Goal: Task Accomplishment & Management: Use online tool/utility

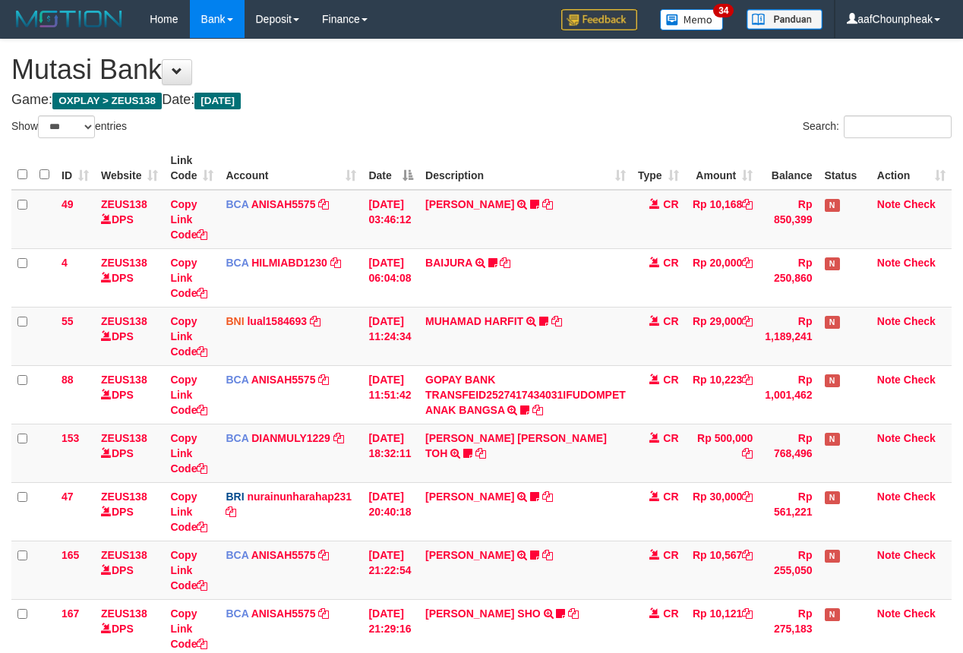
select select "***"
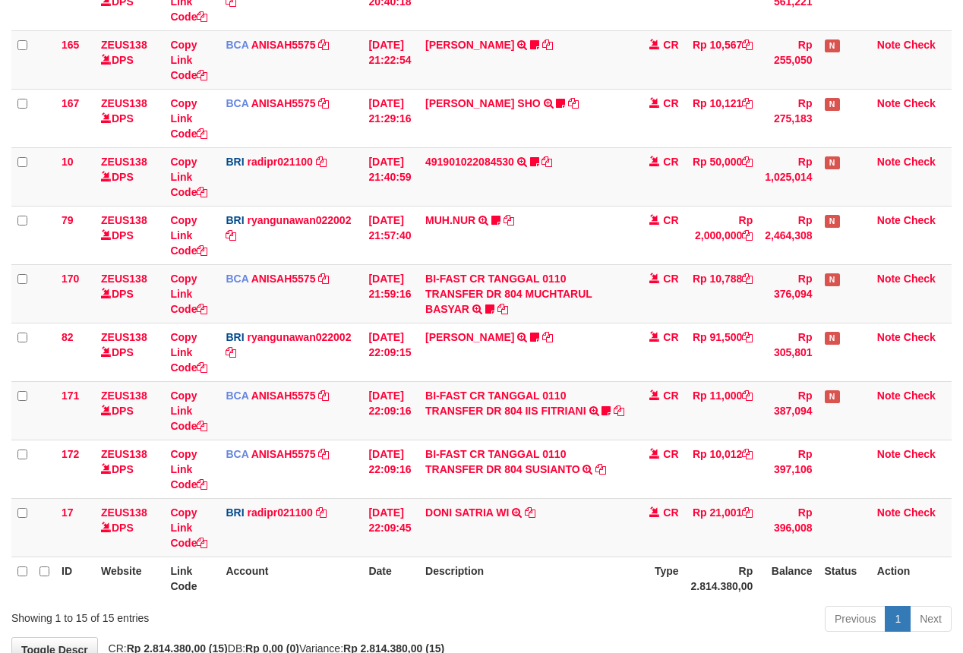
scroll to position [609, 0]
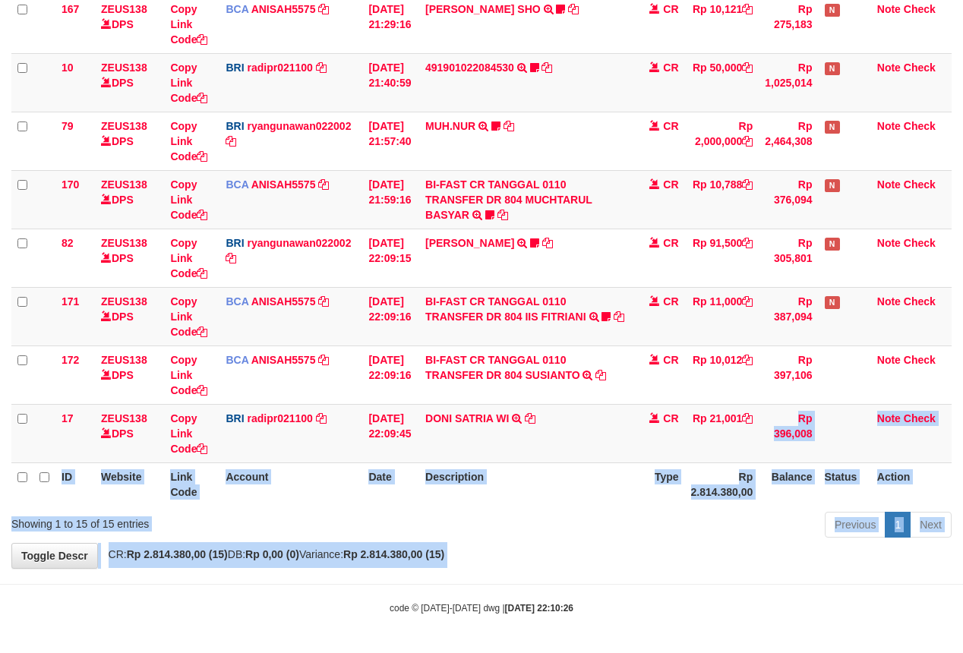
click at [681, 575] on body "Toggle navigation Home Bank Account List Mutasi Bank Search Note Mutasi Deposit…" at bounding box center [481, 24] width 963 height 1257
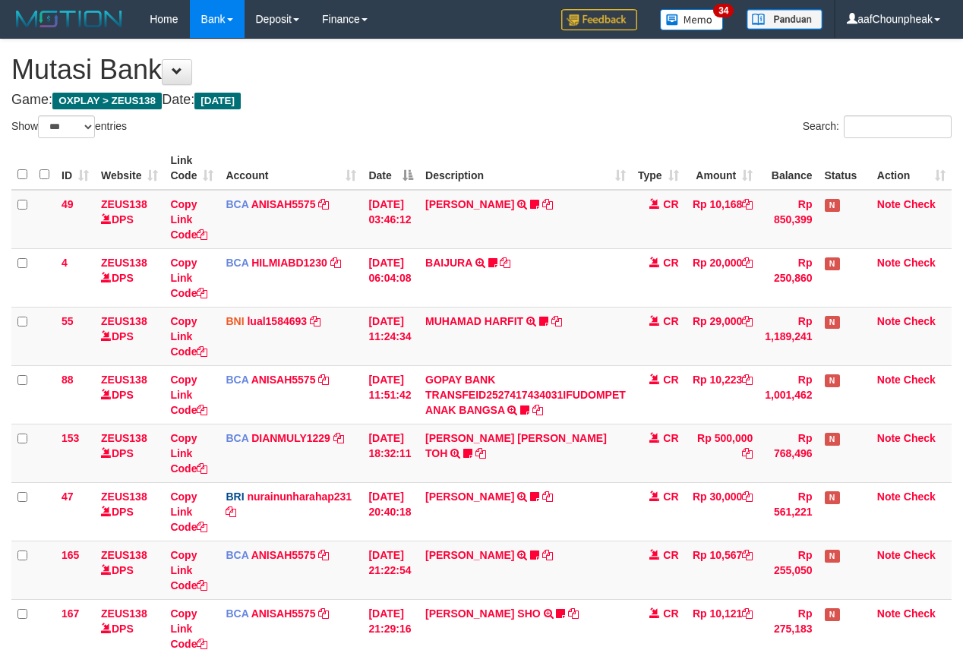
select select "***"
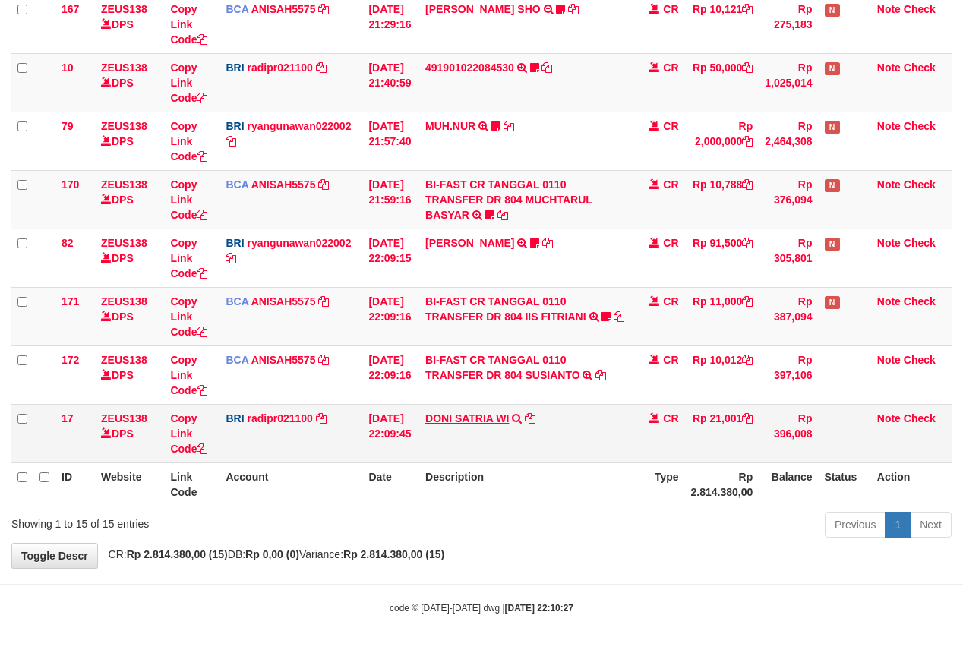
scroll to position [609, 0]
click at [499, 416] on link "DONI SATRIA WI" at bounding box center [467, 418] width 84 height 12
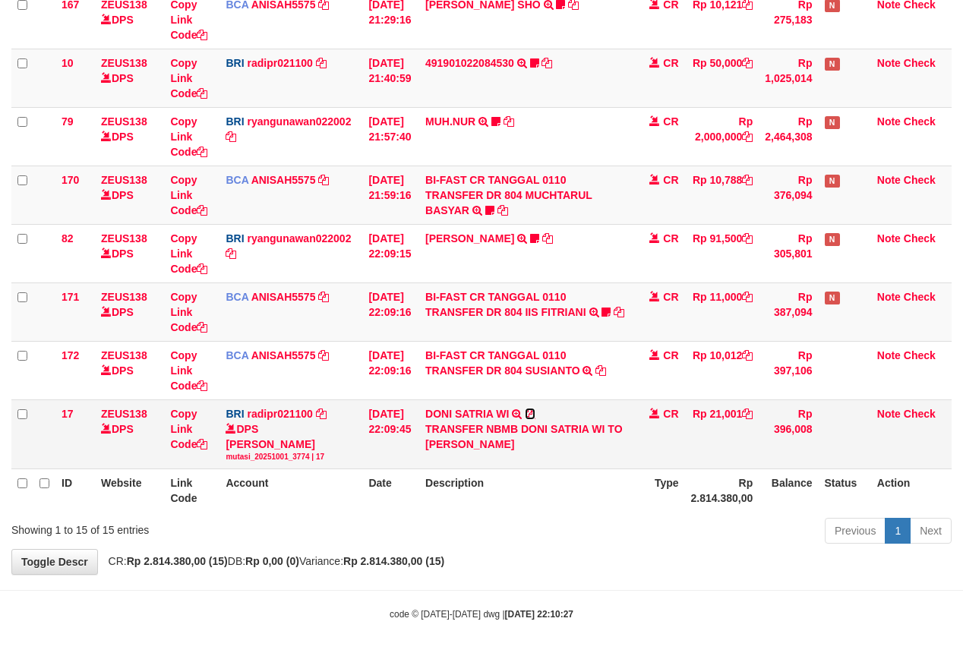
click at [535, 416] on icon at bounding box center [530, 413] width 11 height 11
drag, startPoint x: 541, startPoint y: 416, endPoint x: 970, endPoint y: 284, distance: 448.8
click at [544, 413] on td "DONI SATRIA WI TRANSFER NBMB DONI SATRIA WI TO REYNALDI ADI PRATAMA" at bounding box center [525, 433] width 213 height 69
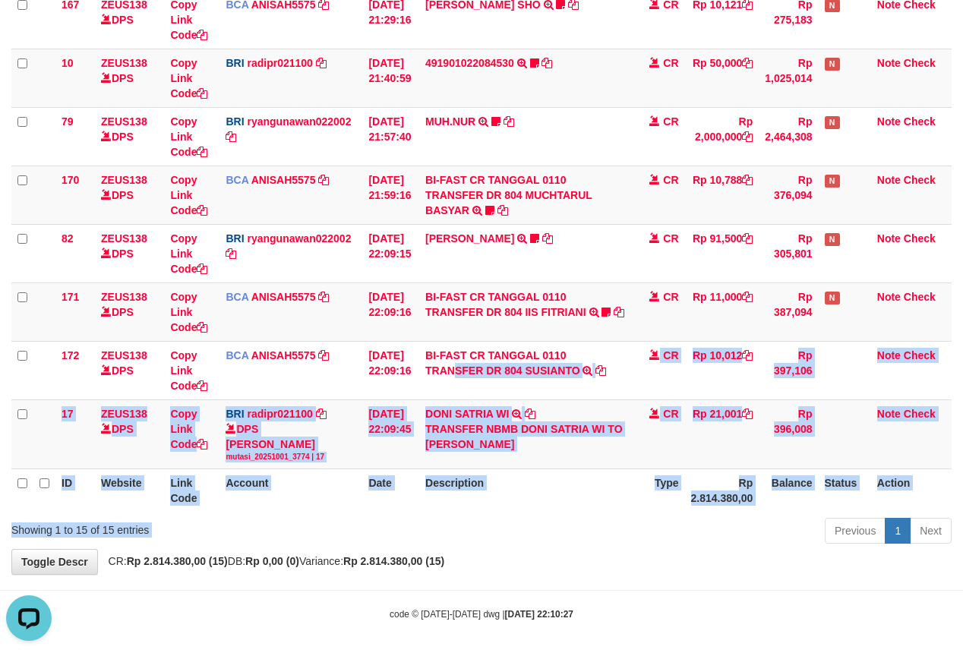
click at [462, 544] on div "Show ** ** ** *** entries Search: ID Website Link Code Account Date Description…" at bounding box center [481, 28] width 940 height 1042
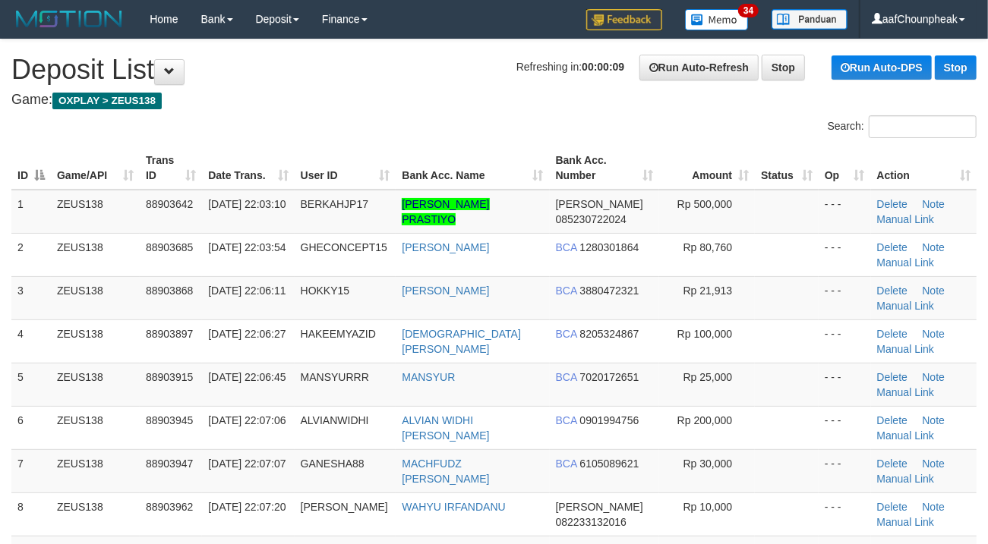
click at [496, 129] on div "Search:" at bounding box center [494, 128] width 988 height 27
drag, startPoint x: 493, startPoint y: 117, endPoint x: 1, endPoint y: 216, distance: 501.9
click at [490, 117] on div "Search:" at bounding box center [494, 128] width 988 height 27
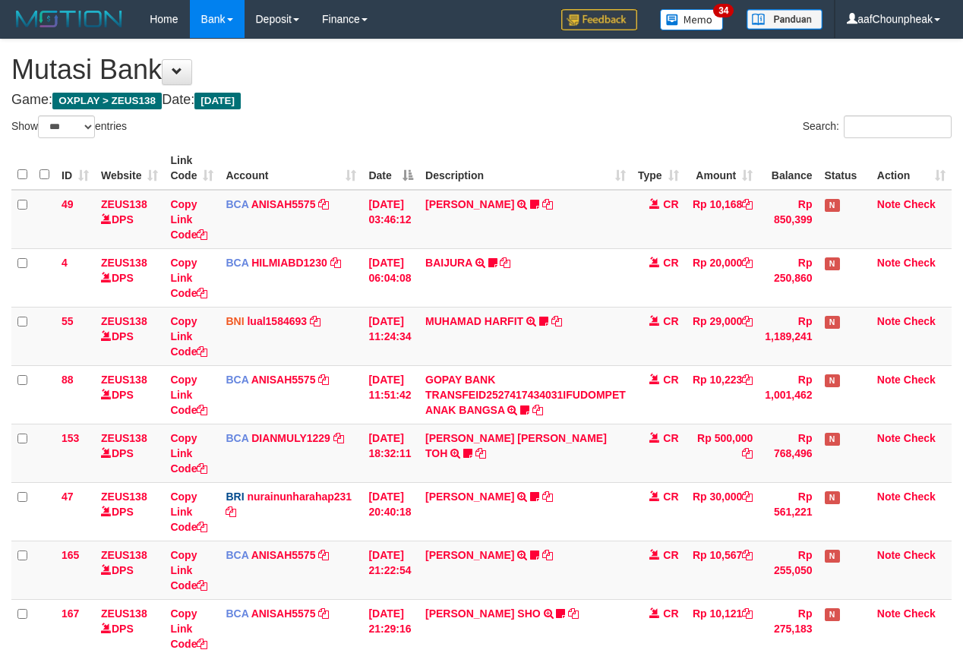
select select "***"
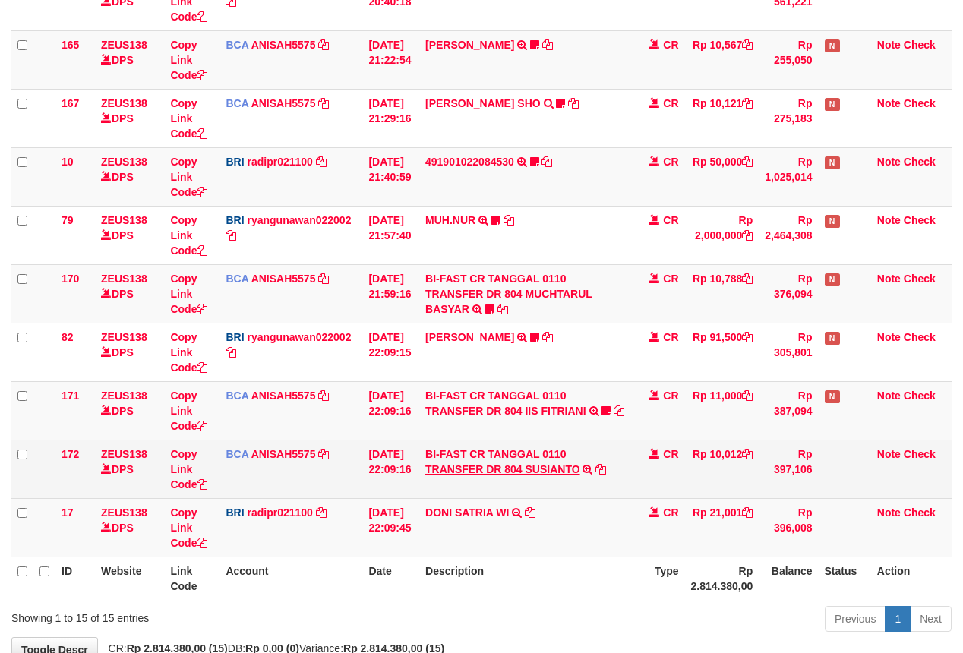
scroll to position [609, 0]
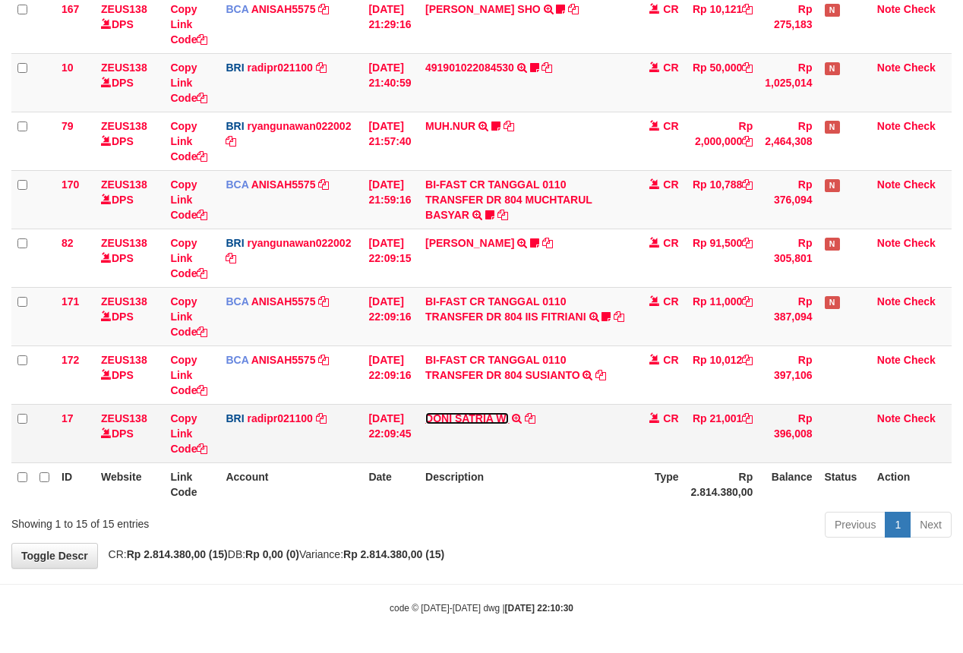
click at [453, 414] on link "DONI SATRIA WI" at bounding box center [467, 418] width 84 height 12
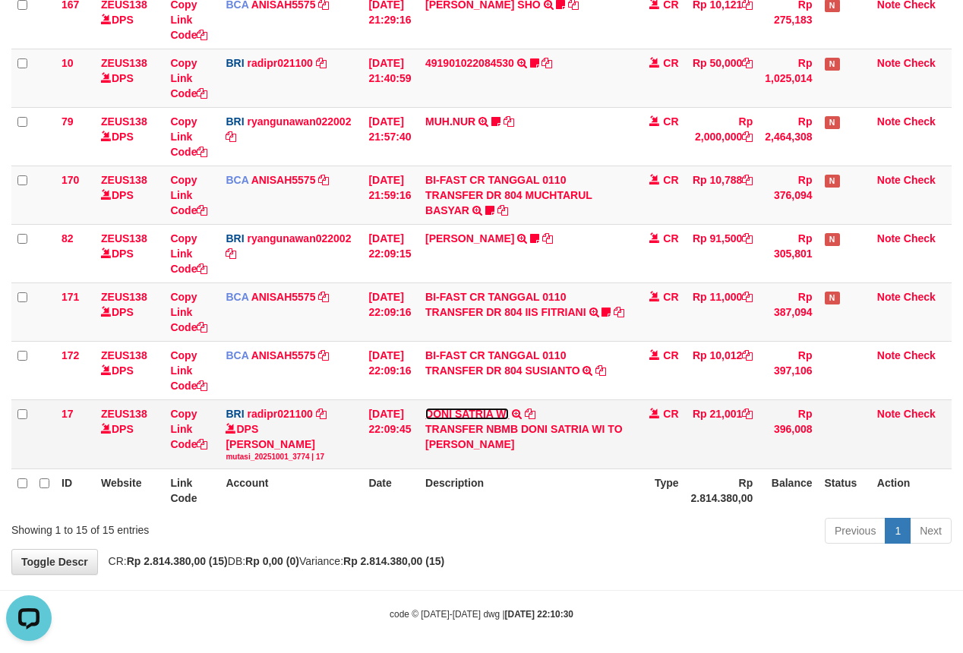
scroll to position [0, 0]
click at [535, 414] on icon at bounding box center [530, 413] width 11 height 11
drag, startPoint x: 539, startPoint y: 414, endPoint x: 875, endPoint y: 295, distance: 356.8
click at [548, 407] on td "DONI SATRIA WI TRANSFER NBMB DONI SATRIA WI TO REYNALDI ADI PRATAMA" at bounding box center [525, 433] width 213 height 69
click at [402, 446] on tbody "49 ZEUS138 DPS Copy Link Code BCA ANISAH5575 DPS ANISAH mutasi_20251001_3827 | …" at bounding box center [481, 25] width 940 height 888
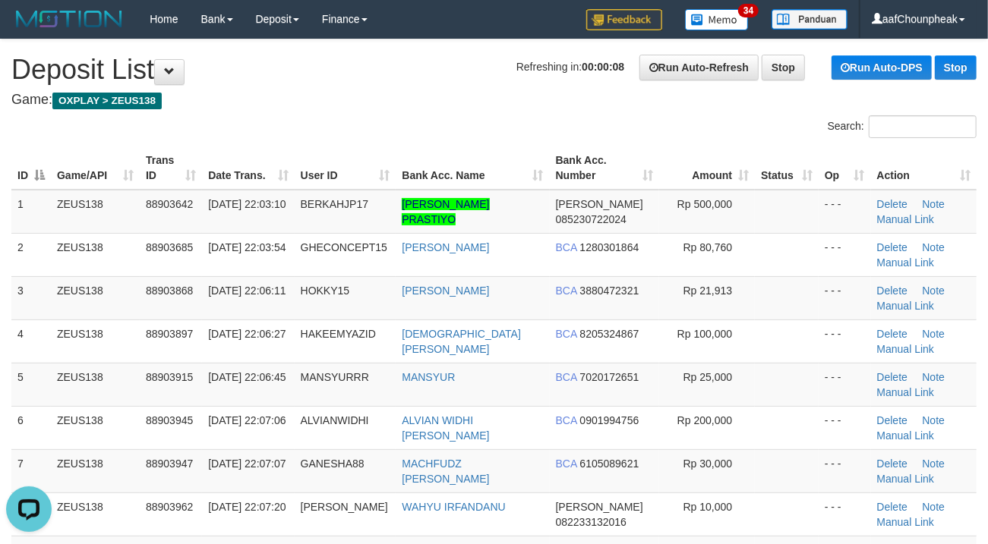
click at [424, 124] on div "Search:" at bounding box center [494, 128] width 988 height 27
drag, startPoint x: 423, startPoint y: 112, endPoint x: 6, endPoint y: 194, distance: 424.7
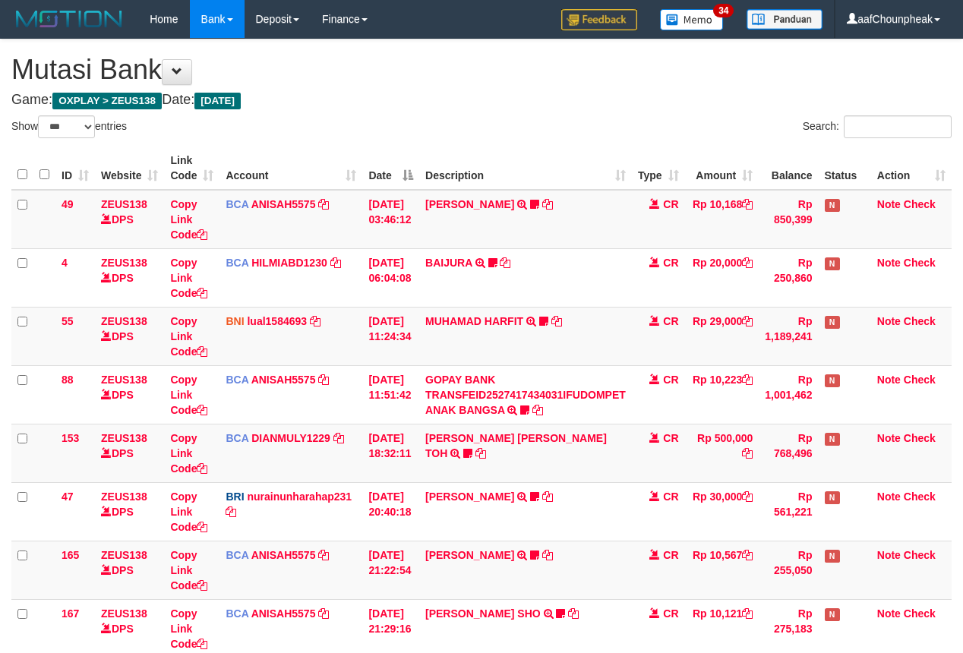
select select "***"
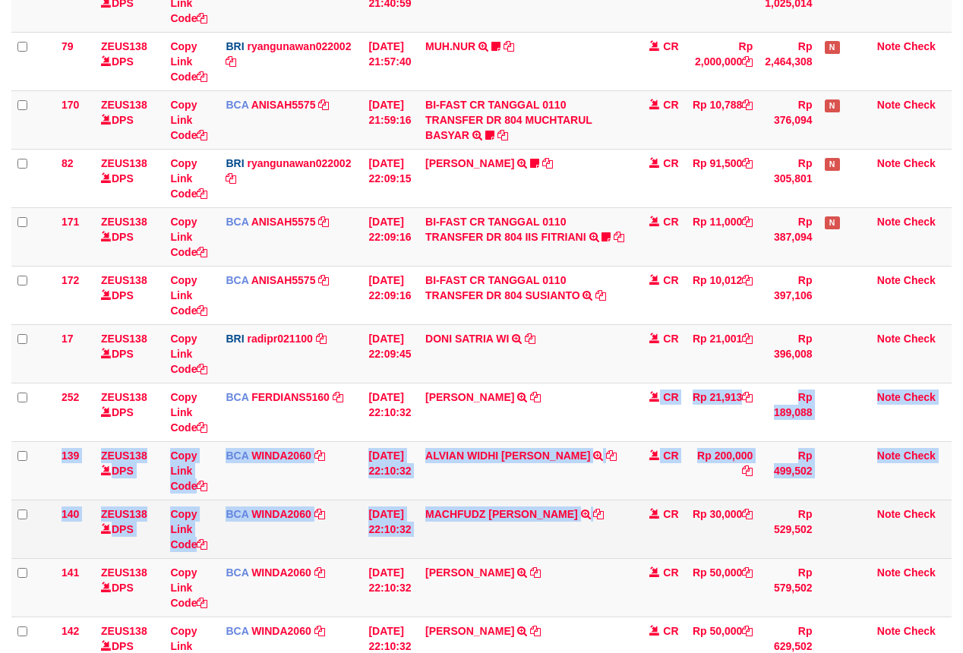
click at [654, 560] on tbody "49 ZEUS138 DPS Copy Link Code BCA ANISAH5575 DPS ANISAH mutasi_20251001_3827 | …" at bounding box center [481, 178] width 940 height 1345
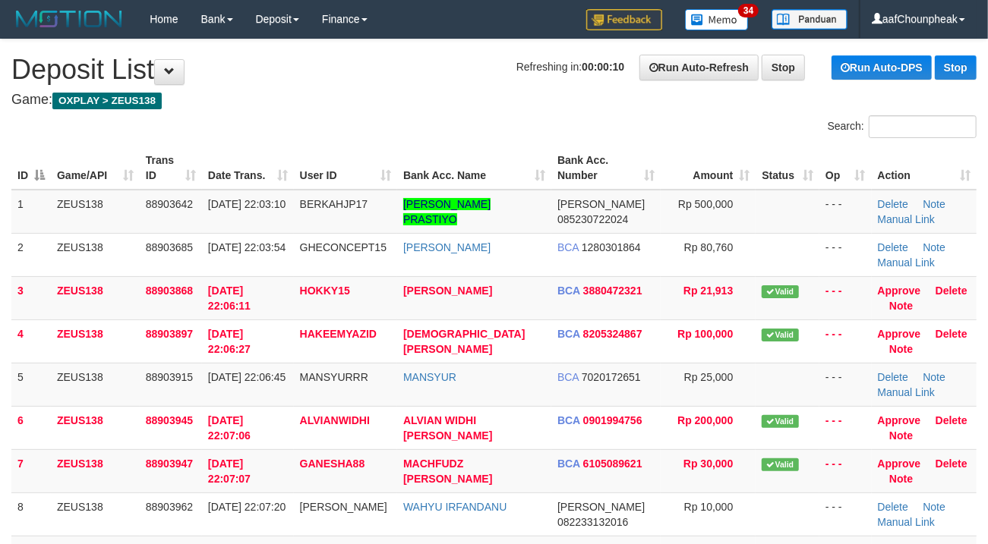
click at [363, 93] on h4 "Game: OXPLAY > ZEUS138" at bounding box center [493, 100] width 965 height 15
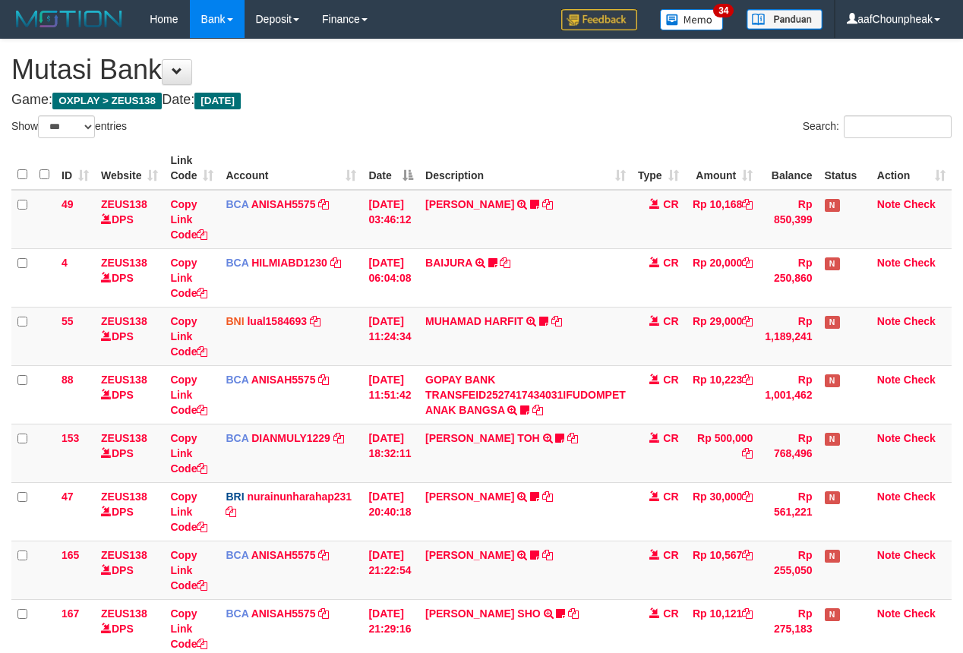
select select "***"
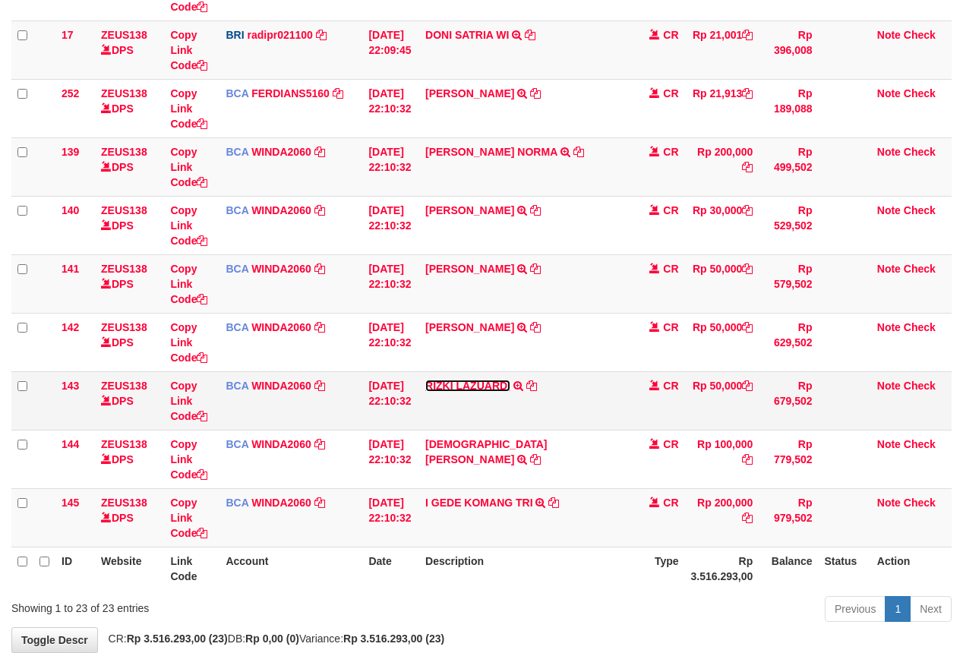
click at [478, 389] on link "RIZKI LAZUARDI" at bounding box center [467, 386] width 85 height 12
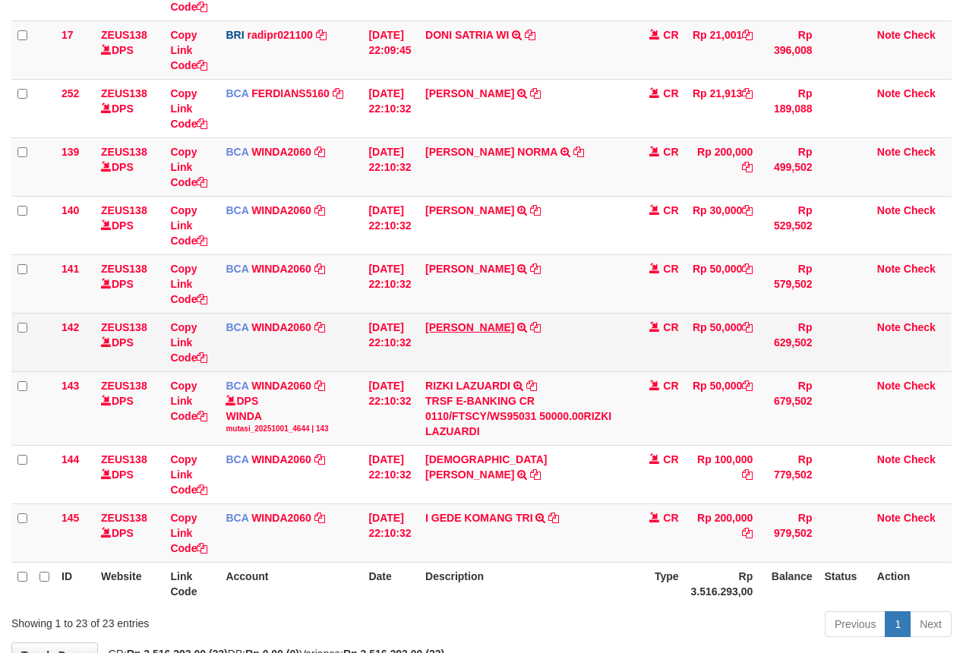
click at [469, 337] on td "SRI RAHAYU TRSF E-BANKING CR 0110/FTSCY/WS95031 50000.00SRI RAHAYU" at bounding box center [525, 342] width 213 height 58
click at [469, 328] on link "[PERSON_NAME]" at bounding box center [469, 327] width 89 height 12
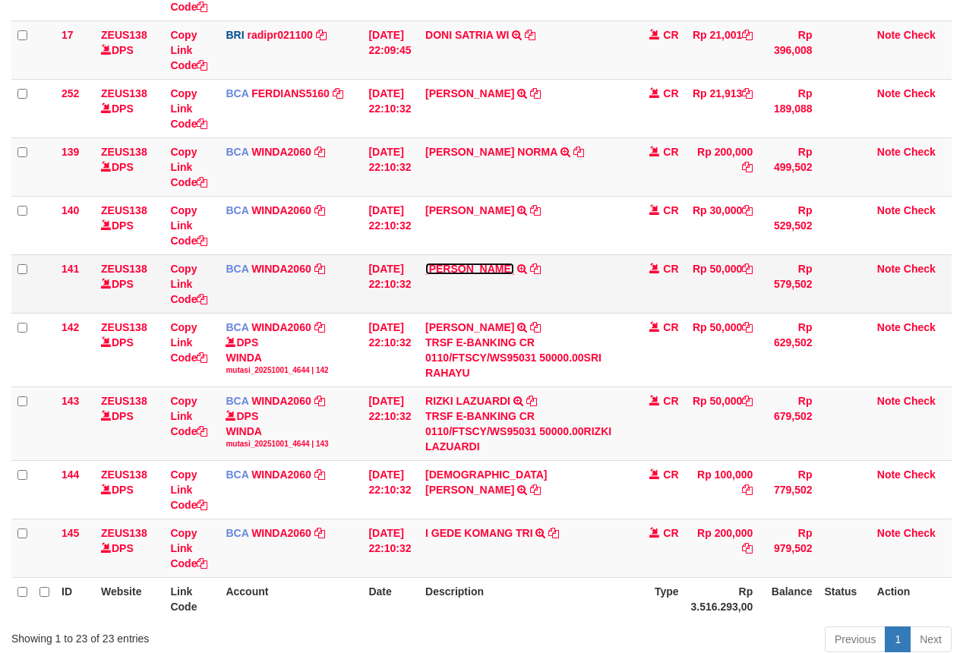
click at [468, 268] on link "[PERSON_NAME]" at bounding box center [469, 269] width 89 height 12
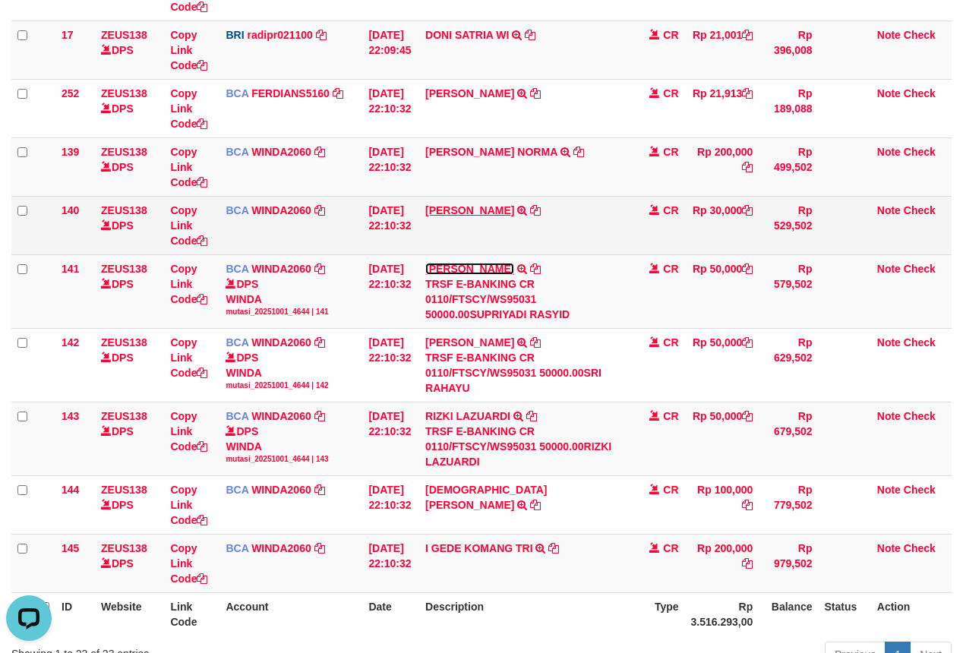
scroll to position [0, 0]
click at [468, 211] on link "[PERSON_NAME]" at bounding box center [469, 210] width 89 height 12
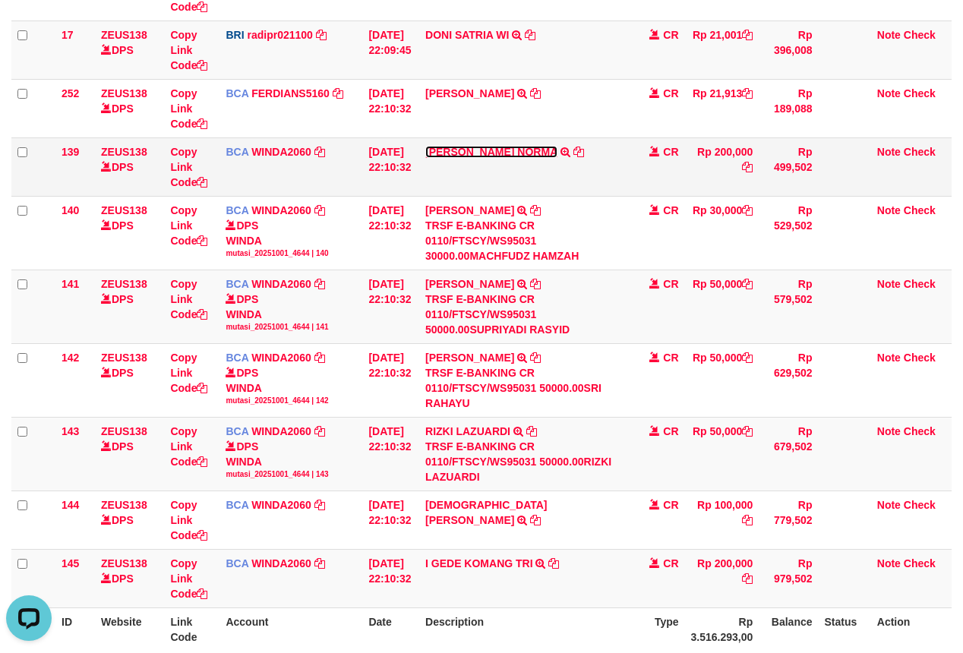
click at [465, 153] on link "ALVIAN WIDHI [PERSON_NAME]" at bounding box center [491, 152] width 132 height 12
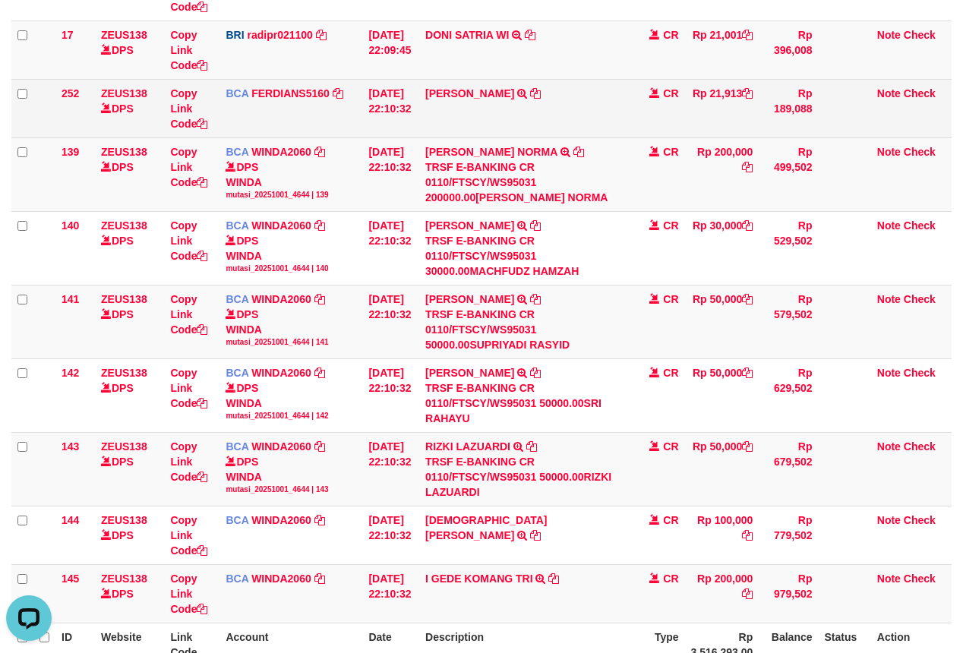
click at [466, 86] on td "RAMA PUTRA WICAKSO TRSF E-BANKING CR 10/01 612N1 RAMA PUTRA WICAKSO" at bounding box center [525, 108] width 213 height 58
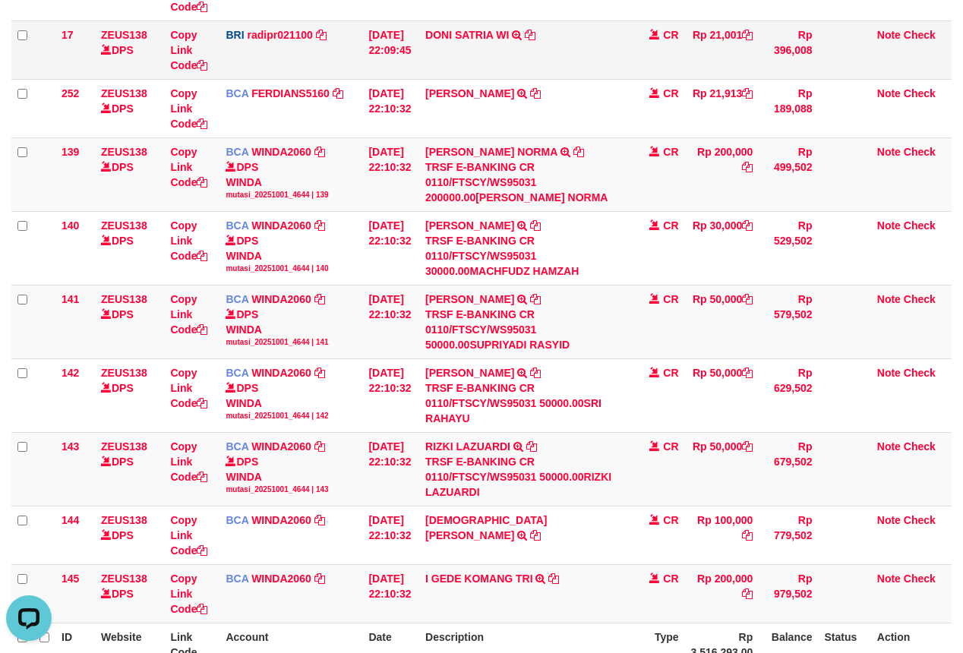
click at [465, 28] on td "DONI SATRIA WI TRANSFER NBMB DONI SATRIA WI TO REYNALDI ADI PRATAMA" at bounding box center [525, 49] width 213 height 58
click at [463, 37] on link "DONI SATRIA WI" at bounding box center [467, 35] width 84 height 12
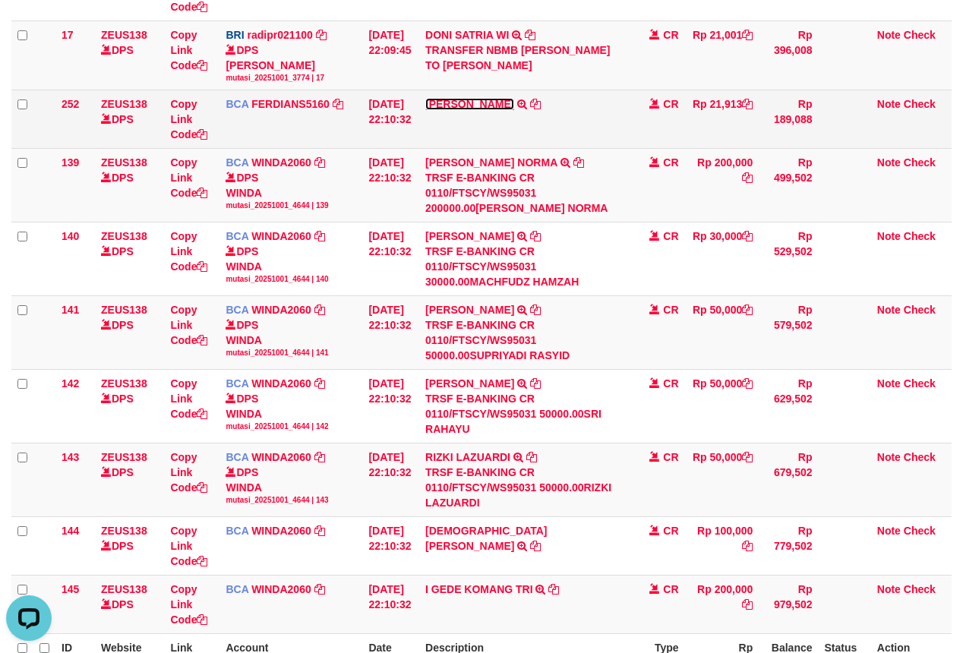
click at [469, 107] on link "[PERSON_NAME]" at bounding box center [469, 104] width 89 height 12
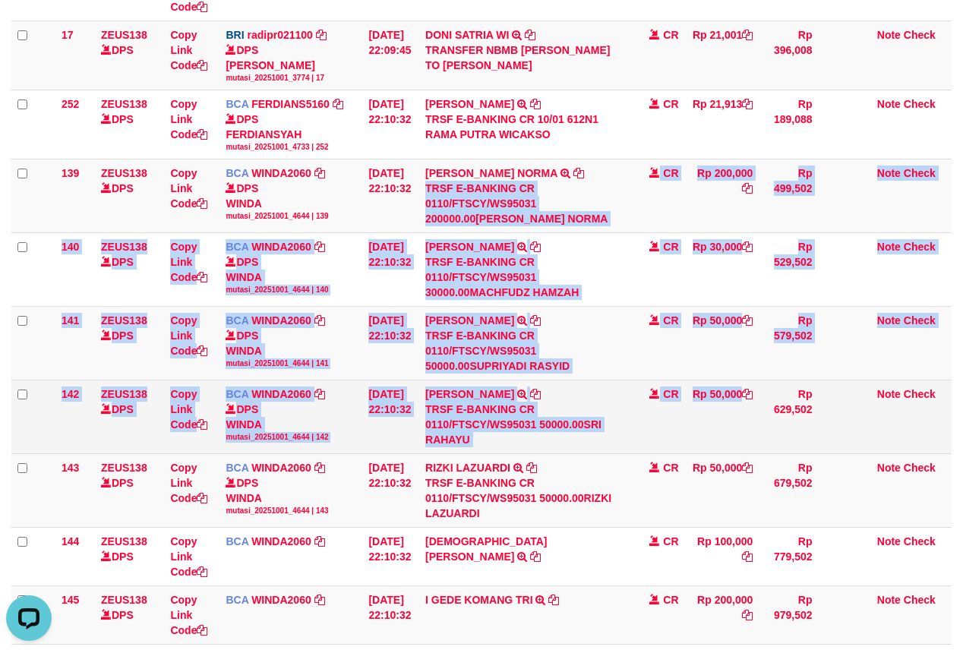
drag, startPoint x: 605, startPoint y: 231, endPoint x: 720, endPoint y: 446, distance: 244.2
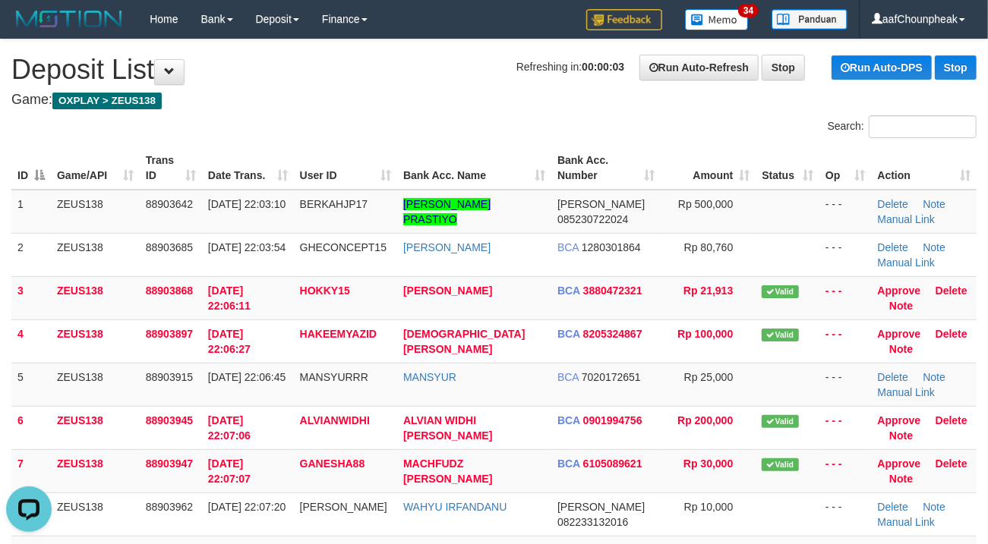
click at [393, 147] on th "User ID" at bounding box center [345, 168] width 103 height 43
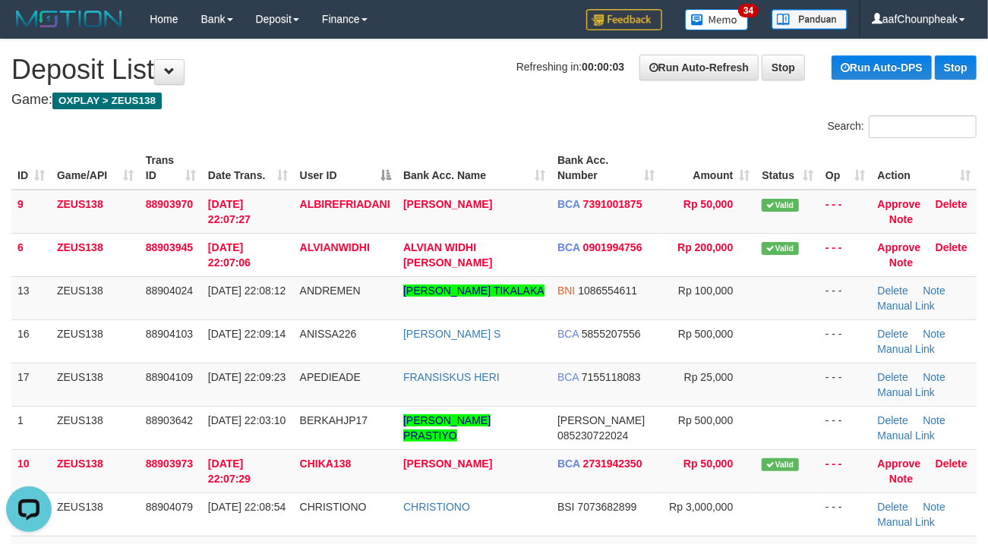
drag, startPoint x: 428, startPoint y: 103, endPoint x: 2, endPoint y: 200, distance: 437.5
click at [416, 102] on h4 "Game: OXPLAY > ZEUS138" at bounding box center [493, 100] width 965 height 15
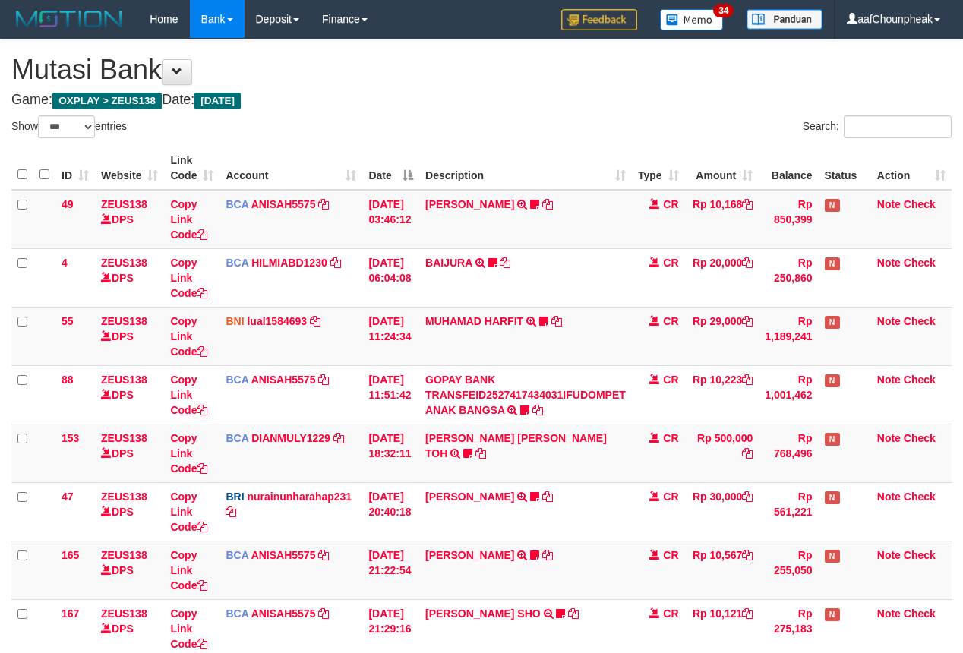
select select "***"
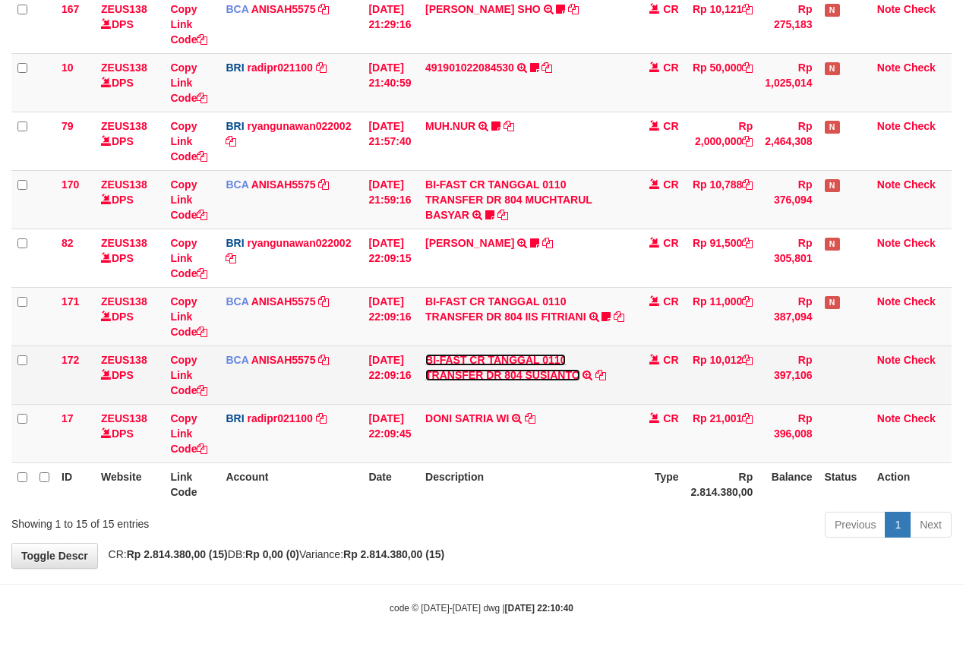
click at [490, 377] on link "BI-FAST CR TANGGAL 0110 TRANSFER DR 804 SUSIANTO" at bounding box center [502, 367] width 155 height 27
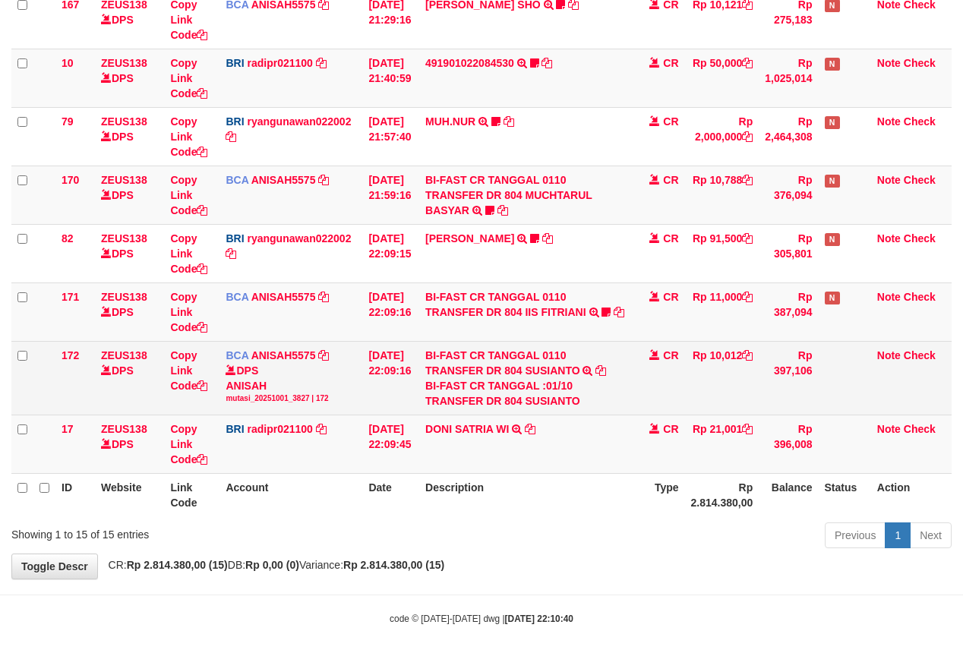
click at [559, 405] on div "BI-FAST CR TANGGAL :01/10 TRANSFER DR 804 SUSIANTO" at bounding box center [525, 393] width 200 height 30
copy div "SUSIANTO"
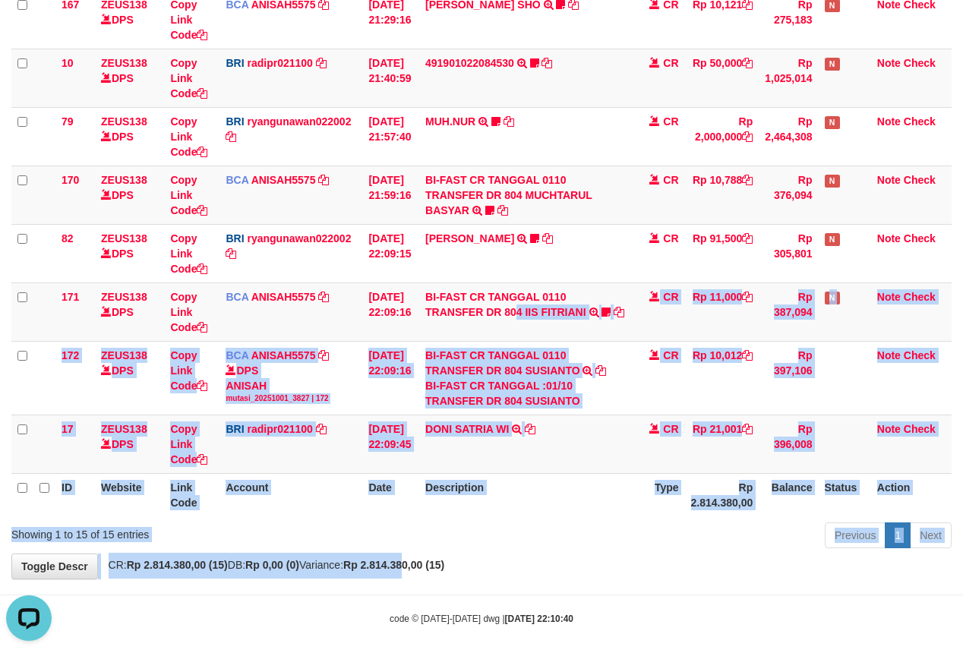
drag, startPoint x: 433, startPoint y: 566, endPoint x: 439, endPoint y: 578, distance: 14.3
click at [439, 578] on div "**********" at bounding box center [481, 5] width 963 height 1148
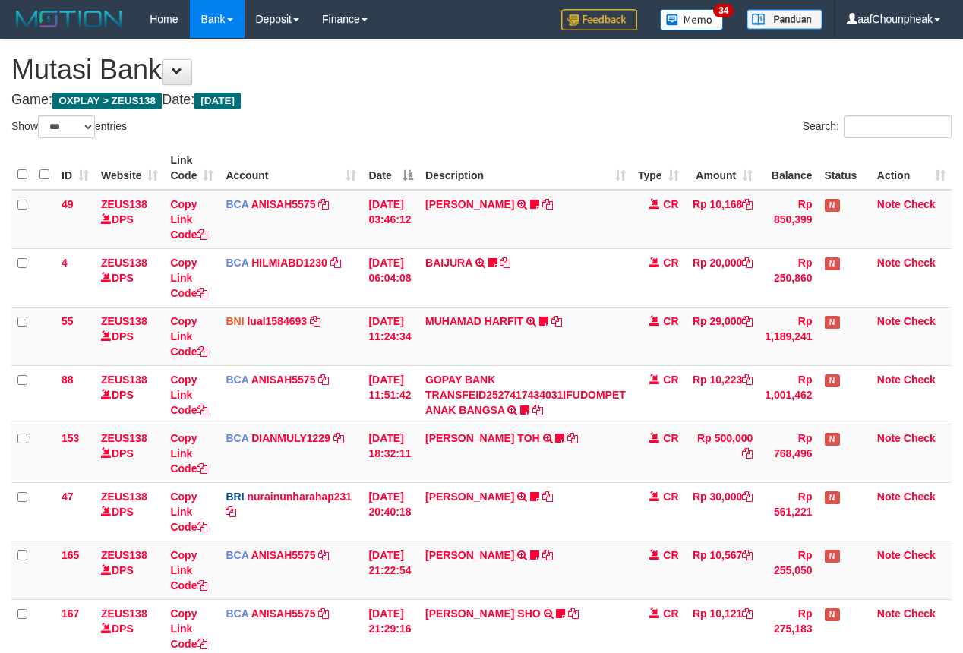
select select "***"
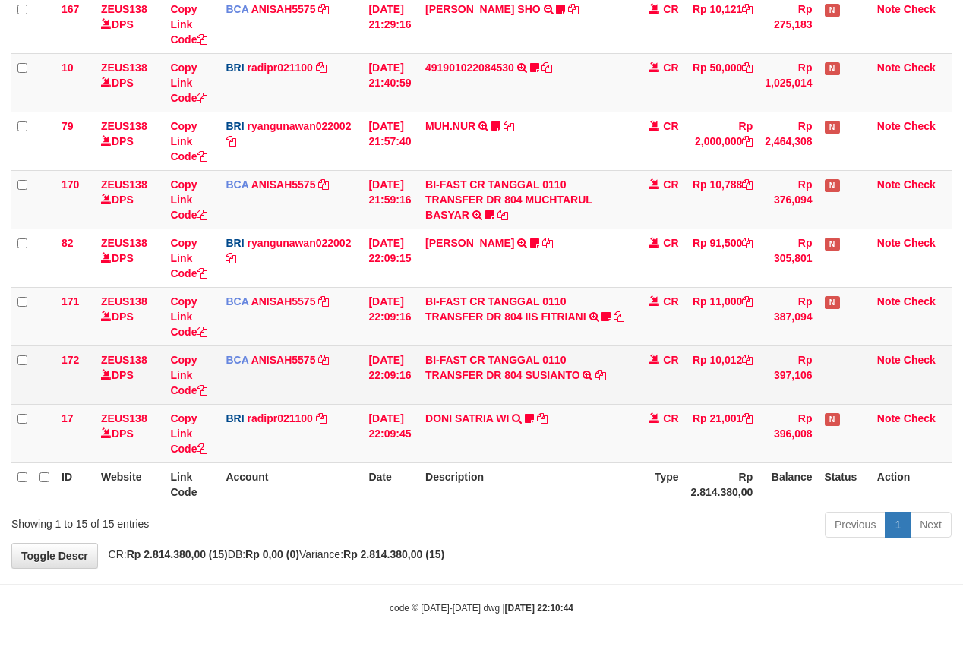
click at [492, 399] on td "BI-FAST CR TANGGAL 0110 TRANSFER DR 804 SUSIANTO BI-FAST CR TANGGAL :01/10 TRAN…" at bounding box center [525, 374] width 213 height 58
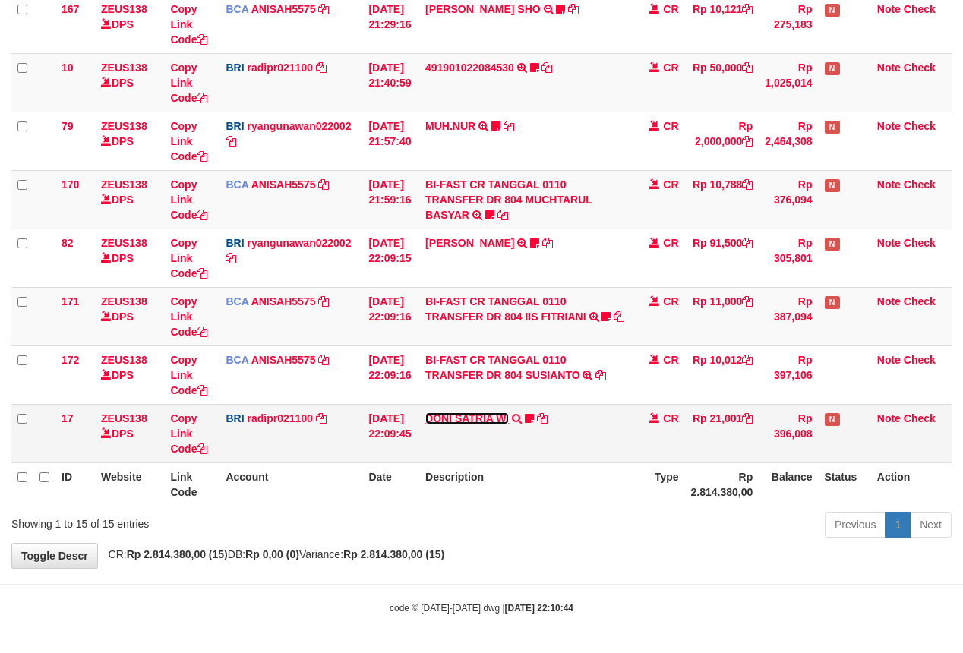
click at [481, 413] on link "DONI SATRIA WI" at bounding box center [467, 418] width 84 height 12
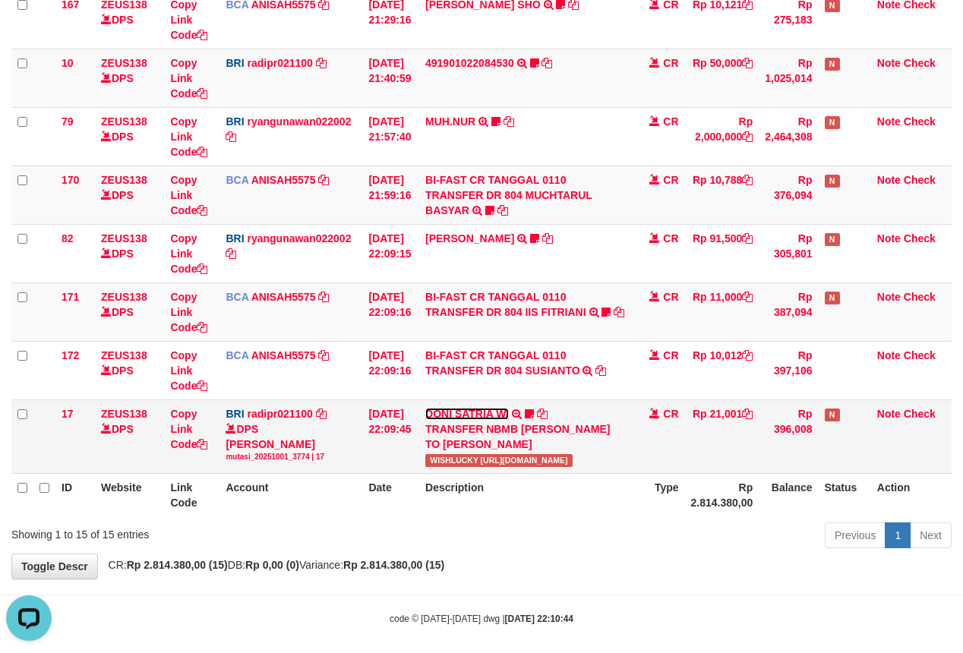
scroll to position [0, 0]
click at [459, 463] on span "WISHLUCKY https://prnt.sc/XGohGG7V9xdw" at bounding box center [498, 460] width 147 height 13
copy span "WISHLUCKY"
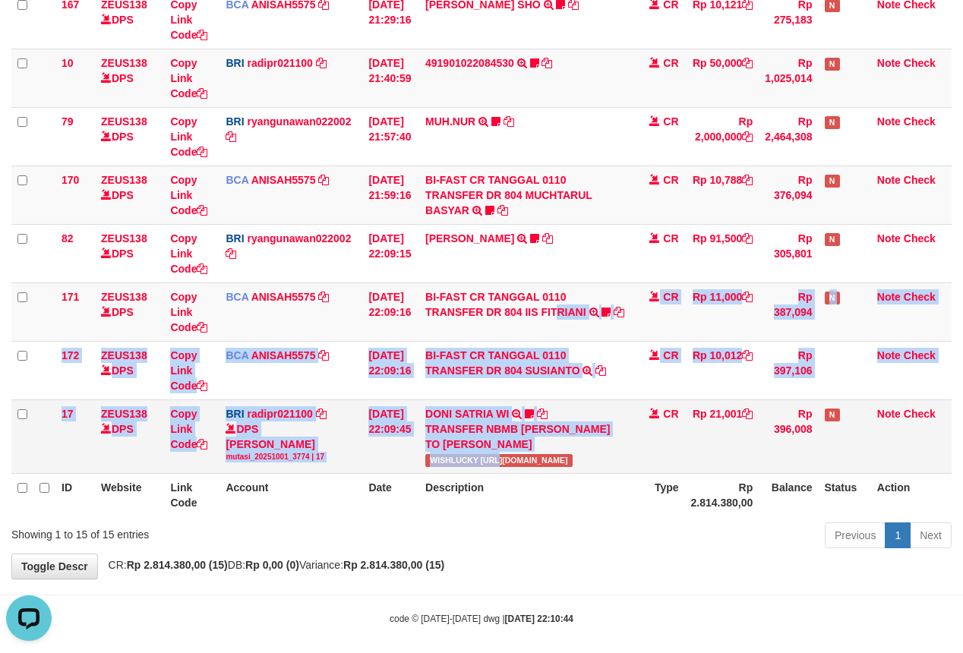
drag, startPoint x: 475, startPoint y: 367, endPoint x: 504, endPoint y: 455, distance: 92.7
click at [504, 455] on tbody "49 ZEUS138 DPS Copy Link Code BCA ANISAH5575 DPS ANISAH mutasi_20251001_3827 | …" at bounding box center [481, 27] width 940 height 893
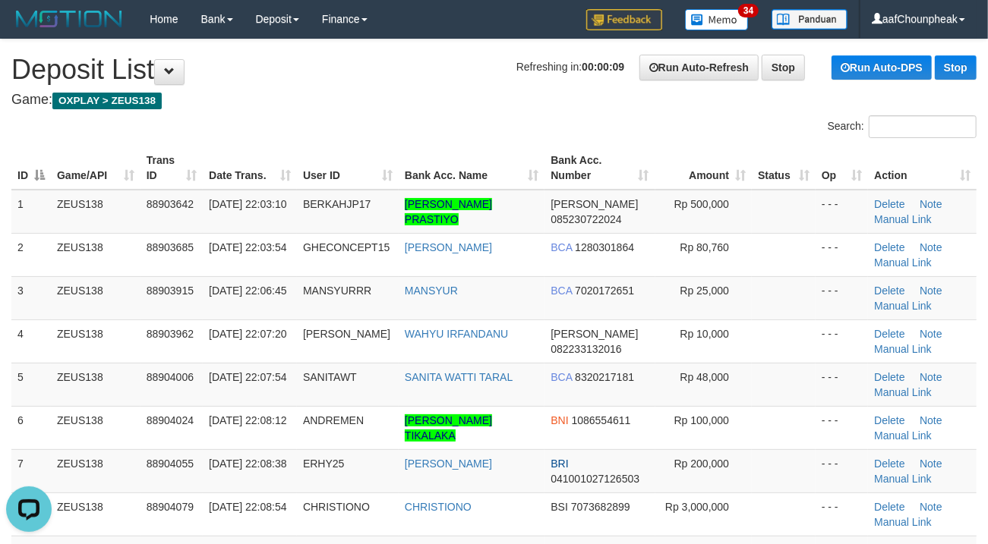
click at [396, 122] on div "Search:" at bounding box center [494, 128] width 988 height 27
drag, startPoint x: 396, startPoint y: 122, endPoint x: 4, endPoint y: 225, distance: 405.6
click at [380, 124] on div "Search:" at bounding box center [494, 128] width 988 height 27
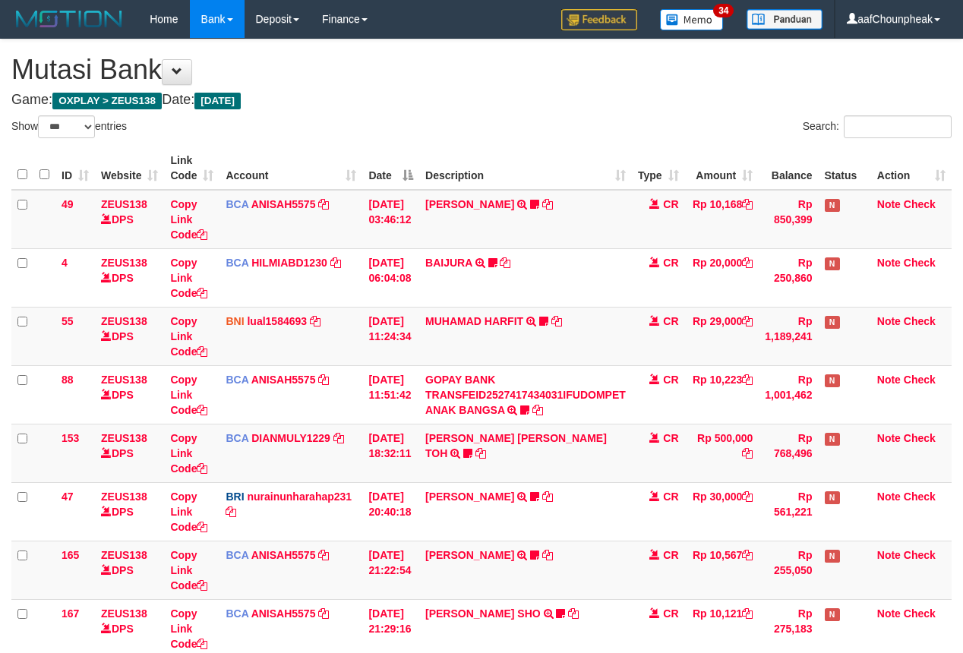
select select "***"
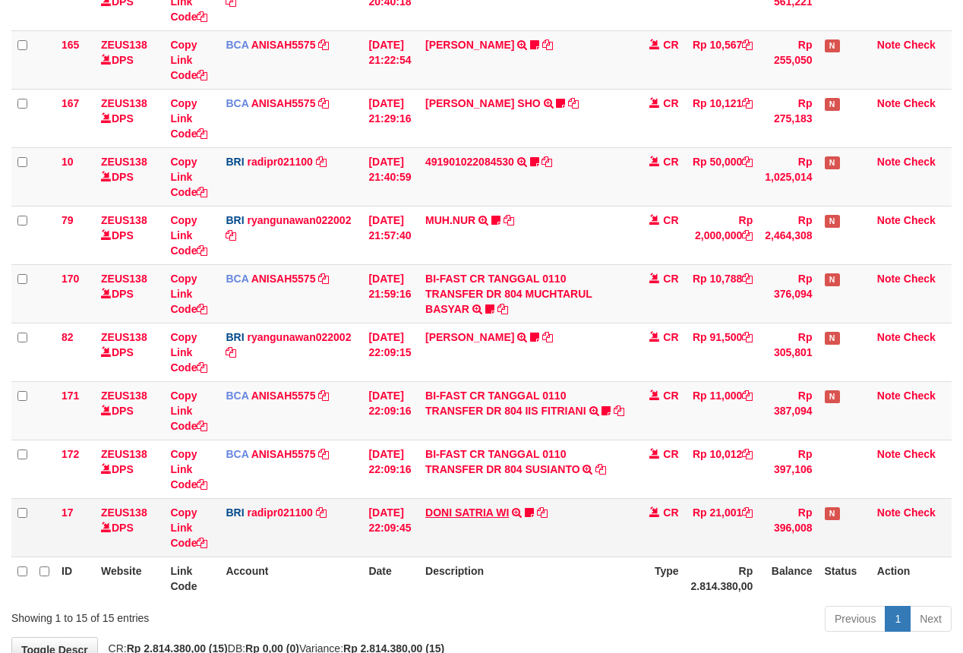
scroll to position [609, 0]
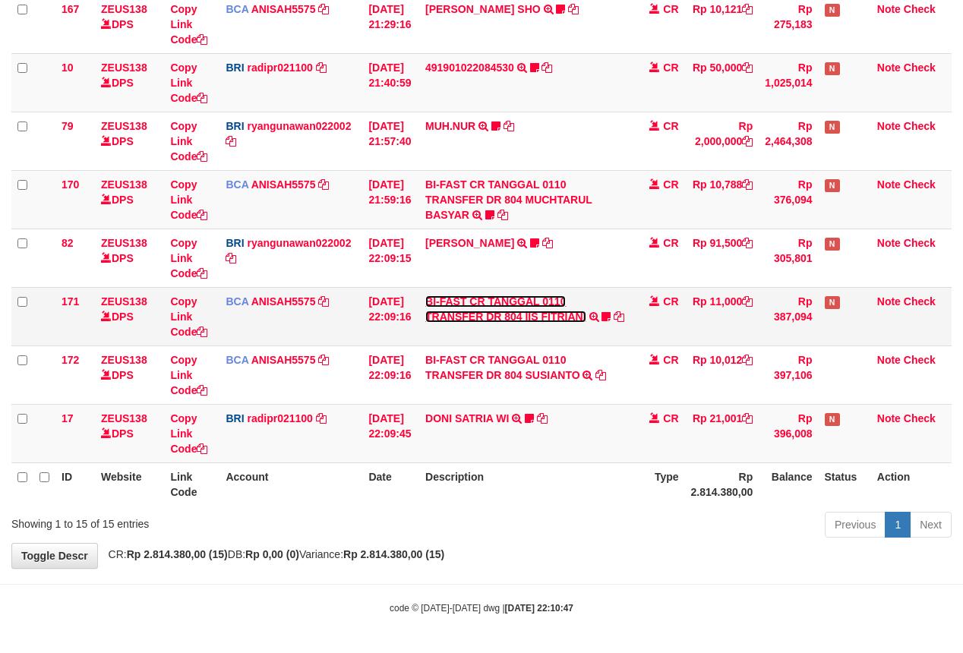
click at [472, 295] on link "BI-FAST CR TANGGAL 0110 TRANSFER DR 804 IIS FITRIANI" at bounding box center [505, 308] width 161 height 27
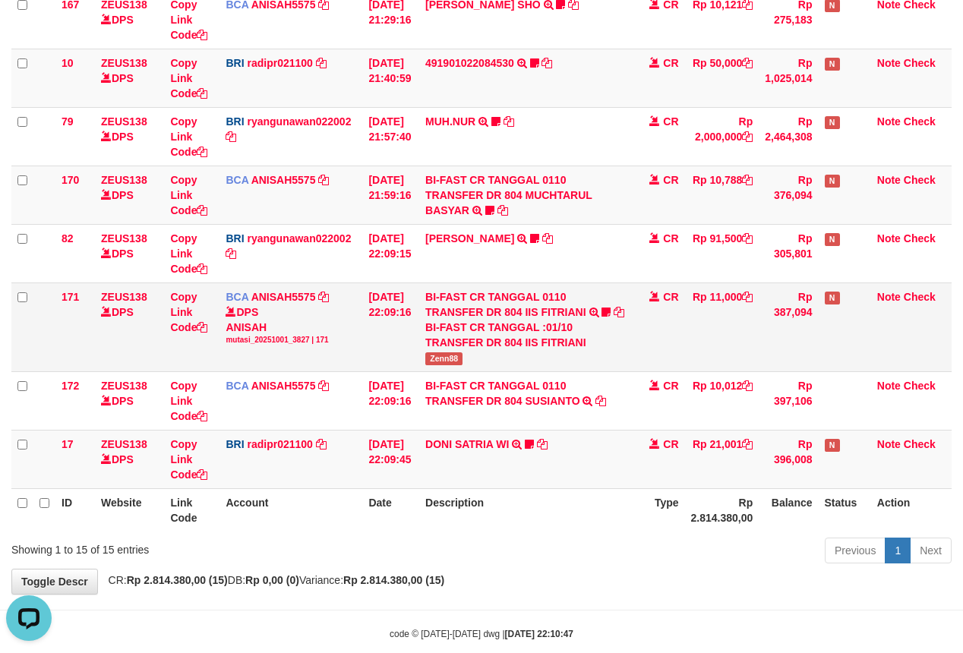
click at [437, 361] on span "Zenn88" at bounding box center [443, 358] width 37 height 13
copy span "Zenn88"
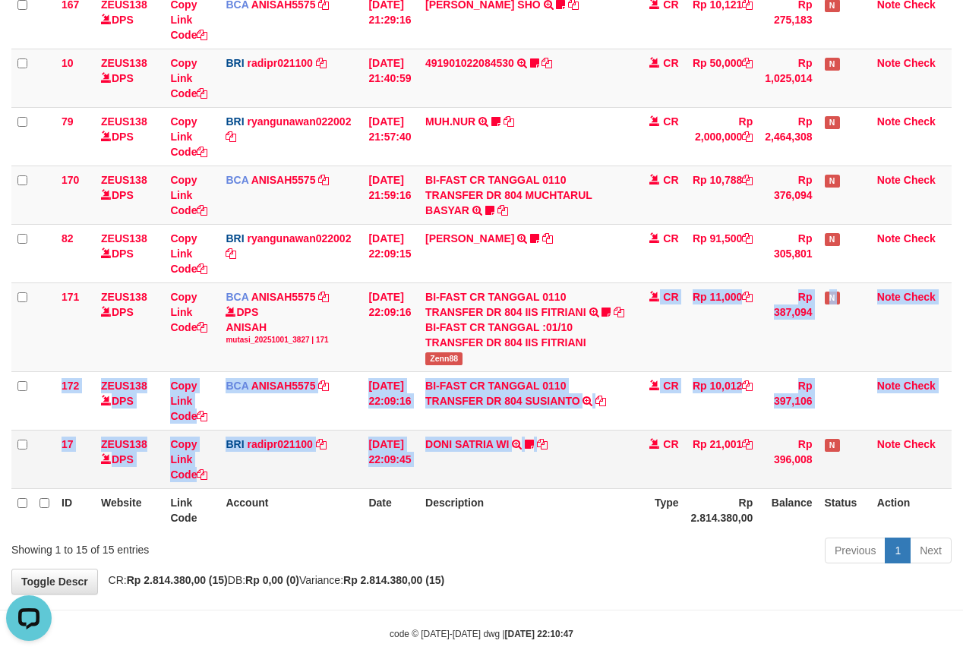
drag, startPoint x: 594, startPoint y: 370, endPoint x: 615, endPoint y: 448, distance: 80.3
click at [615, 448] on tbody "49 ZEUS138 DPS Copy Link Code BCA ANISAH5575 DPS ANISAH mutasi_20251001_3827 | …" at bounding box center [481, 35] width 940 height 908
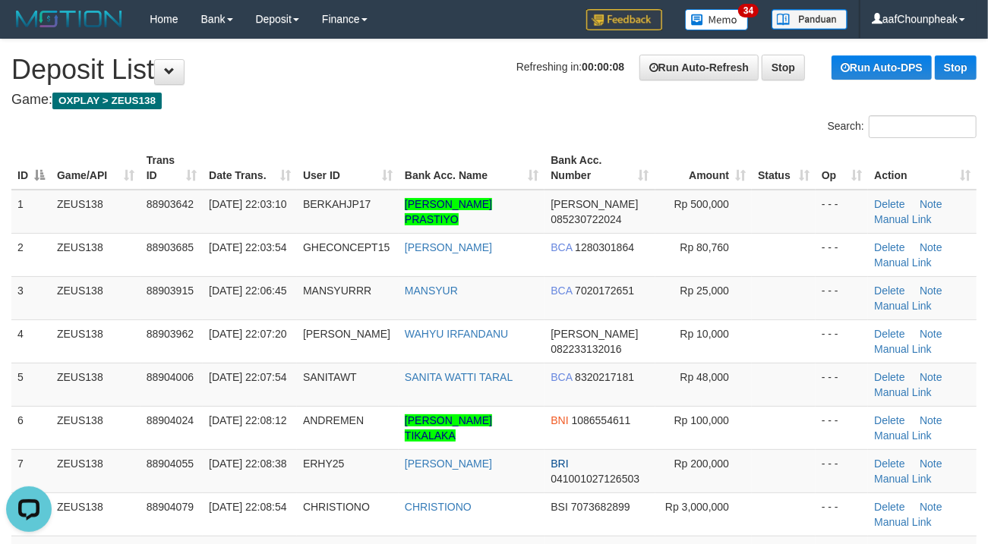
click at [284, 106] on h4 "Game: OXPLAY > ZEUS138" at bounding box center [493, 100] width 965 height 15
drag, startPoint x: 326, startPoint y: 89, endPoint x: 1, endPoint y: 211, distance: 347.8
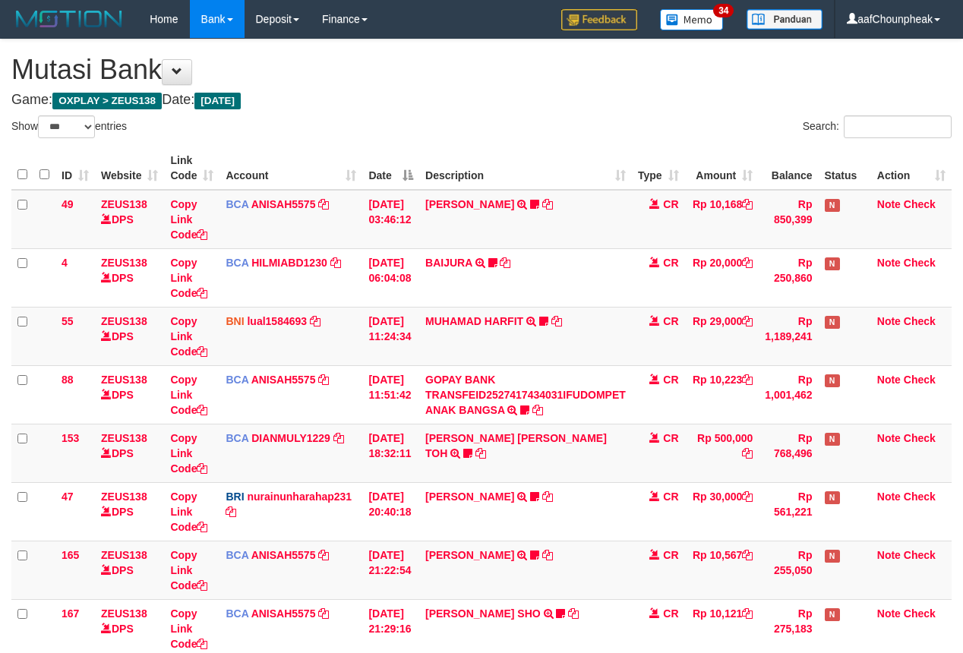
select select "***"
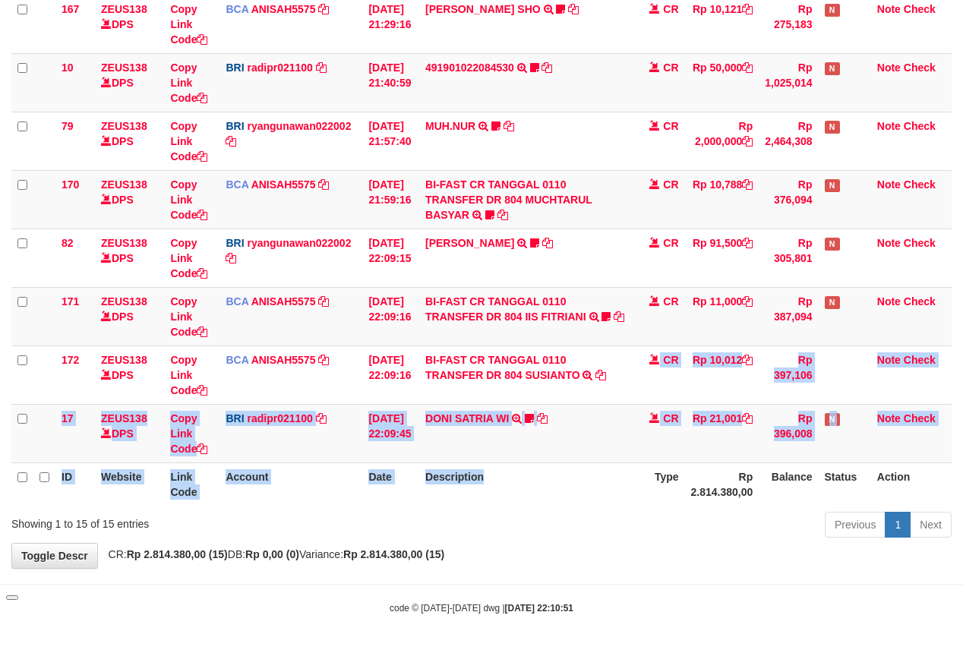
drag, startPoint x: 560, startPoint y: 455, endPoint x: 560, endPoint y: 465, distance: 9.1
click at [560, 465] on table "ID Website Link Code Account Date Description Type Amount Balance Status Action…" at bounding box center [481, 23] width 940 height 963
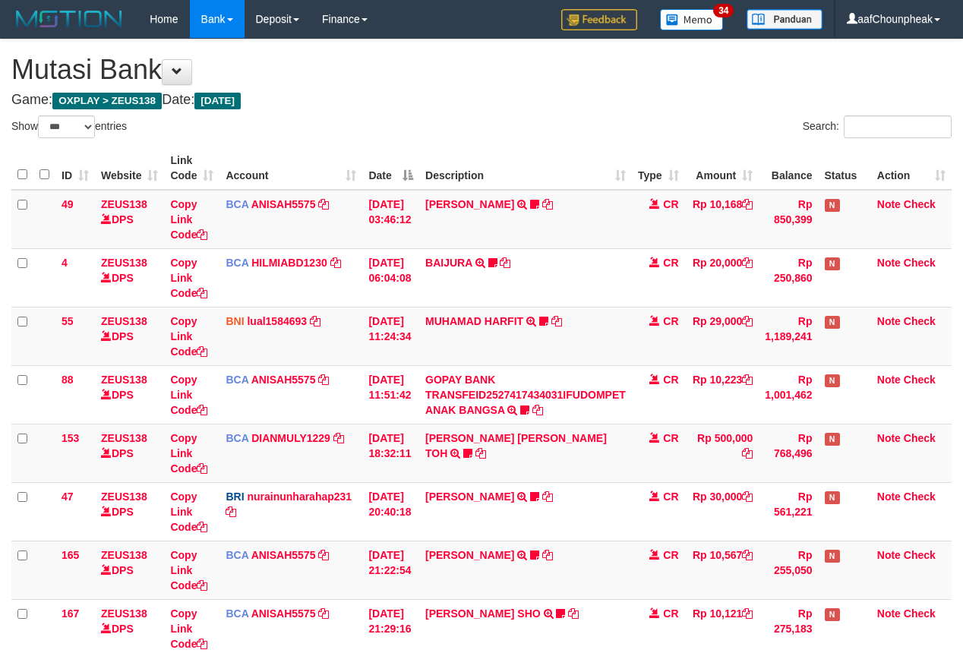
select select "***"
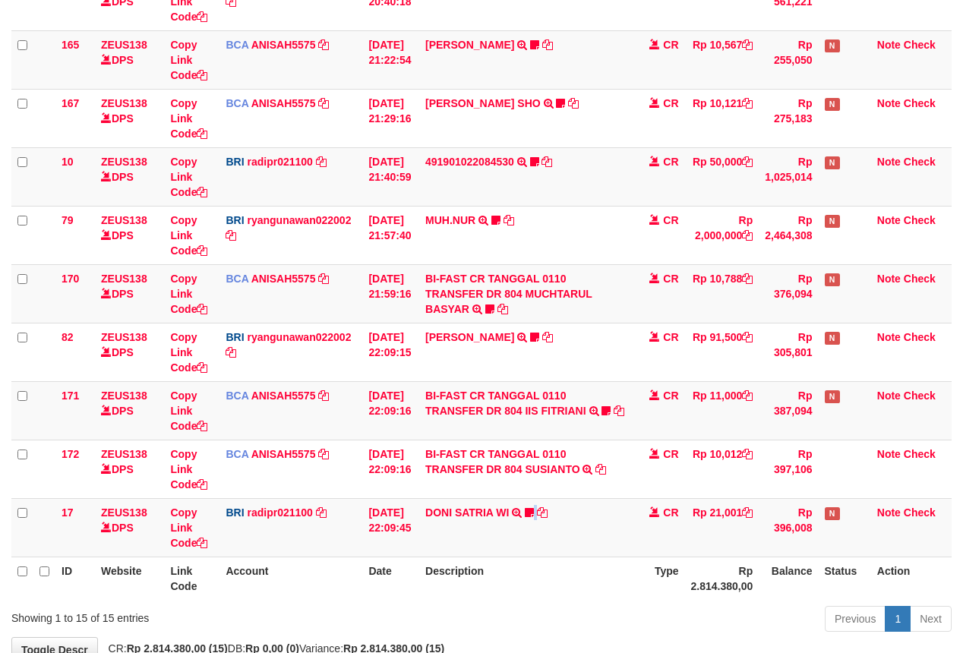
scroll to position [609, 0]
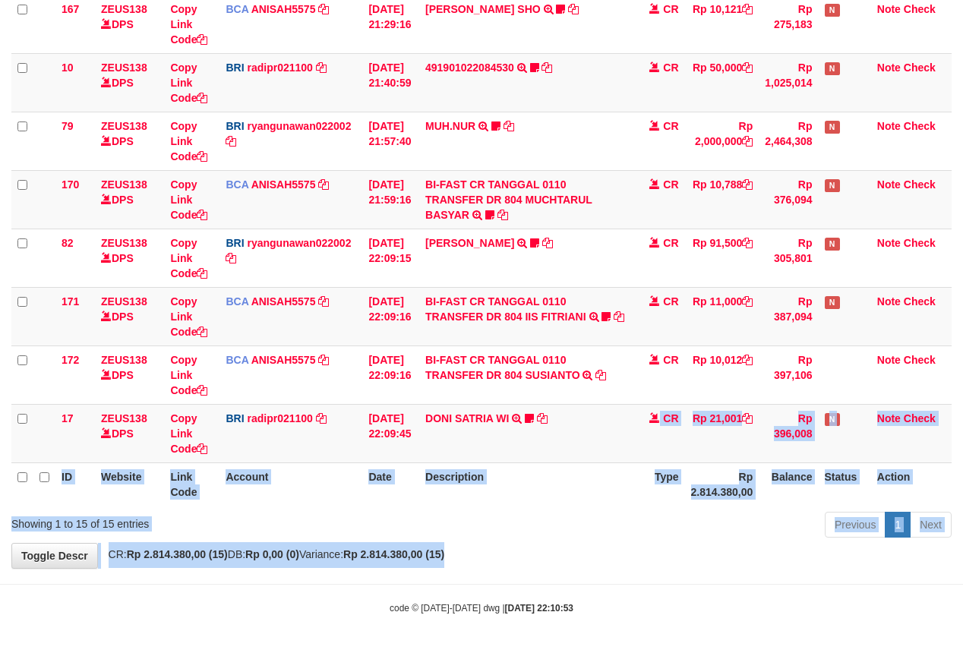
drag, startPoint x: 533, startPoint y: 539, endPoint x: 536, endPoint y: 557, distance: 18.5
click at [536, 559] on div "**********" at bounding box center [481, 1] width 963 height 1133
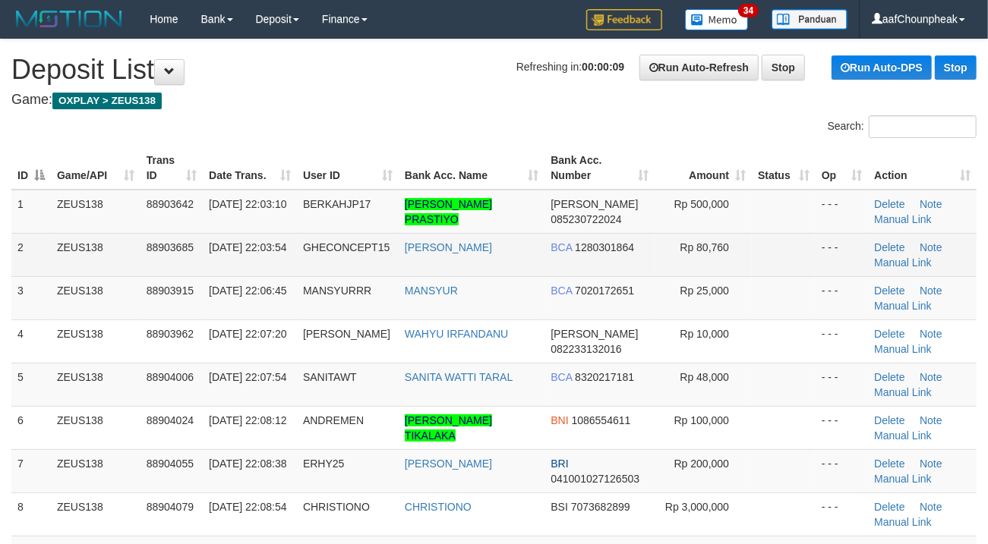
drag, startPoint x: 463, startPoint y: 105, endPoint x: 49, endPoint y: 240, distance: 435.2
click at [460, 105] on h4 "Game: OXPLAY > ZEUS138" at bounding box center [493, 100] width 965 height 15
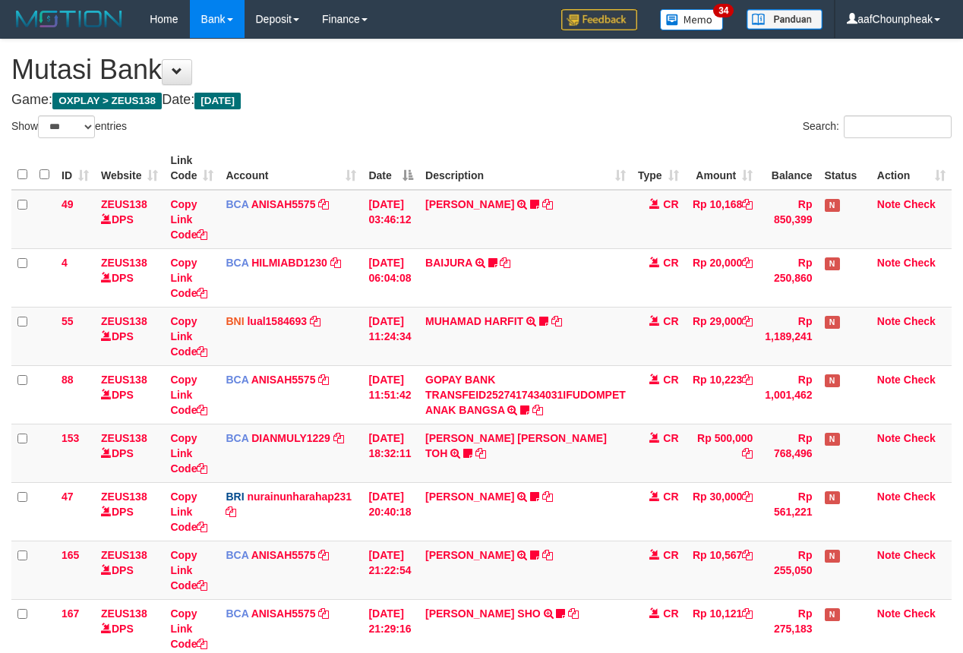
select select "***"
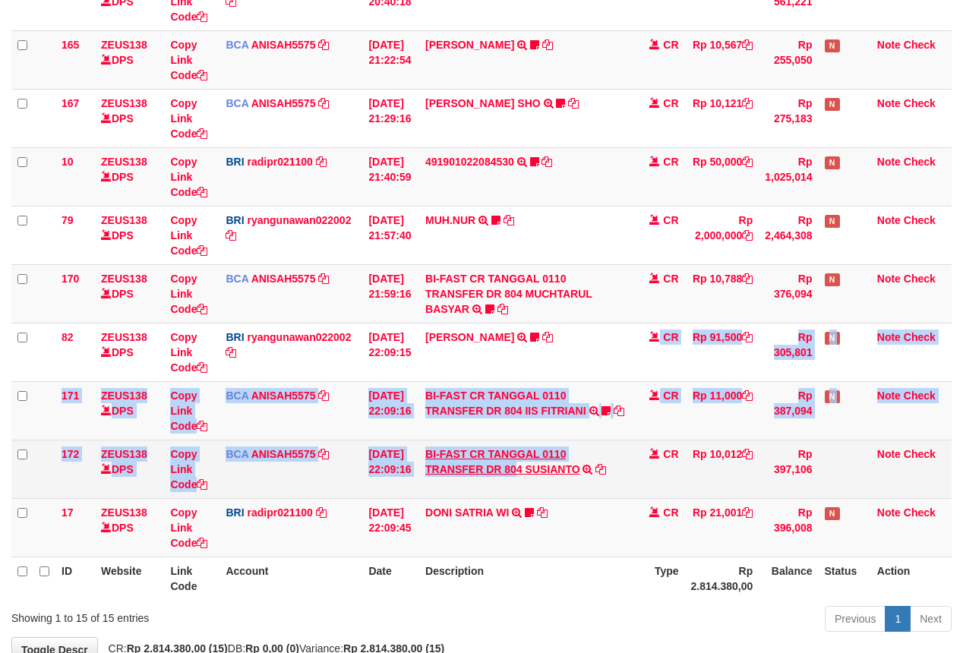
drag, startPoint x: 523, startPoint y: 465, endPoint x: 527, endPoint y: 475, distance: 10.6
click at [527, 475] on tbody "49 ZEUS138 DPS Copy Link Code BCA ANISAH5575 DPS ANISAH mutasi_20251001_3827 | …" at bounding box center [481, 119] width 940 height 878
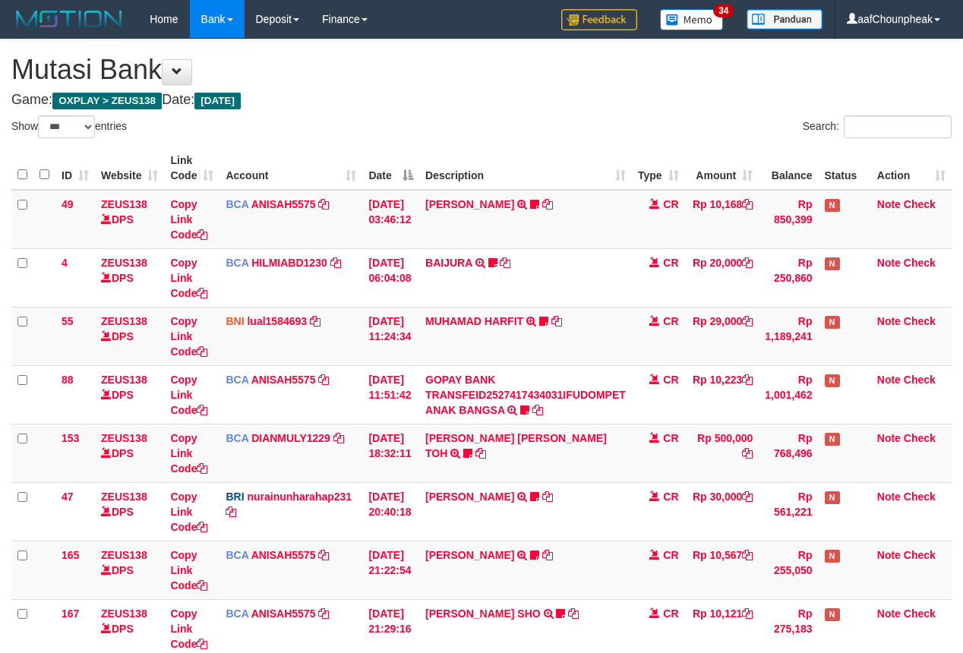
select select "***"
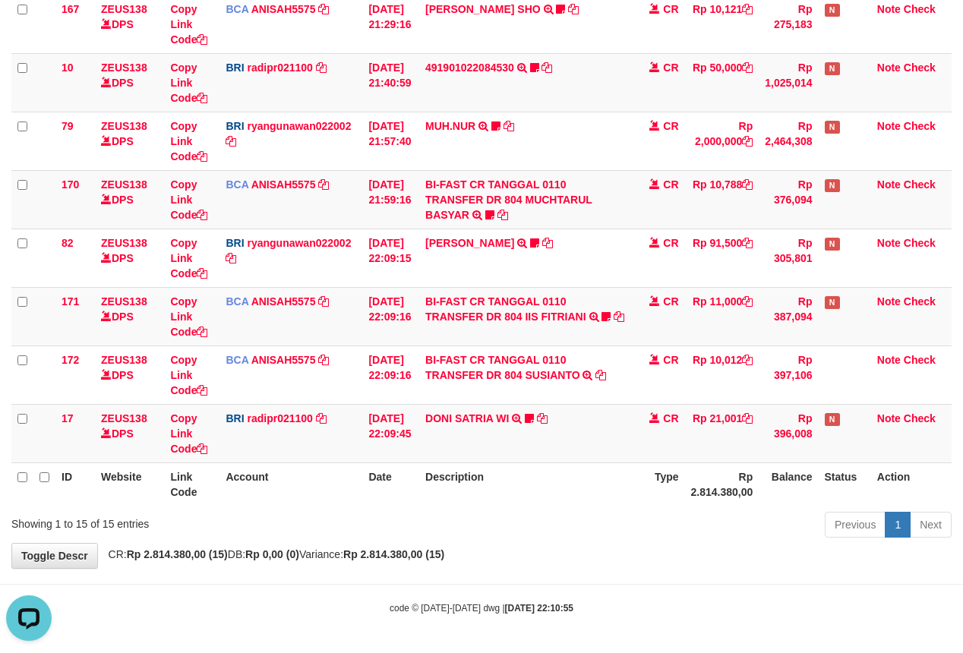
drag, startPoint x: 0, startPoint y: 0, endPoint x: 547, endPoint y: 484, distance: 729.8
click at [547, 484] on th "Description" at bounding box center [525, 483] width 213 height 43
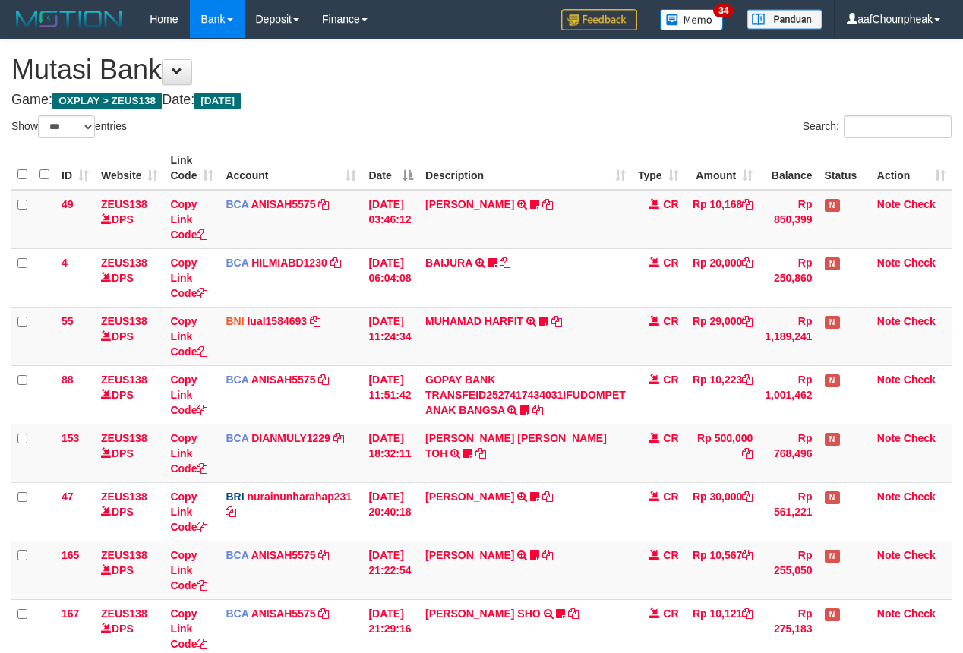
select select "***"
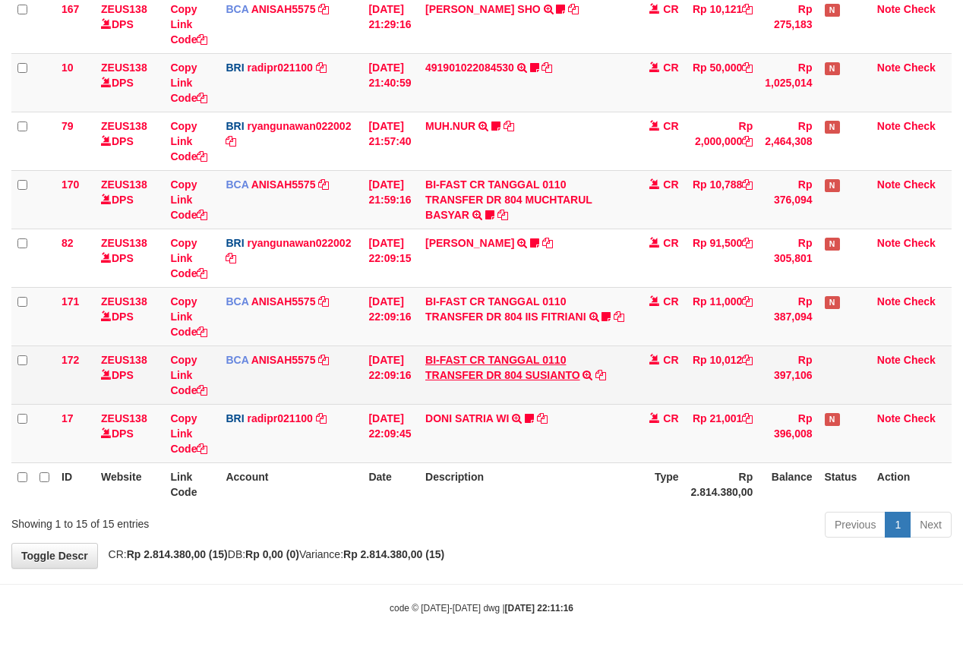
scroll to position [609, 0]
click at [474, 372] on link "BI-FAST CR TANGGAL 0110 TRANSFER DR 804 SUSIANTO" at bounding box center [502, 367] width 155 height 27
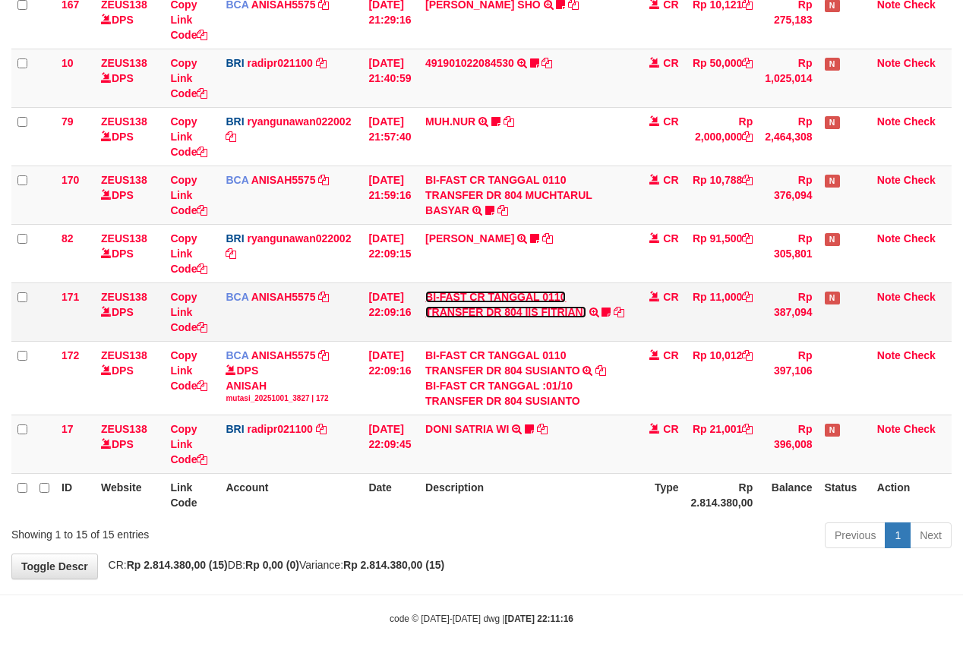
click at [472, 313] on link "BI-FAST CR TANGGAL 0110 TRANSFER DR 804 IIS FITRIANI" at bounding box center [505, 304] width 161 height 27
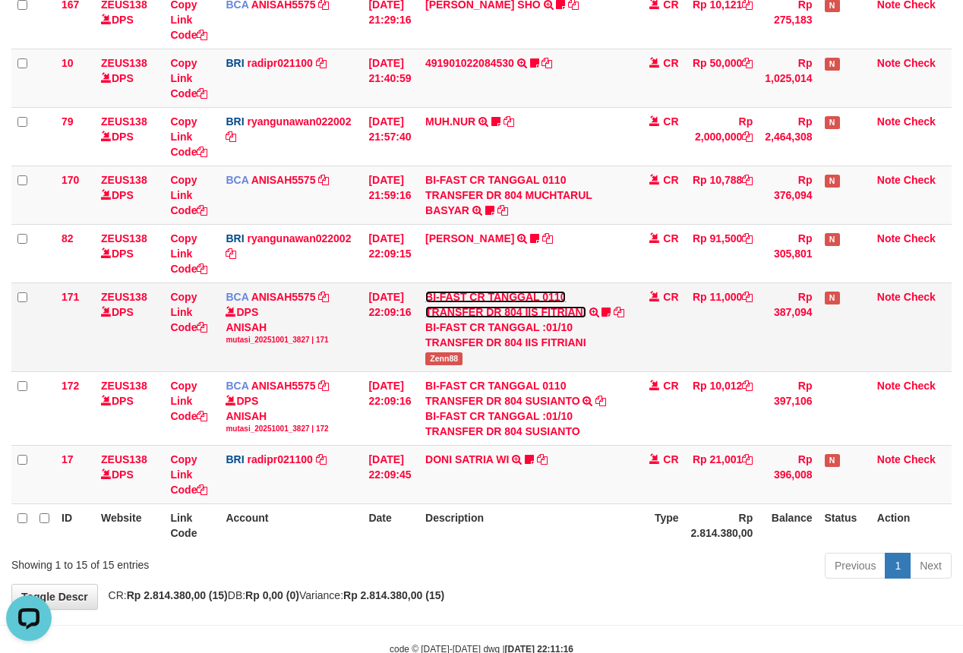
scroll to position [0, 0]
click at [456, 357] on span "Zenn88" at bounding box center [443, 358] width 37 height 13
copy span "Zenn88"
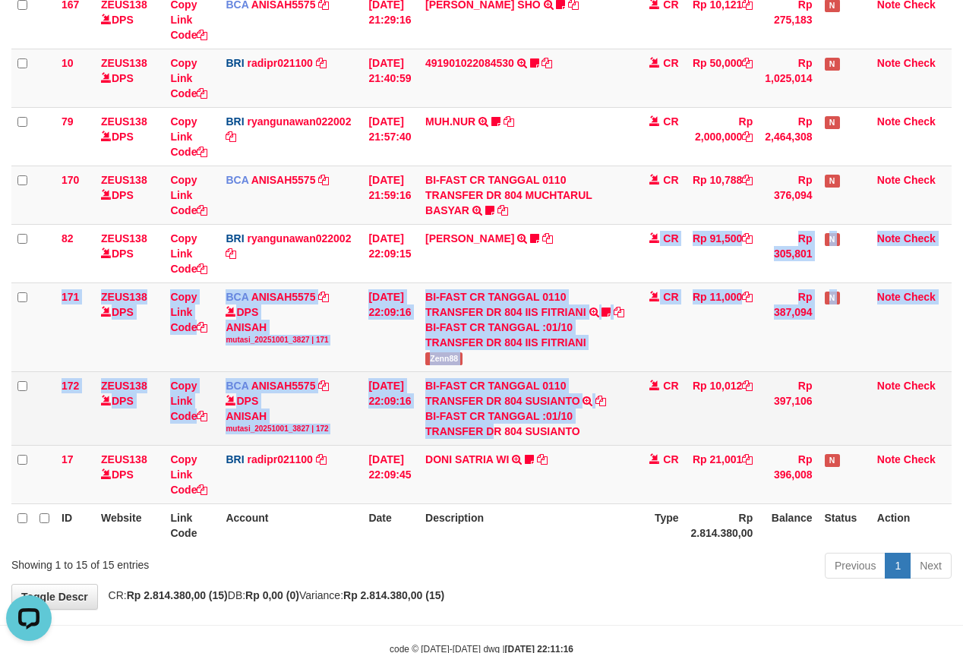
click at [502, 434] on tbody "49 ZEUS138 DPS Copy Link Code BCA ANISAH5575 DPS ANISAH mutasi_20251001_3827 | …" at bounding box center [481, 42] width 940 height 923
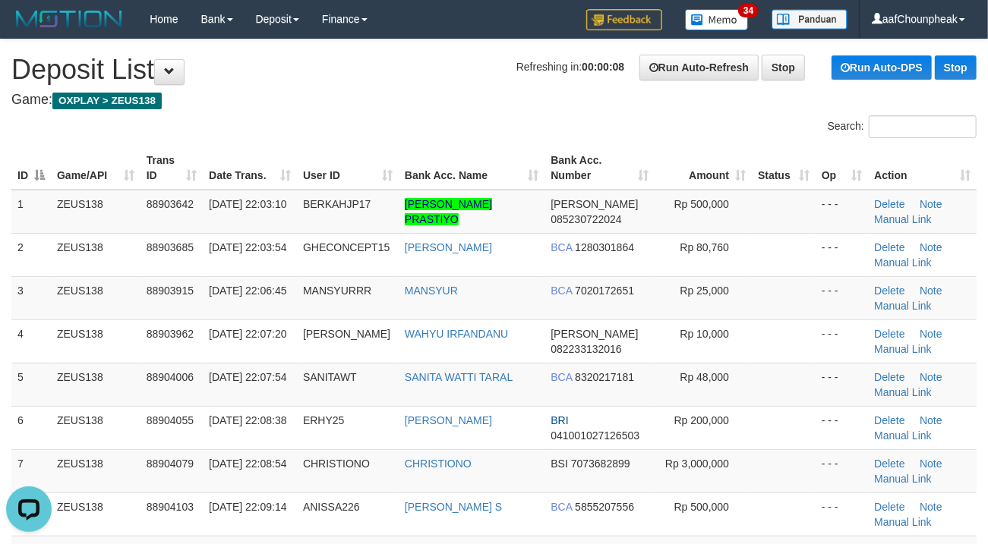
drag, startPoint x: 356, startPoint y: 91, endPoint x: 4, endPoint y: 175, distance: 362.0
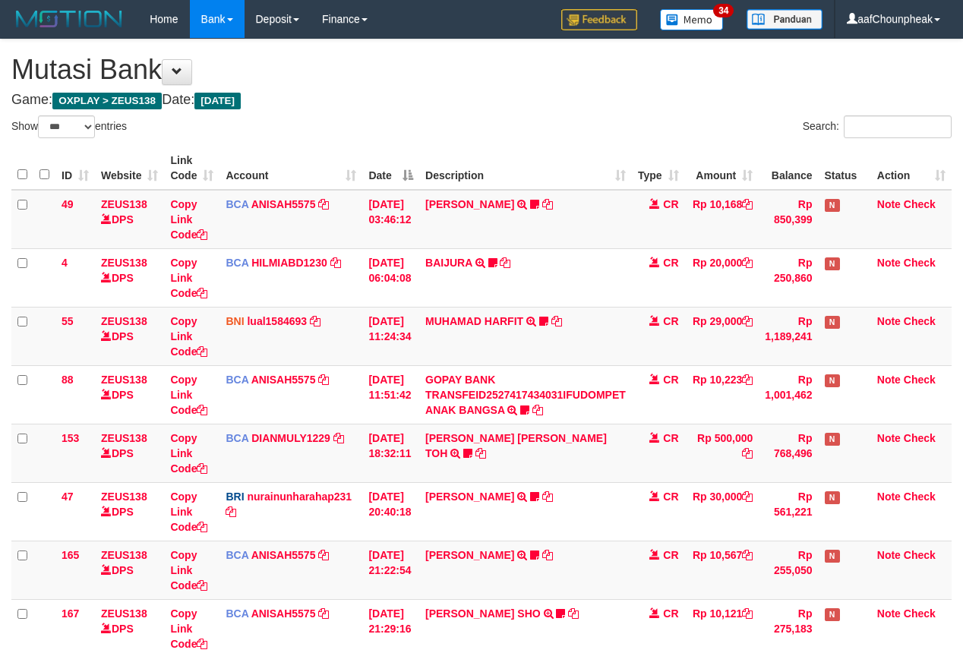
select select "***"
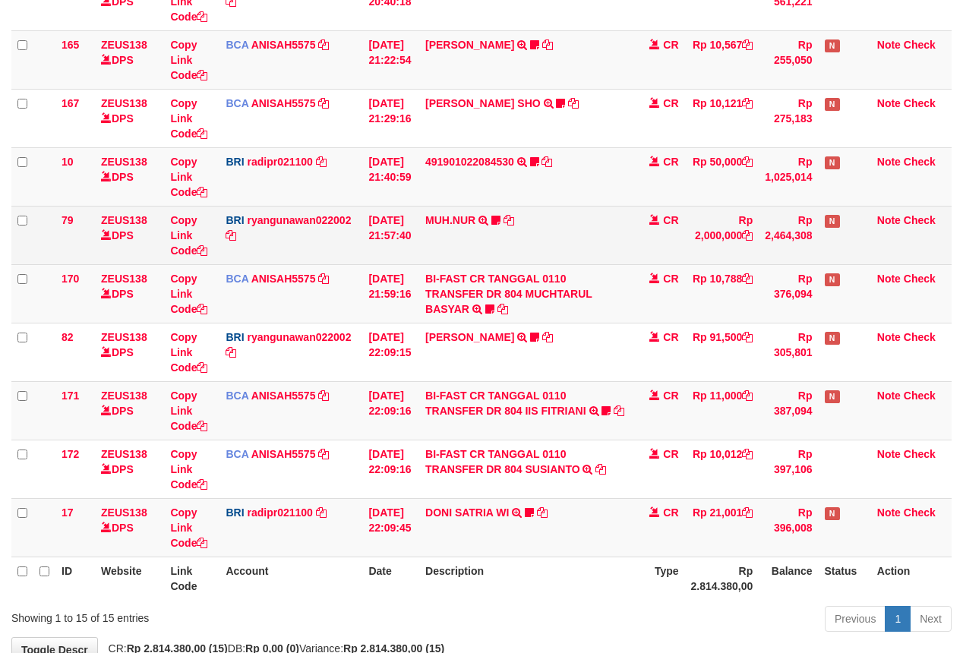
scroll to position [609, 0]
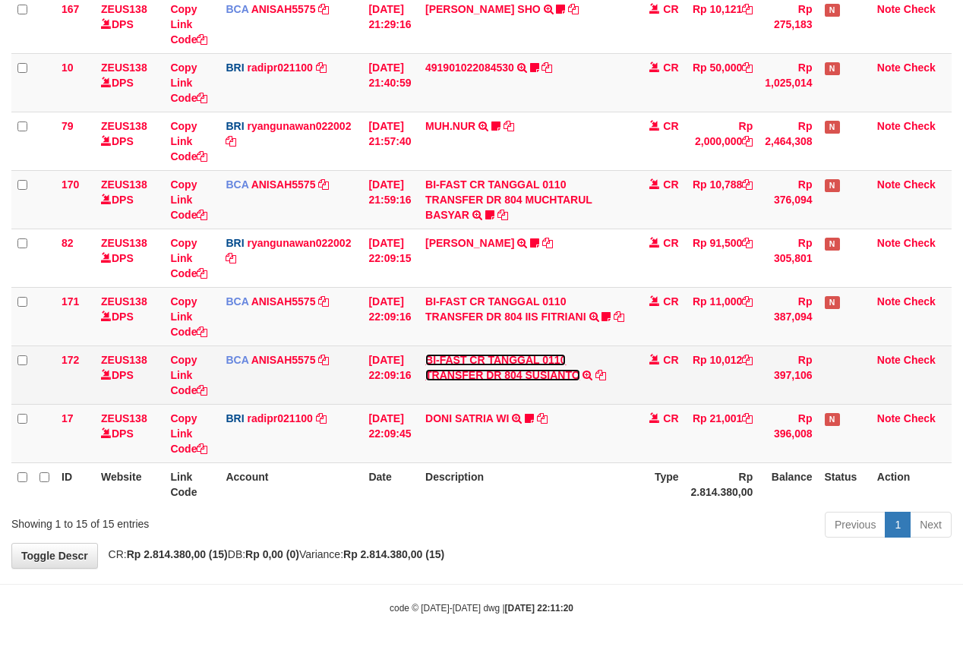
click at [459, 372] on link "BI-FAST CR TANGGAL 0110 TRANSFER DR 804 SUSIANTO" at bounding box center [502, 367] width 155 height 27
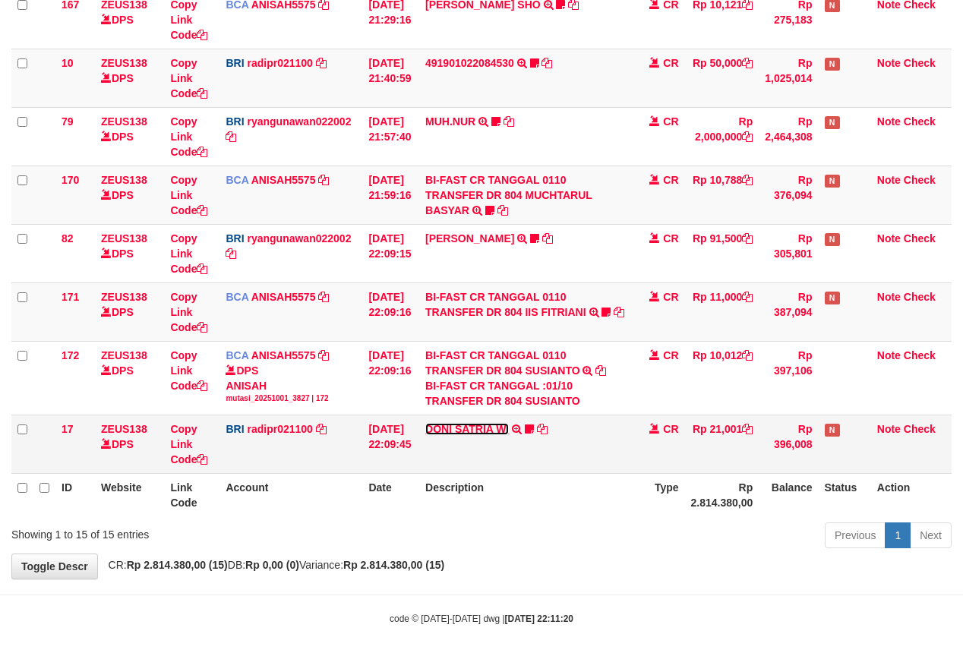
click at [477, 433] on link "DONI SATRIA WI" at bounding box center [467, 429] width 84 height 12
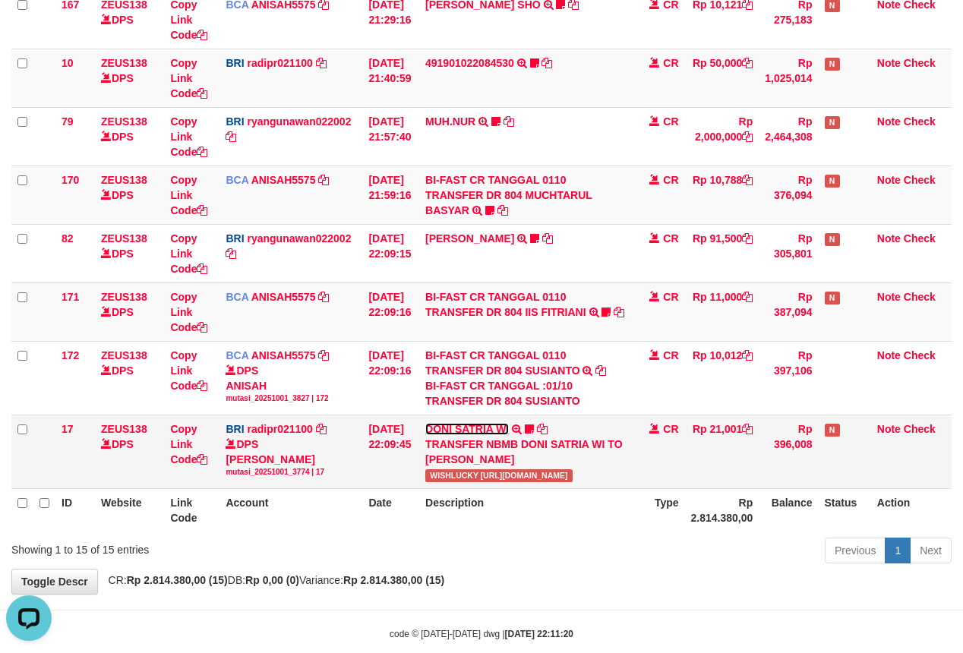
scroll to position [0, 0]
click at [462, 474] on span "WISHLUCKY https://prnt.sc/XGohGG7V9xdw" at bounding box center [498, 475] width 147 height 13
copy span "WISHLUCKY"
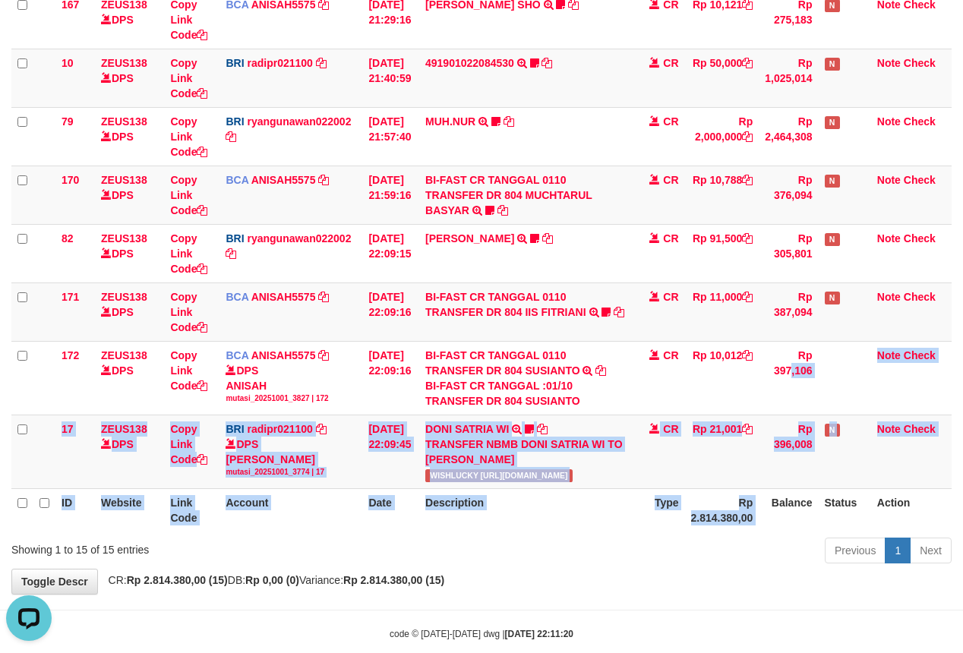
click at [767, 507] on table "ID Website Link Code Account Date Description Type Amount Balance Status Action…" at bounding box center [481, 35] width 940 height 994
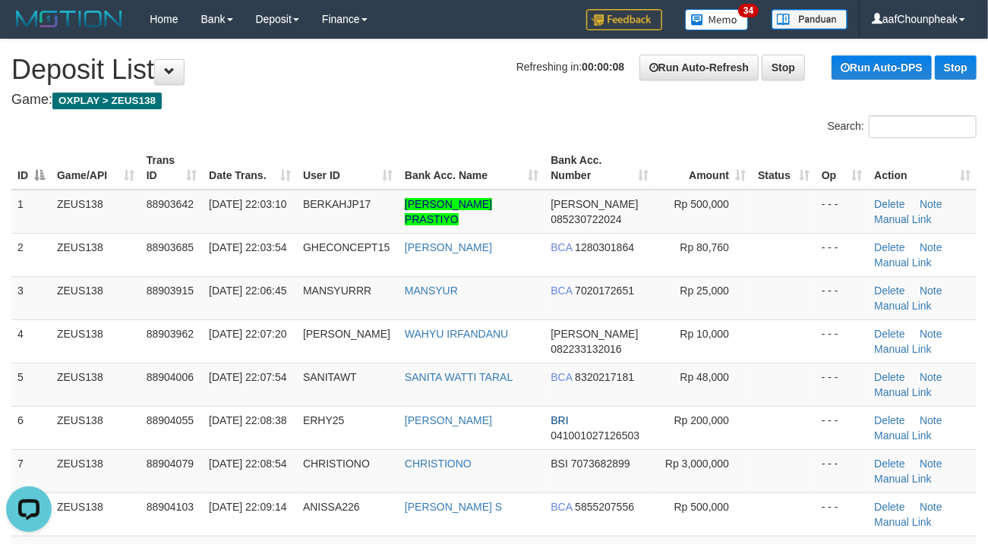
click at [472, 97] on h4 "Game: OXPLAY > ZEUS138" at bounding box center [493, 100] width 965 height 15
drag, startPoint x: 472, startPoint y: 97, endPoint x: 462, endPoint y: 107, distance: 14.5
click at [471, 106] on h4 "Game: OXPLAY > ZEUS138" at bounding box center [493, 100] width 965 height 15
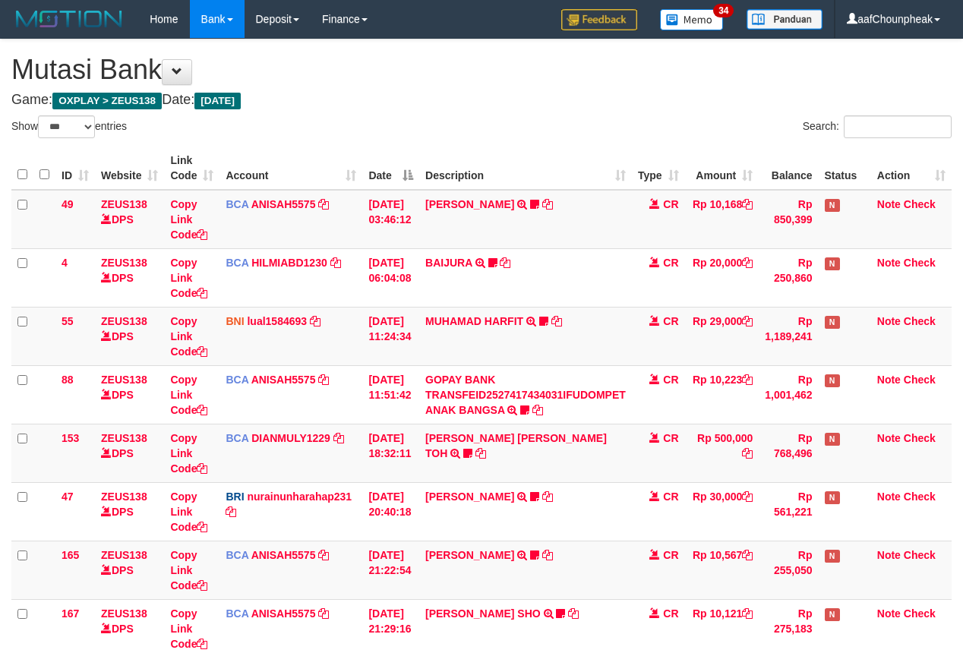
select select "***"
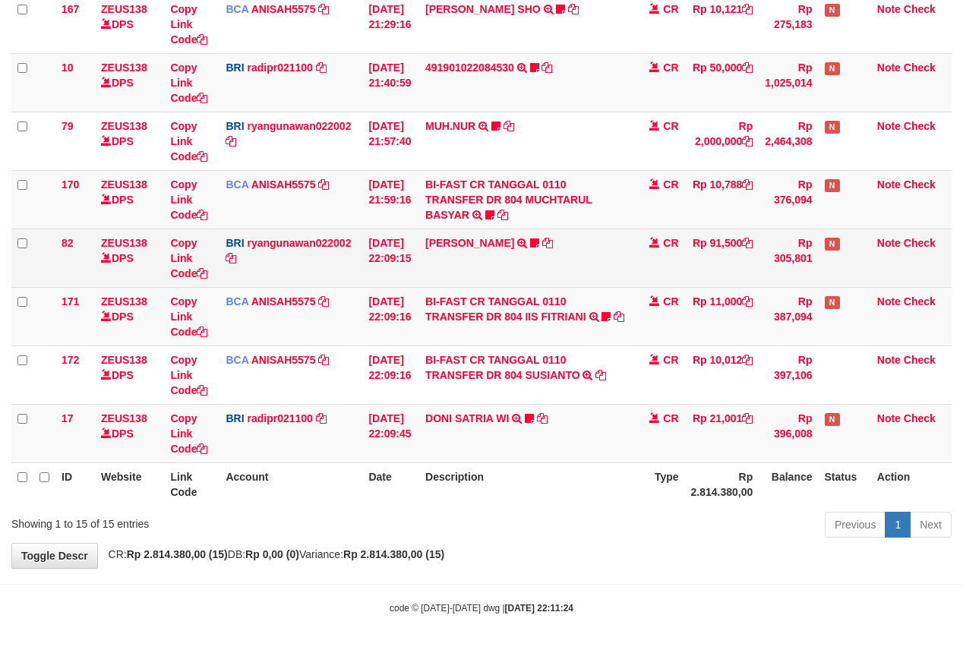
click at [478, 250] on td "DANA ERLANGGAYUDH TRANSFER NBMB DANA ERLANGGAYUDH TO RYAN GUNAWAN POKOK138" at bounding box center [525, 257] width 213 height 58
click at [474, 237] on link "[PERSON_NAME]" at bounding box center [469, 243] width 89 height 12
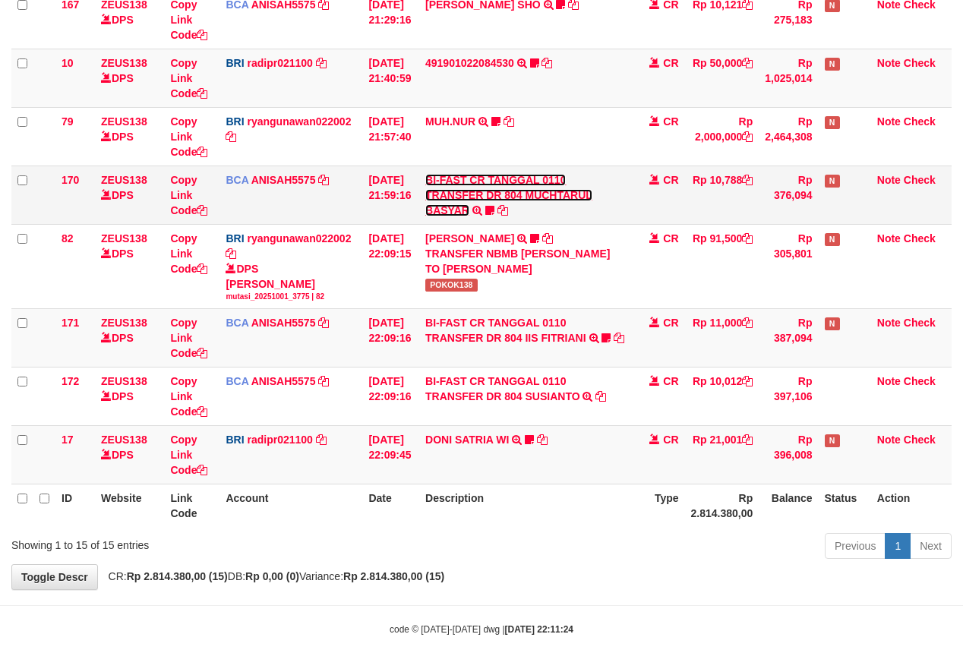
click at [468, 213] on link "BI-FAST CR TANGGAL 0110 TRANSFER DR 804 MUCHTARUL BASYAR" at bounding box center [508, 195] width 167 height 43
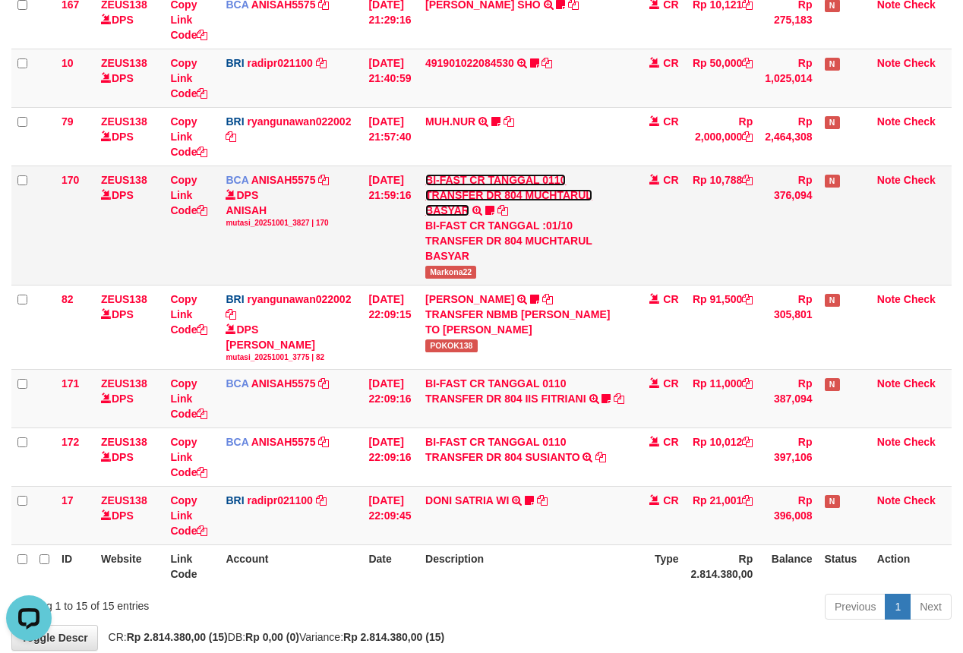
scroll to position [0, 0]
click at [460, 275] on span "Markona22" at bounding box center [450, 272] width 51 height 13
copy span "Markona22"
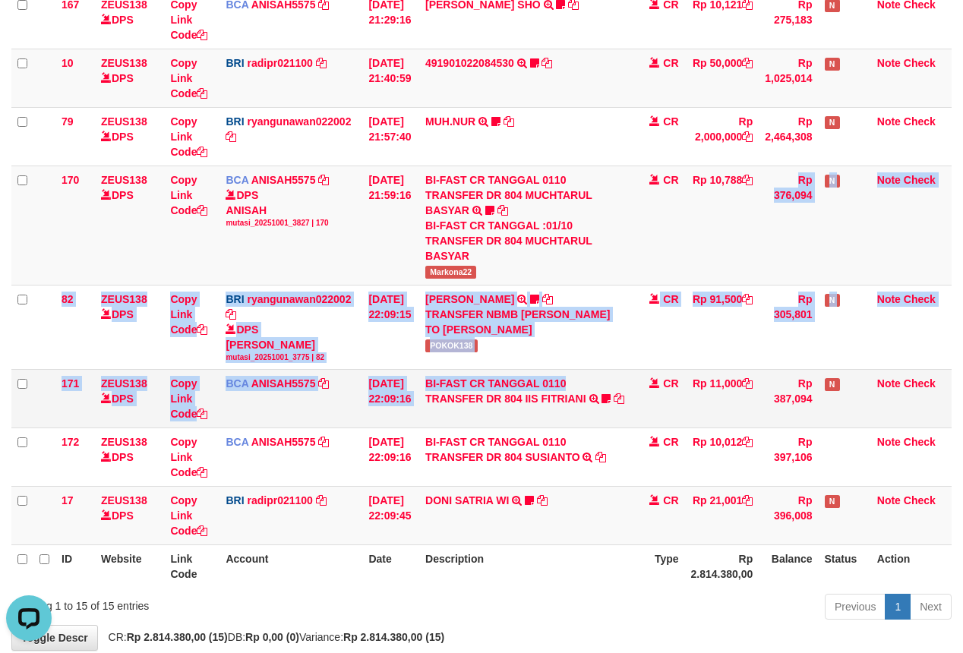
drag, startPoint x: 656, startPoint y: 277, endPoint x: 606, endPoint y: 392, distance: 125.1
click at [606, 392] on tbody "49 ZEUS138 DPS Copy Link Code BCA ANISAH5575 DPS [PERSON_NAME] mutasi_20251001_…" at bounding box center [481, 63] width 940 height 964
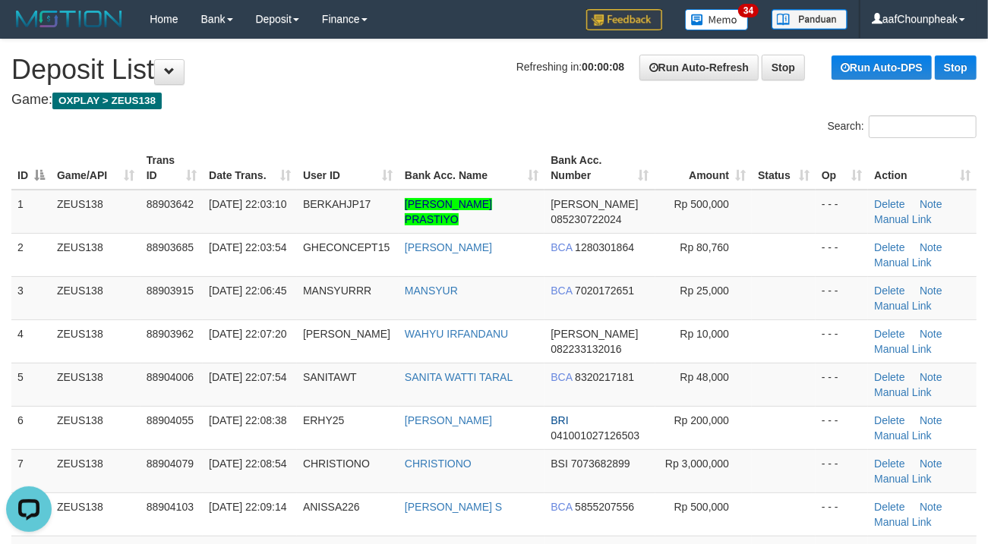
click at [516, 68] on span "Refreshing in: 00:00:08" at bounding box center [570, 67] width 108 height 12
drag, startPoint x: 507, startPoint y: 68, endPoint x: 8, endPoint y: 173, distance: 510.5
click at [459, 73] on h1 "Refreshing in: 00:00:08 Run Auto-Refresh Stop Run Auto-DPS Stop Deposit List" at bounding box center [493, 70] width 965 height 30
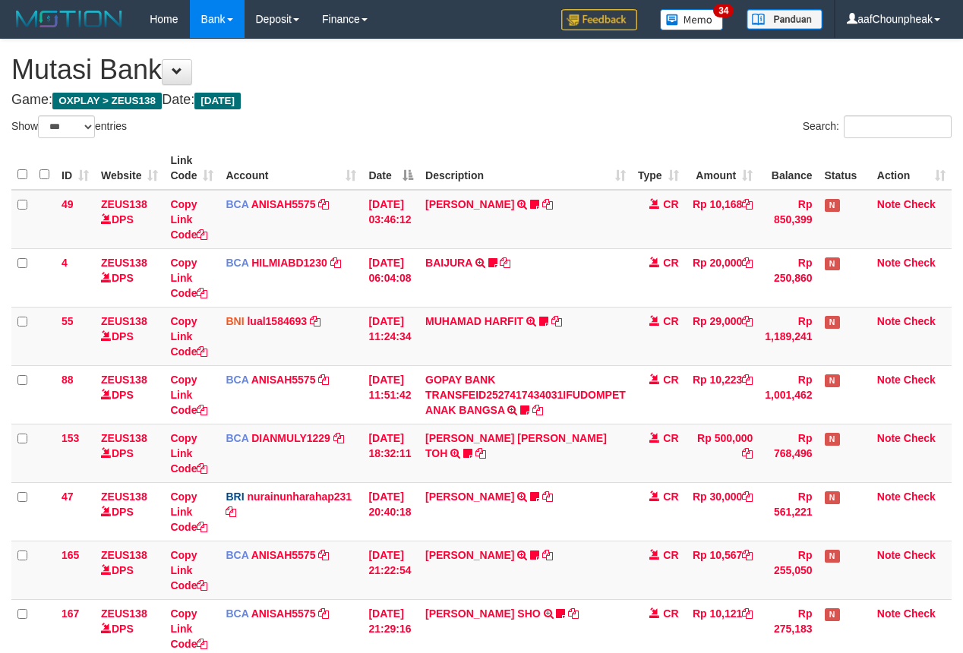
select select "***"
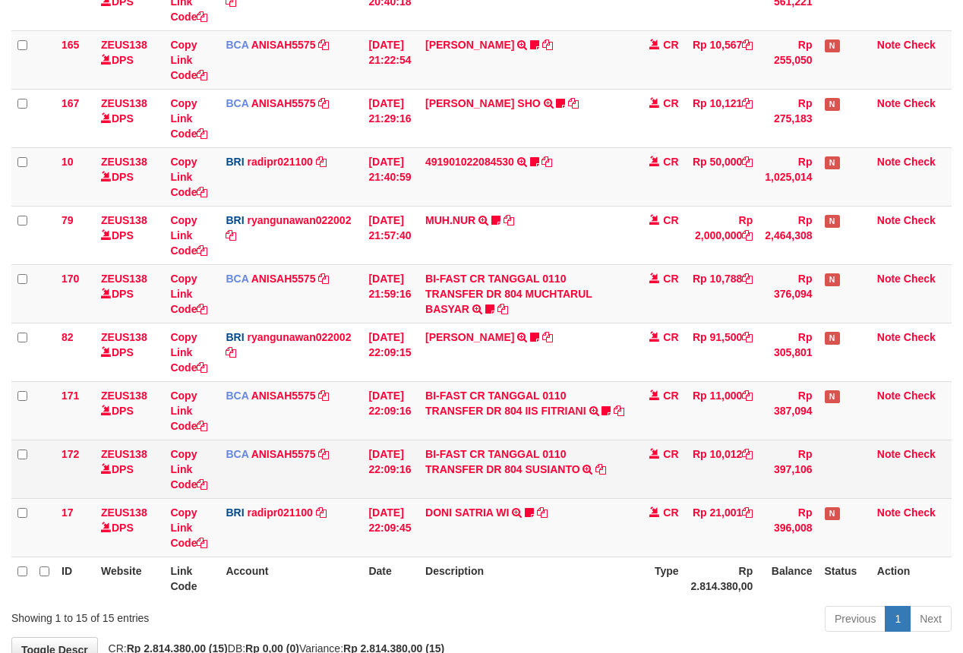
scroll to position [609, 0]
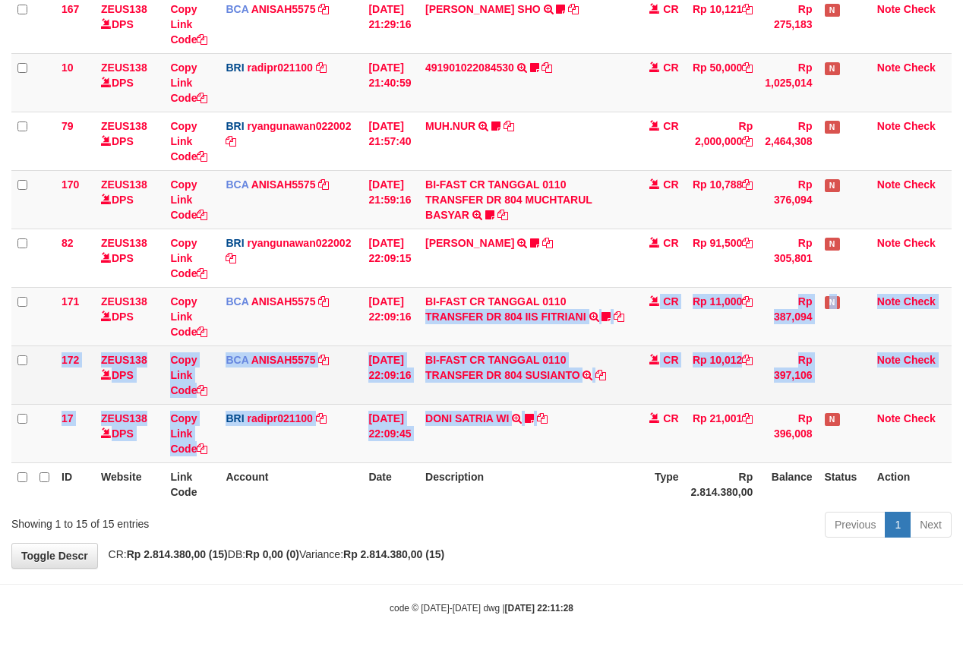
drag, startPoint x: 615, startPoint y: 396, endPoint x: 659, endPoint y: 360, distance: 57.2
click at [616, 404] on tbody "49 ZEUS138 DPS Copy Link Code BCA ANISAH5575 DPS [PERSON_NAME] mutasi_20251001_…" at bounding box center [481, 25] width 940 height 878
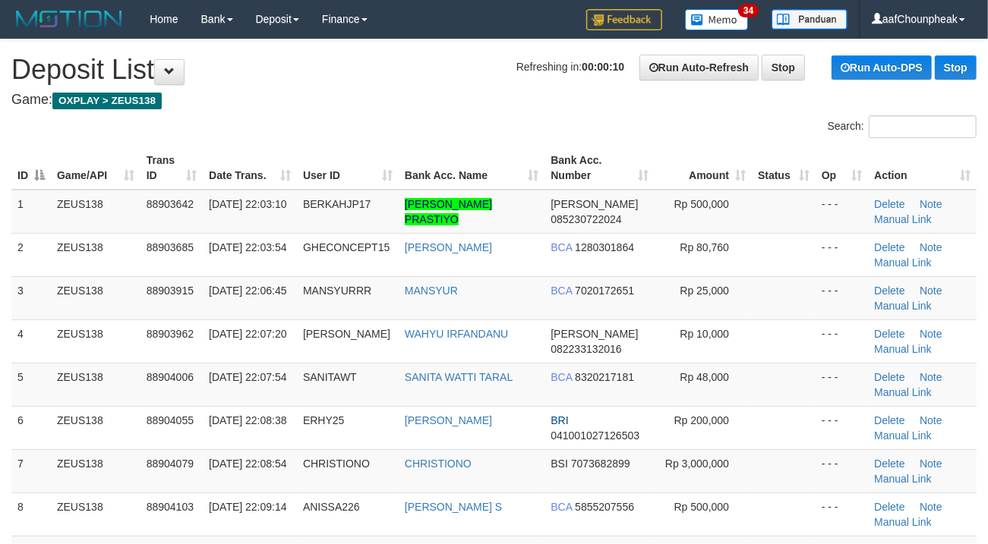
drag, startPoint x: 266, startPoint y: 110, endPoint x: 235, endPoint y: 117, distance: 31.9
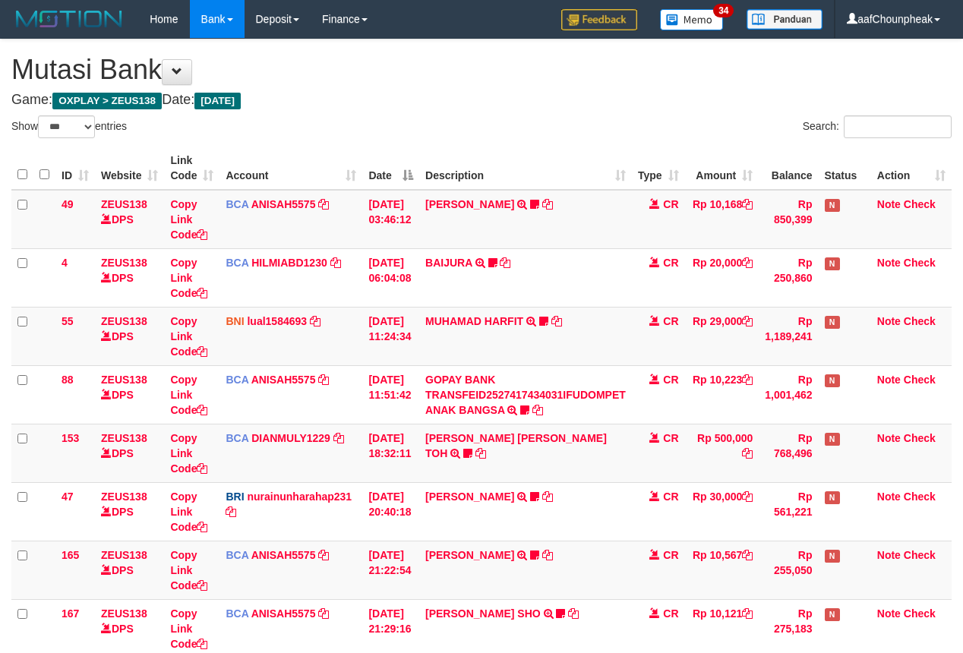
select select "***"
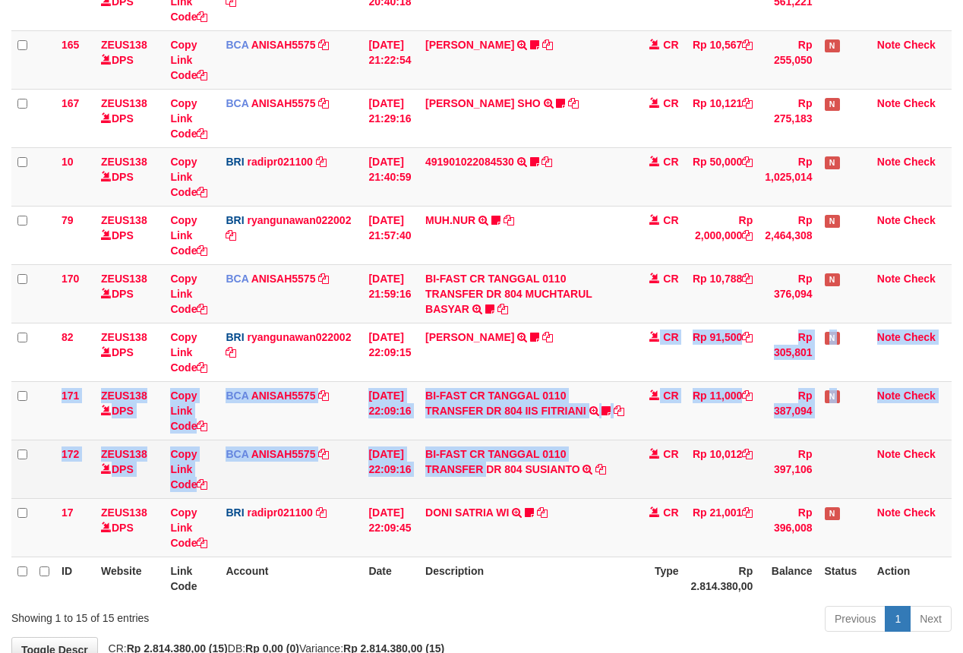
scroll to position [609, 0]
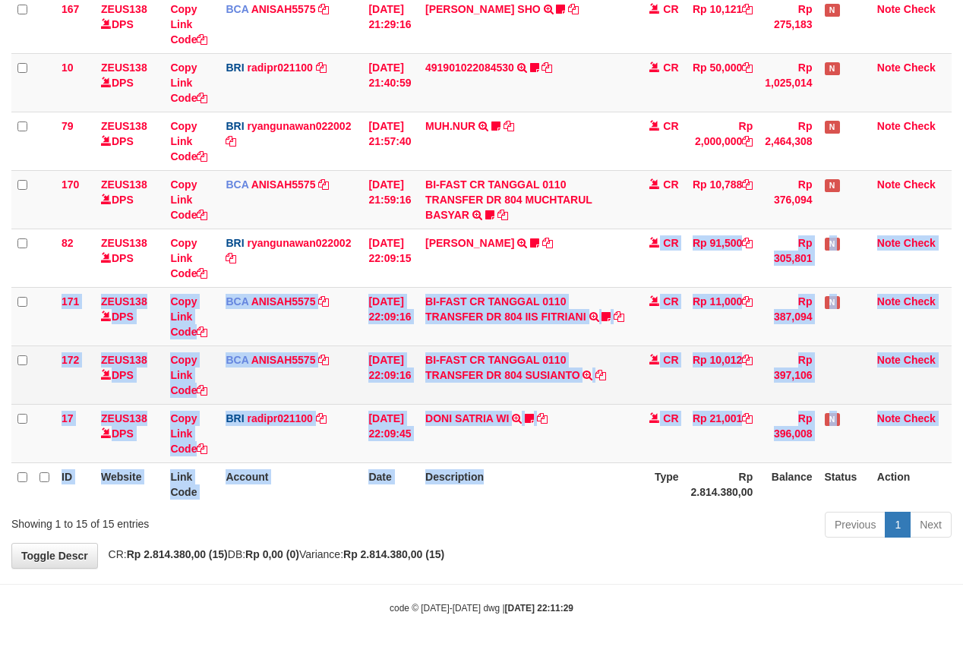
click at [496, 492] on table "ID Website Link Code Account Date Description Type Amount Balance Status Action…" at bounding box center [481, 23] width 940 height 963
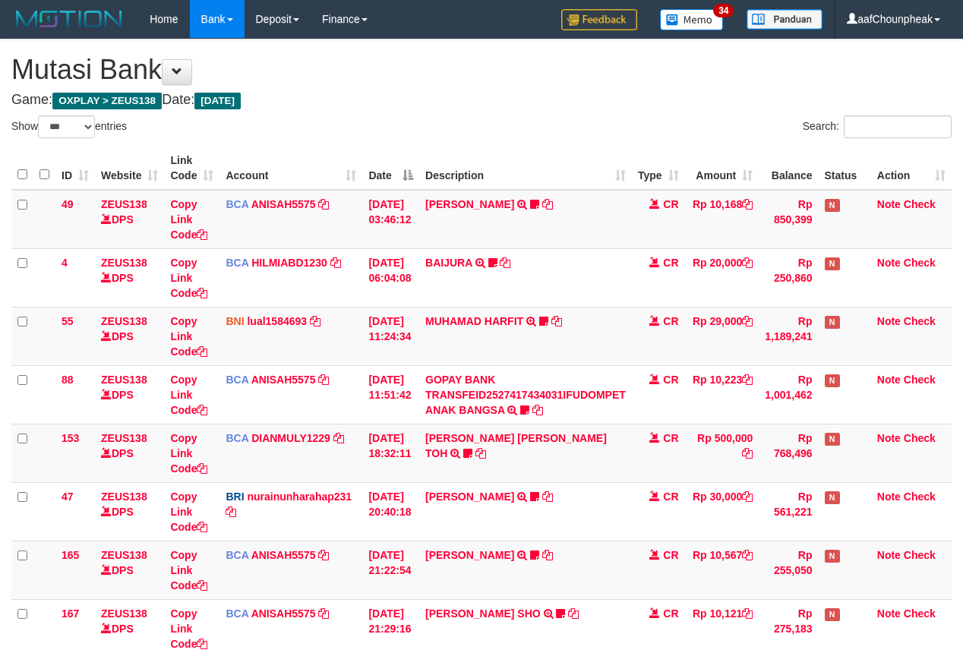
select select "***"
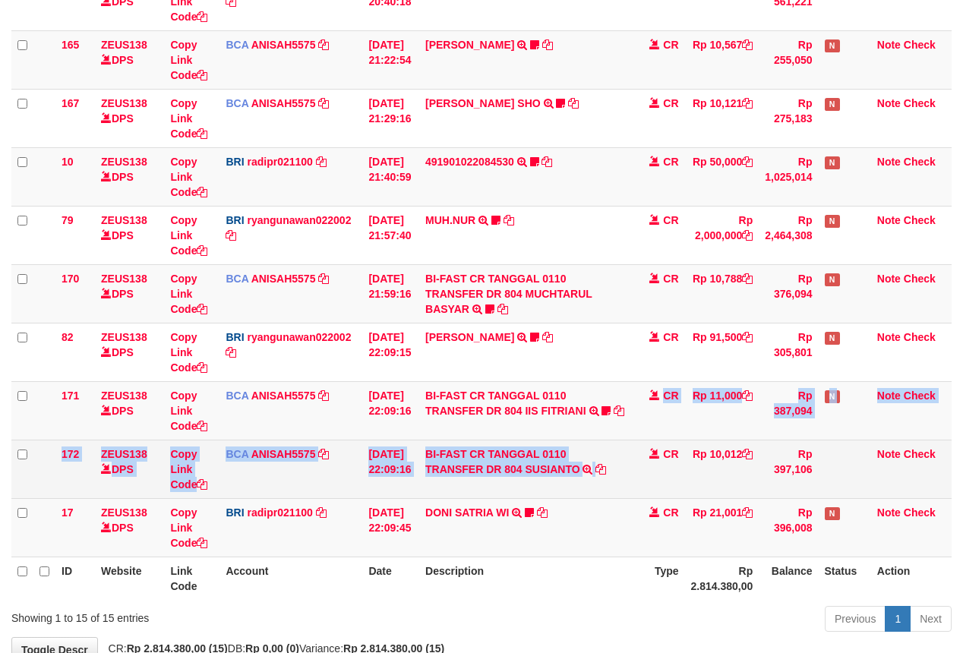
click at [638, 484] on tbody "49 ZEUS138 DPS Copy Link Code BCA ANISAH5575 DPS [PERSON_NAME] mutasi_20251001_…" at bounding box center [481, 119] width 940 height 878
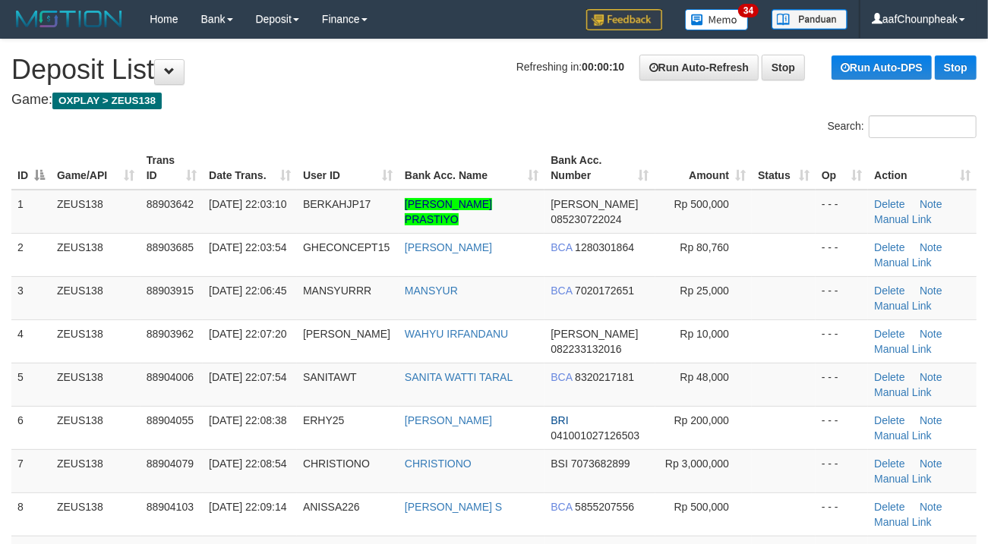
click at [408, 131] on div "Search:" at bounding box center [494, 128] width 988 height 27
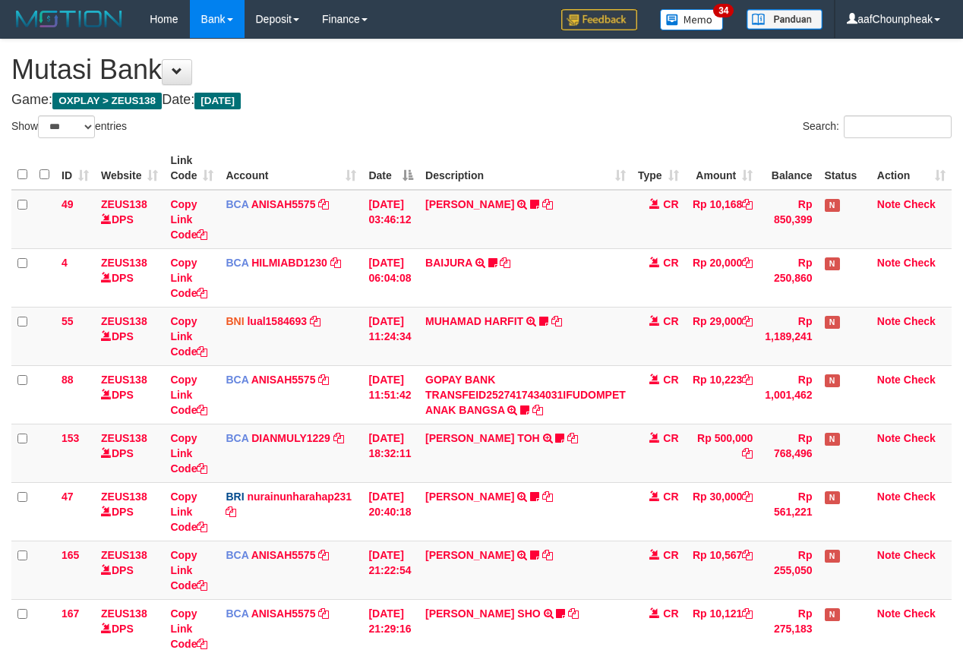
select select "***"
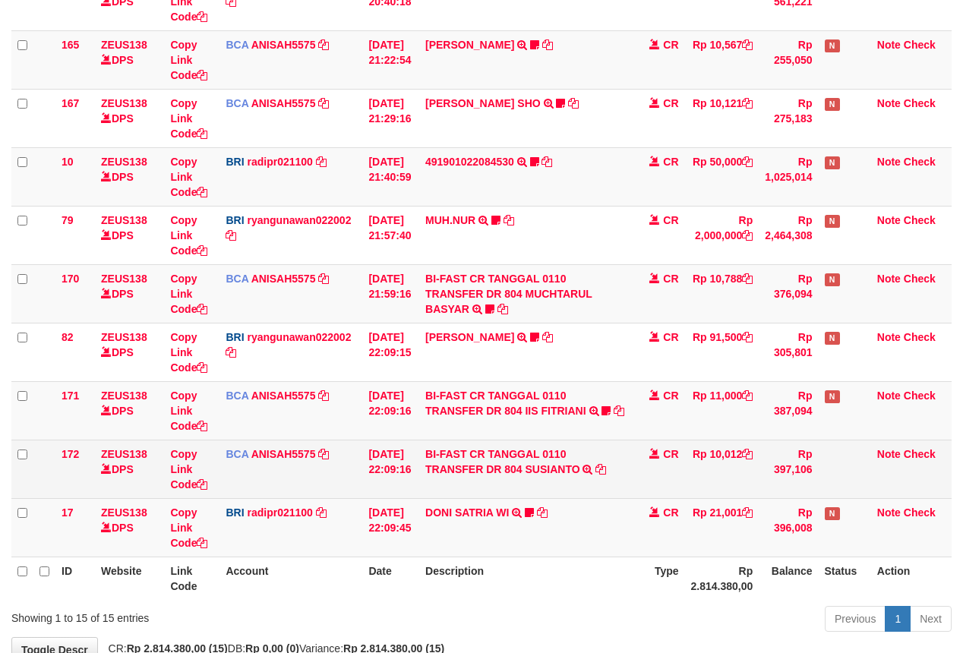
click at [604, 492] on td "BI-FAST CR TANGGAL 0110 TRANSFER DR 804 [PERSON_NAME] BI-FAST CR TANGGAL :01/10…" at bounding box center [525, 469] width 213 height 58
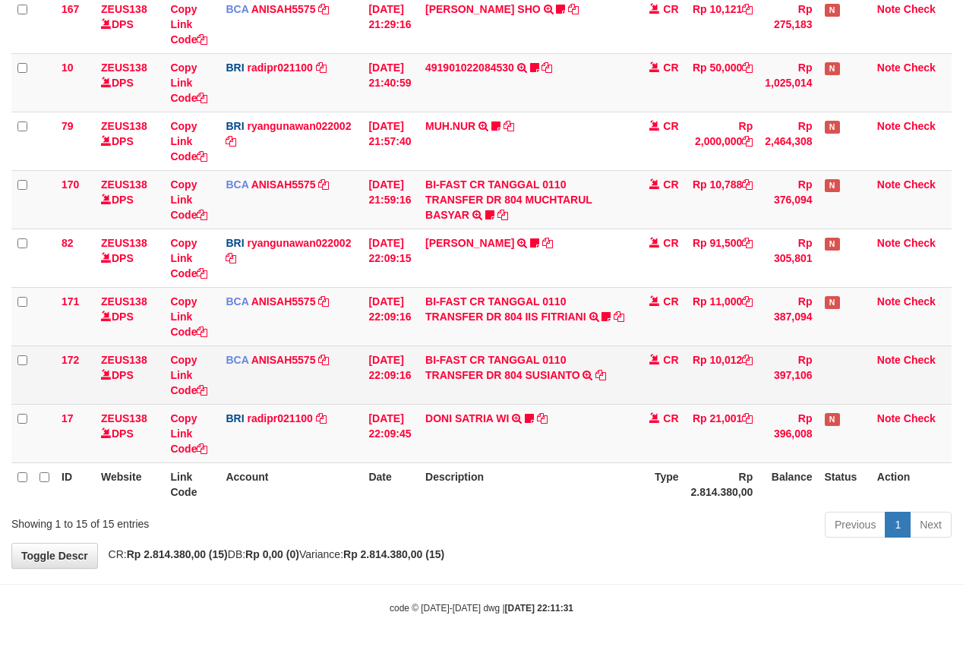
click at [604, 492] on th "Description" at bounding box center [525, 483] width 213 height 43
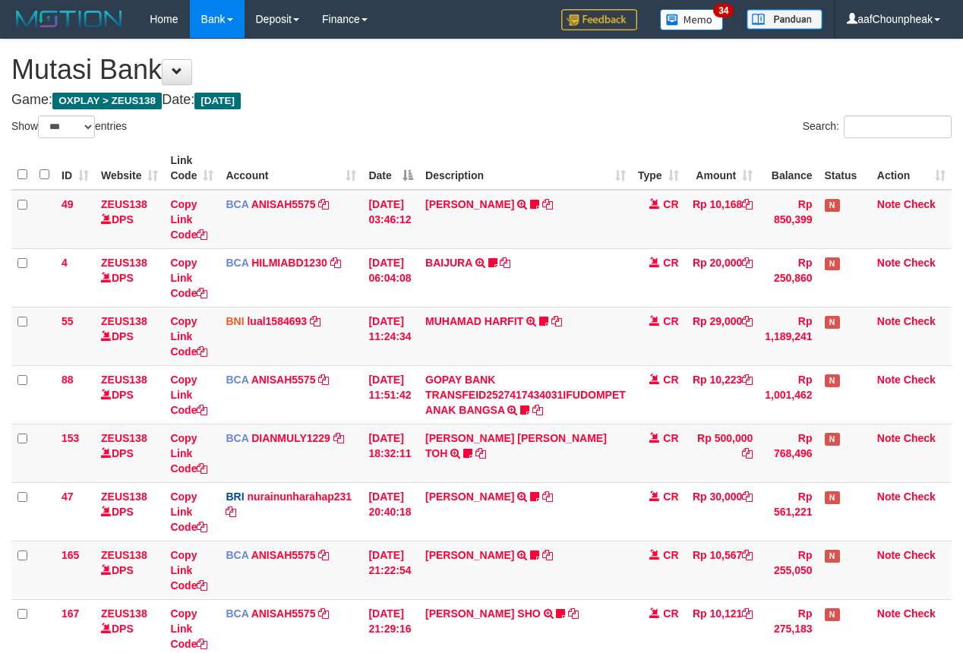
select select "***"
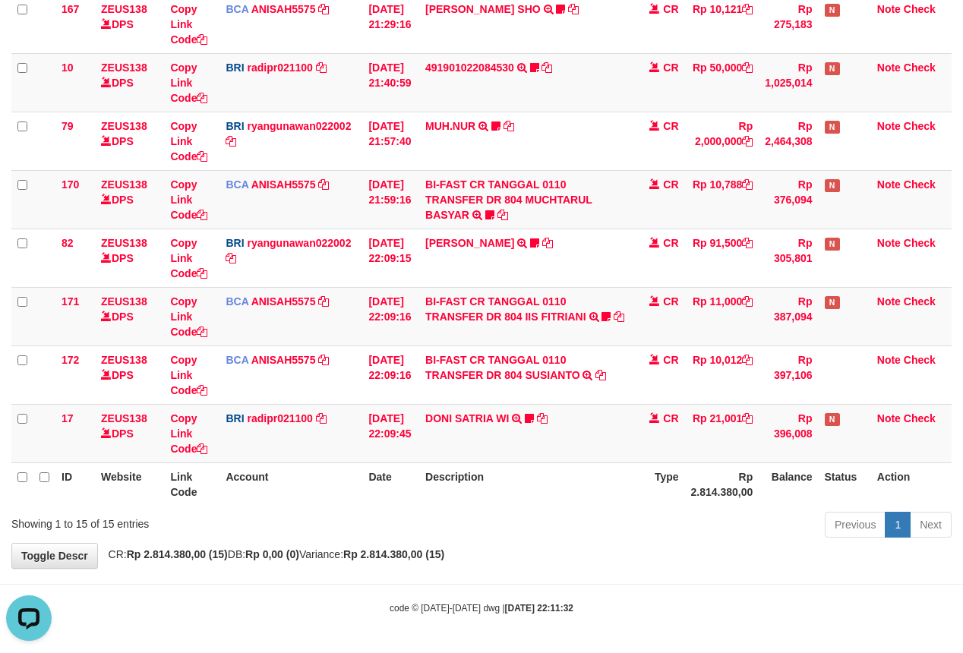
click at [560, 475] on th "Description" at bounding box center [525, 483] width 213 height 43
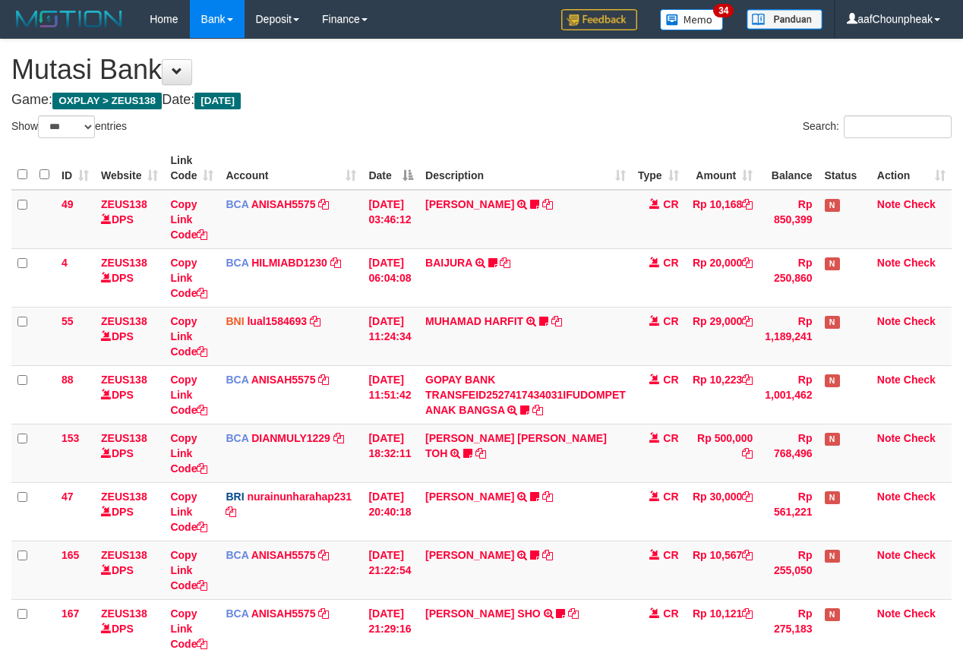
select select "***"
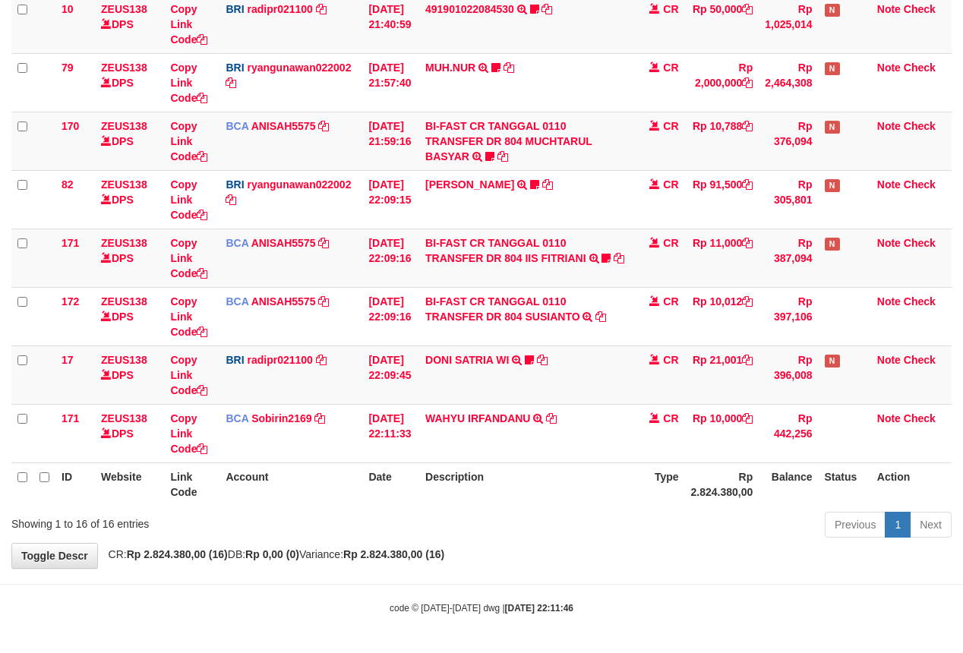
click at [571, 487] on th "Description" at bounding box center [525, 483] width 213 height 43
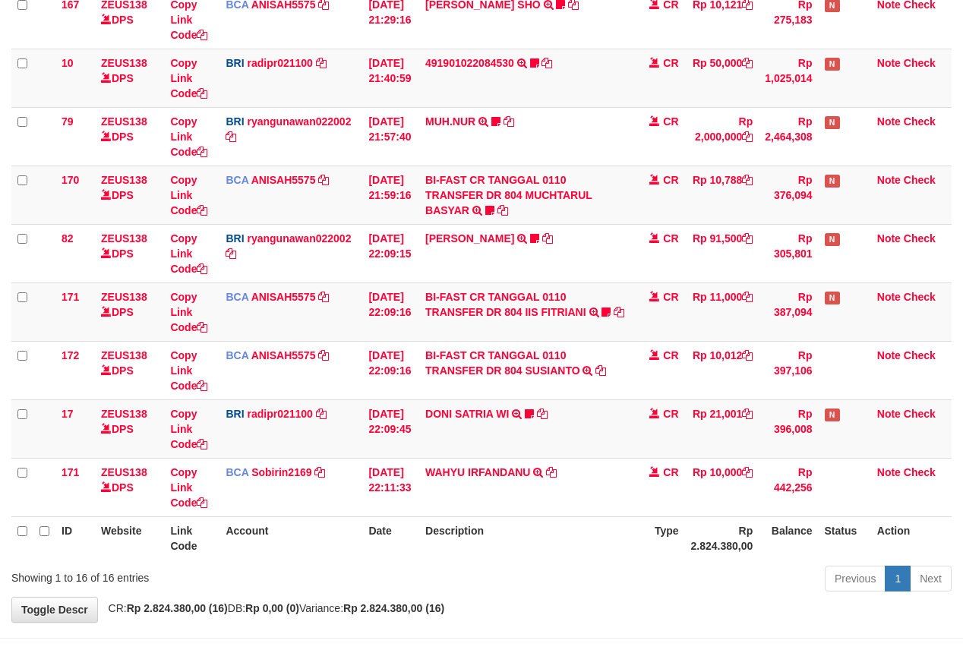
click at [571, 487] on table "ID Website Link Code Account Date Description Type Amount Balance Status Action…" at bounding box center [481, 49] width 940 height 1022
click at [571, 487] on td "WAHYU IRFANDANU TRSF E-BANKING CR 0110/FTSCY/WS95271 10000.00WAHYU IRFANDANU" at bounding box center [525, 487] width 213 height 58
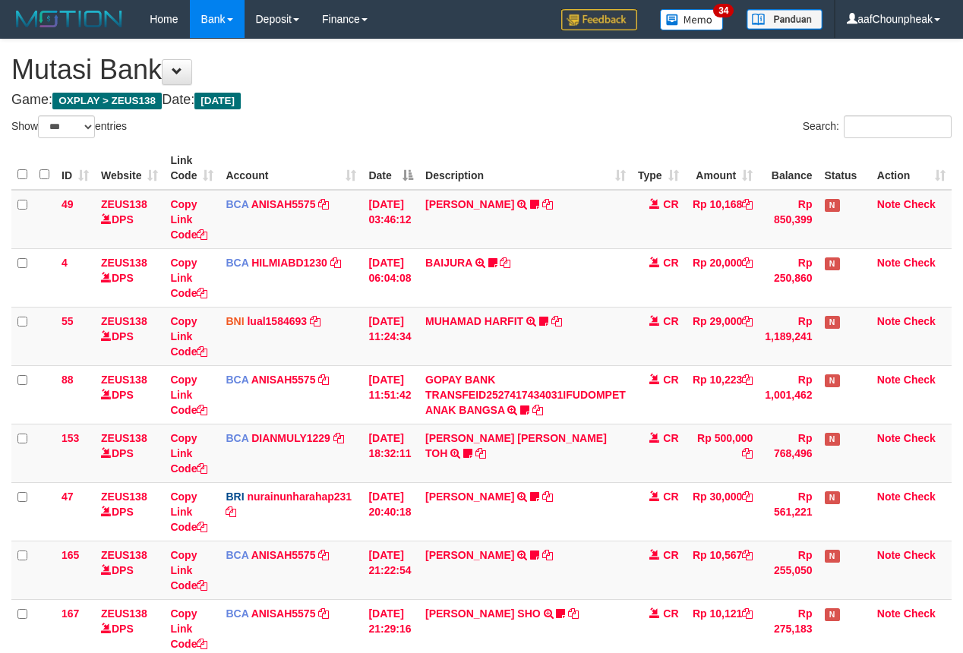
select select "***"
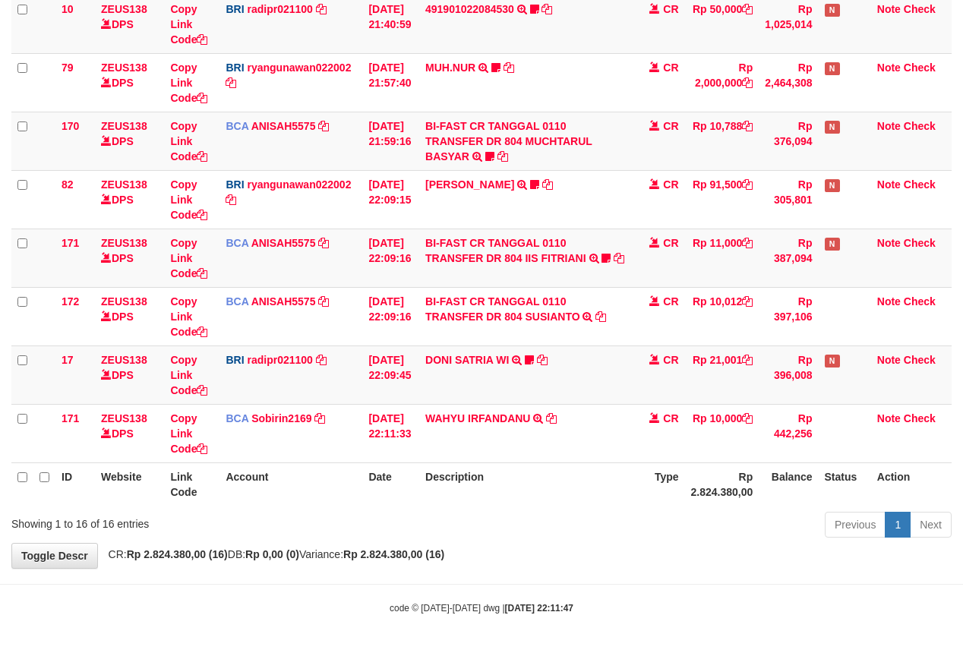
scroll to position [609, 0]
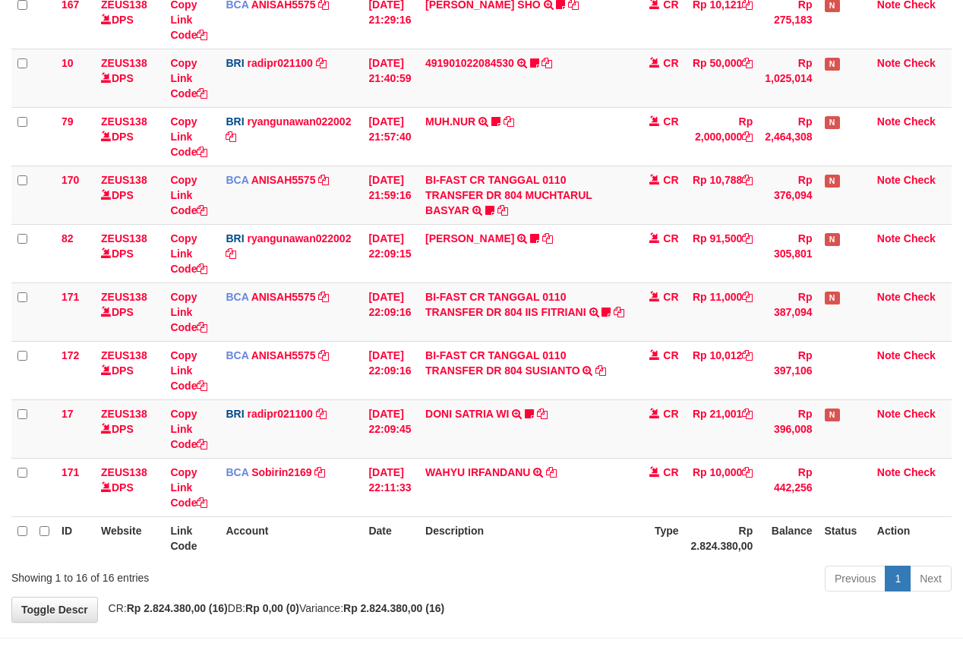
click at [565, 484] on table "ID Website Link Code Account Date Description Type Amount Balance Status Action…" at bounding box center [481, 49] width 940 height 1022
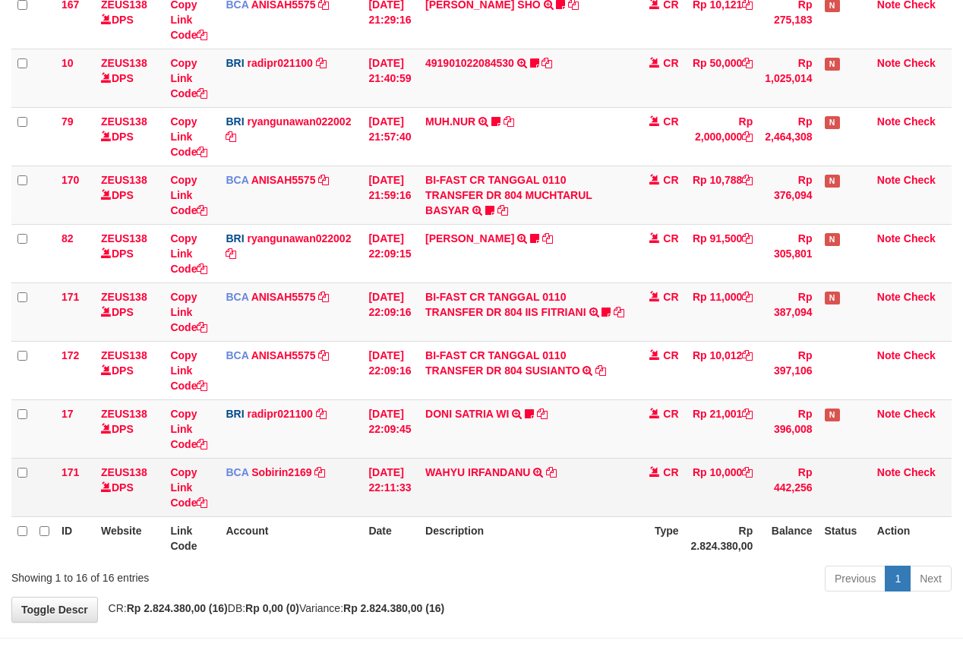
click at [562, 495] on td "WAHYU IRFANDANU TRSF E-BANKING CR 0110/FTSCY/WS95271 10000.00WAHYU IRFANDANU" at bounding box center [525, 487] width 213 height 58
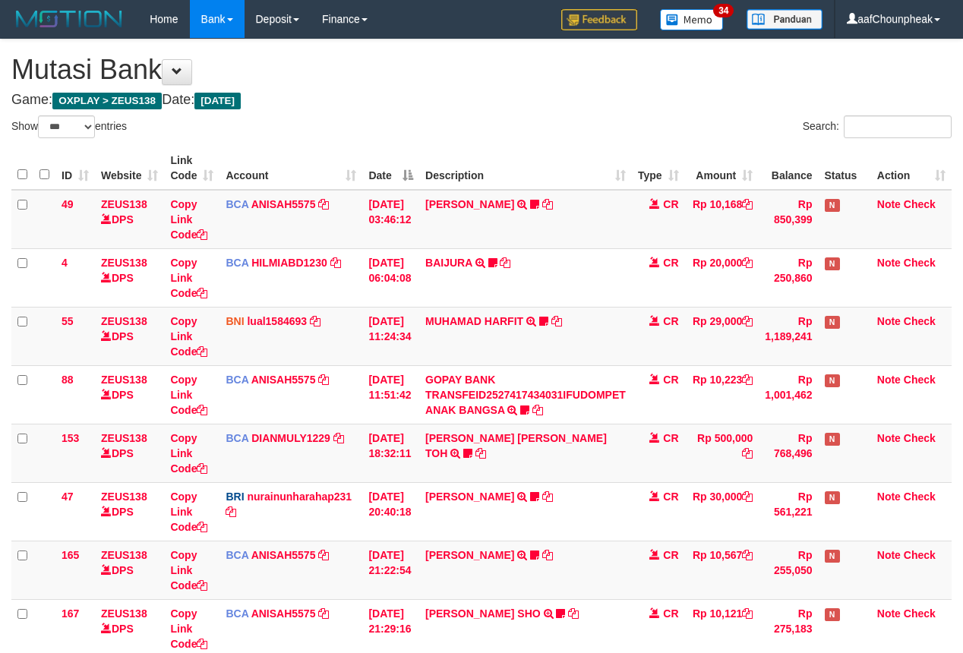
select select "***"
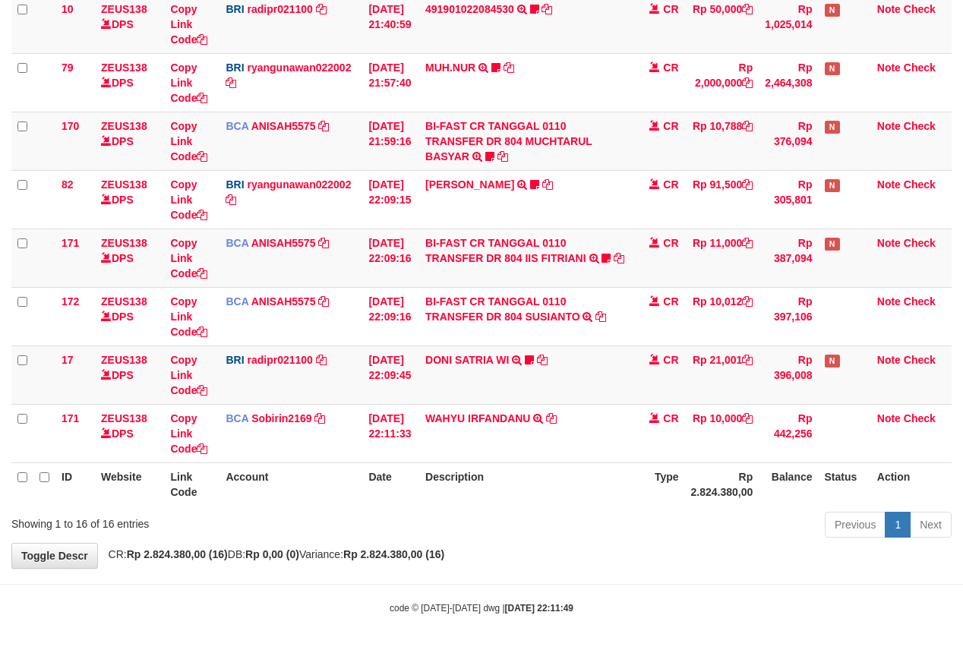
scroll to position [609, 0]
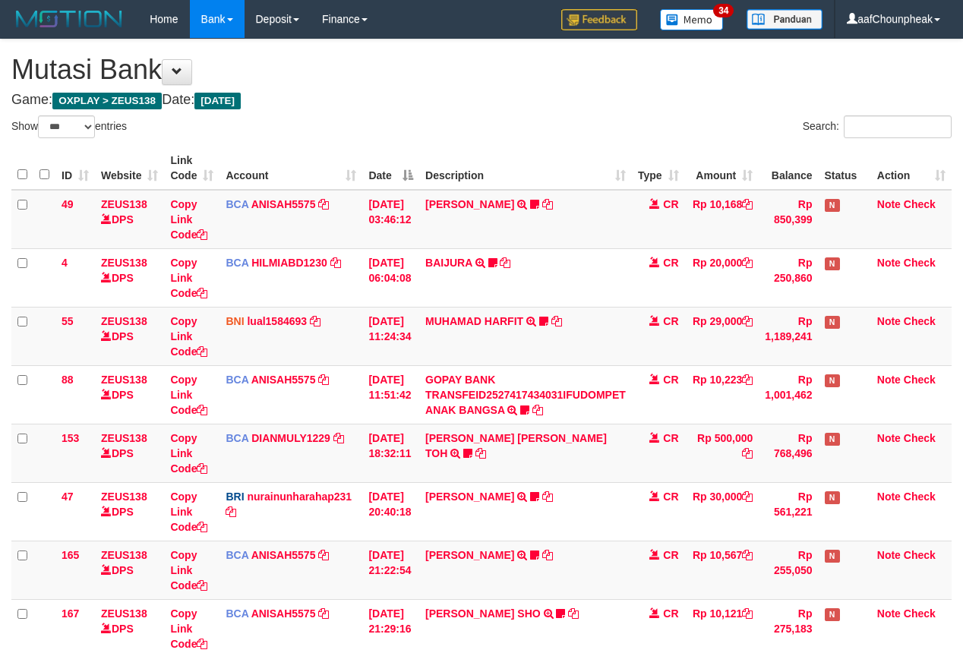
select select "***"
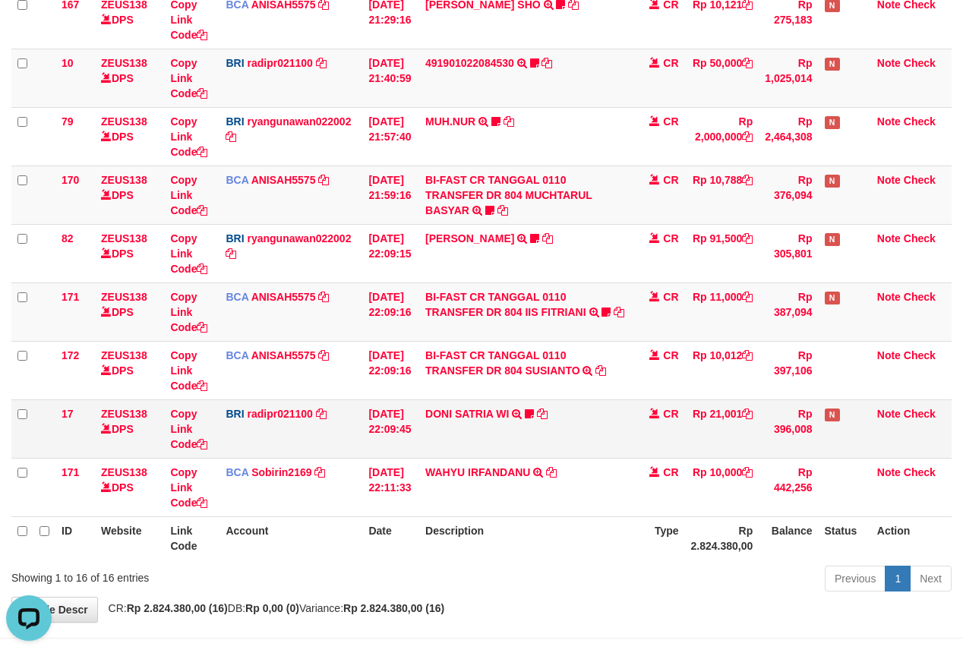
click at [580, 413] on td "DONI SATRIA WI TRANSFER NBMB DONI SATRIA WI TO REYNALDI ADI PRATAMA WISHLUCKY h…" at bounding box center [525, 428] width 213 height 58
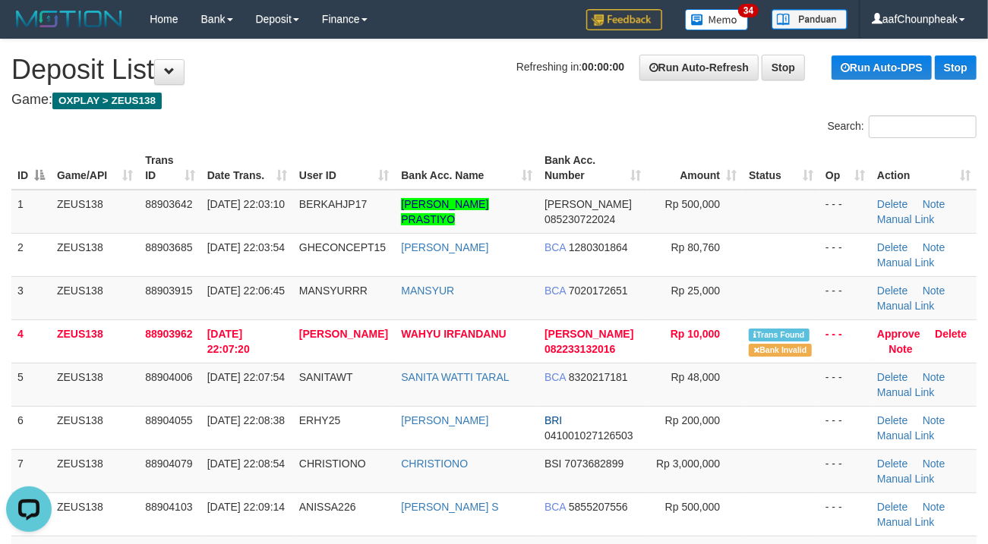
click at [355, 124] on div "Search:" at bounding box center [494, 128] width 988 height 27
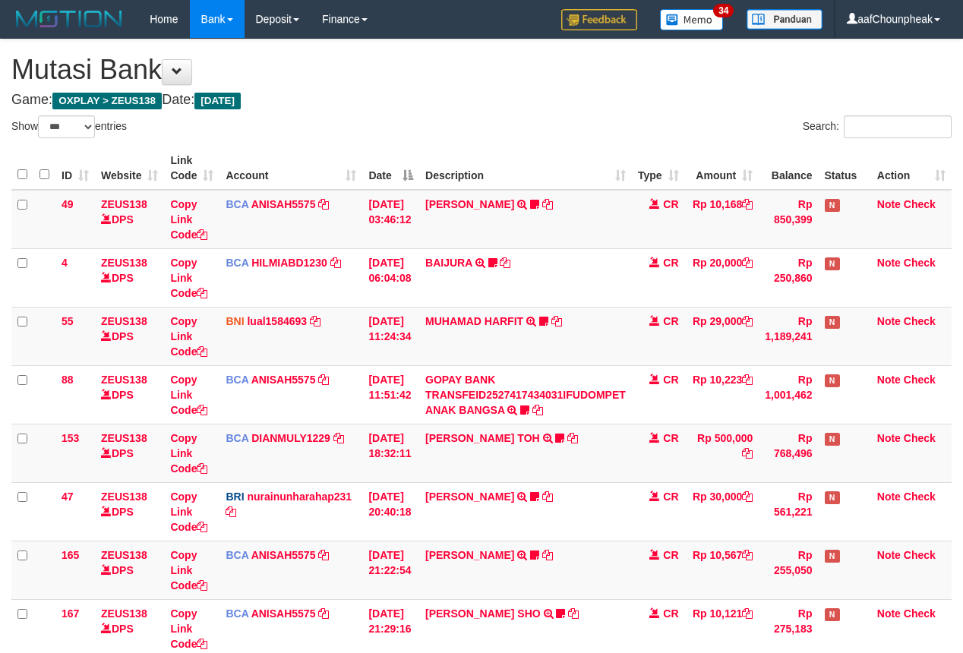
select select "***"
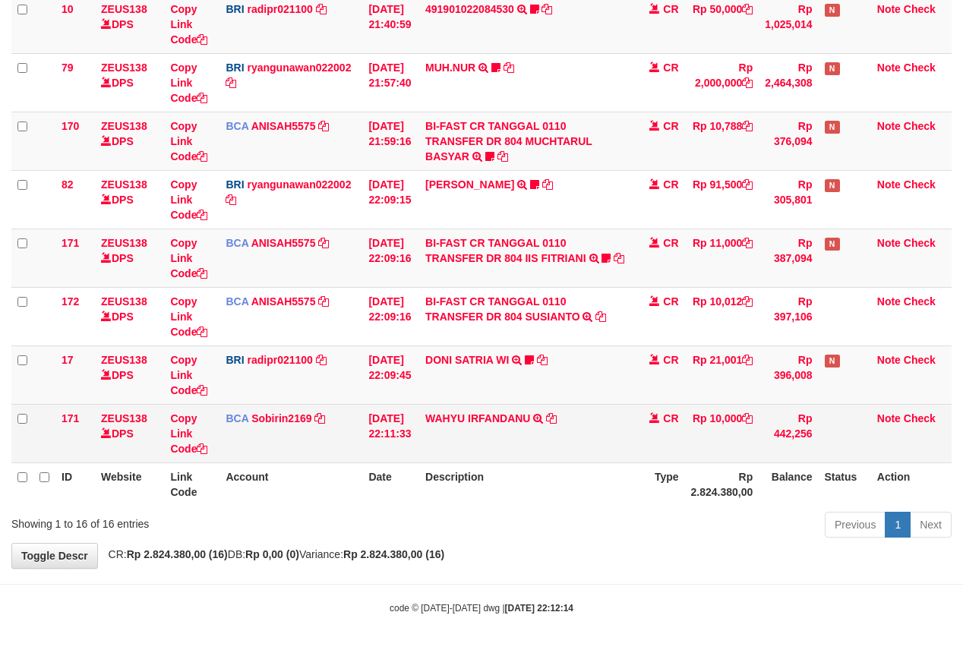
scroll to position [609, 0]
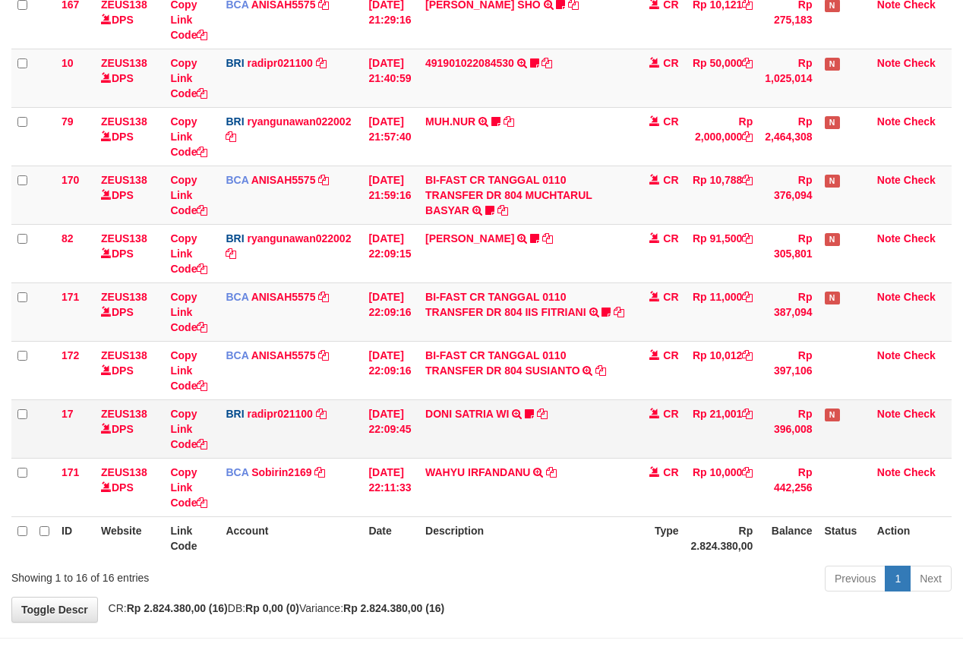
drag, startPoint x: 607, startPoint y: 418, endPoint x: 610, endPoint y: 435, distance: 17.7
click at [610, 435] on td "[PERSON_NAME] TRANSFER NBMB [PERSON_NAME] TO [PERSON_NAME] WISHLUCKY [URL][DOMA…" at bounding box center [525, 428] width 213 height 58
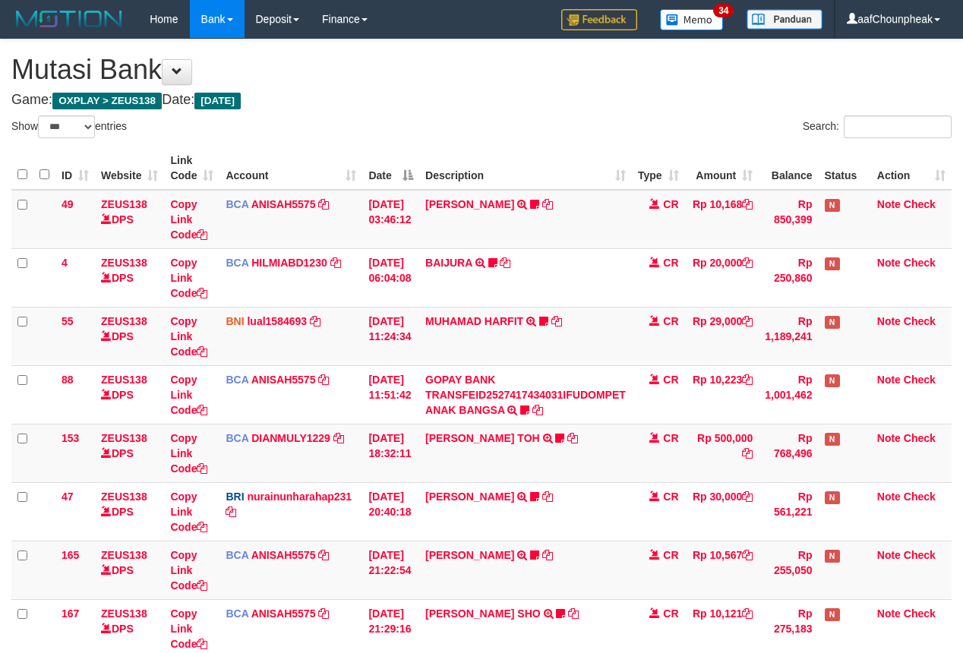
select select "***"
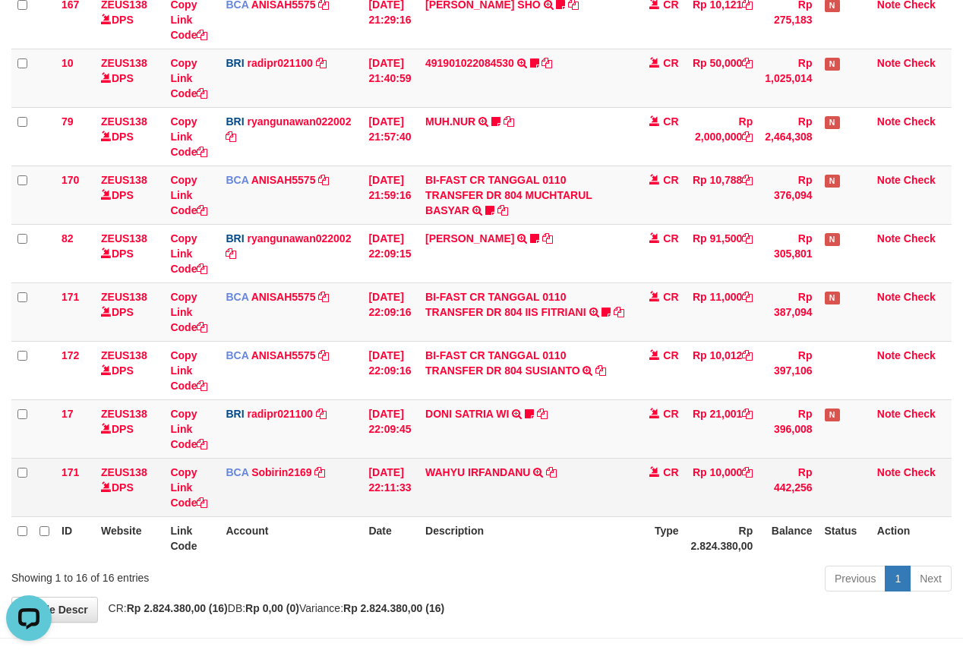
click at [578, 493] on td "WAHYU IRFANDANU TRSF E-BANKING CR 0110/FTSCY/WS95271 10000.00WAHYU IRFANDANU" at bounding box center [525, 487] width 213 height 58
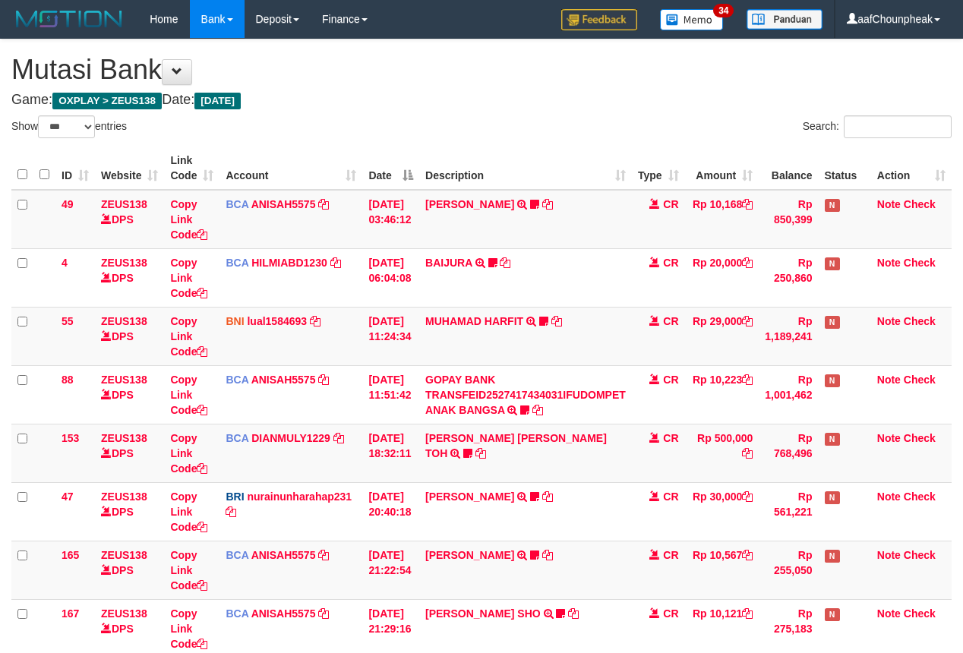
select select "***"
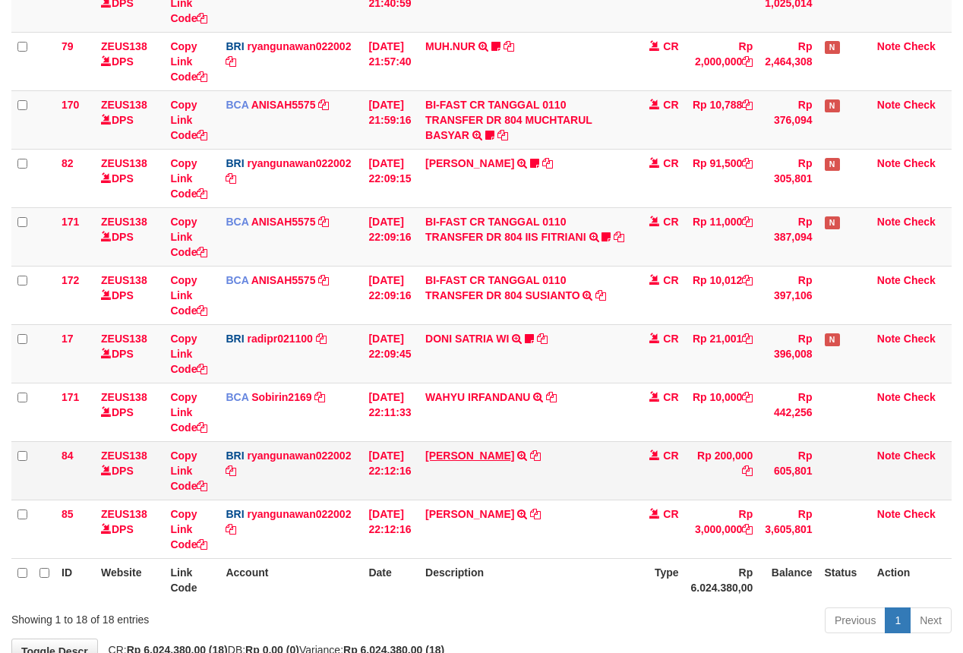
scroll to position [609, 0]
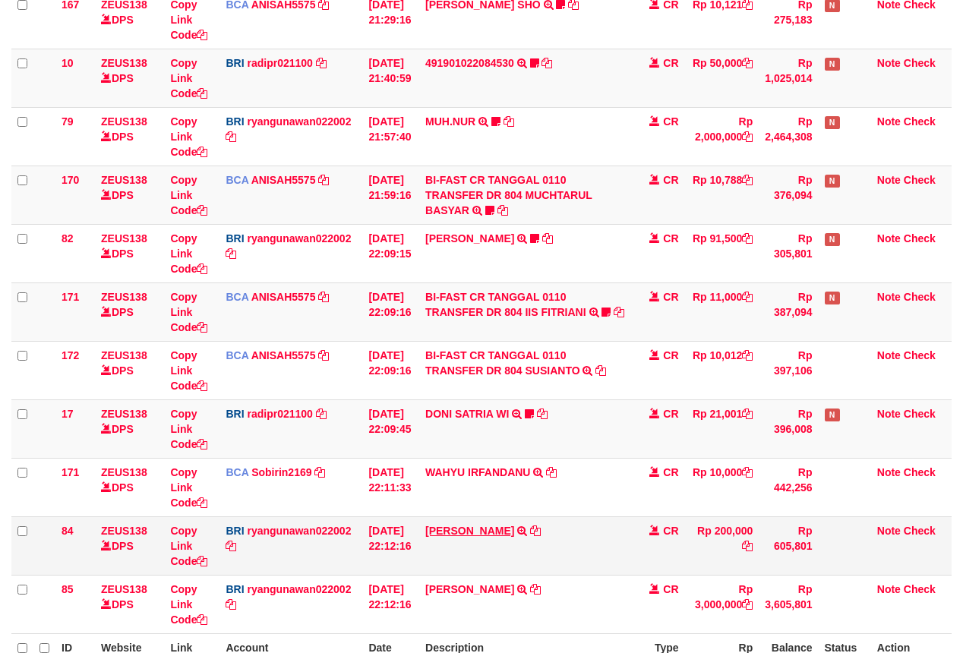
click at [458, 462] on td "WAHYU IRFANDANU TRSF E-BANKING CR 0110/FTSCY/WS95271 10000.00WAHYU IRFANDANU" at bounding box center [525, 487] width 213 height 58
click at [446, 537] on link "[PERSON_NAME]" at bounding box center [469, 531] width 89 height 12
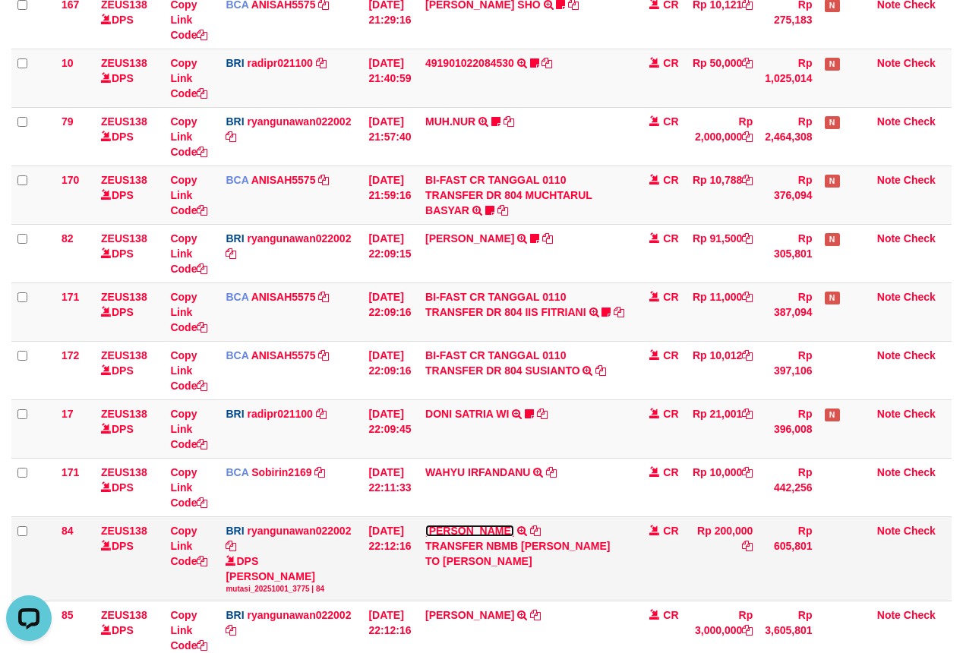
scroll to position [0, 0]
click at [530, 530] on icon at bounding box center [535, 530] width 11 height 11
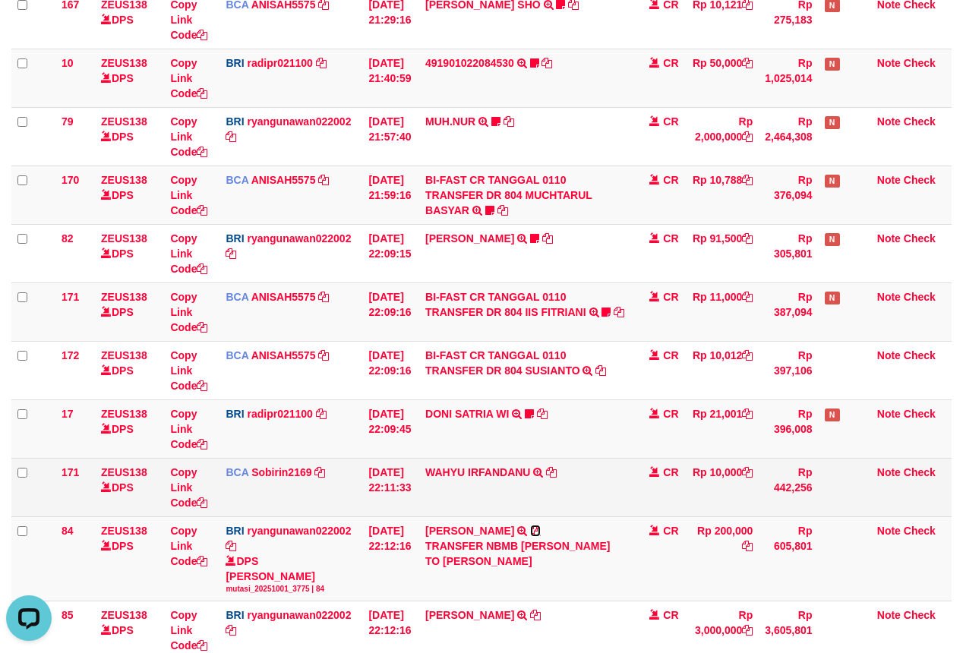
click at [530, 523] on td "ERRI JAILANI TRANSFER NBMB ERRI JAILANI TO RYAN GUNAWAN" at bounding box center [525, 558] width 213 height 84
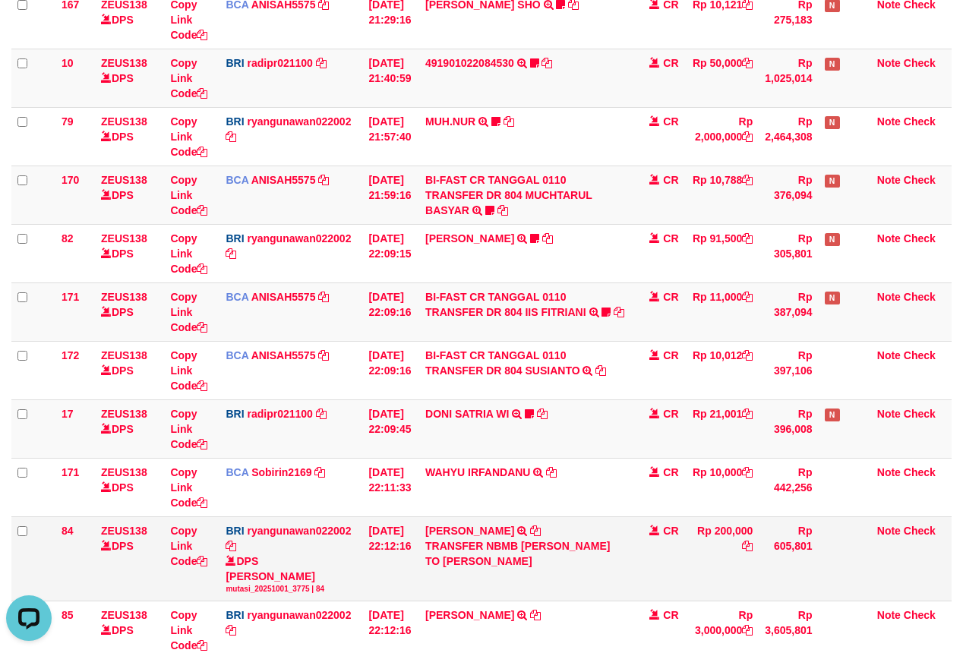
click at [612, 590] on tbody "49 ZEUS138 DPS Copy Link Code BCA ANISAH5575 DPS ANISAH mutasi_20251001_3827 | …" at bounding box center [481, 120] width 940 height 1079
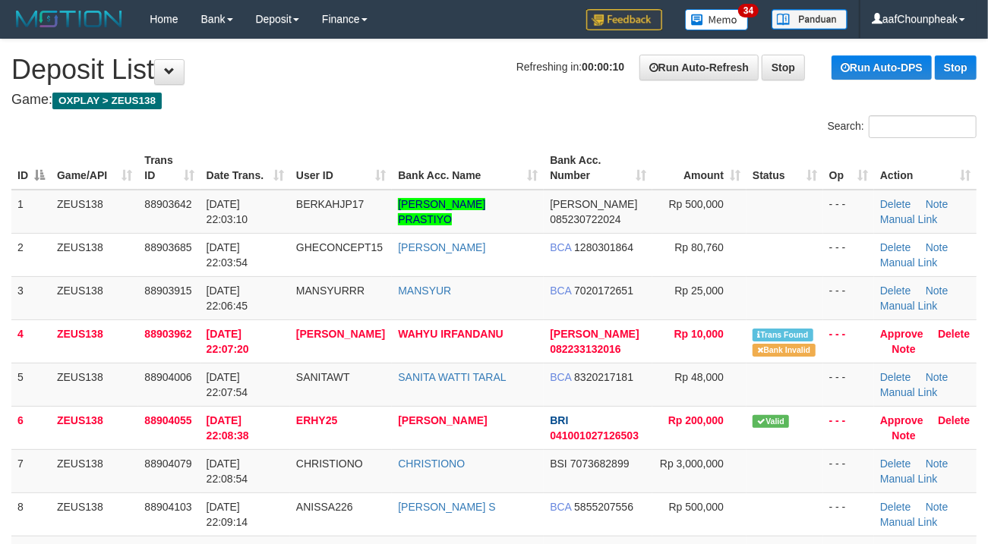
click at [434, 94] on h4 "Game: OXPLAY > ZEUS138" at bounding box center [493, 100] width 965 height 15
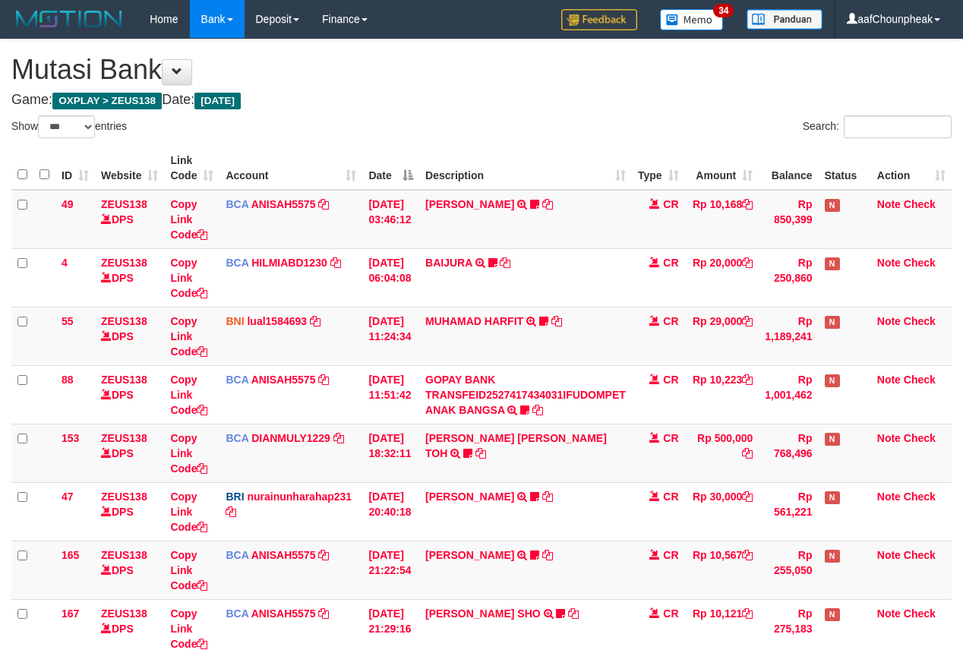
select select "***"
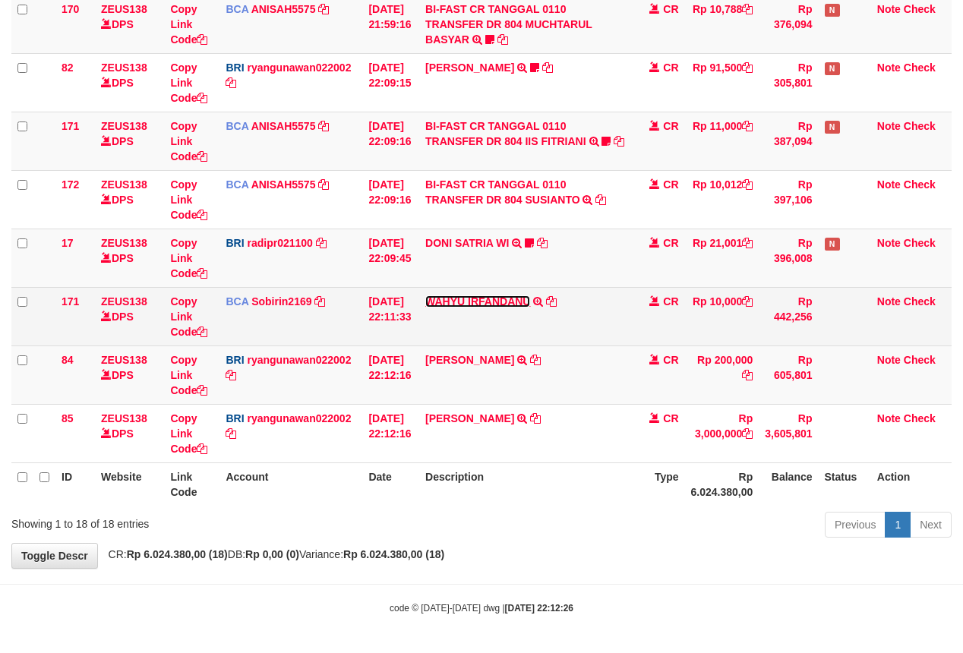
click at [455, 301] on link "WAHYU IRFANDANU" at bounding box center [477, 301] width 105 height 12
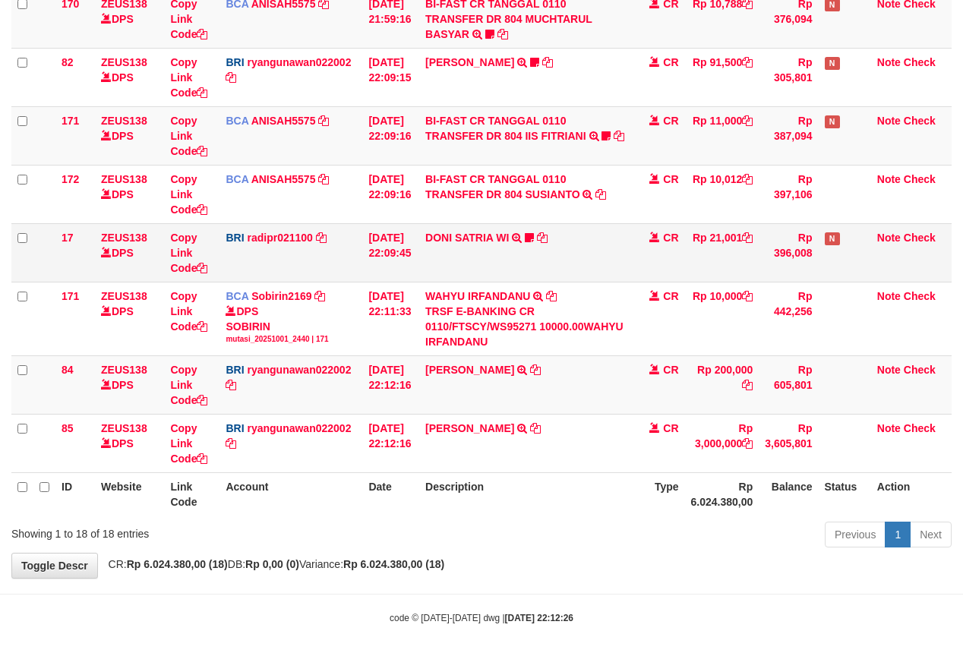
click at [459, 247] on td "DONI SATRIA WI TRANSFER NBMB DONI SATRIA WI TO REYNALDI ADI PRATAMA WISHLUCKY h…" at bounding box center [525, 252] width 213 height 58
click at [460, 235] on link "DONI SATRIA WI" at bounding box center [467, 238] width 84 height 12
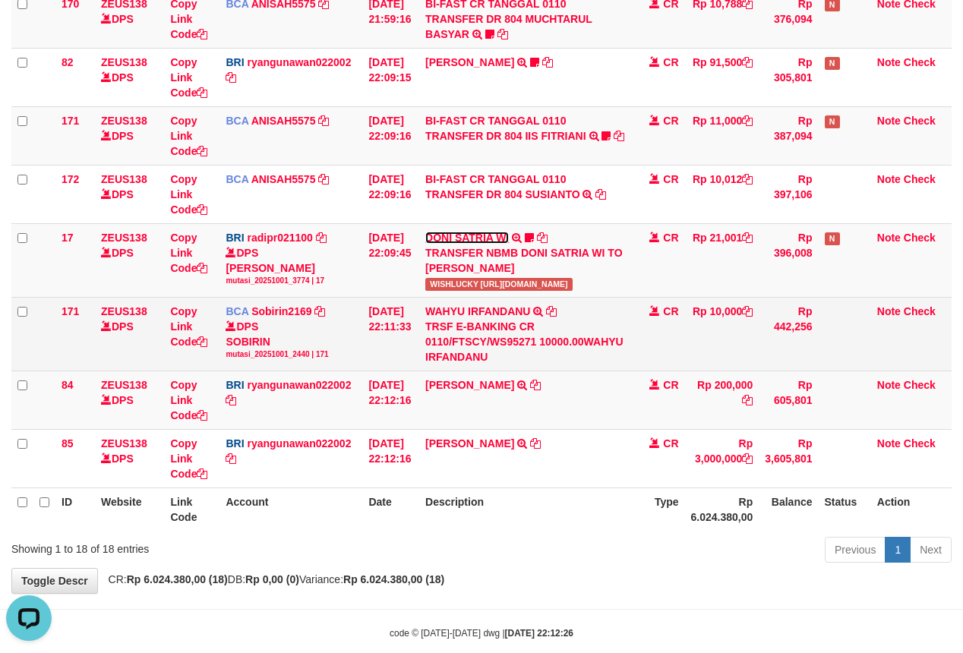
scroll to position [0, 0]
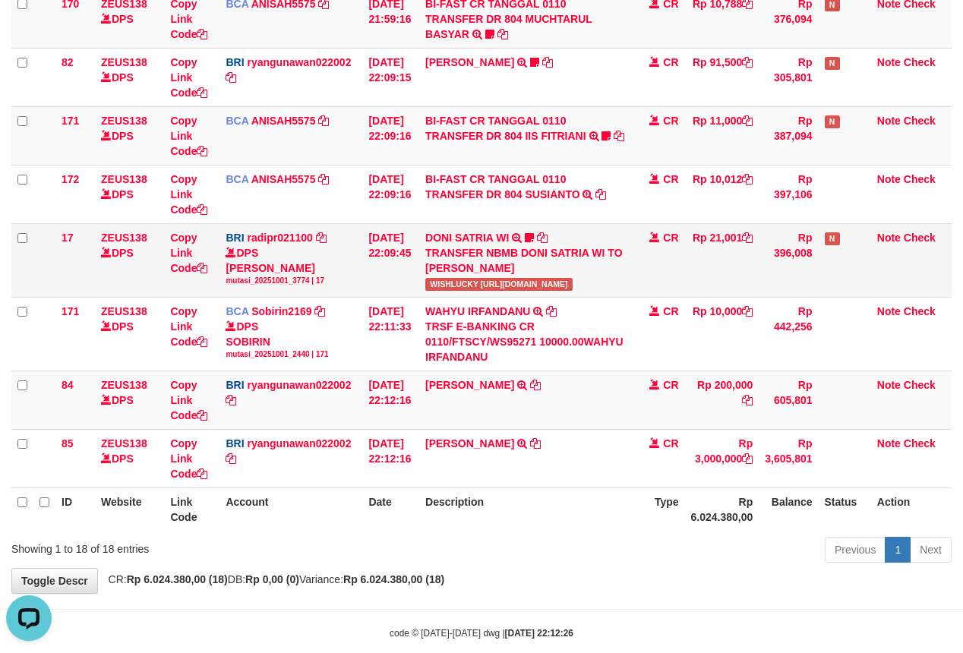
click at [449, 290] on span "WISHLUCKY https://prnt.sc/XGohGG7V9xdw" at bounding box center [498, 284] width 147 height 13
copy span "WISHLUCKY"
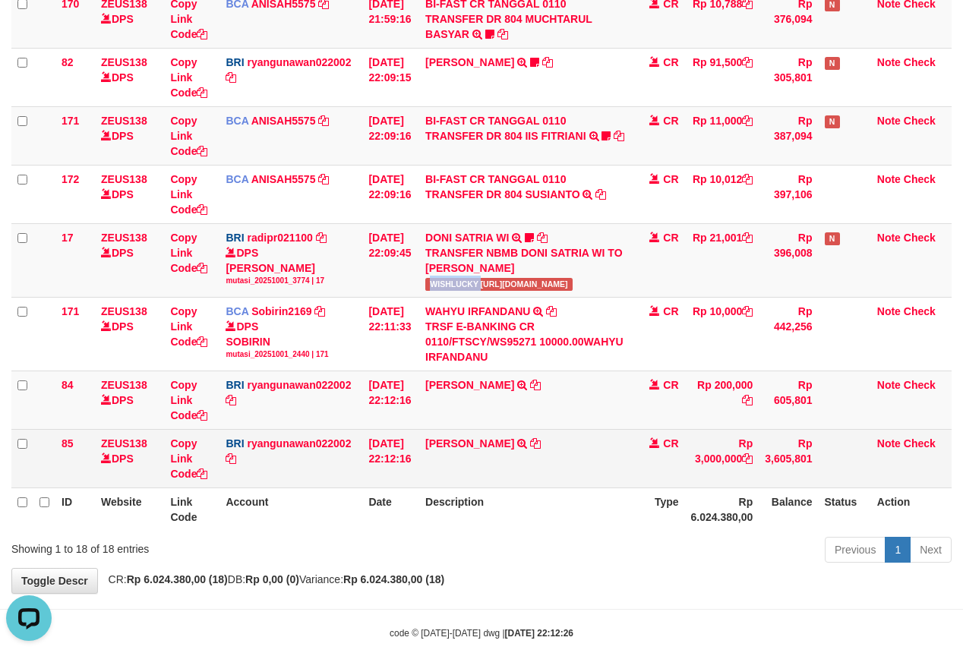
drag, startPoint x: 529, startPoint y: 362, endPoint x: 550, endPoint y: 444, distance: 84.5
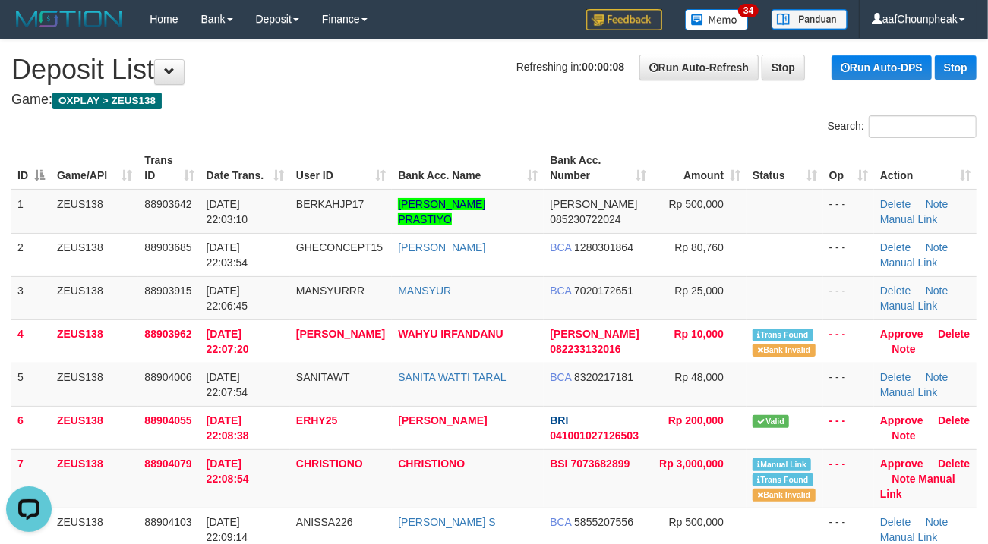
drag, startPoint x: 392, startPoint y: 62, endPoint x: 342, endPoint y: 71, distance: 50.9
click at [380, 62] on h1 "Refreshing in: 00:00:07 Run Auto-Refresh Stop Run Auto-DPS Stop Deposit List" at bounding box center [493, 70] width 965 height 30
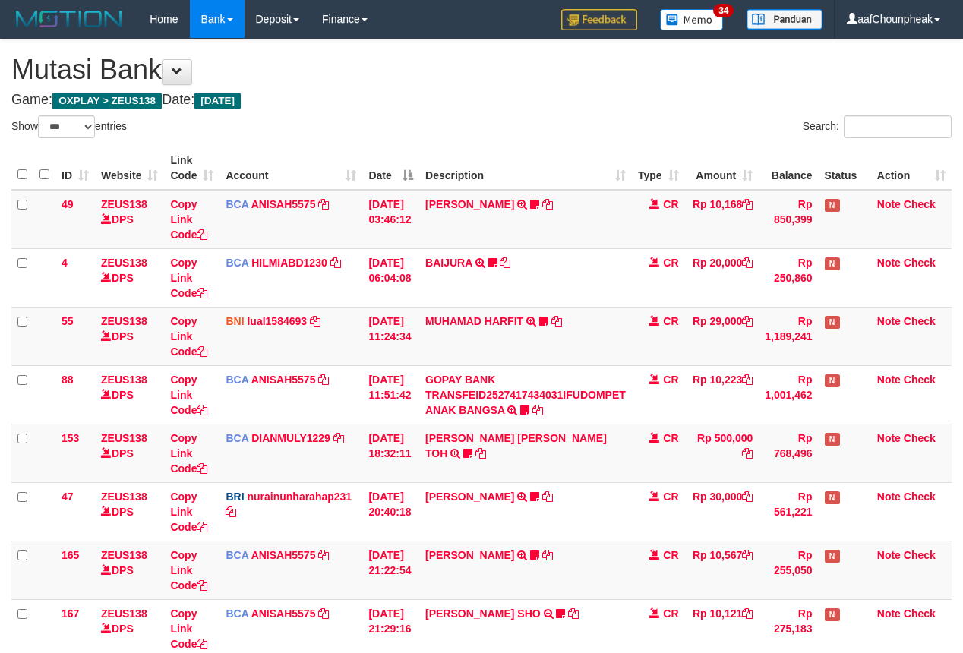
select select "***"
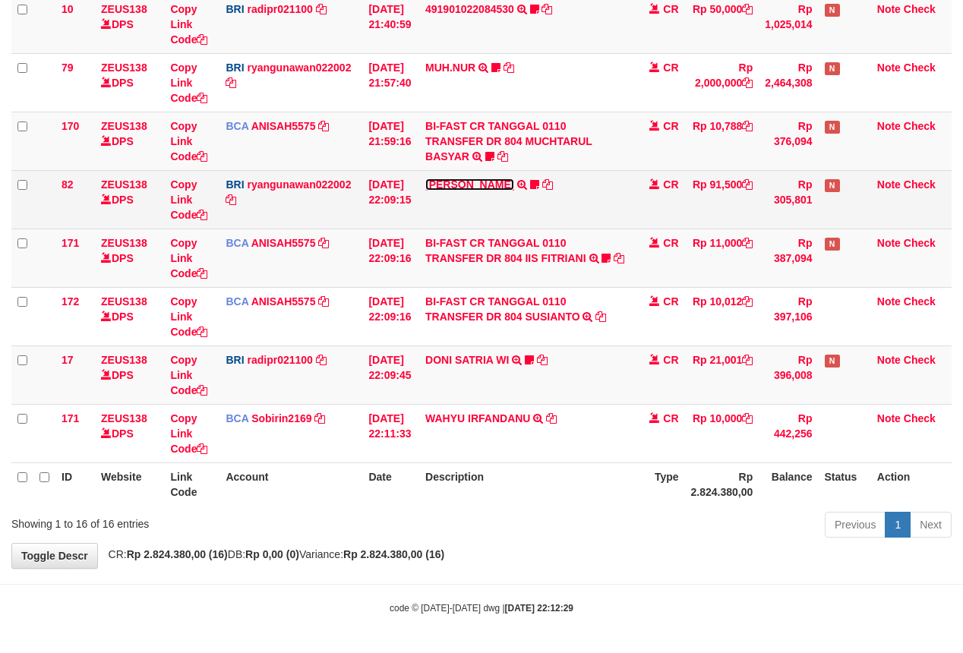
click at [489, 178] on link "DANA ERLANGGAYUDH" at bounding box center [469, 184] width 89 height 12
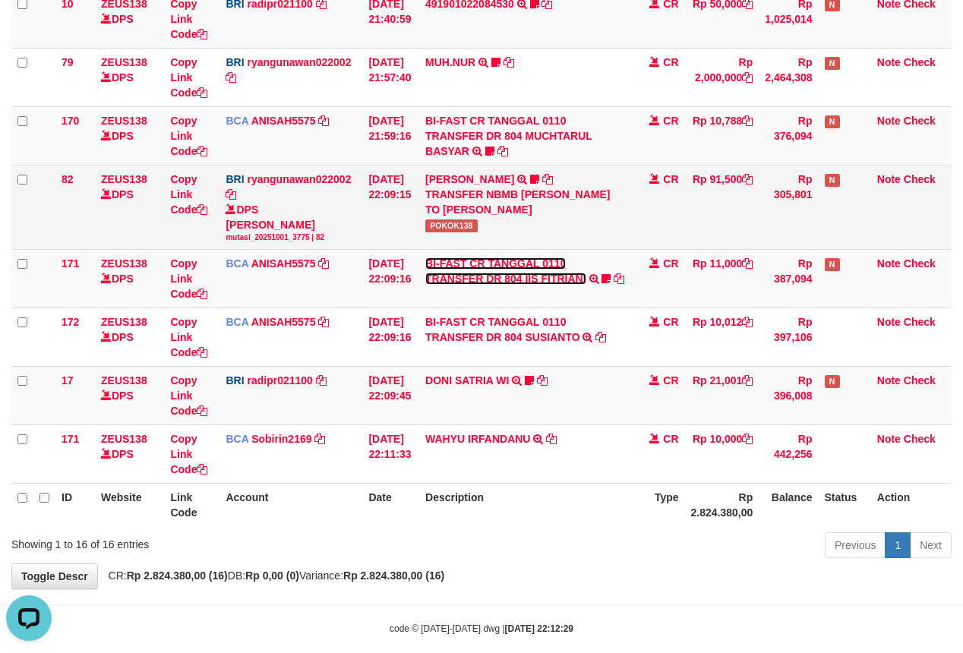
scroll to position [0, 0]
drag, startPoint x: 452, startPoint y: 279, endPoint x: 449, endPoint y: 238, distance: 41.1
click at [450, 276] on link "BI-FAST CR TANGGAL 0110 TRANSFER DR 804 IIS FITRIANI" at bounding box center [505, 270] width 161 height 27
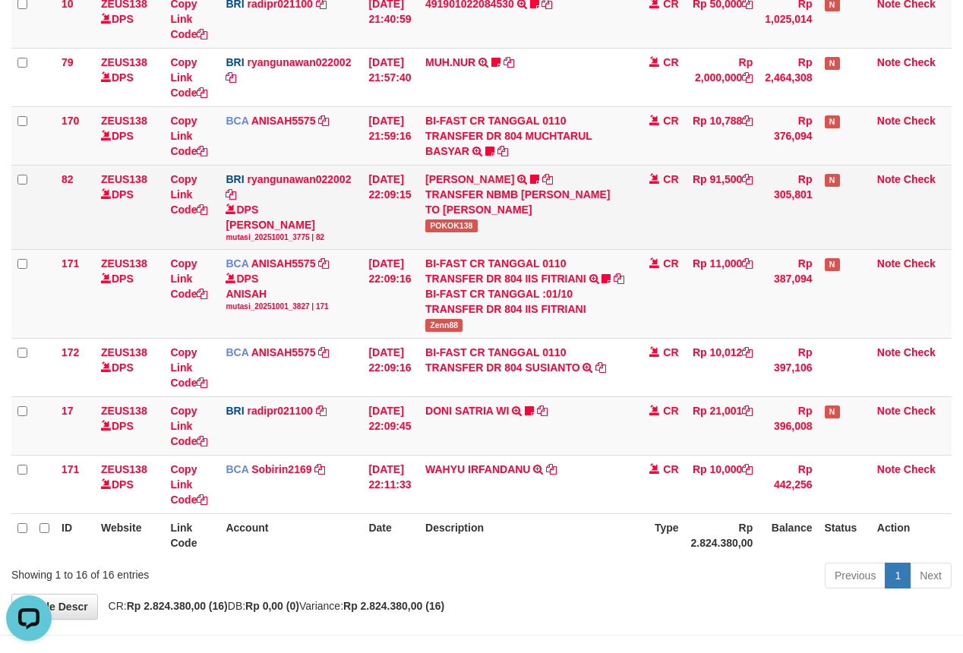
click at [449, 235] on td "DANA ERLANGGAYUDH TRANSFER NBMB DANA ERLANGGAYUDH TO RYAN GUNAWAN POKOK138" at bounding box center [525, 207] width 213 height 84
copy span "POKOK138"
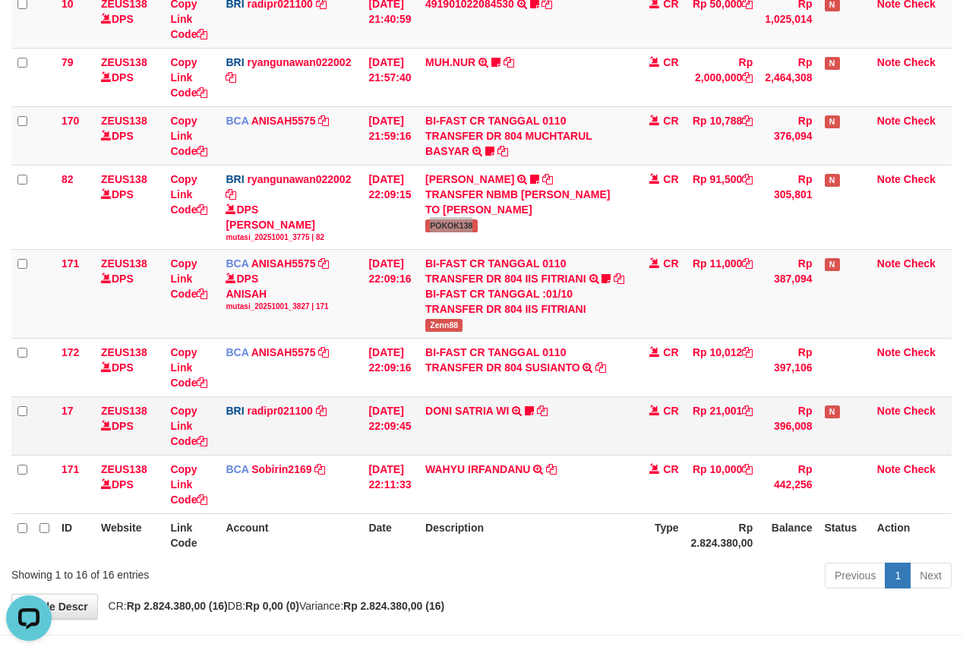
scroll to position [723, 0]
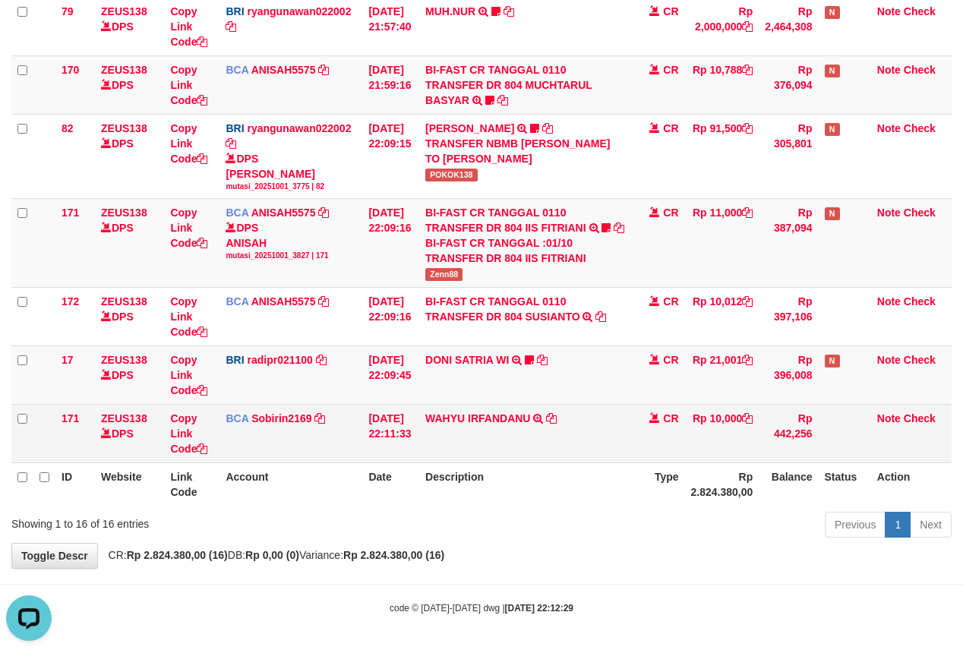
click at [632, 422] on td "WAHYU IRFANDANU TRSF E-BANKING CR 0110/FTSCY/WS95271 10000.00WAHYU IRFANDANU" at bounding box center [525, 434] width 213 height 58
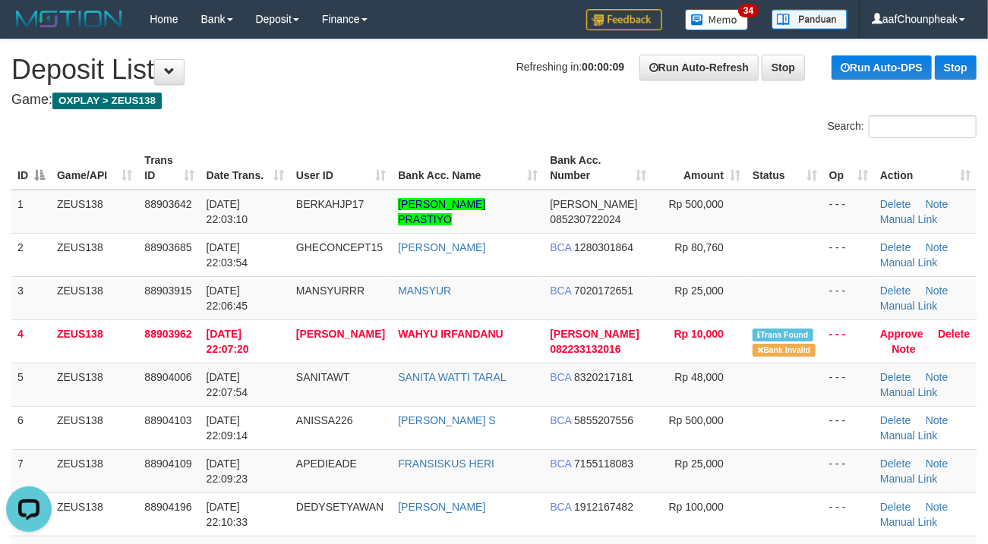
click at [389, 68] on h1 "Refreshing in: 00:00:09 Run Auto-Refresh Stop Run Auto-DPS Stop Deposit List" at bounding box center [493, 70] width 965 height 30
click at [392, 68] on h1 "Refreshing in: 00:00:08 Run Auto-Refresh Stop Run Auto-DPS Stop Deposit List" at bounding box center [493, 70] width 965 height 30
drag, startPoint x: 465, startPoint y: 108, endPoint x: 489, endPoint y: 106, distance: 23.6
click at [483, 101] on h4 "Game: OXPLAY > ZEUS138" at bounding box center [493, 100] width 965 height 15
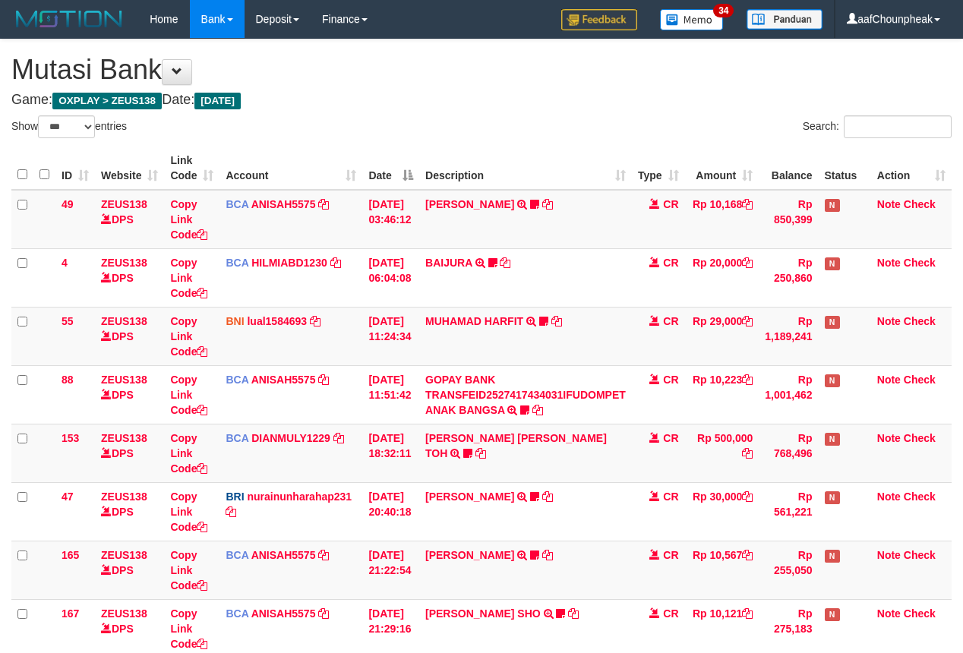
select select "***"
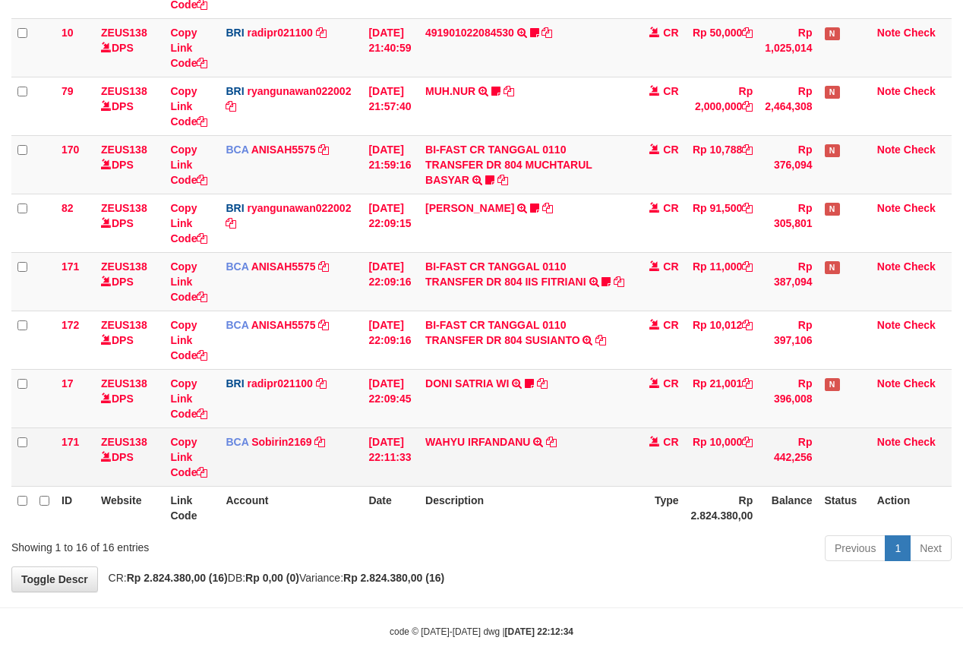
scroll to position [668, 0]
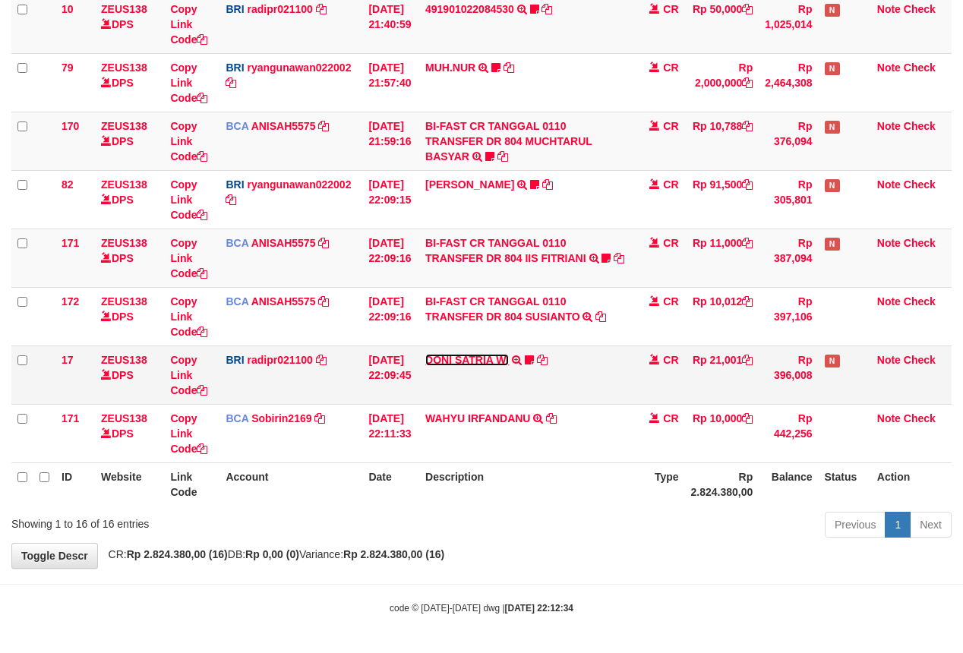
click at [468, 354] on link "DONI SATRIA WI" at bounding box center [467, 360] width 84 height 12
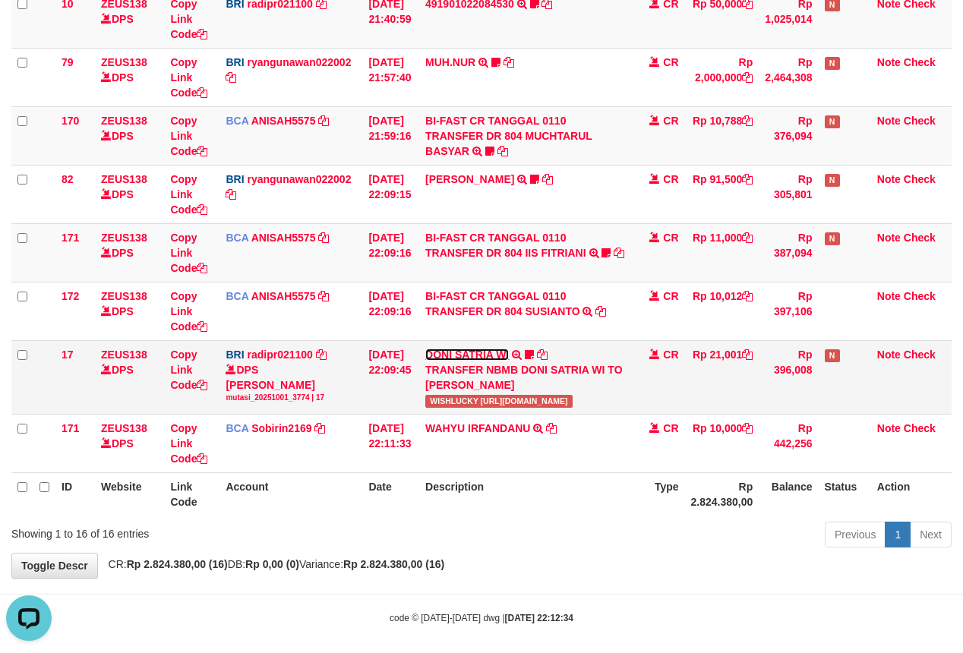
scroll to position [0, 0]
click at [462, 408] on span "WISHLUCKY https://prnt.sc/XGohGG7V9xdw" at bounding box center [498, 401] width 147 height 13
copy span "WISHLUCKY"
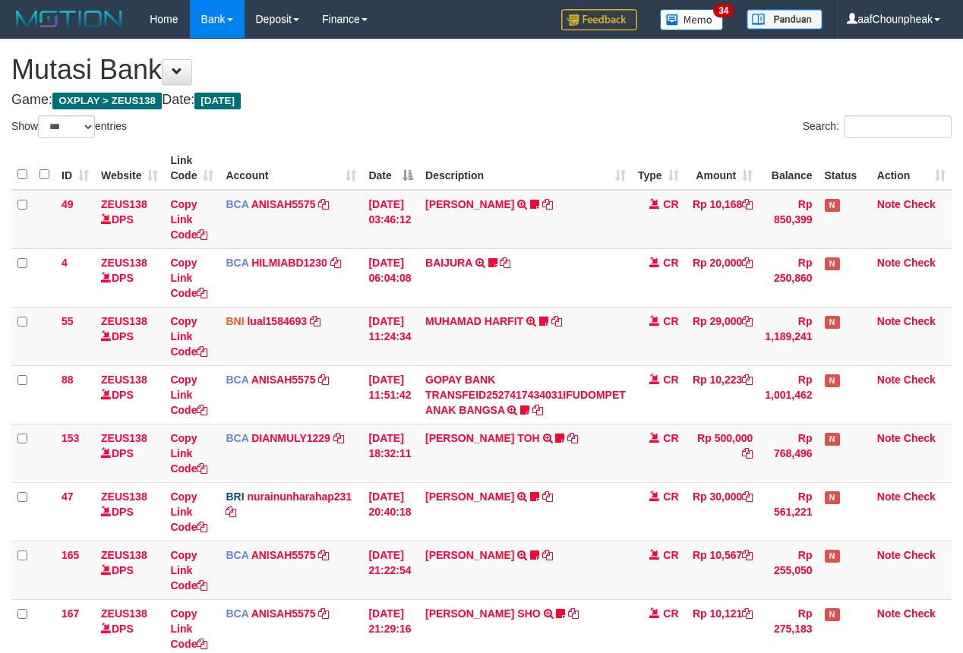
select select "***"
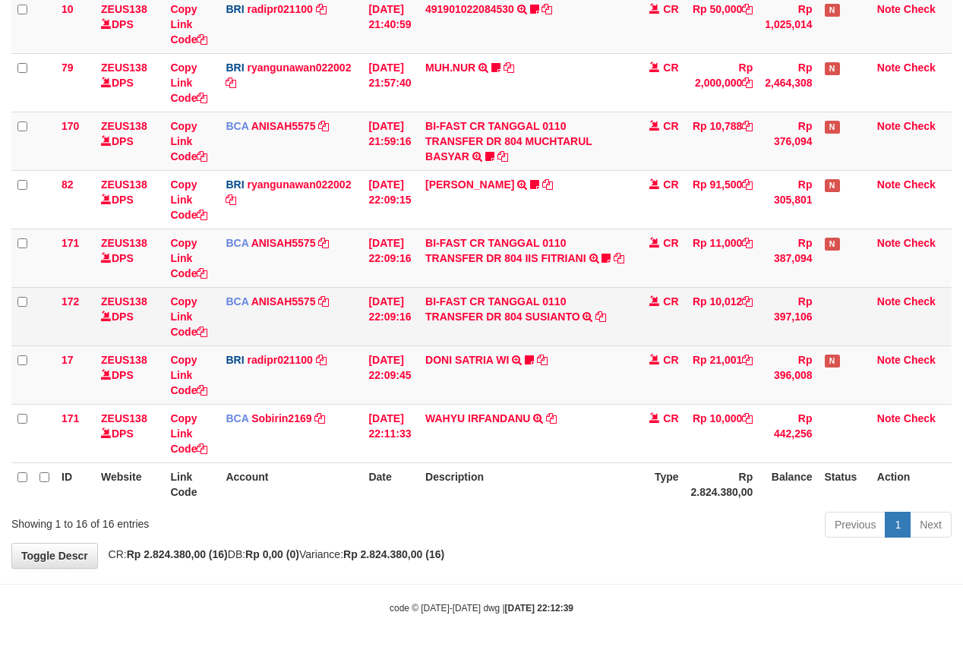
click at [510, 323] on td "BI-FAST CR TANGGAL 0110 TRANSFER DR 804 SUSIANTO BI-FAST CR TANGGAL :01/10 TRAN…" at bounding box center [525, 316] width 213 height 58
click at [509, 314] on link "BI-FAST CR TANGGAL 0110 TRANSFER DR 804 SUSIANTO" at bounding box center [502, 308] width 155 height 27
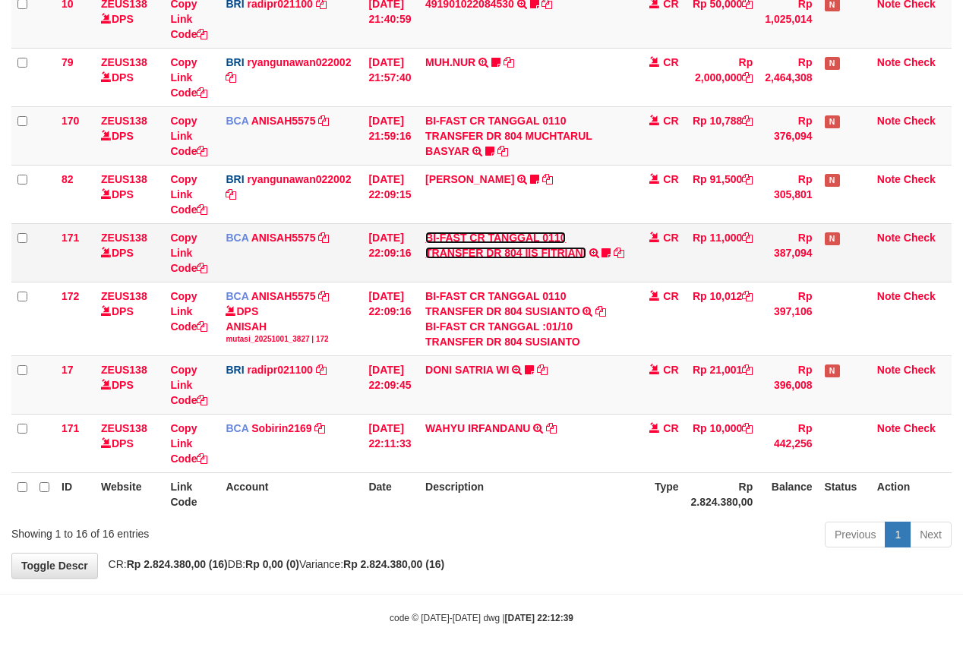
click at [498, 251] on link "BI-FAST CR TANGGAL 0110 TRANSFER DR 804 IIS FITRIANI" at bounding box center [505, 245] width 161 height 27
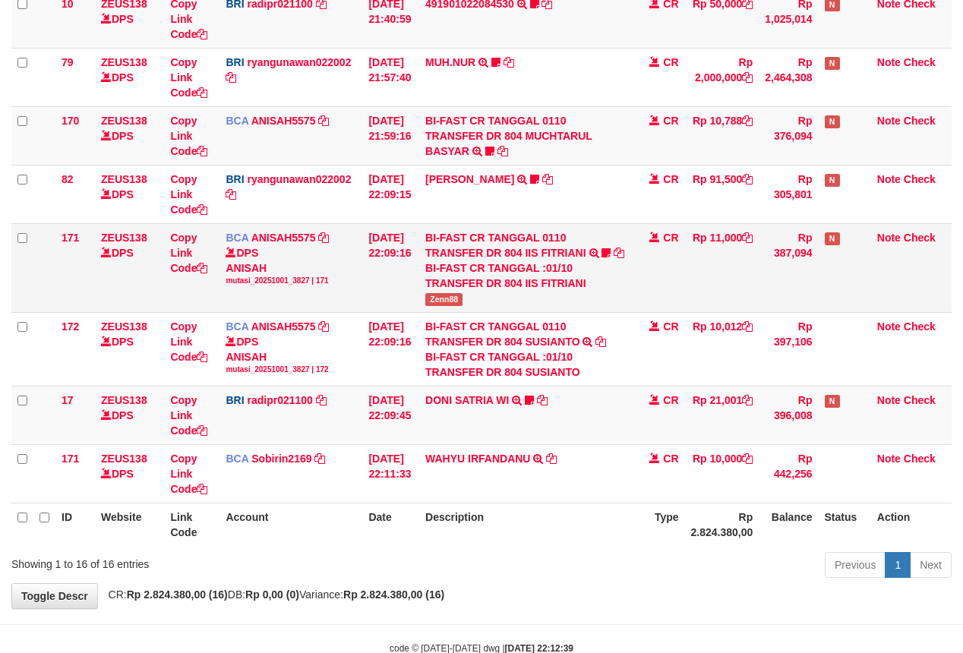
click at [449, 298] on span "Zenn88" at bounding box center [443, 299] width 37 height 13
copy span "Zenn88"
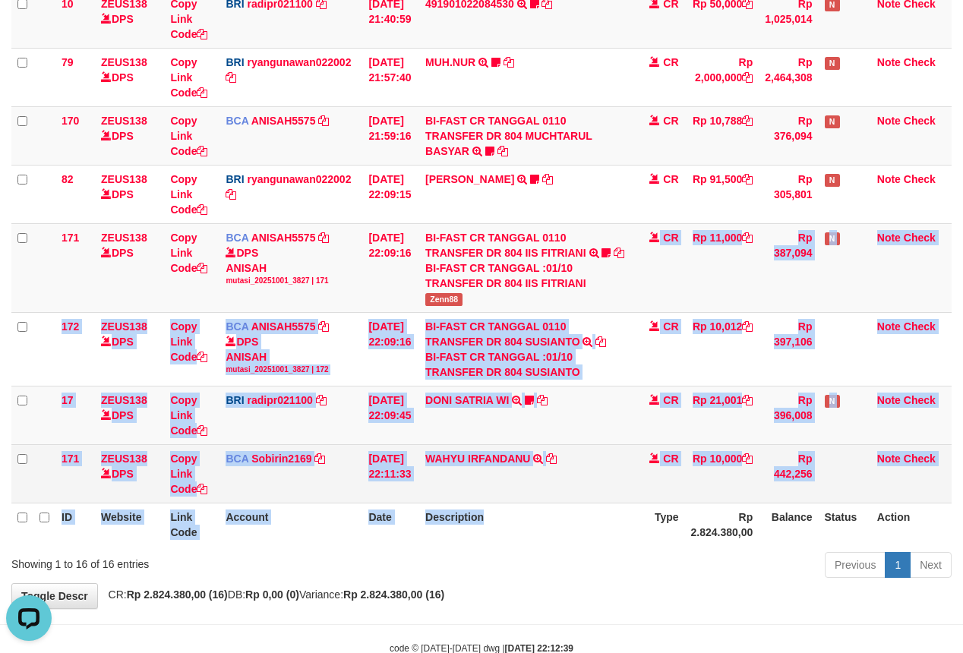
drag, startPoint x: 559, startPoint y: 502, endPoint x: 592, endPoint y: 496, distance: 33.1
click at [572, 510] on table "ID Website Link Code Account Date Description Type Amount Balance Status Action…" at bounding box center [481, 11] width 940 height 1067
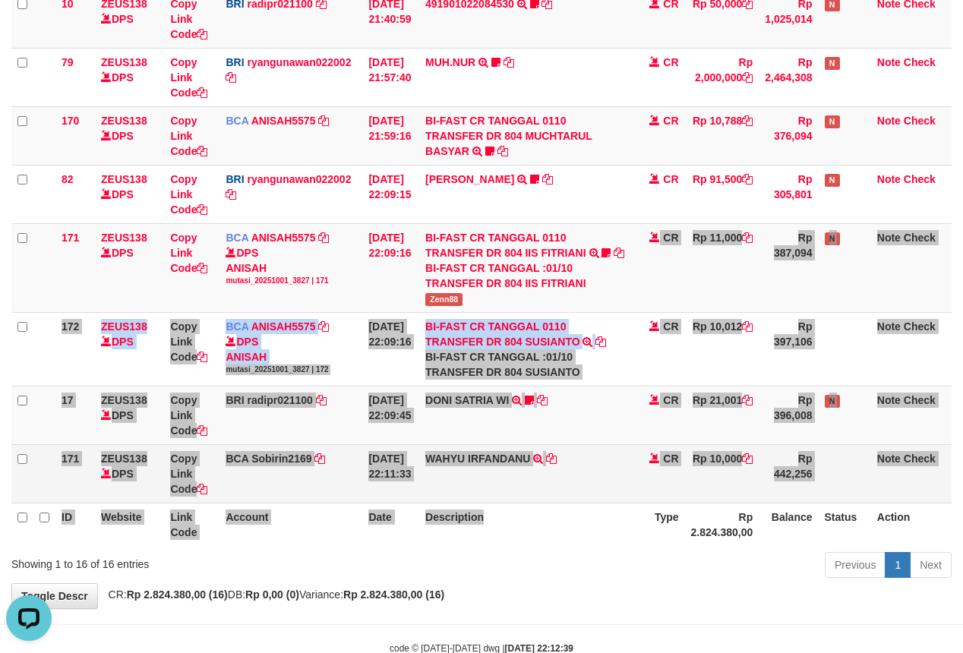
scroll to position [714, 0]
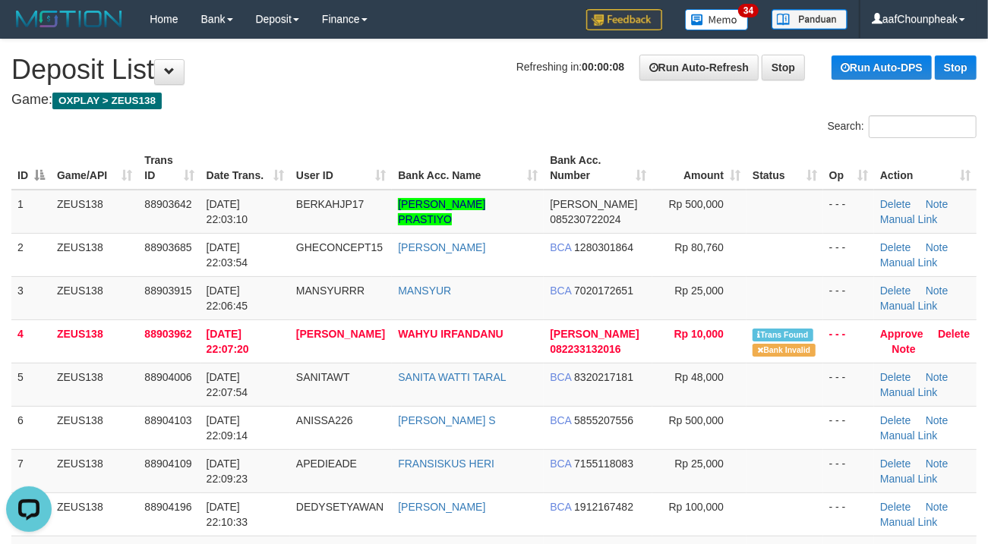
drag, startPoint x: 384, startPoint y: 88, endPoint x: 343, endPoint y: 92, distance: 41.2
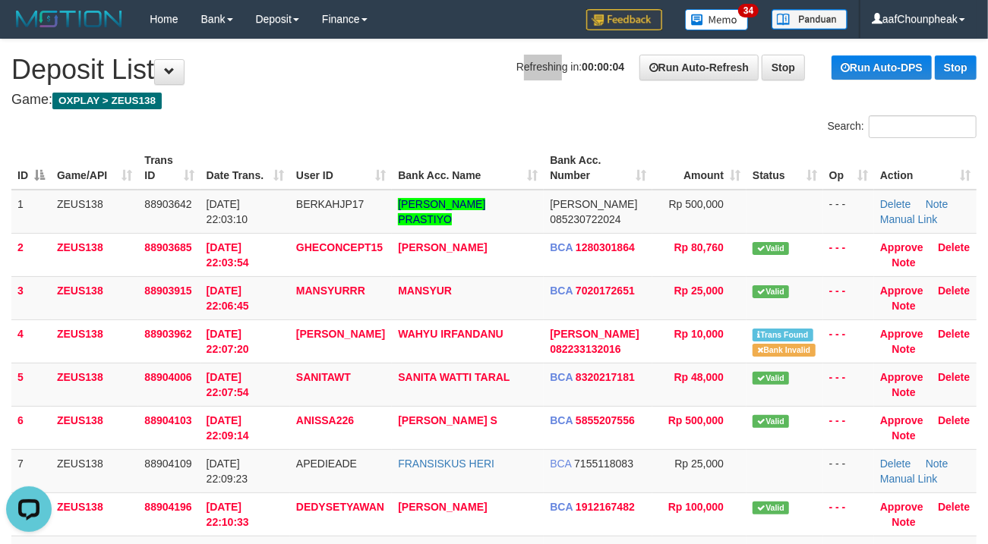
drag, startPoint x: 468, startPoint y: 74, endPoint x: 260, endPoint y: 116, distance: 213.0
click at [442, 83] on h1 "Refreshing in: 00:00:04 Run Auto-Refresh Stop Run Auto-DPS Stop Deposit List" at bounding box center [493, 70] width 965 height 30
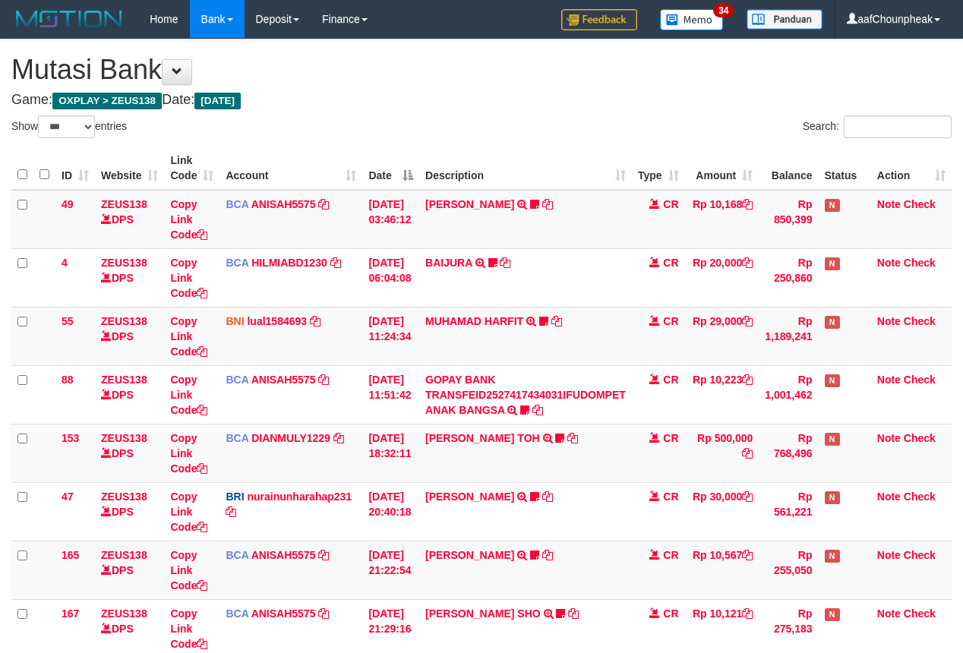
select select "***"
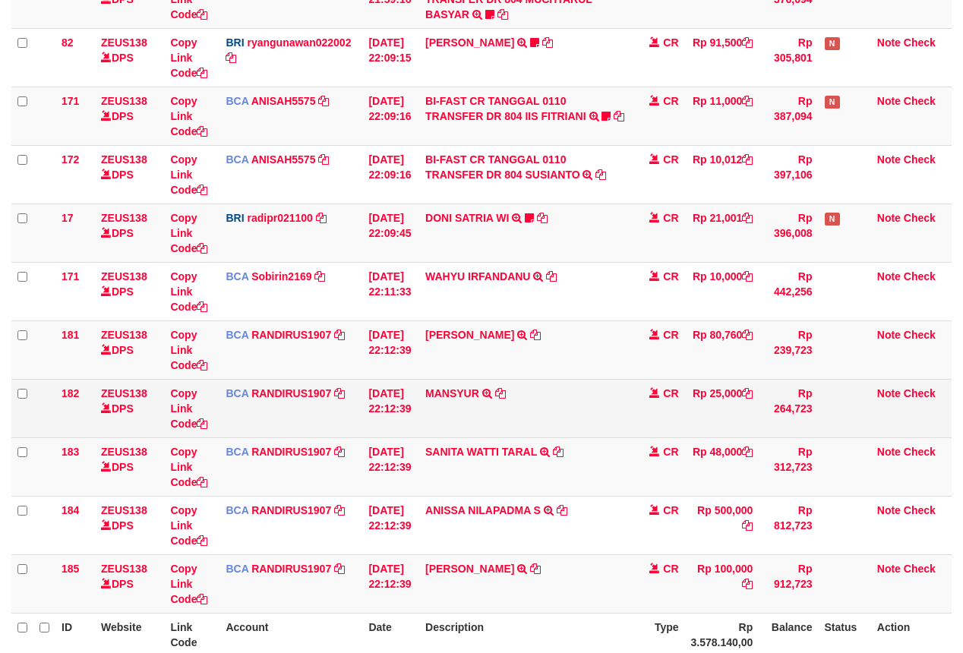
scroll to position [961, 0]
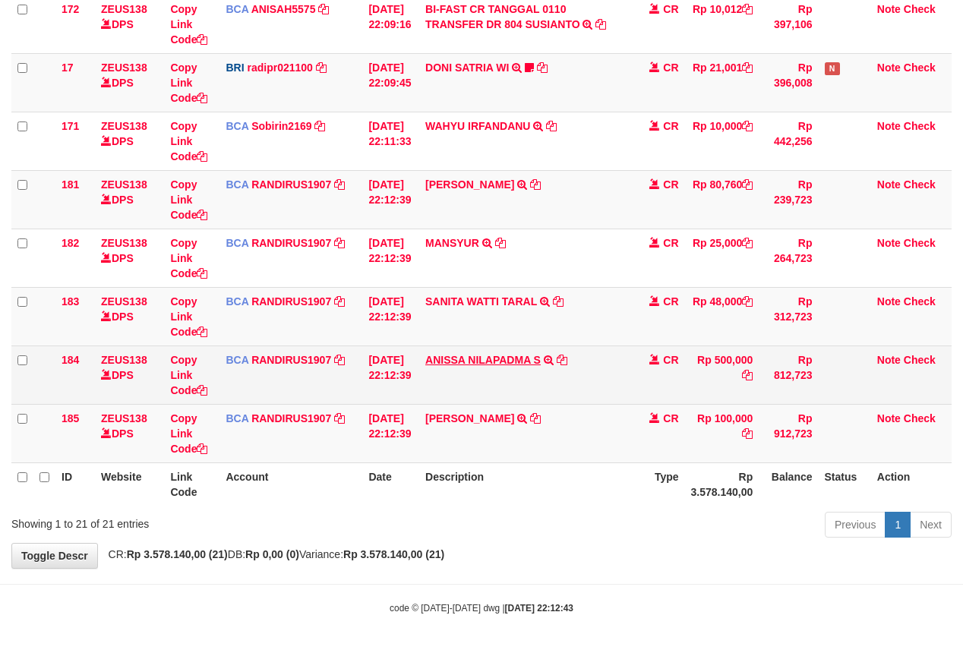
click at [474, 364] on td "ANISSA NILAPADMA S TRSF E-BANKING CR 0110/FTSCY/WS95271 500000.00ANISSA NILAPAD…" at bounding box center [525, 374] width 213 height 58
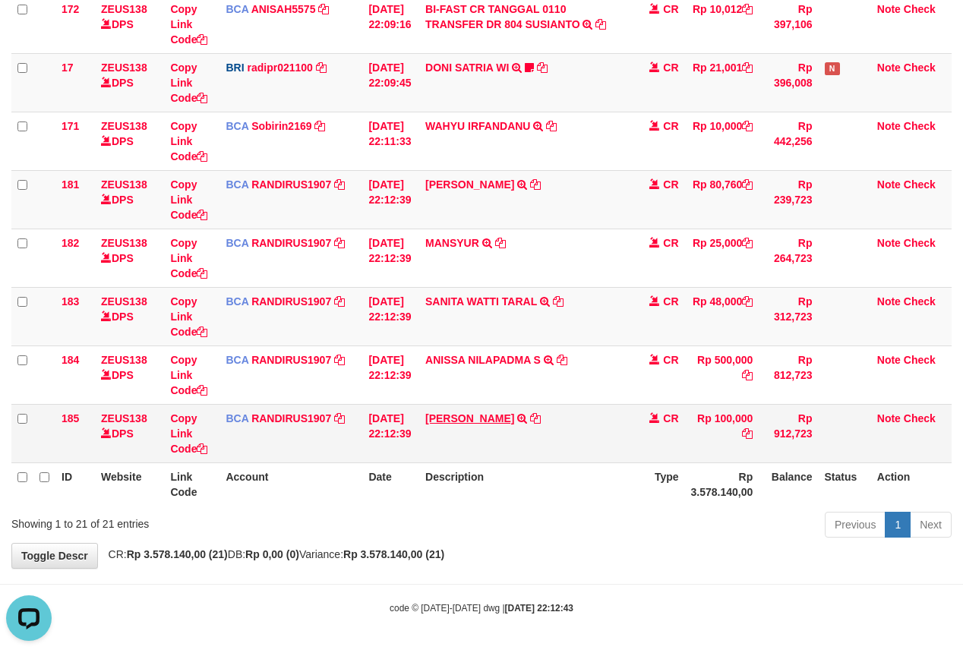
scroll to position [0, 0]
click at [450, 420] on link "DEDY SETYAWAN" at bounding box center [469, 418] width 89 height 12
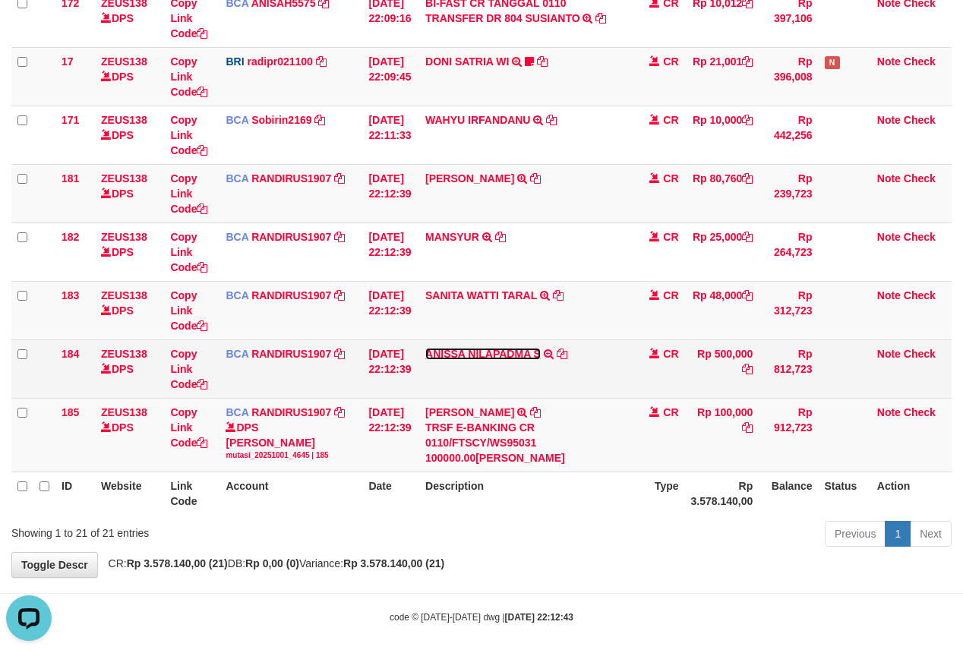
click at [455, 356] on link "ANISSA NILAPADMA S" at bounding box center [482, 354] width 115 height 12
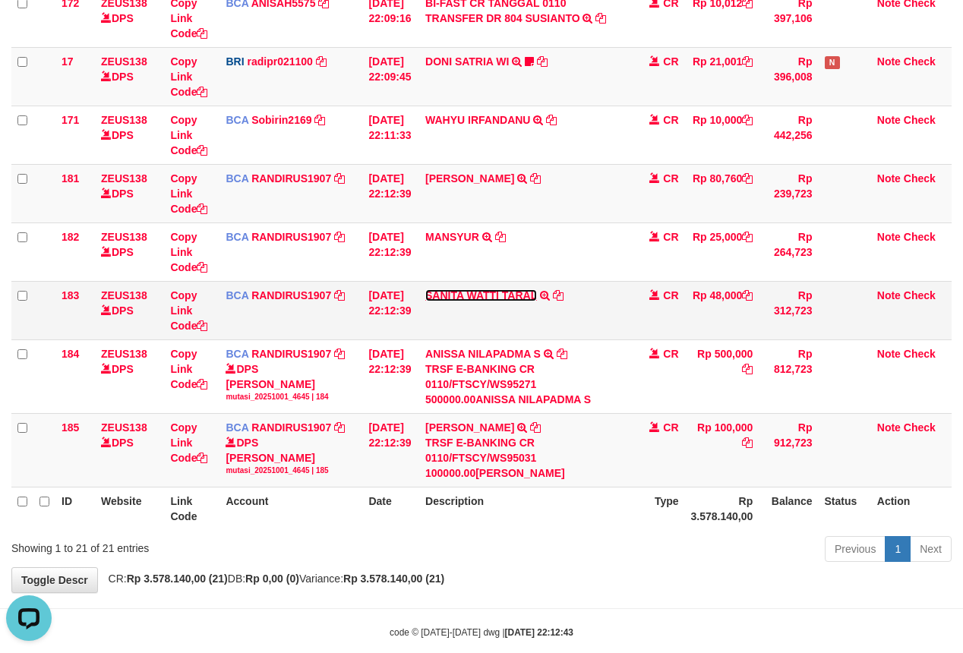
click at [459, 295] on link "SANITA WATTI TARAL" at bounding box center [481, 295] width 112 height 12
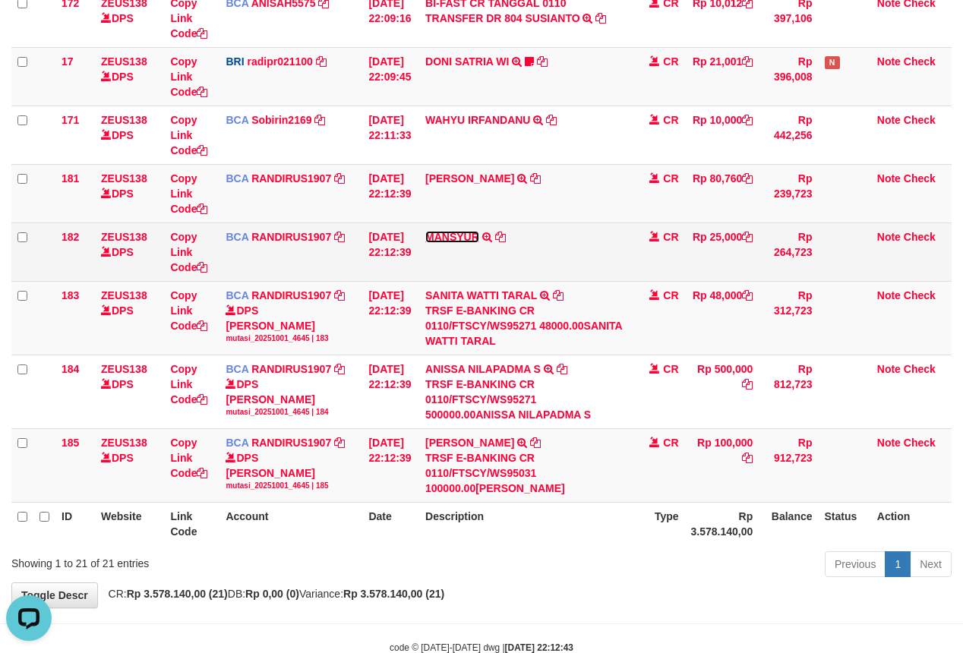
click at [457, 243] on link "MANSYUR" at bounding box center [452, 237] width 54 height 12
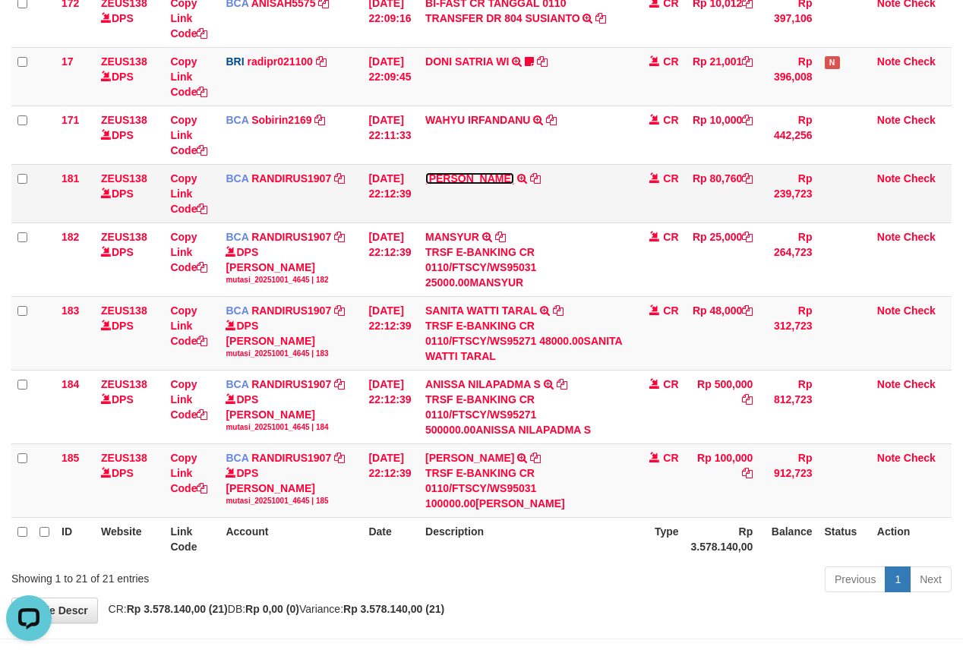
click at [453, 184] on link "FAKHRUL ZIHAN" at bounding box center [469, 178] width 89 height 12
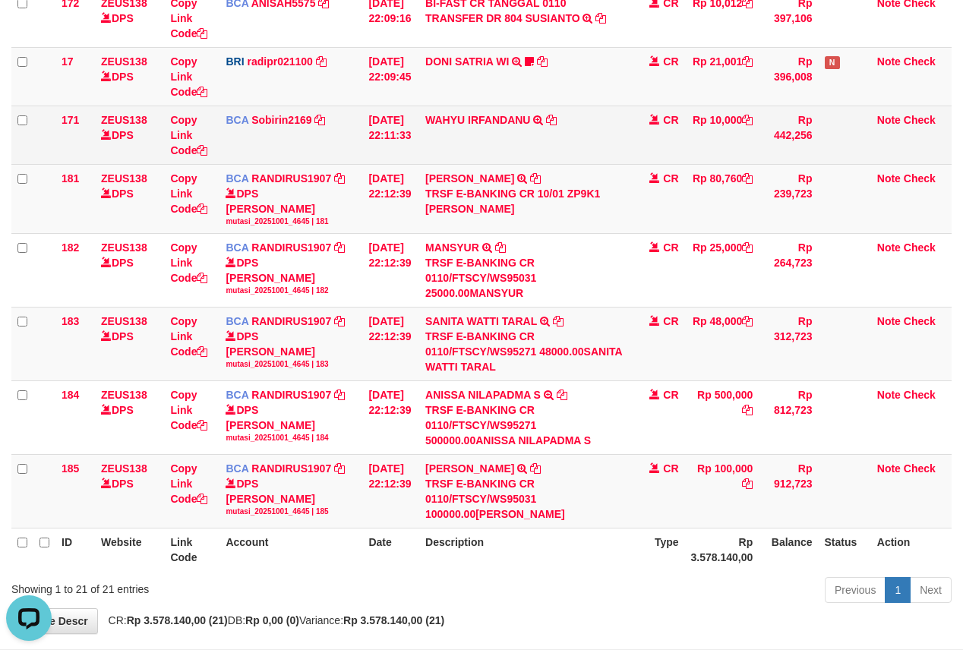
click at [460, 131] on td "WAHYU IRFANDANU TRSF E-BANKING CR 0110/FTSCY/WS95271 10000.00WAHYU IRFANDANU" at bounding box center [525, 135] width 213 height 58
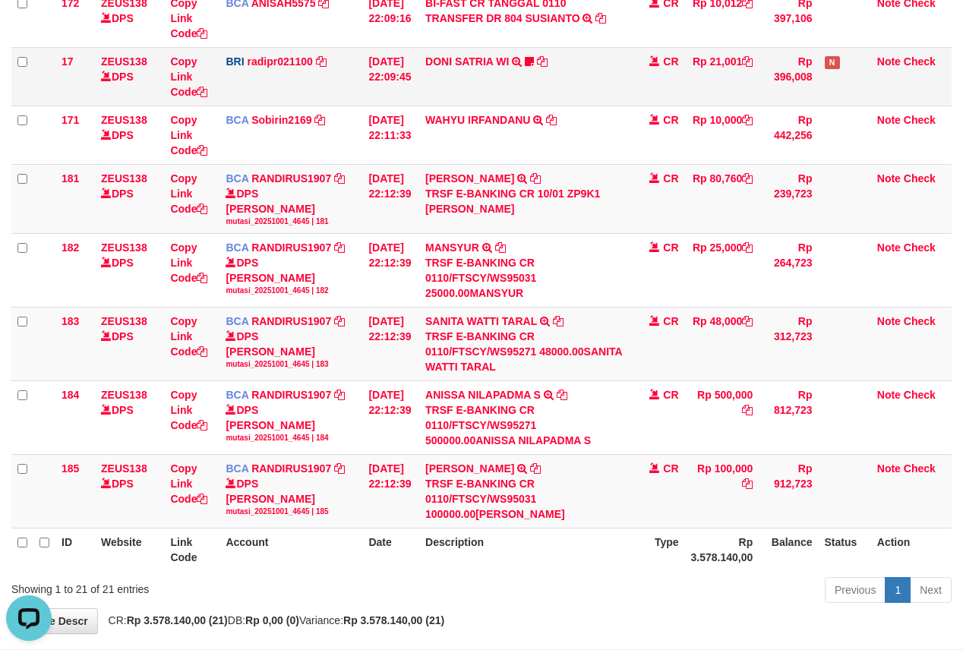
click at [453, 70] on td "DONI SATRIA WI TRANSFER NBMB DONI SATRIA WI TO REYNALDI ADI PRATAMA WISHLUCKY h…" at bounding box center [525, 76] width 213 height 58
click at [453, 61] on link "DONI SATRIA WI" at bounding box center [467, 61] width 84 height 12
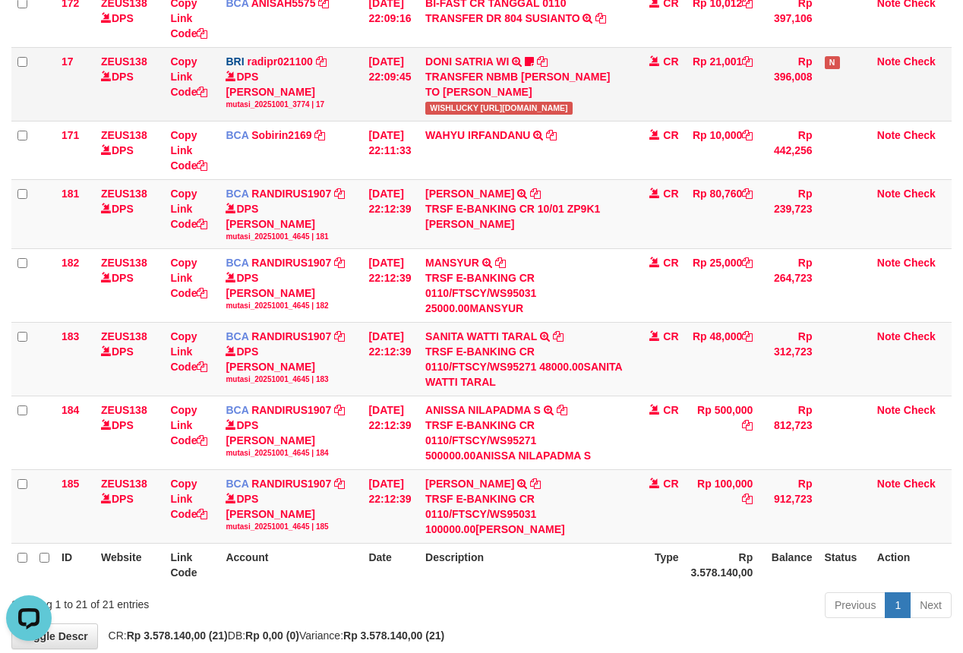
click at [445, 112] on span "WISHLUCKY https://prnt.sc/XGohGG7V9xdw" at bounding box center [498, 108] width 147 height 13
copy span "WISHLUCKY"
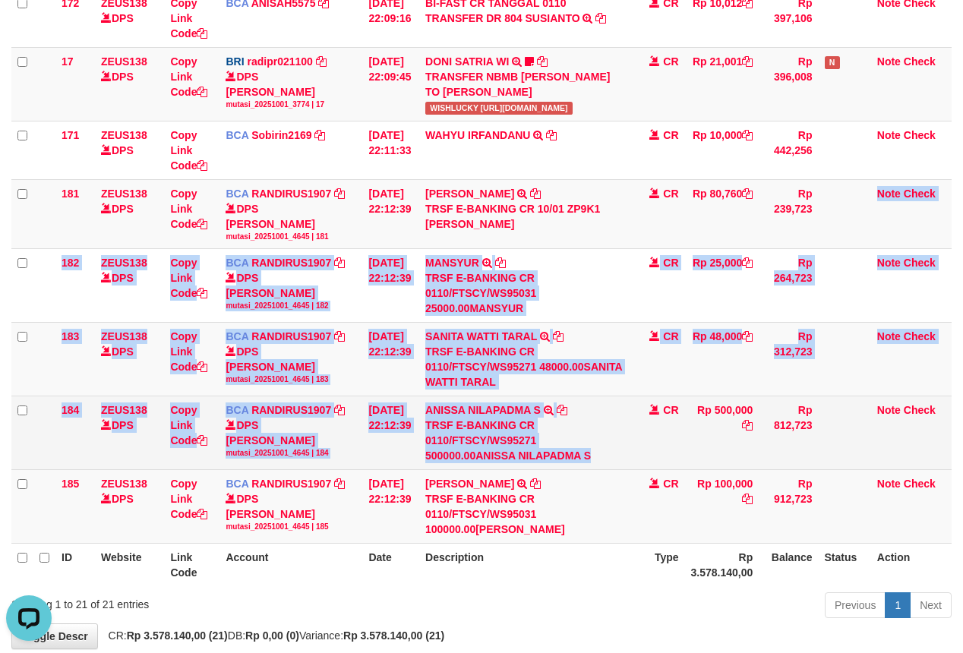
drag, startPoint x: 654, startPoint y: 298, endPoint x: 663, endPoint y: 399, distance: 101.4
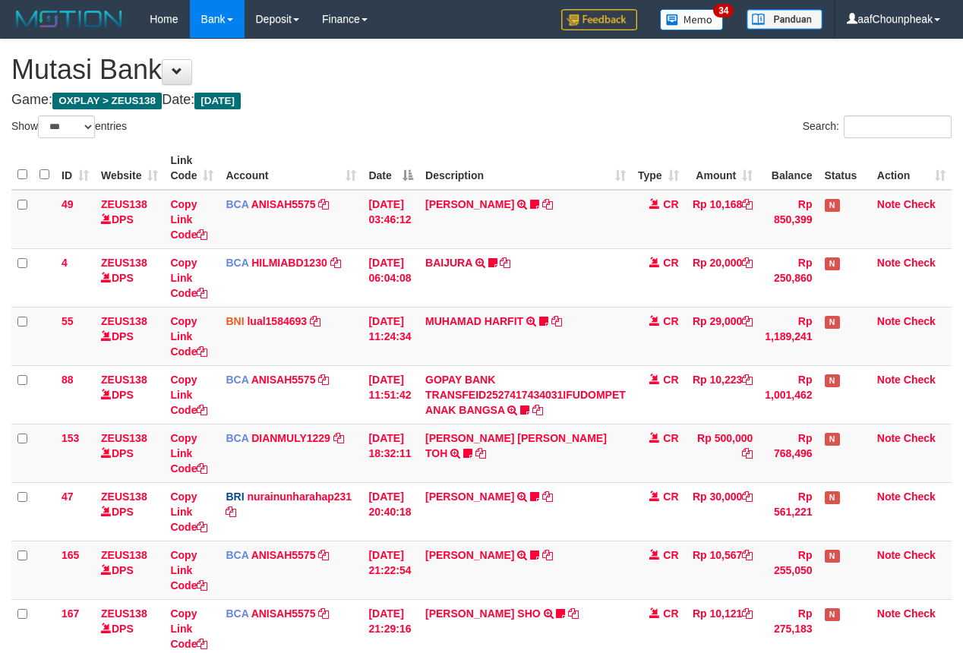
select select "***"
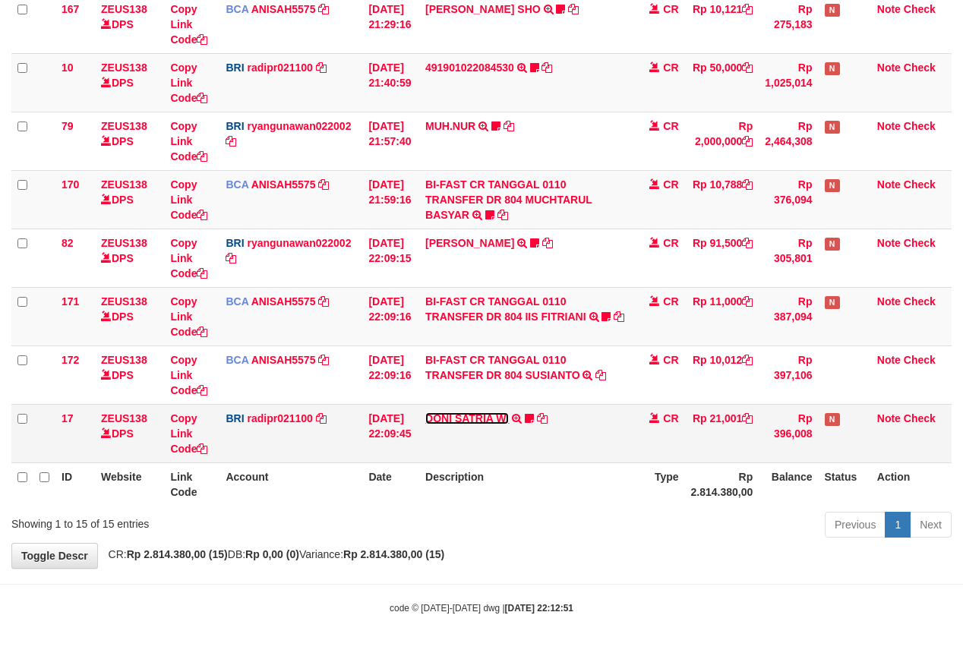
click at [444, 414] on link "DONI SATRIA WI" at bounding box center [467, 418] width 84 height 12
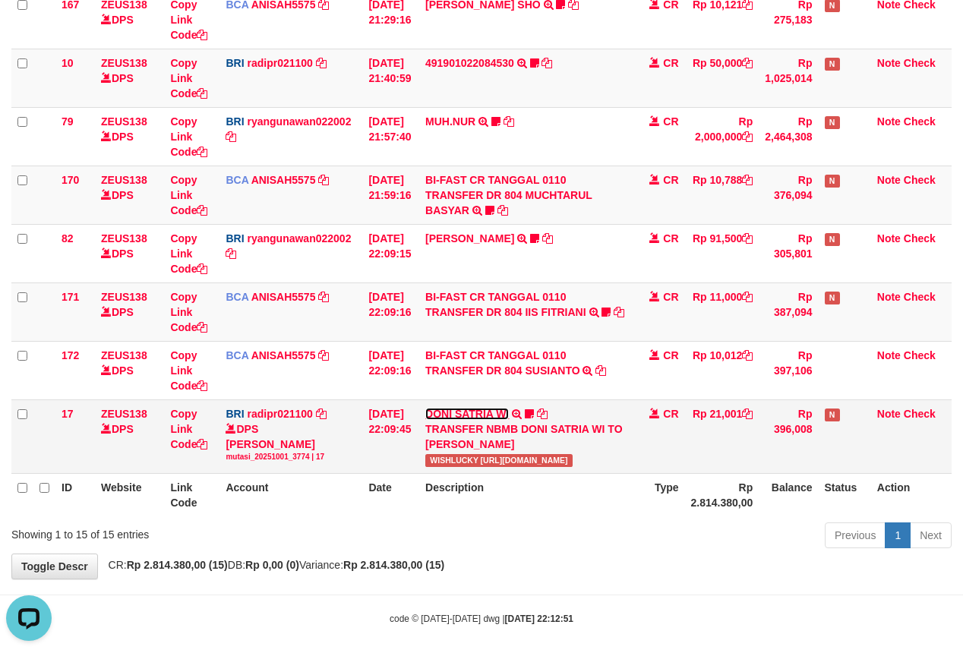
scroll to position [0, 0]
click at [456, 462] on span "WISHLUCKY [URL][DOMAIN_NAME]" at bounding box center [498, 460] width 147 height 13
copy span "WISHLUCKY"
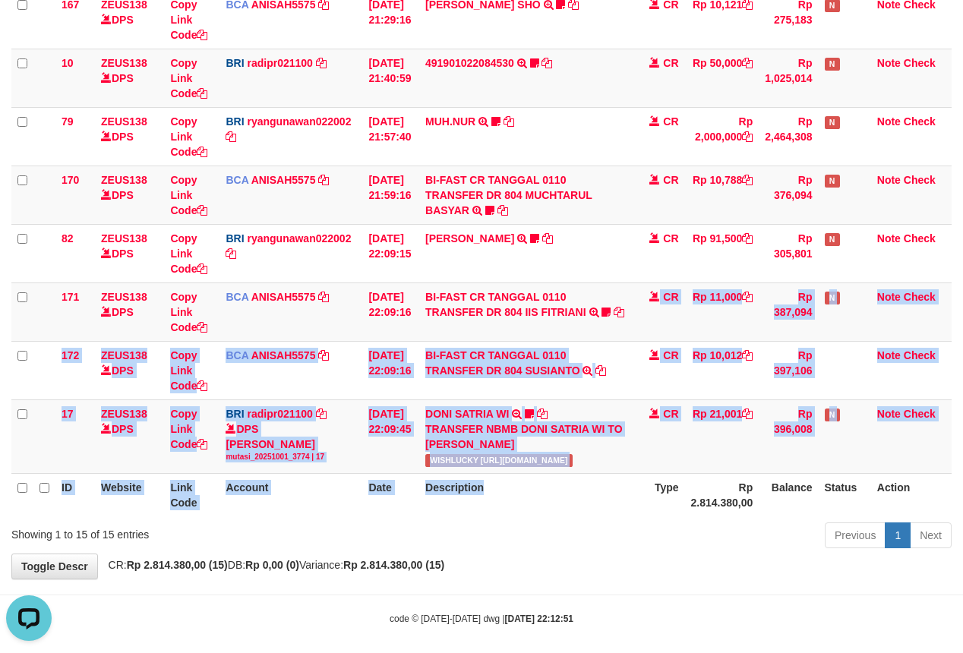
click at [586, 496] on table "ID Website Link Code Account Date Description Type Amount Balance Status Action…" at bounding box center [481, 27] width 940 height 978
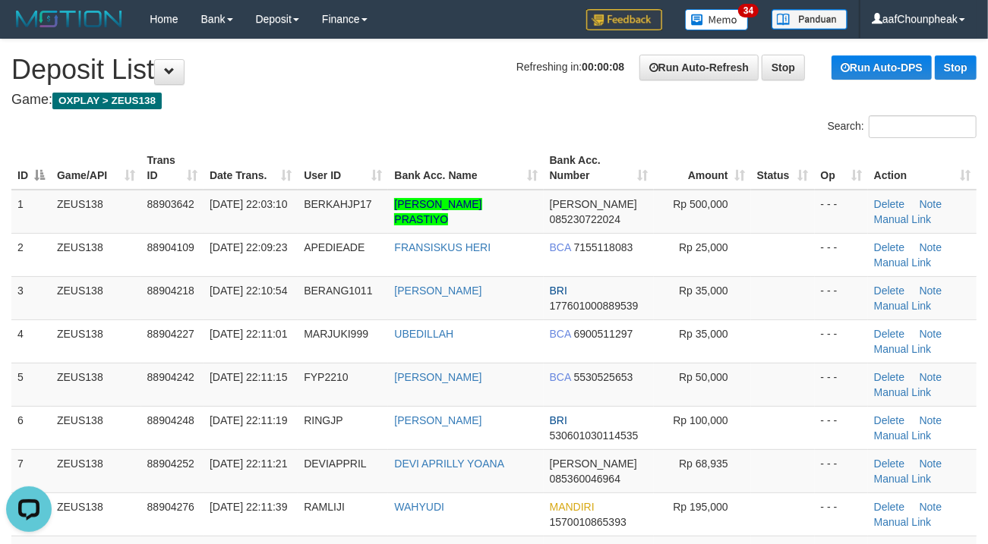
click at [393, 83] on h1 "Refreshing in: 00:00:08 Run Auto-Refresh Stop Run Auto-DPS Stop Deposit List" at bounding box center [493, 70] width 965 height 30
click at [393, 83] on h1 "Refreshing in: 00:00:07 Run Auto-Refresh Stop Run Auto-DPS Stop Deposit List" at bounding box center [493, 70] width 965 height 30
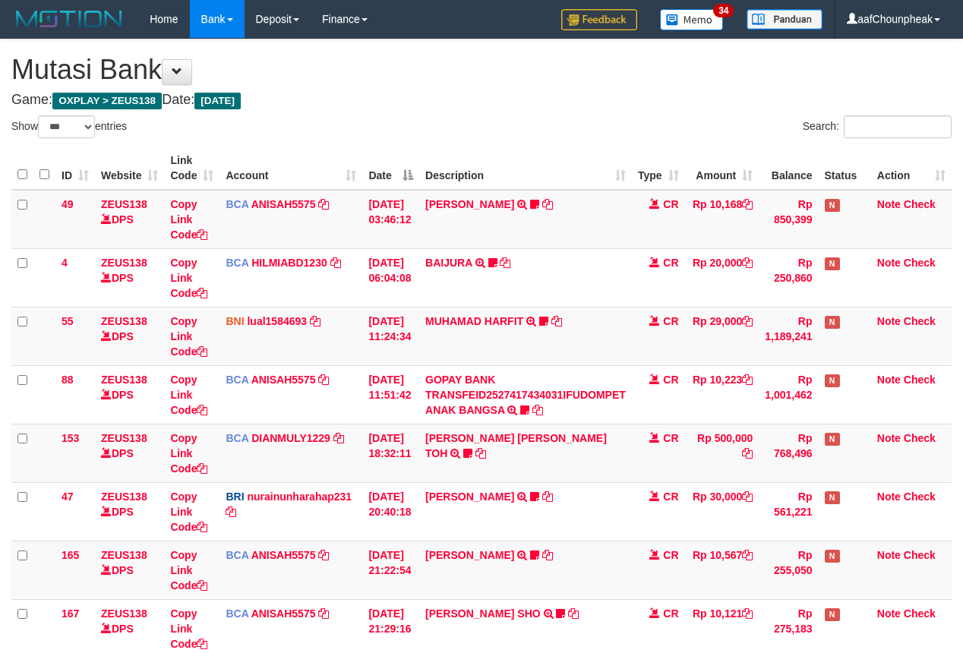
select select "***"
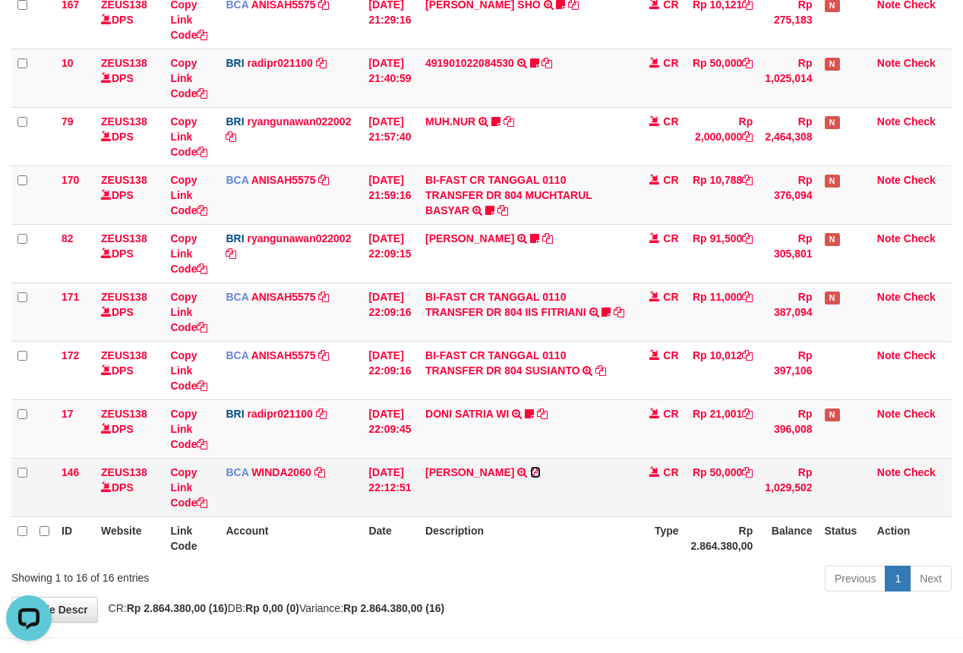
click at [540, 477] on icon at bounding box center [535, 472] width 11 height 11
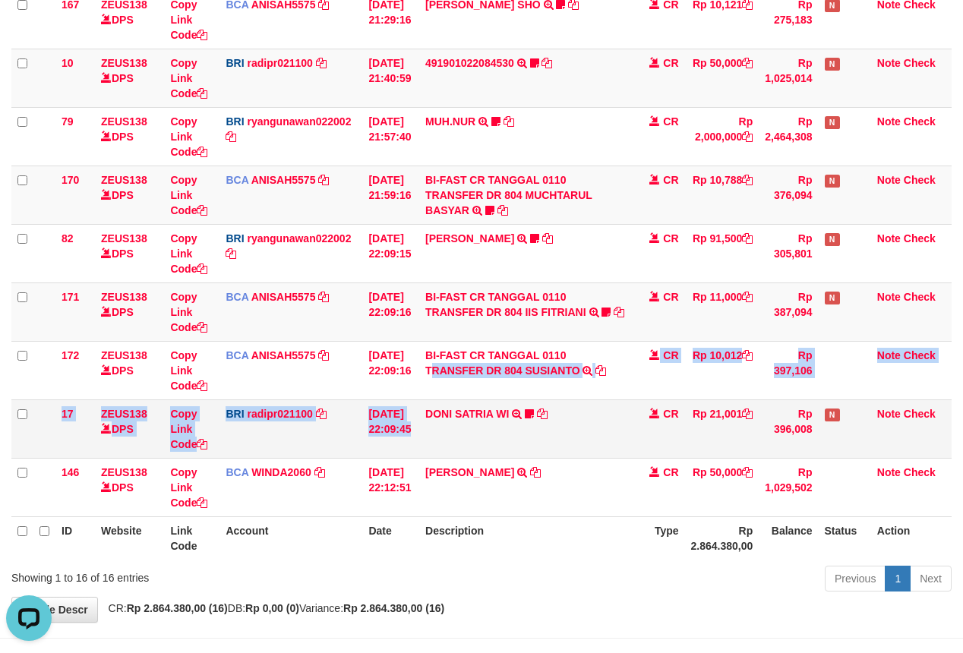
click at [413, 419] on tbody "49 ZEUS138 DPS Copy Link Code BCA ANISAH5575 DPS ANISAH mutasi_20251001_3827 | …" at bounding box center [481, 49] width 940 height 936
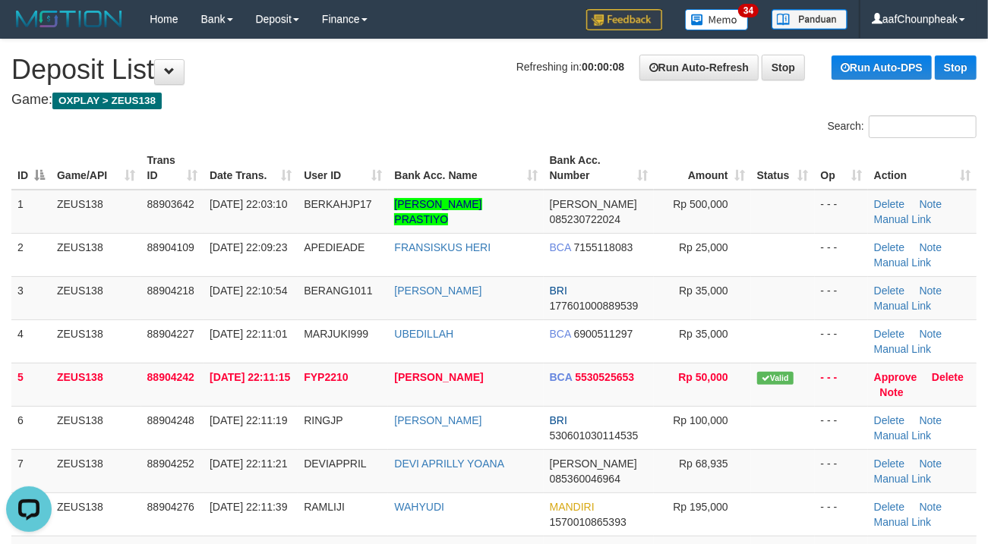
click at [574, 140] on div "Search:" at bounding box center [741, 128] width 471 height 27
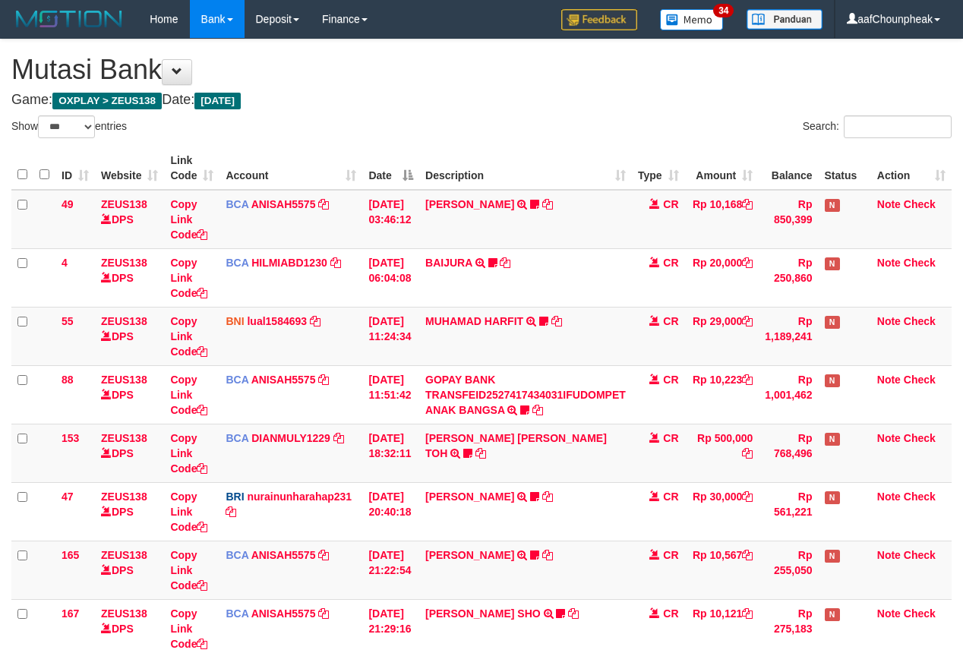
select select "***"
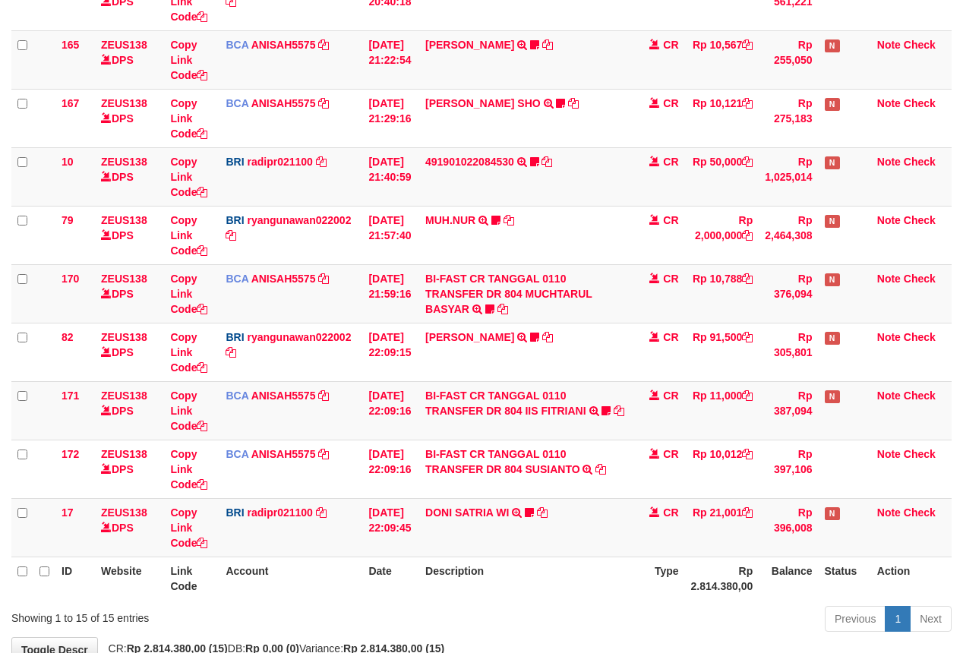
scroll to position [609, 0]
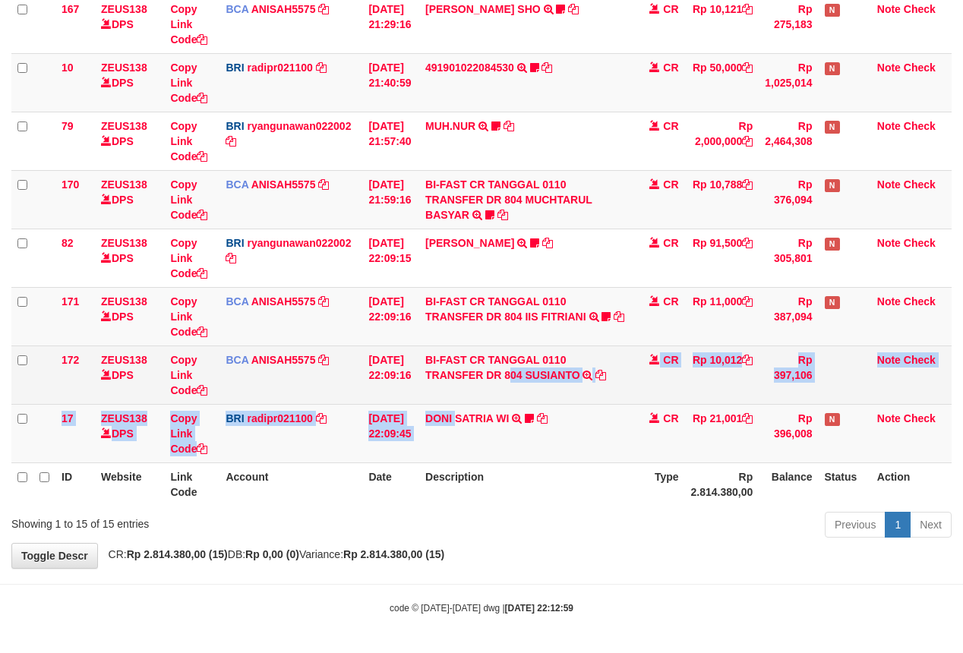
drag, startPoint x: 463, startPoint y: 432, endPoint x: 670, endPoint y: 355, distance: 220.3
click at [468, 431] on tbody "49 ZEUS138 DPS Copy Link Code BCA ANISAH5575 DPS [PERSON_NAME] mutasi_20251001_…" at bounding box center [481, 25] width 940 height 878
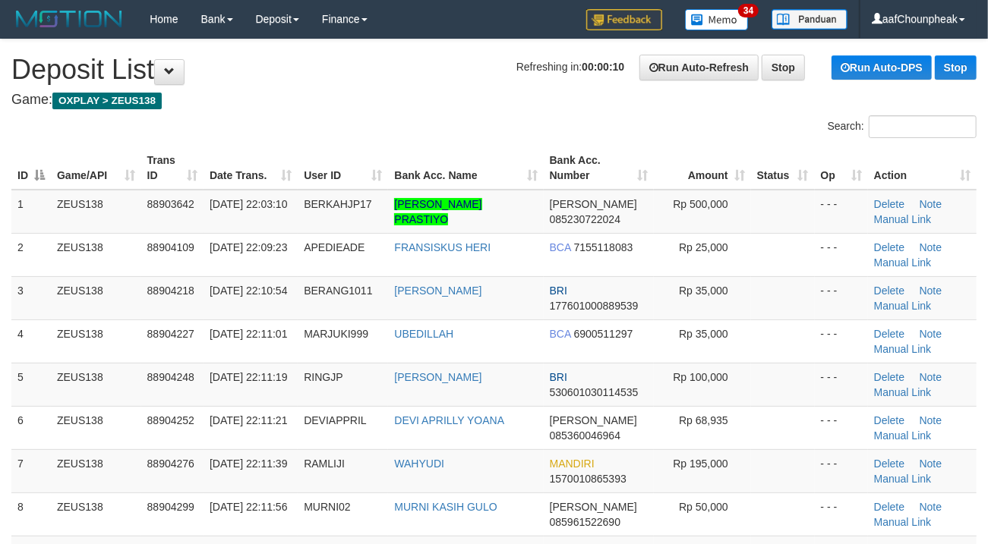
click at [440, 128] on div "Search:" at bounding box center [494, 128] width 988 height 27
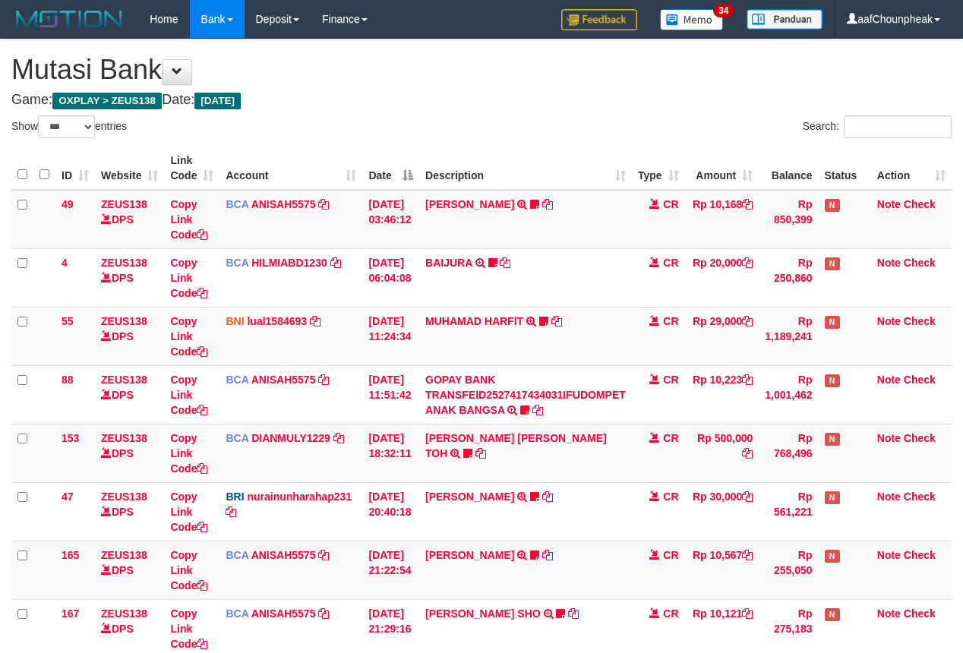
select select "***"
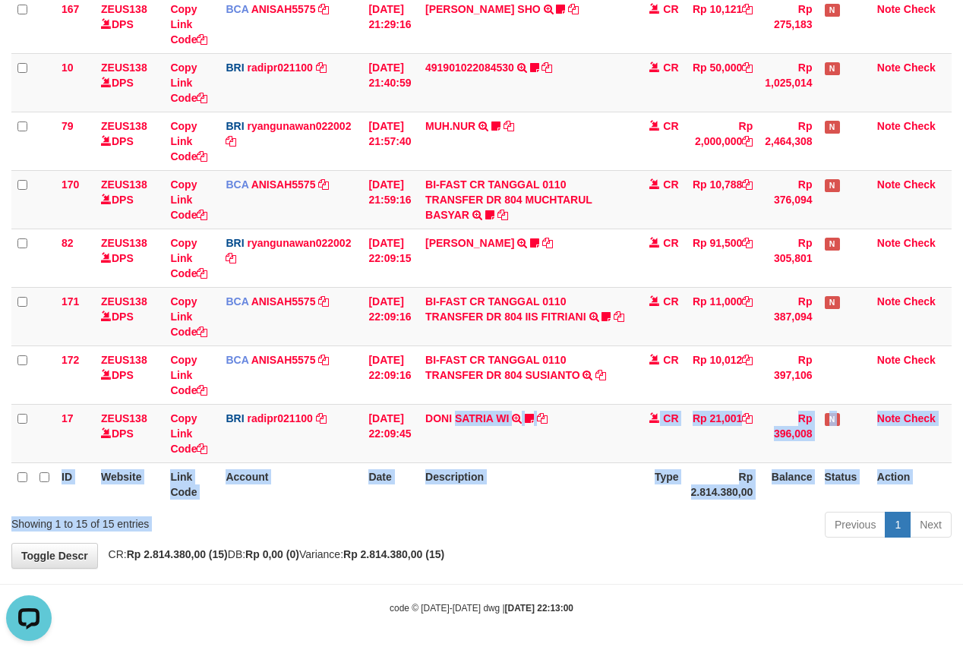
drag, startPoint x: 466, startPoint y: 452, endPoint x: 442, endPoint y: 516, distance: 68.2
click at [442, 517] on div "Show ** ** ** *** entries Search: ID Website Link Code Account Date Description…" at bounding box center [481, 27] width 940 height 1032
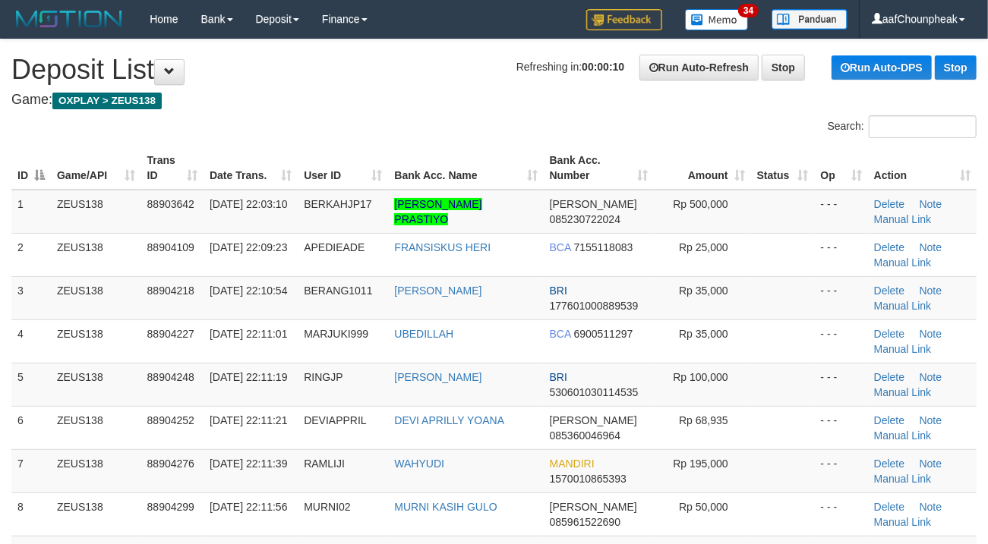
drag, startPoint x: 0, startPoint y: 0, endPoint x: 463, endPoint y: 125, distance: 479.7
click at [463, 125] on div "Search:" at bounding box center [494, 128] width 988 height 27
drag, startPoint x: 393, startPoint y: 118, endPoint x: 360, endPoint y: 128, distance: 34.6
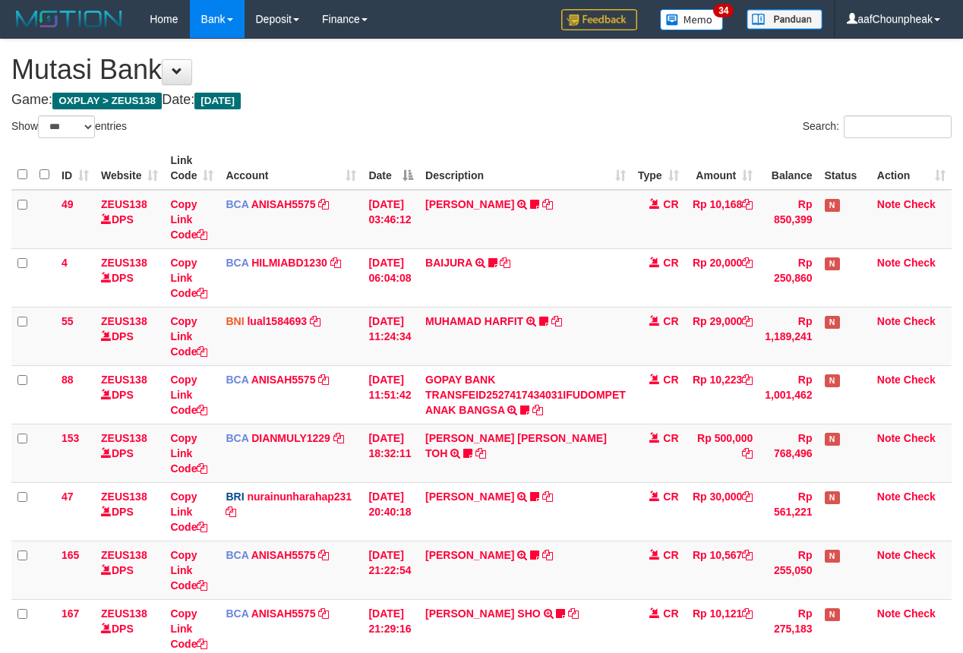
select select "***"
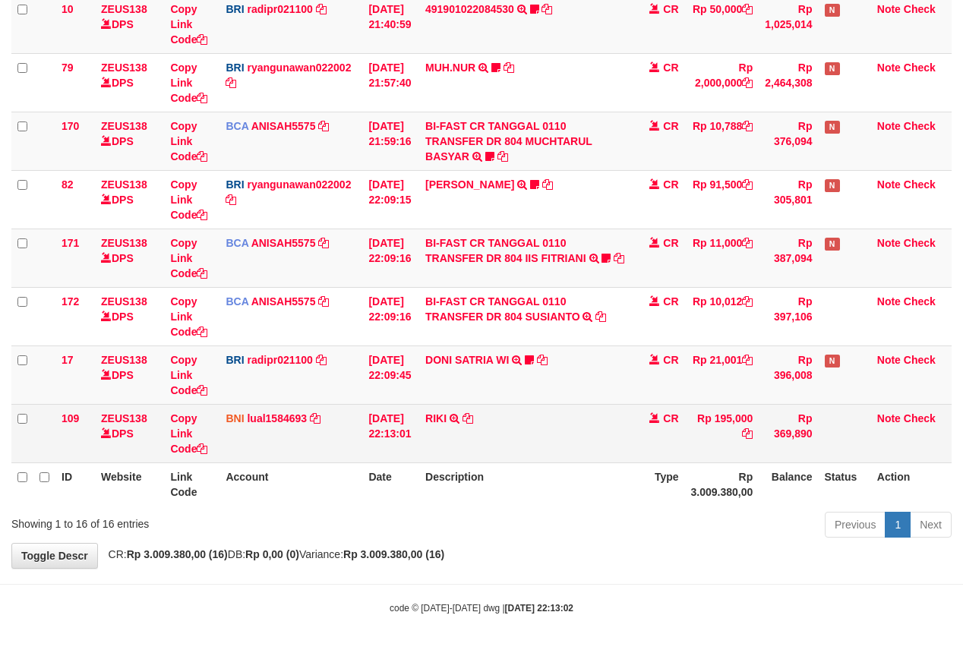
drag, startPoint x: 0, startPoint y: 0, endPoint x: 455, endPoint y: 408, distance: 611.7
click at [455, 408] on td "RIKI TRANSFER DARI SDR RIKI" at bounding box center [525, 433] width 213 height 58
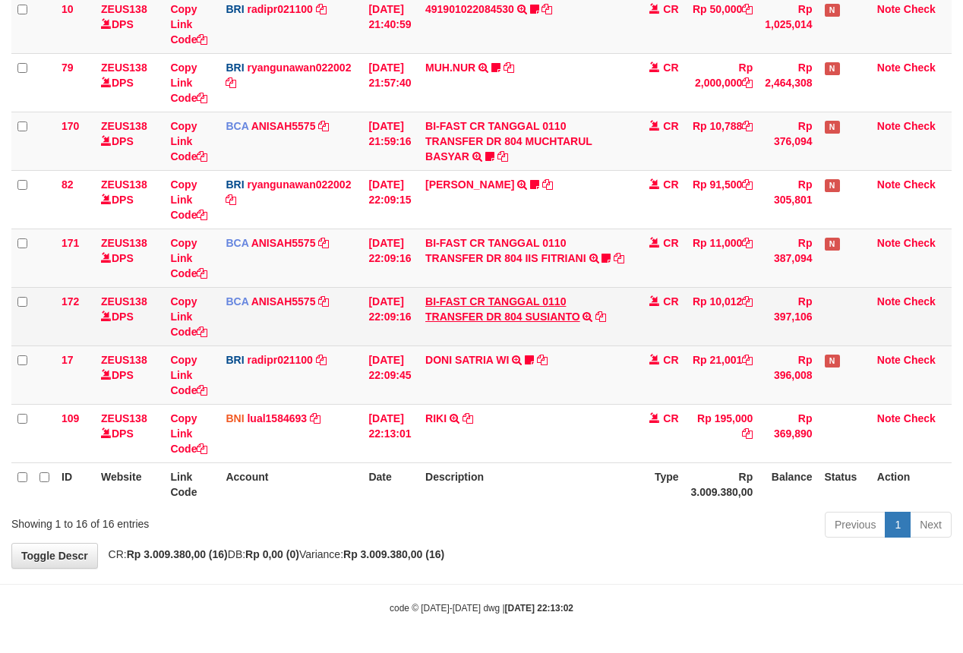
scroll to position [609, 0]
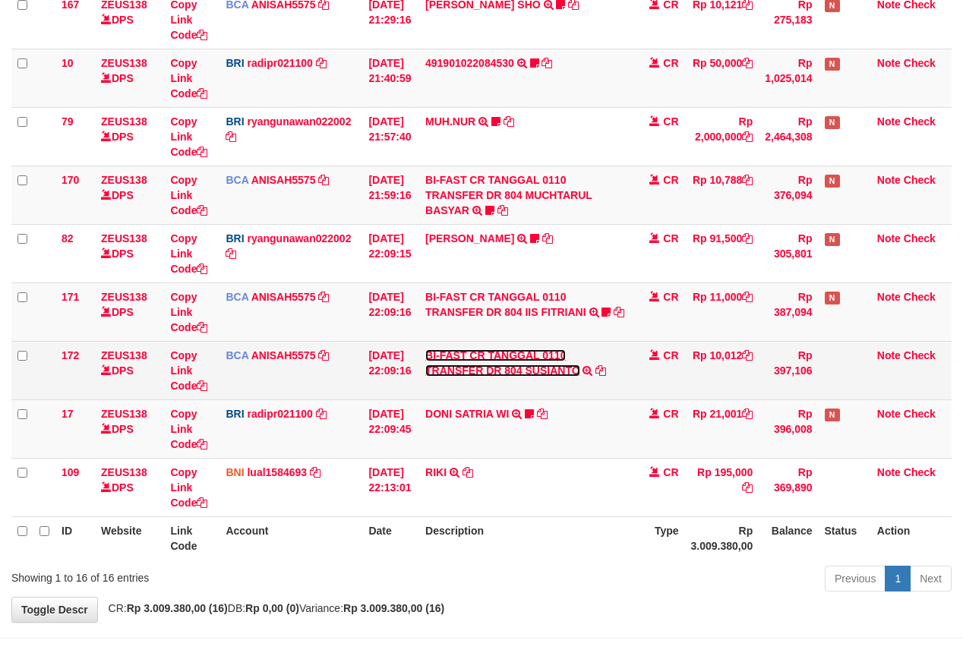
click at [462, 353] on link "BI-FAST CR TANGGAL 0110 TRANSFER DR 804 SUSIANTO" at bounding box center [502, 362] width 155 height 27
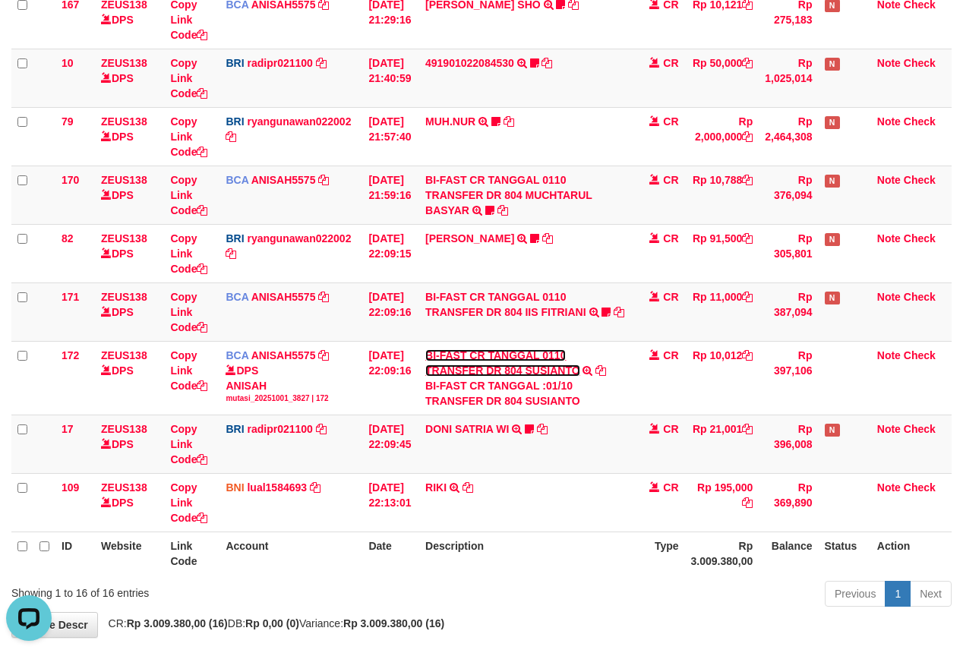
scroll to position [0, 0]
drag, startPoint x: 568, startPoint y: 129, endPoint x: 972, endPoint y: 79, distance: 406.9
click at [574, 124] on td "MUH.NUR TRANSFER NBMB MUH.NUR TO [PERSON_NAME] M4dcuan" at bounding box center [525, 136] width 213 height 58
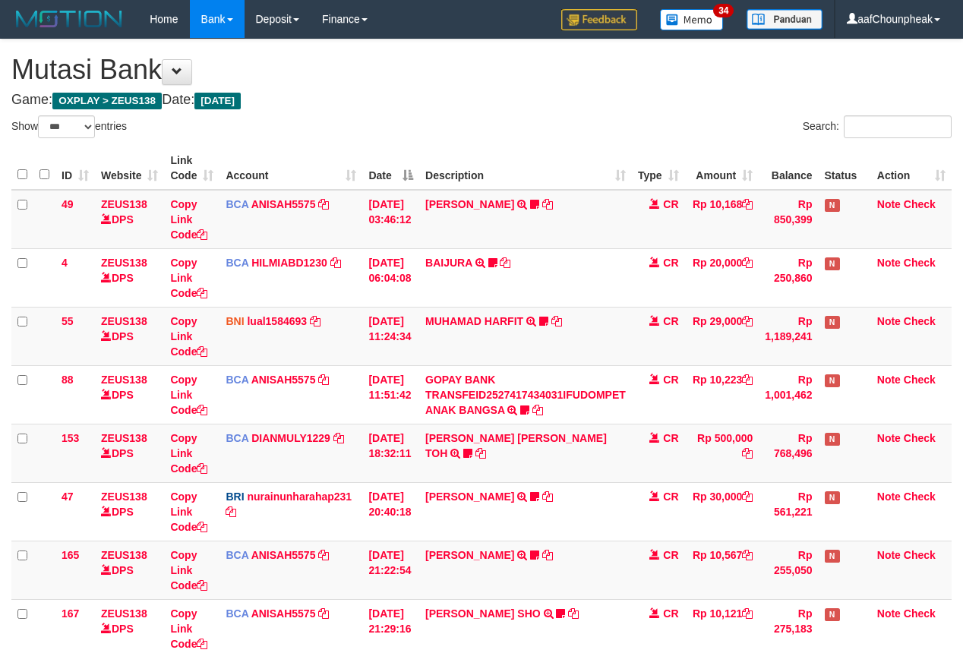
select select "***"
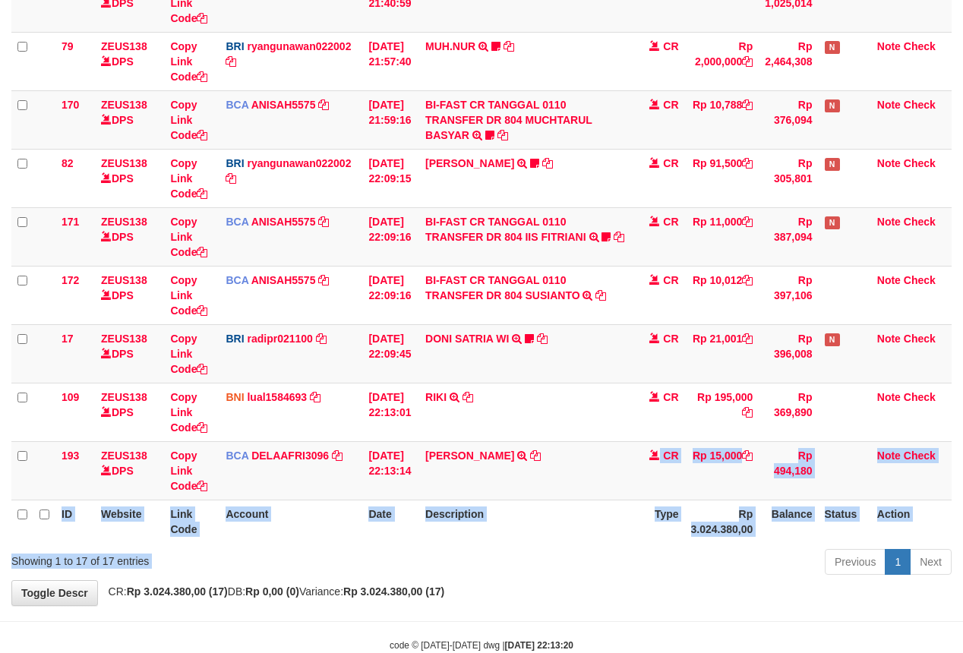
drag, startPoint x: 0, startPoint y: 0, endPoint x: 550, endPoint y: 551, distance: 778.9
click at [550, 551] on div "Show ** ** ** *** entries Search: ID Website Link Code Account Date Description…" at bounding box center [481, 5] width 940 height 1149
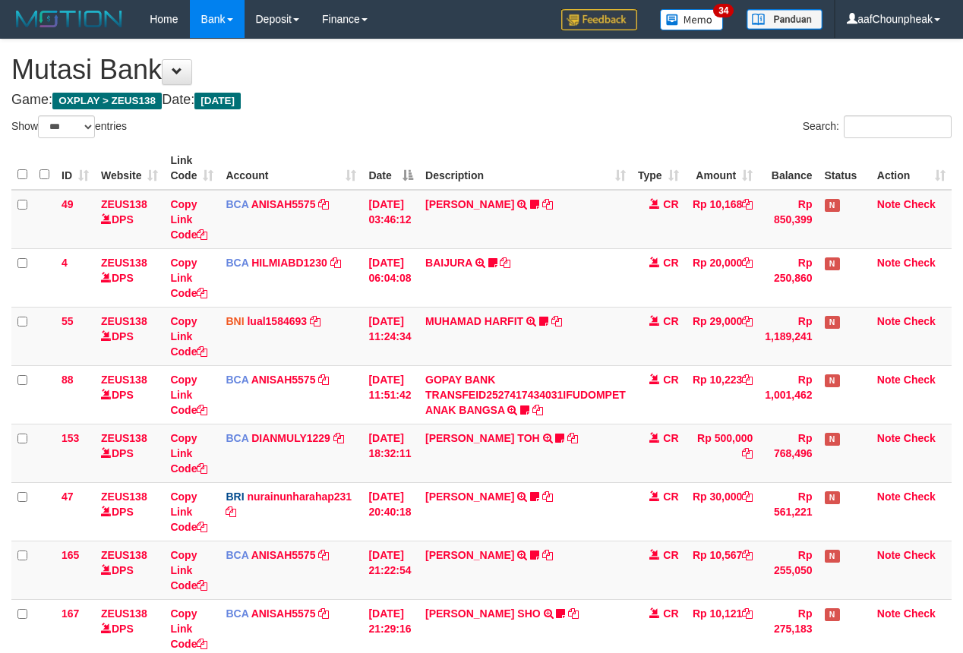
select select "***"
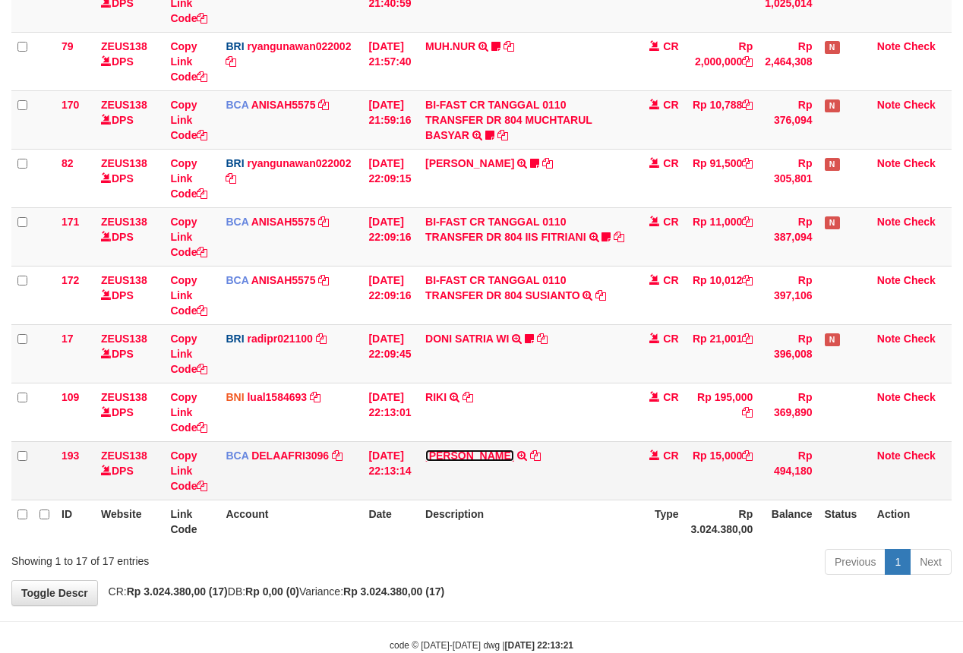
click at [457, 457] on link "[PERSON_NAME]" at bounding box center [469, 455] width 89 height 12
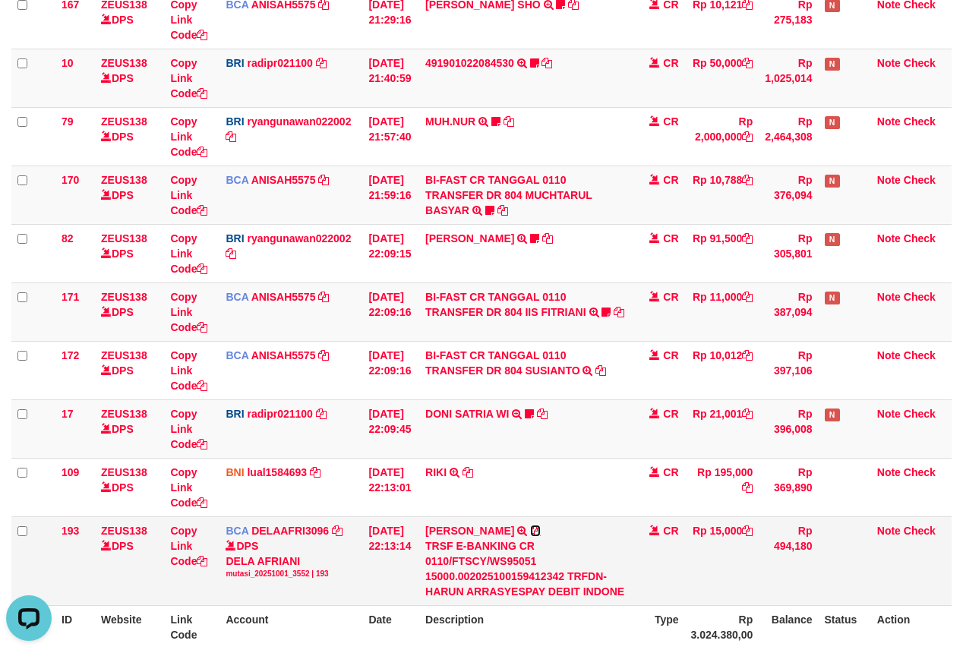
click at [539, 536] on icon at bounding box center [535, 530] width 11 height 11
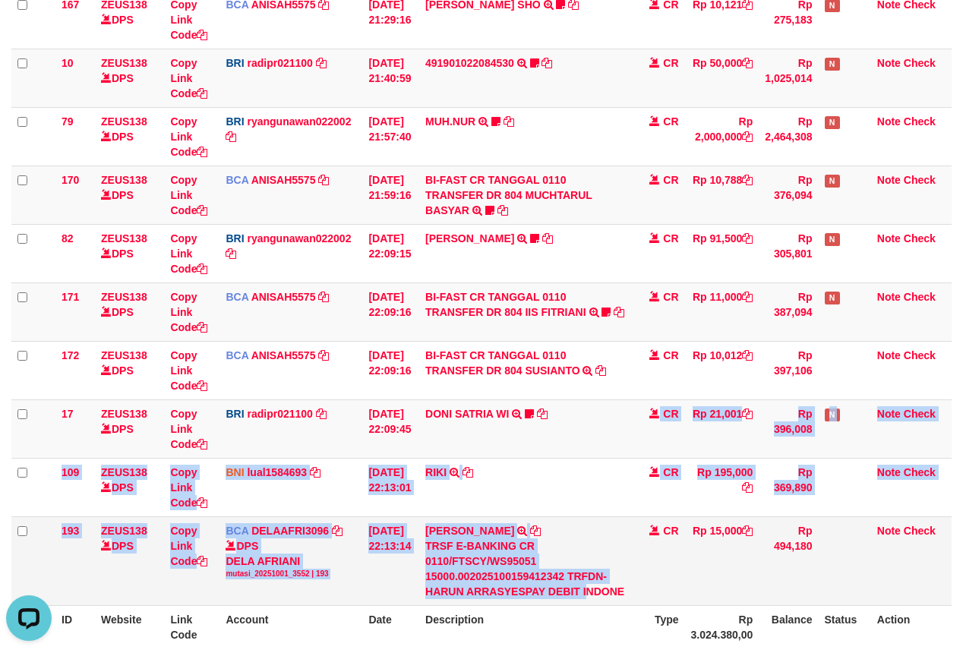
click at [596, 601] on tbody "49 ZEUS138 DPS Copy Link Code BCA ANISAH5575 DPS ANISAH mutasi_20251001_3827 | …" at bounding box center [481, 93] width 940 height 1025
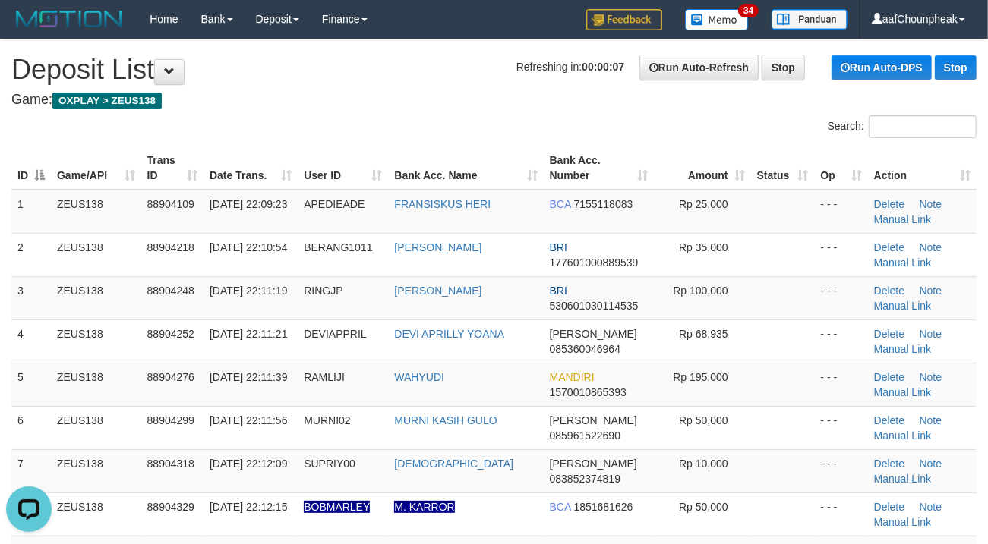
click at [421, 142] on div "ID Game/API Trans ID Date Trans. User ID Bank Acc. Name Bank Acc. Number Amount…" at bounding box center [494, 442] width 988 height 600
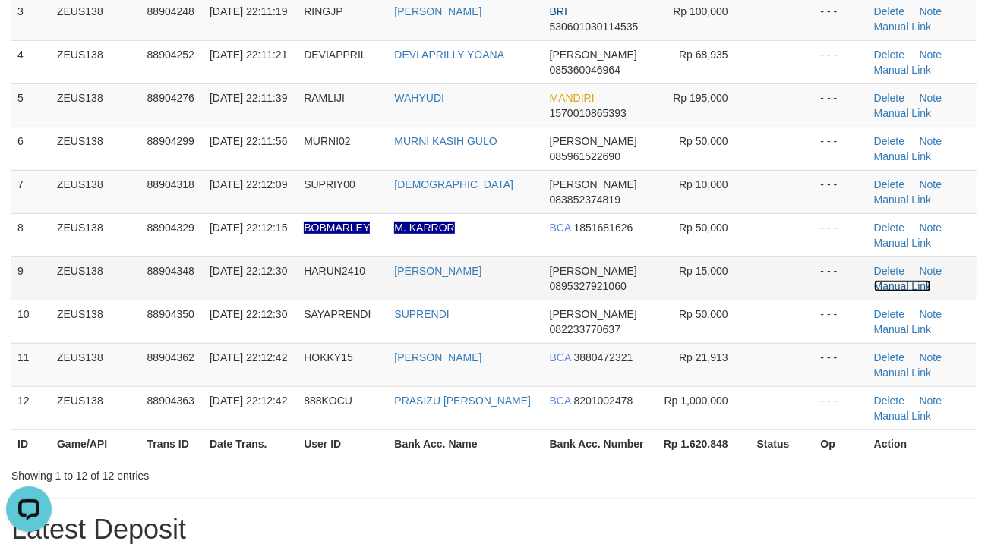
click at [915, 289] on link "Manual Link" at bounding box center [903, 286] width 58 height 12
drag, startPoint x: 481, startPoint y: 407, endPoint x: 474, endPoint y: 455, distance: 49.1
click at [481, 465] on div "Search: ID Game/API Trans ID Date Trans. User ID Bank Acc. Name Bank Acc. Numbe…" at bounding box center [493, 160] width 965 height 648
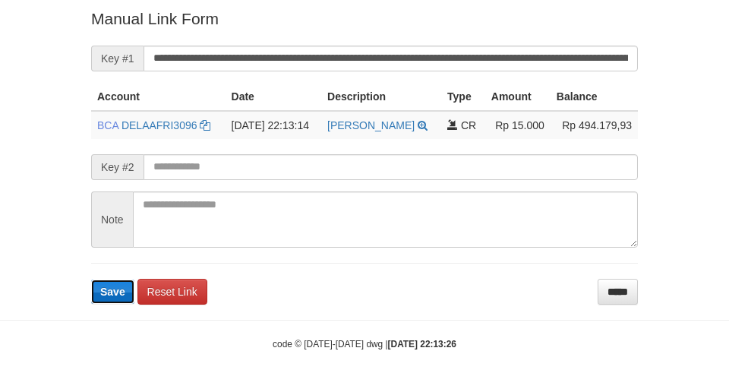
click at [124, 296] on button "Save" at bounding box center [112, 291] width 43 height 24
click at [124, 295] on form "**********" at bounding box center [364, 156] width 547 height 296
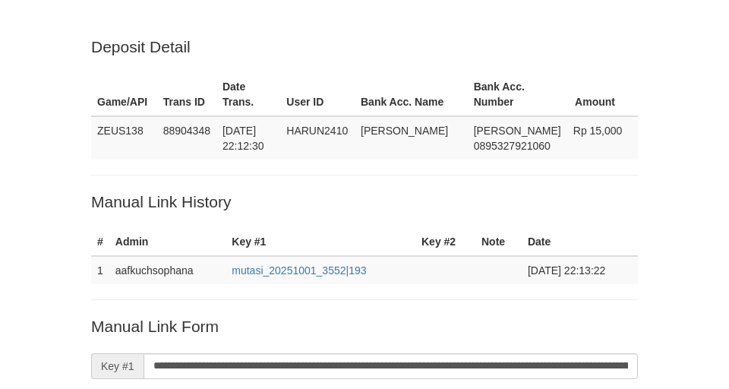
scroll to position [314, 0]
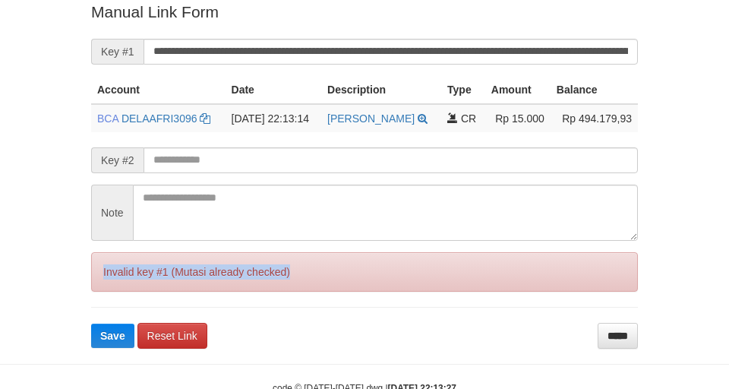
click at [121, 288] on div "Invalid key #1 (Mutasi already checked)" at bounding box center [364, 271] width 547 height 39
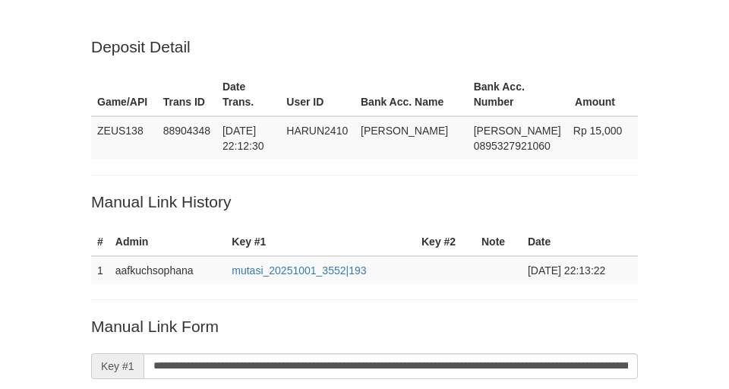
scroll to position [314, 0]
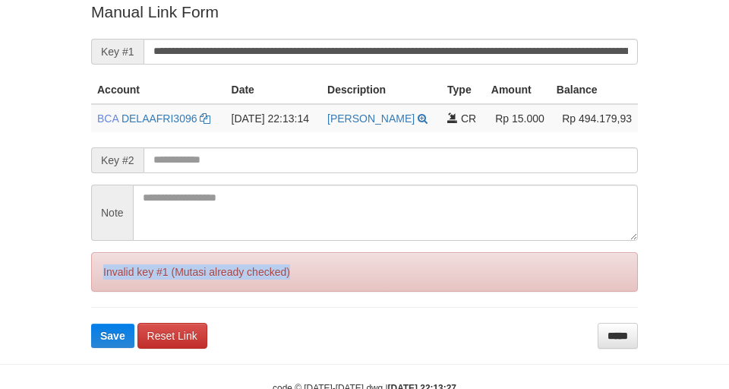
click at [122, 281] on div "Invalid key #1 (Mutasi already checked)" at bounding box center [364, 271] width 547 height 39
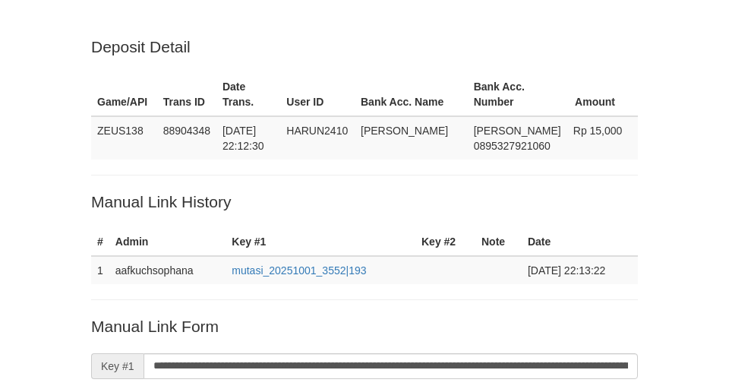
scroll to position [314, 0]
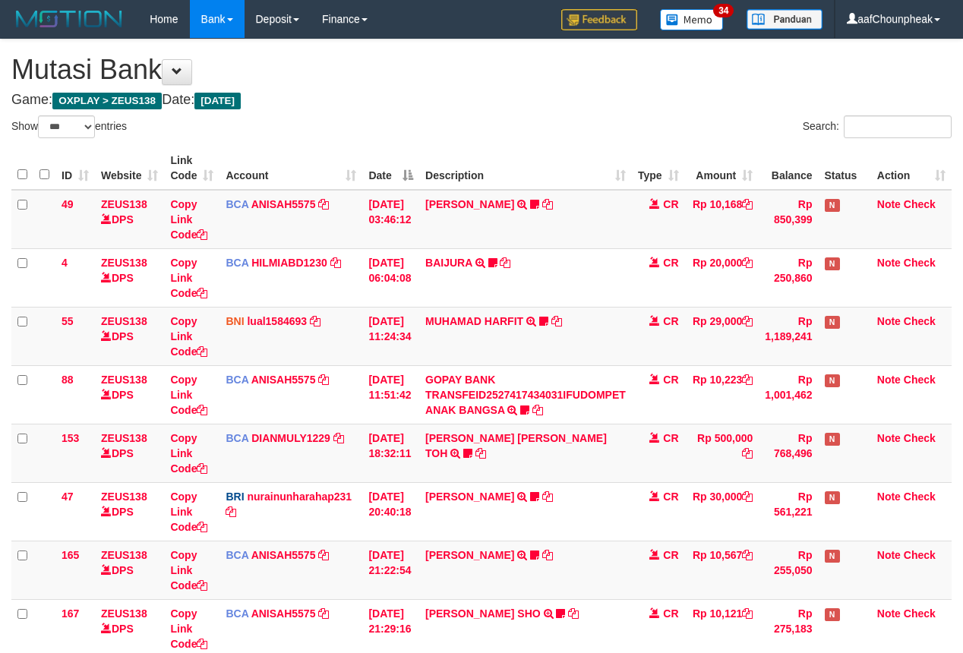
select select "***"
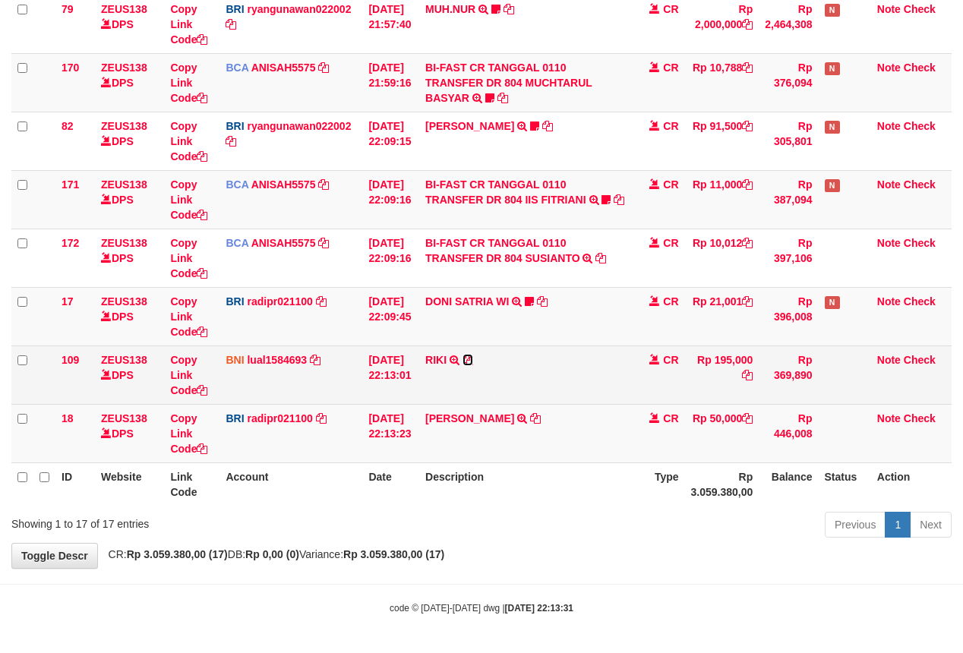
click at [473, 355] on icon at bounding box center [467, 360] width 11 height 11
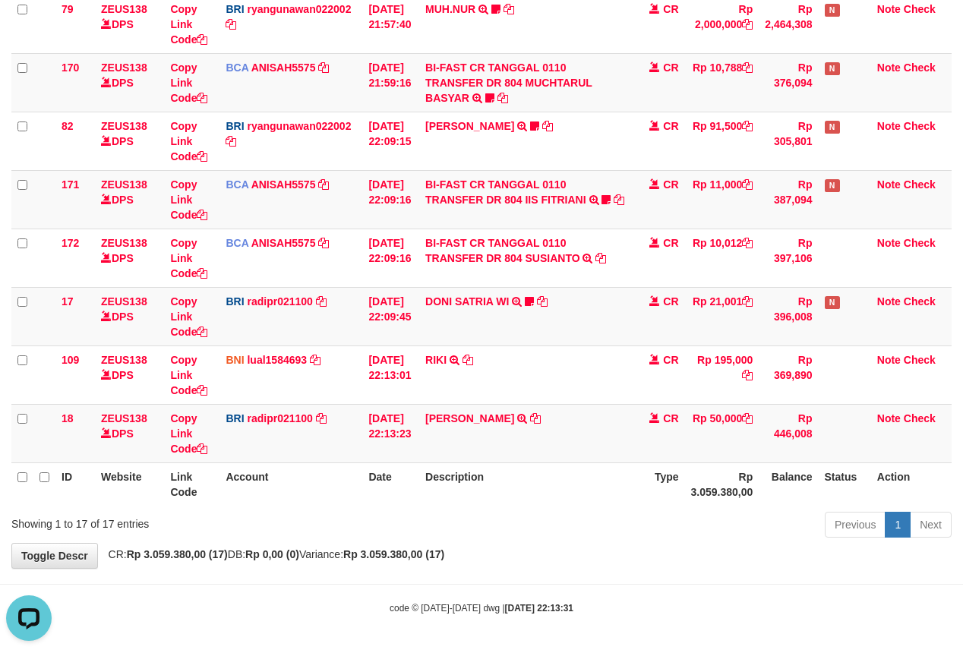
scroll to position [0, 0]
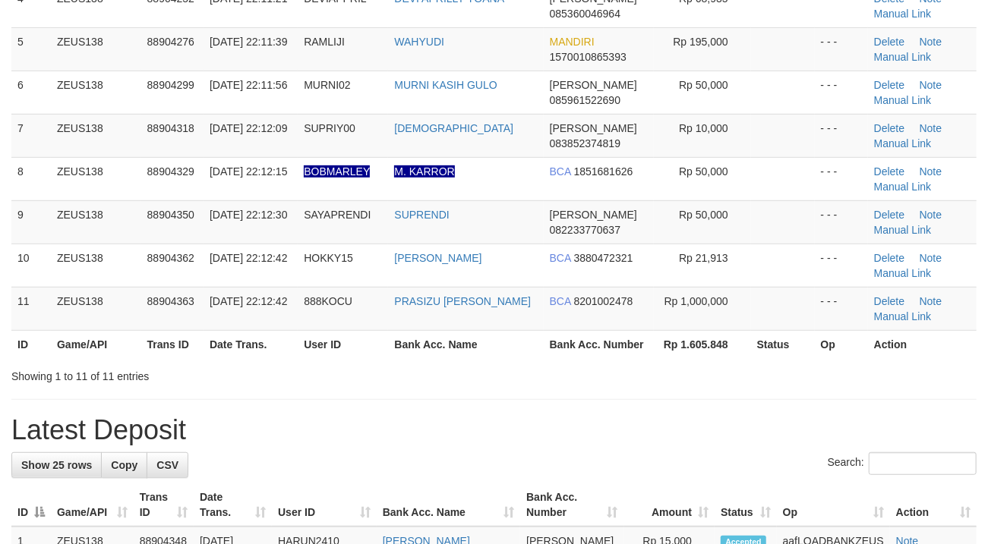
scroll to position [279, 0]
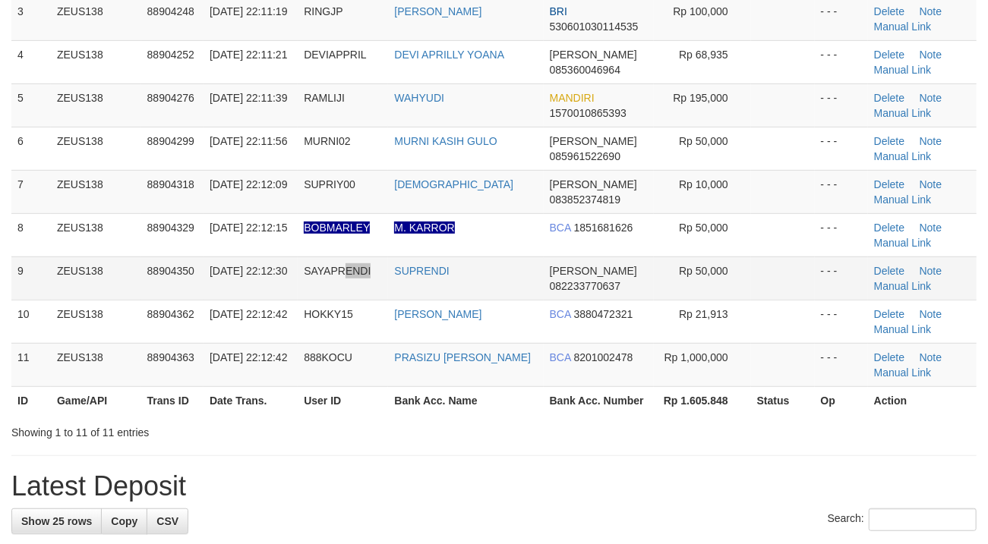
click at [386, 289] on td "SAYAPRENDI" at bounding box center [343, 278] width 90 height 43
drag, startPoint x: 373, startPoint y: 257, endPoint x: 4, endPoint y: 295, distance: 371.7
click at [339, 251] on td "BOBMARLEY" at bounding box center [343, 234] width 90 height 43
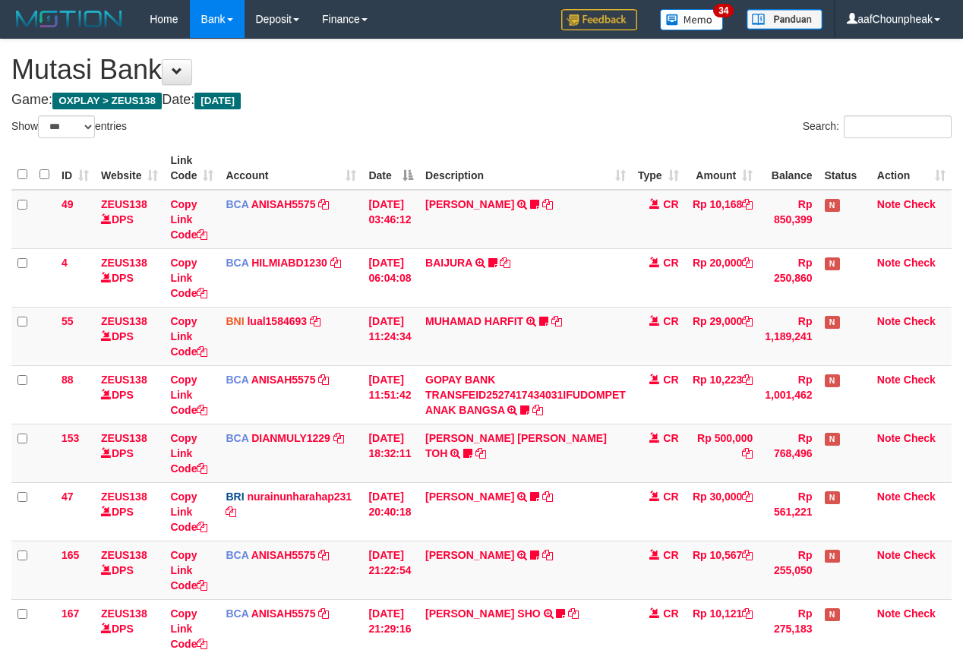
select select "***"
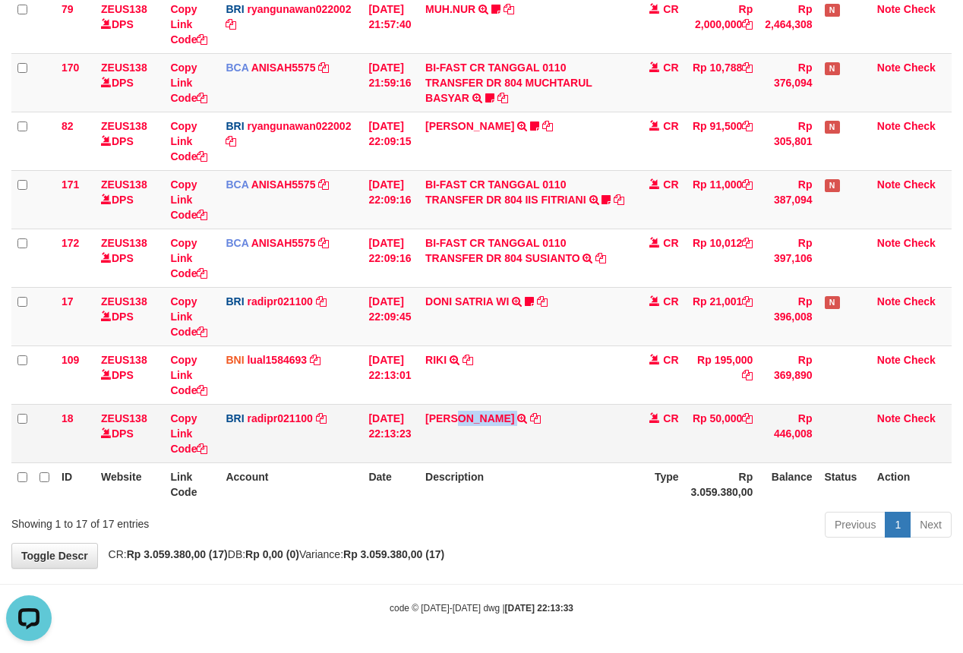
copy td "MURNIKASIHGU"
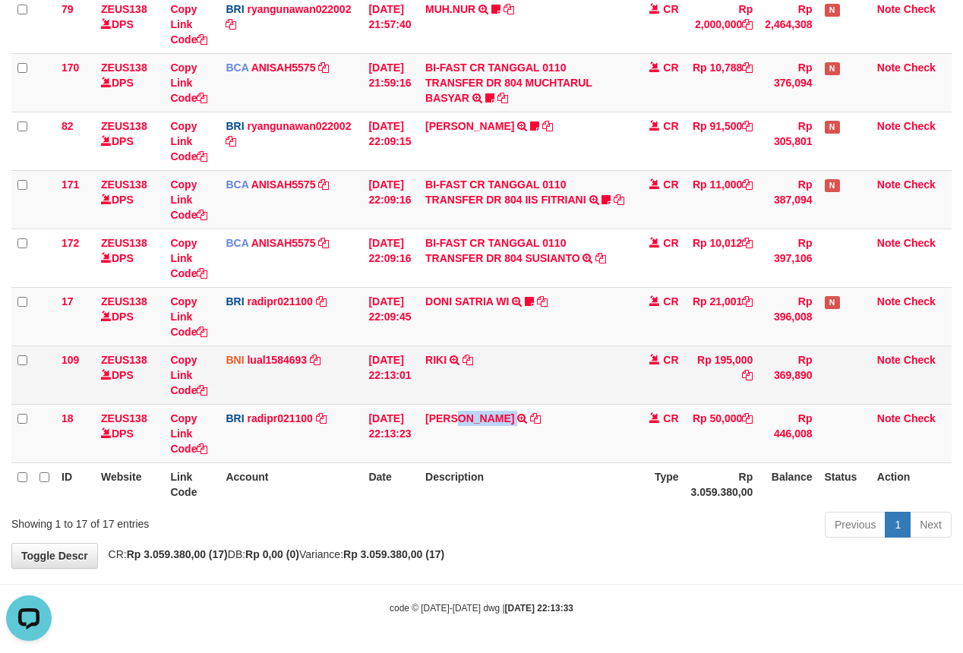
drag, startPoint x: 468, startPoint y: 405, endPoint x: 730, endPoint y: 371, distance: 264.0
click at [559, 411] on td "DANA MURNIKASIHGU TRANSFER NBMB DANA MURNIKASIHGU TO REYNALDI ADI PRATAMA" at bounding box center [525, 433] width 213 height 58
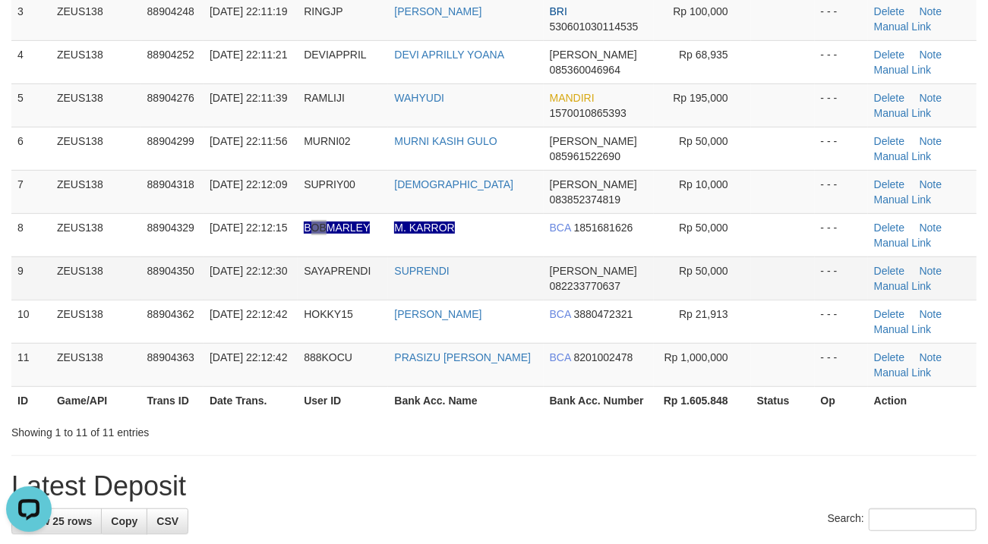
drag, startPoint x: 331, startPoint y: 246, endPoint x: 337, endPoint y: 274, distance: 28.7
click at [331, 252] on td "BOBMARLEY" at bounding box center [343, 234] width 90 height 43
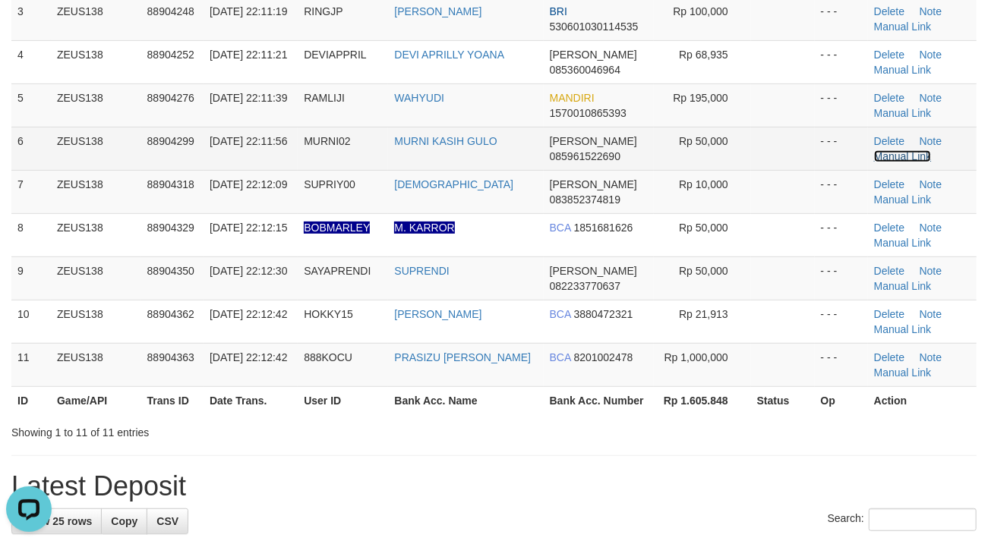
click at [885, 159] on link "Manual Link" at bounding box center [903, 156] width 58 height 12
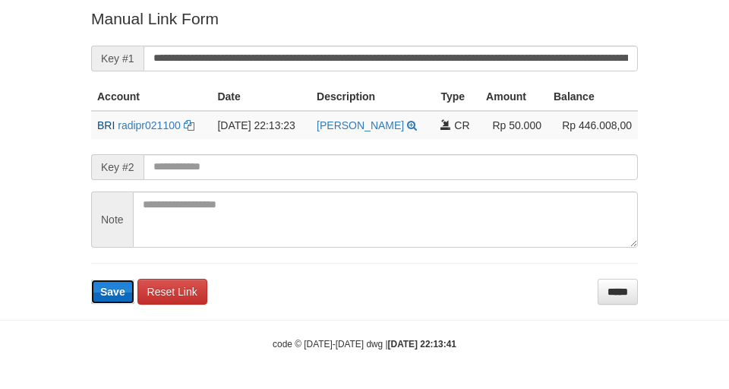
click at [119, 279] on button "Save" at bounding box center [112, 291] width 43 height 24
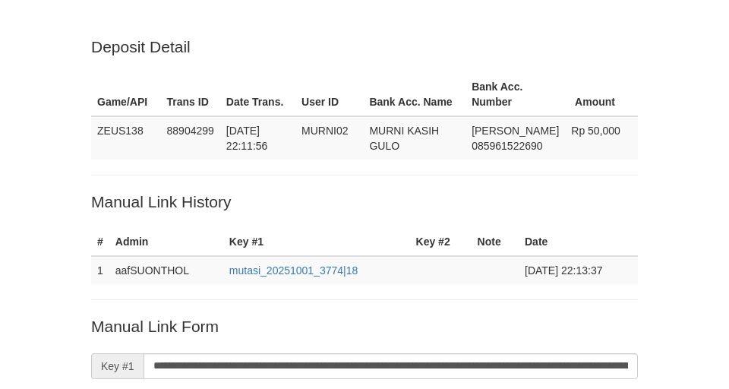
scroll to position [314, 0]
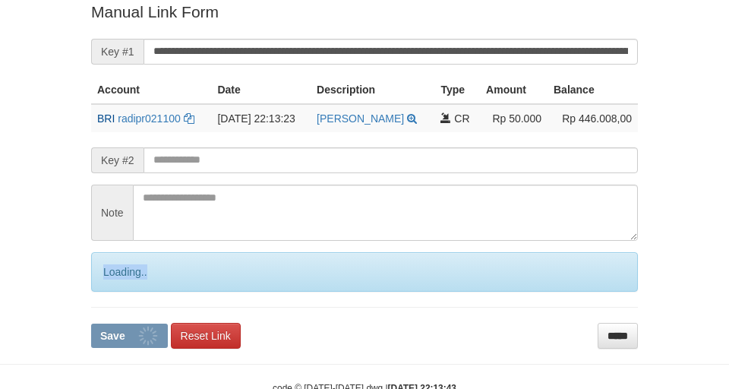
click at [113, 283] on div "Loading.." at bounding box center [364, 271] width 547 height 39
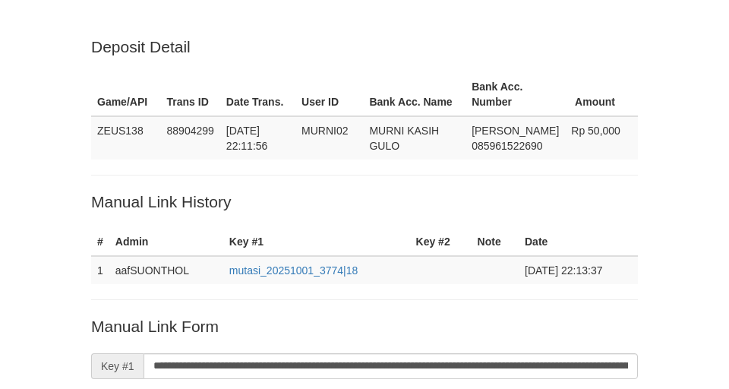
scroll to position [314, 0]
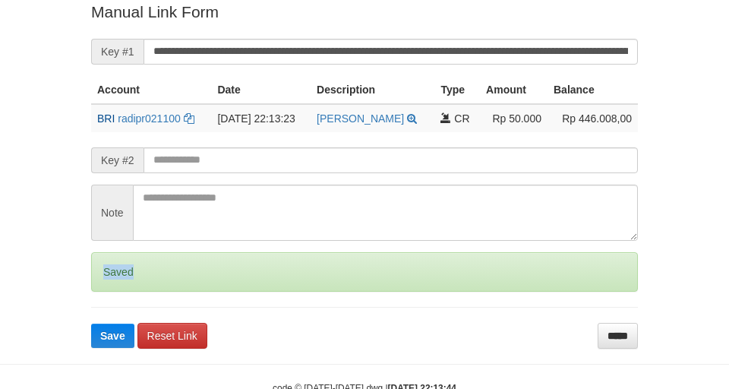
click at [113, 283] on div "Saved" at bounding box center [364, 271] width 547 height 39
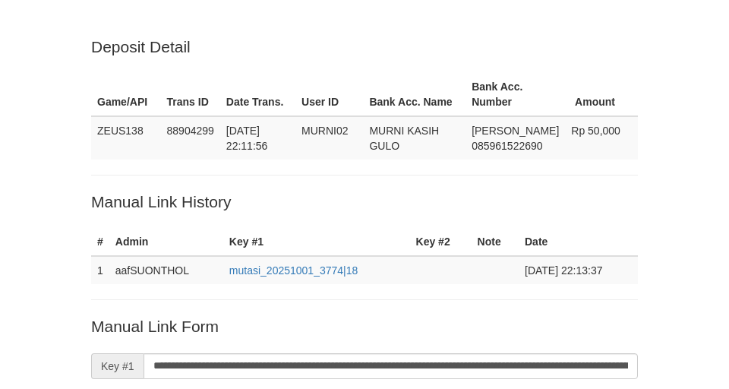
scroll to position [307, 0]
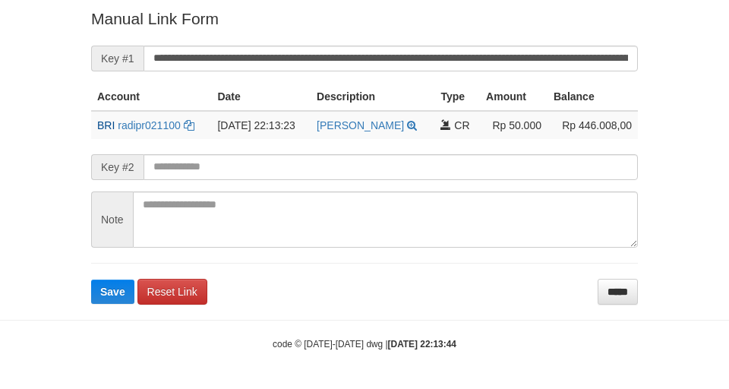
click at [113, 283] on button "Save" at bounding box center [112, 291] width 43 height 24
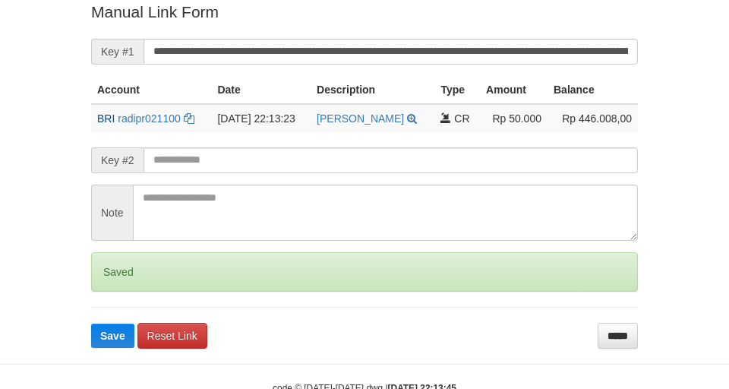
click at [102, 285] on div "Saved" at bounding box center [364, 271] width 547 height 39
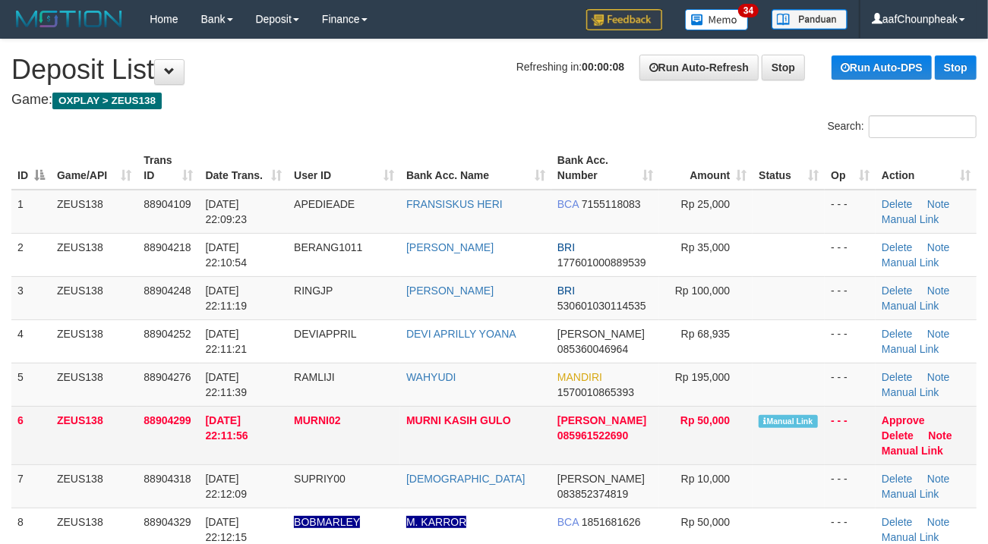
click at [903, 443] on td "Approve [GEOGRAPHIC_DATA] Note Manual Link" at bounding box center [925, 435] width 101 height 58
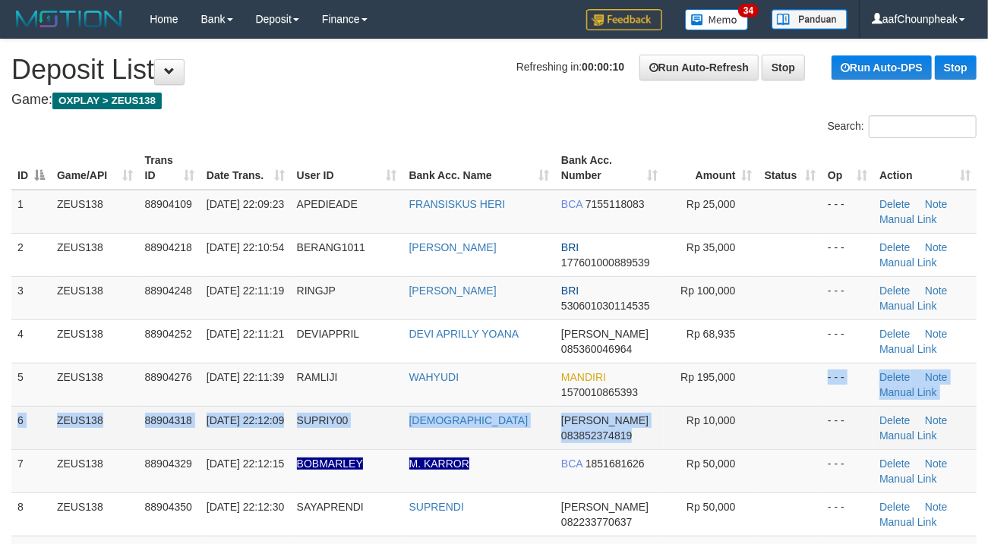
drag, startPoint x: 629, startPoint y: 435, endPoint x: 514, endPoint y: 434, distance: 114.6
click at [610, 435] on tbody "1 ZEUS138 88904109 [DATE] 22:09:23 APEDIEADE [PERSON_NAME] BCA 7155118083 Rp 25…" at bounding box center [493, 450] width 965 height 520
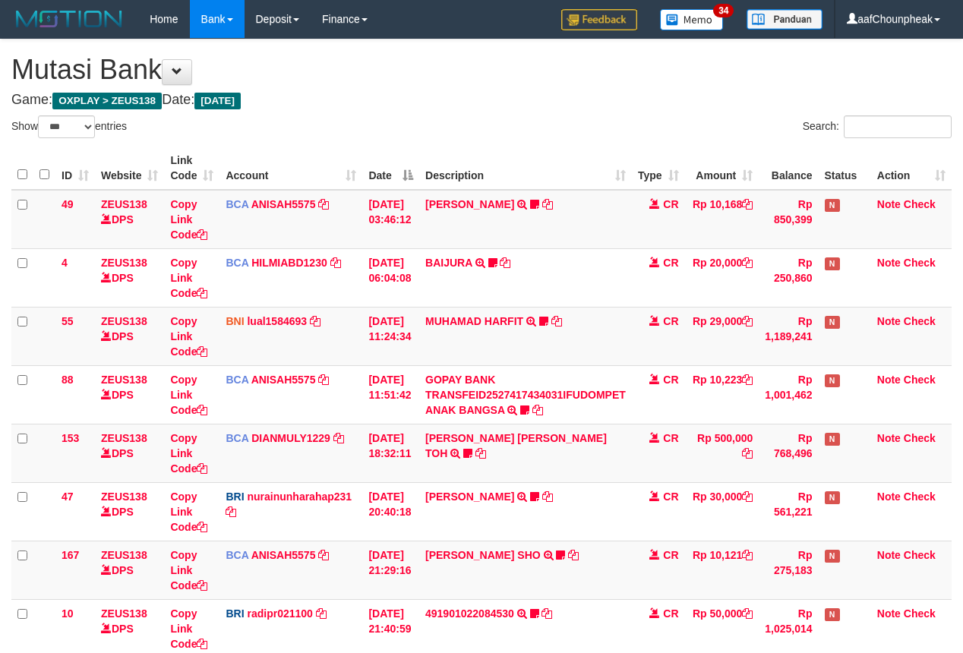
select select "***"
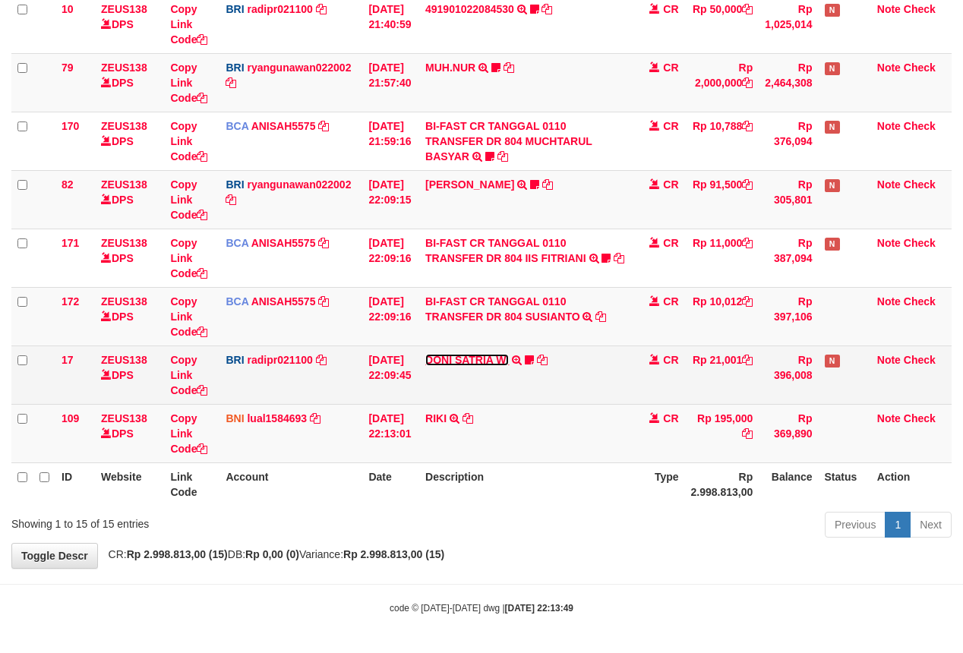
click at [484, 356] on link "DONI SATRIA WI" at bounding box center [467, 360] width 84 height 12
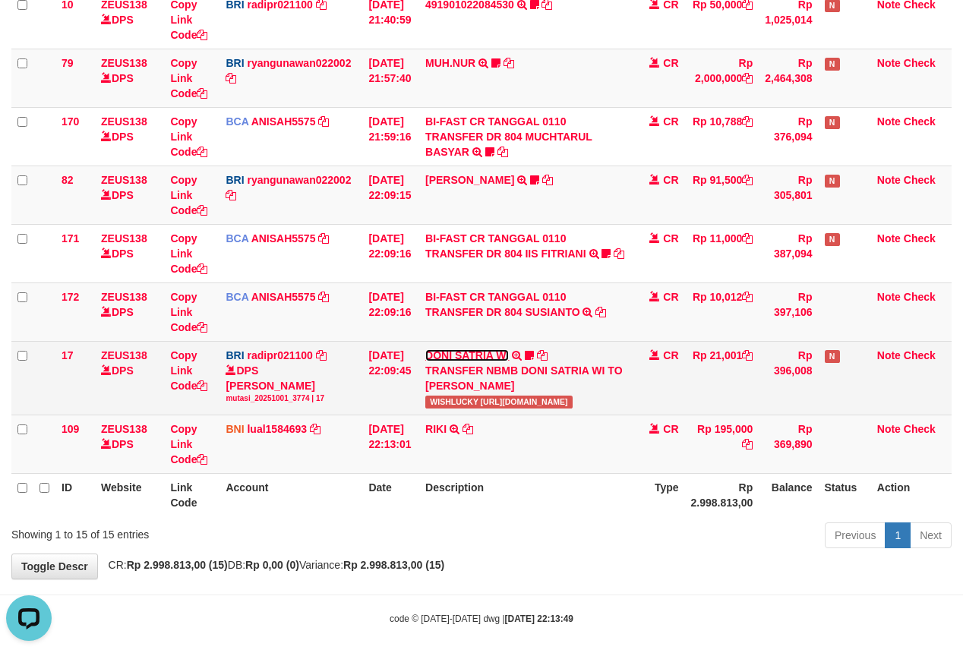
scroll to position [0, 0]
click at [460, 408] on span "WISHLUCKY [URL][DOMAIN_NAME]" at bounding box center [498, 401] width 147 height 13
copy span "WISHLUCKY"
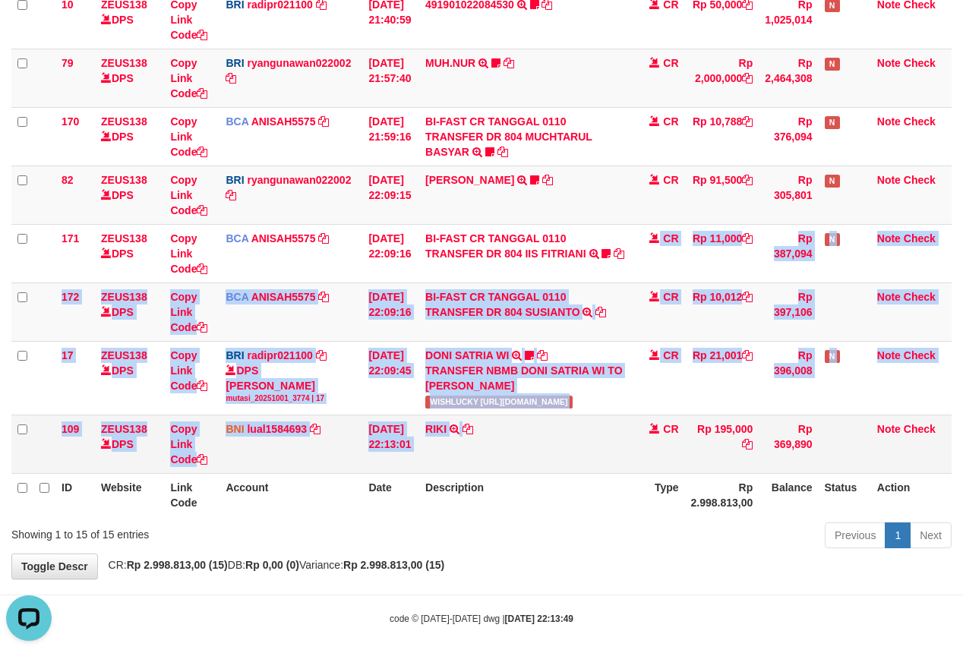
click at [592, 426] on tbody "49 ZEUS138 DPS Copy Link Code BCA ANISAH5575 DPS [PERSON_NAME] mutasi_20251001_…" at bounding box center [481, 27] width 940 height 893
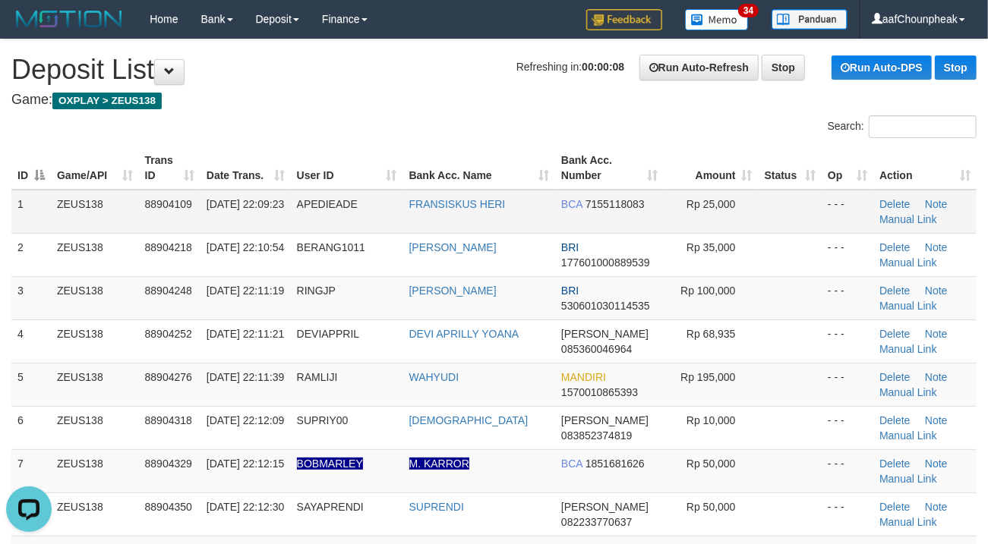
click at [550, 190] on tr "1 ZEUS138 88904109 [DATE] 22:09:23 APEDIEADE [PERSON_NAME] BCA 7155118083 Rp 25…" at bounding box center [493, 212] width 965 height 44
drag, startPoint x: 474, startPoint y: 107, endPoint x: 402, endPoint y: 116, distance: 72.7
click at [453, 107] on h4 "Game: OXPLAY > ZEUS138" at bounding box center [493, 100] width 965 height 15
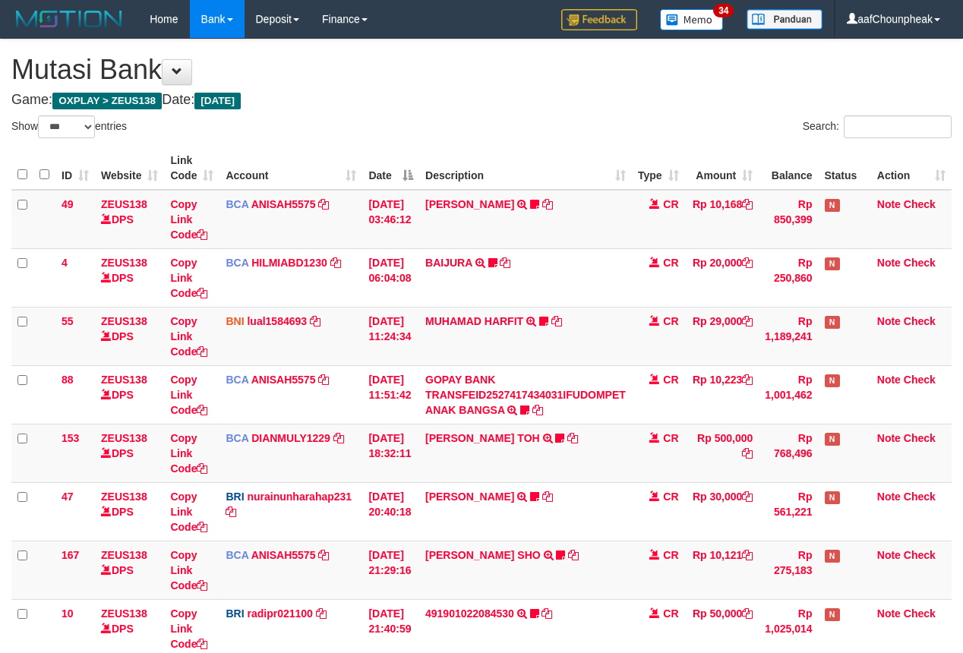
select select "***"
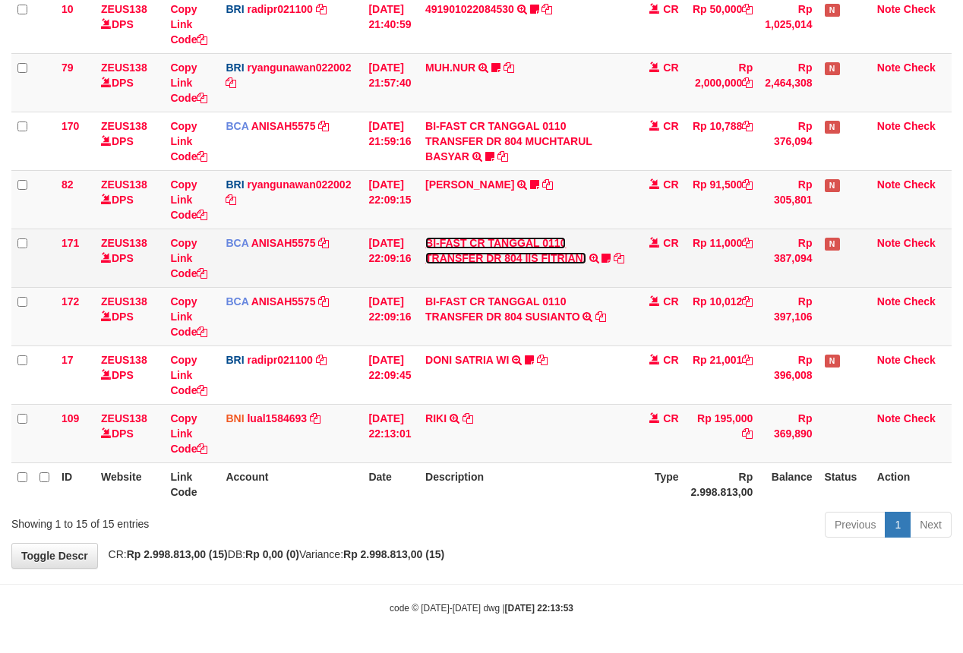
drag, startPoint x: 0, startPoint y: 0, endPoint x: 501, endPoint y: 247, distance: 558.8
click at [501, 247] on link "BI-FAST CR TANGGAL 0110 TRANSFER DR 804 IIS FITRIANI" at bounding box center [505, 250] width 161 height 27
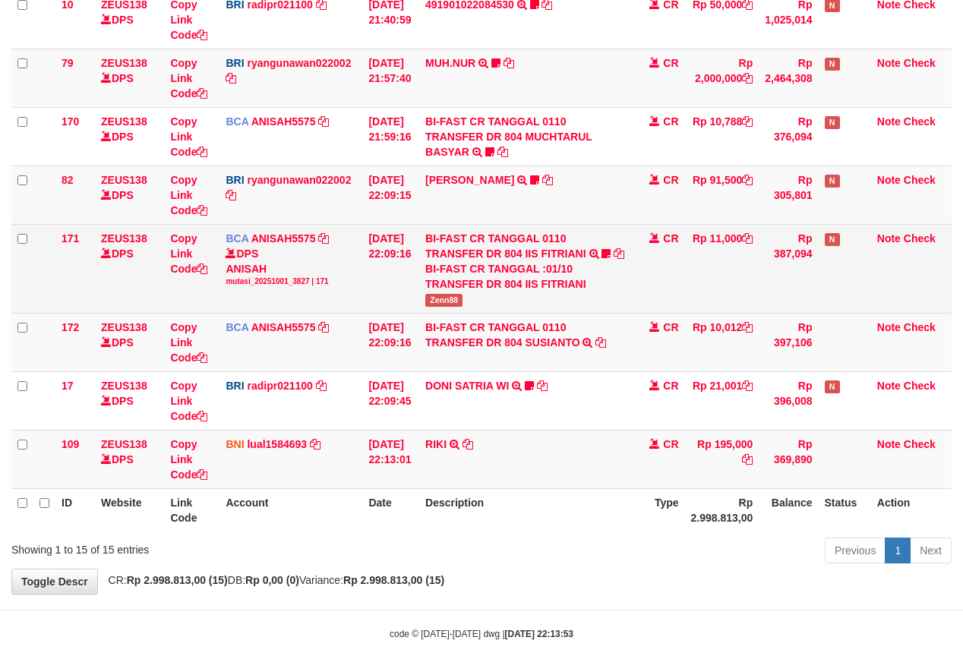
click at [450, 310] on td "BI-FAST CR TANGGAL 0110 TRANSFER DR 804 IIS FITRIANI BI-FAST CR TANGGAL :01/10 …" at bounding box center [525, 268] width 213 height 89
copy span "Zenn88"
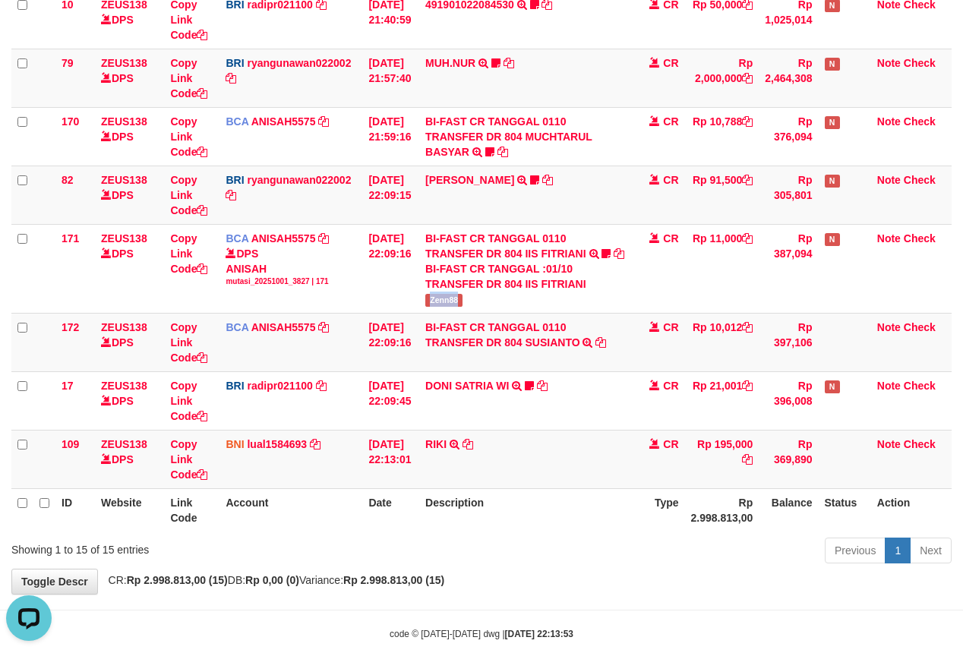
scroll to position [0, 0]
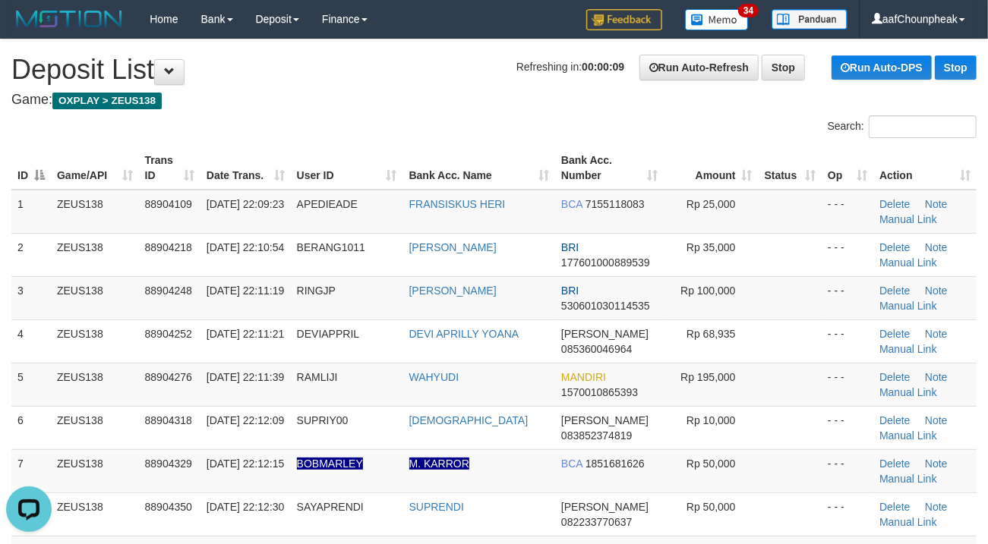
click at [723, 105] on h4 "Game: OXPLAY > ZEUS138" at bounding box center [493, 100] width 965 height 15
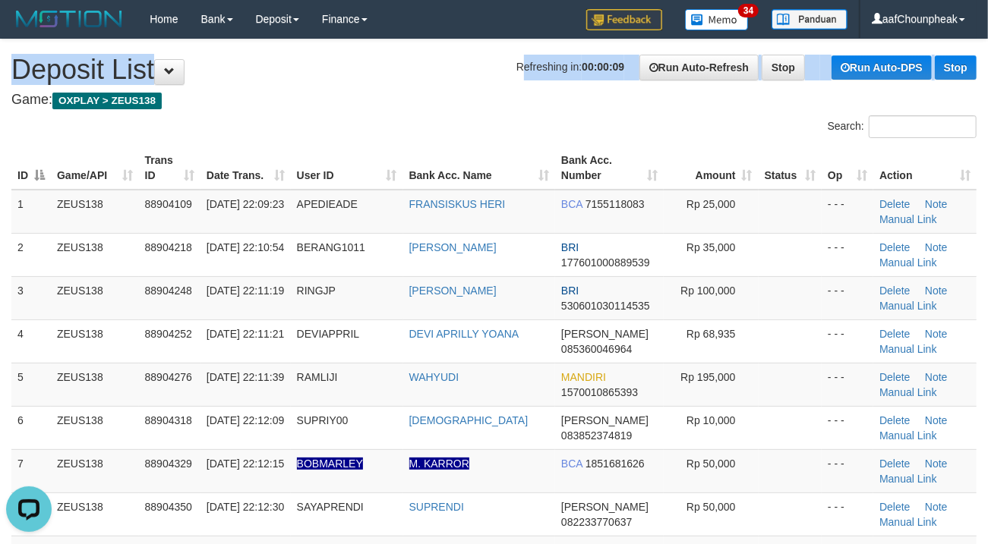
click at [474, 83] on h1 "Refreshing in: 00:00:09 Run Auto-Refresh Stop Run Auto-DPS Stop Deposit List" at bounding box center [493, 70] width 965 height 30
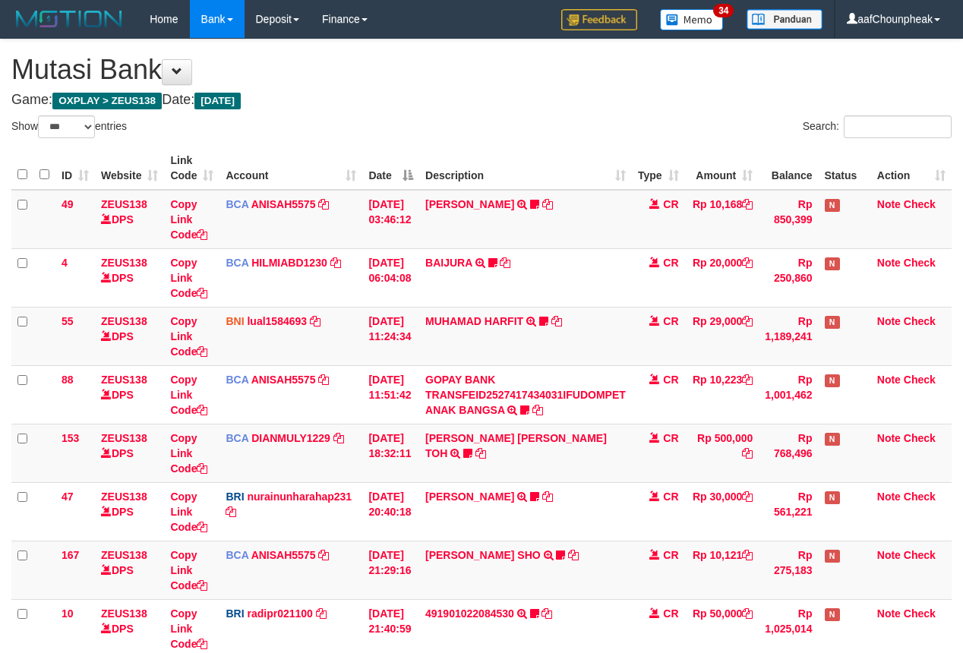
select select "***"
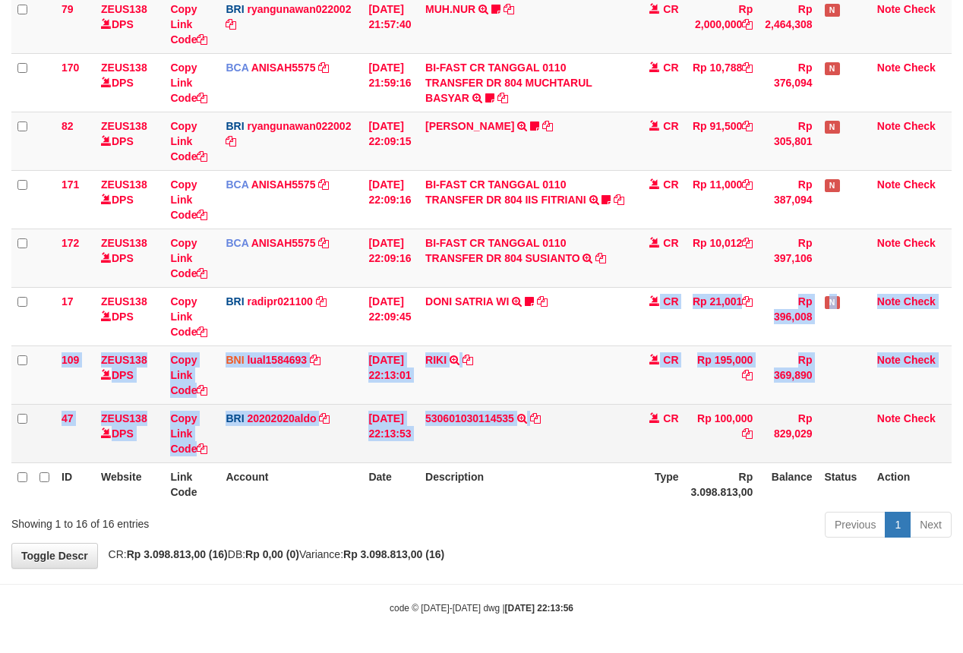
scroll to position [609, 0]
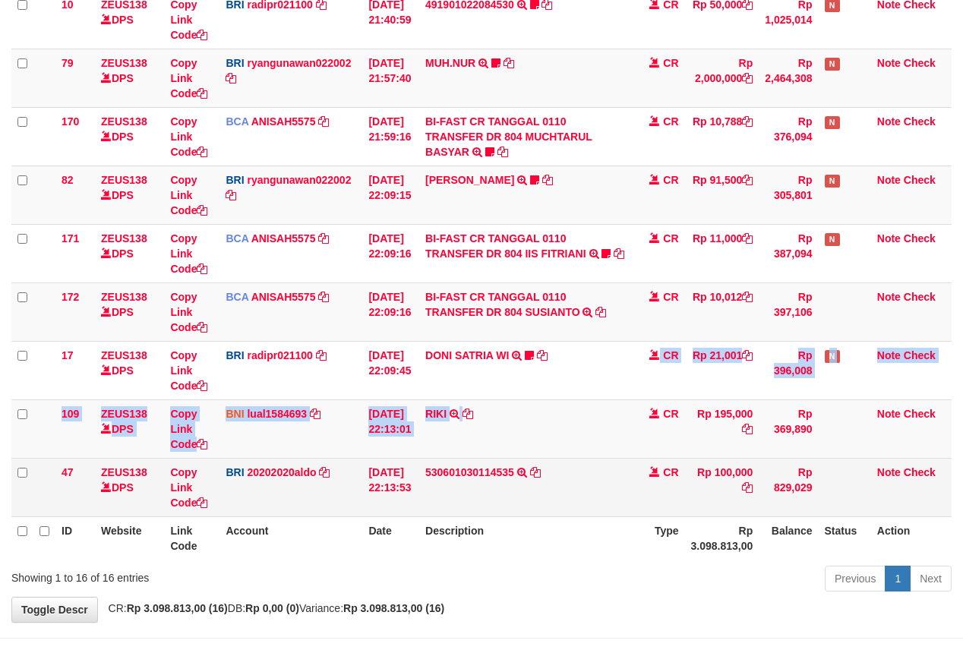
click at [590, 447] on tbody "49 ZEUS138 DPS Copy Link Code BCA ANISAH5575 DPS ANISAH mutasi_20251001_3827 | …" at bounding box center [481, 49] width 940 height 936
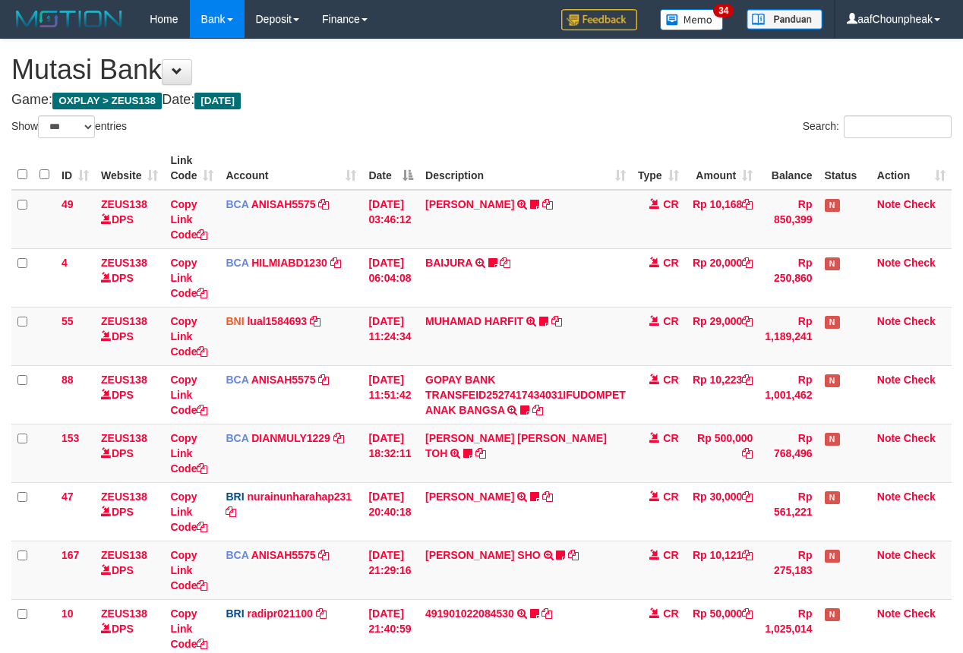
select select "***"
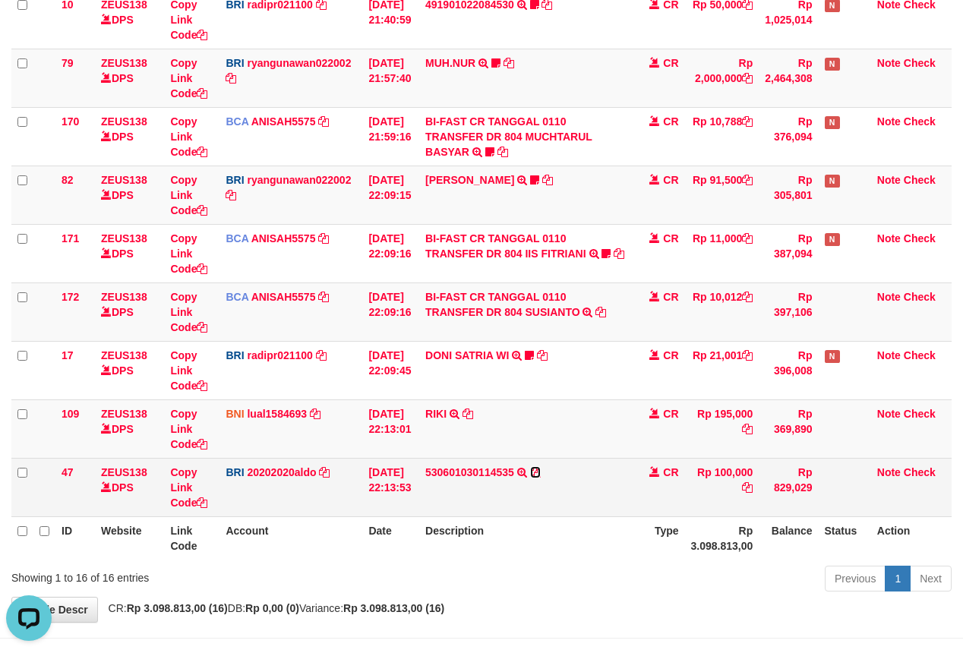
click at [540, 477] on icon at bounding box center [535, 472] width 11 height 11
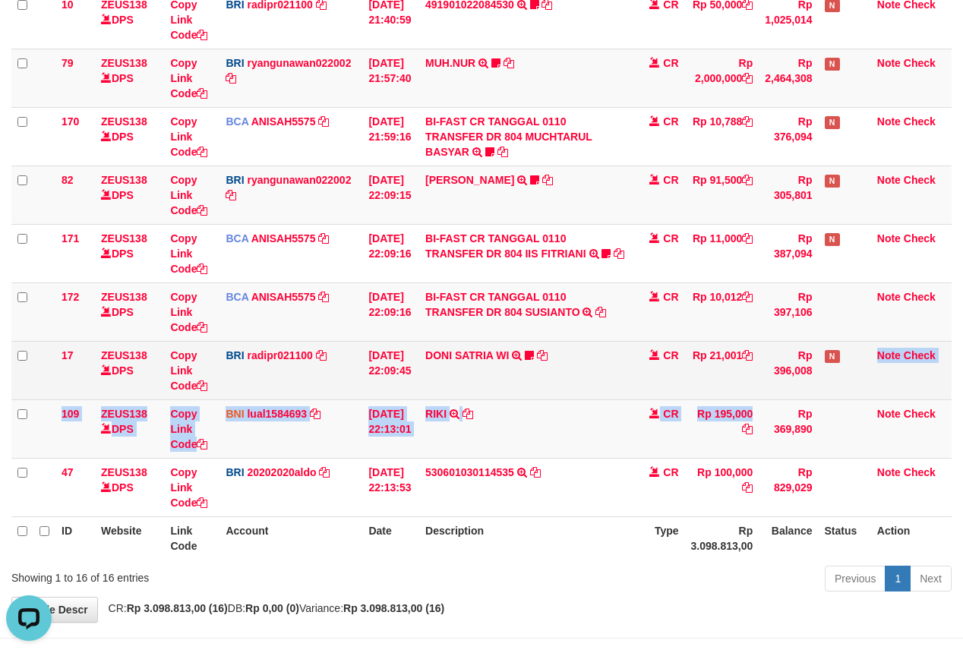
drag, startPoint x: 712, startPoint y: 459, endPoint x: 863, endPoint y: 389, distance: 166.7
click at [714, 453] on tbody "49 ZEUS138 DPS Copy Link Code BCA ANISAH5575 DPS ANISAH mutasi_20251001_3827 | …" at bounding box center [481, 49] width 940 height 936
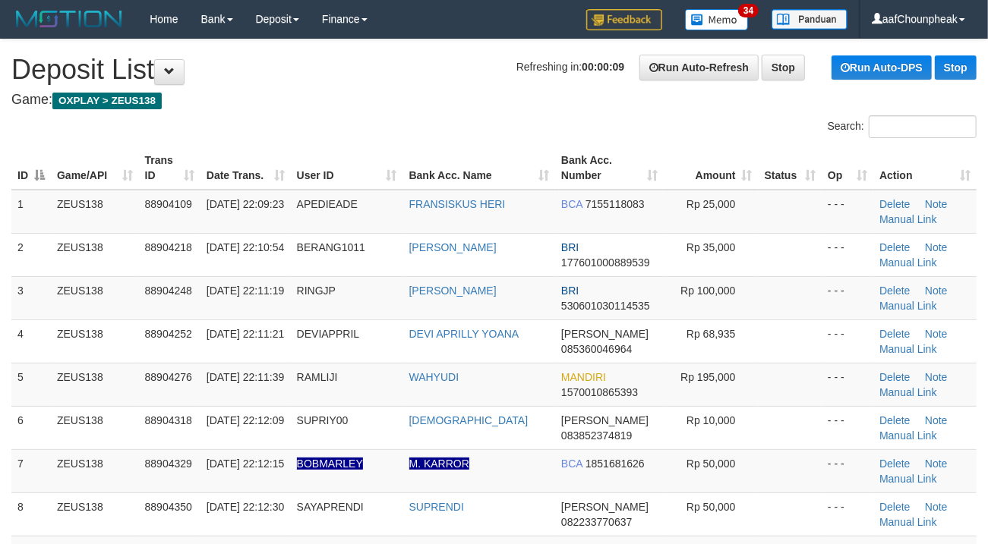
drag, startPoint x: 405, startPoint y: 118, endPoint x: 428, endPoint y: 149, distance: 38.4
click at [408, 131] on div "Search:" at bounding box center [494, 128] width 988 height 27
drag, startPoint x: 429, startPoint y: 90, endPoint x: 524, endPoint y: 134, distance: 104.9
click at [925, 301] on link "Manual Link" at bounding box center [908, 306] width 58 height 12
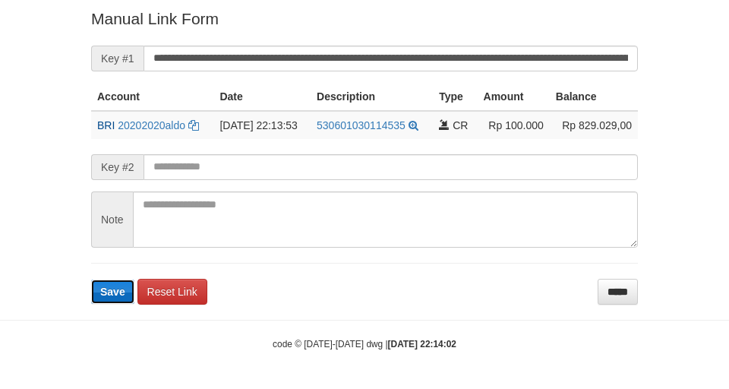
click at [128, 291] on button "Save" at bounding box center [112, 291] width 43 height 24
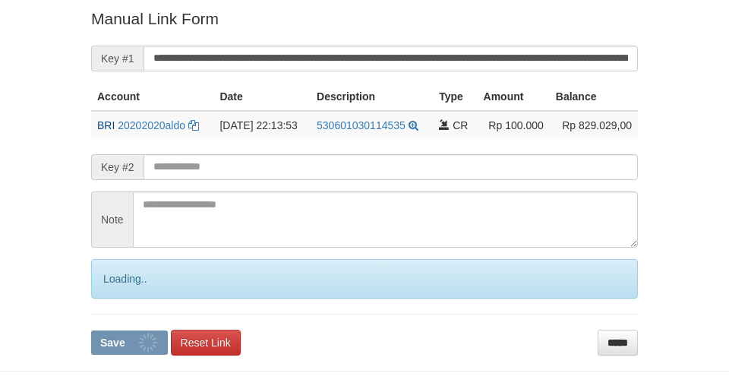
scroll to position [314, 0]
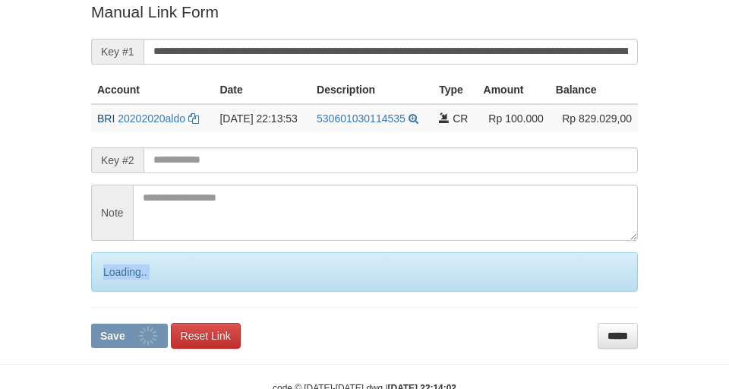
click at [128, 291] on form "**********" at bounding box center [364, 174] width 547 height 347
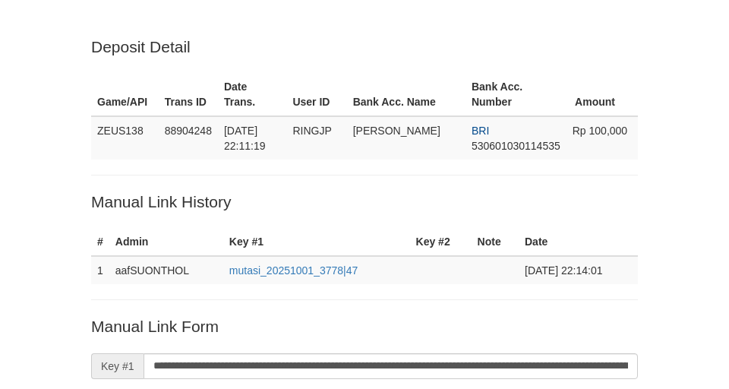
scroll to position [314, 0]
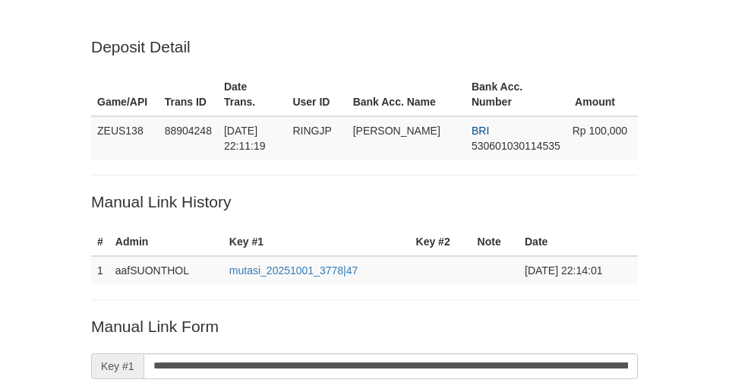
scroll to position [314, 0]
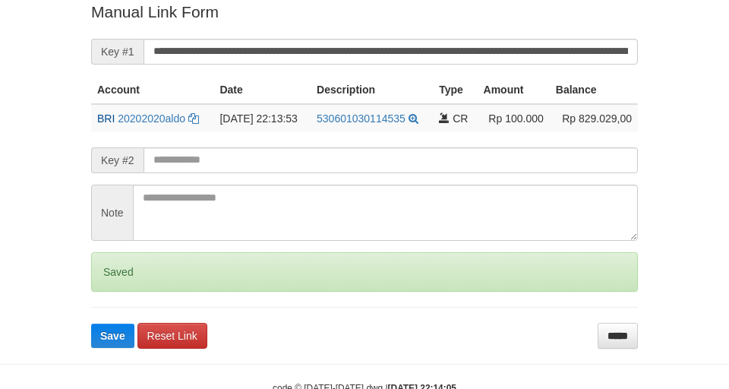
click at [123, 301] on form "**********" at bounding box center [364, 174] width 547 height 347
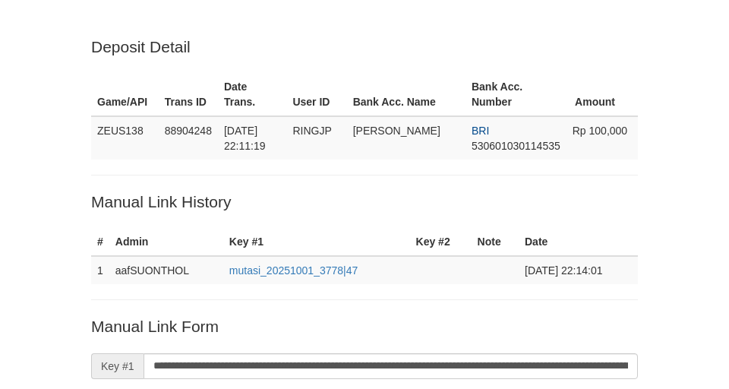
scroll to position [314, 0]
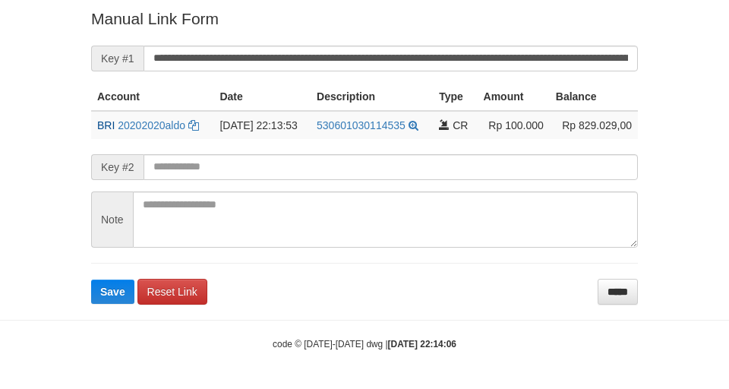
click at [123, 301] on button "Save" at bounding box center [112, 291] width 43 height 24
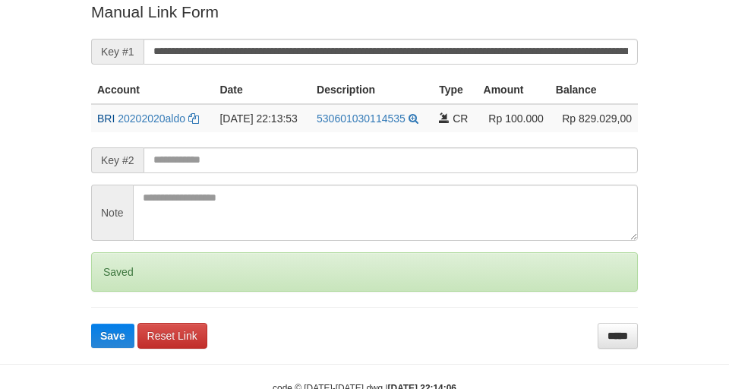
click at [121, 298] on form "**********" at bounding box center [364, 174] width 547 height 347
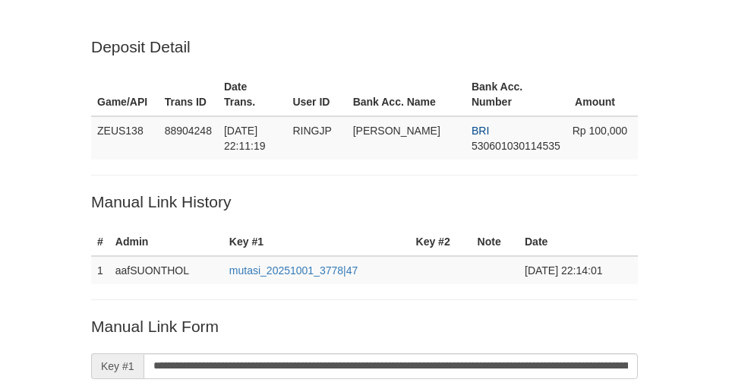
scroll to position [314, 0]
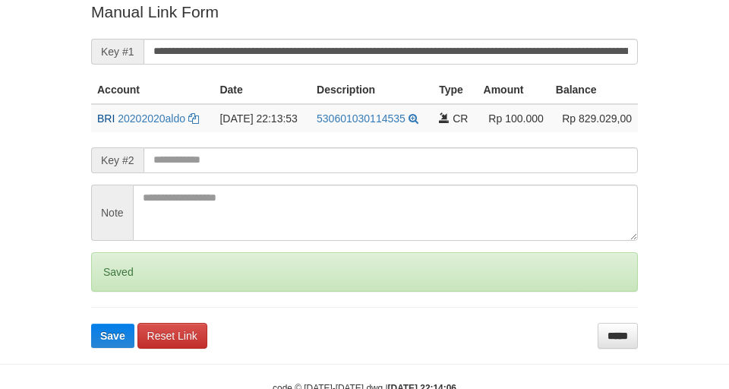
click at [121, 298] on form "**********" at bounding box center [364, 174] width 547 height 347
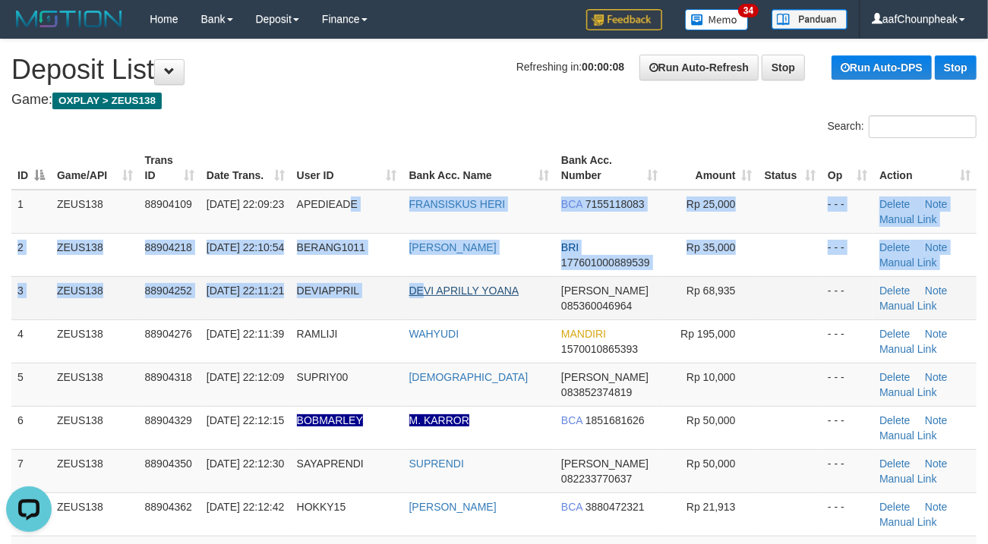
click at [430, 286] on tbody "1 ZEUS138 88904109 01/10/2025 22:09:23 APEDIEADE FRANSISKUS HERI BCA 7155118083…" at bounding box center [493, 515] width 965 height 650
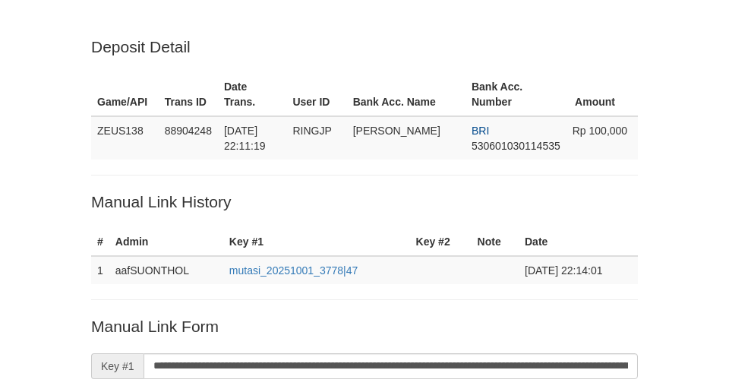
scroll to position [314, 0]
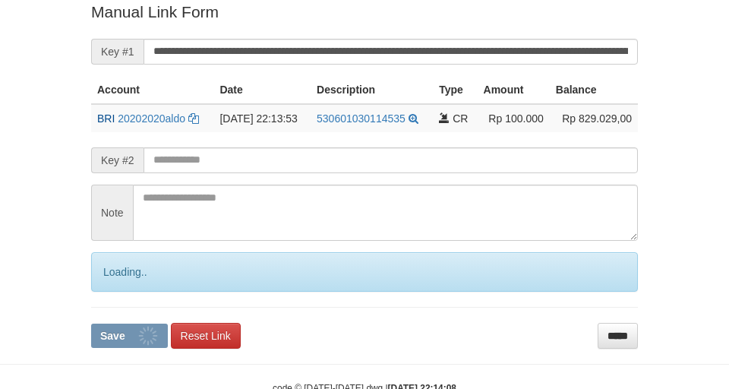
click at [121, 298] on form "**********" at bounding box center [364, 174] width 547 height 347
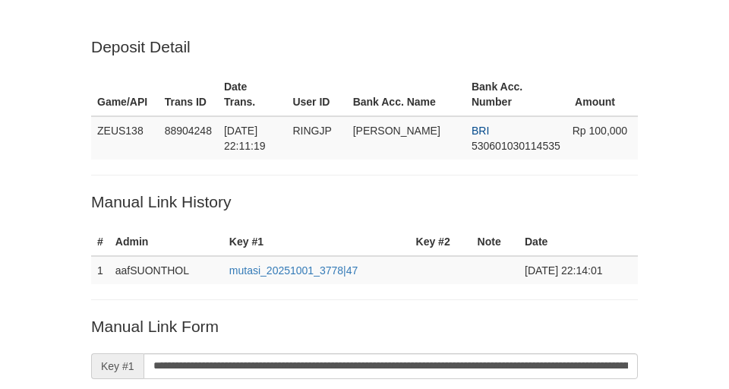
scroll to position [307, 0]
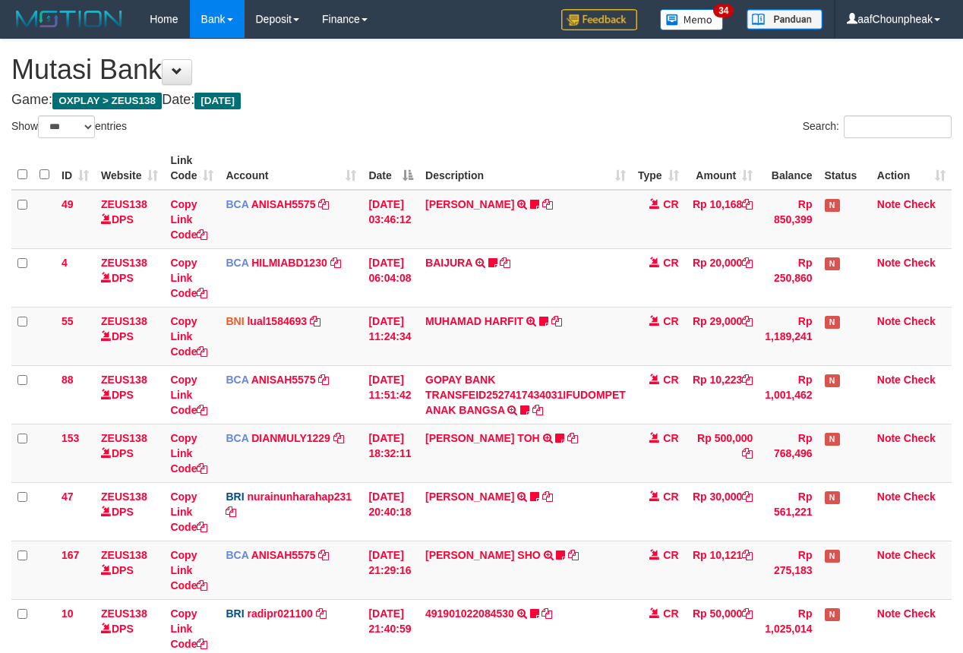
select select "***"
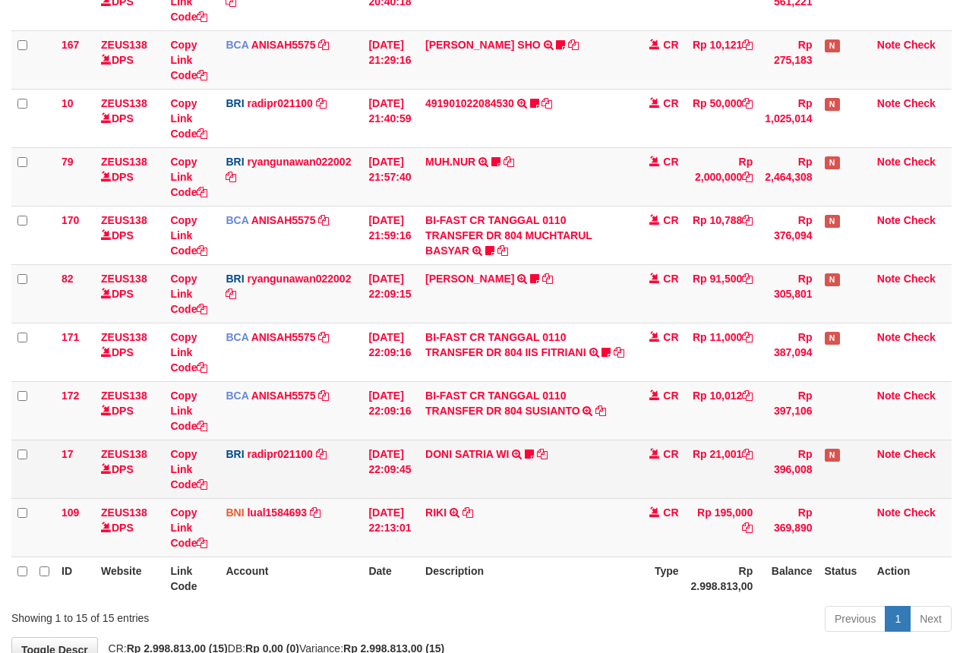
click at [395, 484] on tbody "49 ZEUS138 DPS Copy Link Code BCA ANISAH5575 DPS ANISAH mutasi_20251001_3827 | …" at bounding box center [481, 119] width 940 height 878
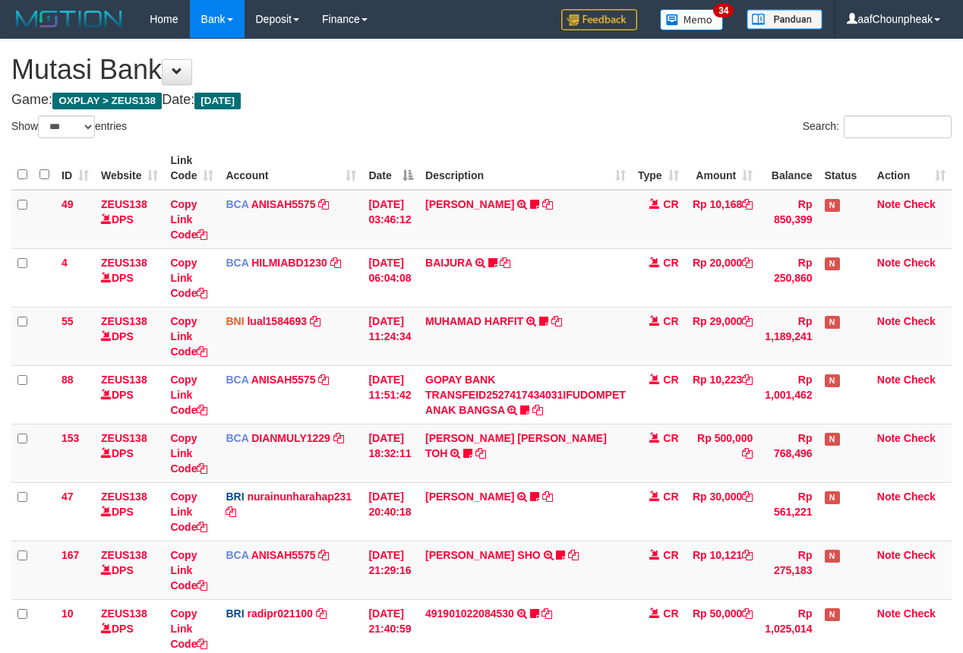
select select "***"
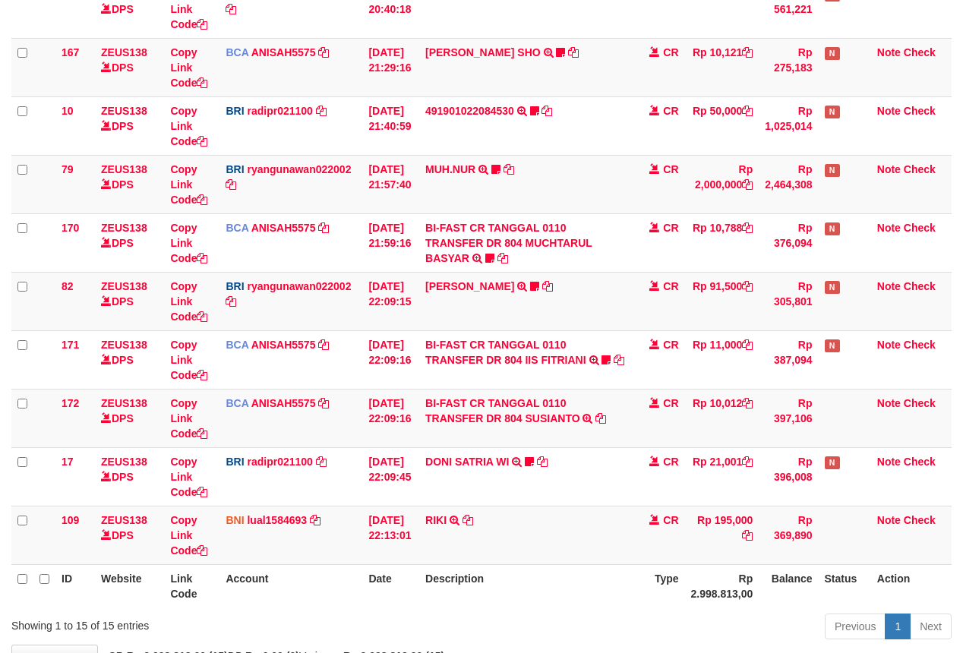
scroll to position [510, 0]
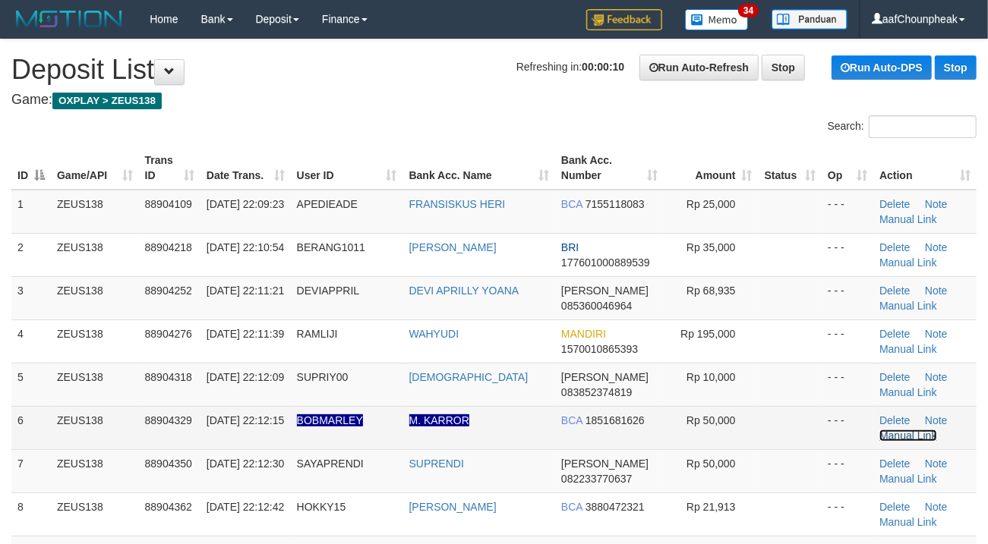
click at [924, 430] on link "Manual Link" at bounding box center [908, 436] width 58 height 12
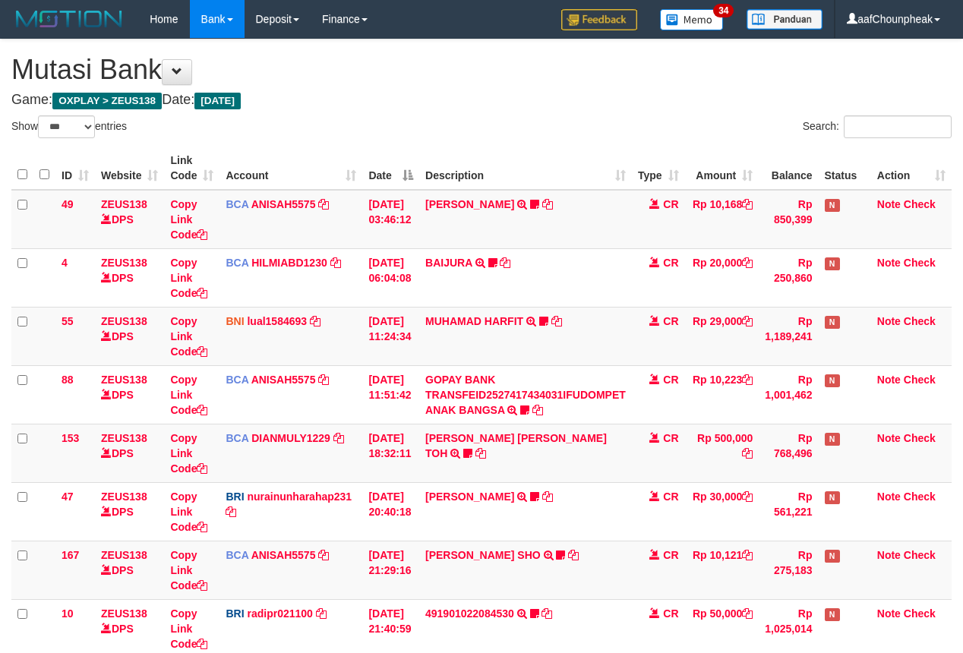
select select "***"
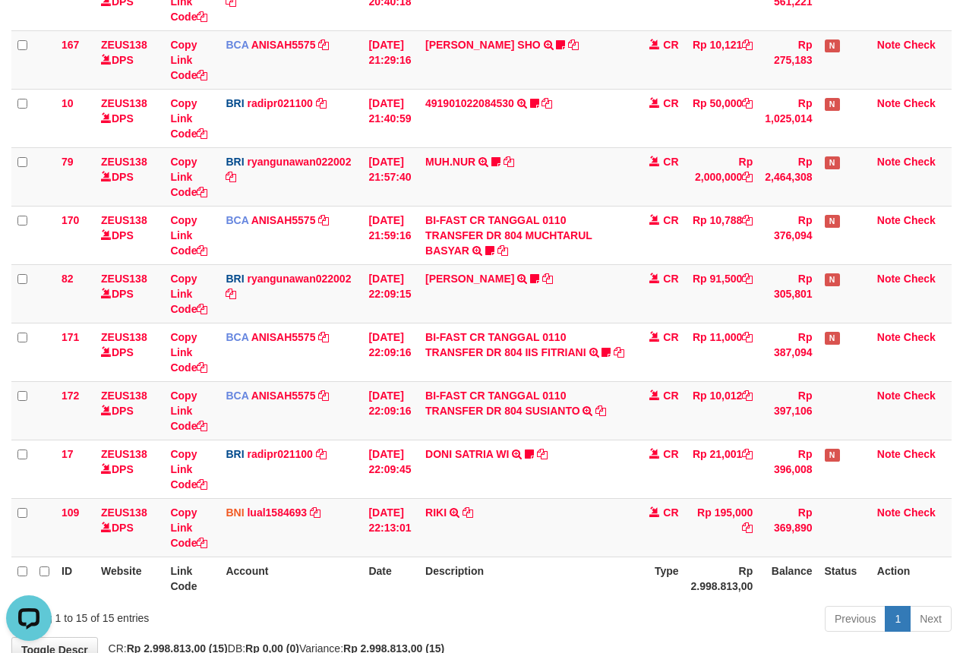
scroll to position [609, 0]
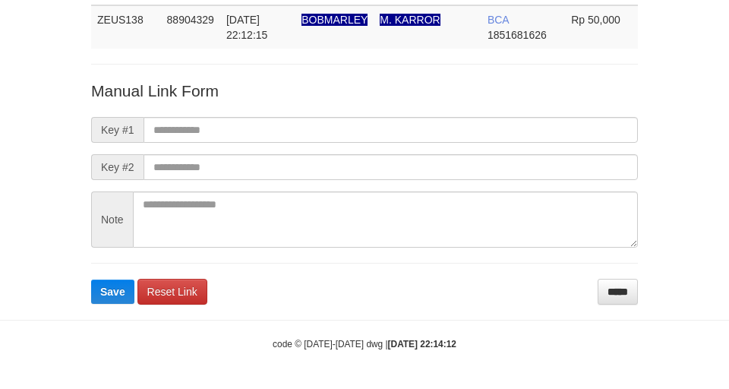
scroll to position [111, 0]
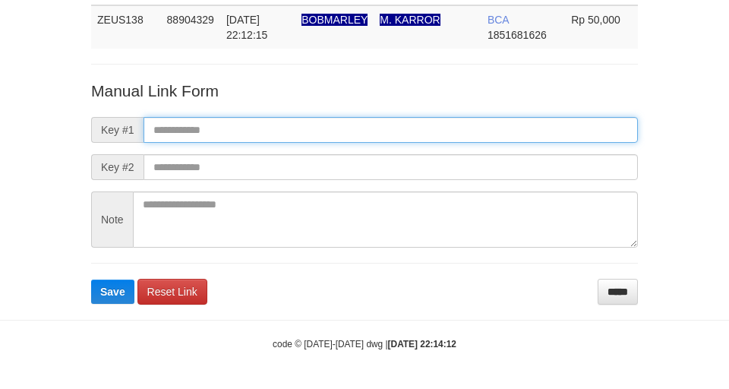
click at [377, 117] on input "text" at bounding box center [390, 130] width 494 height 26
click at [440, 117] on input "text" at bounding box center [390, 130] width 494 height 26
drag, startPoint x: 453, startPoint y: 115, endPoint x: 455, endPoint y: 143, distance: 27.4
click at [453, 117] on input "text" at bounding box center [390, 130] width 494 height 26
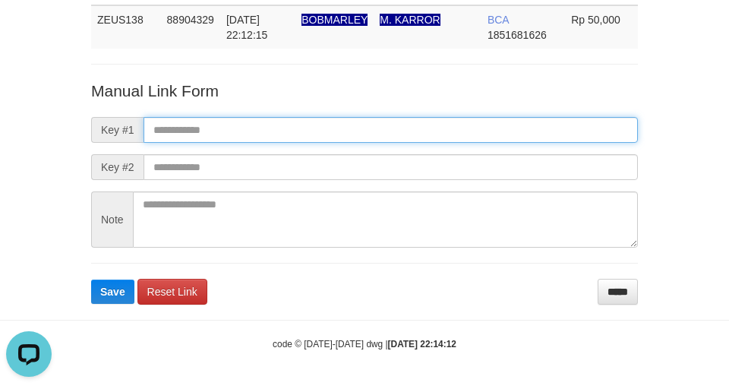
drag, startPoint x: 424, startPoint y: 119, endPoint x: 434, endPoint y: 143, distance: 25.8
click at [424, 119] on input "text" at bounding box center [390, 130] width 494 height 26
click at [414, 121] on input "text" at bounding box center [390, 130] width 494 height 26
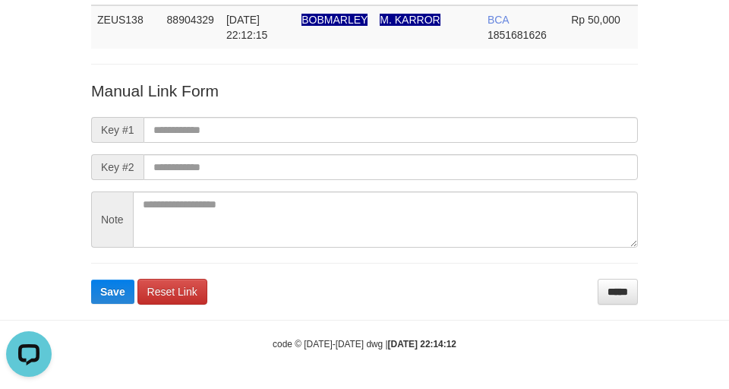
click at [426, 113] on form "Manual Link Form Key #1 Key #2 Note Save Reset Link *****" at bounding box center [364, 192] width 547 height 225
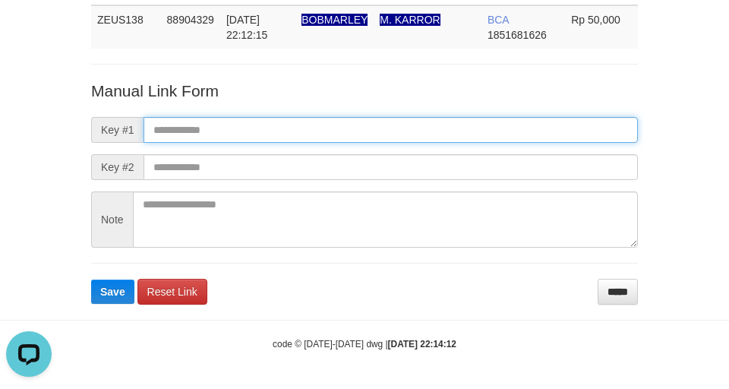
click at [444, 126] on input "text" at bounding box center [390, 130] width 494 height 26
drag, startPoint x: 431, startPoint y: 118, endPoint x: 437, endPoint y: 143, distance: 25.0
click at [431, 118] on input "text" at bounding box center [390, 130] width 494 height 26
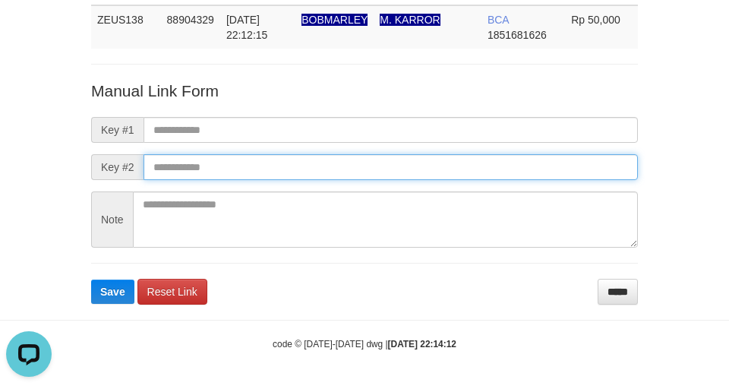
click at [462, 167] on input "text" at bounding box center [390, 167] width 494 height 26
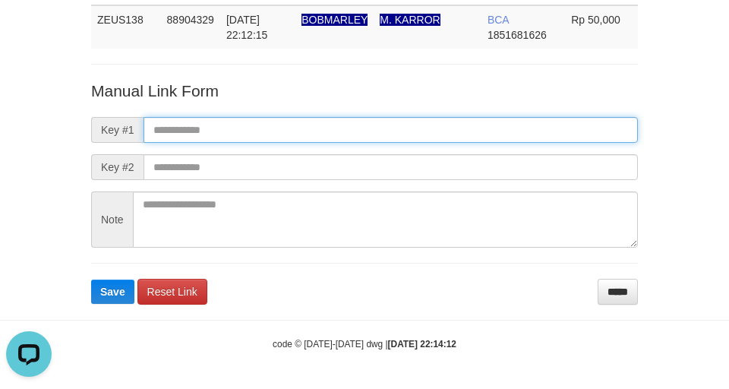
click at [440, 137] on input "text" at bounding box center [390, 130] width 494 height 26
click at [458, 135] on input "text" at bounding box center [390, 130] width 494 height 26
drag, startPoint x: 455, startPoint y: 131, endPoint x: 457, endPoint y: 143, distance: 12.2
click at [455, 131] on input "text" at bounding box center [390, 130] width 494 height 26
click at [456, 137] on input "text" at bounding box center [390, 130] width 494 height 26
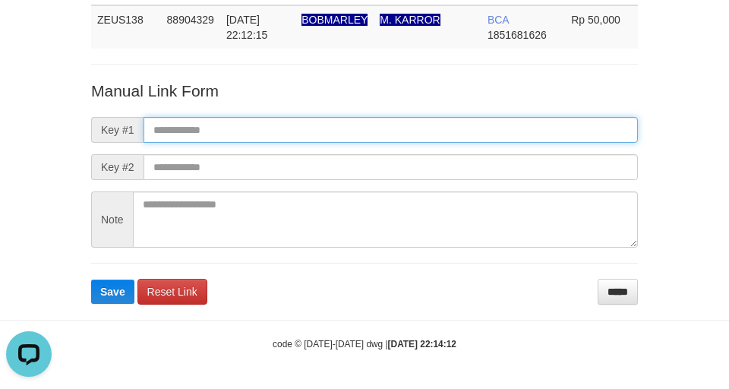
click at [462, 132] on input "text" at bounding box center [390, 130] width 494 height 26
click at [457, 137] on input "text" at bounding box center [390, 130] width 494 height 26
click at [462, 140] on input "text" at bounding box center [390, 130] width 494 height 26
click at [463, 140] on input "text" at bounding box center [390, 130] width 494 height 26
drag, startPoint x: 465, startPoint y: 134, endPoint x: 465, endPoint y: 143, distance: 9.1
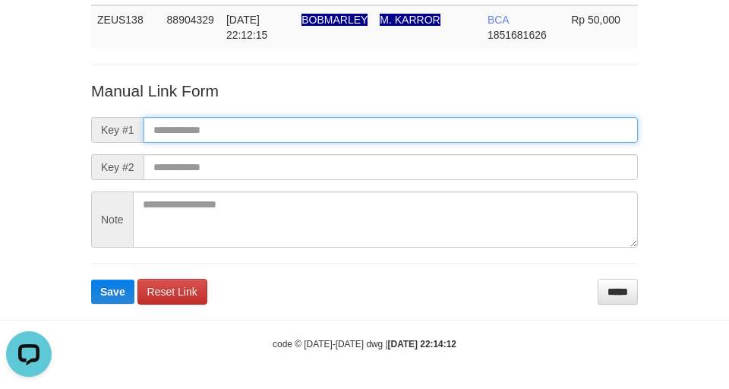
click at [465, 134] on input "text" at bounding box center [390, 130] width 494 height 26
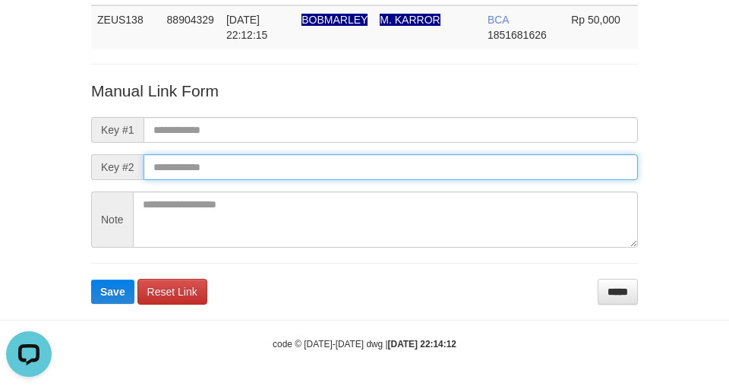
click at [472, 170] on input "text" at bounding box center [390, 167] width 494 height 26
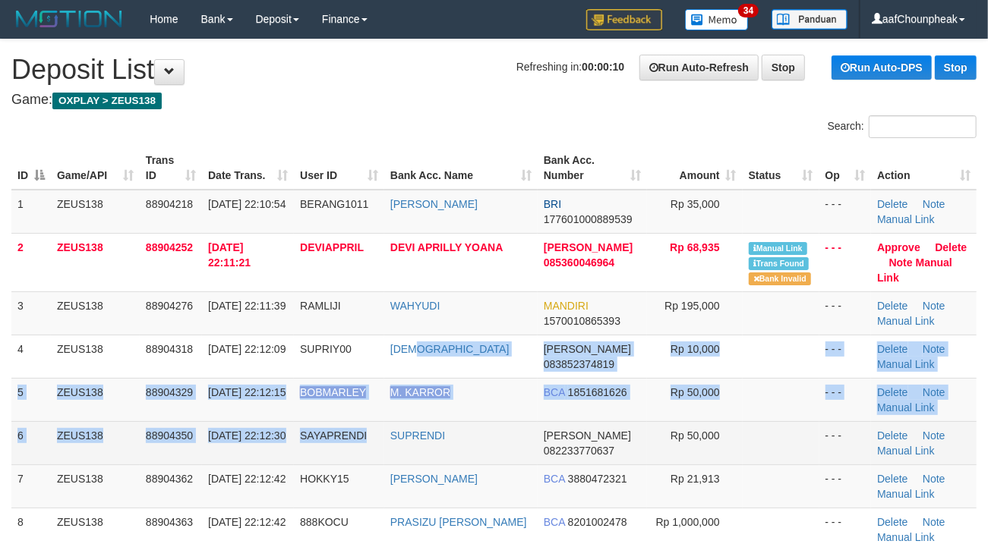
drag, startPoint x: 425, startPoint y: 338, endPoint x: 234, endPoint y: 408, distance: 203.9
click at [370, 431] on tbody "1 ZEUS138 88904218 [DATE] 22:10:54 BERANG1011 [PERSON_NAME] BRI 177601000889539…" at bounding box center [493, 479] width 965 height 578
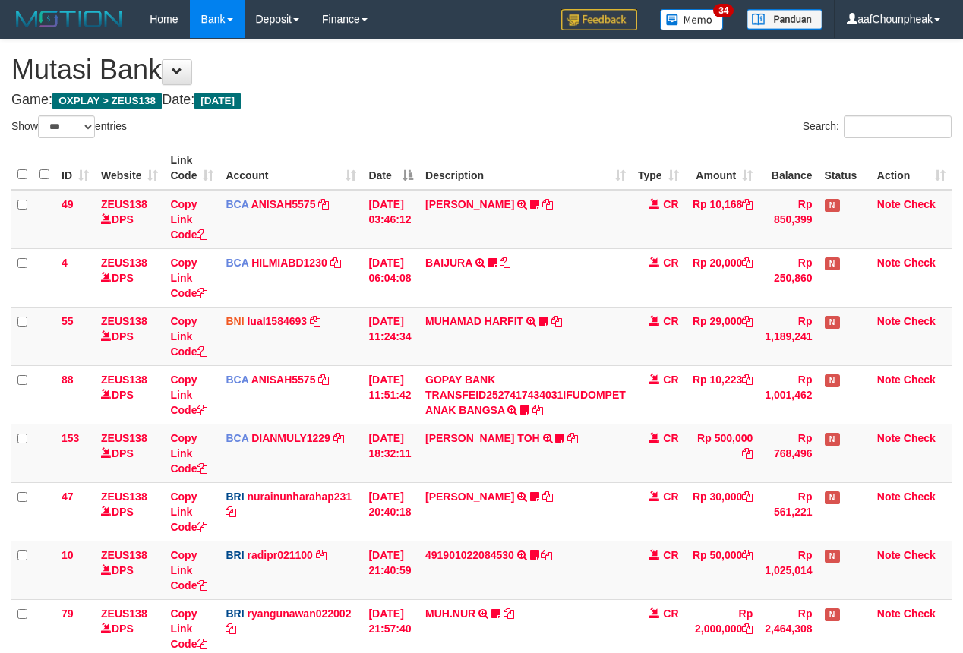
select select "***"
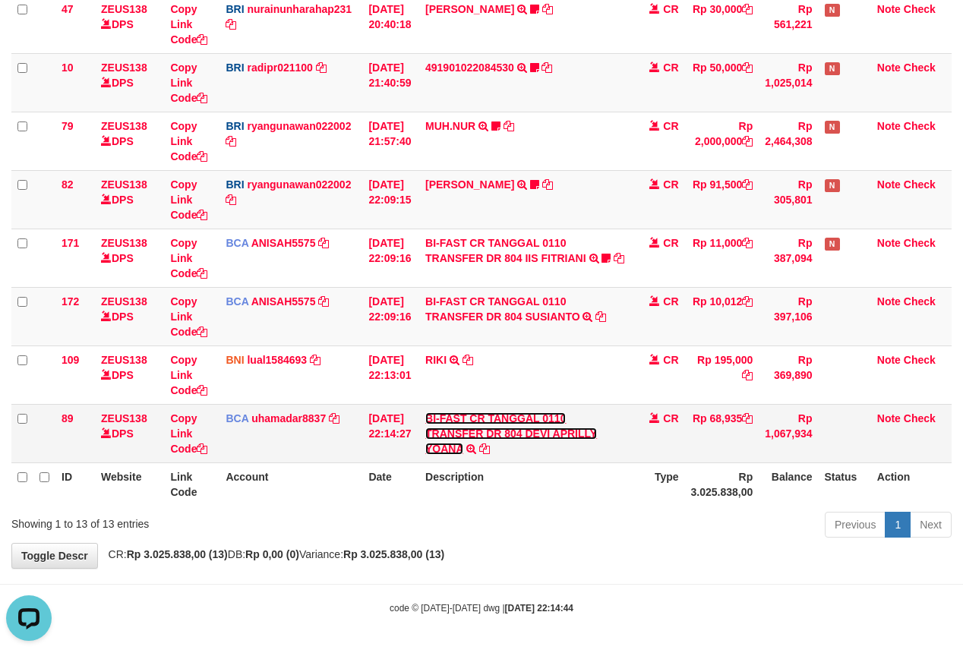
click at [544, 432] on link "BI-FAST CR TANGGAL 0110 TRANSFER DR 804 DEVI APRILLY YOANA" at bounding box center [511, 433] width 172 height 43
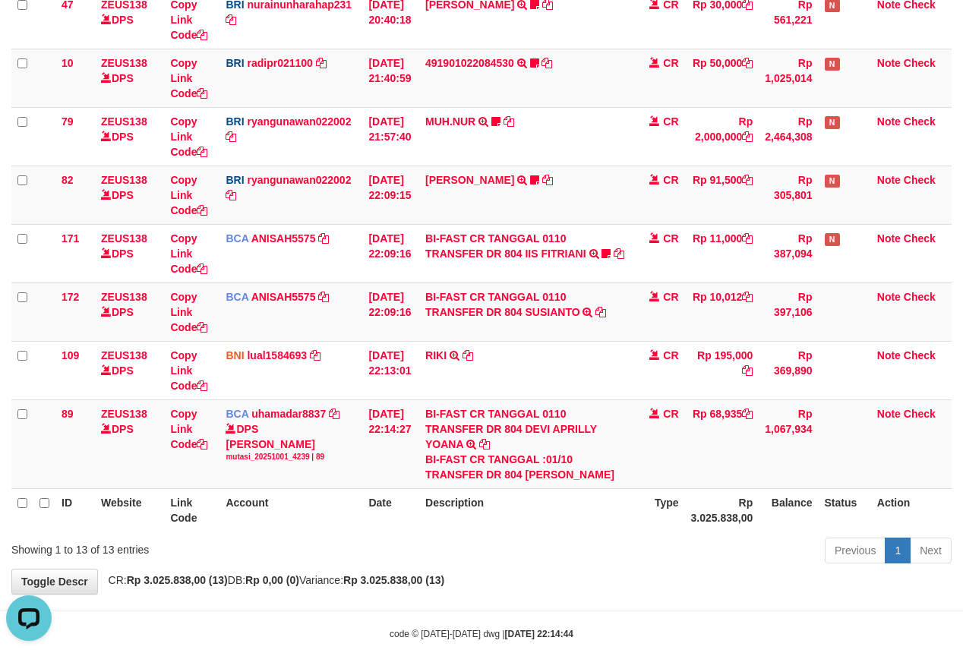
drag, startPoint x: 532, startPoint y: 477, endPoint x: 975, endPoint y: 317, distance: 470.7
click at [557, 482] on div "BI-FAST CR TANGGAL :01/10 TRANSFER DR 804 [PERSON_NAME]" at bounding box center [525, 467] width 200 height 30
copy div "DEVI APRILLY YOANA"
click at [568, 488] on td "BI-FAST CR TANGGAL 0110 TRANSFER DR 804 DEVI APRILLY YOANA BI-FAST CR TANGGAL :…" at bounding box center [525, 443] width 213 height 89
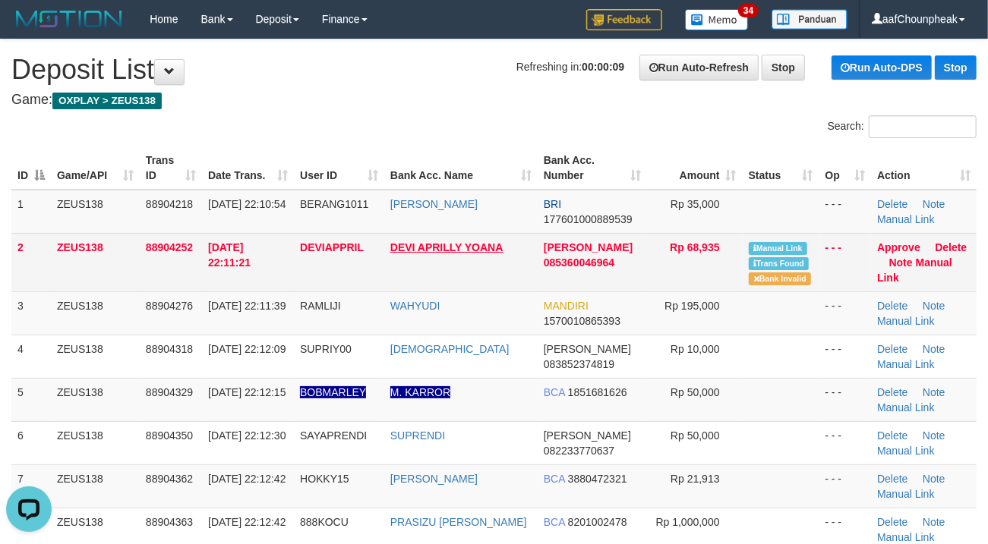
drag, startPoint x: 295, startPoint y: 114, endPoint x: 449, endPoint y: 244, distance: 202.6
click at [923, 261] on link "Manual Link" at bounding box center [914, 270] width 75 height 27
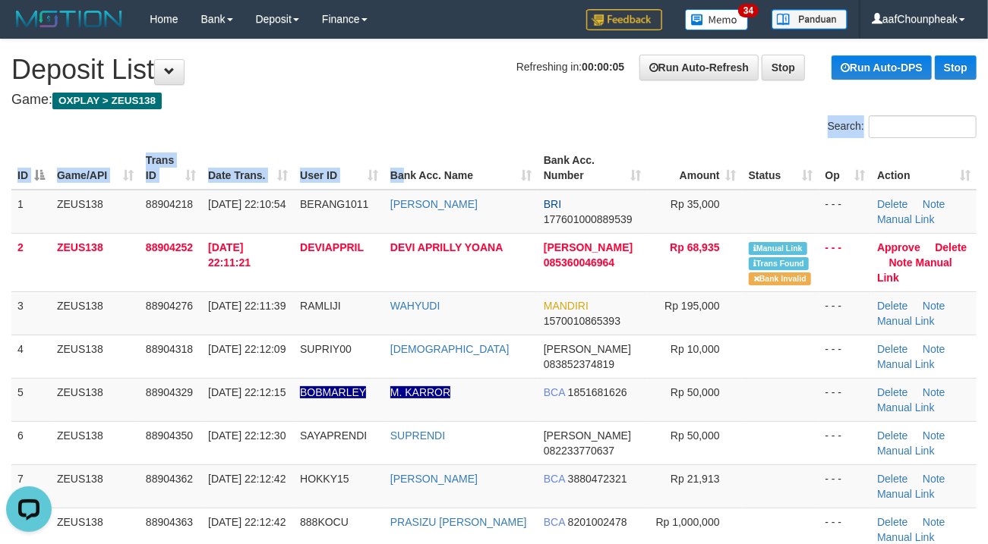
drag, startPoint x: 407, startPoint y: 128, endPoint x: 6, endPoint y: 317, distance: 443.5
click at [402, 159] on div "Search: ID Game/API Trans ID Date Trans. User ID Bank Acc. Name Bank Acc. Numbe…" at bounding box center [493, 468] width 965 height 706
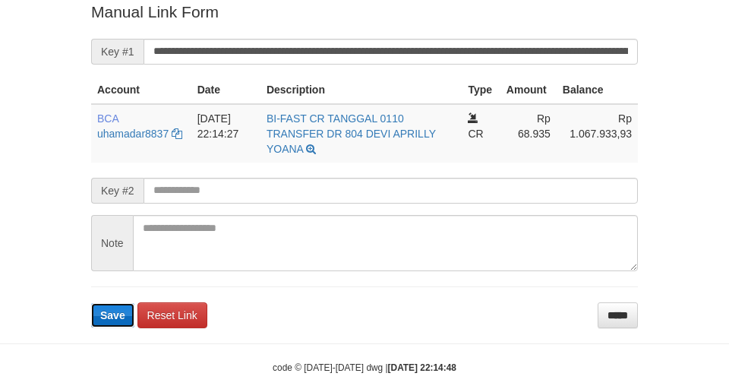
click at [118, 316] on span "Save" at bounding box center [112, 315] width 25 height 12
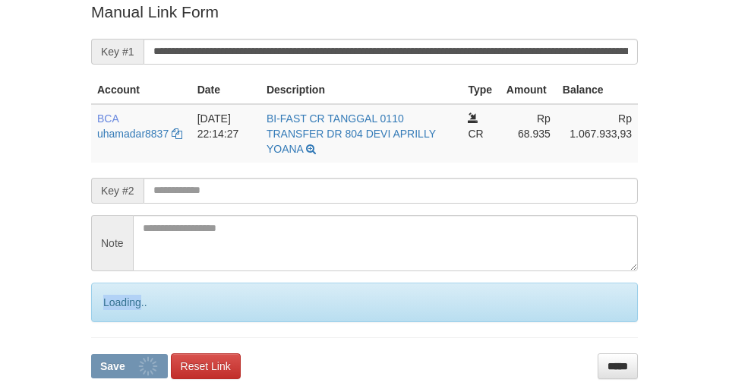
click at [118, 314] on div "Loading.." at bounding box center [364, 301] width 547 height 39
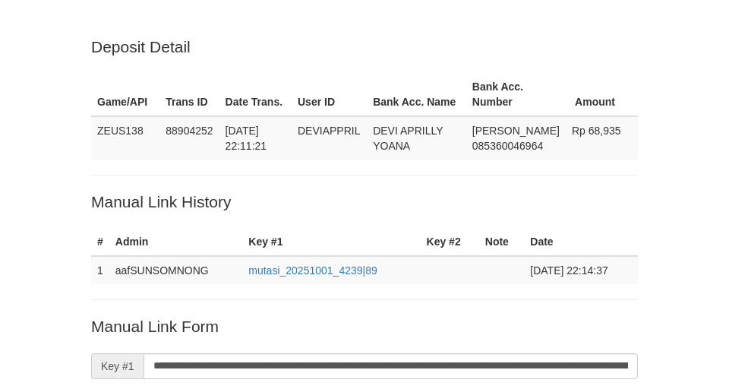
scroll to position [314, 0]
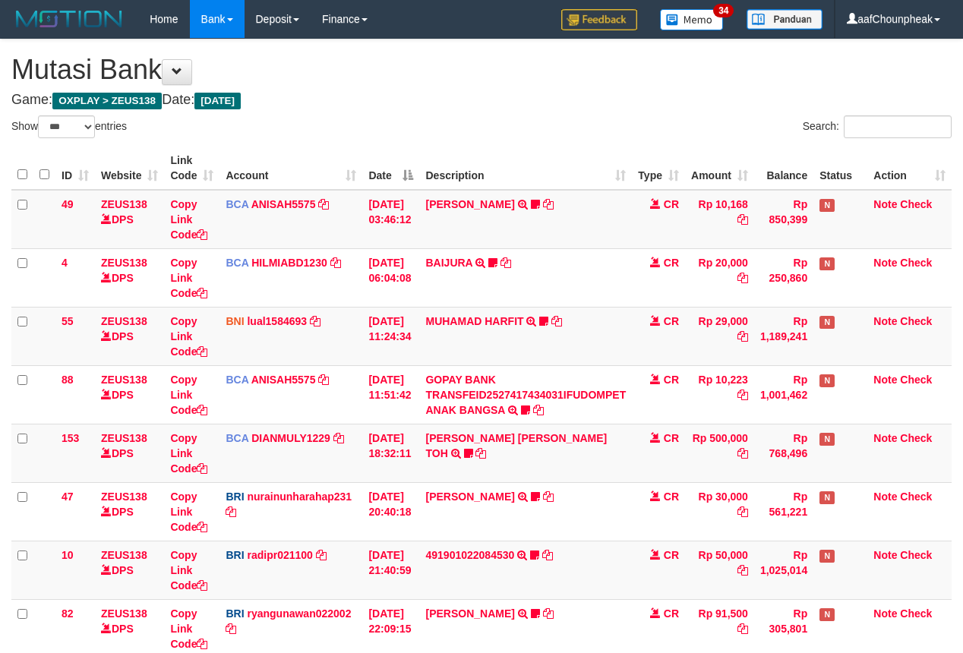
select select "***"
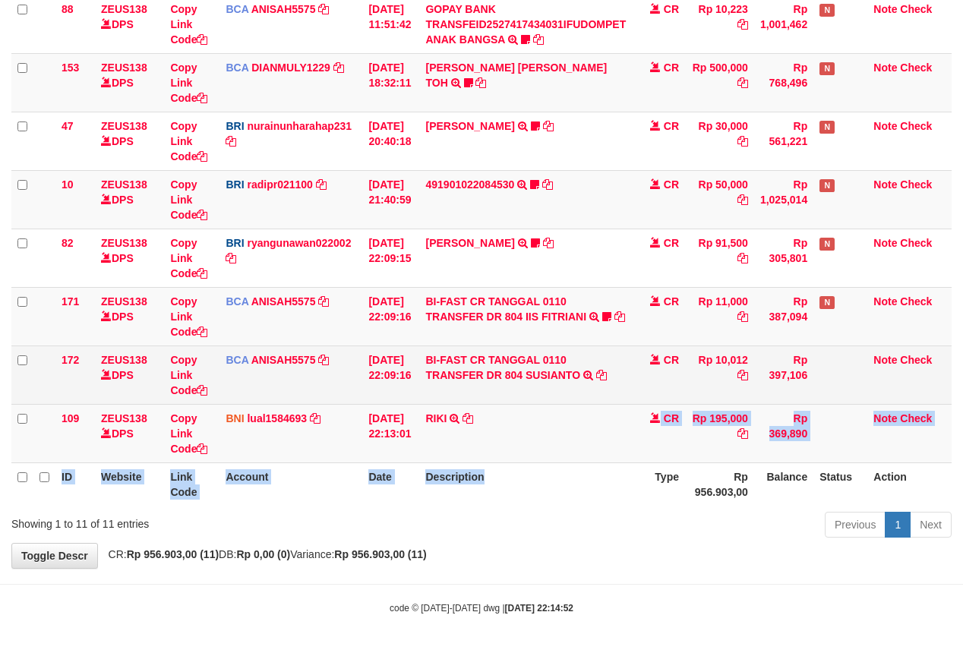
drag, startPoint x: 583, startPoint y: 465, endPoint x: 635, endPoint y: 392, distance: 89.9
click at [581, 449] on td "RIKI TRANSFER DARI SDR RIKI" at bounding box center [525, 433] width 213 height 58
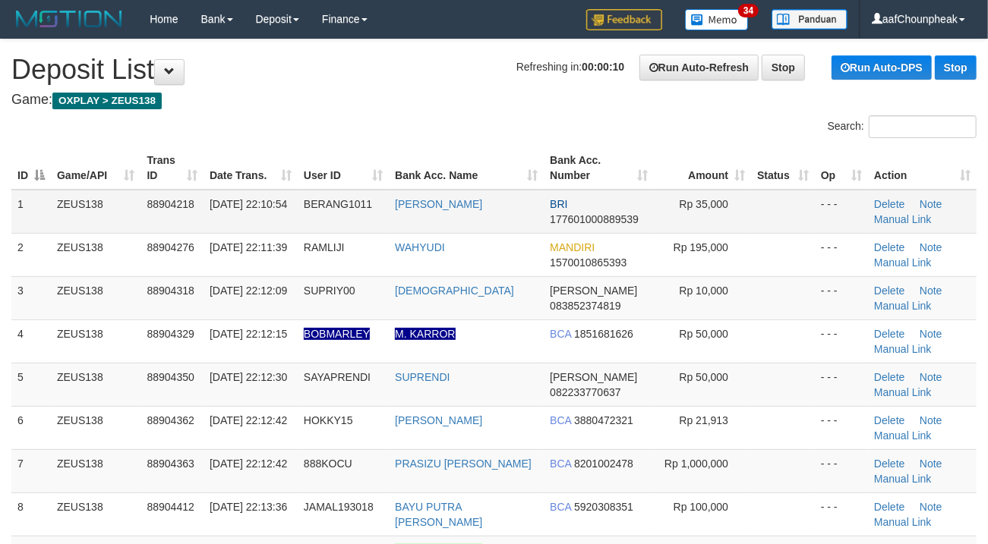
click at [285, 202] on td "[DATE] 22:10:54" at bounding box center [250, 212] width 94 height 44
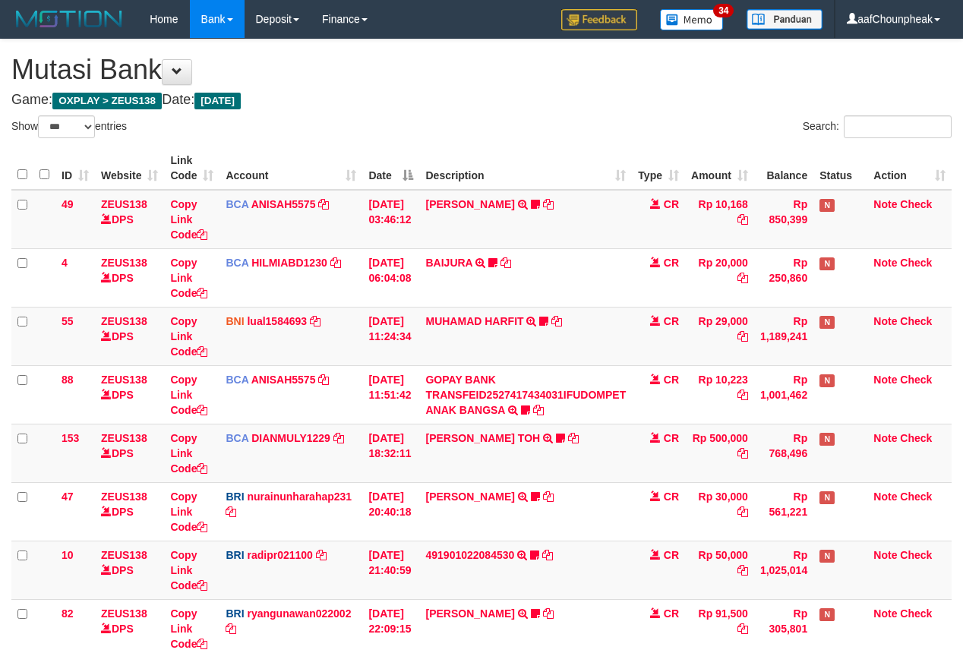
select select "***"
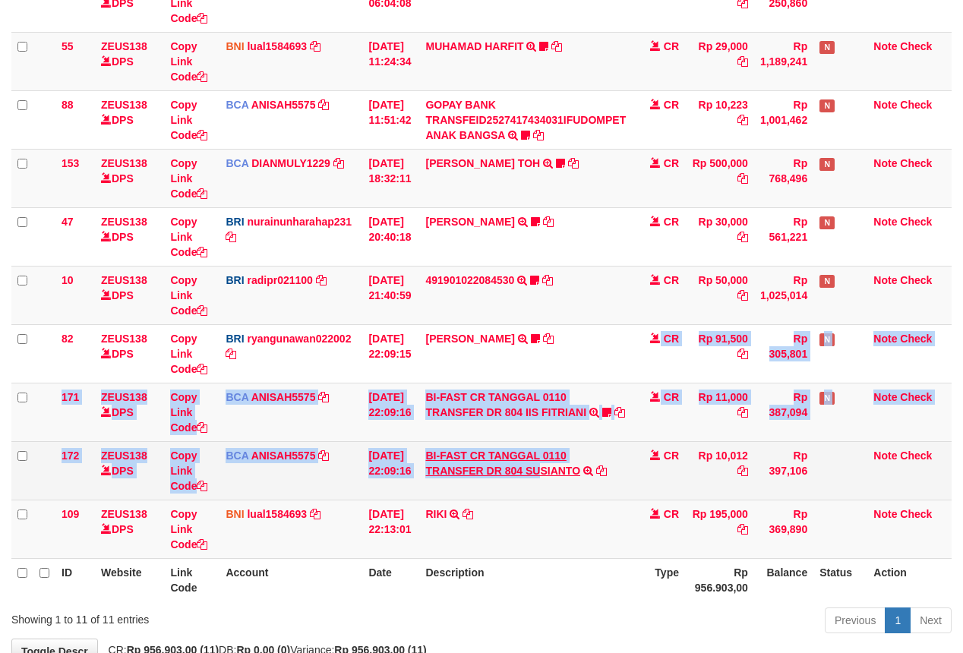
click at [551, 468] on tbody "49 ZEUS138 DPS Copy Link Code BCA ANISAH5575 DPS ANISAH mutasi_20251001_3827 | …" at bounding box center [481, 237] width 940 height 644
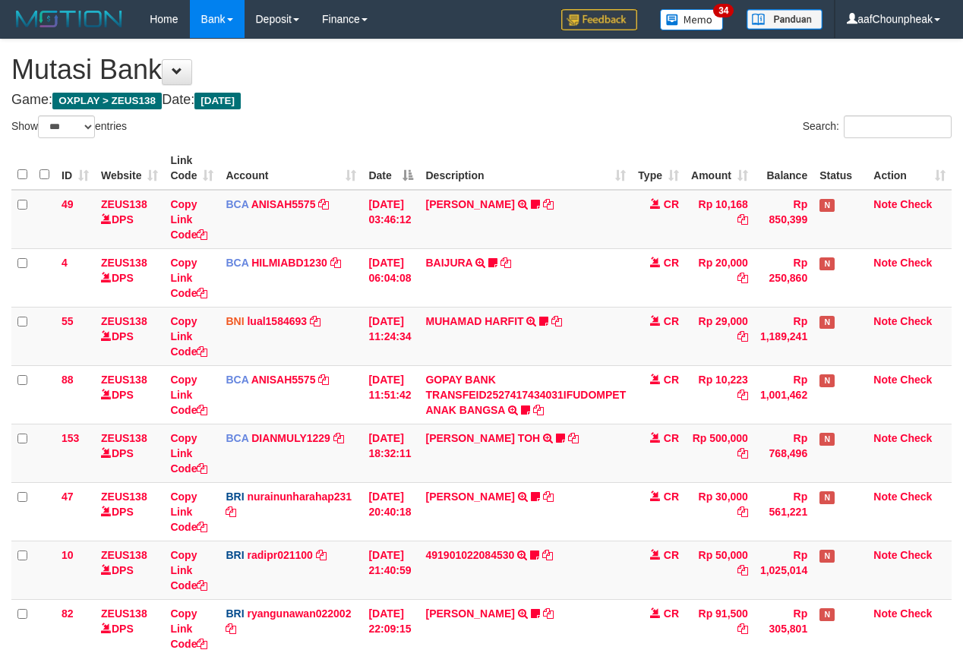
select select "***"
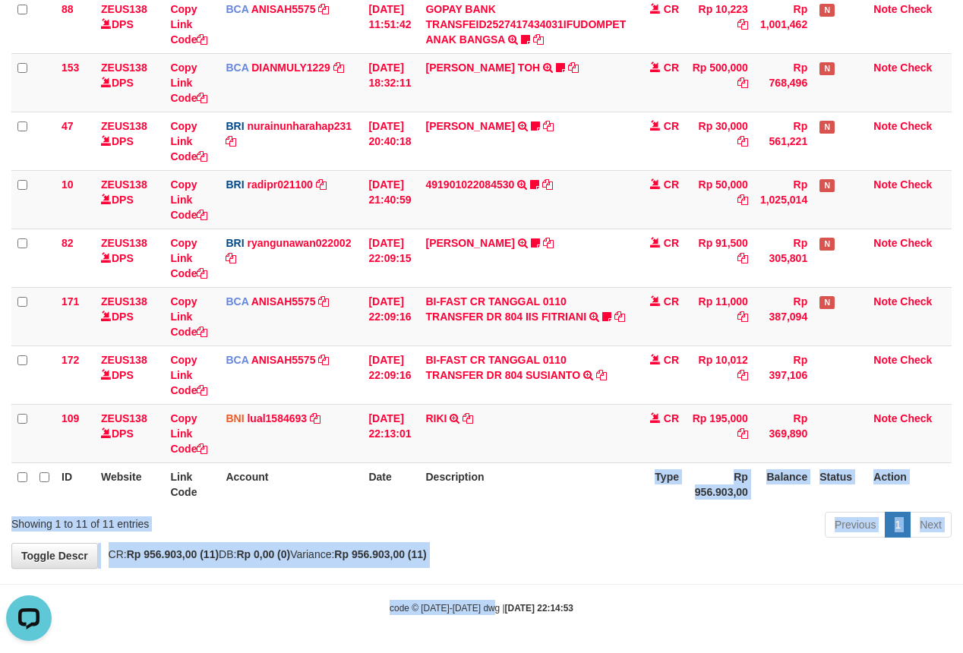
drag, startPoint x: 490, startPoint y: 614, endPoint x: 425, endPoint y: 612, distance: 65.3
click at [487, 616] on body "Toggle navigation Home Bank Account List Mutasi Bank Search Note Mutasi Deposit…" at bounding box center [481, 141] width 963 height 1023
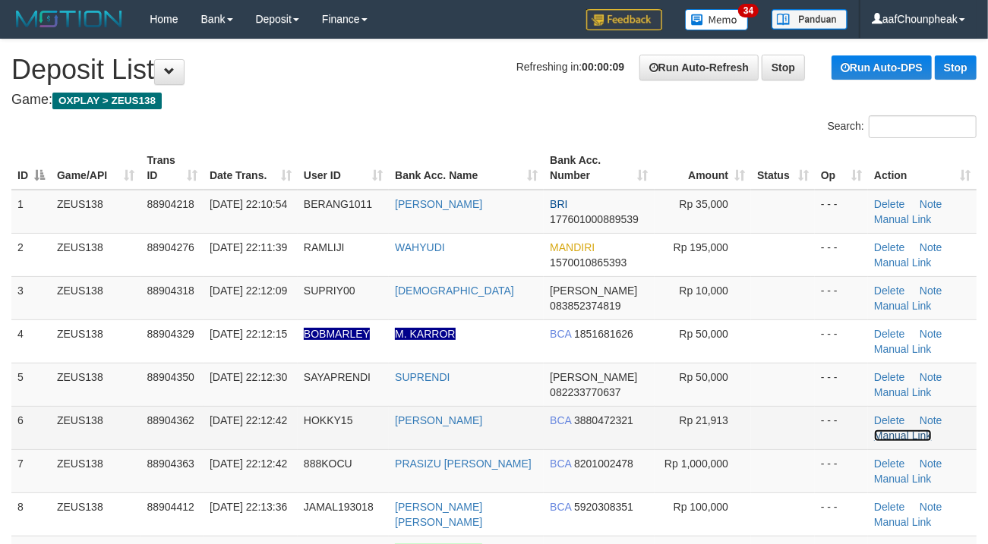
click at [902, 438] on link "Manual Link" at bounding box center [903, 436] width 58 height 12
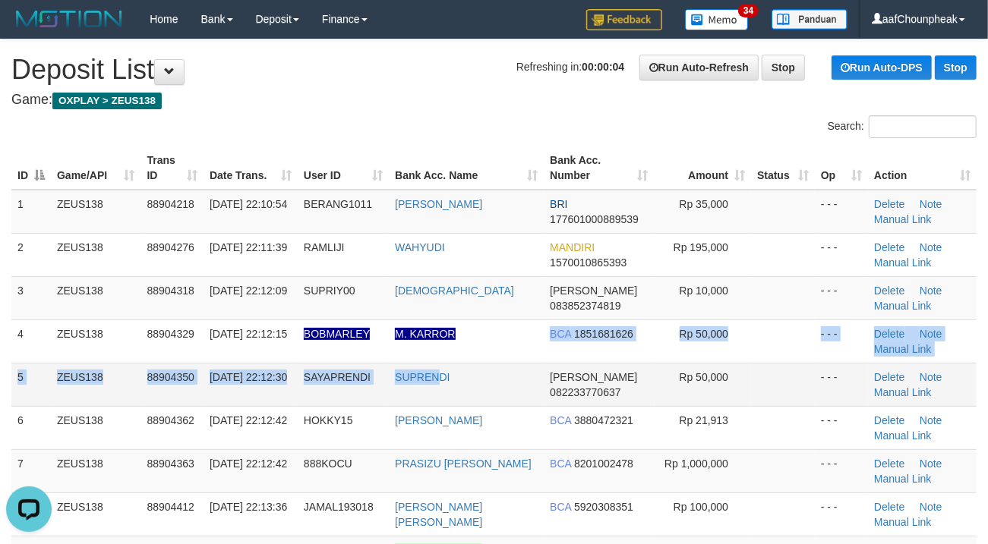
drag, startPoint x: 463, startPoint y: 334, endPoint x: 445, endPoint y: 392, distance: 61.2
click at [445, 392] on tbody "1 ZEUS138 88904218 01/10/2025 22:10:54 BERANG1011 MOHAMAD FACHRU BRI 1776010008…" at bounding box center [493, 428] width 965 height 477
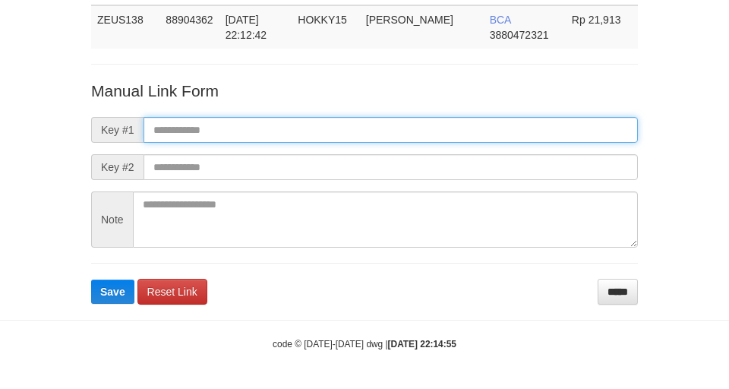
click at [246, 120] on input "text" at bounding box center [390, 130] width 494 height 26
click at [450, 122] on input "text" at bounding box center [390, 130] width 494 height 26
type input "**********"
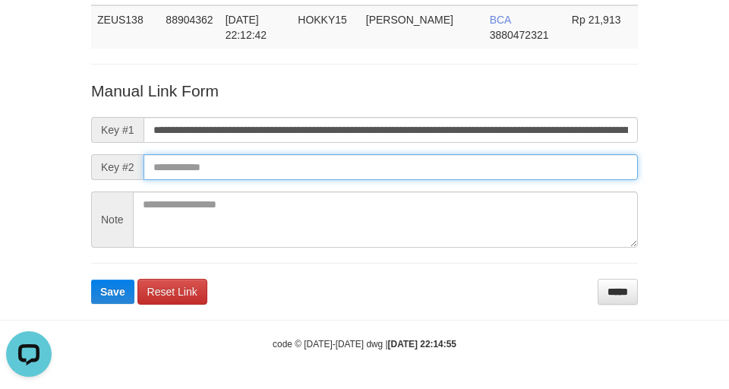
click at [466, 161] on input "text" at bounding box center [390, 167] width 494 height 26
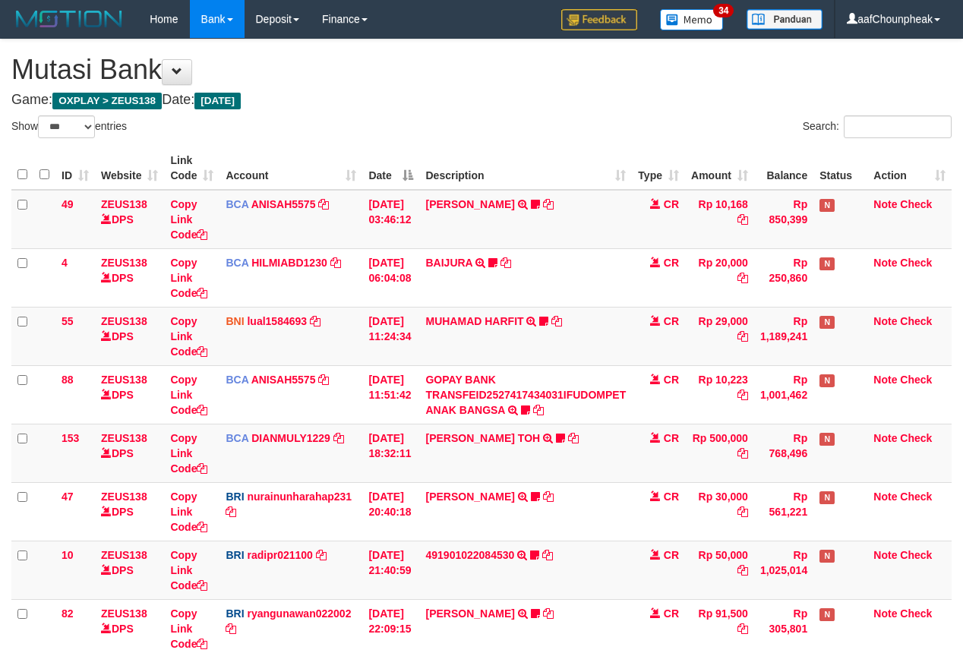
select select "***"
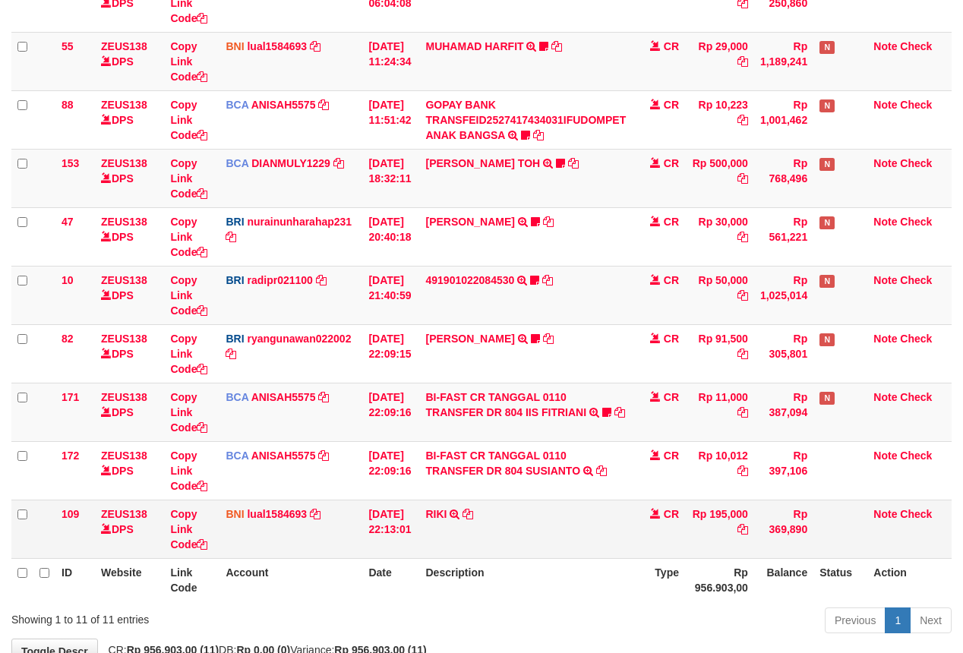
scroll to position [374, 0]
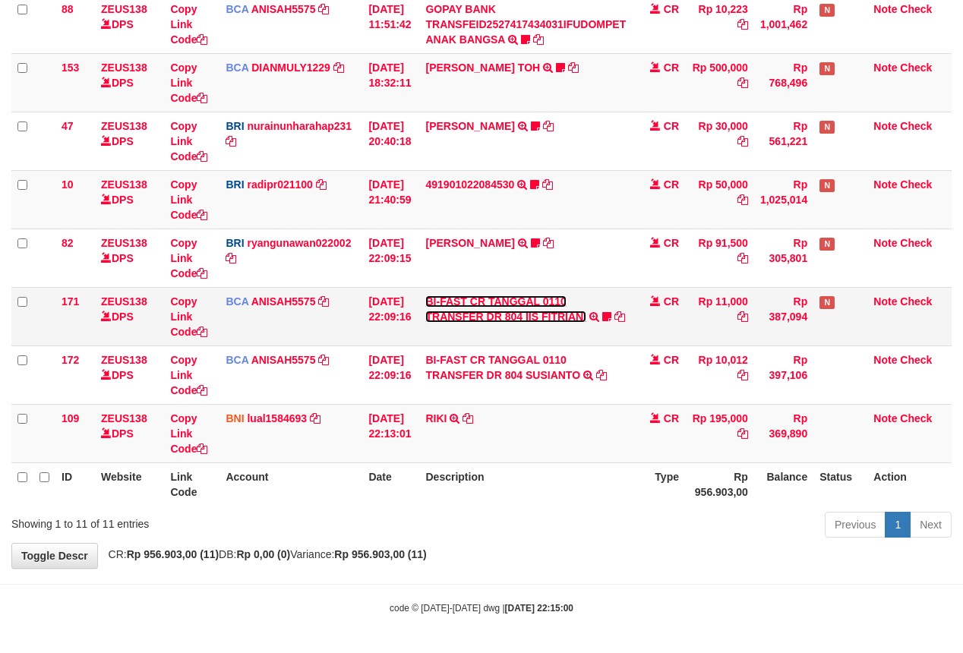
click at [463, 317] on link "BI-FAST CR TANGGAL 0110 TRANSFER DR 804 IIS FITRIANI" at bounding box center [505, 308] width 161 height 27
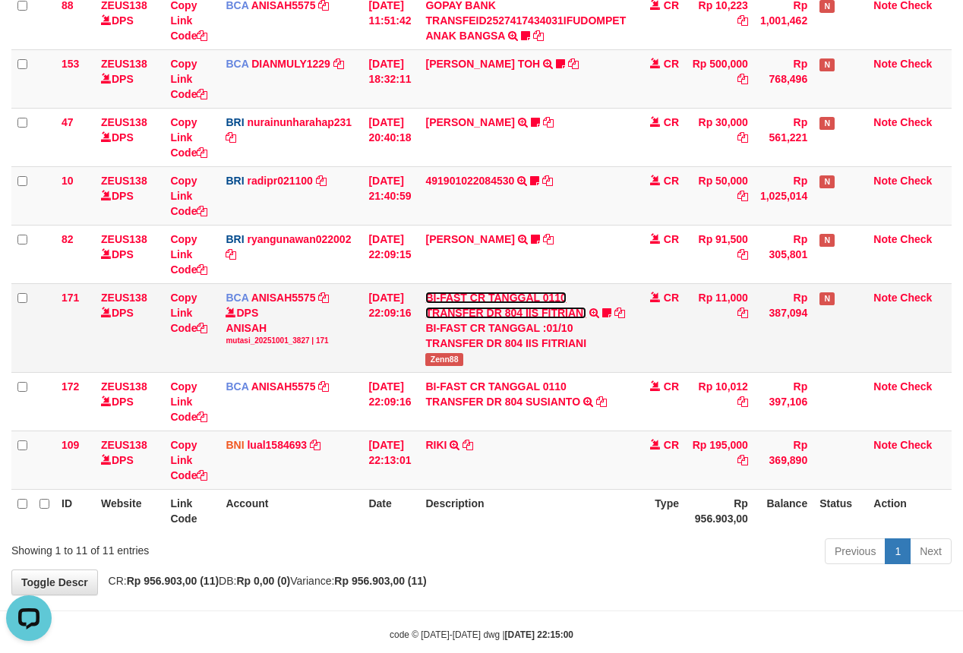
scroll to position [0, 0]
click at [455, 366] on span "Zenn88" at bounding box center [443, 359] width 37 height 13
copy span "Zenn88"
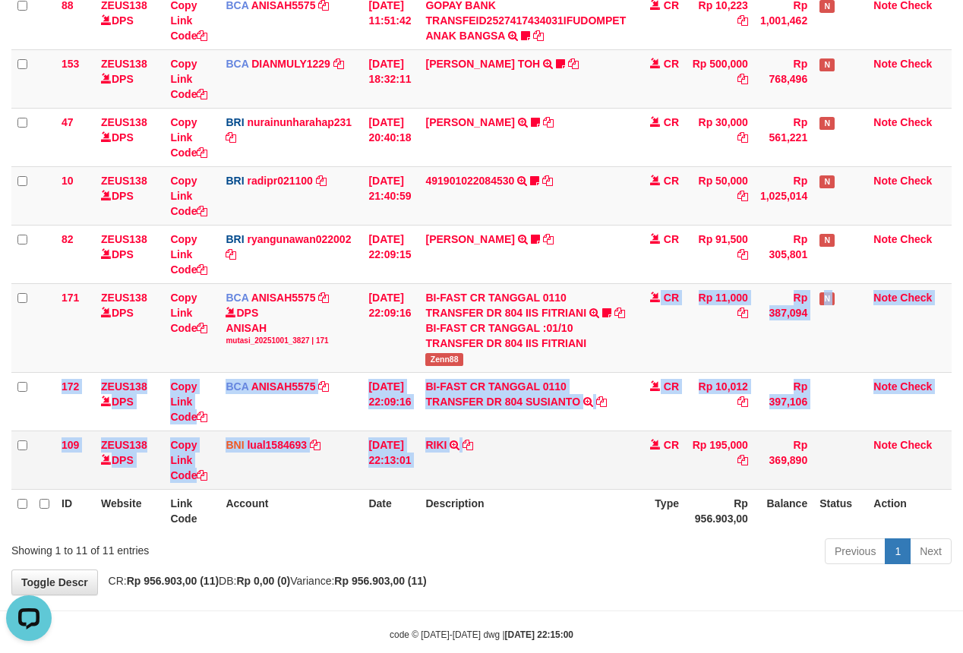
drag, startPoint x: 612, startPoint y: 466, endPoint x: 639, endPoint y: 487, distance: 34.2
click at [639, 487] on tbody "49 ZEUS138 DPS Copy Link Code BCA ANISAH5575 DPS ANISAH mutasi_20251001_3827 | …" at bounding box center [481, 153] width 940 height 674
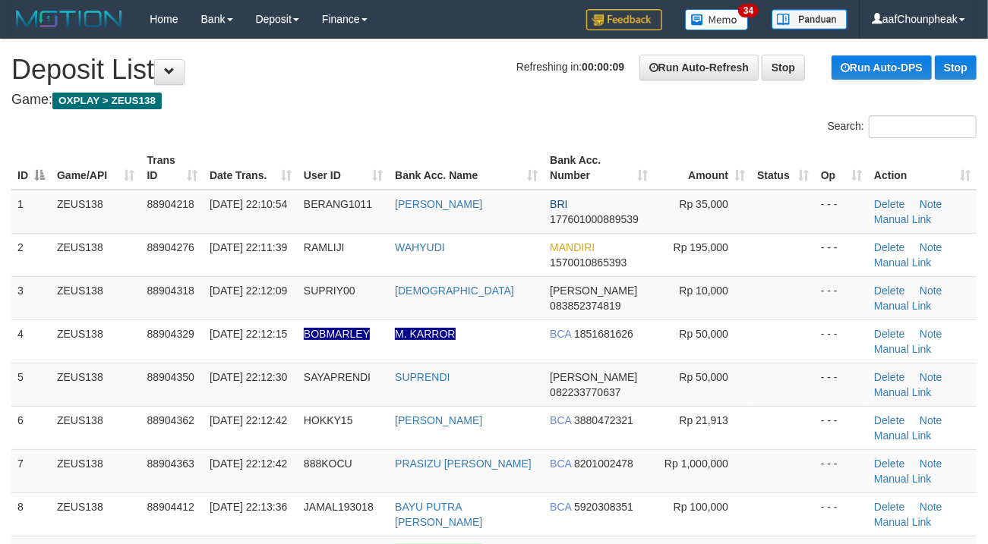
click at [458, 125] on div "Search:" at bounding box center [494, 128] width 988 height 27
drag, startPoint x: 405, startPoint y: 76, endPoint x: 395, endPoint y: 77, distance: 10.0
click at [402, 77] on h1 "Refreshing in: 00:00:08 Run Auto-Refresh Stop Run Auto-DPS Stop Deposit List" at bounding box center [493, 70] width 965 height 30
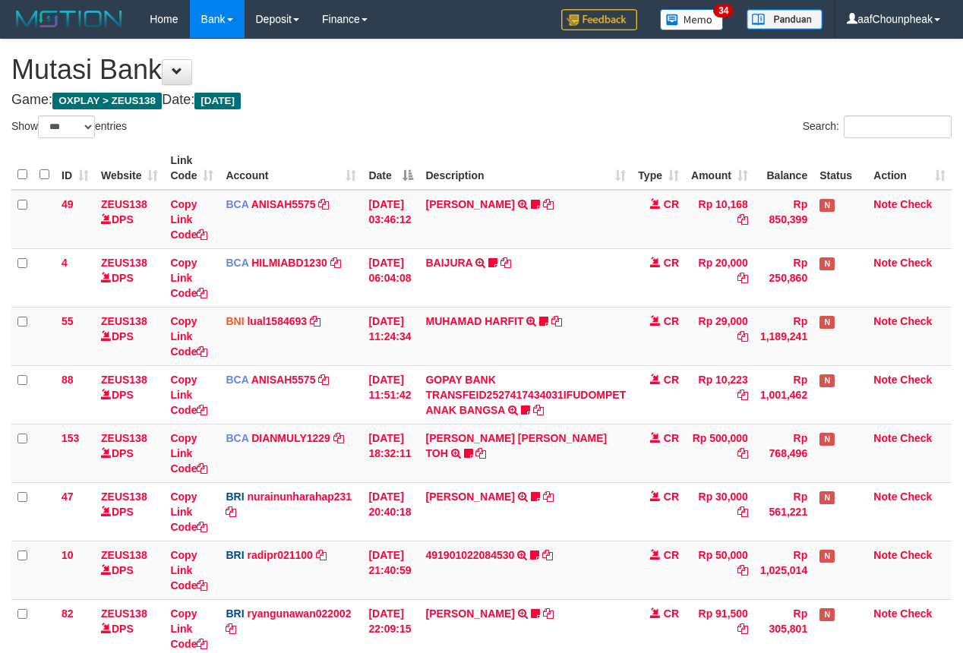
select select "***"
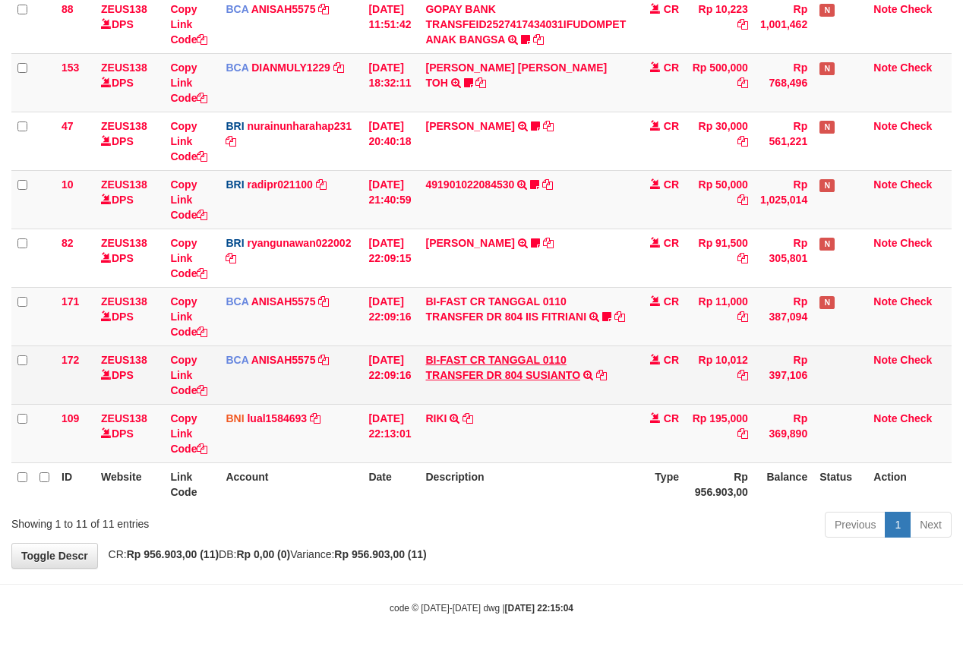
scroll to position [374, 0]
click at [511, 377] on link "BI-FAST CR TANGGAL 0110 TRANSFER DR 804 SUSIANTO" at bounding box center [502, 367] width 155 height 27
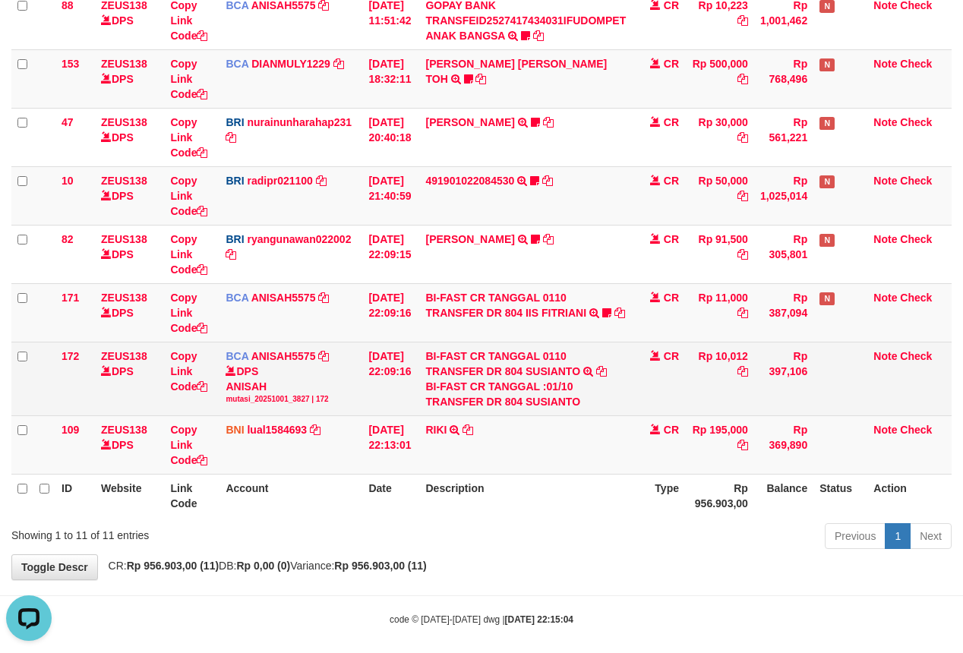
scroll to position [0, 0]
click at [553, 405] on div "BI-FAST CR TANGGAL :01/10 TRANSFER DR 804 SUSIANTO" at bounding box center [525, 394] width 200 height 30
copy div "SUSIANTO"
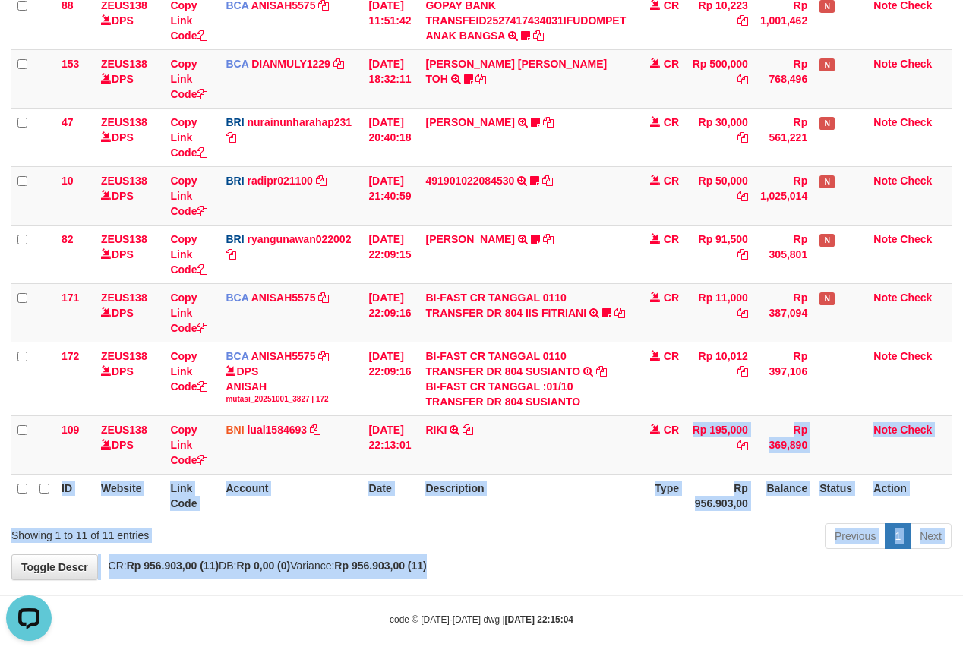
click at [611, 579] on div "**********" at bounding box center [481, 122] width 963 height 914
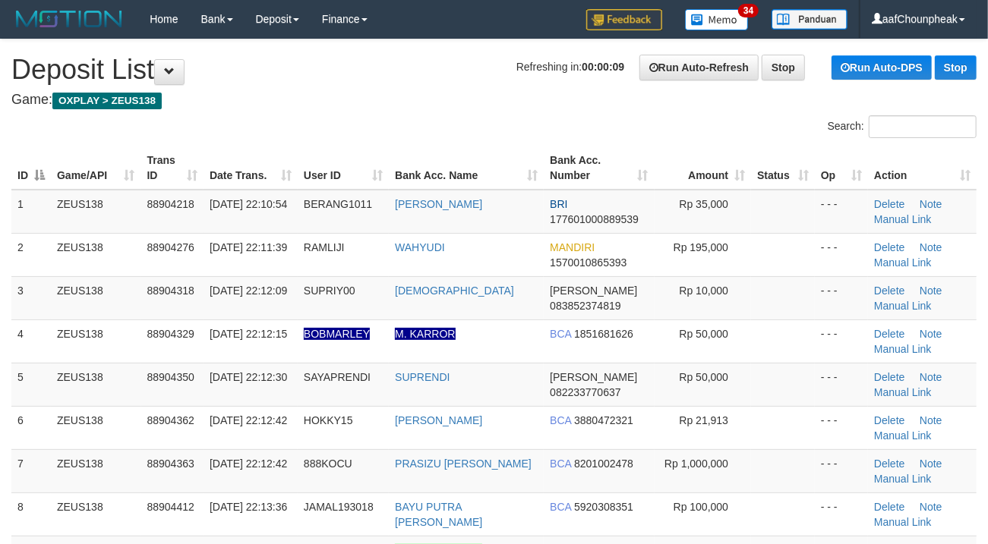
click at [370, 153] on th "User ID" at bounding box center [343, 168] width 91 height 43
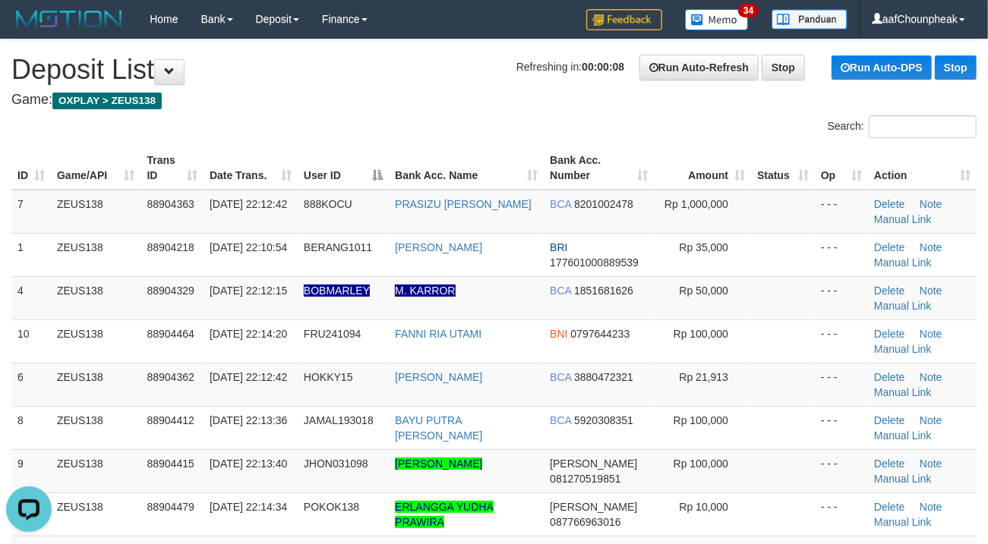
drag, startPoint x: 399, startPoint y: 120, endPoint x: 6, endPoint y: 276, distance: 422.5
click at [364, 122] on div "Search:" at bounding box center [494, 128] width 988 height 27
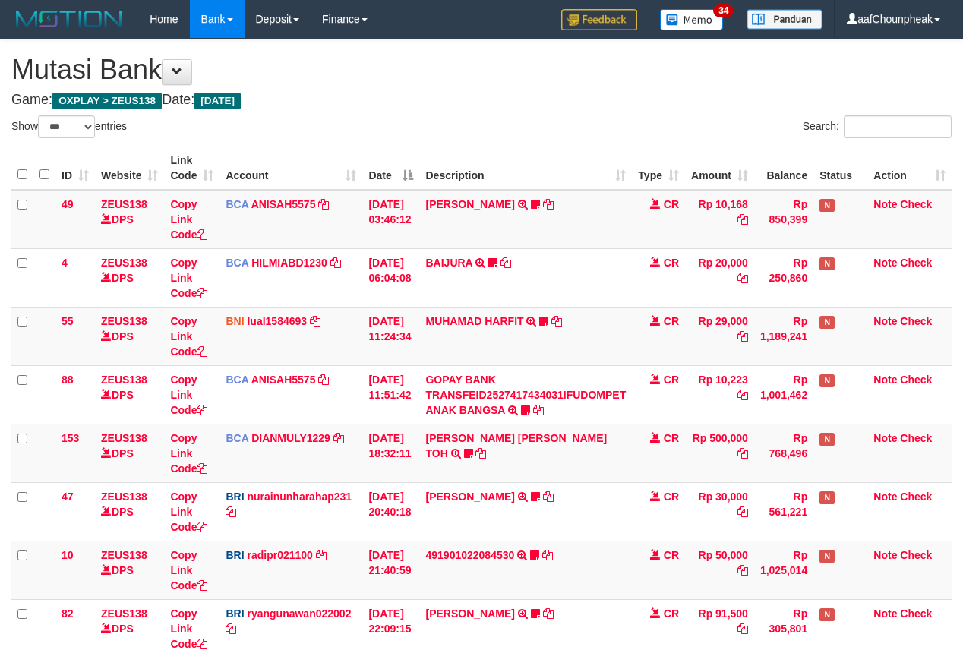
select select "***"
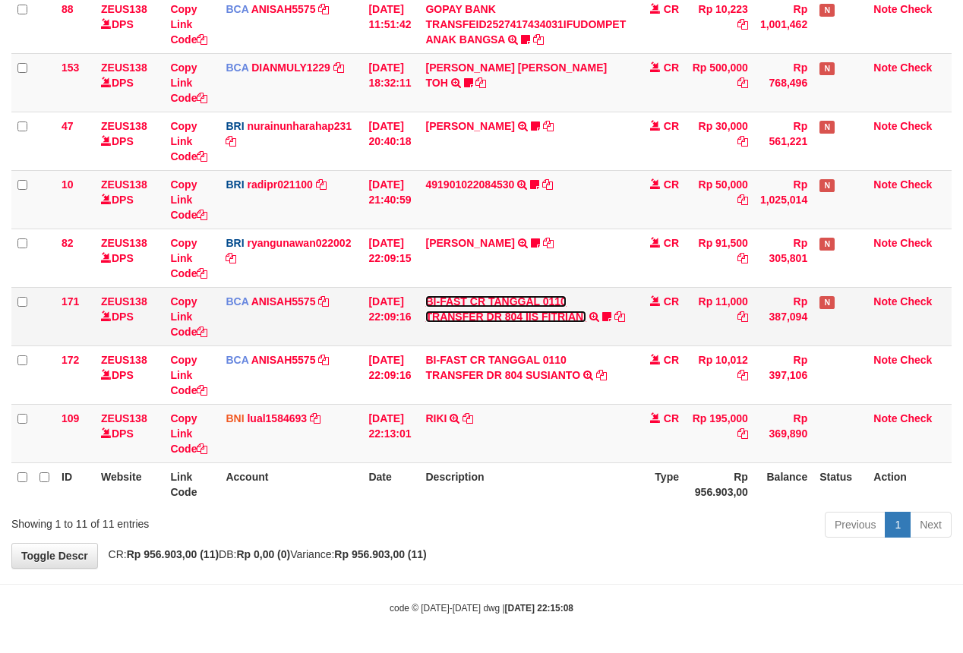
click at [474, 314] on link "BI-FAST CR TANGGAL 0110 TRANSFER DR 804 IIS FITRIANI" at bounding box center [505, 308] width 161 height 27
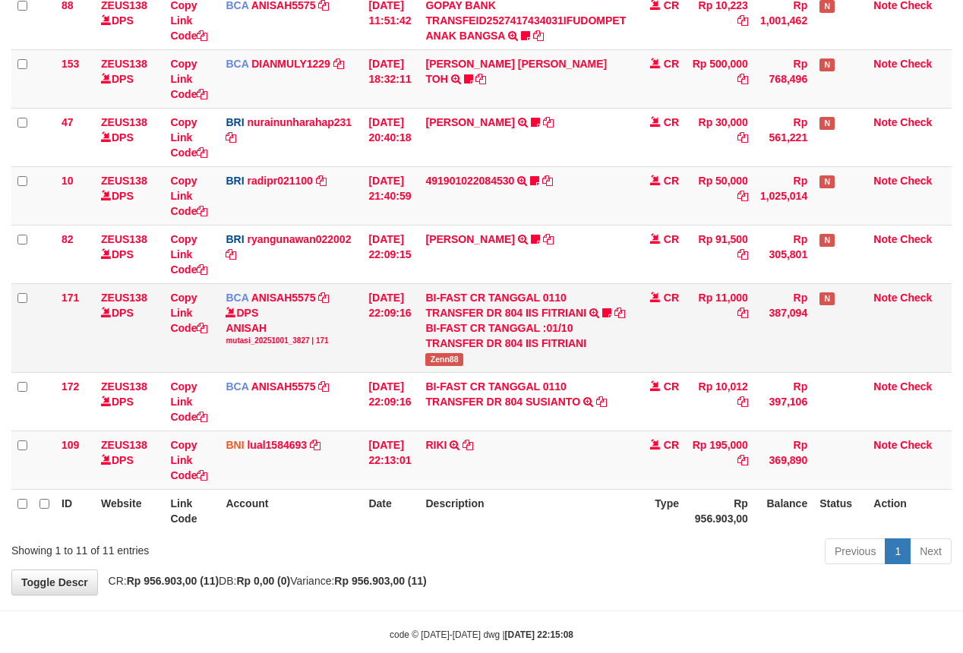
click at [456, 358] on span "Zenn88" at bounding box center [443, 359] width 37 height 13
copy span "Zenn88"
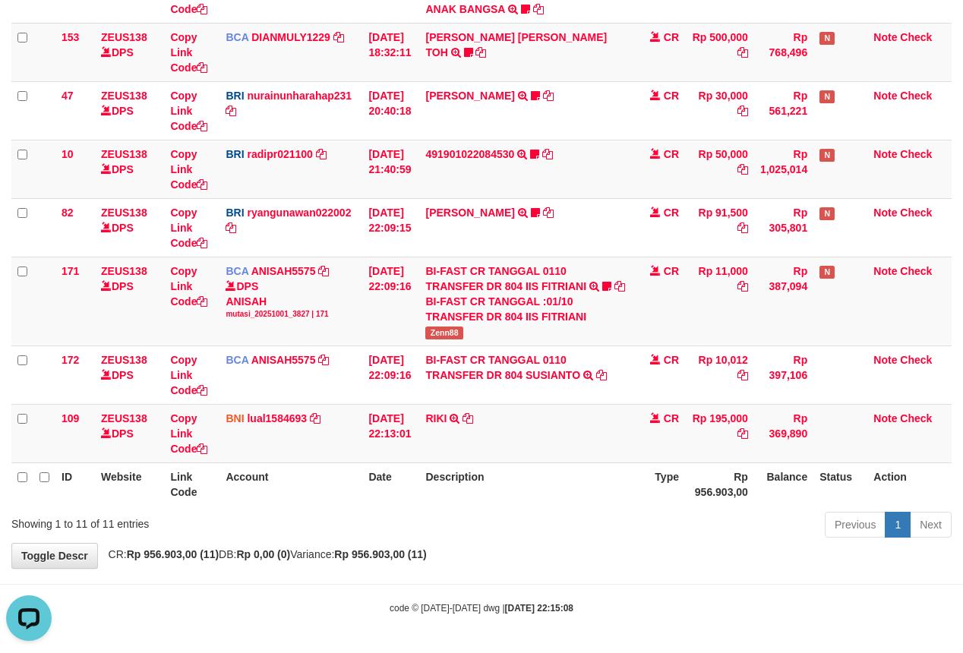
click at [346, 652] on html "Toggle navigation Home Bank Account List Mutasi Bank Search Note Mutasi Deposit…" at bounding box center [481, 126] width 963 height 1054
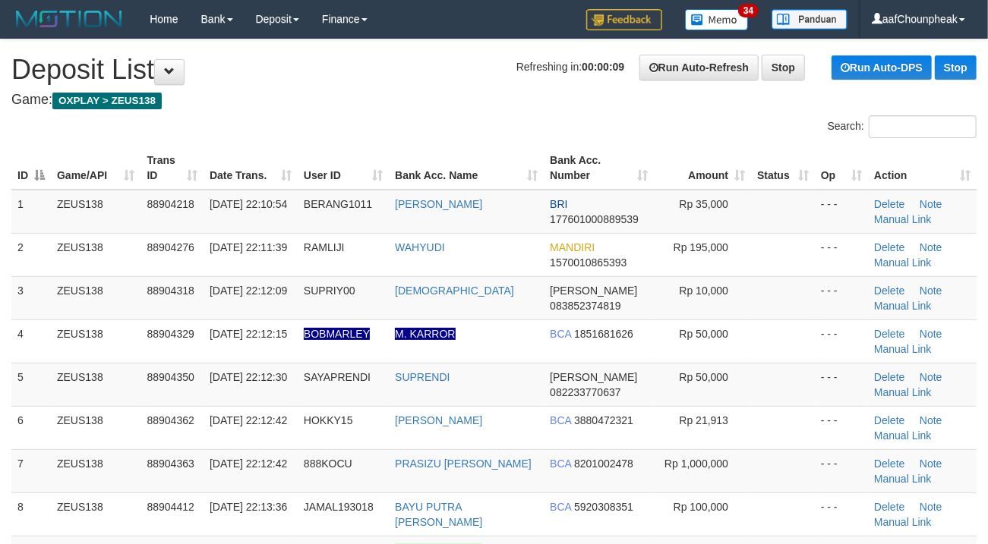
click at [456, 120] on div "Search:" at bounding box center [494, 128] width 988 height 27
drag, startPoint x: 456, startPoint y: 120, endPoint x: 405, endPoint y: 124, distance: 51.1
click at [418, 123] on div "Search:" at bounding box center [494, 128] width 988 height 27
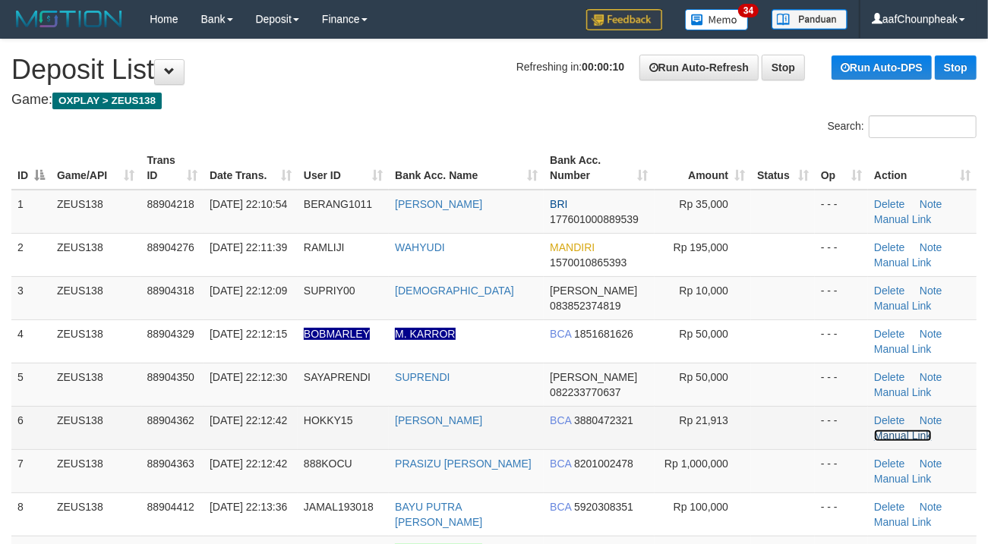
click at [875, 435] on link "Manual Link" at bounding box center [903, 436] width 58 height 12
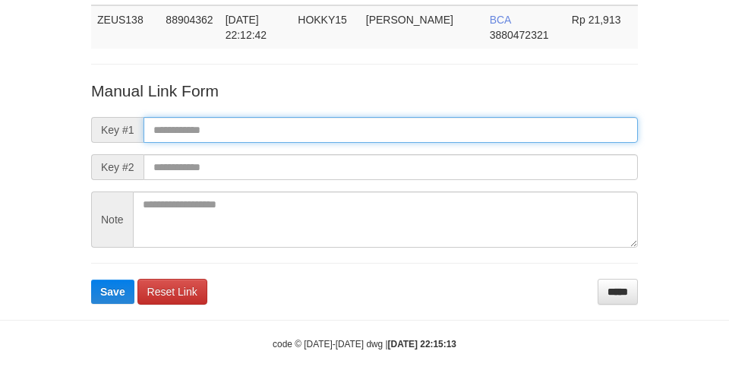
drag, startPoint x: 0, startPoint y: 0, endPoint x: 270, endPoint y: 118, distance: 295.0
click at [270, 118] on input "text" at bounding box center [390, 130] width 494 height 26
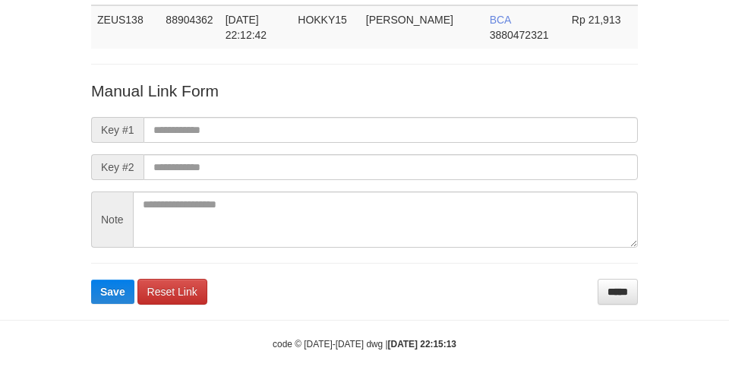
click at [462, 111] on form "Manual Link Form Key #1 Key #2 Note Save Reset Link *****" at bounding box center [364, 192] width 547 height 225
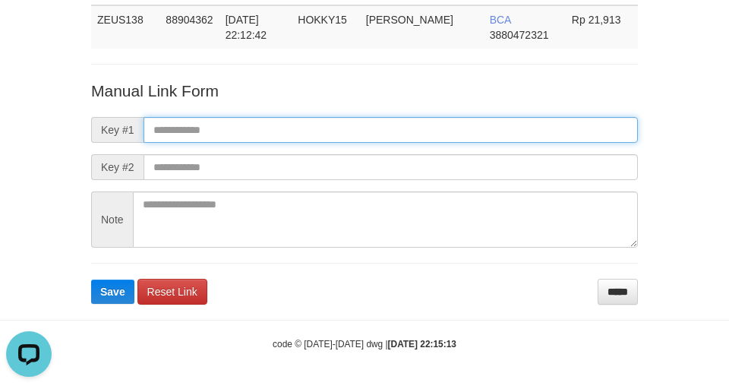
click at [462, 131] on input "text" at bounding box center [390, 130] width 494 height 26
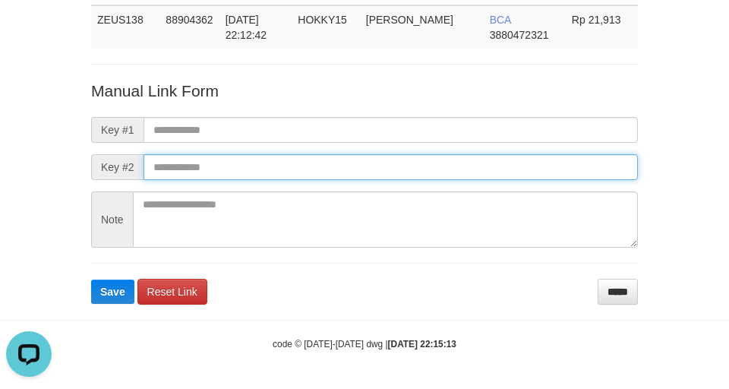
click at [468, 168] on input "text" at bounding box center [390, 167] width 494 height 26
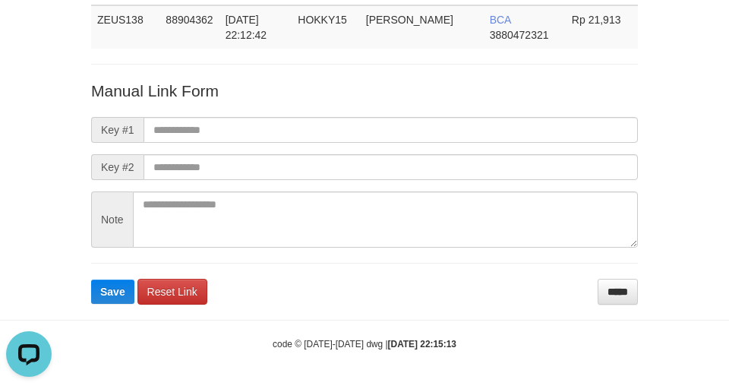
click at [429, 106] on form "Manual Link Form Key #1 Key #2 Note Save Reset Link *****" at bounding box center [364, 192] width 547 height 225
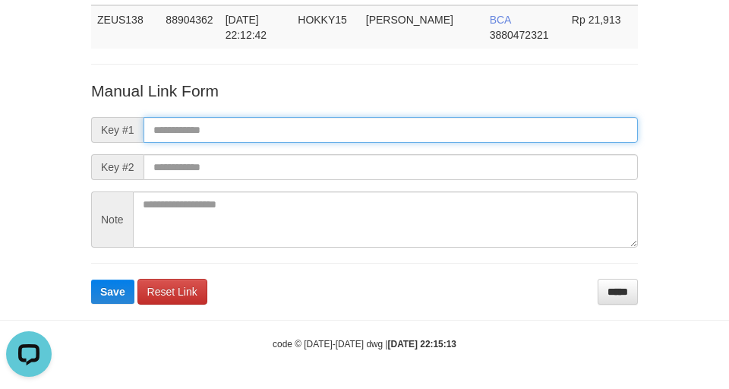
click at [426, 125] on input "text" at bounding box center [390, 130] width 494 height 26
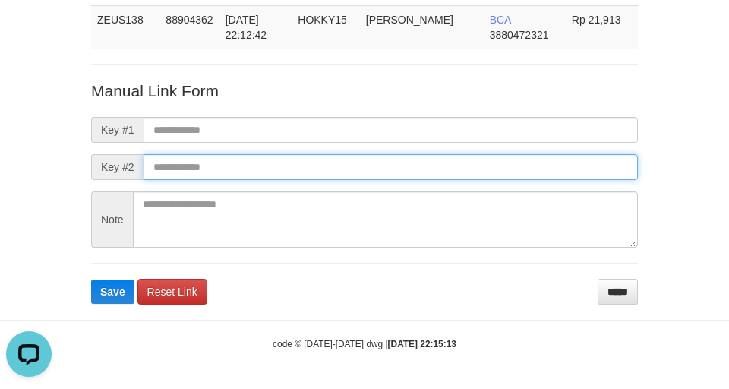
click at [462, 172] on input "text" at bounding box center [390, 167] width 494 height 26
drag, startPoint x: 462, startPoint y: 172, endPoint x: 462, endPoint y: 162, distance: 9.1
click at [462, 172] on input "text" at bounding box center [390, 167] width 494 height 26
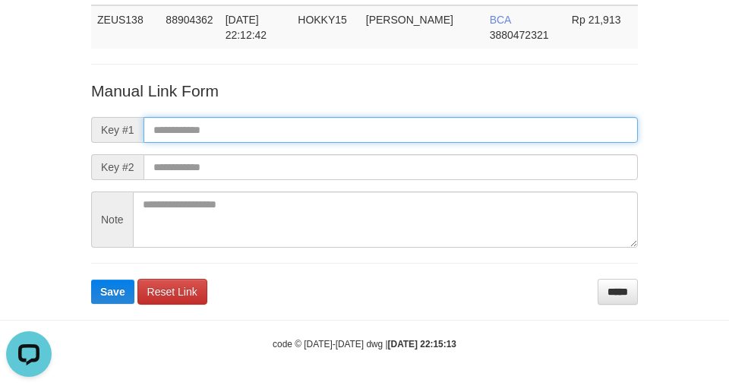
click at [458, 134] on input "text" at bounding box center [390, 130] width 494 height 26
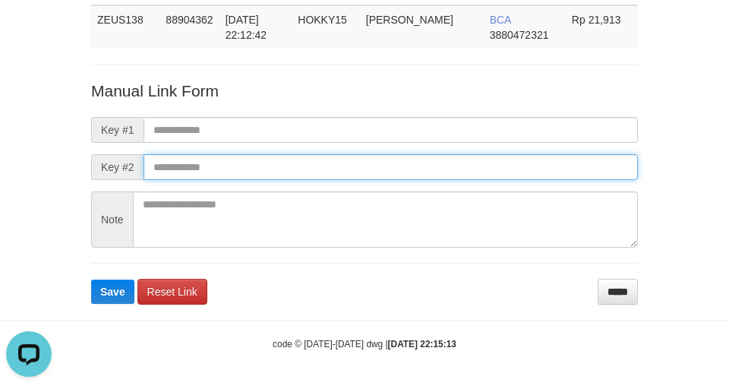
click at [471, 173] on input "text" at bounding box center [390, 167] width 494 height 26
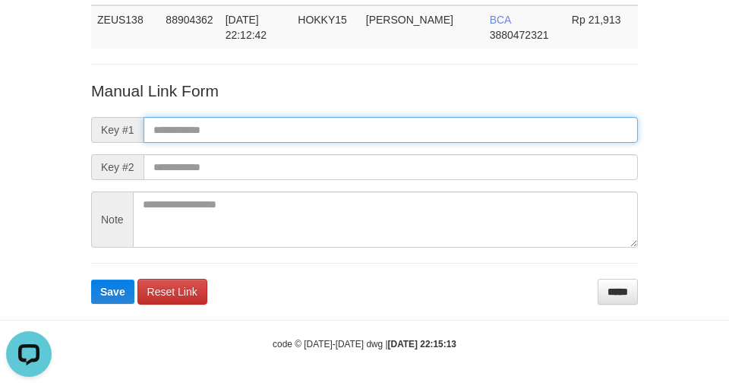
click at [462, 128] on input "text" at bounding box center [390, 130] width 494 height 26
click at [465, 134] on input "text" at bounding box center [390, 130] width 494 height 26
click at [463, 129] on input "text" at bounding box center [390, 130] width 494 height 26
drag, startPoint x: 465, startPoint y: 122, endPoint x: 465, endPoint y: 143, distance: 20.5
click at [465, 122] on input "text" at bounding box center [390, 130] width 494 height 26
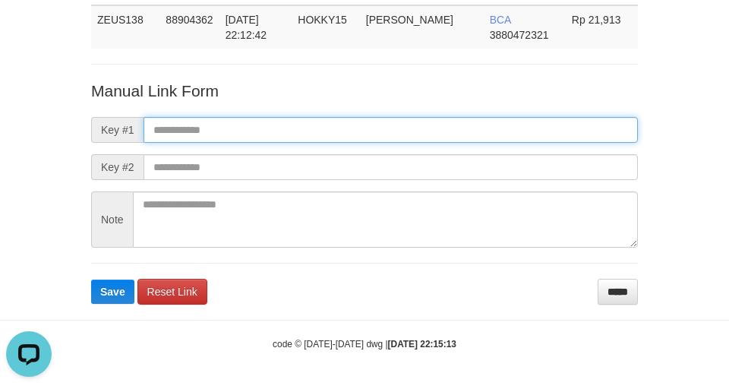
drag, startPoint x: 468, startPoint y: 128, endPoint x: 469, endPoint y: 143, distance: 15.2
click at [469, 132] on input "text" at bounding box center [390, 130] width 494 height 26
click at [471, 129] on input "text" at bounding box center [390, 130] width 494 height 26
click at [462, 137] on input "text" at bounding box center [390, 130] width 494 height 26
click at [465, 131] on input "text" at bounding box center [390, 130] width 494 height 26
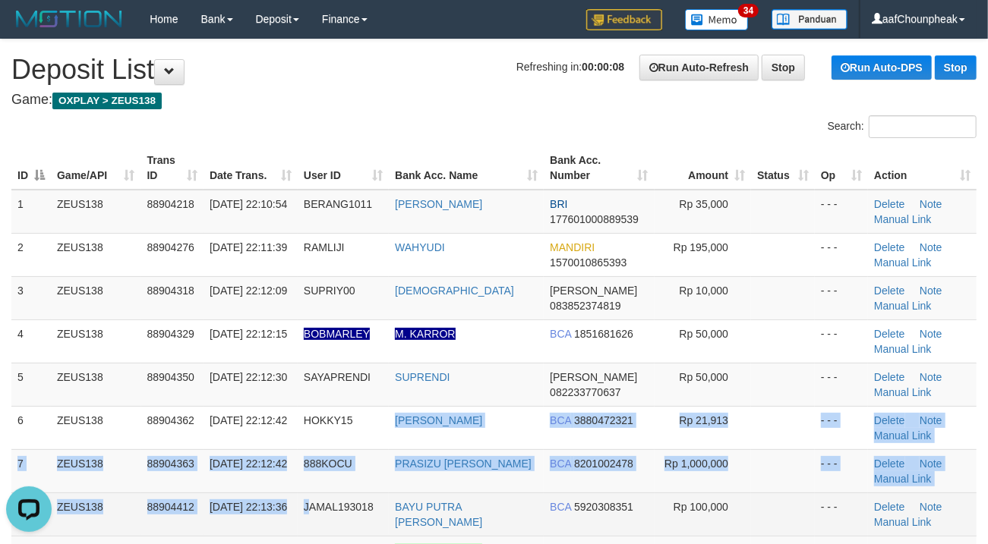
drag, startPoint x: 304, startPoint y: 468, endPoint x: 219, endPoint y: 501, distance: 91.3
click at [267, 498] on tbody "1 ZEUS138 88904218 01/10/2025 22:10:54 BERANG1011 MOHAMAD FACHRU BRI 1776010008…" at bounding box center [493, 471] width 965 height 563
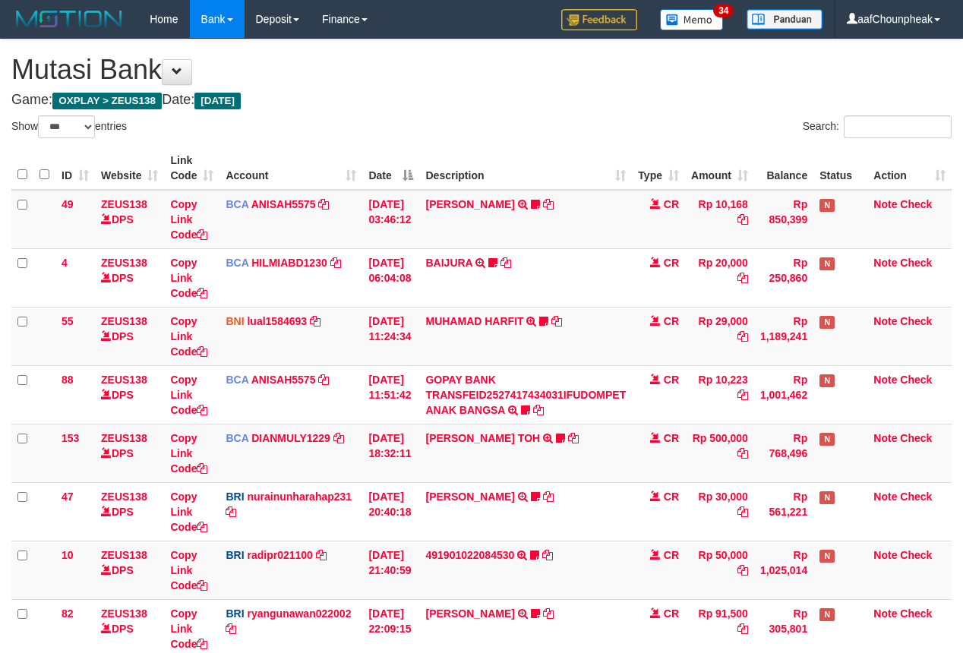
select select "***"
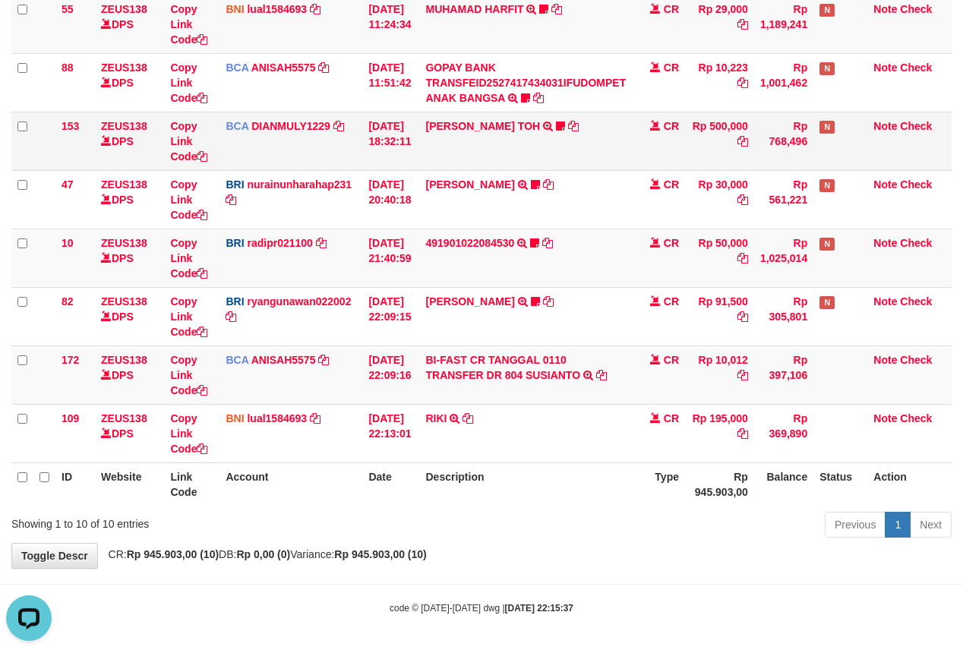
drag, startPoint x: 340, startPoint y: 150, endPoint x: 347, endPoint y: 138, distance: 13.3
click at [345, 140] on td "BCA DIANMULY1229 DPS [PERSON_NAME] mutasi_20251001_3826 | 153 mutasi_20251001_3…" at bounding box center [290, 141] width 143 height 58
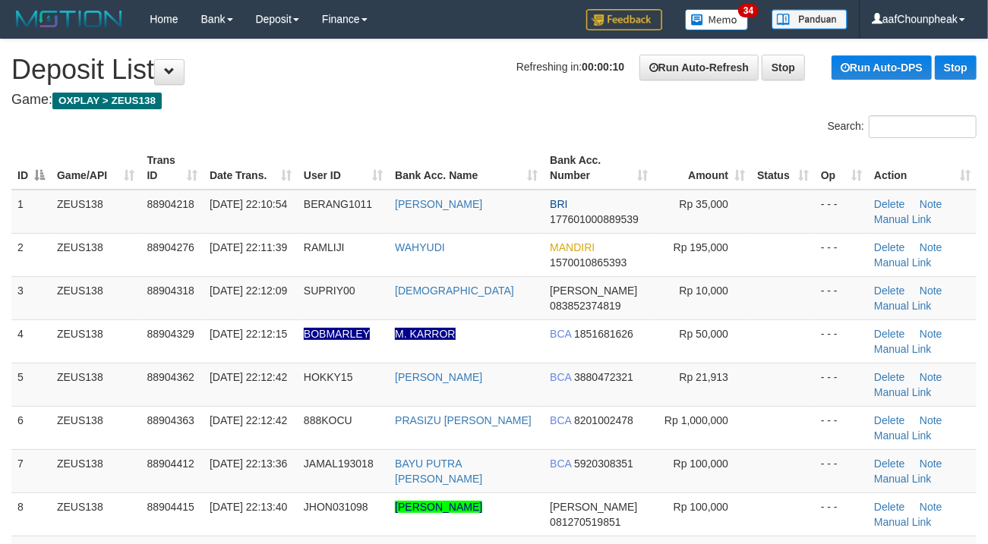
drag, startPoint x: 356, startPoint y: 82, endPoint x: 334, endPoint y: 86, distance: 22.3
click at [347, 83] on h1 "Refreshing in: 00:00:10 Run Auto-Refresh Stop Run Auto-DPS Stop Deposit List" at bounding box center [493, 70] width 965 height 30
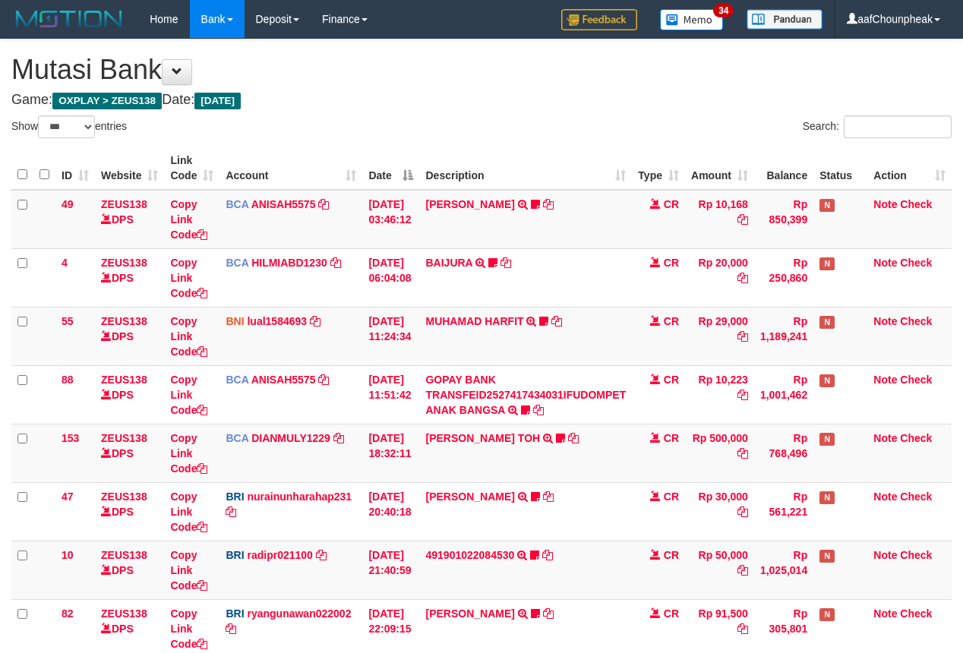
select select "***"
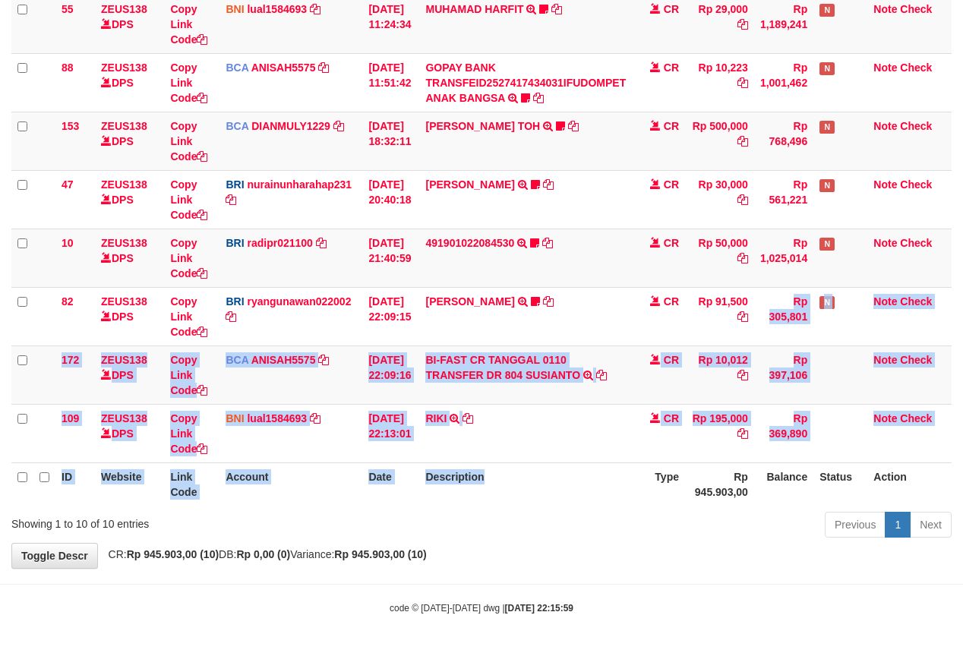
click at [636, 493] on table "ID Website Link Code Account Date Description Type Amount Balance Status Action…" at bounding box center [481, 170] width 940 height 671
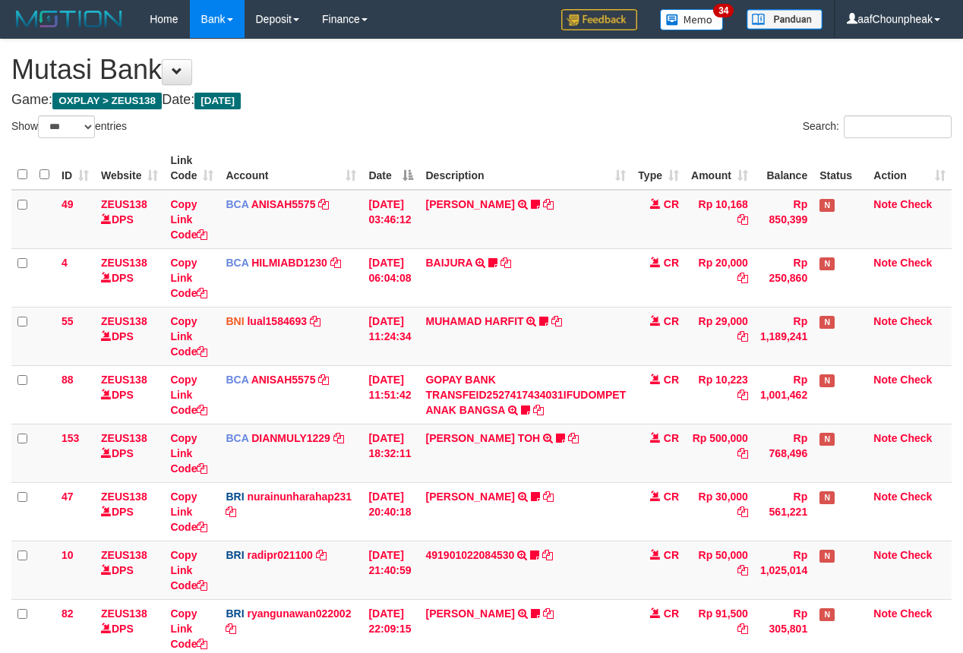
select select "***"
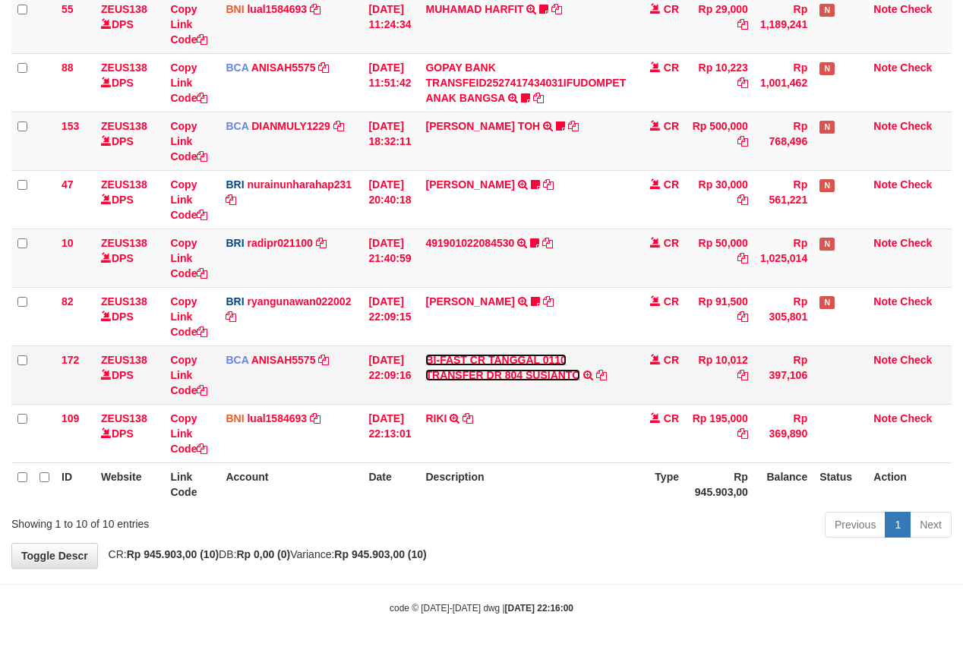
click at [523, 374] on link "BI-FAST CR TANGGAL 0110 TRANSFER DR 804 SUSIANTO" at bounding box center [502, 367] width 155 height 27
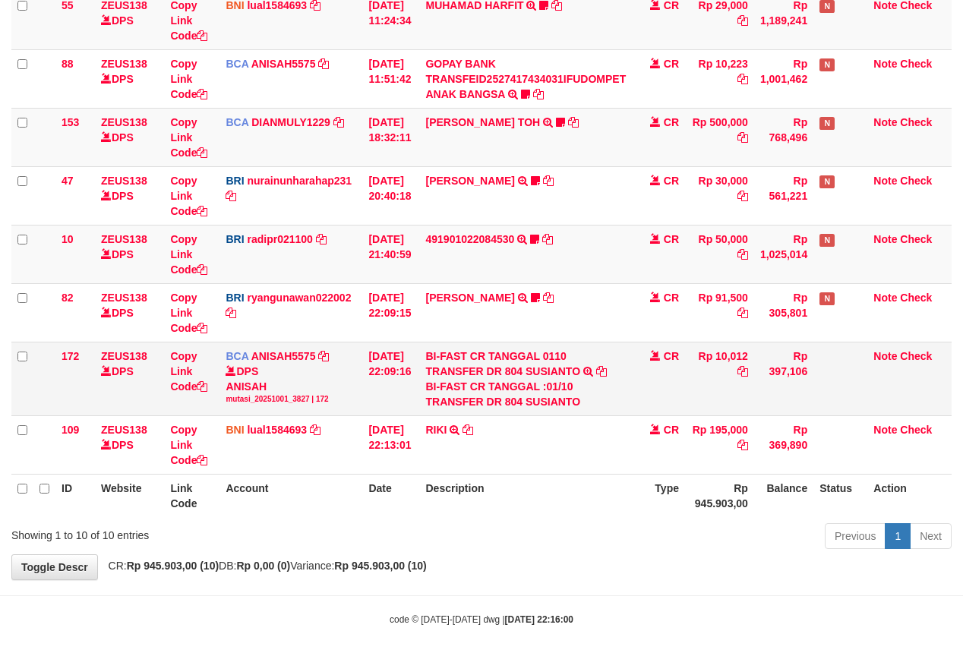
click at [563, 396] on div "BI-FAST CR TANGGAL :01/10 TRANSFER DR 804 SUSIANTO" at bounding box center [525, 394] width 200 height 30
copy div "SUSIANTO"
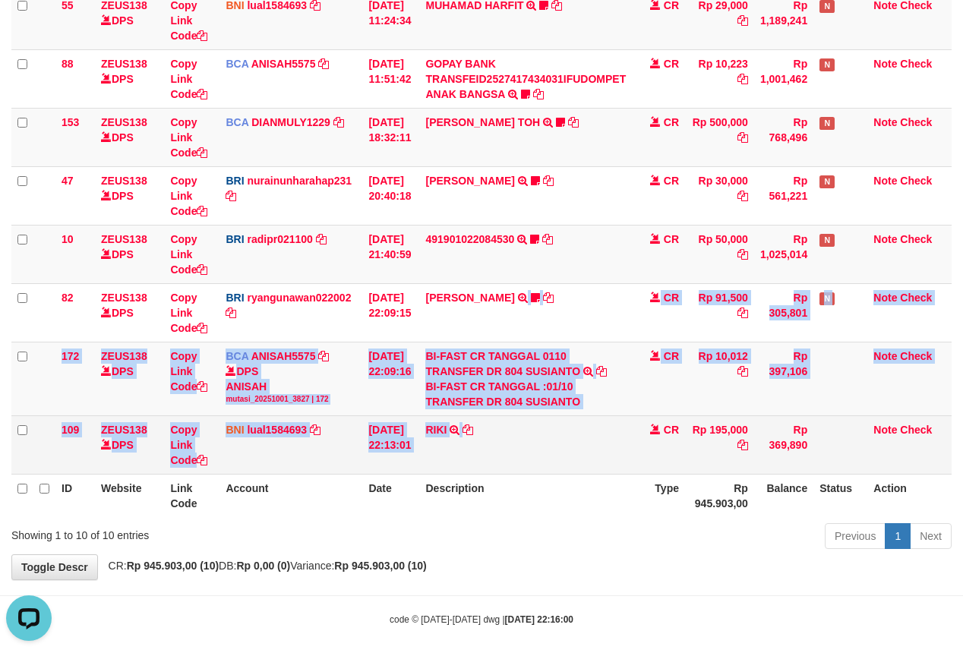
click at [469, 444] on tbody "49 ZEUS138 DPS Copy Link Code BCA ANISAH5575 DPS ANISAH mutasi_20251001_3827 | …" at bounding box center [481, 174] width 940 height 600
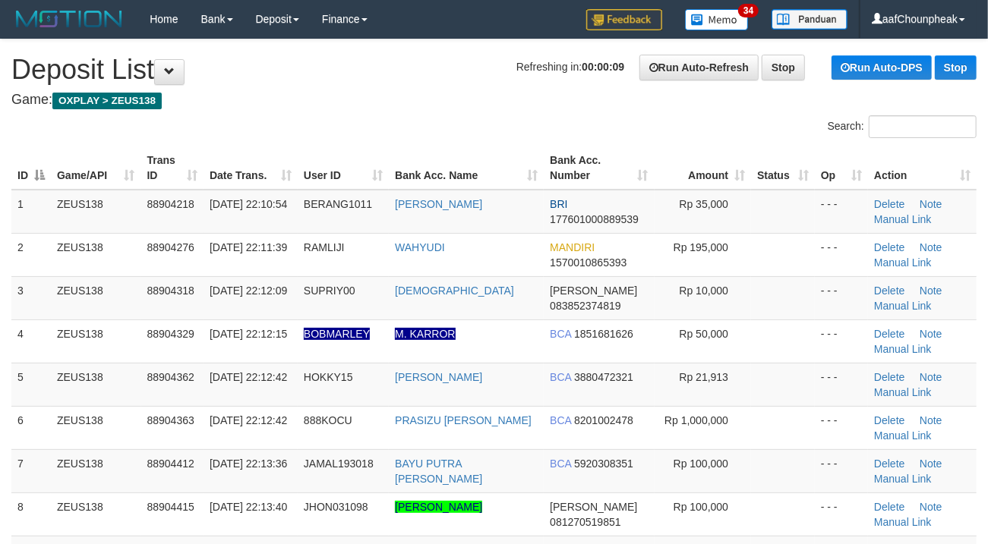
click at [484, 102] on h4 "Game: OXPLAY > ZEUS138" at bounding box center [493, 100] width 965 height 15
drag, startPoint x: 484, startPoint y: 102, endPoint x: 5, endPoint y: 210, distance: 491.9
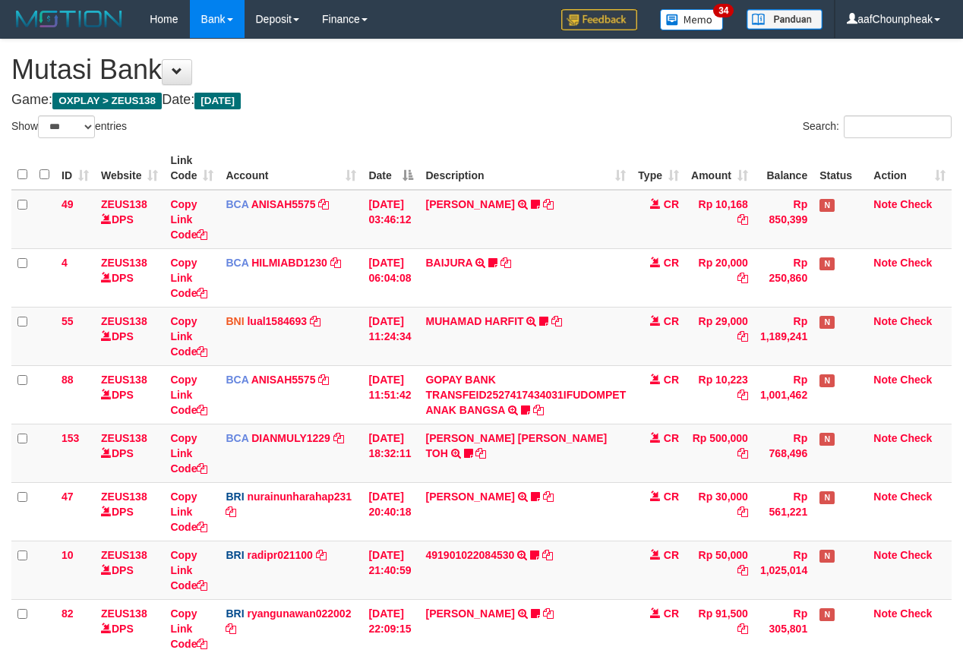
select select "***"
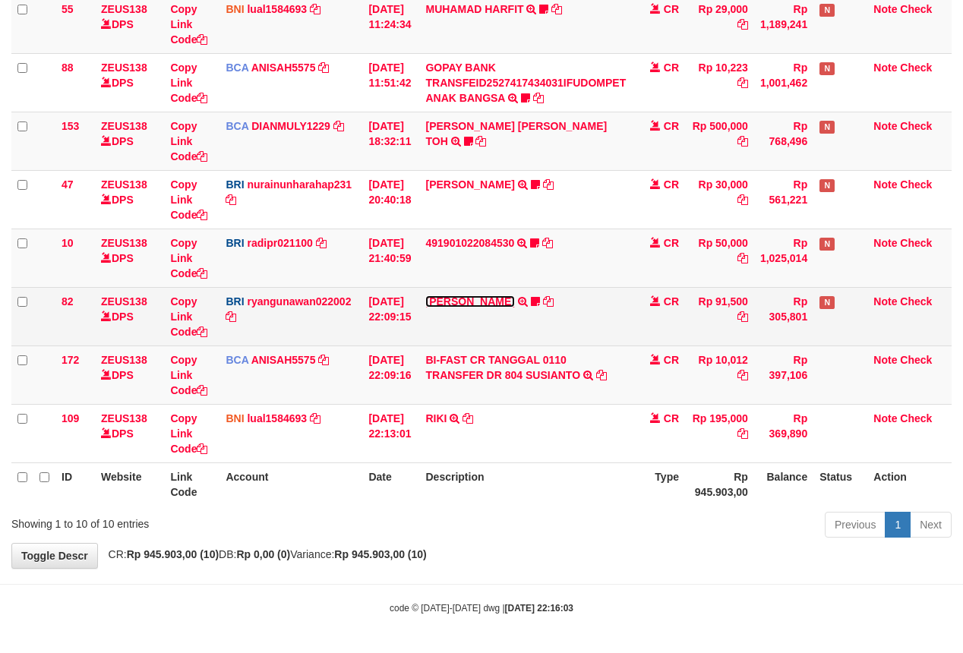
click at [462, 295] on link "[PERSON_NAME]" at bounding box center [469, 301] width 89 height 12
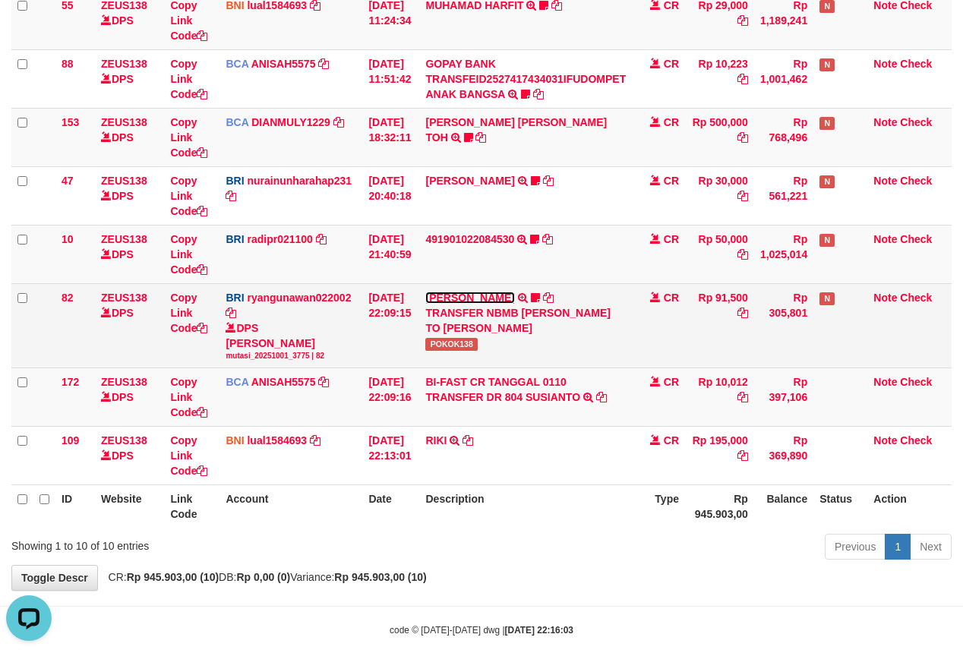
scroll to position [0, 0]
click at [444, 342] on span "POKOK138" at bounding box center [451, 344] width 52 height 13
copy span "POKOK138"
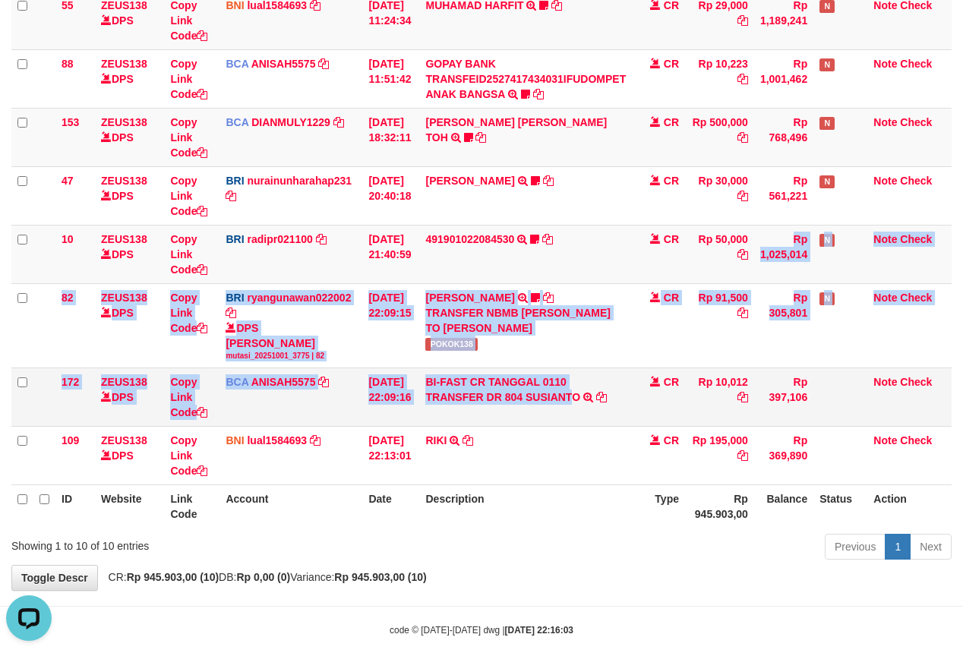
drag, startPoint x: 572, startPoint y: 371, endPoint x: 578, endPoint y: 421, distance: 49.7
click at [578, 421] on tbody "49 ZEUS138 DPS Copy Link Code BCA ANISAH5575 DPS ANISAH mutasi_20251001_3827 | …" at bounding box center [481, 179] width 940 height 611
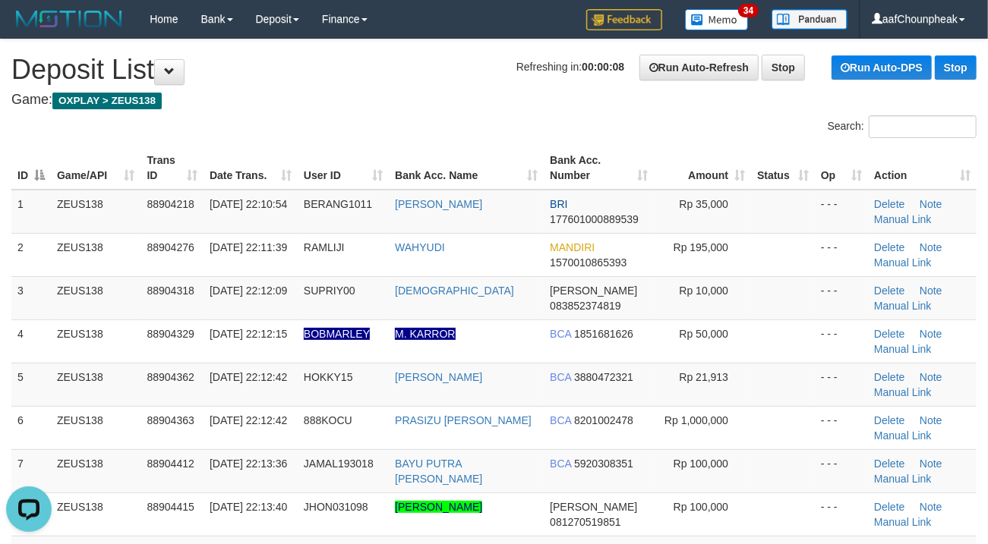
drag, startPoint x: 468, startPoint y: 116, endPoint x: 440, endPoint y: 121, distance: 28.6
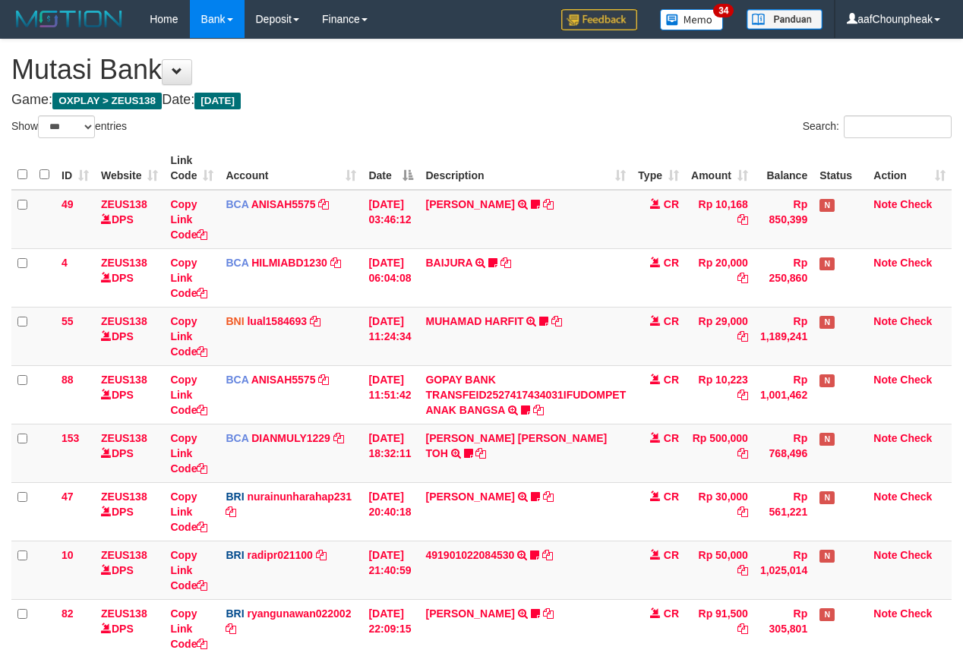
select select "***"
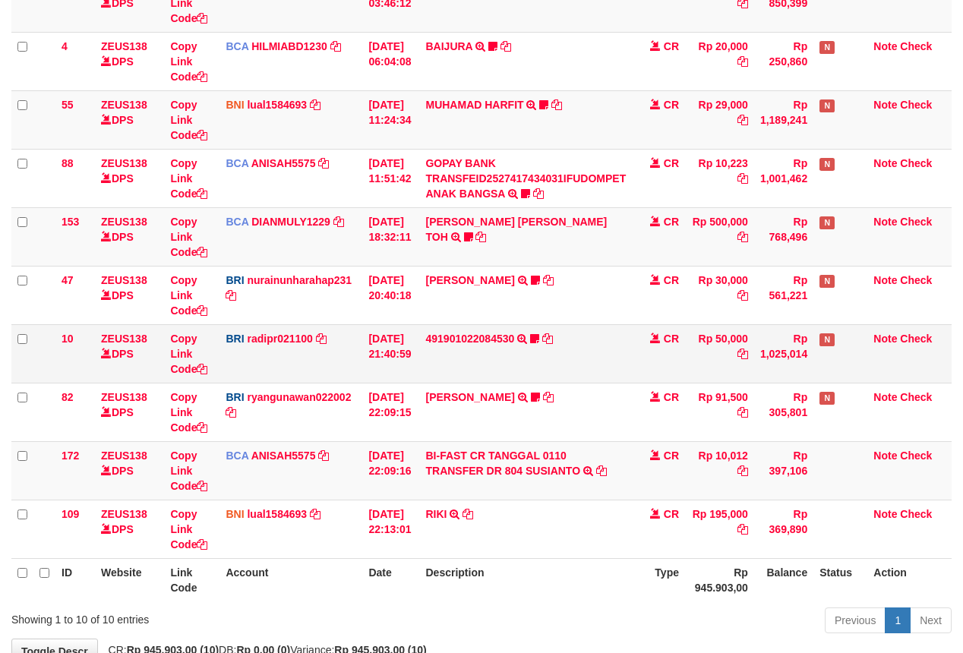
scroll to position [316, 0]
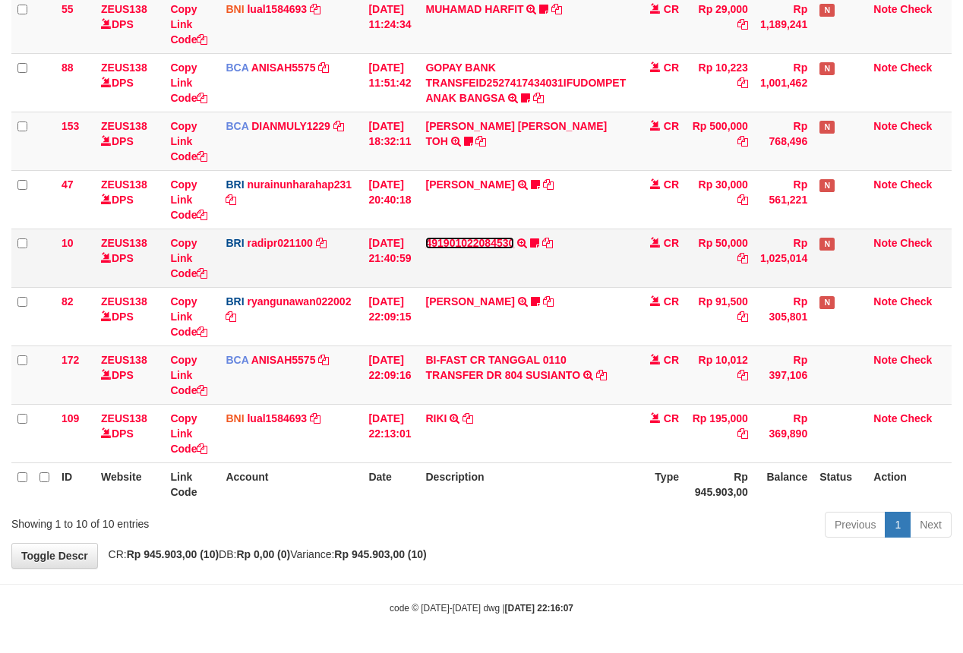
click at [465, 238] on link "491901022084530" at bounding box center [469, 243] width 89 height 12
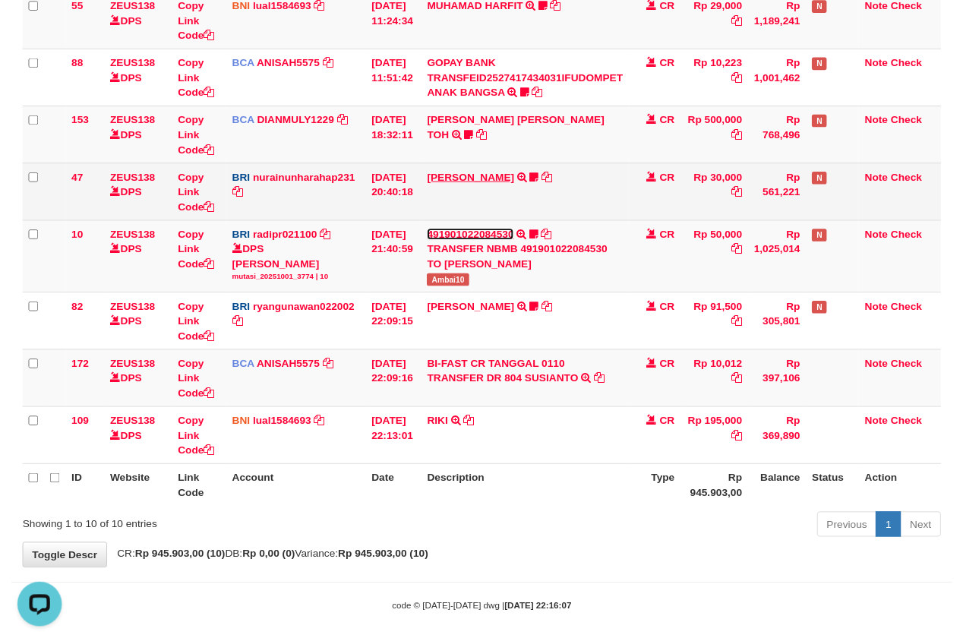
scroll to position [0, 0]
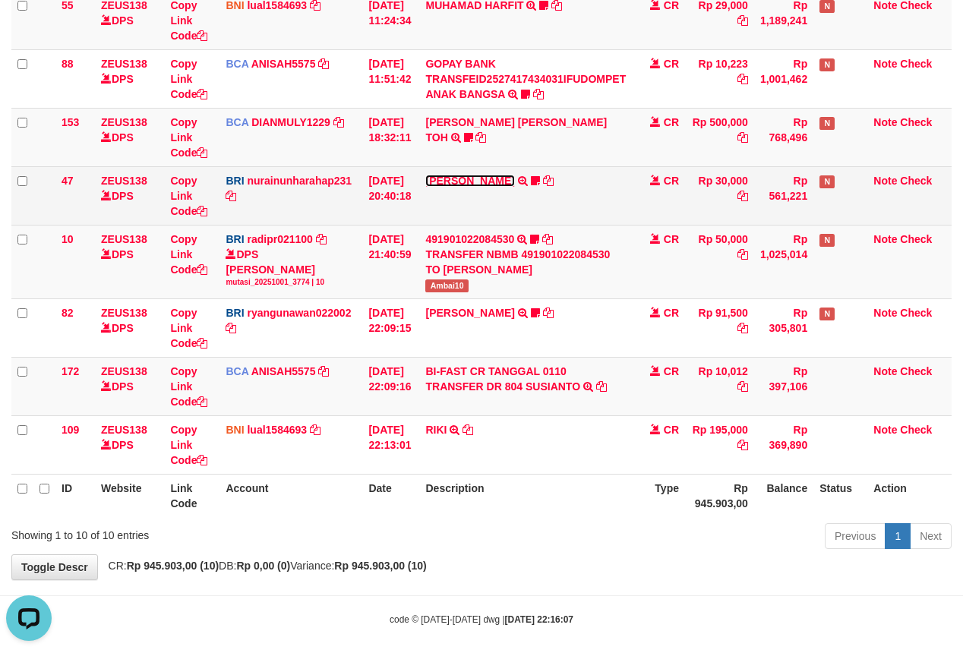
click at [465, 185] on link "RISAL WAHYUDI" at bounding box center [469, 181] width 89 height 12
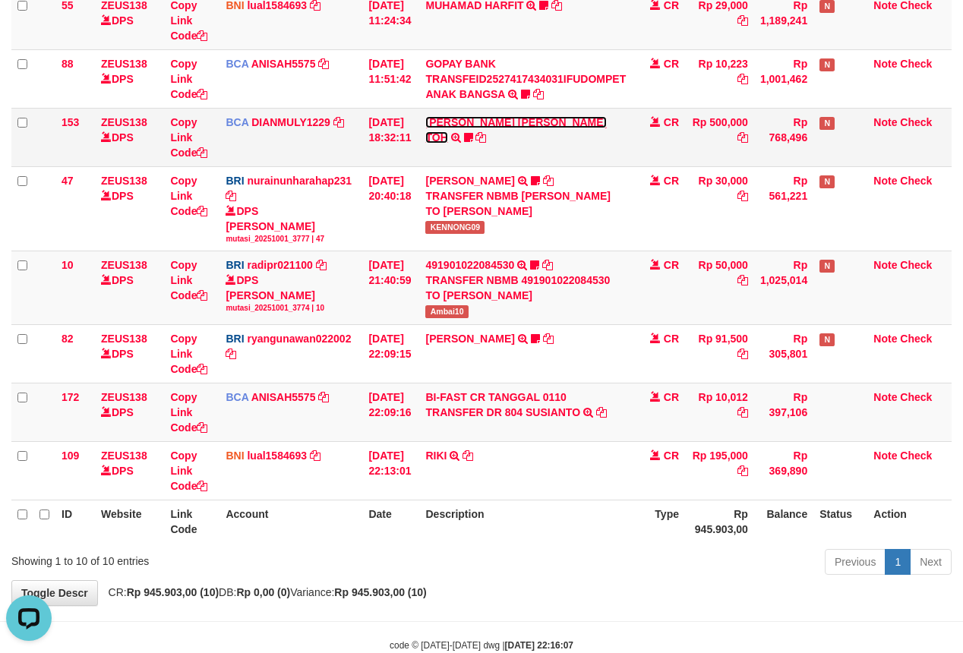
click at [459, 122] on link "CARINA OCTAVIA TOH" at bounding box center [515, 129] width 181 height 27
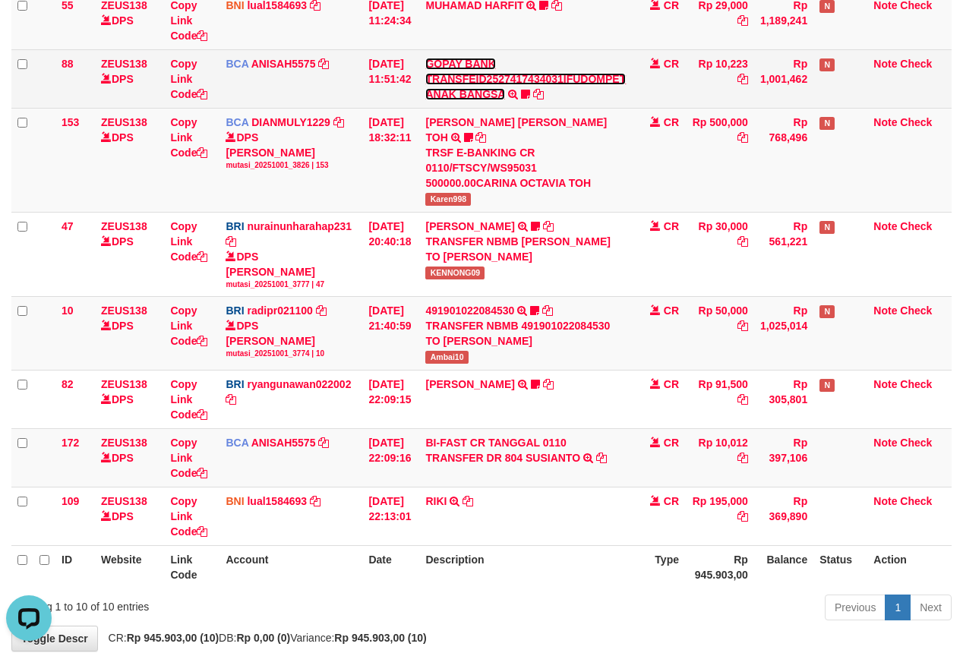
click at [462, 99] on link "GOPAY BANK TRANSFEID2527417434031IFUDOMPET ANAK BANGSA" at bounding box center [525, 79] width 200 height 43
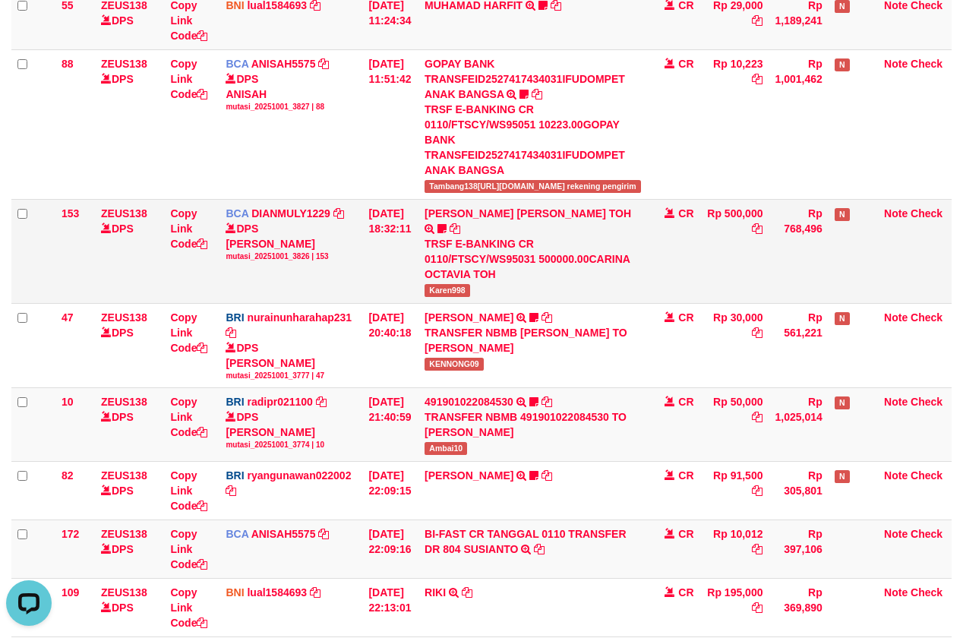
click at [438, 284] on span "Karen998" at bounding box center [447, 290] width 46 height 13
copy span "Karen998"
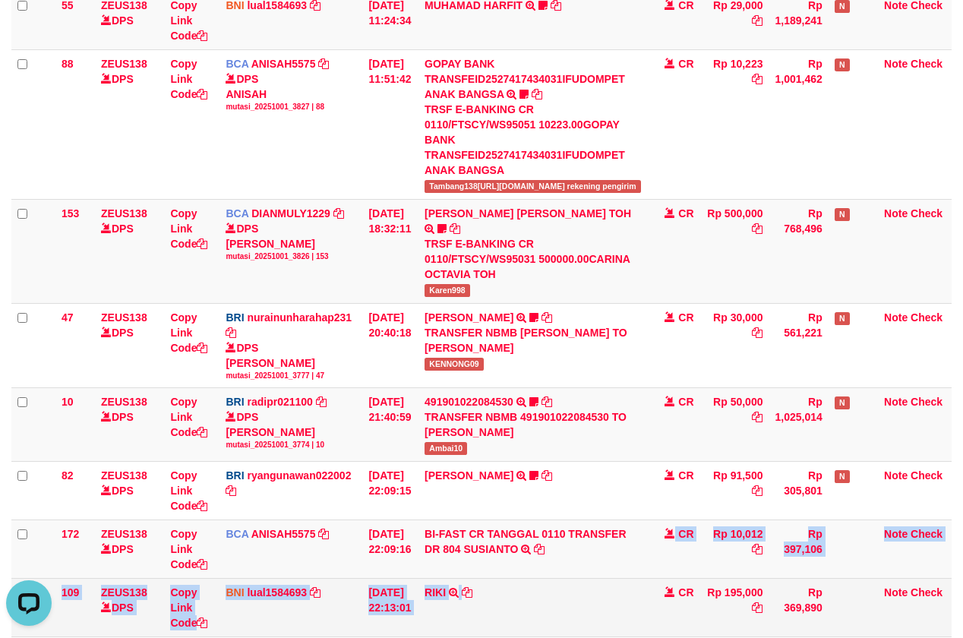
drag, startPoint x: 711, startPoint y: 503, endPoint x: 715, endPoint y: 512, distance: 9.9
click at [711, 510] on tbody "49 ZEUS138 DPS Copy Link Code BCA ANISAH5575 DPS ANISAH mutasi_20251001_3827 | …" at bounding box center [481, 255] width 940 height 763
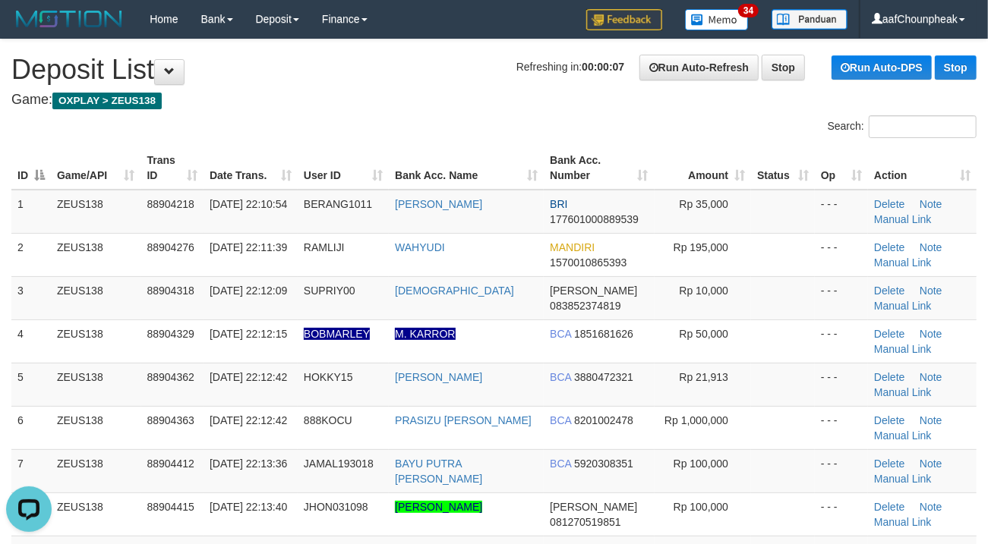
click at [350, 58] on h1 "Refreshing in: 00:00:07 Run Auto-Refresh Stop Run Auto-DPS Stop Deposit List" at bounding box center [493, 70] width 965 height 30
drag, startPoint x: 442, startPoint y: 52, endPoint x: 378, endPoint y: 74, distance: 67.5
drag, startPoint x: 451, startPoint y: 90, endPoint x: 320, endPoint y: 120, distance: 134.8
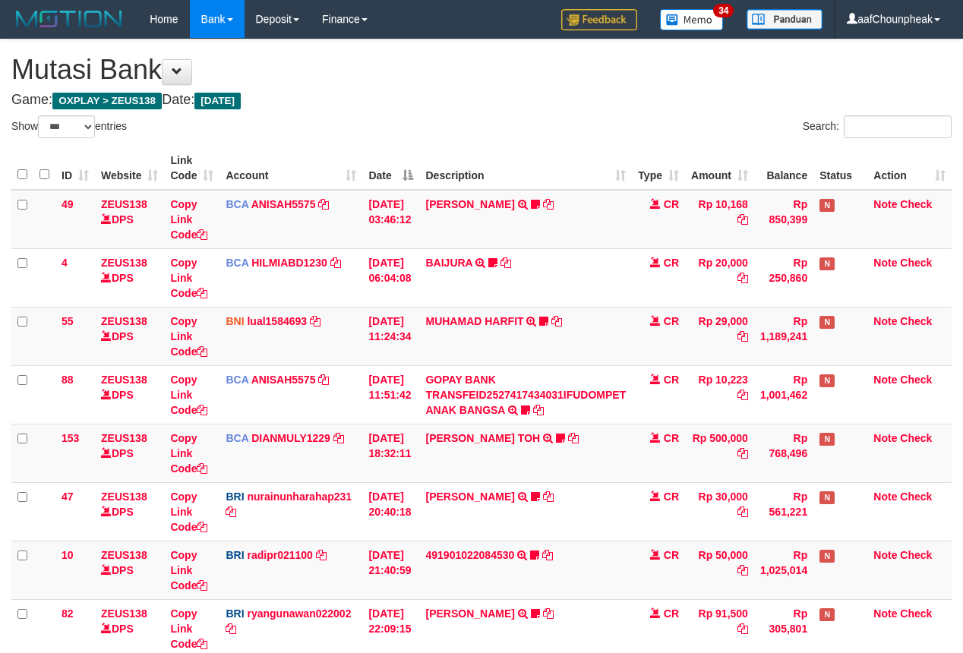
select select "***"
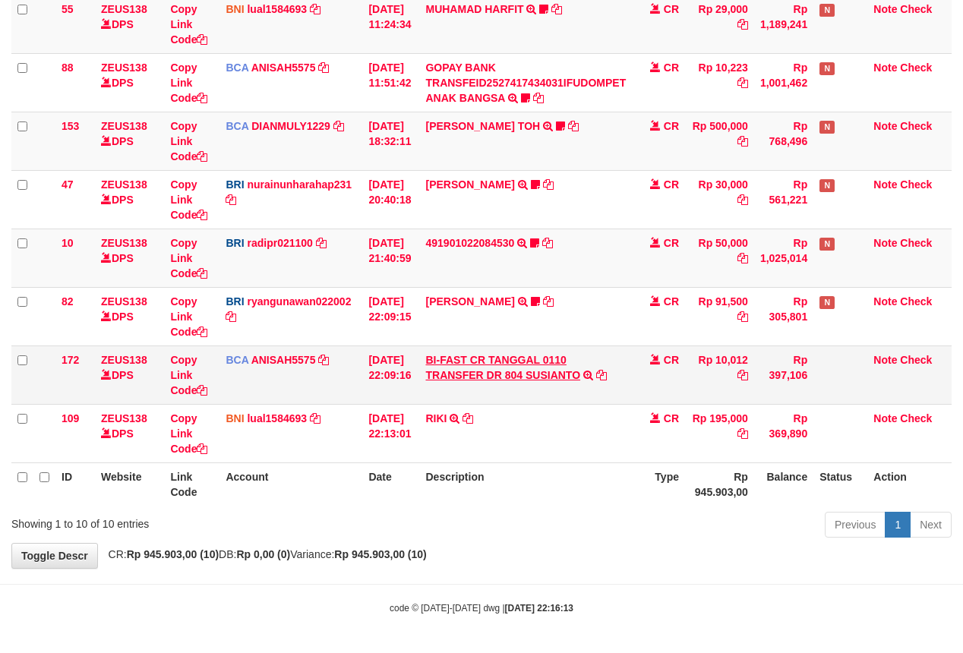
click at [477, 377] on td "BI-FAST CR TANGGAL 0110 TRANSFER DR 804 SUSIANTO BI-FAST CR TANGGAL :01/10 TRAN…" at bounding box center [525, 374] width 213 height 58
click at [477, 369] on link "BI-FAST CR TANGGAL 0110 TRANSFER DR 804 SUSIANTO" at bounding box center [502, 367] width 155 height 27
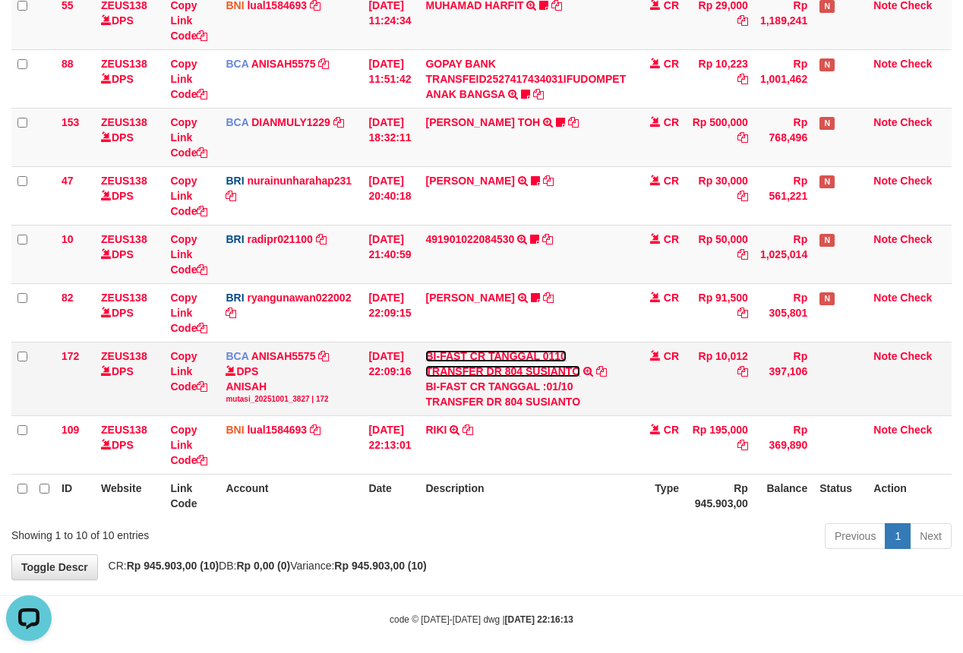
scroll to position [0, 0]
click at [557, 402] on div "BI-FAST CR TANGGAL :01/10 TRANSFER DR 804 SUSIANTO" at bounding box center [525, 394] width 200 height 30
copy div "SUSIANTO"
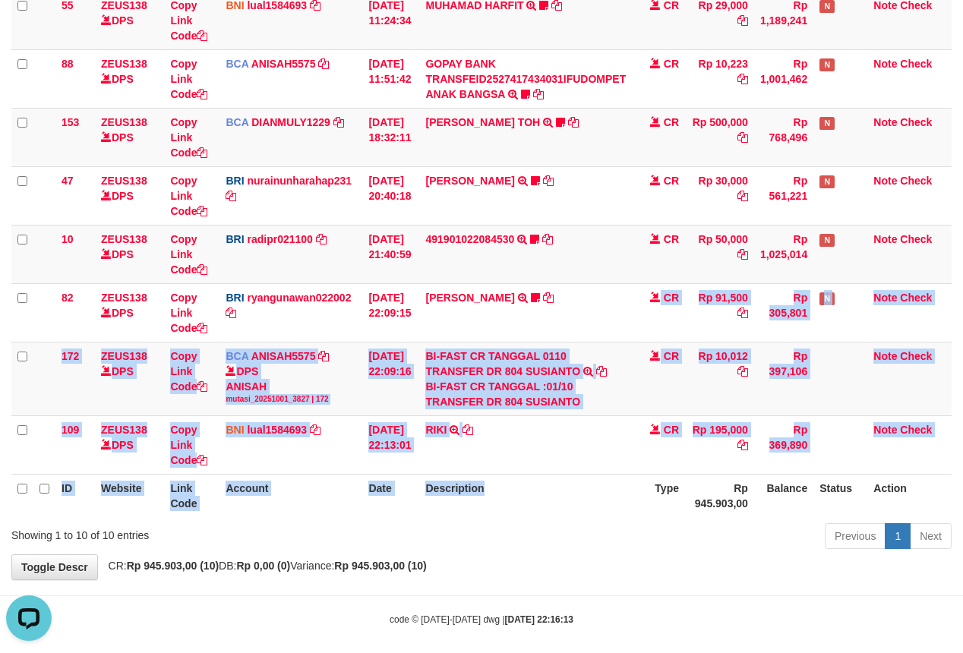
drag, startPoint x: 598, startPoint y: 450, endPoint x: 602, endPoint y: 477, distance: 26.8
click at [602, 477] on table "ID Website Link Code Account Date Description Type Amount Balance Status Action…" at bounding box center [481, 174] width 940 height 686
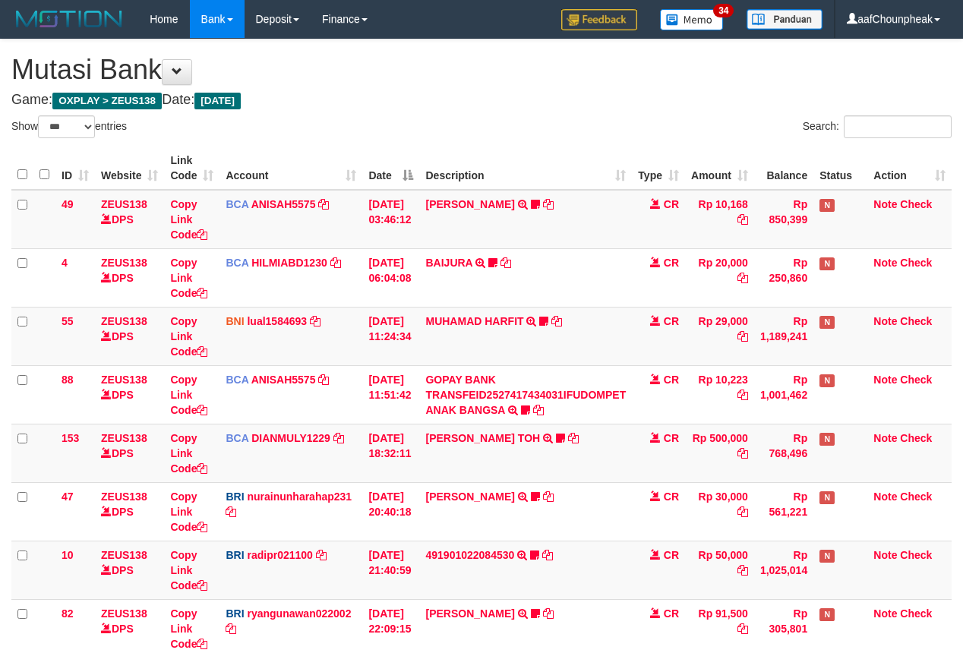
select select "***"
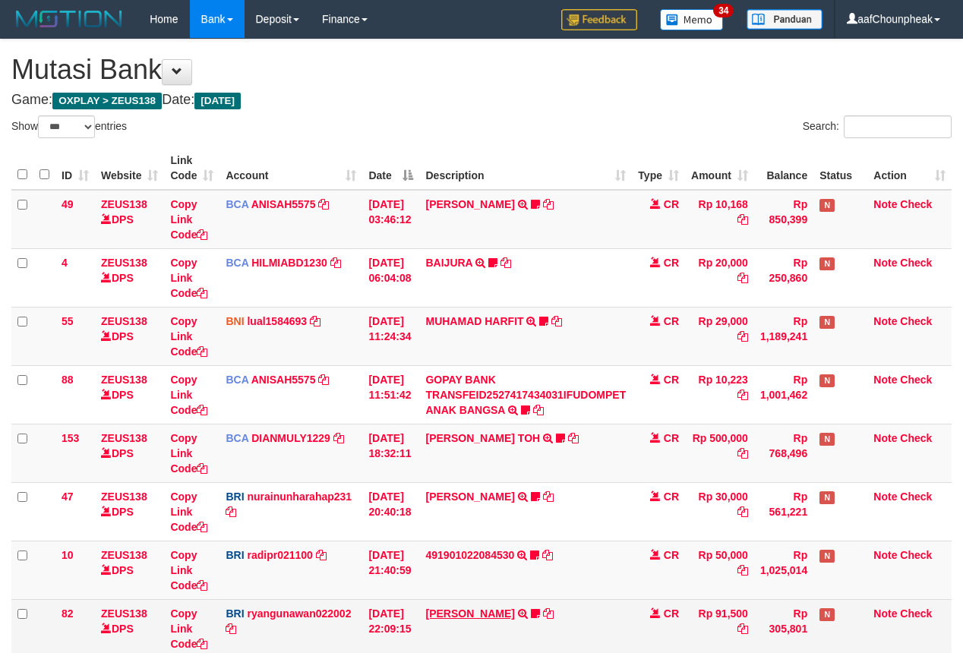
scroll to position [316, 0]
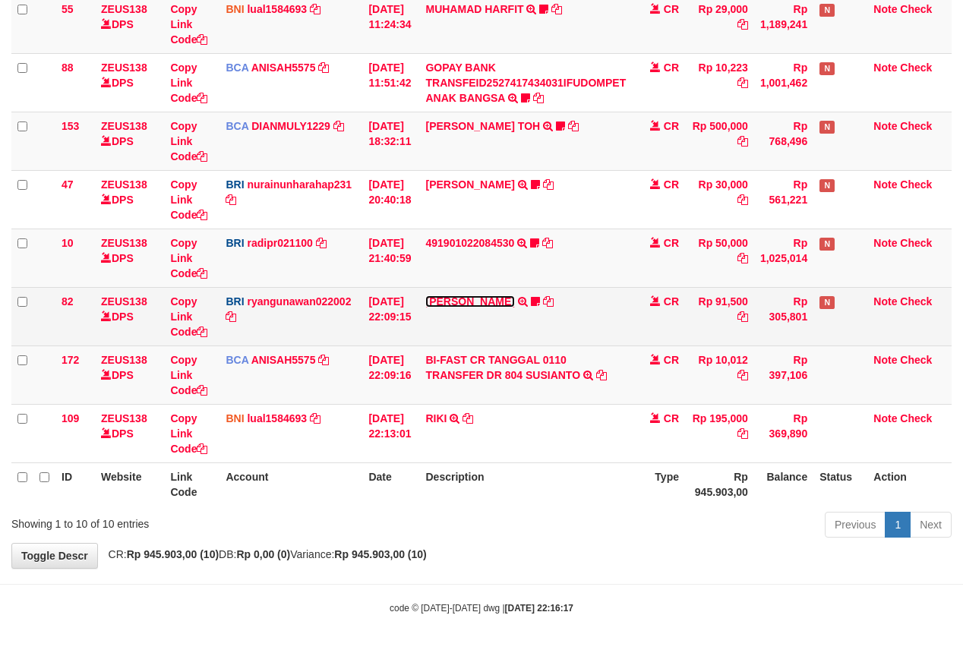
click at [453, 304] on link "[PERSON_NAME]" at bounding box center [469, 301] width 89 height 12
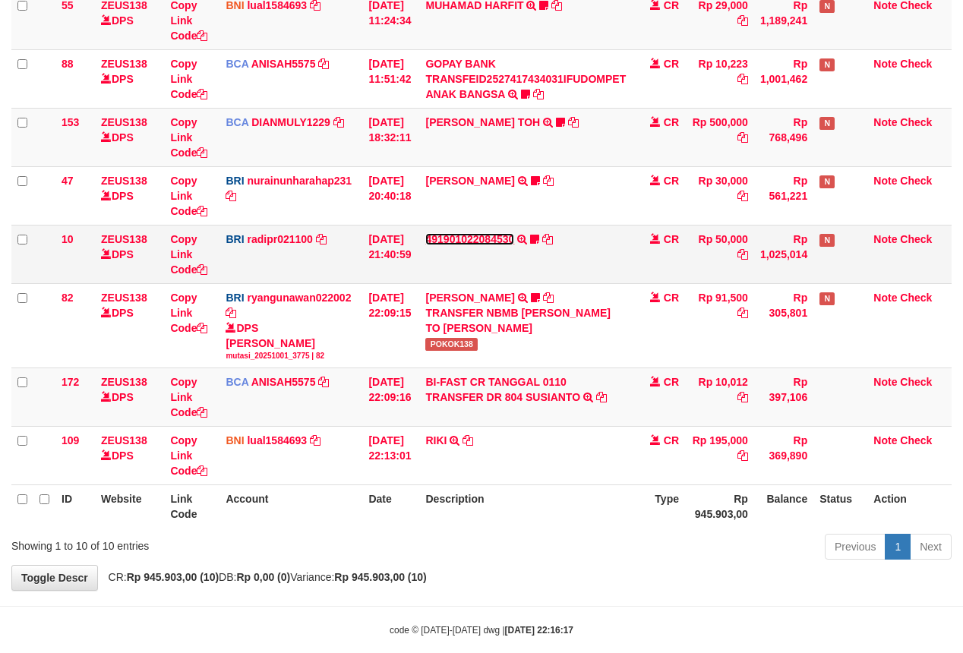
click at [462, 244] on link "491901022084530" at bounding box center [469, 239] width 89 height 12
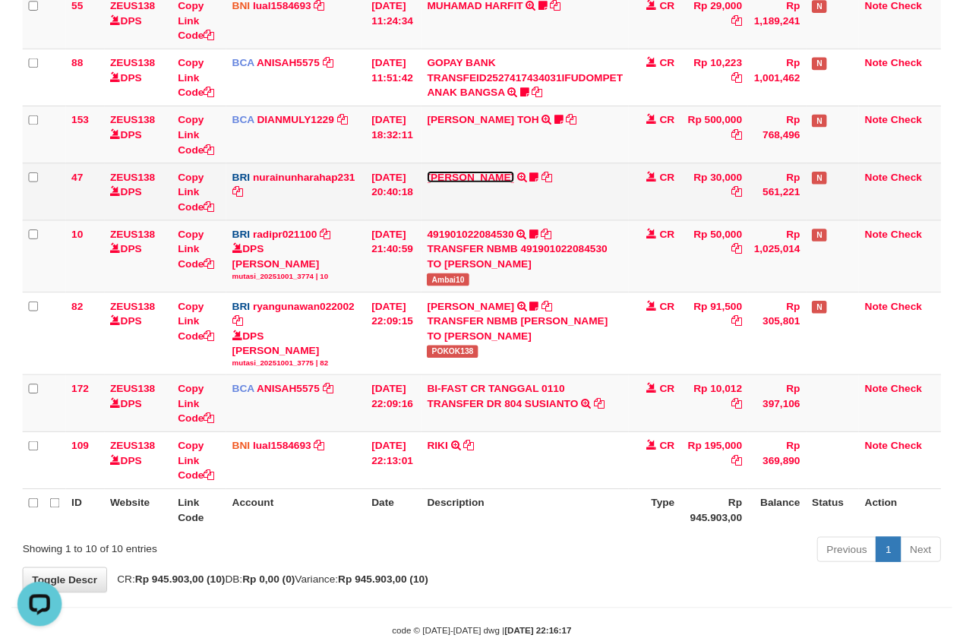
scroll to position [0, 0]
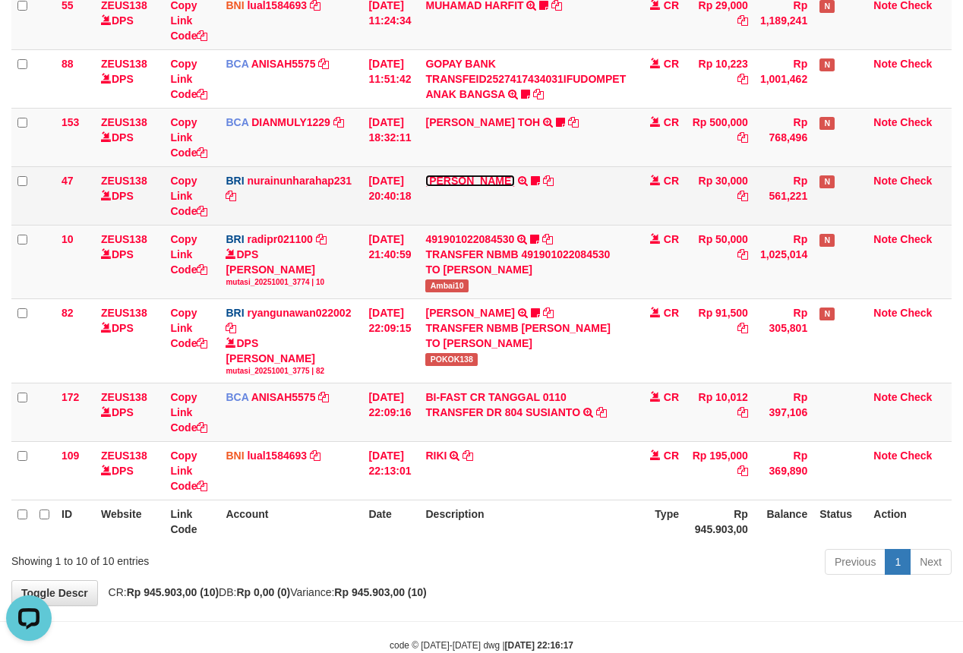
click at [468, 186] on link "[PERSON_NAME]" at bounding box center [469, 181] width 89 height 12
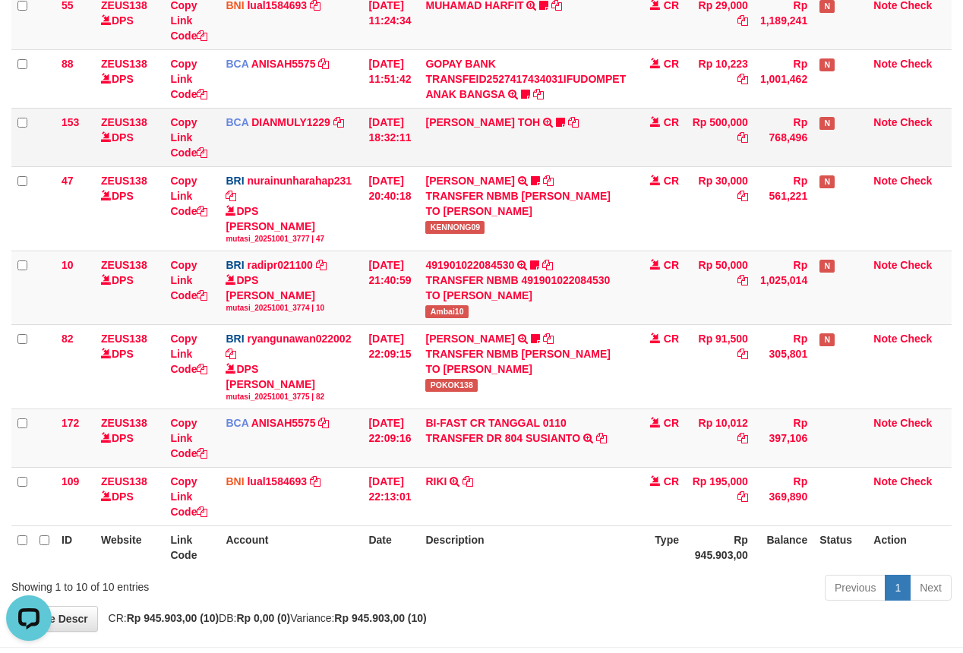
click at [465, 135] on td "CARINA OCTAVIA TOH TRSF E-BANKING CR 0110/FTSCY/WS95031 500000.00CARINA OCTAVIA…" at bounding box center [525, 137] width 213 height 58
click at [465, 123] on link "[PERSON_NAME] TOH" at bounding box center [482, 122] width 115 height 12
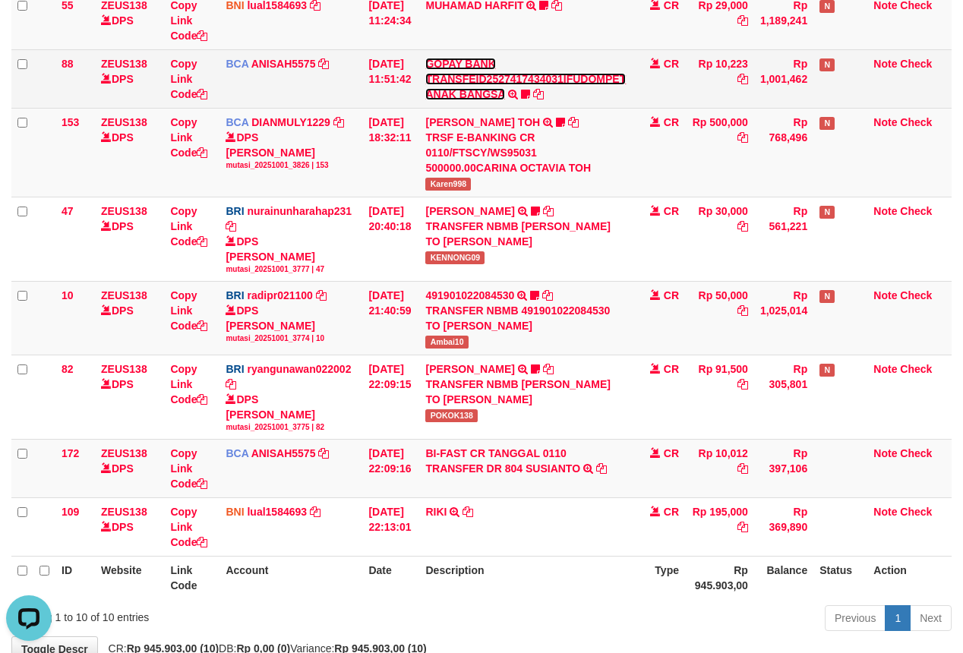
click at [462, 93] on link "GOPAY BANK TRANSFEID2527417434031IFUDOMPET ANAK BANGSA" at bounding box center [525, 79] width 200 height 43
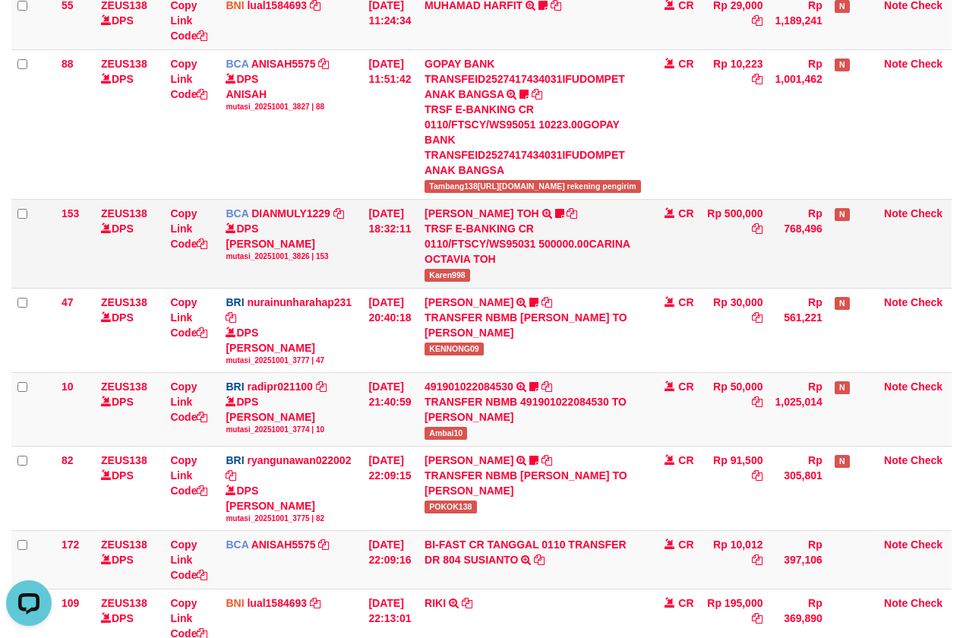
click at [448, 207] on td "CARINA OCTAVIA TOH TRSF E-BANKING CR 0110/FTSCY/WS95031 500000.00CARINA OCTAVIA…" at bounding box center [532, 243] width 228 height 89
click at [448, 269] on span "Karen998" at bounding box center [447, 275] width 46 height 13
copy span "Karen998"
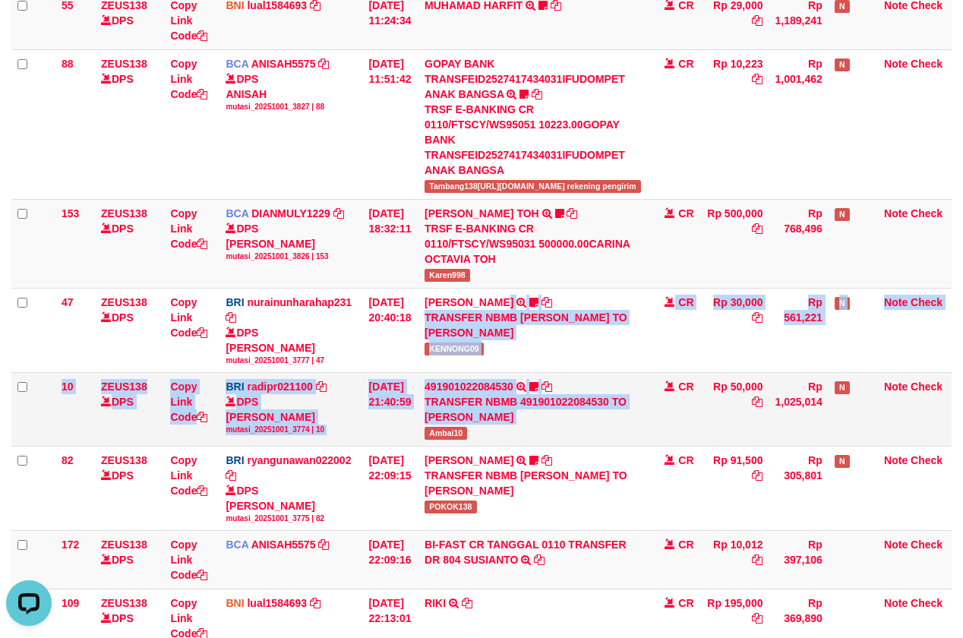
drag, startPoint x: 435, startPoint y: 366, endPoint x: 438, endPoint y: 373, distance: 8.2
click at [438, 373] on tbody "49 ZEUS138 DPS Copy Link Code BCA ANISAH5575 DPS ANISAH mutasi_20251001_3827 | …" at bounding box center [481, 261] width 940 height 774
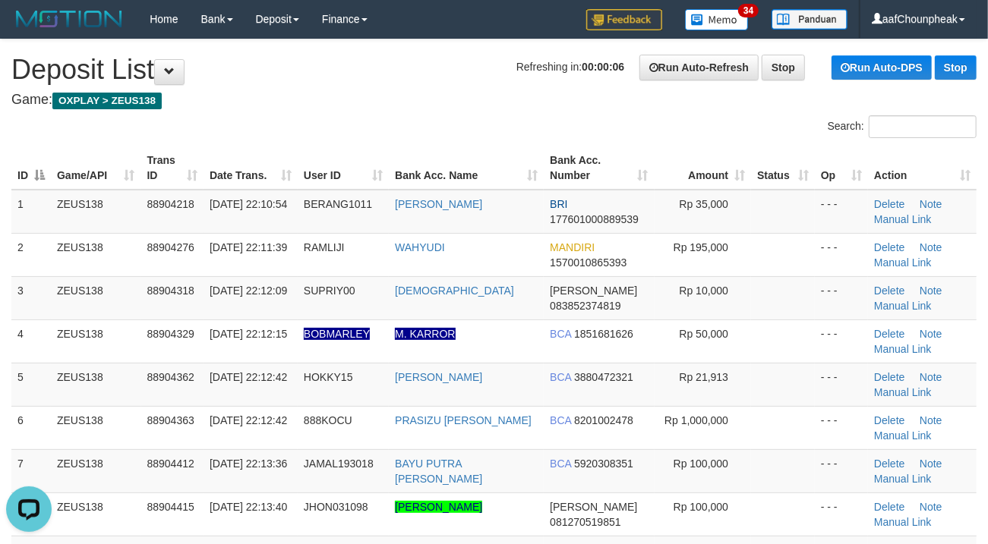
drag, startPoint x: 448, startPoint y: 107, endPoint x: 9, endPoint y: 164, distance: 442.4
click at [411, 107] on h4 "Game: OXPLAY > ZEUS138" at bounding box center [493, 100] width 965 height 15
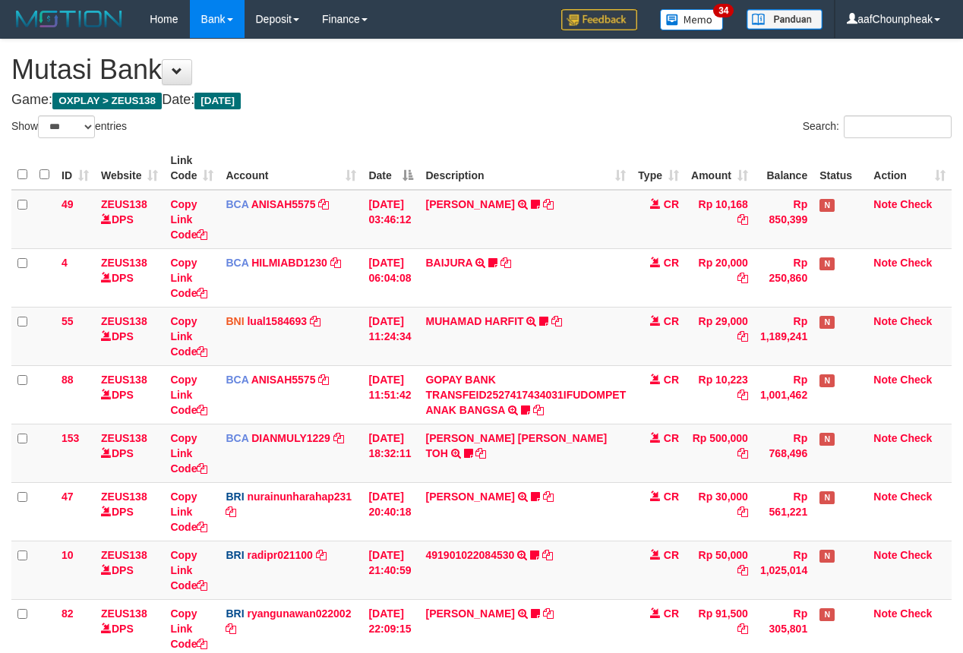
select select "***"
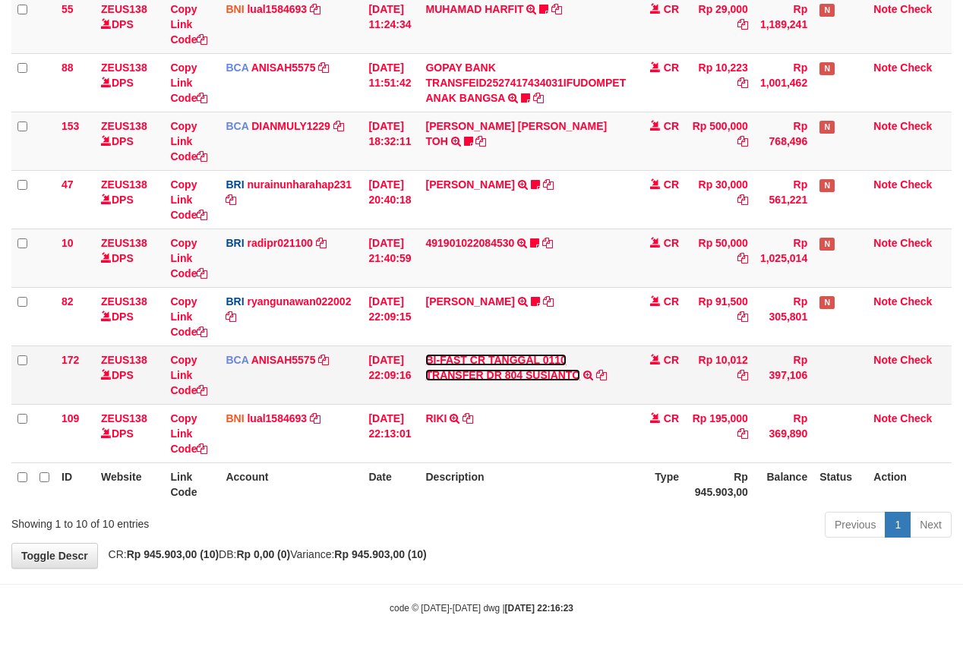
click at [472, 361] on link "BI-FAST CR TANGGAL 0110 TRANSFER DR 804 SUSIANTO" at bounding box center [502, 367] width 155 height 27
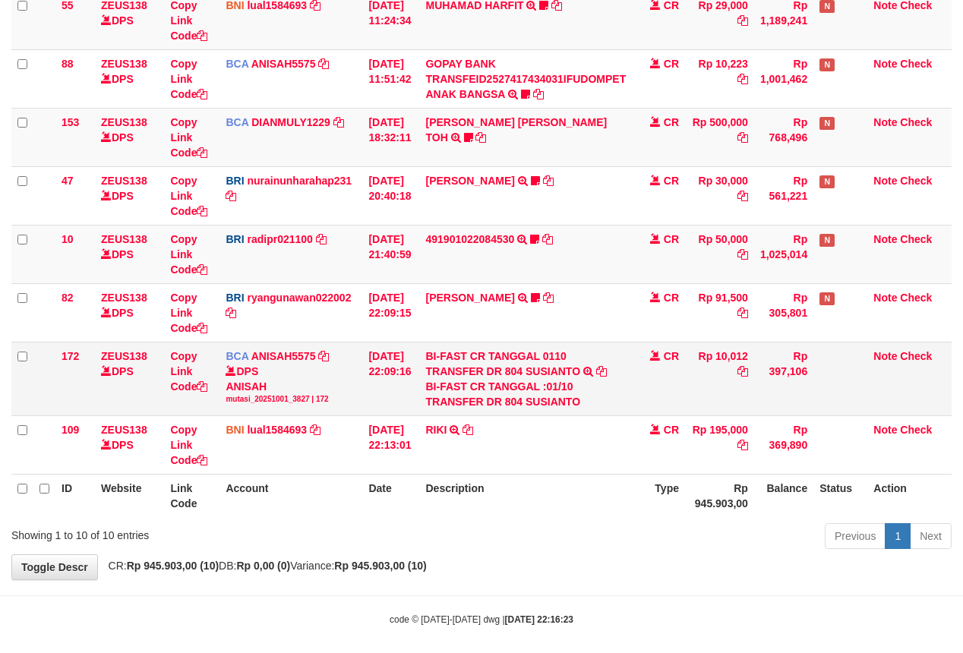
click at [568, 405] on div "BI-FAST CR TANGGAL :01/10 TRANSFER DR 804 SUSIANTO" at bounding box center [525, 394] width 200 height 30
copy div "SUSIANTO"
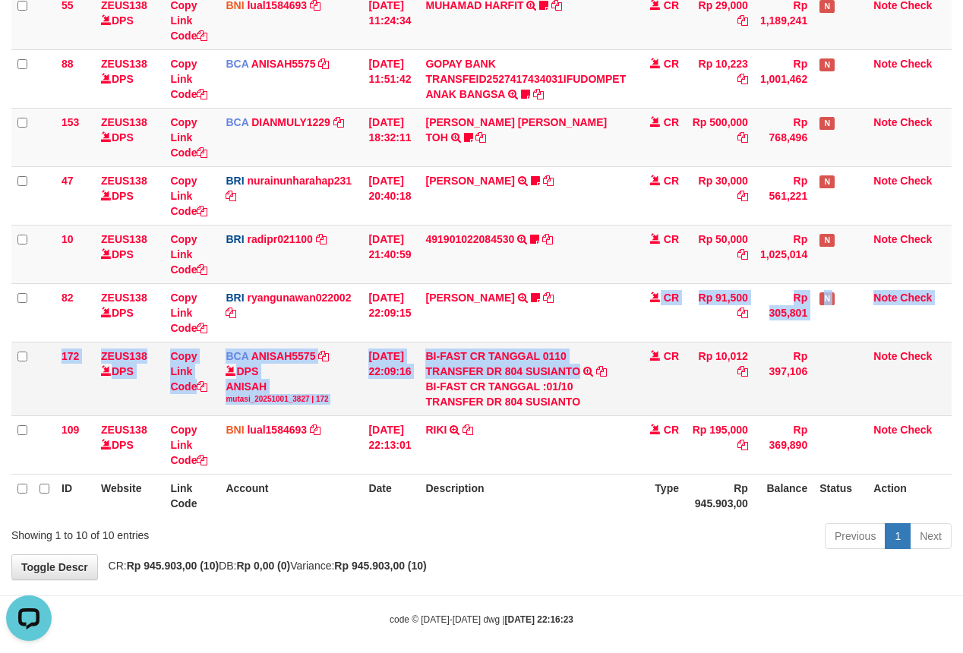
drag, startPoint x: 569, startPoint y: 340, endPoint x: 586, endPoint y: 378, distance: 41.5
click at [586, 378] on tbody "49 ZEUS138 DPS Copy Link Code BCA ANISAH5575 DPS ANISAH mutasi_20251001_3827 | …" at bounding box center [481, 174] width 940 height 600
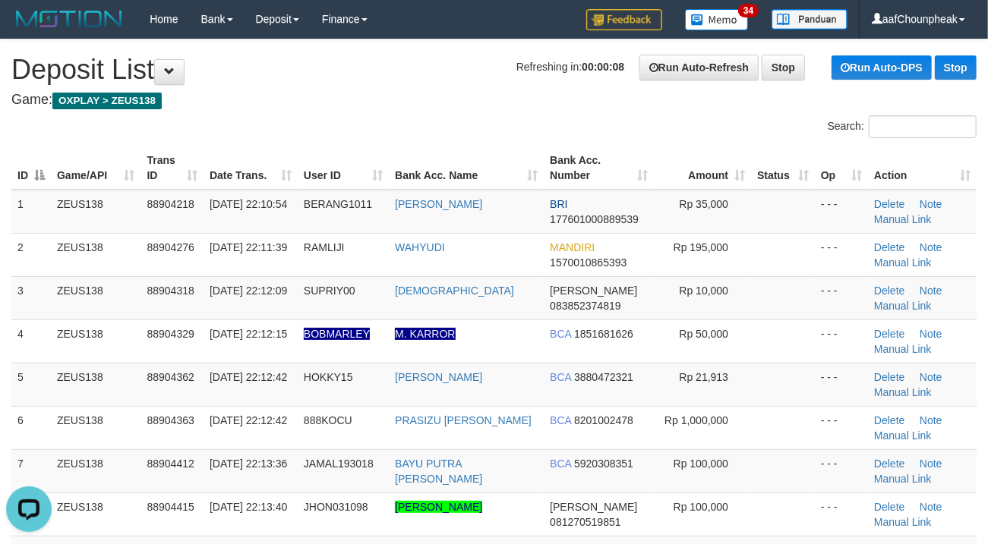
click at [366, 128] on div "Search:" at bounding box center [494, 128] width 988 height 27
drag, startPoint x: 366, startPoint y: 128, endPoint x: 350, endPoint y: 134, distance: 17.1
click at [354, 134] on div "Search:" at bounding box center [494, 128] width 988 height 27
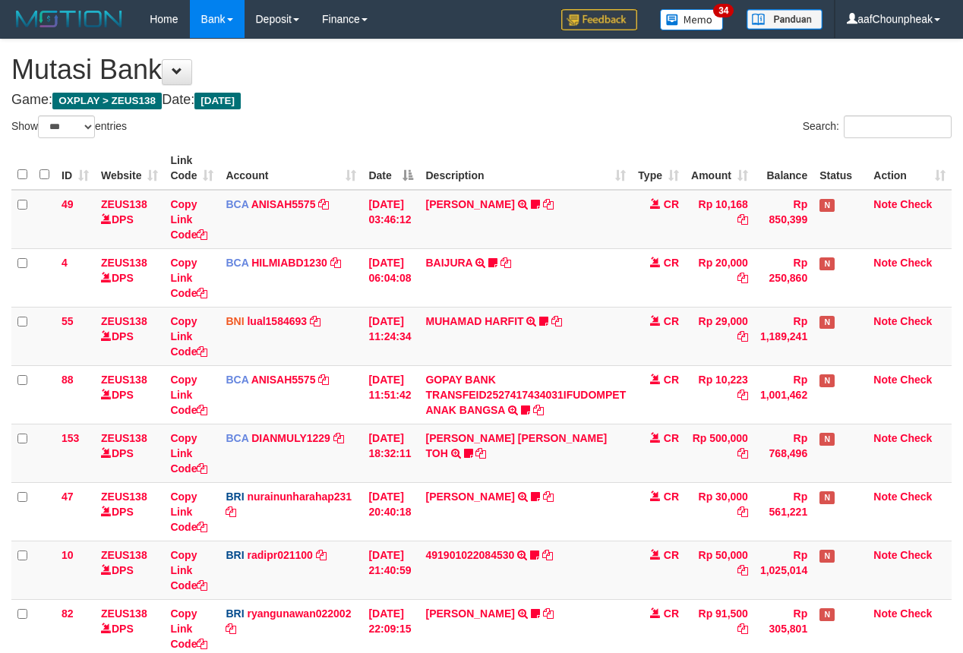
select select "***"
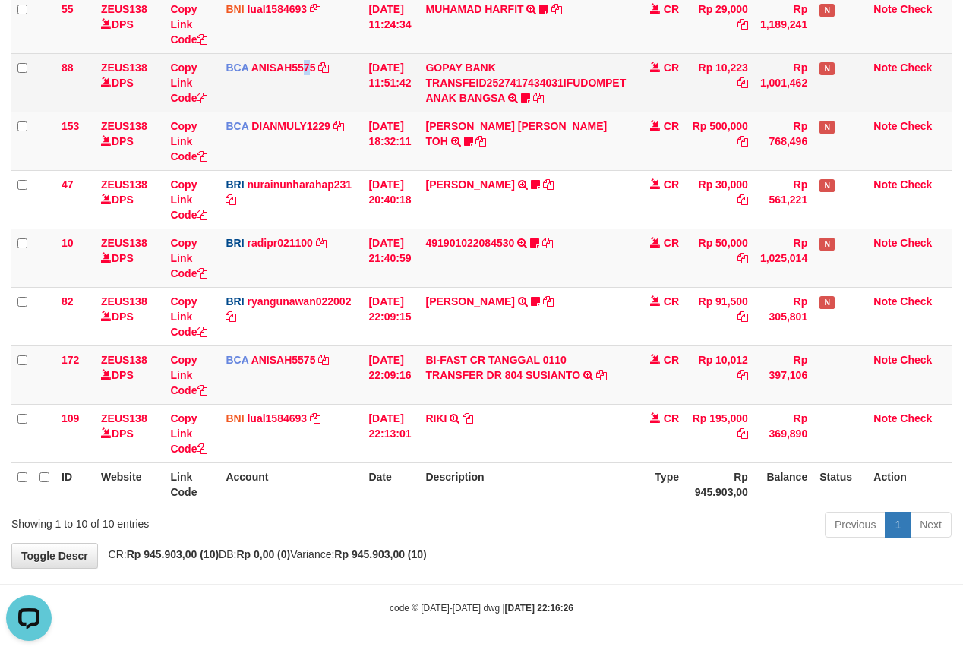
drag, startPoint x: 305, startPoint y: 97, endPoint x: 316, endPoint y: 79, distance: 21.1
click at [307, 85] on td "BCA ANISAH5575 DPS ANISAH mutasi_20251001_3827 | 88 mutasi_20251001_3827 | 88" at bounding box center [290, 82] width 143 height 58
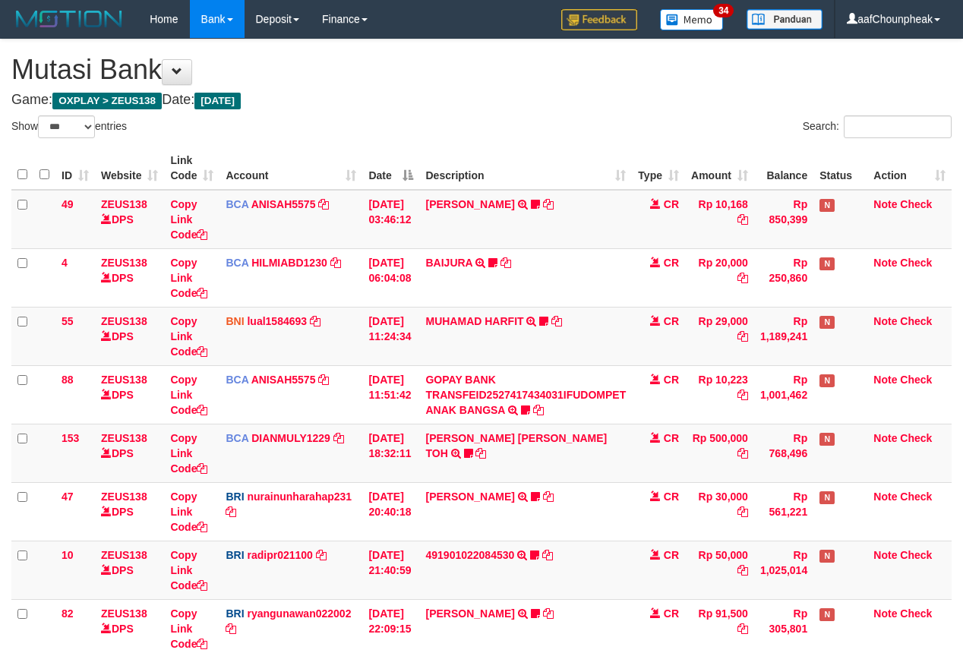
select select "***"
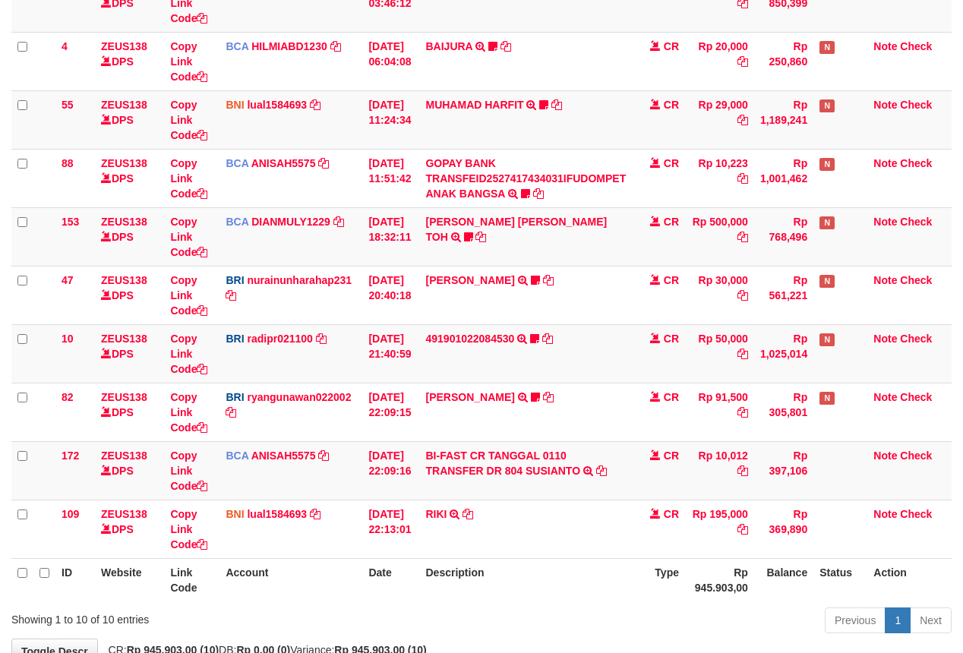
drag, startPoint x: 395, startPoint y: 547, endPoint x: 401, endPoint y: 566, distance: 19.7
click at [401, 566] on table "ID Website Link Code Account Date Description Type Amount Balance Status Action…" at bounding box center [481, 265] width 940 height 671
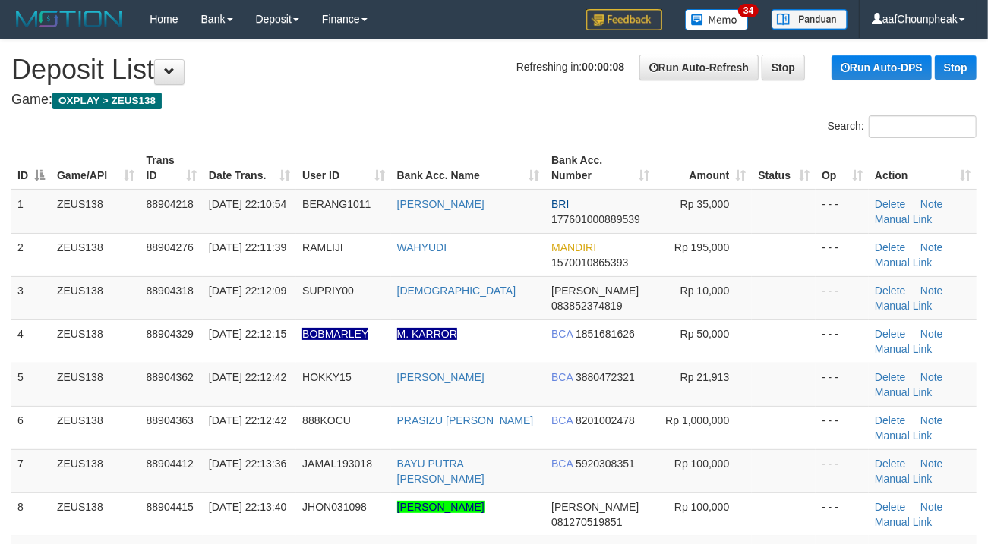
click at [255, 147] on th "Date Trans." at bounding box center [249, 168] width 93 height 43
drag, startPoint x: 255, startPoint y: 147, endPoint x: 0, endPoint y: 201, distance: 260.8
click at [229, 150] on th "Date Trans." at bounding box center [249, 168] width 93 height 43
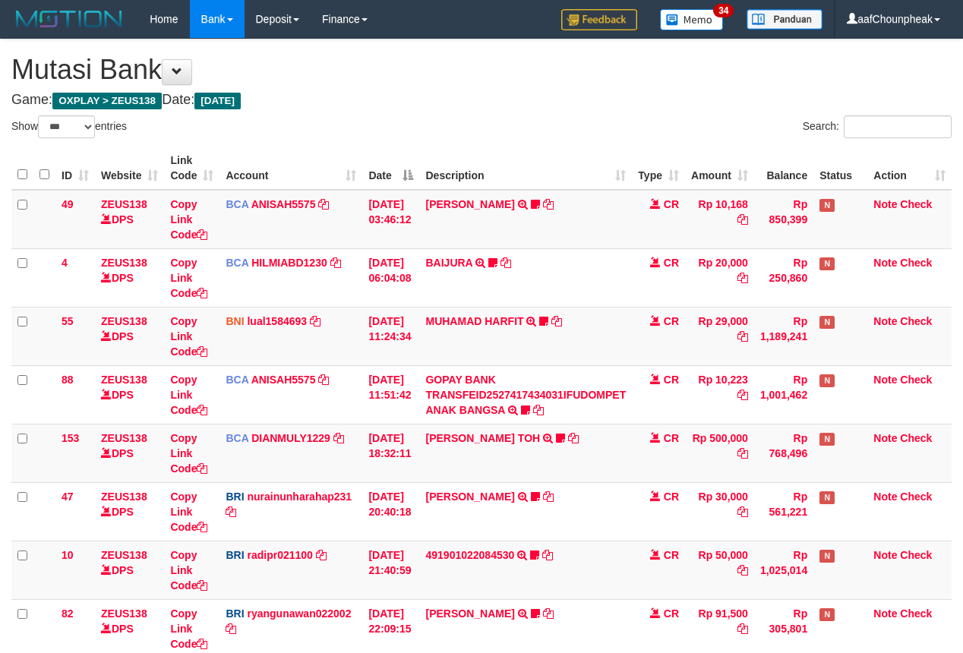
select select "***"
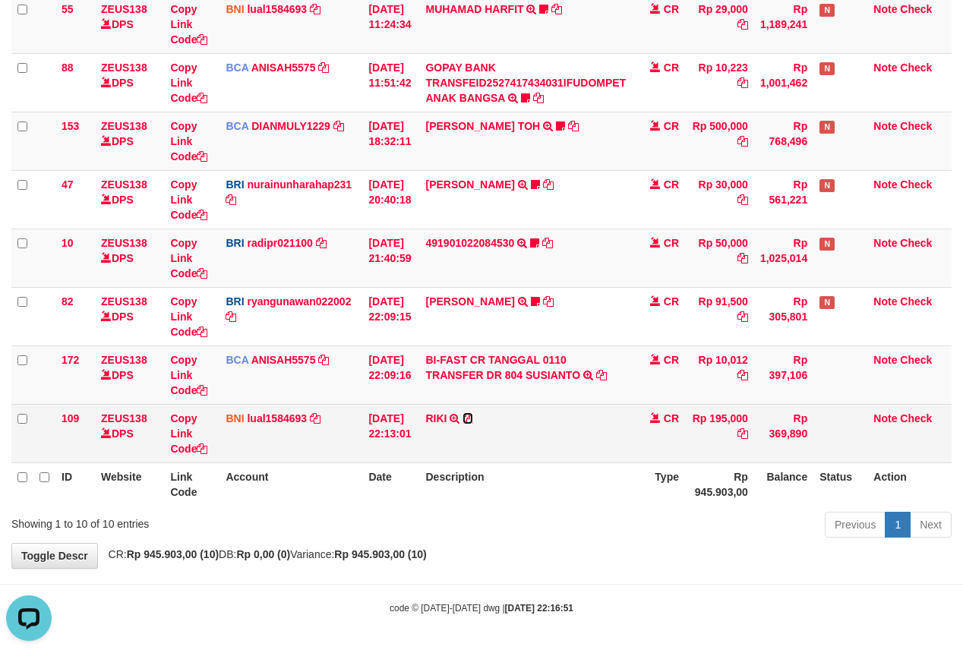
click at [473, 416] on icon at bounding box center [467, 418] width 11 height 11
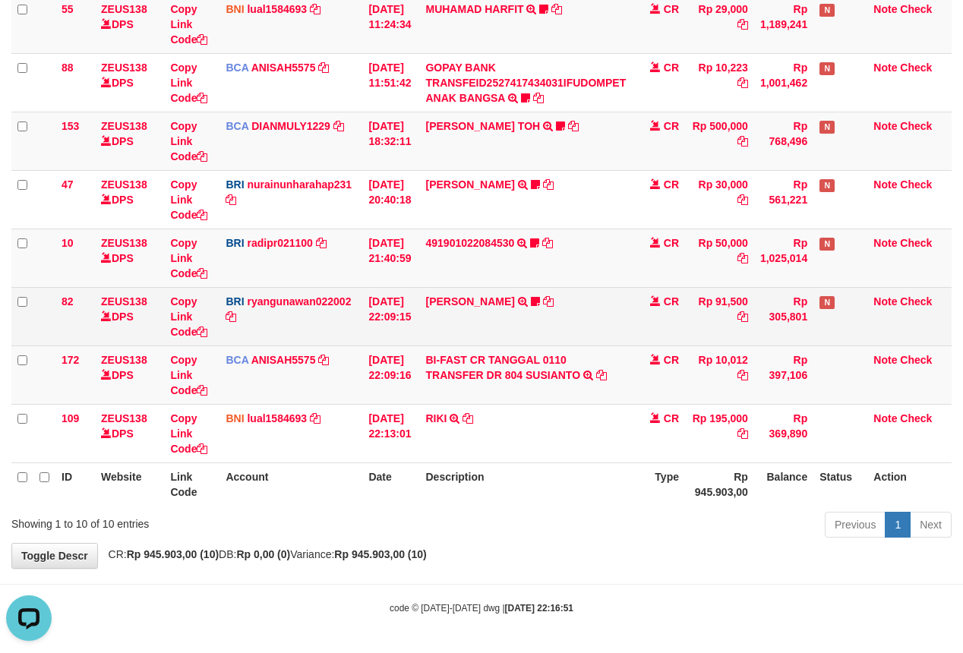
click at [481, 304] on td "DANA ERLANGGAYUDH TRANSFER NBMB DANA ERLANGGAYUDH TO RYAN GUNAWAN POKOK138" at bounding box center [525, 316] width 213 height 58
click at [481, 298] on link "[PERSON_NAME]" at bounding box center [469, 301] width 89 height 12
click at [466, 307] on td "DANA ERLANGGAYUDH TRANSFER NBMB DANA ERLANGGAYUDH TO RYAN GUNAWAN POKOK138" at bounding box center [525, 316] width 213 height 58
click at [469, 296] on link "DANA ERLANGGAYUDH" at bounding box center [469, 301] width 89 height 12
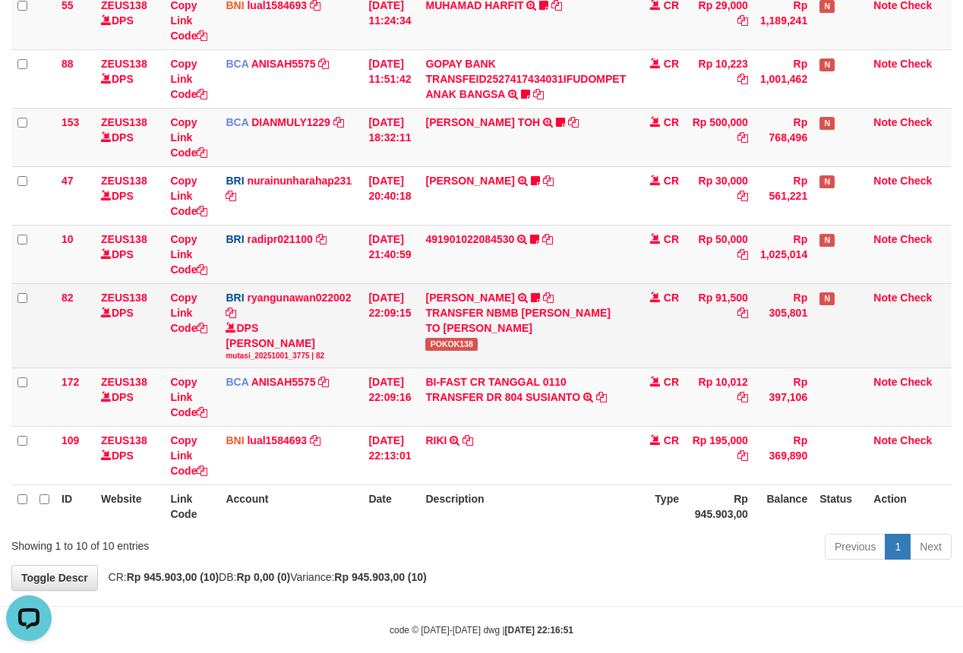
click at [453, 352] on td "DANA ERLANGGAYUDH TRANSFER NBMB DANA ERLANGGAYUDH TO RYAN GUNAWAN POKOK138" at bounding box center [525, 325] width 213 height 84
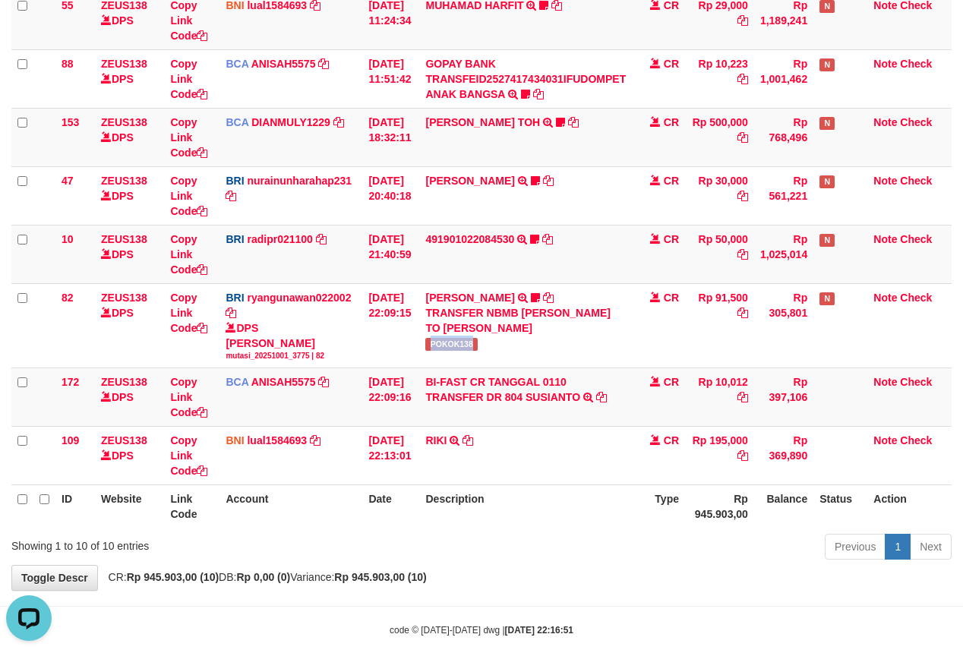
copy span "POKOK138"
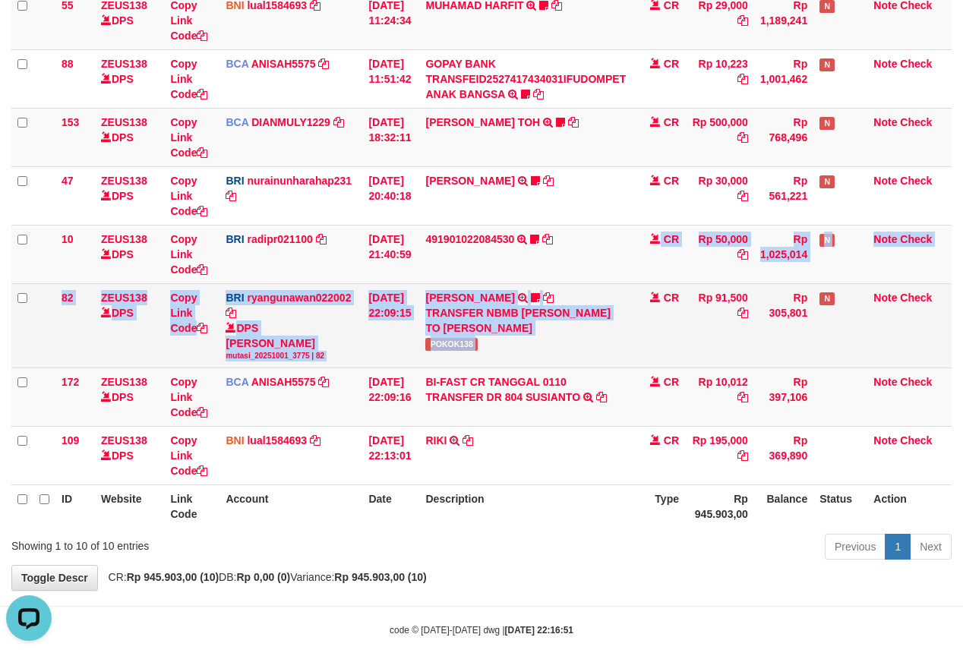
click at [654, 363] on tbody "49 ZEUS138 DPS Copy Link Code BCA ANISAH5575 DPS [PERSON_NAME] mutasi_20251001_…" at bounding box center [481, 179] width 940 height 611
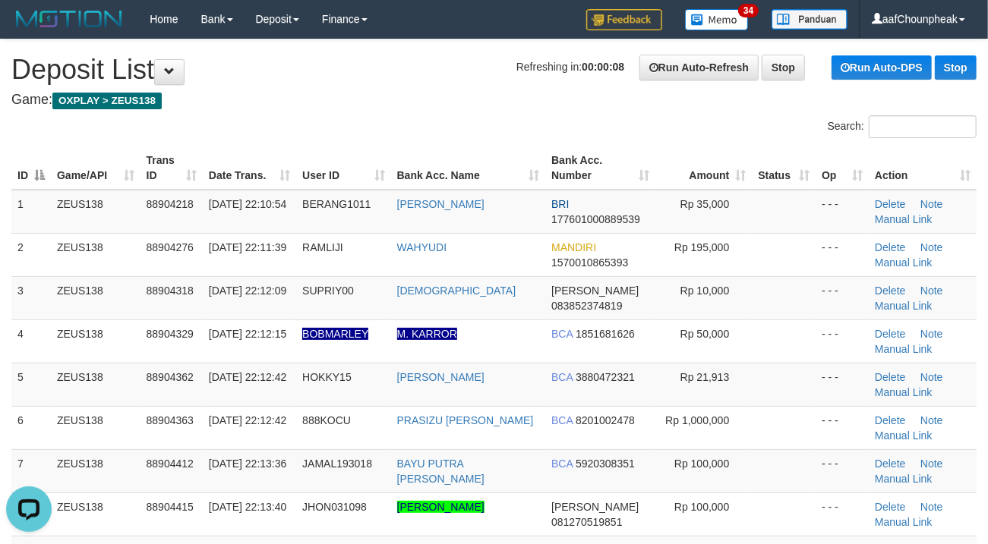
drag, startPoint x: 408, startPoint y: 107, endPoint x: 4, endPoint y: 202, distance: 414.8
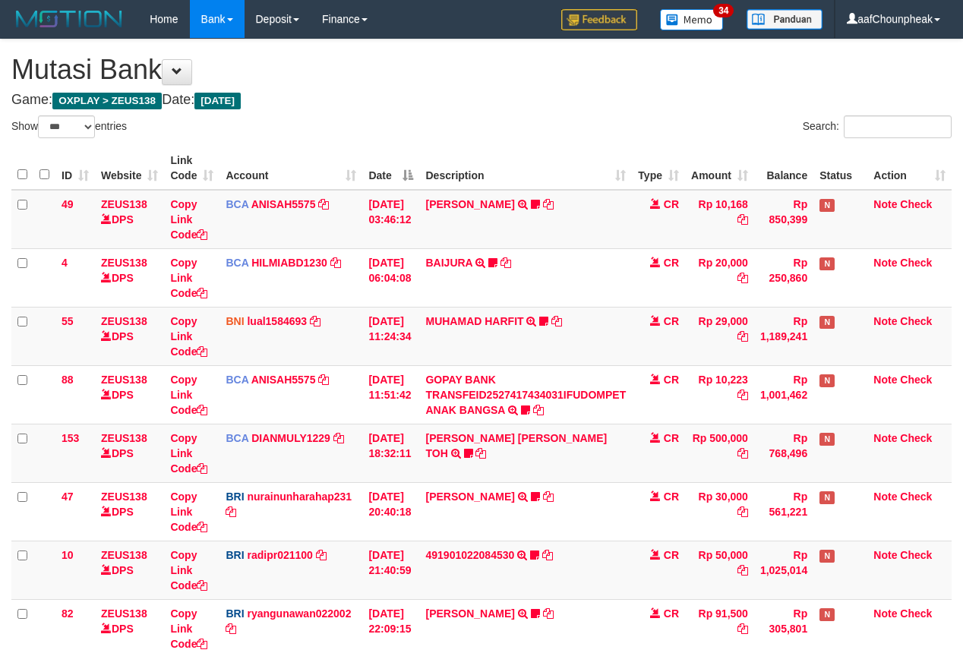
select select "***"
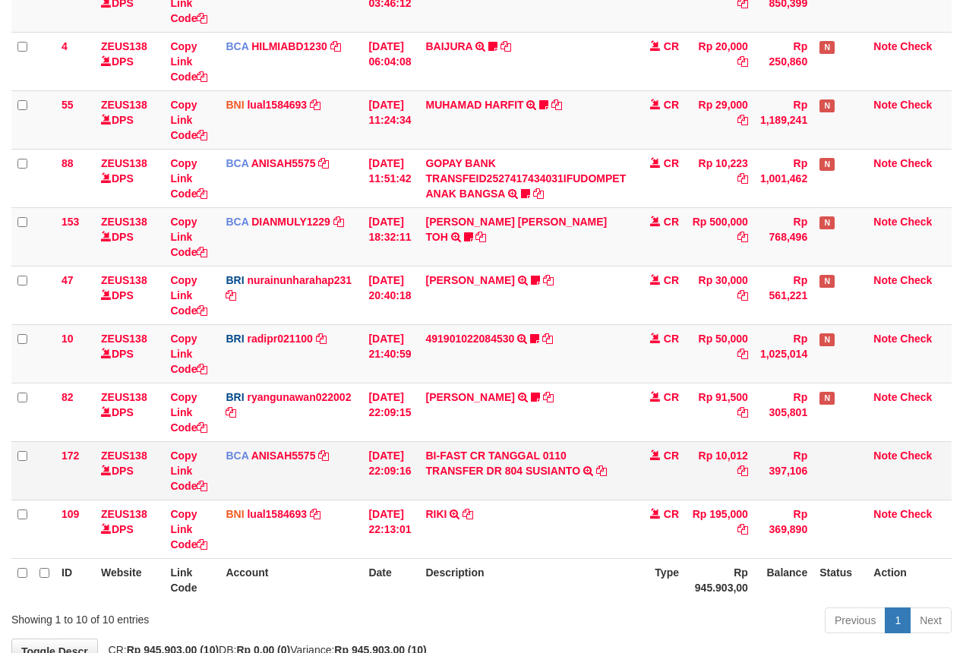
scroll to position [316, 0]
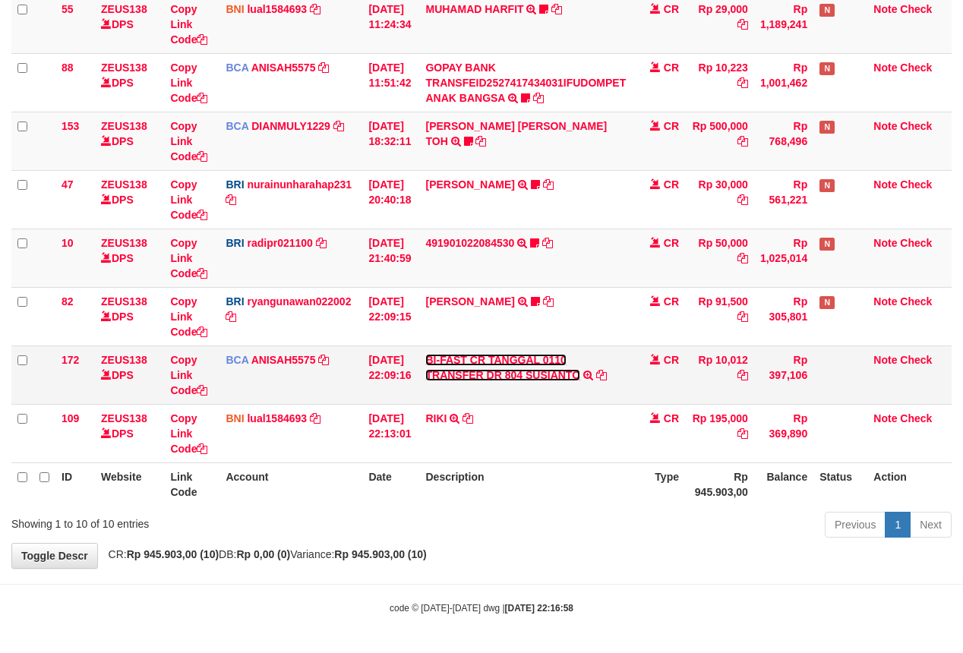
click at [492, 360] on link "BI-FAST CR TANGGAL 0110 TRANSFER DR 804 SUSIANTO" at bounding box center [502, 367] width 155 height 27
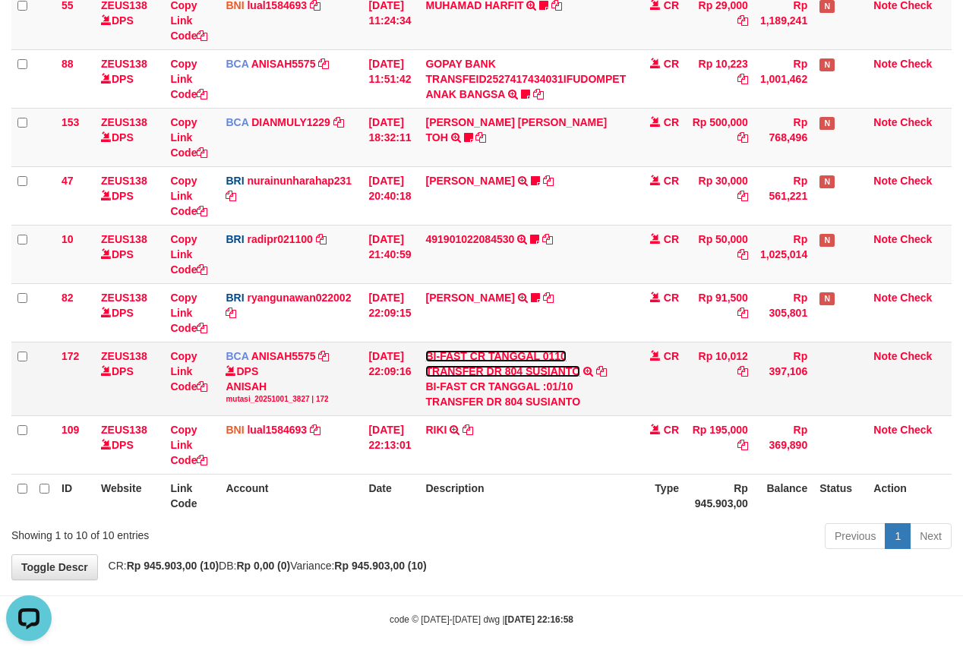
scroll to position [0, 0]
click at [550, 395] on div "BI-FAST CR TANGGAL :01/10 TRANSFER DR 804 SUSIANTO" at bounding box center [525, 394] width 200 height 30
copy div "SUSIANTO"
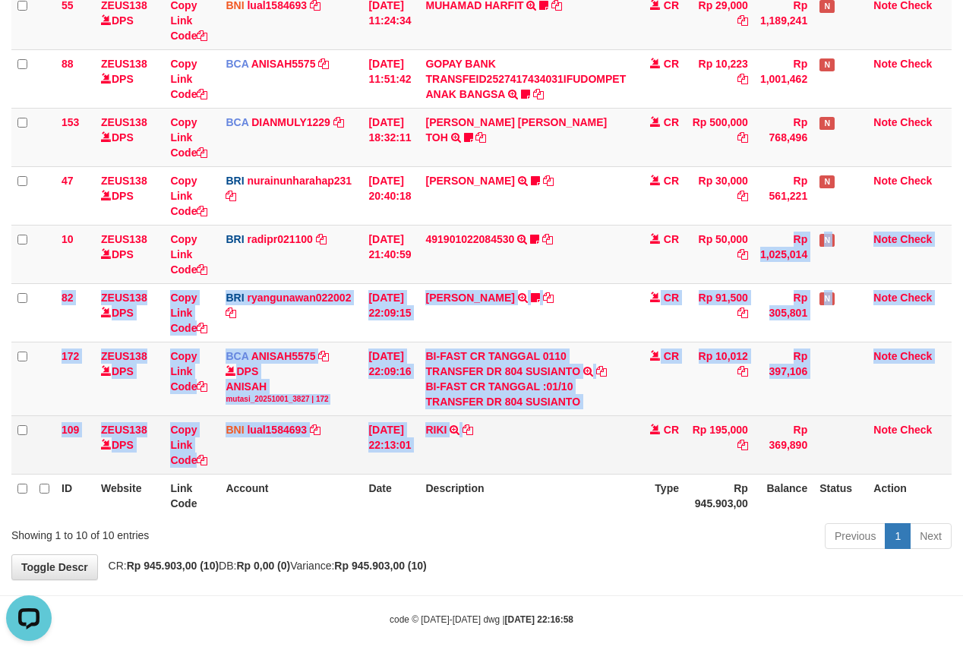
drag, startPoint x: 585, startPoint y: 402, endPoint x: 590, endPoint y: 424, distance: 22.6
click at [590, 424] on tbody "49 ZEUS138 DPS Copy Link Code BCA ANISAH5575 DPS [PERSON_NAME] mutasi_20251001_…" at bounding box center [481, 174] width 940 height 600
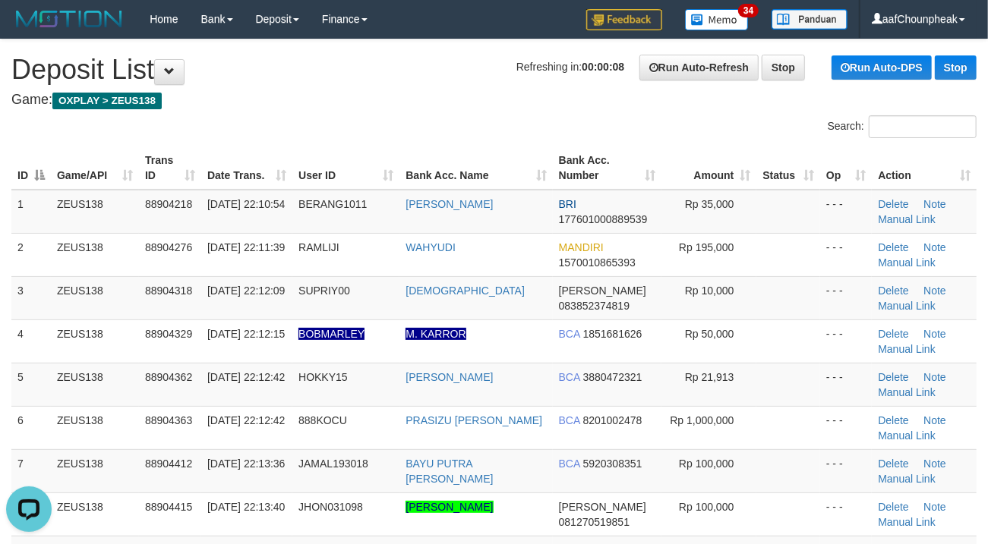
drag, startPoint x: 496, startPoint y: 113, endPoint x: 0, endPoint y: 210, distance: 505.7
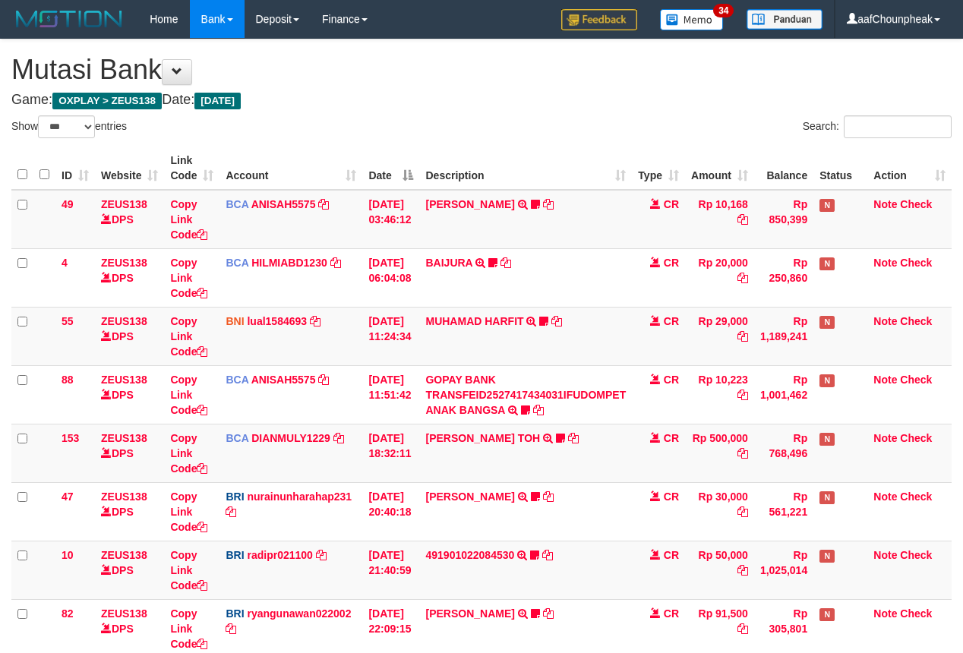
select select "***"
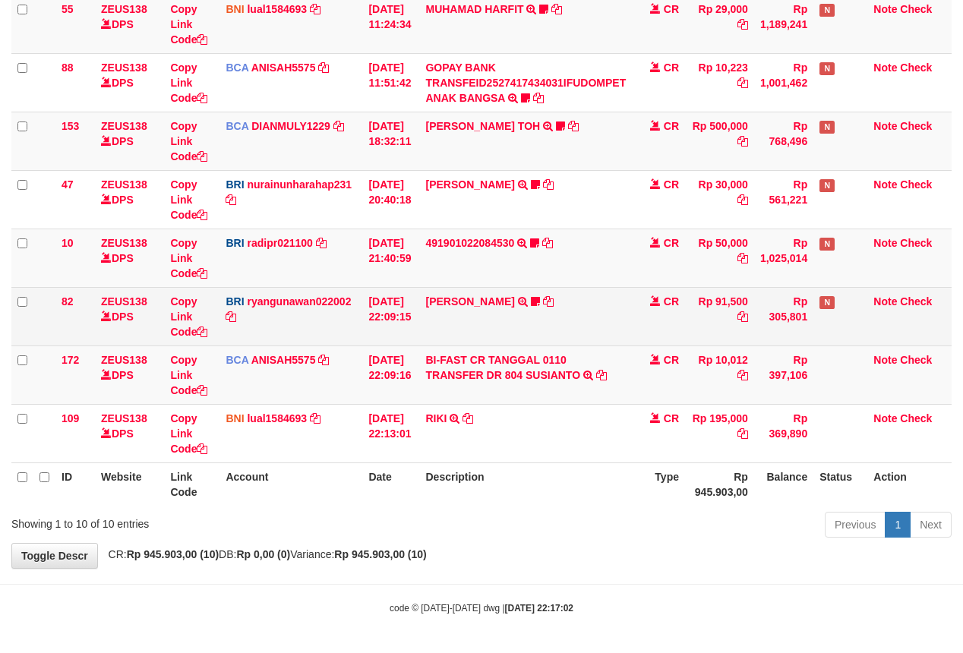
scroll to position [316, 0]
click at [459, 295] on link "[PERSON_NAME]" at bounding box center [469, 301] width 89 height 12
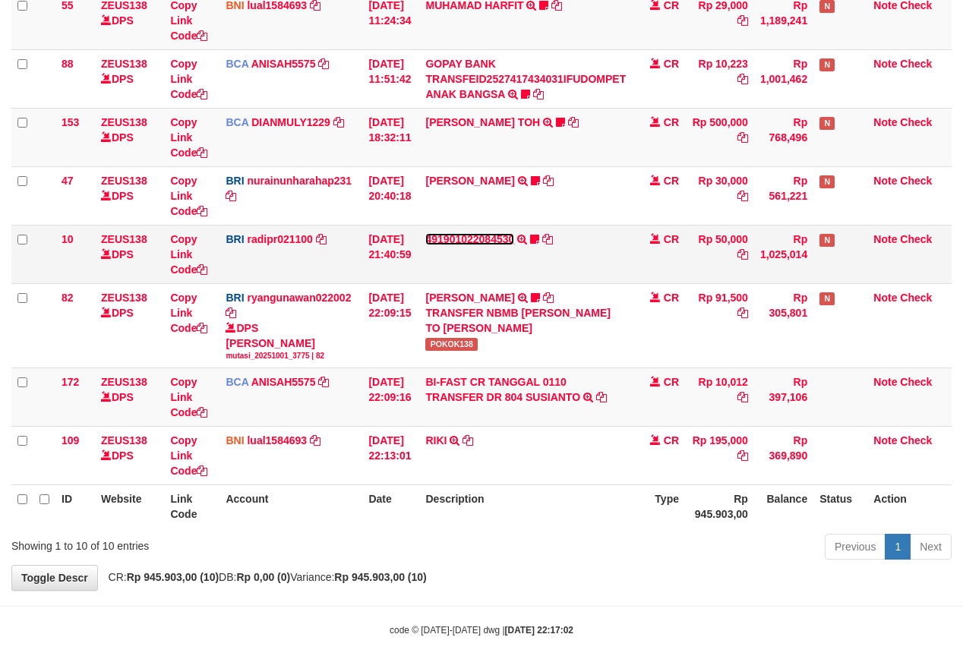
click at [468, 238] on link "491901022084530" at bounding box center [469, 239] width 89 height 12
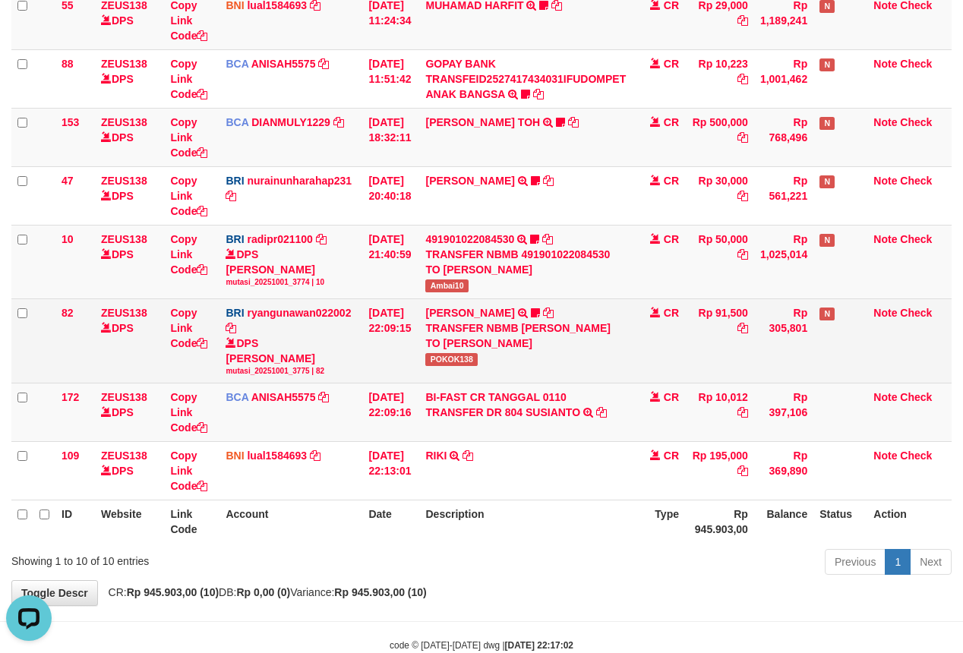
scroll to position [0, 0]
click at [449, 369] on td "[PERSON_NAME] TRANSFER NBMB DANA ERLANGGAYUDH TO [PERSON_NAME] POKOK138" at bounding box center [525, 340] width 213 height 84
copy span "POKOK138"
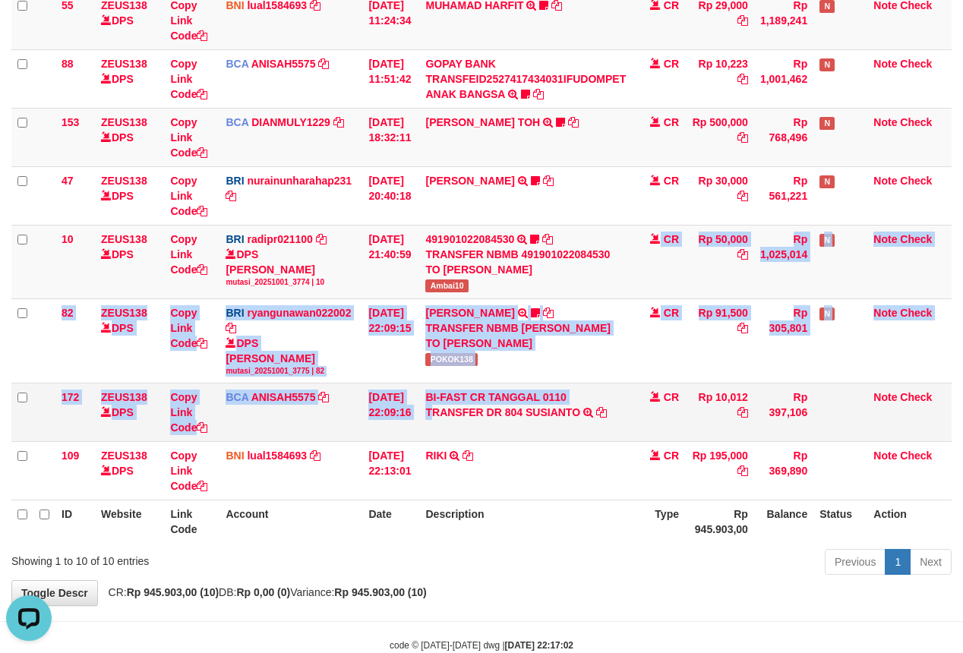
drag, startPoint x: 477, startPoint y: 317, endPoint x: 442, endPoint y: 430, distance: 118.4
click at [442, 430] on tbody "49 ZEUS138 DPS Copy Link Code BCA ANISAH5575 DPS ANISAH mutasi_20251001_3827 | …" at bounding box center [481, 187] width 940 height 626
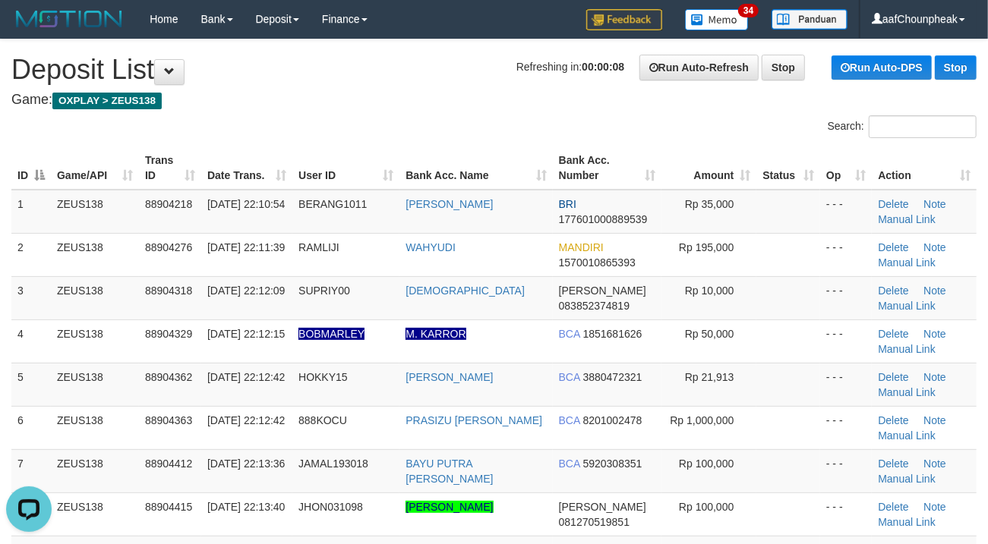
click at [407, 123] on div "Search:" at bounding box center [494, 128] width 988 height 27
drag, startPoint x: 407, startPoint y: 123, endPoint x: 1, endPoint y: 185, distance: 410.9
click at [395, 123] on div "Search:" at bounding box center [494, 128] width 988 height 27
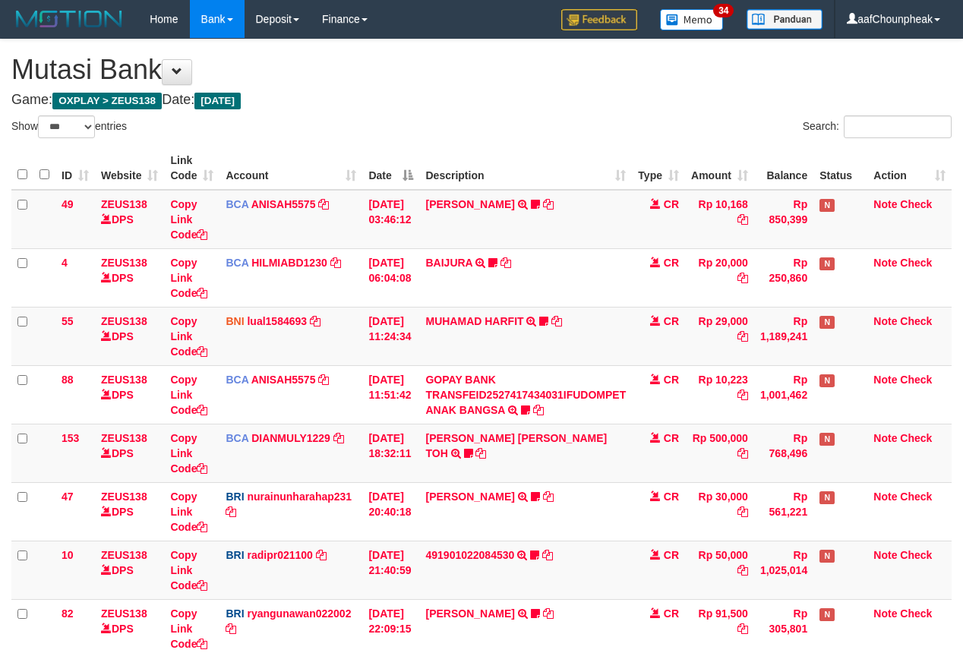
select select "***"
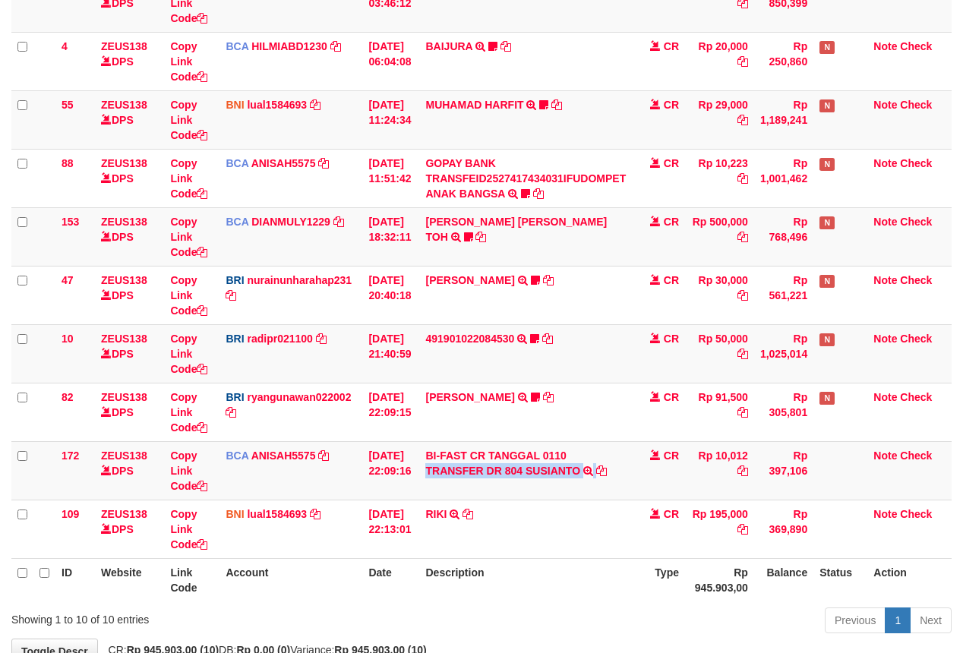
drag, startPoint x: 608, startPoint y: 458, endPoint x: 975, endPoint y: 255, distance: 420.0
click at [618, 459] on td "BI-FAST CR TANGGAL 0110 TRANSFER DR 804 SUSIANTO BI-FAST CR TANGGAL :01/10 TRAN…" at bounding box center [525, 470] width 213 height 58
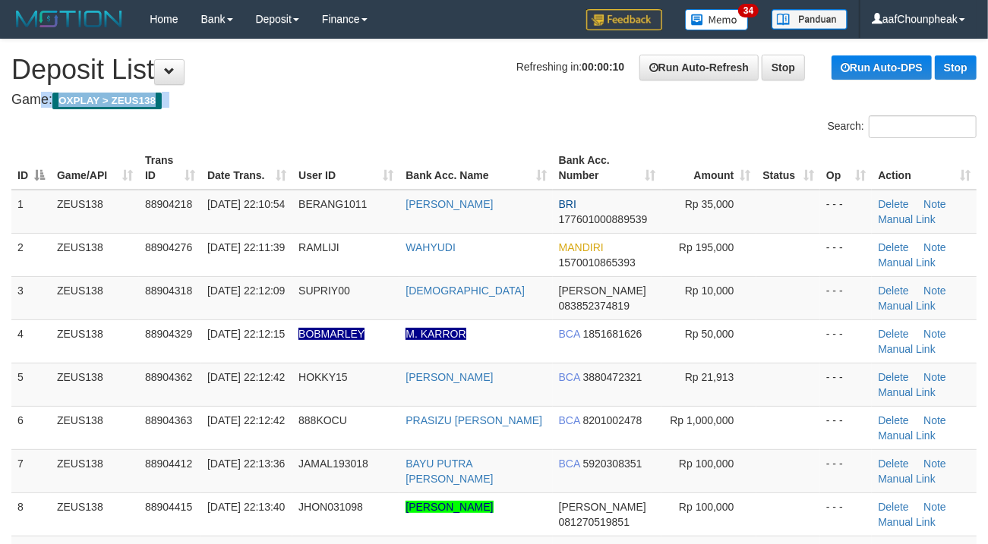
drag, startPoint x: 492, startPoint y: 134, endPoint x: 325, endPoint y: 162, distance: 169.3
click at [490, 134] on div "Search:" at bounding box center [494, 128] width 988 height 27
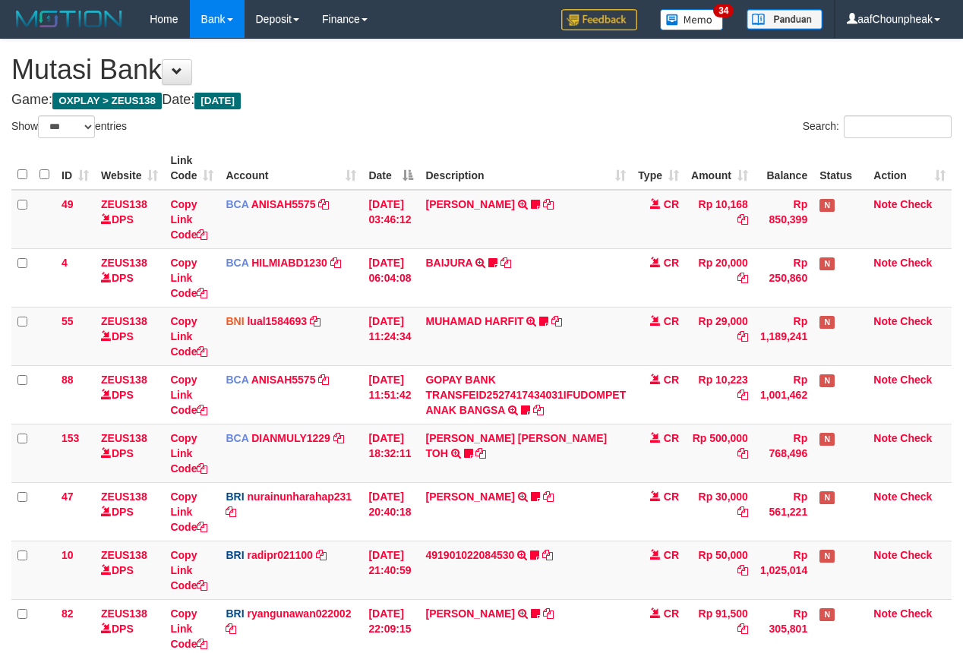
select select "***"
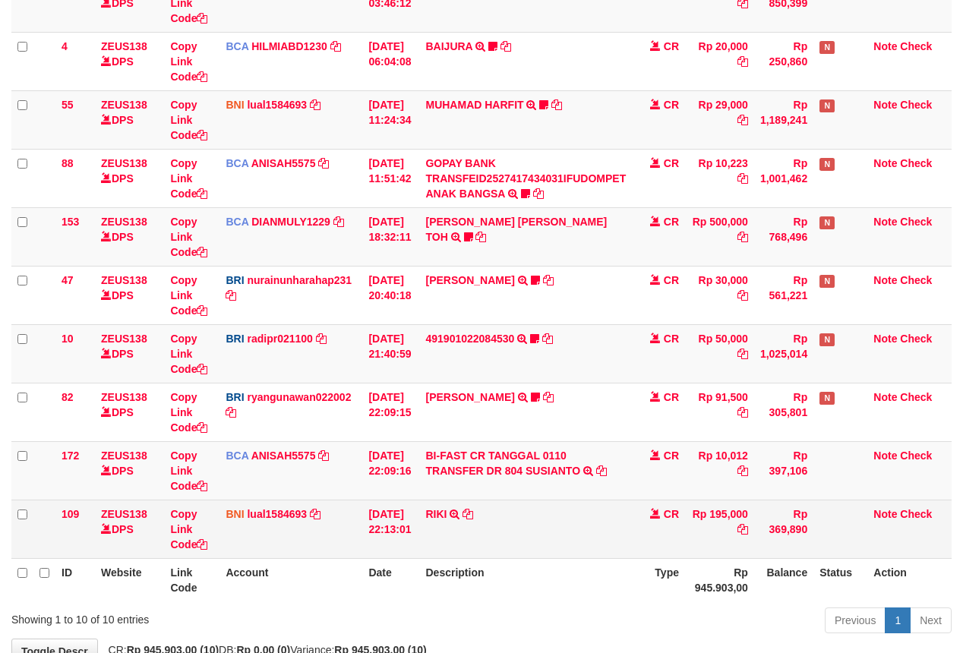
scroll to position [316, 0]
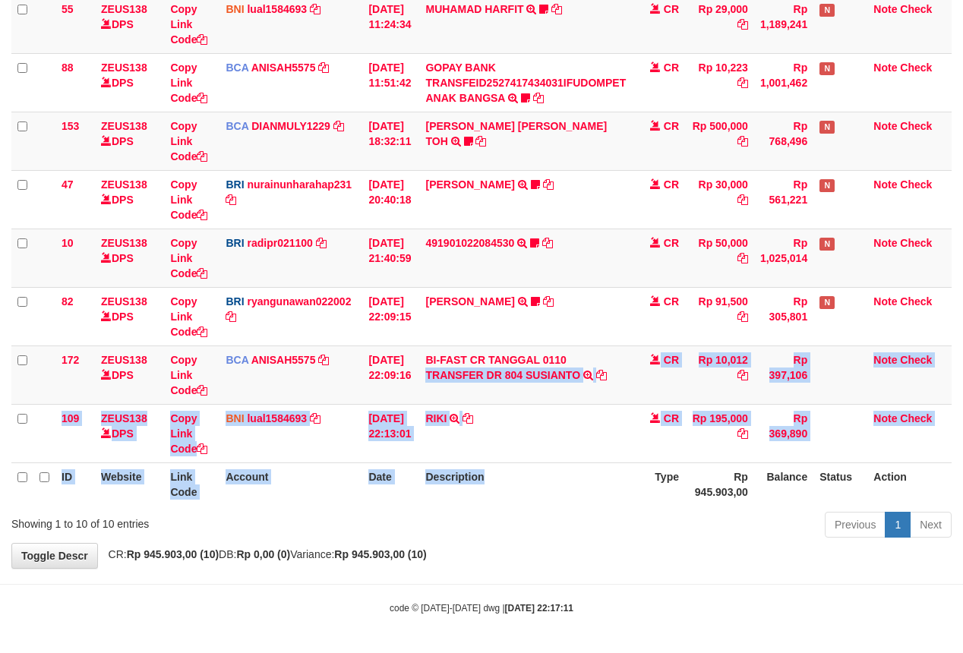
click at [557, 462] on table "ID Website Link Code Account Date Description Type Amount Balance Status Action…" at bounding box center [481, 170] width 940 height 671
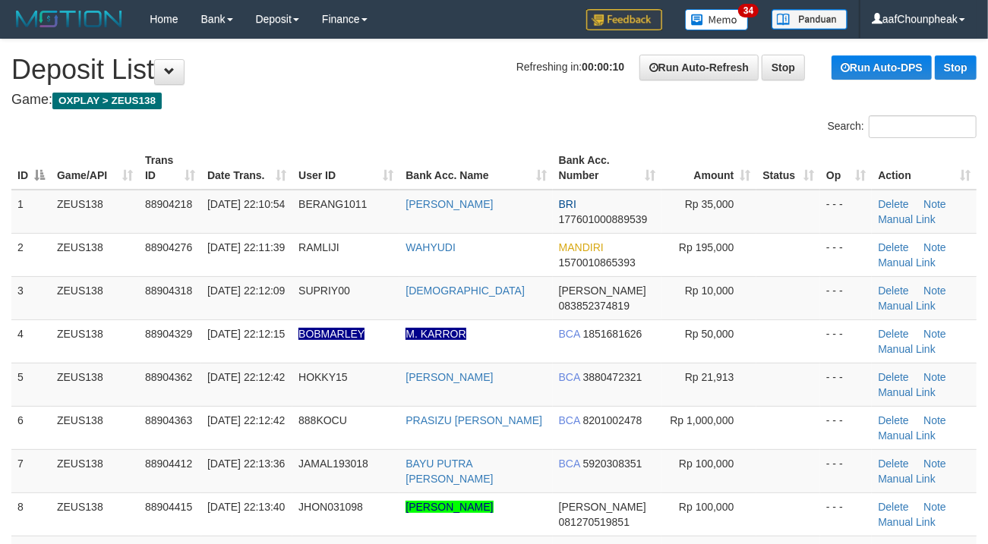
drag, startPoint x: 369, startPoint y: 156, endPoint x: 257, endPoint y: 177, distance: 114.3
click at [368, 156] on th "User ID" at bounding box center [345, 168] width 107 height 43
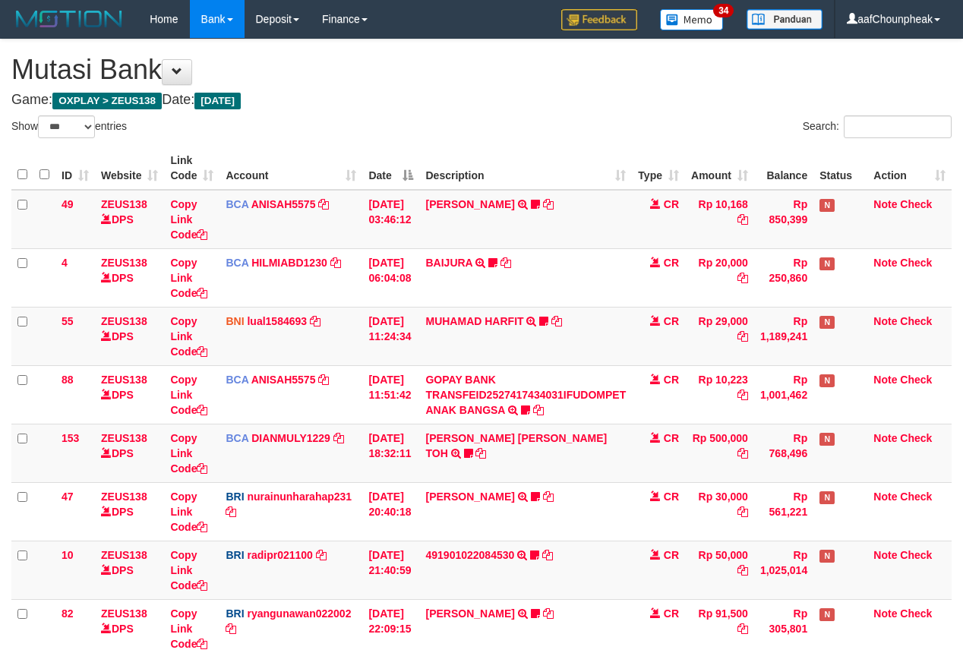
select select "***"
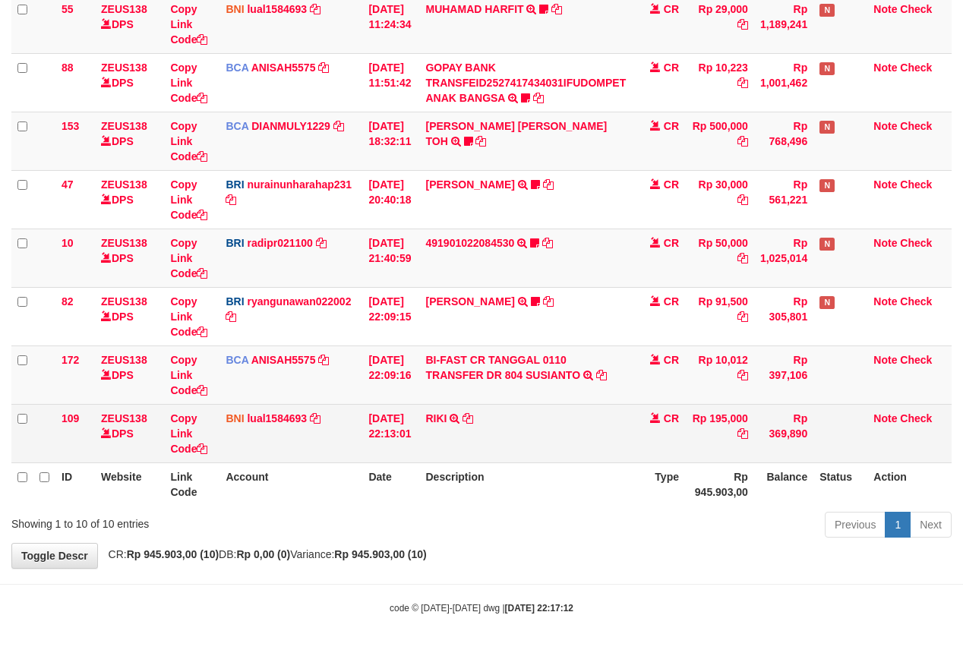
click at [450, 405] on td "RIKI TRANSFER DARI SDR RIKI" at bounding box center [525, 433] width 213 height 58
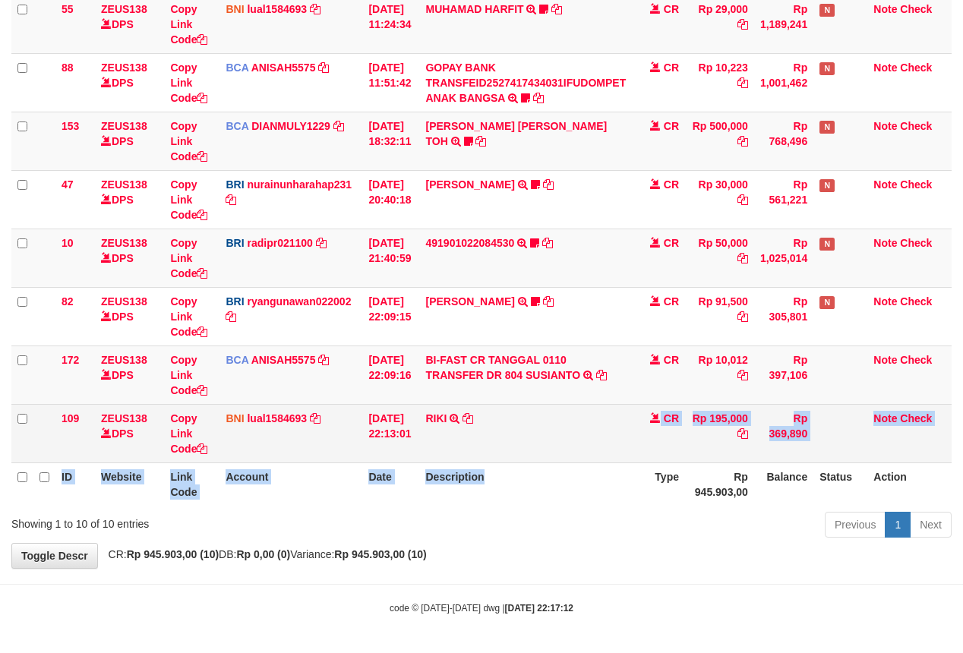
drag, startPoint x: 560, startPoint y: 478, endPoint x: 683, endPoint y: 422, distance: 135.2
click at [574, 465] on table "ID Website Link Code Account Date Description Type Amount Balance Status Action…" at bounding box center [481, 170] width 940 height 671
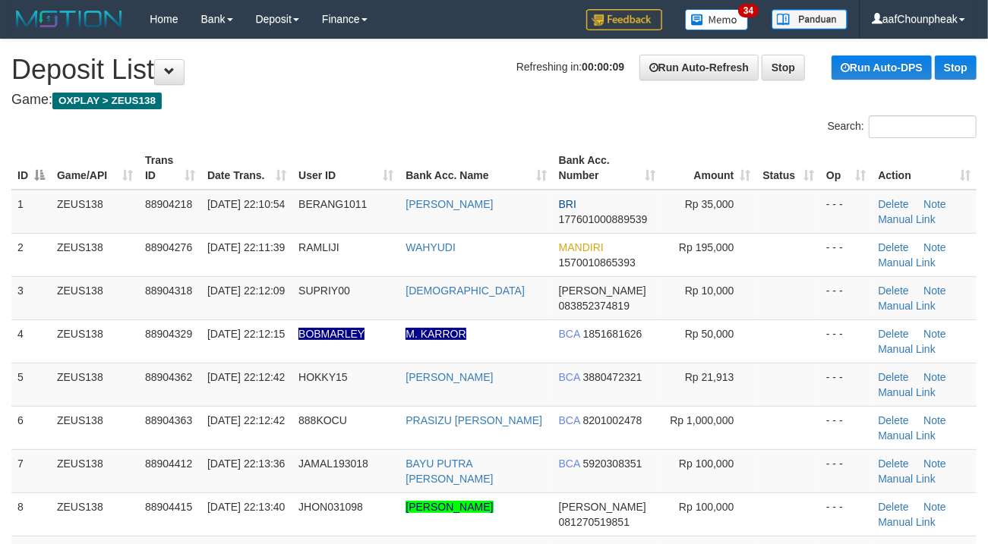
drag, startPoint x: 438, startPoint y: 175, endPoint x: 232, endPoint y: 219, distance: 210.5
click at [414, 175] on th "Bank Acc. Name" at bounding box center [475, 168] width 153 height 43
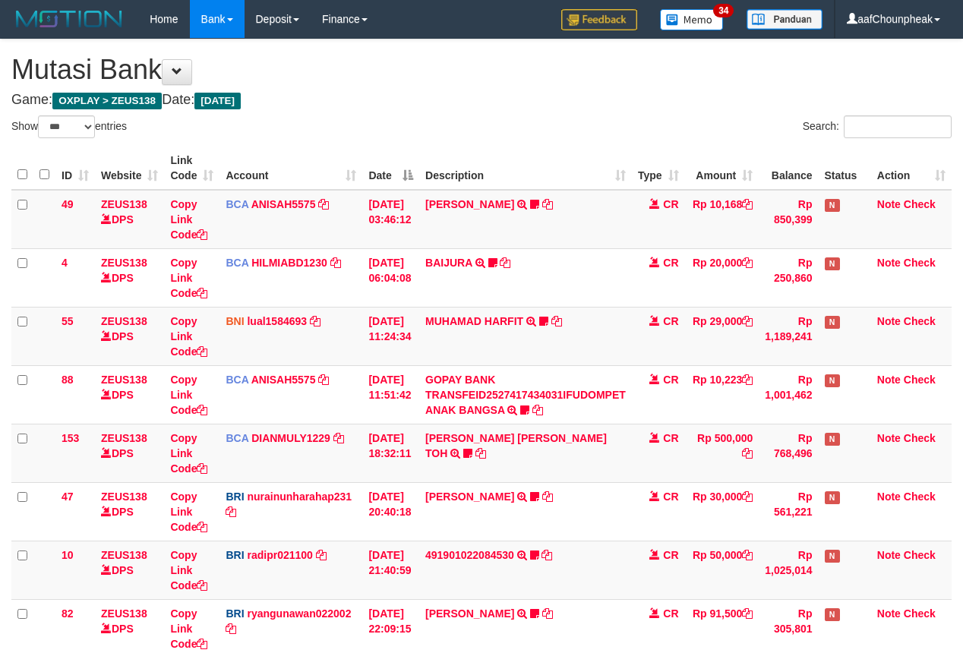
select select "***"
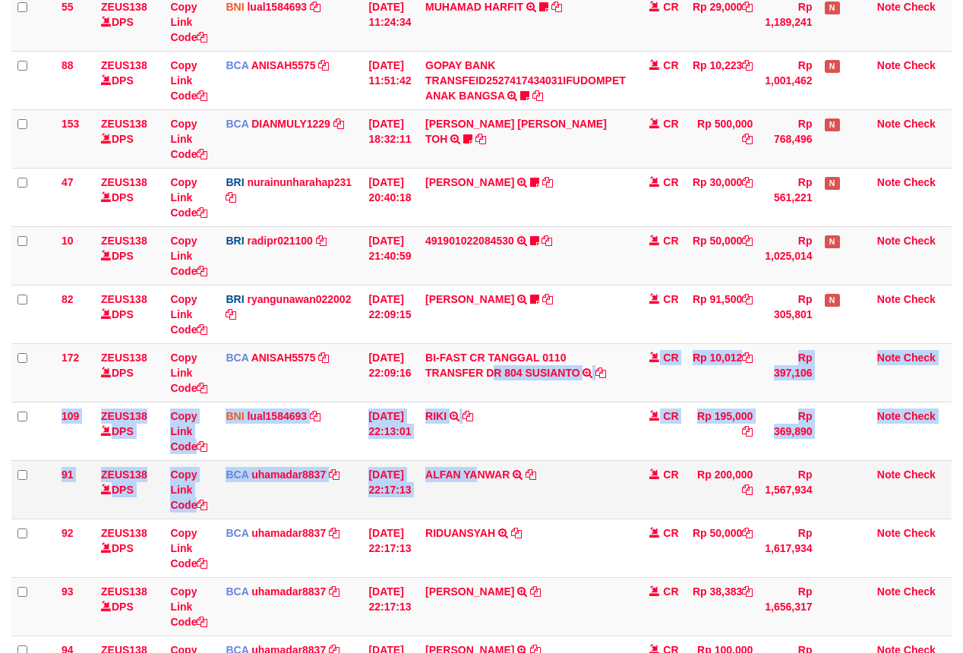
drag, startPoint x: 477, startPoint y: 413, endPoint x: 483, endPoint y: 462, distance: 49.7
click at [483, 462] on tbody "49 ZEUS138 DPS Copy Link Code BCA ANISAH5575 DPS [PERSON_NAME] mutasi_20251001_…" at bounding box center [481, 285] width 940 height 819
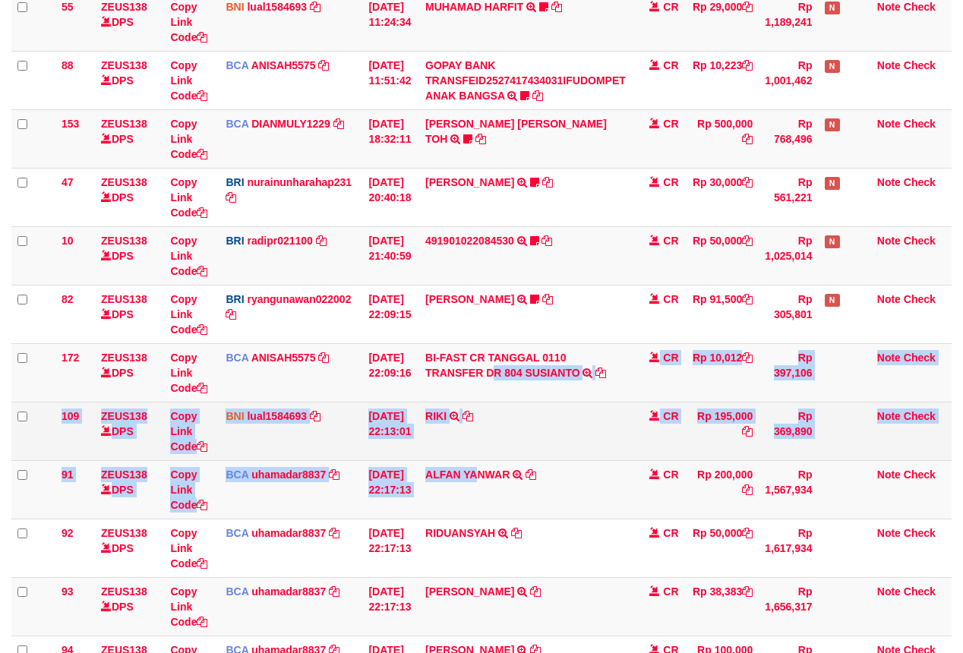
scroll to position [316, 0]
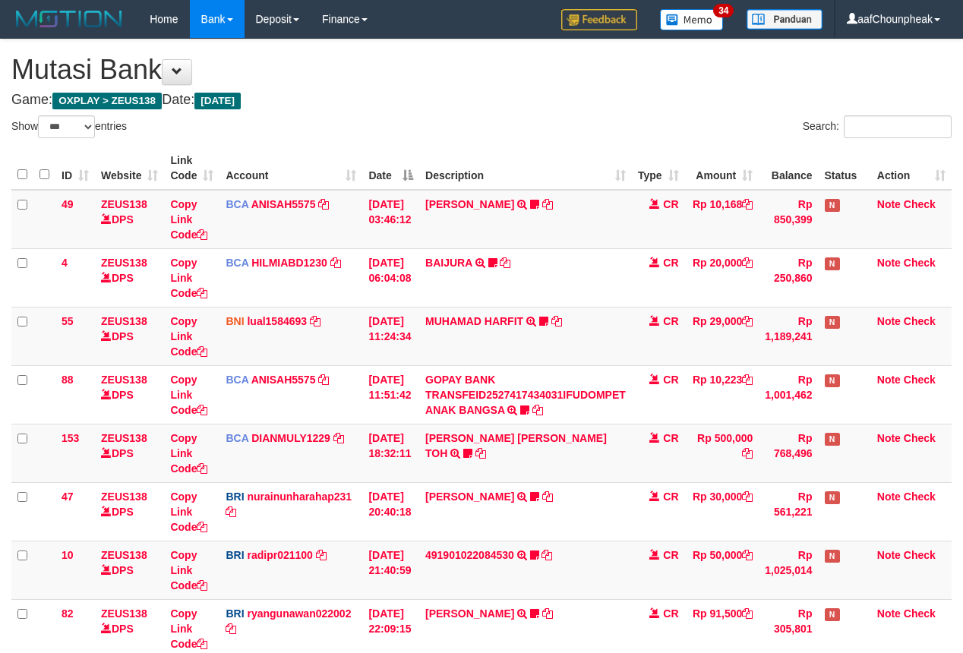
select select "***"
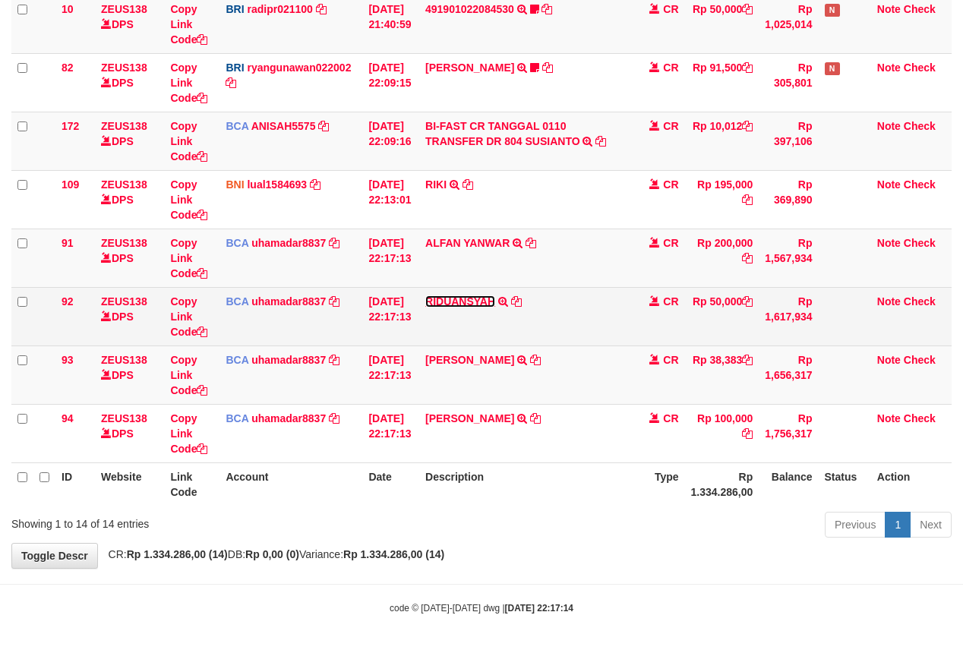
click at [471, 290] on td "RIDUANSYAH TRSF E-BANKING CR 0110/FTSCY/WS95031 50000.00RIDUANSYAH" at bounding box center [525, 316] width 213 height 58
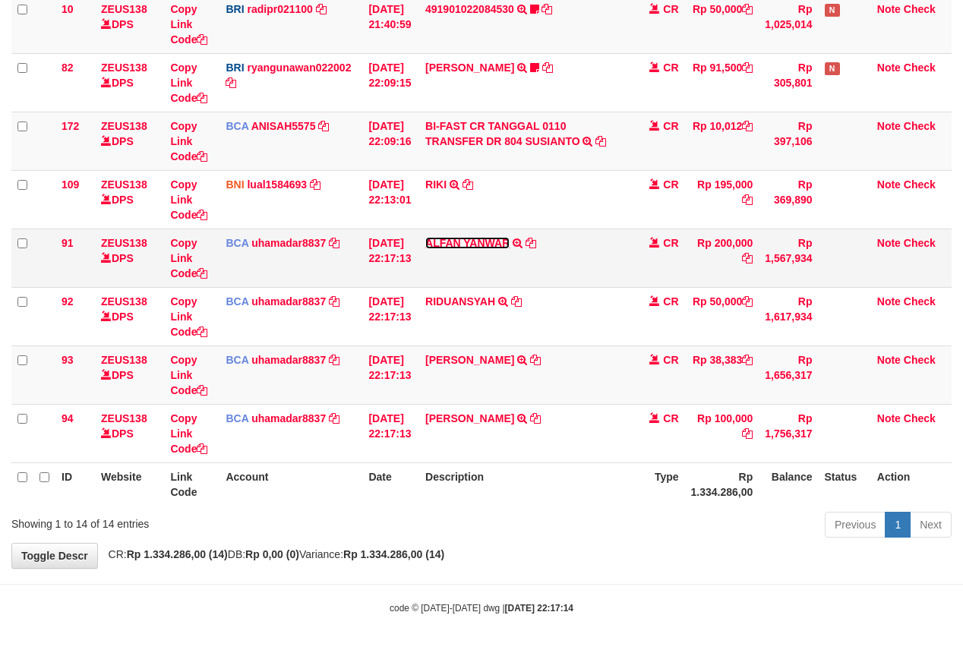
click at [474, 238] on link "ALFAN YANWAR" at bounding box center [467, 243] width 84 height 12
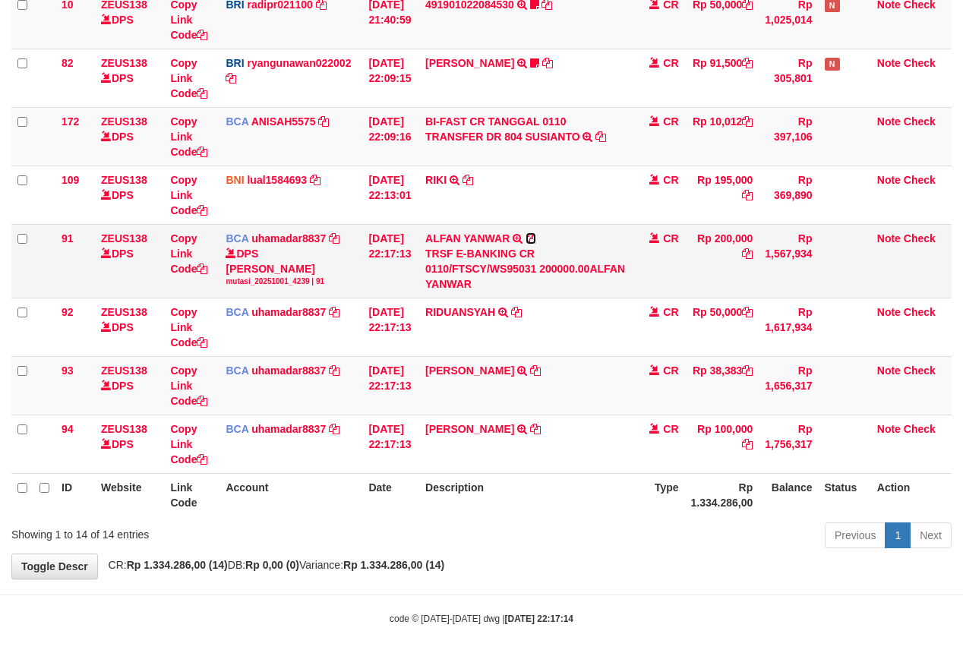
click at [536, 235] on icon at bounding box center [530, 238] width 11 height 11
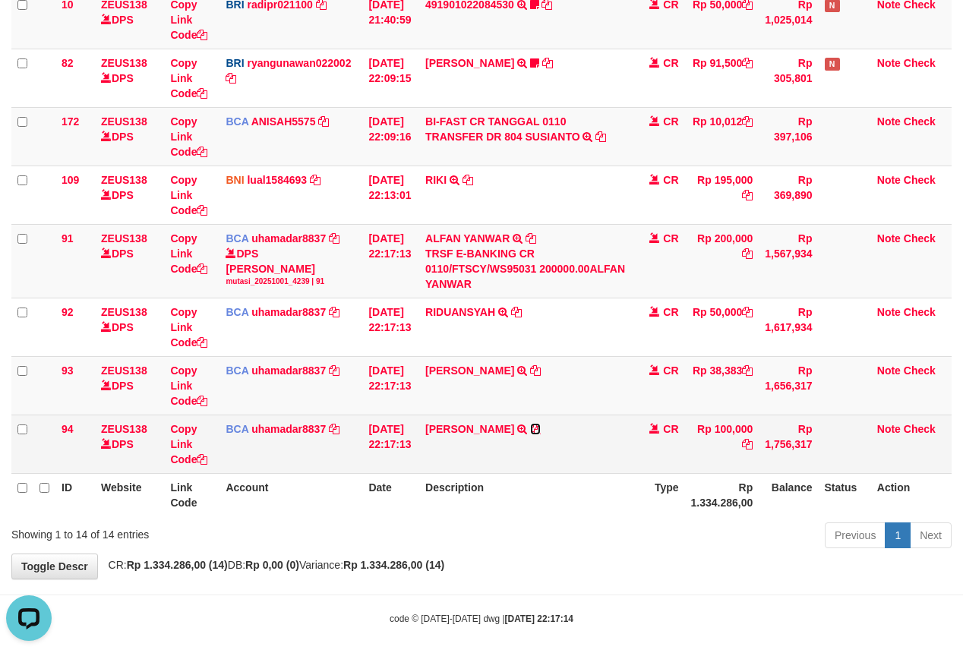
click at [530, 434] on icon at bounding box center [535, 429] width 11 height 11
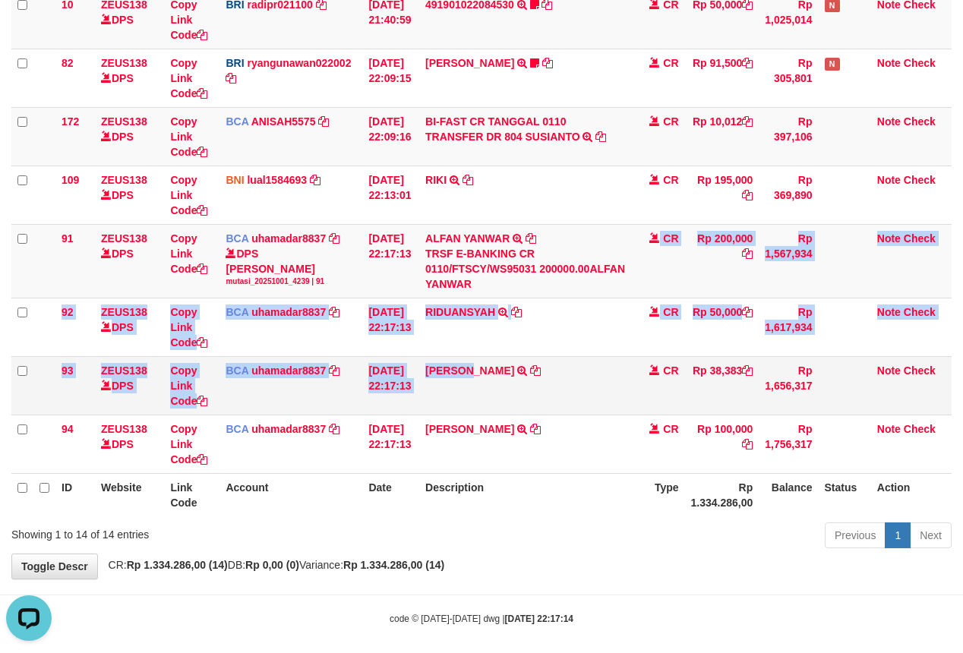
click at [490, 411] on tbody "49 ZEUS138 DPS Copy Link Code BCA ANISAH5575 DPS [PERSON_NAME] mutasi_20251001_…" at bounding box center [481, 56] width 940 height 834
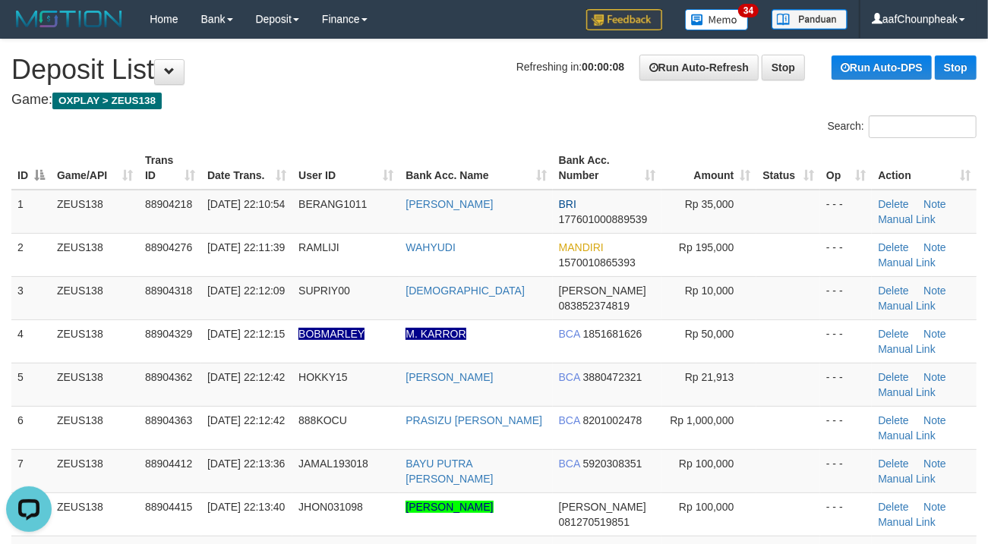
click at [456, 126] on div "Search:" at bounding box center [494, 128] width 988 height 27
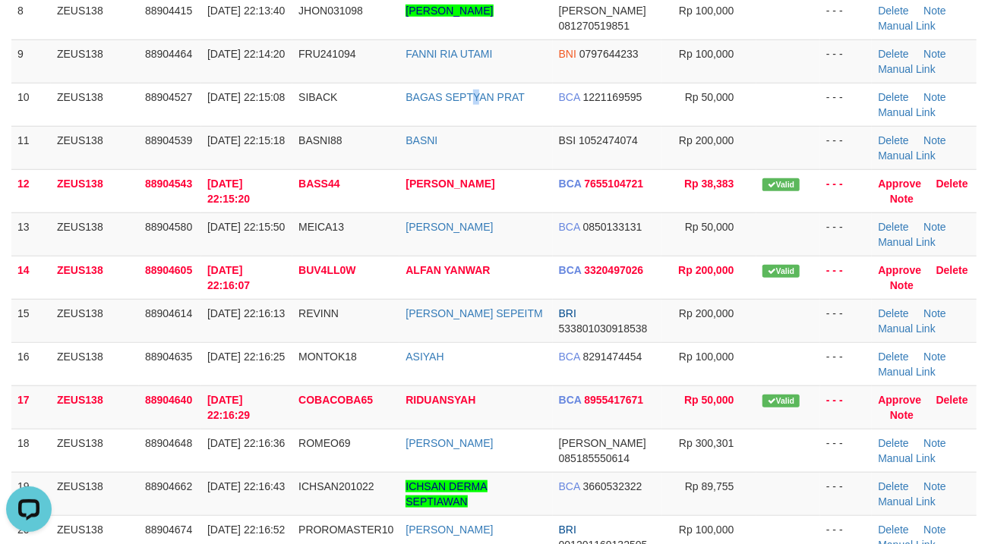
drag, startPoint x: 477, startPoint y: 115, endPoint x: 3, endPoint y: 195, distance: 480.3
click at [445, 112] on td "BAGAS SEPTYAN PRAT" at bounding box center [475, 104] width 153 height 43
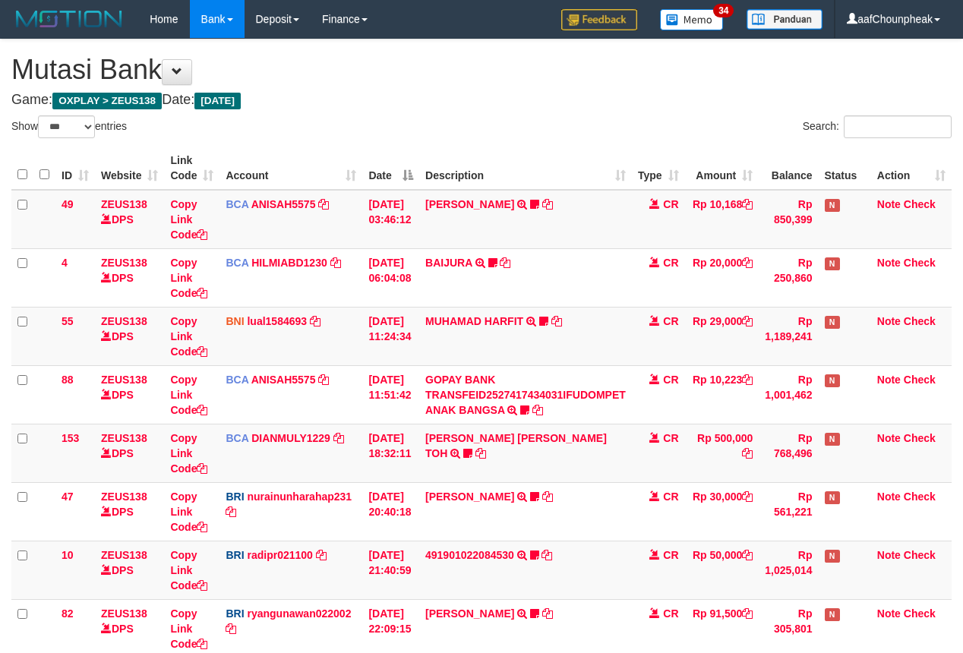
select select "***"
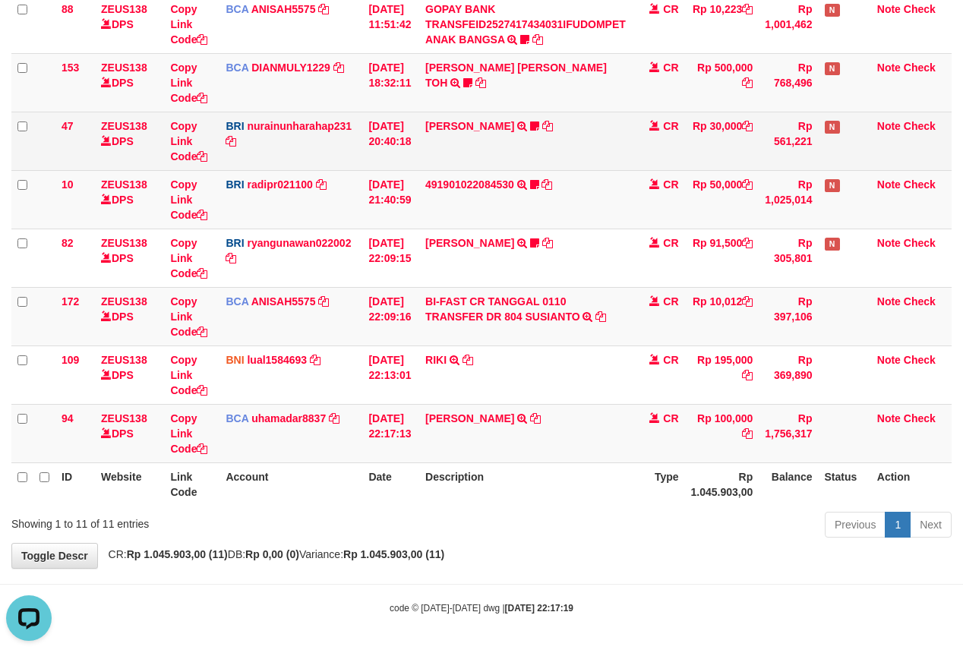
click at [609, 134] on td "[PERSON_NAME] TRANSFER NBMB [PERSON_NAME] TO NURAINUN HARAHAP KENNONG09" at bounding box center [525, 141] width 213 height 58
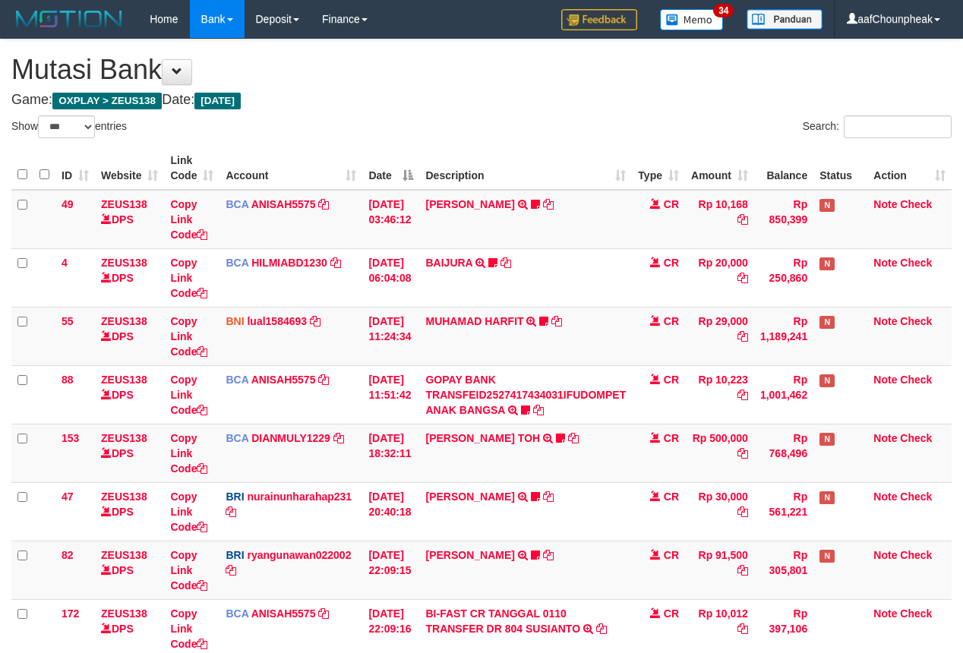
select select "***"
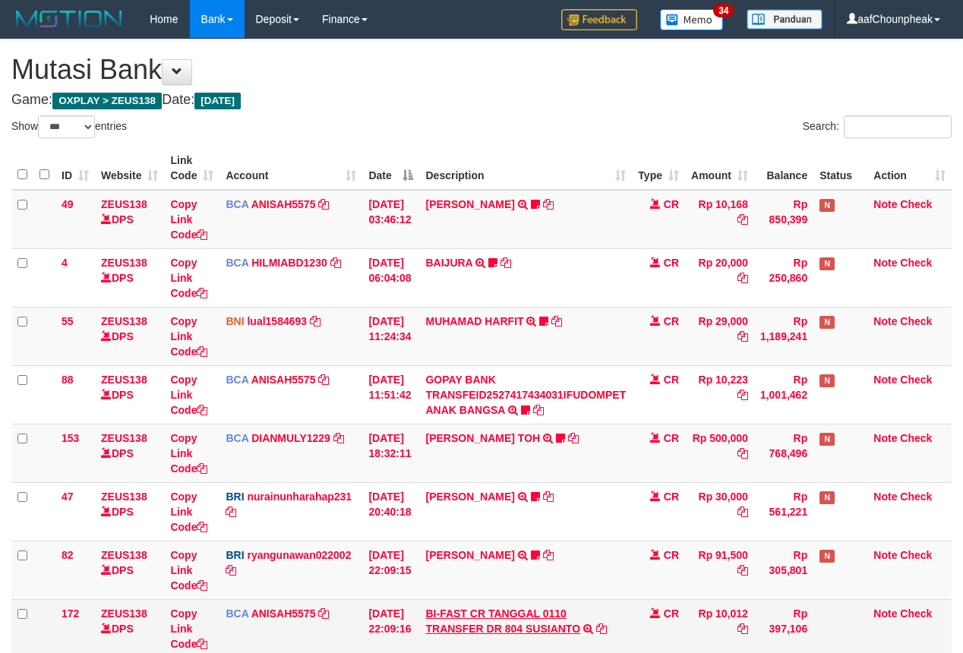
scroll to position [257, 0]
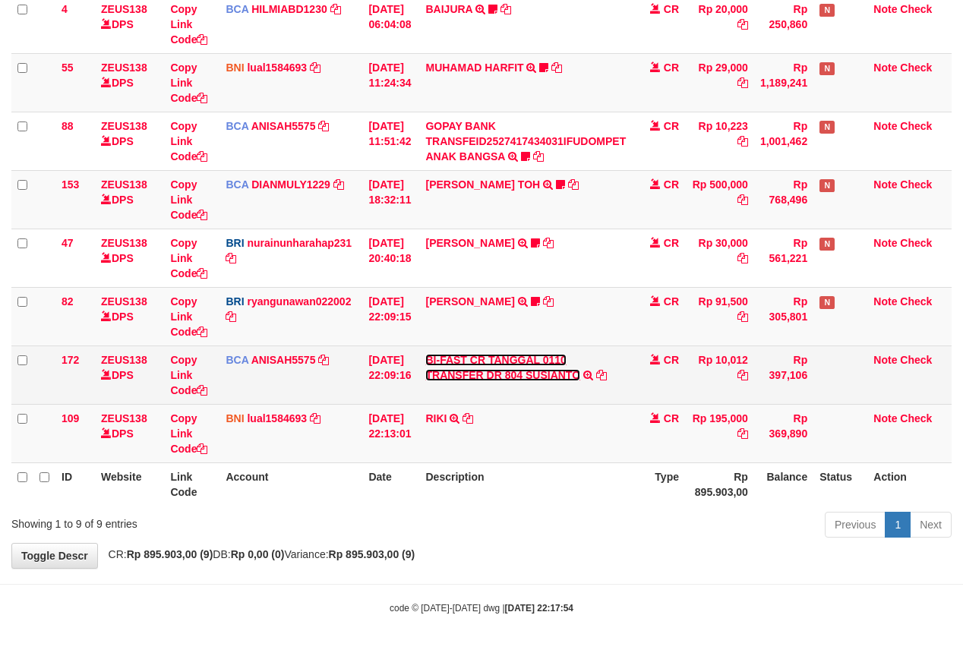
click at [492, 369] on link "BI-FAST CR TANGGAL 0110 TRANSFER DR 804 SUSIANTO" at bounding box center [502, 367] width 155 height 27
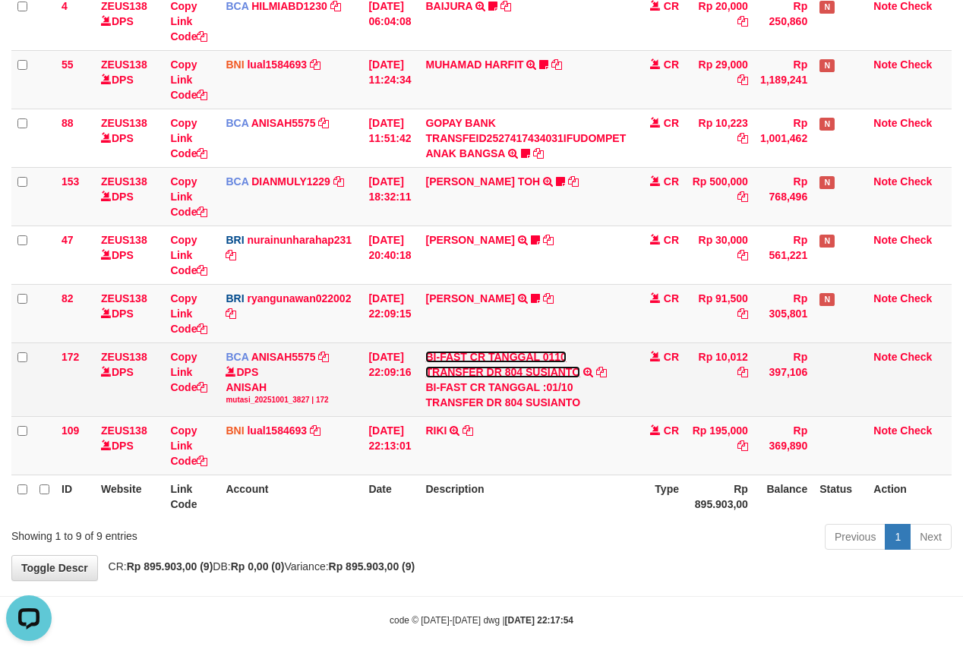
scroll to position [0, 0]
click at [550, 401] on div "BI-FAST CR TANGGAL :01/10 TRANSFER DR 804 SUSIANTO" at bounding box center [525, 395] width 200 height 30
copy div "SUSIANTO"
click at [405, 366] on tbody "49 ZEUS138 DPS Copy Link Code BCA ANISAH5575 DPS ANISAH mutasi_20251001_3827 | …" at bounding box center [481, 204] width 940 height 542
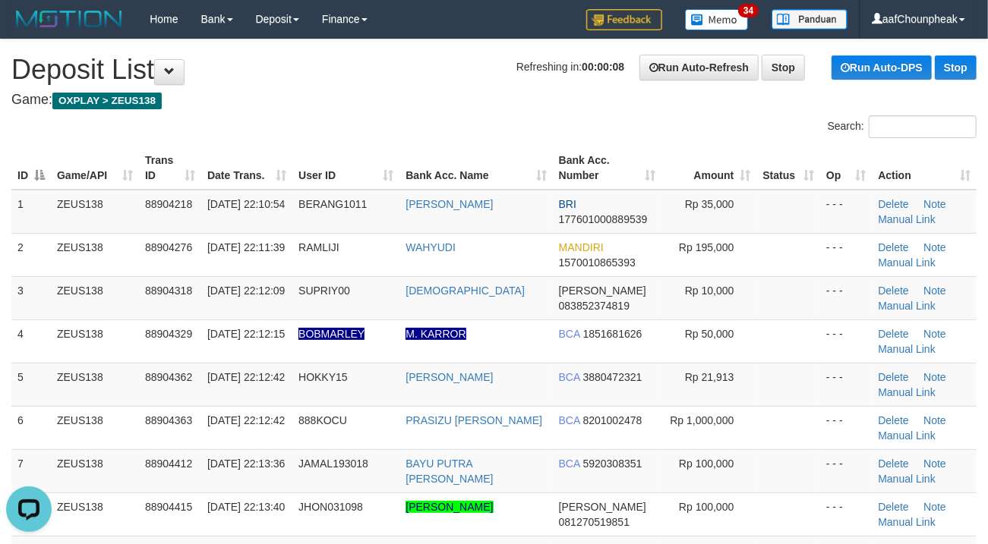
click at [490, 169] on th "Bank Acc. Name" at bounding box center [475, 168] width 153 height 43
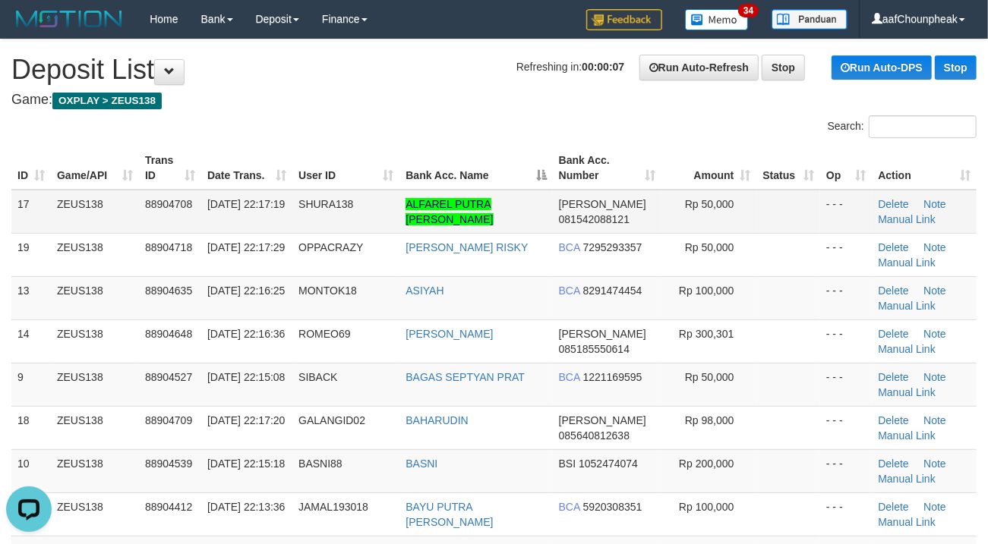
drag, startPoint x: 462, startPoint y: 123, endPoint x: 99, endPoint y: 213, distance: 373.7
click at [439, 125] on div "Search:" at bounding box center [494, 128] width 988 height 27
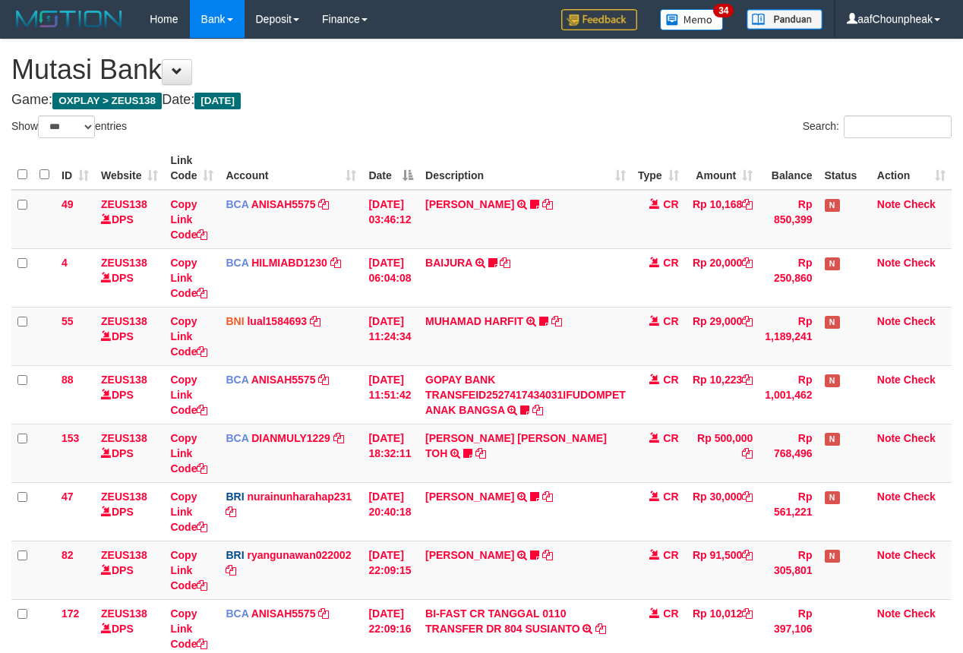
select select "***"
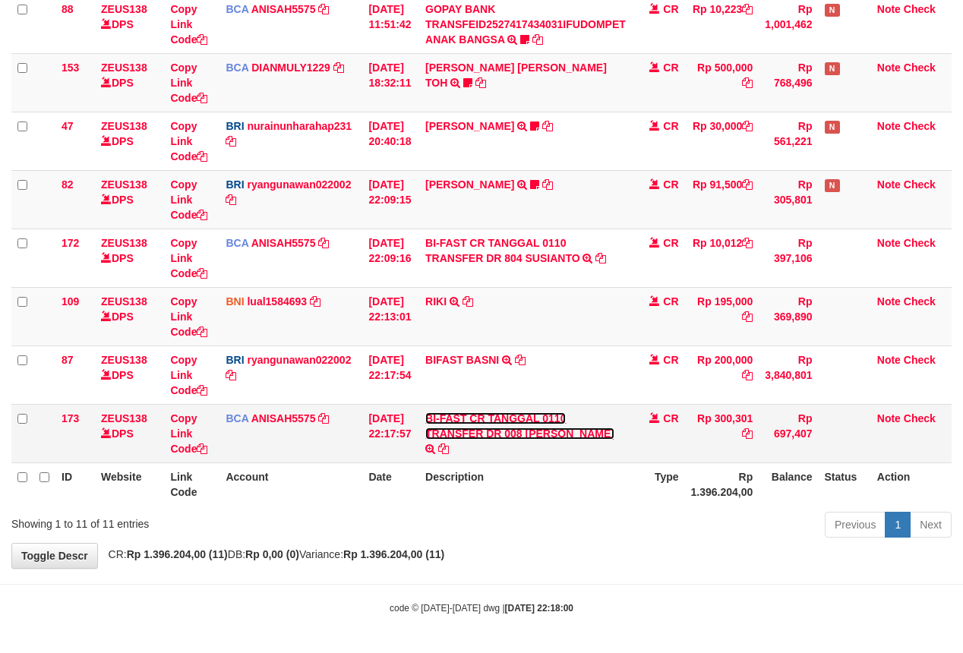
click at [487, 425] on link "BI-FAST CR TANGGAL 0110 TRANSFER DR 008 [PERSON_NAME]" at bounding box center [519, 425] width 189 height 27
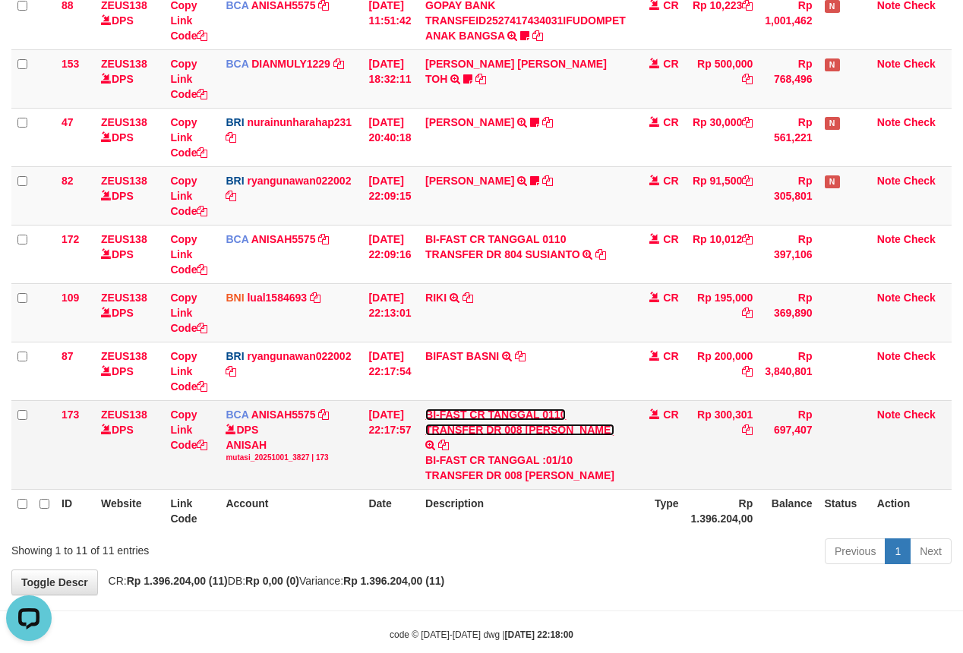
scroll to position [0, 0]
click at [553, 465] on div "BI-FAST CR TANGGAL :01/10 TRANSFER DR 008 [PERSON_NAME]" at bounding box center [525, 467] width 200 height 30
copy div "[PERSON_NAME]"
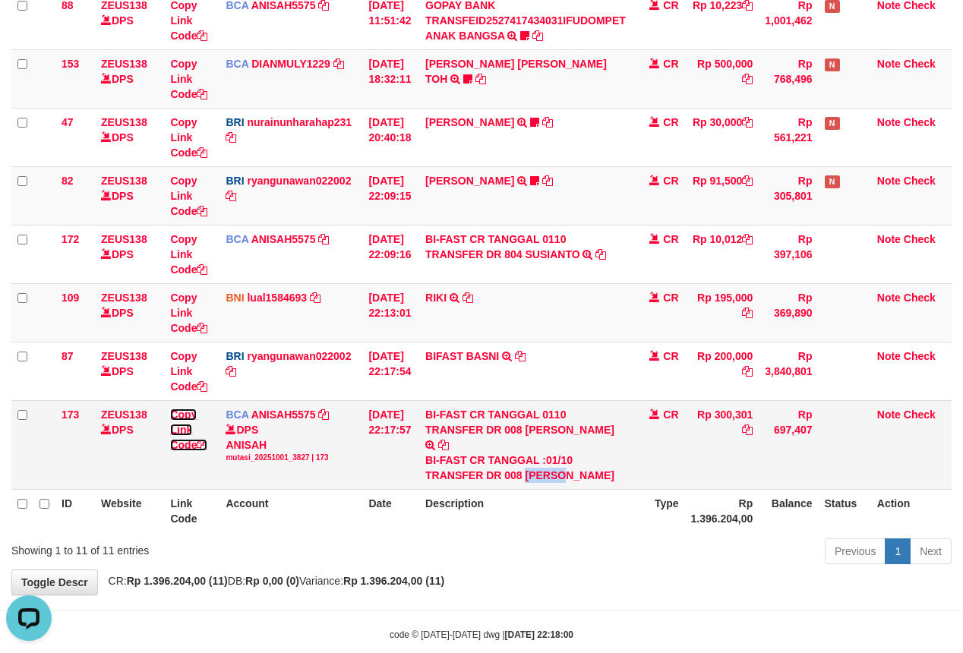
click at [194, 447] on link "Copy Link Code" at bounding box center [188, 429] width 37 height 43
copy div "[PERSON_NAME]"
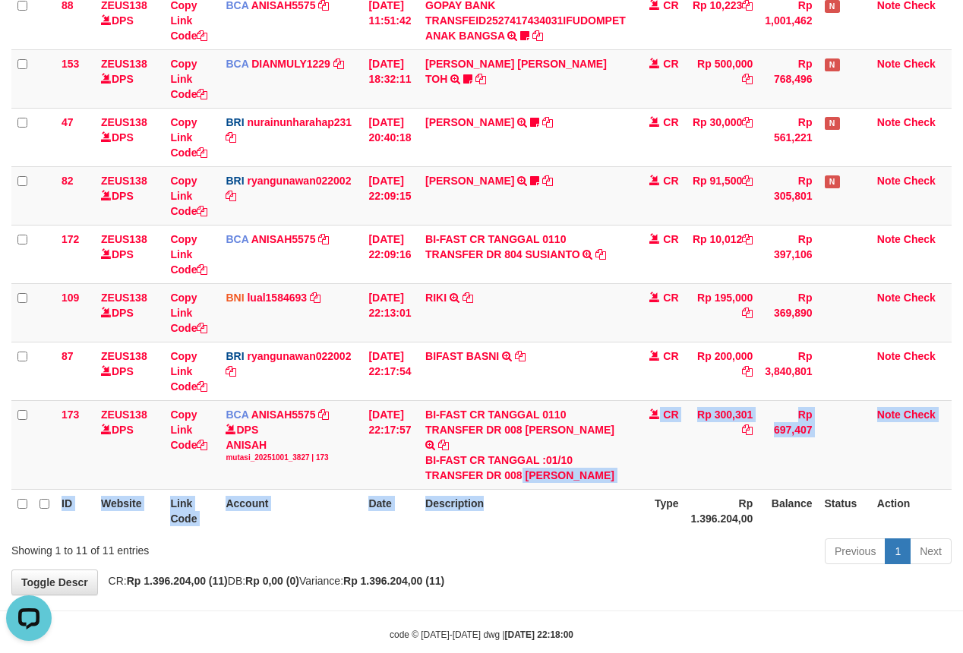
click at [519, 493] on table "ID Website Link Code Account Date Description Type Amount Balance Status Action…" at bounding box center [481, 152] width 940 height 760
click at [520, 502] on th "Description" at bounding box center [525, 510] width 213 height 43
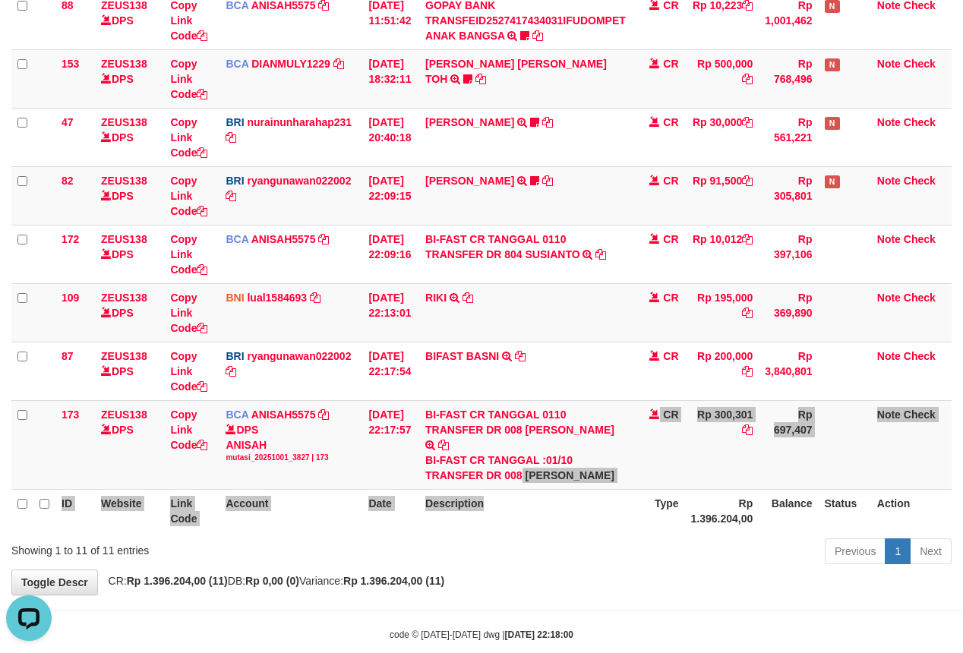
click at [520, 503] on th "Description" at bounding box center [525, 510] width 213 height 43
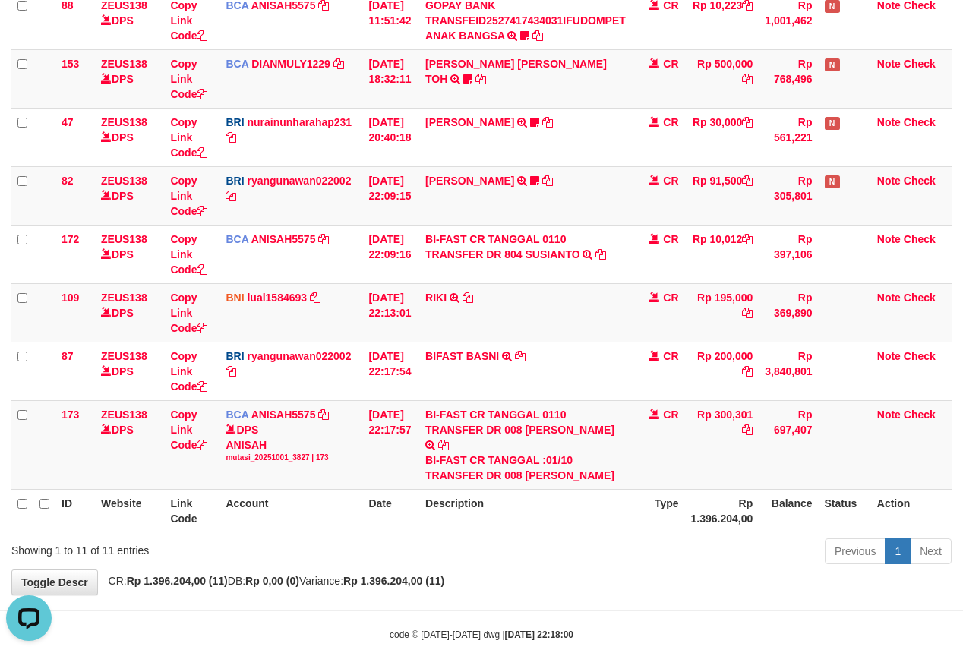
click at [520, 503] on th "Description" at bounding box center [525, 510] width 213 height 43
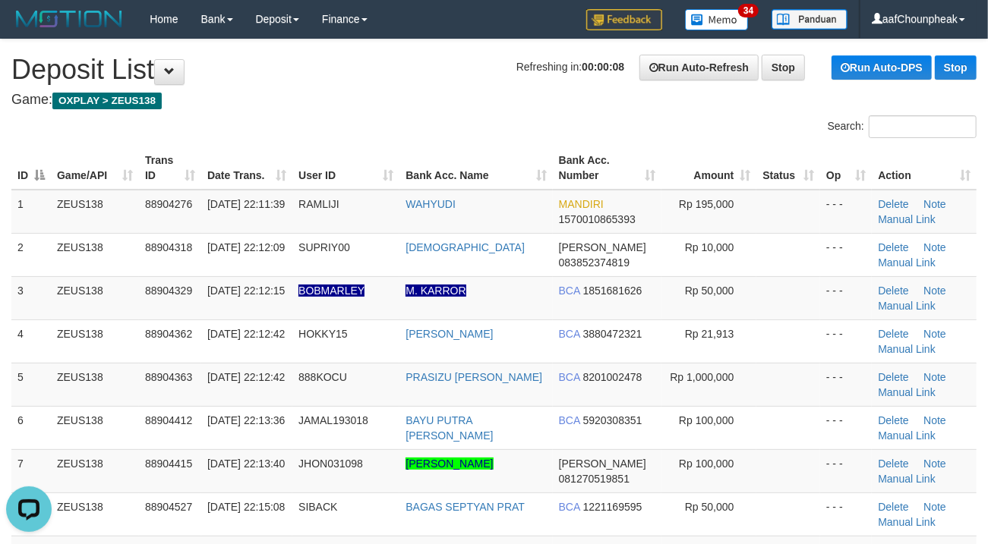
click at [365, 100] on h4 "Game: OXPLAY > ZEUS138" at bounding box center [493, 100] width 965 height 15
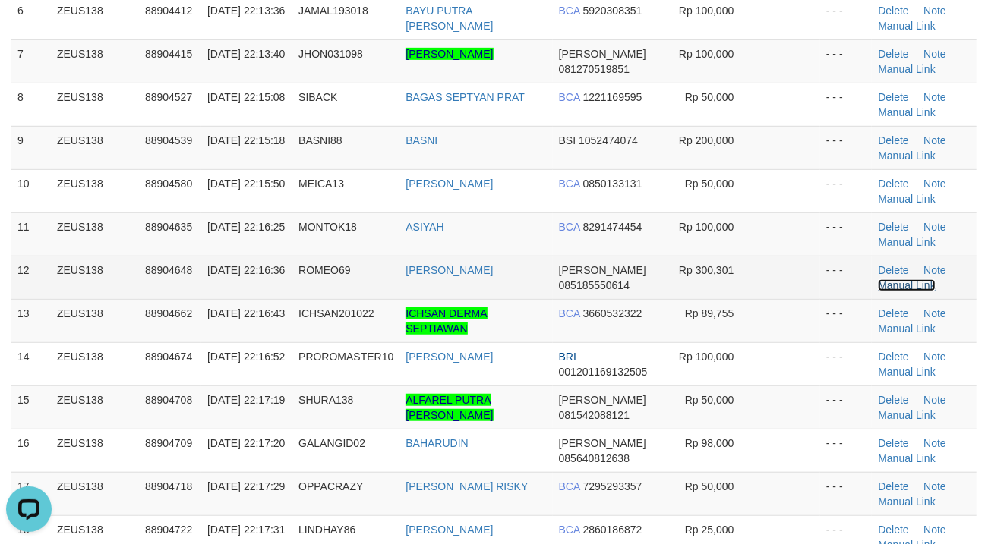
click at [912, 283] on link "Manual Link" at bounding box center [907, 285] width 58 height 12
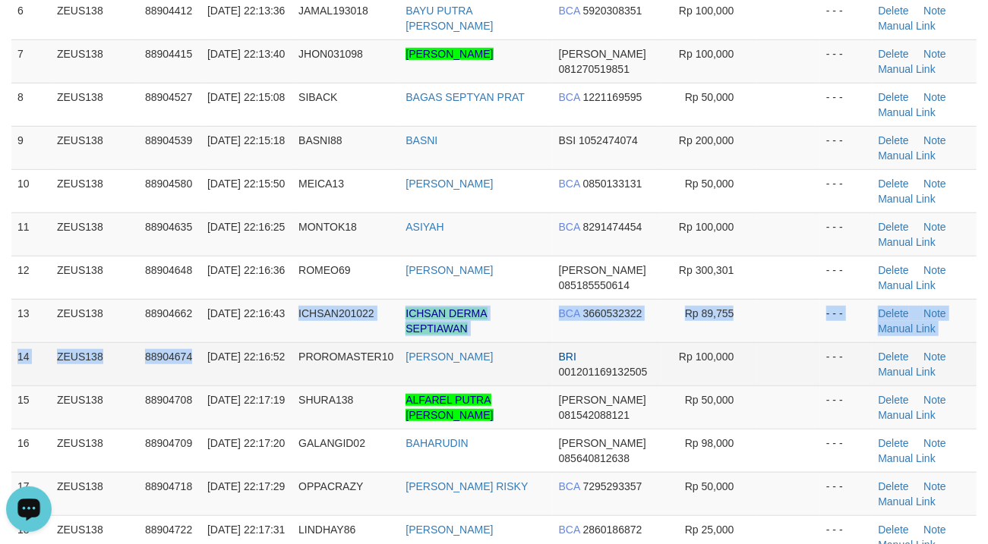
drag, startPoint x: 189, startPoint y: 364, endPoint x: 197, endPoint y: 377, distance: 14.7
click at [197, 377] on tbody "1 ZEUS138 88904276 01/10/2025 22:11:39 RAMLIJI WAHYUDI MANDIRI 1570010865393 Rp…" at bounding box center [493, 191] width 965 height 823
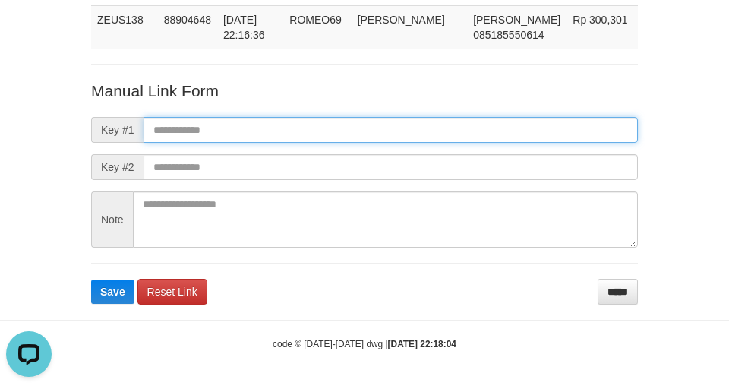
paste input "**********"
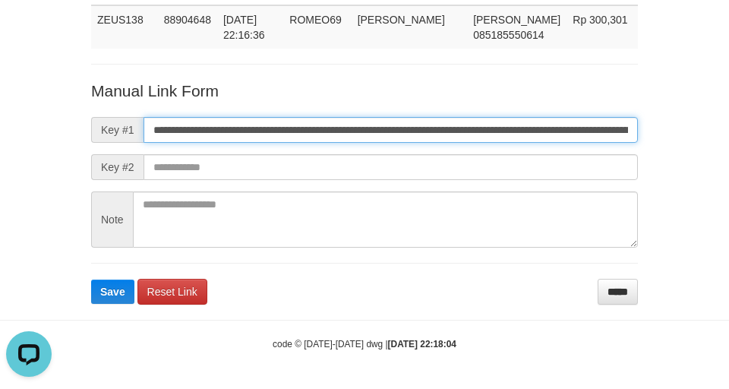
click at [286, 118] on input "**********" at bounding box center [390, 130] width 494 height 26
type input "**********"
click at [91, 279] on button "Save" at bounding box center [112, 291] width 43 height 24
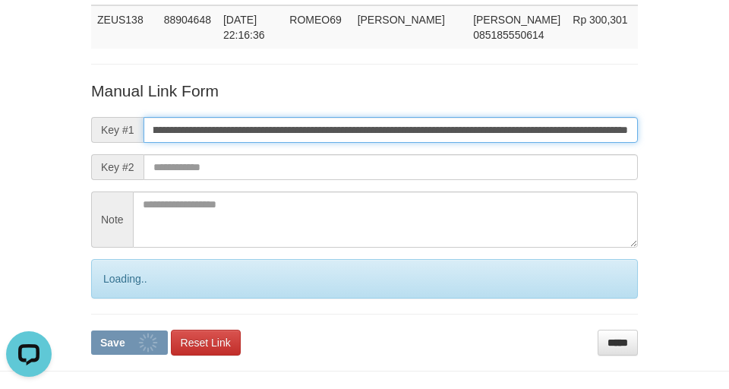
click at [91, 330] on button "Save" at bounding box center [129, 342] width 77 height 24
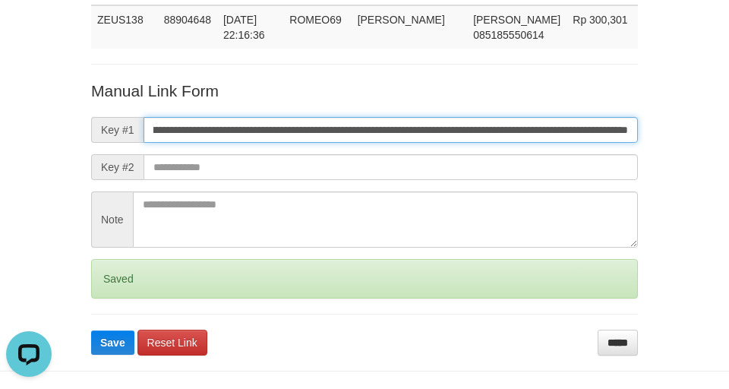
click at [91, 330] on button "Save" at bounding box center [112, 342] width 43 height 24
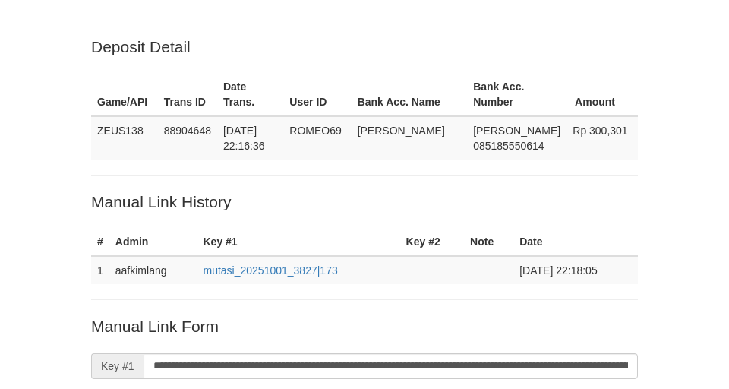
scroll to position [323, 0]
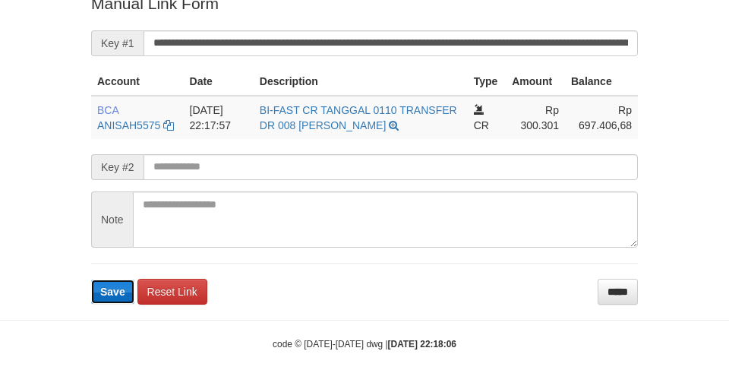
click at [129, 289] on button "Save" at bounding box center [112, 291] width 43 height 24
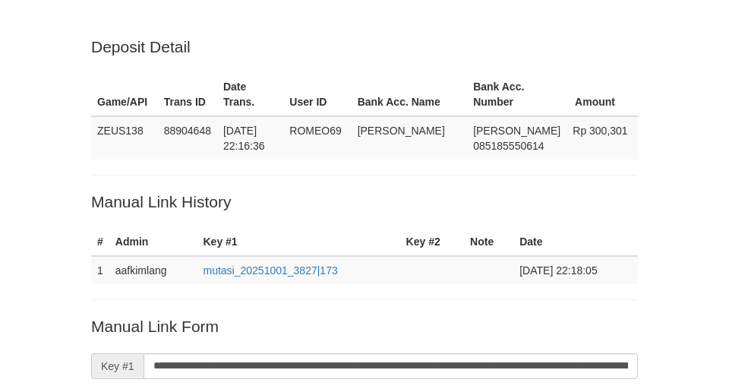
scroll to position [320, 0]
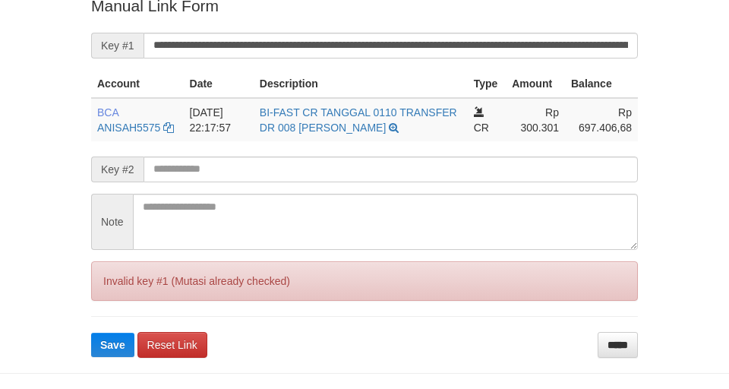
scroll to position [323, 0]
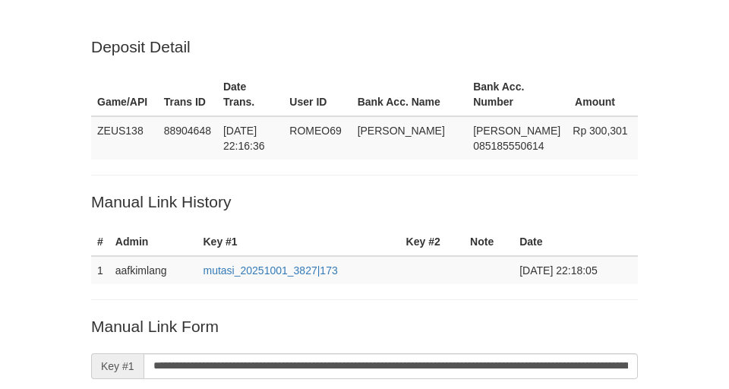
scroll to position [320, 0]
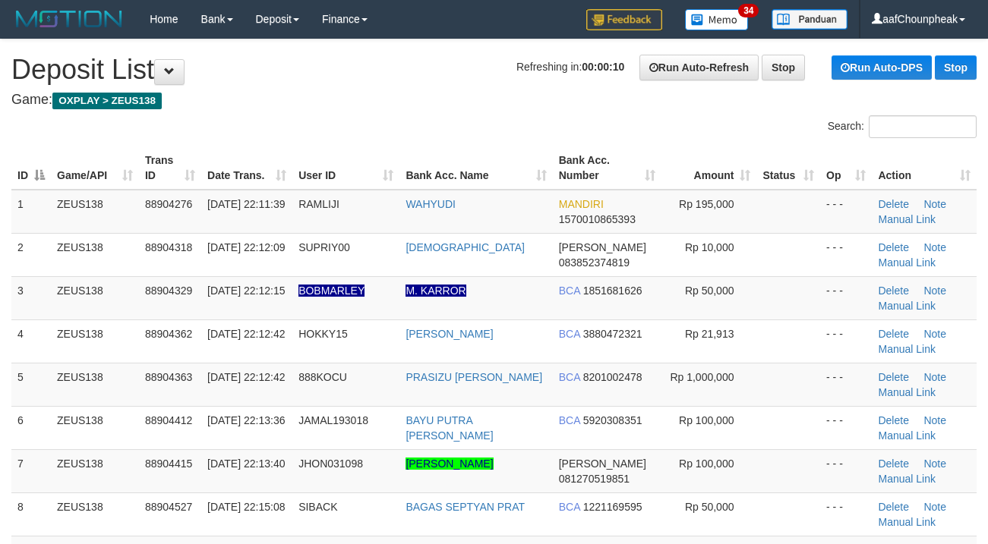
scroll to position [410, 0]
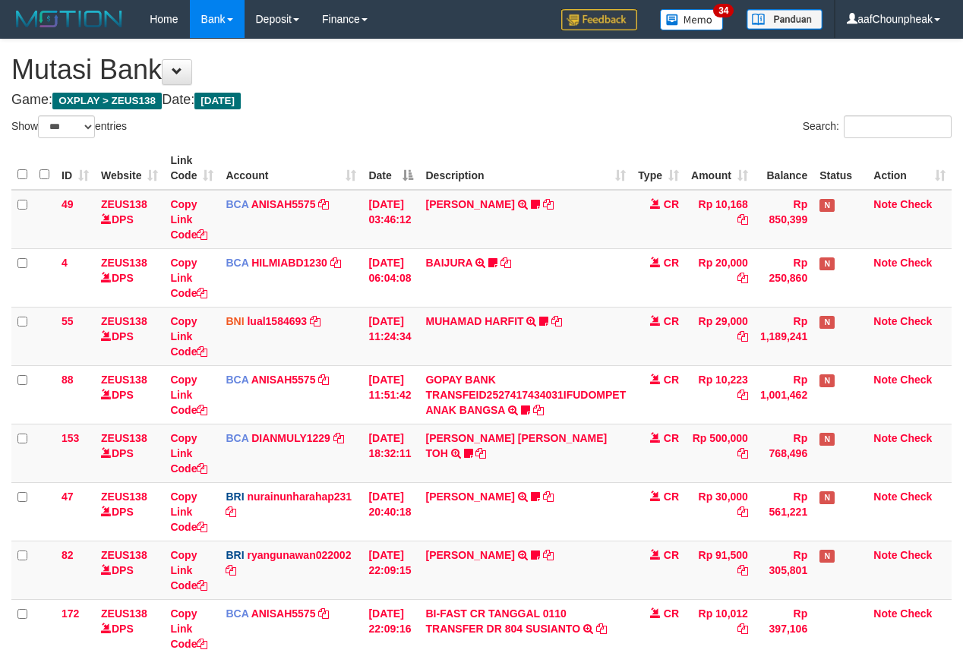
select select "***"
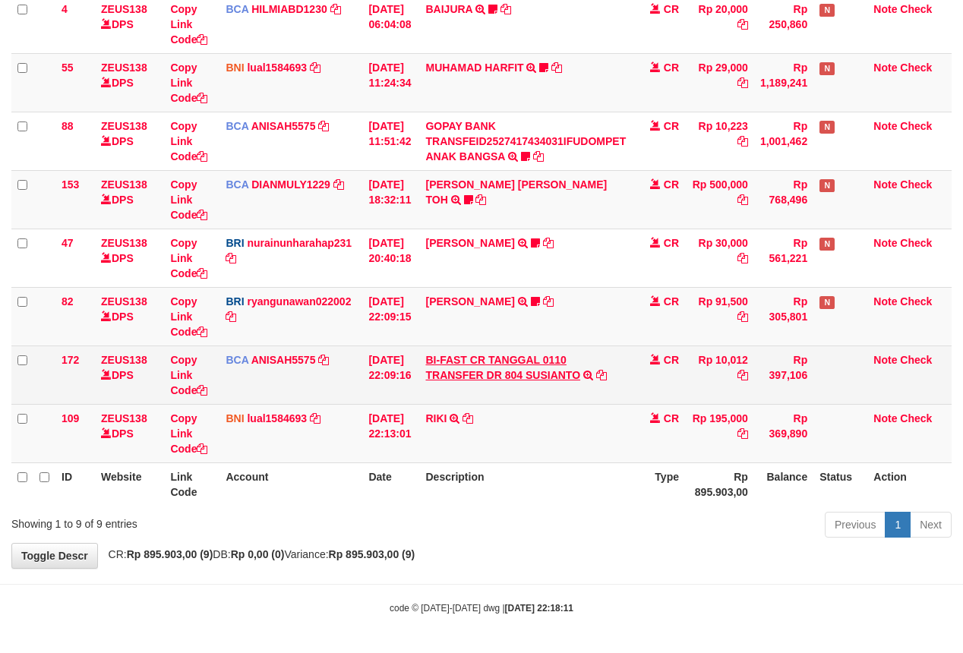
scroll to position [257, 0]
click at [474, 368] on link "BI-FAST CR TANGGAL 0110 TRANSFER DR 804 SUSIANTO" at bounding box center [502, 367] width 155 height 27
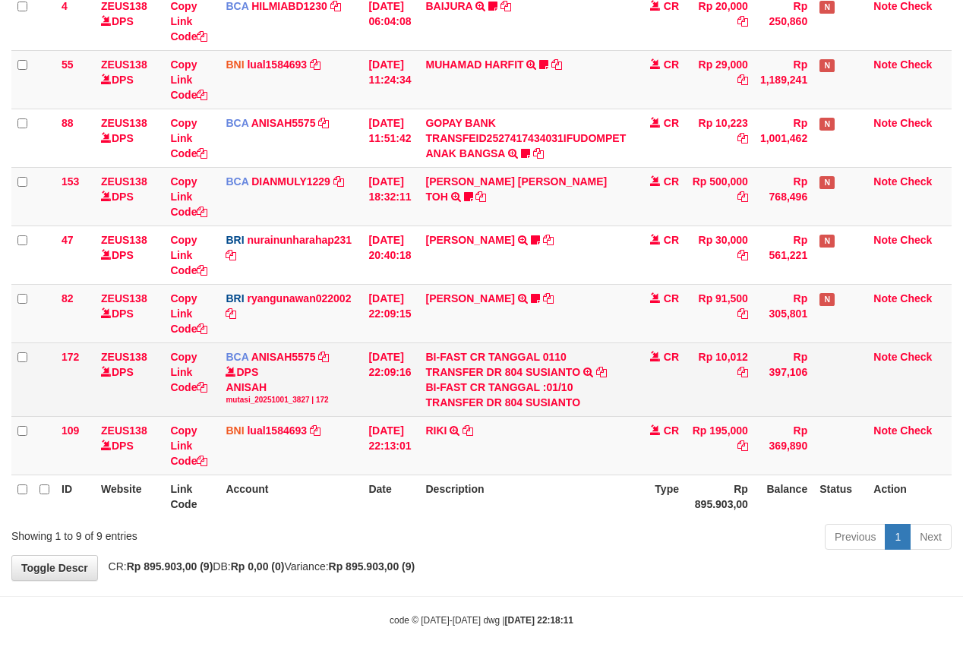
click at [548, 392] on div "BI-FAST CR TANGGAL :01/10 TRANSFER DR 804 SUSIANTO" at bounding box center [525, 395] width 200 height 30
click at [553, 411] on td "BI-FAST CR TANGGAL 0110 TRANSFER DR 804 SUSIANTO BI-FAST CR TANGGAL :01/10 TRAN…" at bounding box center [525, 379] width 213 height 74
copy div "SUSIANTO"
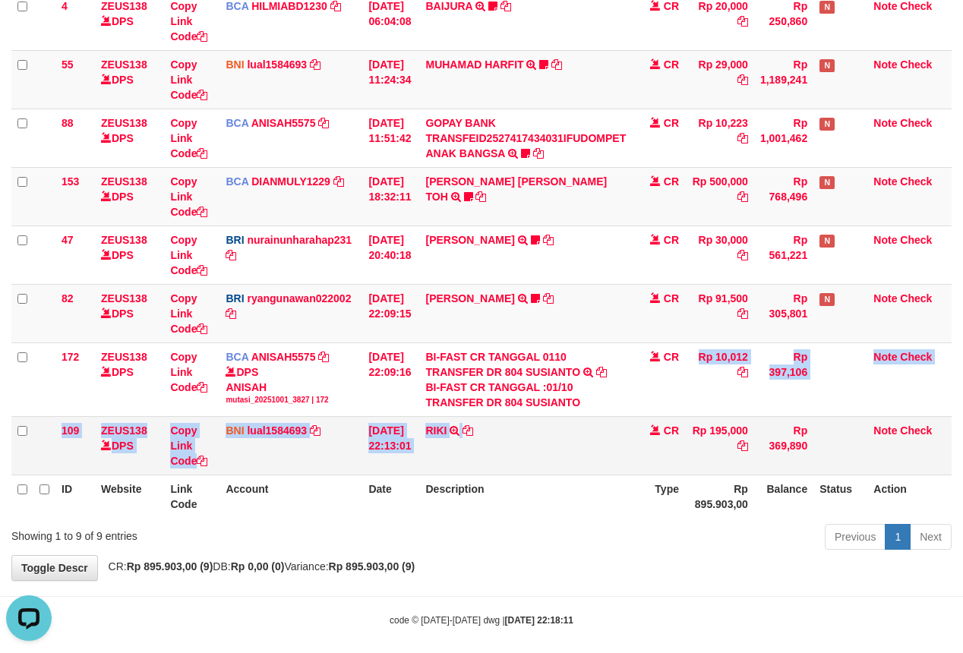
drag, startPoint x: 645, startPoint y: 463, endPoint x: 691, endPoint y: 432, distance: 55.2
click at [645, 466] on tbody "49 ZEUS138 DPS Copy Link Code BCA ANISAH5575 DPS [PERSON_NAME] mutasi_20251001_…" at bounding box center [481, 204] width 940 height 542
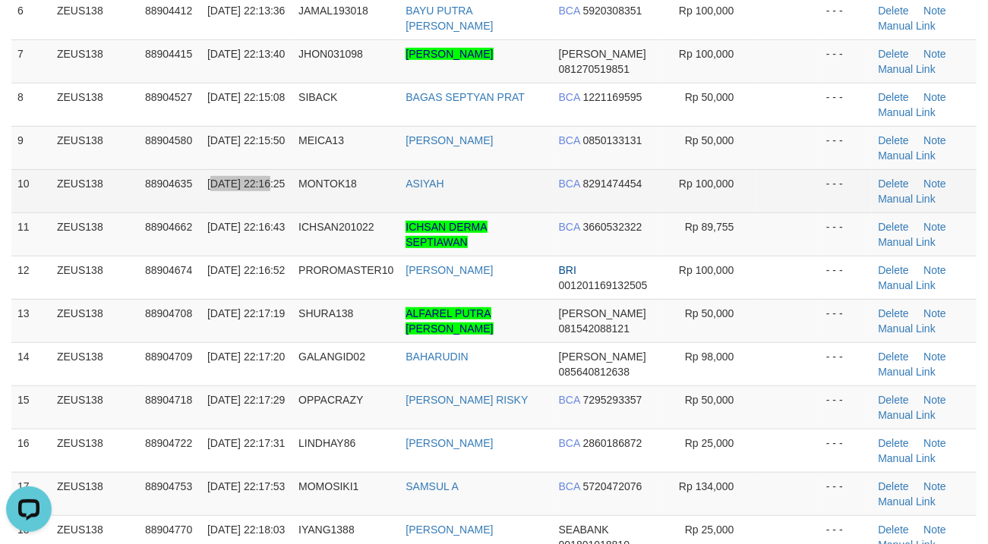
click at [214, 192] on td "[DATE] 22:16:25" at bounding box center [246, 190] width 91 height 43
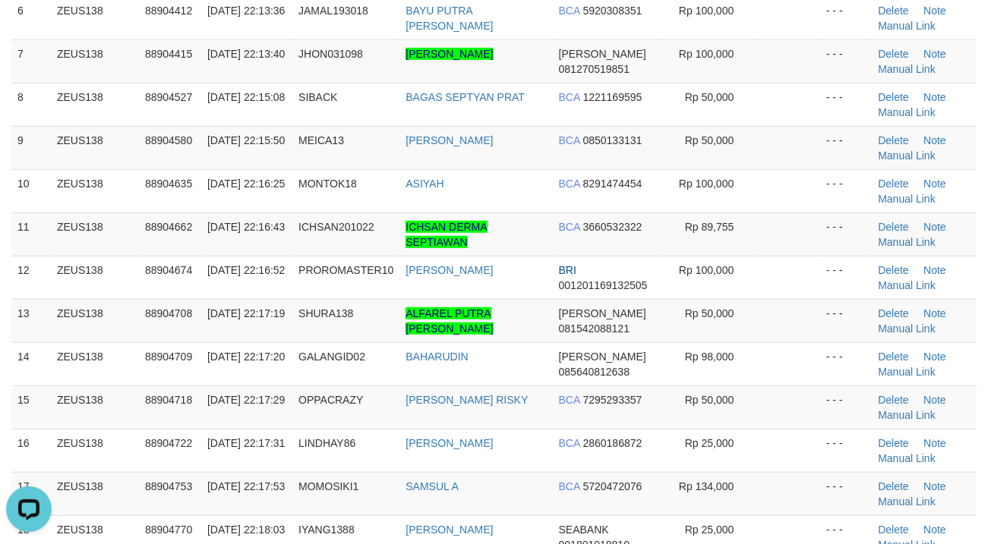
drag, startPoint x: 290, startPoint y: 167, endPoint x: 3, endPoint y: 247, distance: 297.8
click at [287, 167] on td "[DATE] 22:15:50" at bounding box center [246, 147] width 91 height 43
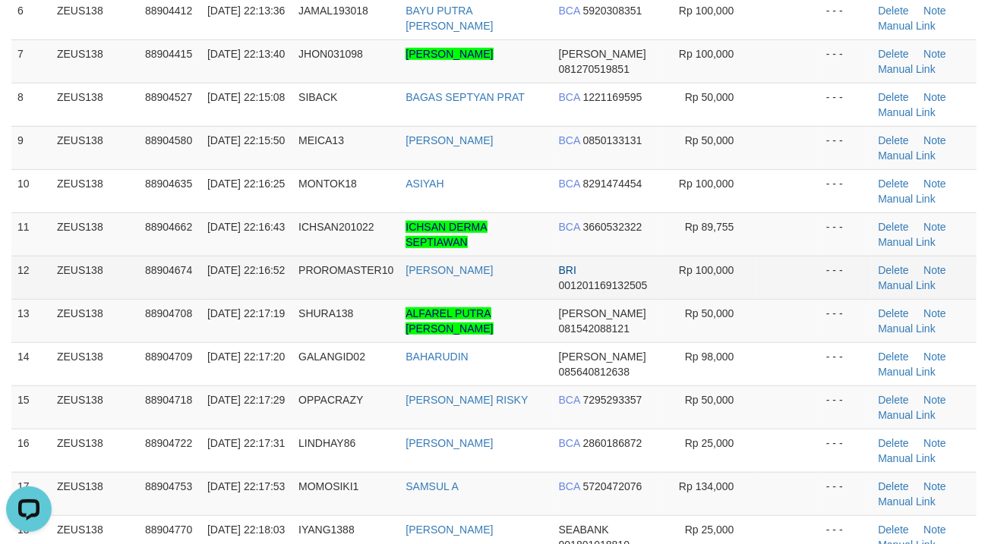
drag, startPoint x: 253, startPoint y: 252, endPoint x: 207, endPoint y: 264, distance: 47.1
click at [252, 256] on td "[DATE] 22:16:43" at bounding box center [246, 234] width 91 height 43
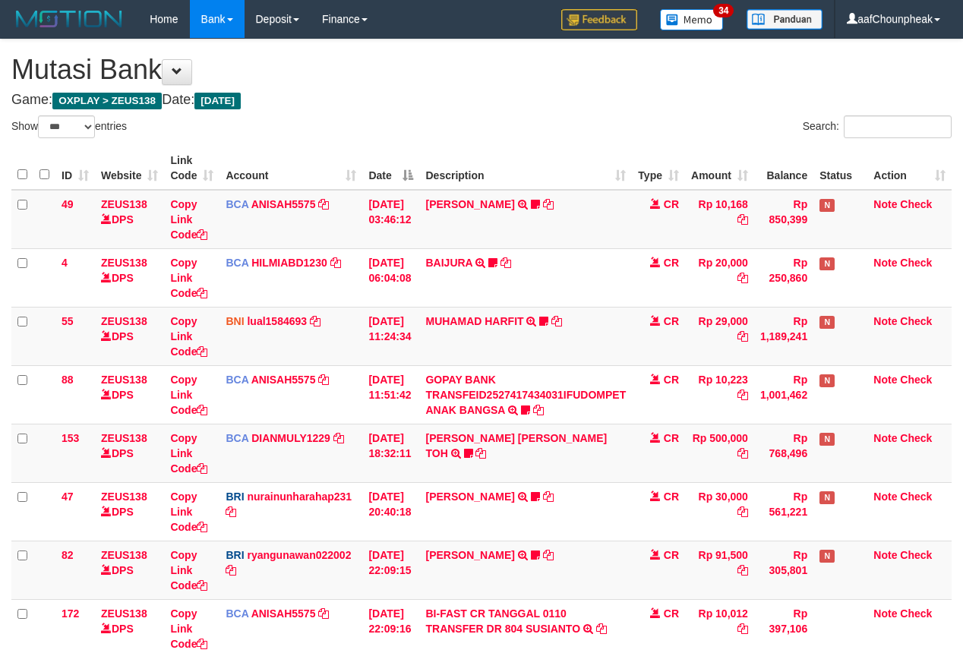
select select "***"
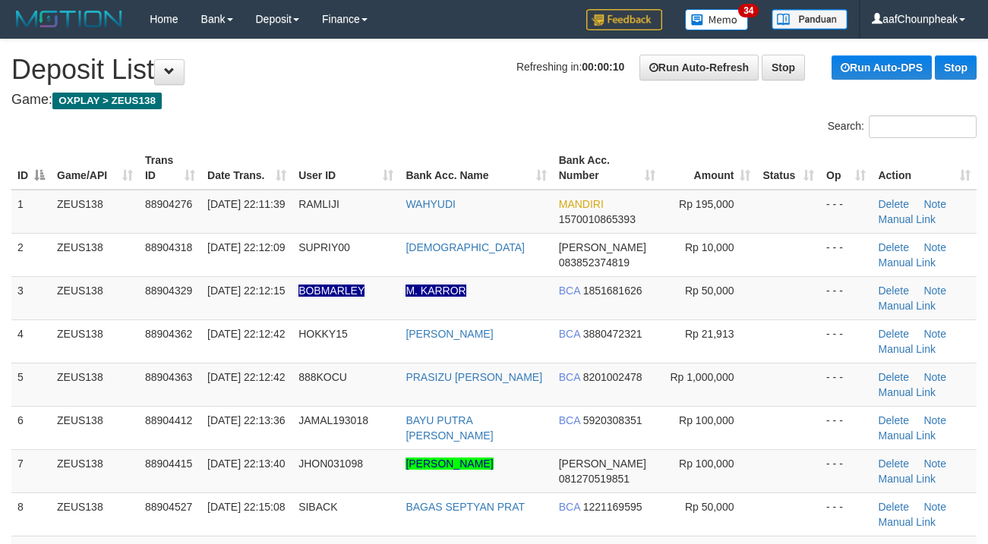
scroll to position [410, 0]
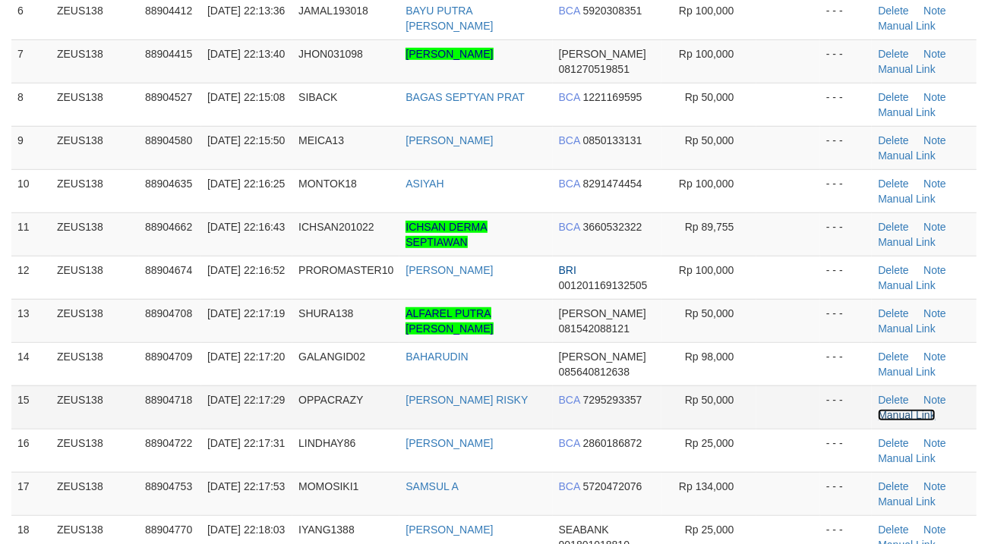
click at [918, 420] on link "Manual Link" at bounding box center [907, 415] width 58 height 12
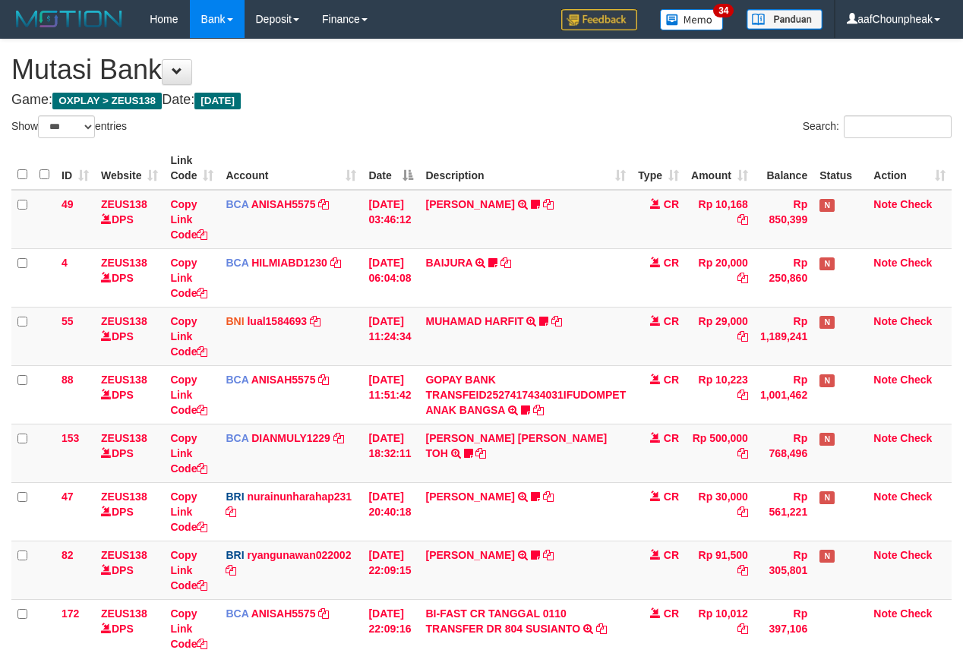
select select "***"
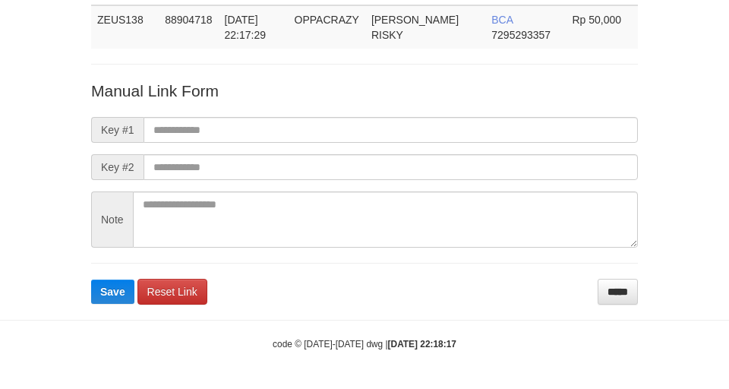
scroll to position [111, 0]
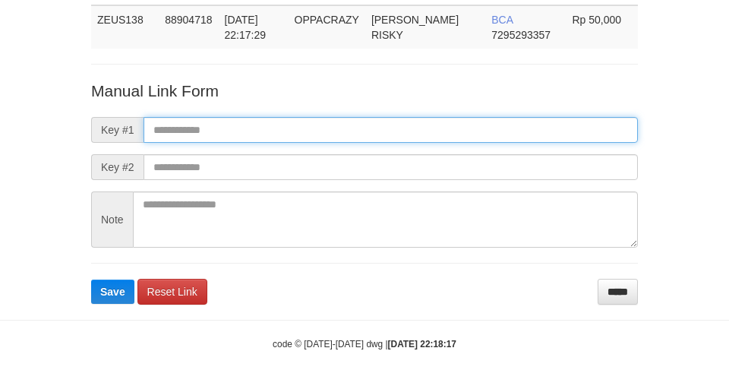
click at [326, 117] on input "text" at bounding box center [390, 130] width 494 height 26
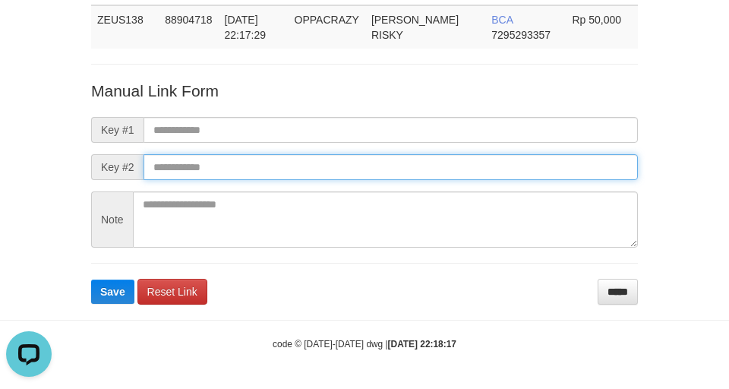
click at [462, 168] on input "text" at bounding box center [390, 167] width 494 height 26
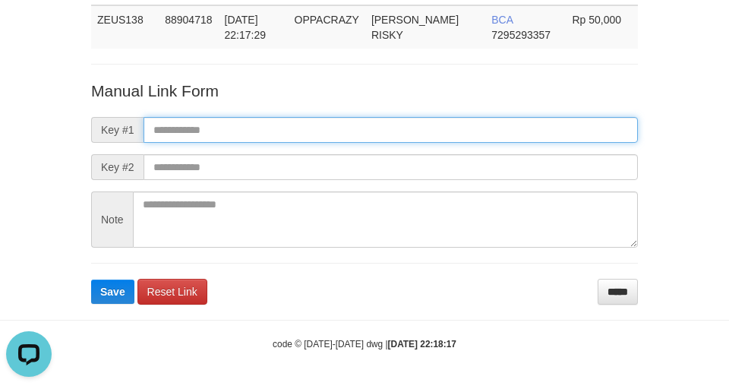
click at [451, 124] on input "text" at bounding box center [390, 130] width 494 height 26
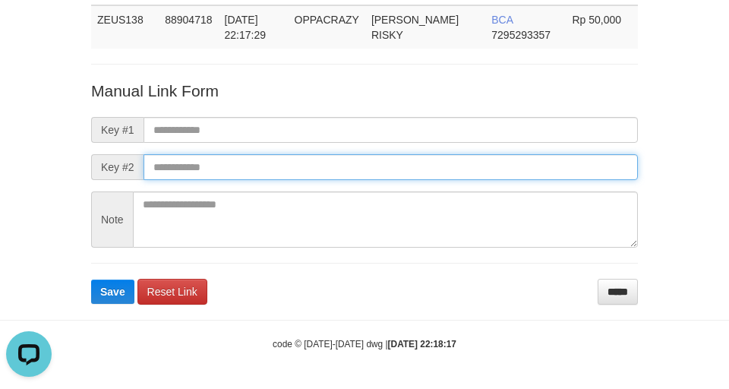
click at [465, 170] on input "text" at bounding box center [390, 167] width 494 height 26
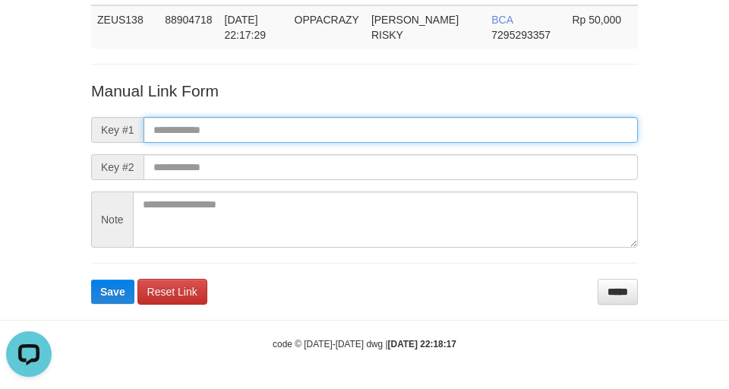
click at [462, 119] on input "text" at bounding box center [390, 130] width 494 height 26
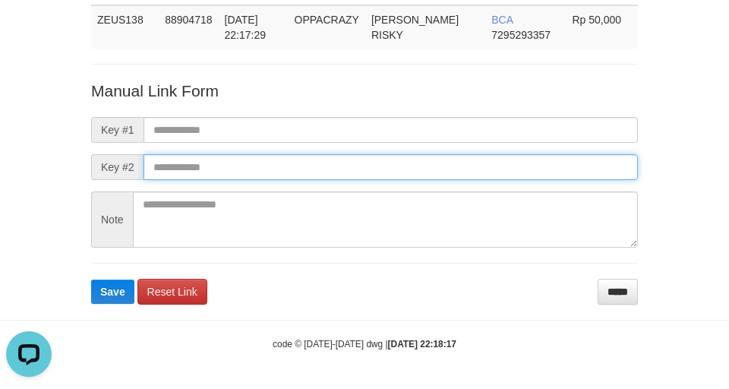
click at [466, 171] on input "text" at bounding box center [390, 167] width 494 height 26
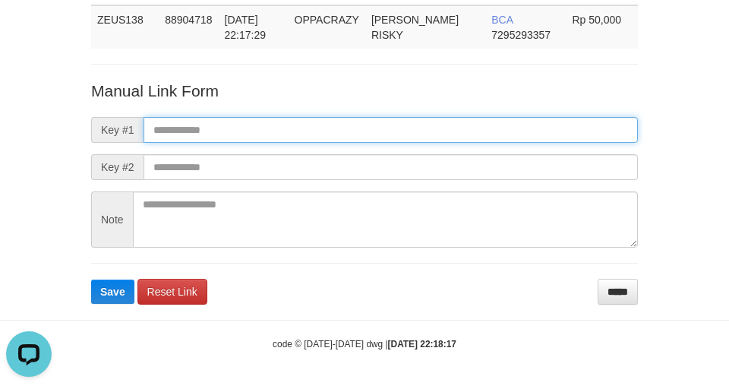
click at [462, 126] on input "text" at bounding box center [390, 130] width 494 height 26
click at [458, 140] on input "text" at bounding box center [390, 130] width 494 height 26
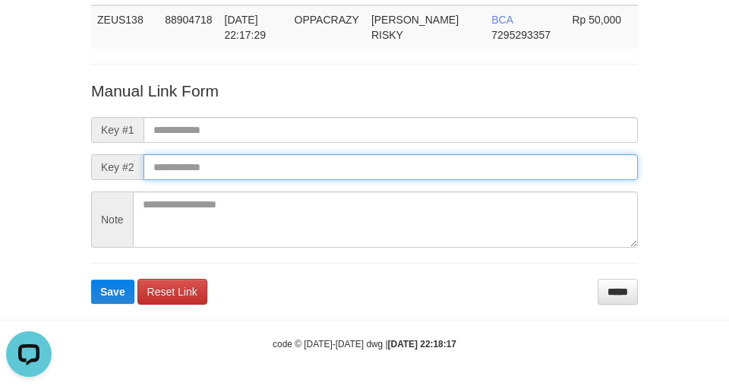
click at [466, 168] on input "text" at bounding box center [390, 167] width 494 height 26
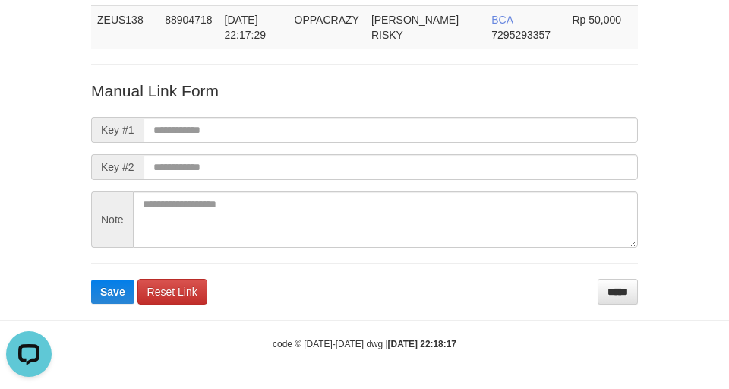
click at [462, 143] on form "Manual Link Form Key #1 Key #2 Note Save Reset Link *****" at bounding box center [364, 192] width 547 height 225
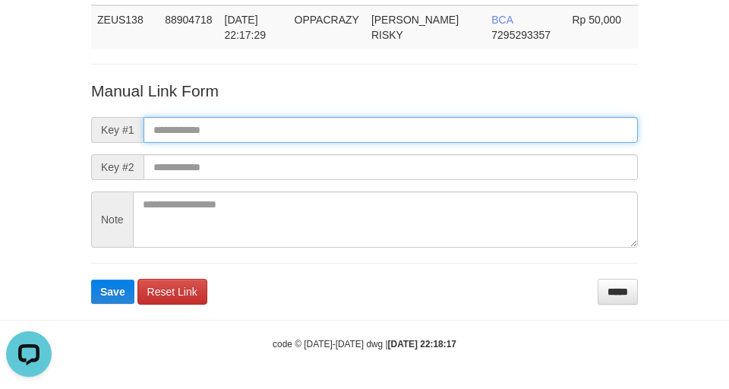
click at [465, 137] on input "text" at bounding box center [390, 130] width 494 height 26
click at [462, 140] on input "text" at bounding box center [390, 130] width 494 height 26
click at [458, 140] on input "text" at bounding box center [390, 130] width 494 height 26
drag, startPoint x: 457, startPoint y: 134, endPoint x: 458, endPoint y: 143, distance: 8.5
click at [457, 134] on input "text" at bounding box center [390, 130] width 494 height 26
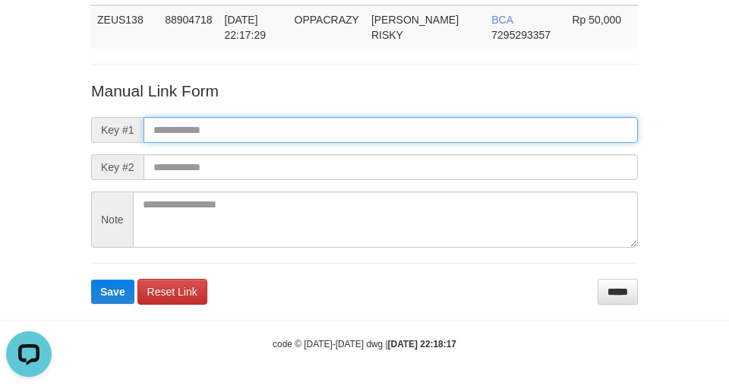
click at [462, 135] on input "text" at bounding box center [390, 130] width 494 height 26
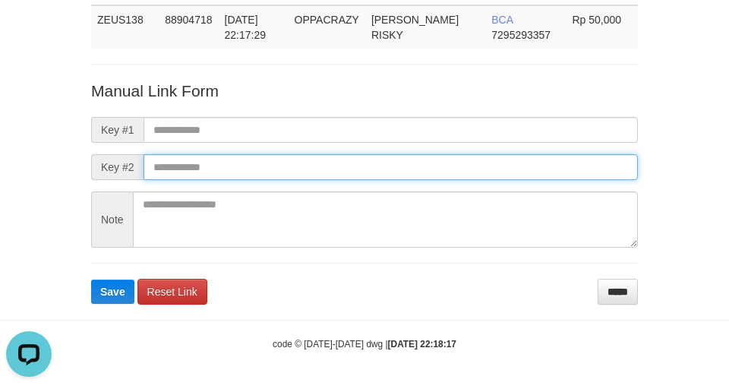
click at [463, 164] on input "text" at bounding box center [390, 167] width 494 height 26
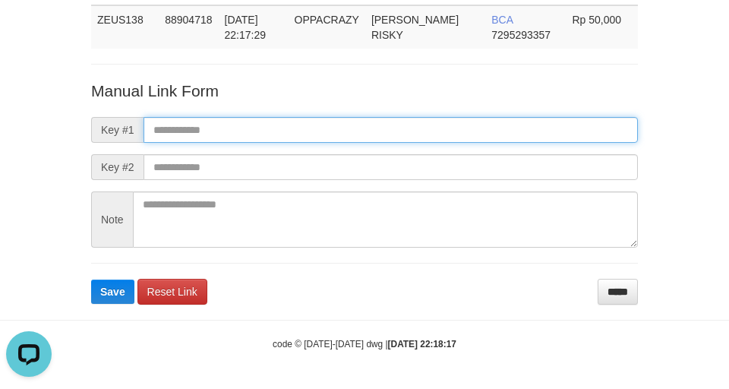
click at [463, 137] on input "text" at bounding box center [390, 130] width 494 height 26
click at [465, 137] on input "text" at bounding box center [390, 130] width 494 height 26
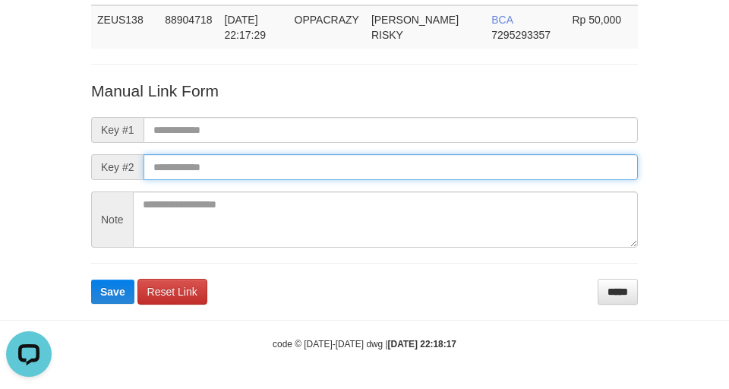
click at [465, 171] on input "text" at bounding box center [390, 167] width 494 height 26
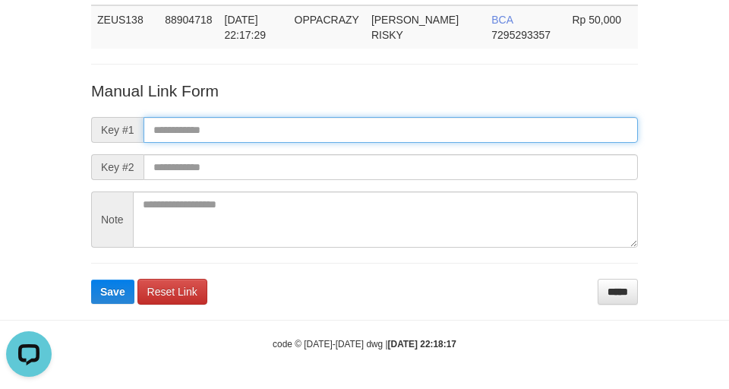
click at [462, 141] on input "text" at bounding box center [390, 130] width 494 height 26
click at [463, 137] on input "text" at bounding box center [390, 130] width 494 height 26
drag, startPoint x: 462, startPoint y: 129, endPoint x: 462, endPoint y: 143, distance: 13.7
click at [462, 134] on input "text" at bounding box center [390, 130] width 494 height 26
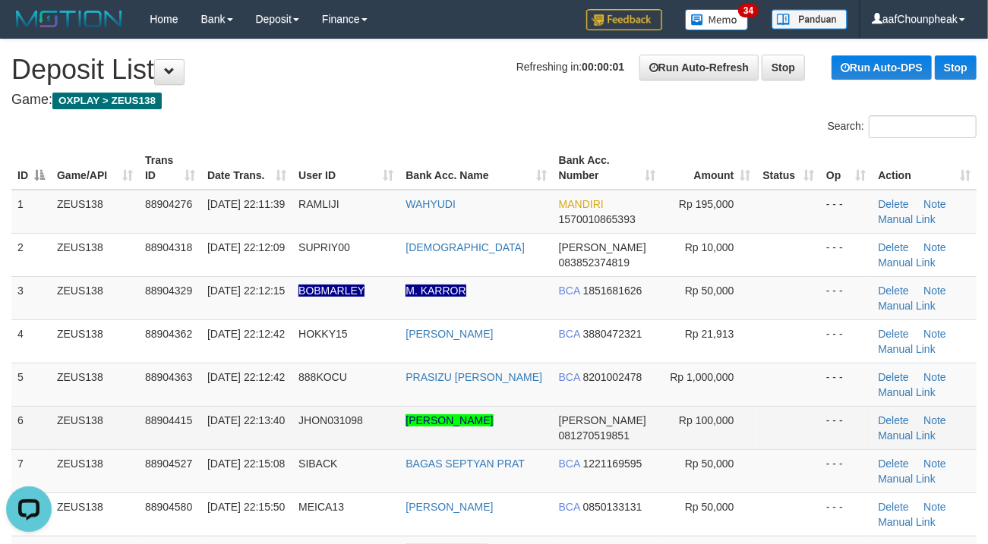
drag, startPoint x: 440, startPoint y: 410, endPoint x: 390, endPoint y: 430, distance: 53.8
click at [410, 432] on tbody "1 ZEUS138 88904276 [DATE] 22:11:39 RAMLIJI [GEOGRAPHIC_DATA] MANDIRI 1570010865…" at bounding box center [493, 536] width 965 height 693
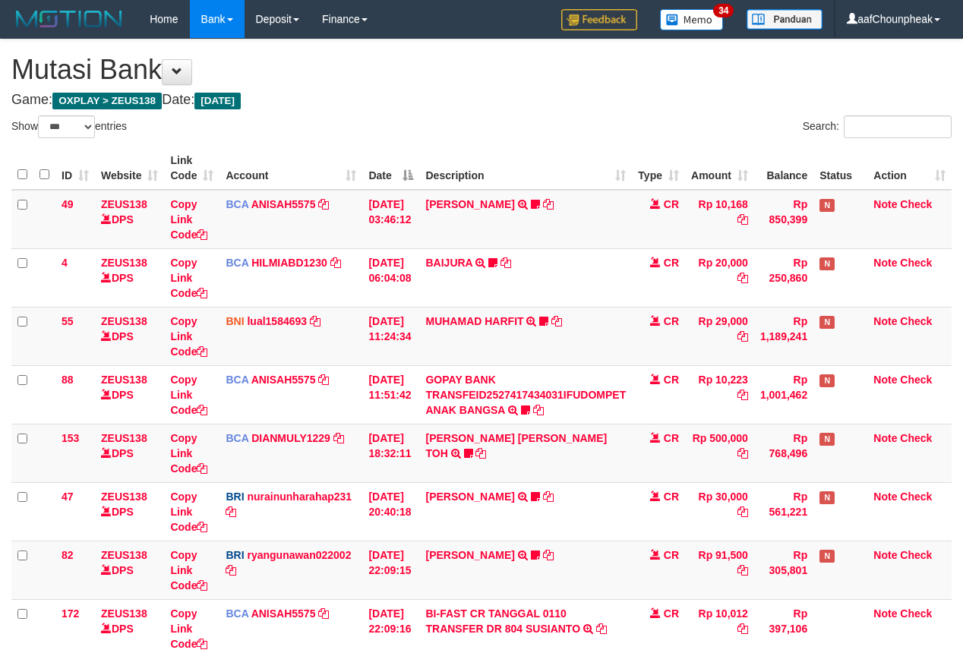
select select "***"
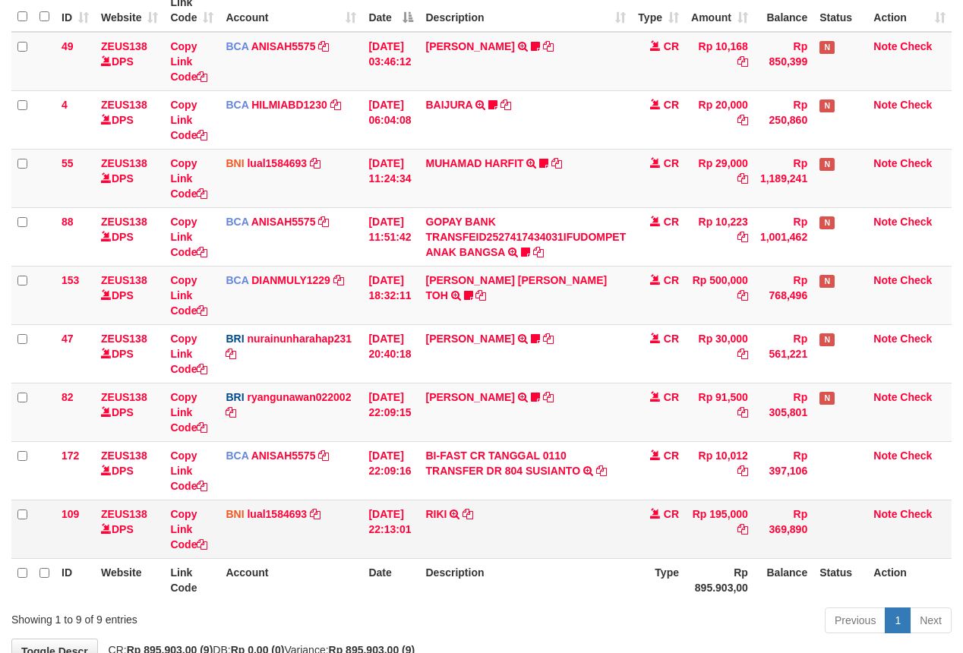
scroll to position [257, 0]
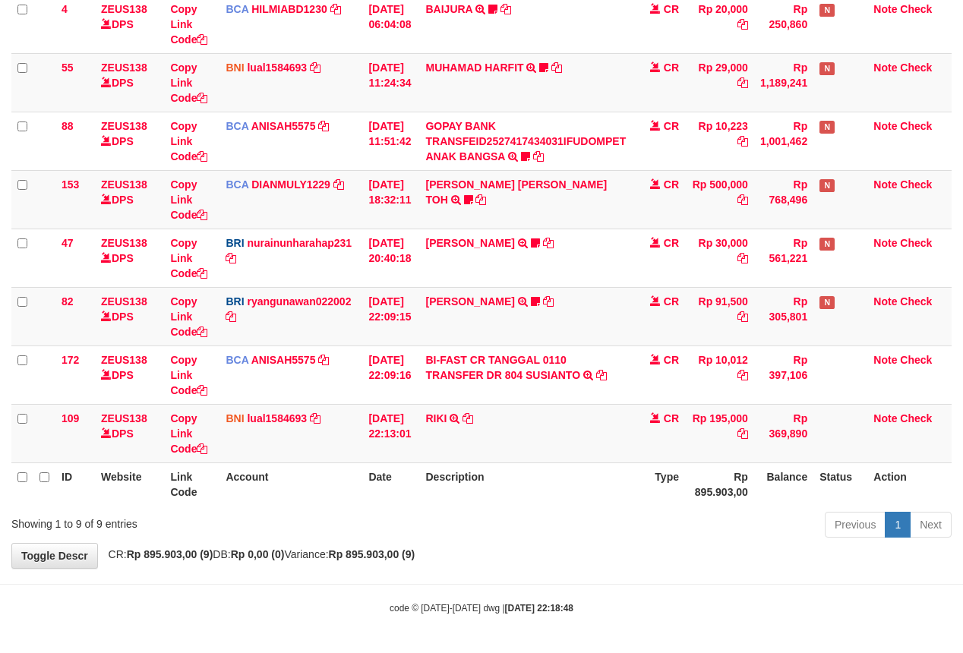
drag, startPoint x: 539, startPoint y: 471, endPoint x: 547, endPoint y: 471, distance: 8.4
click at [541, 477] on th "Description" at bounding box center [525, 483] width 213 height 43
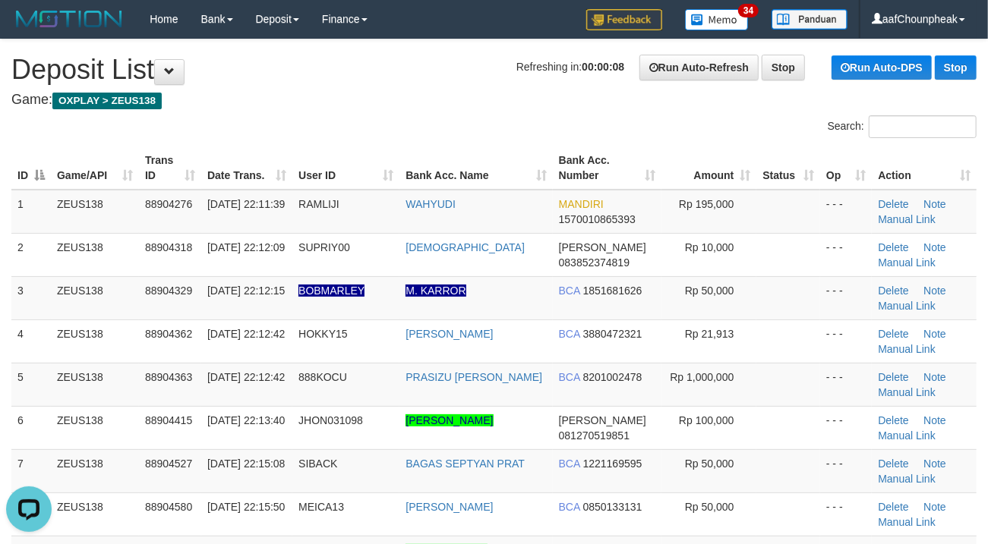
click at [489, 116] on div "Search:" at bounding box center [494, 128] width 988 height 27
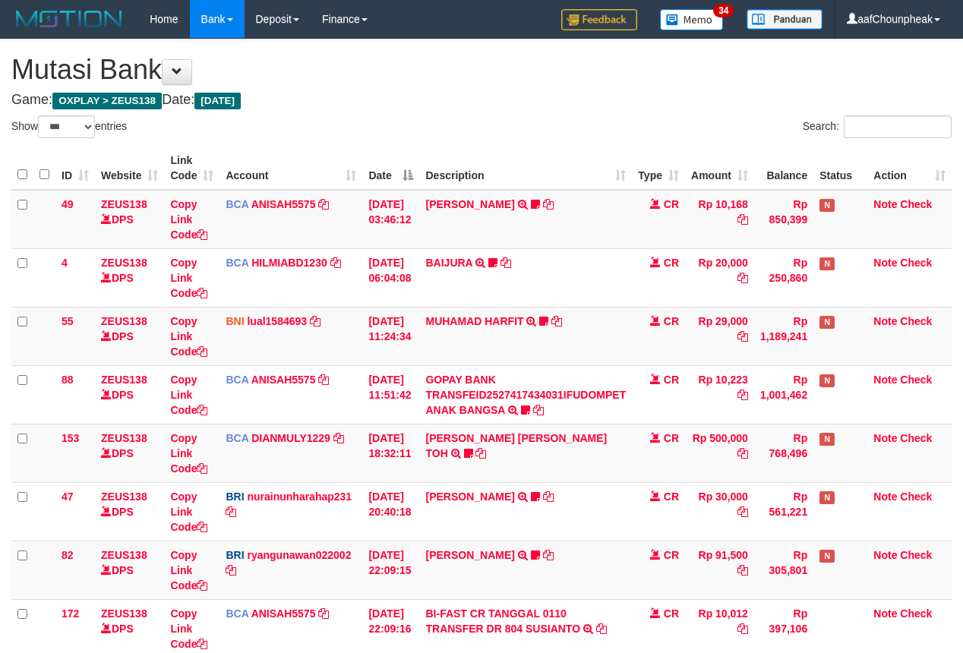
select select "***"
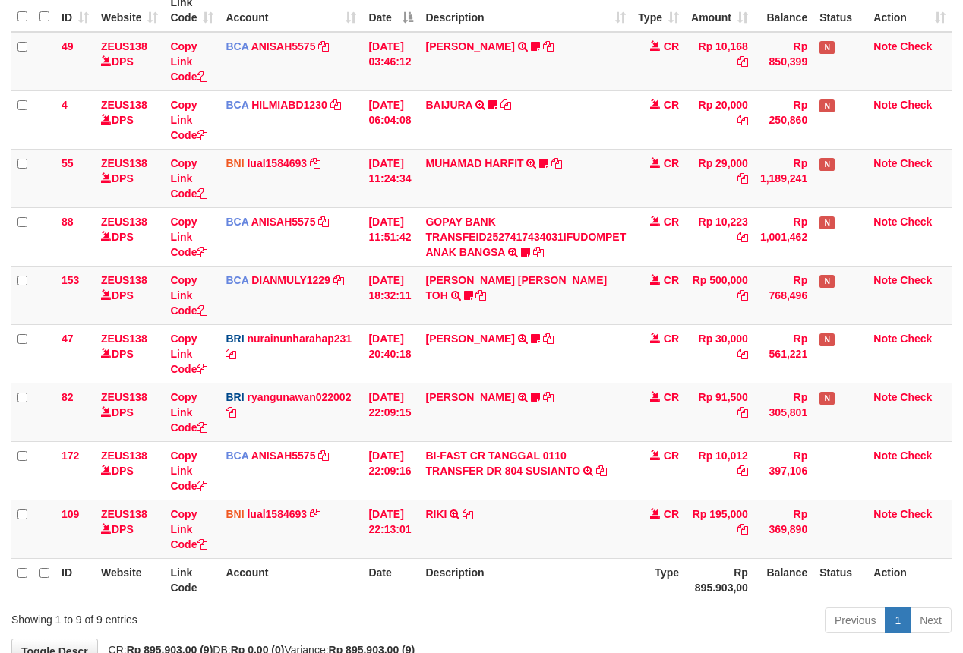
scroll to position [257, 0]
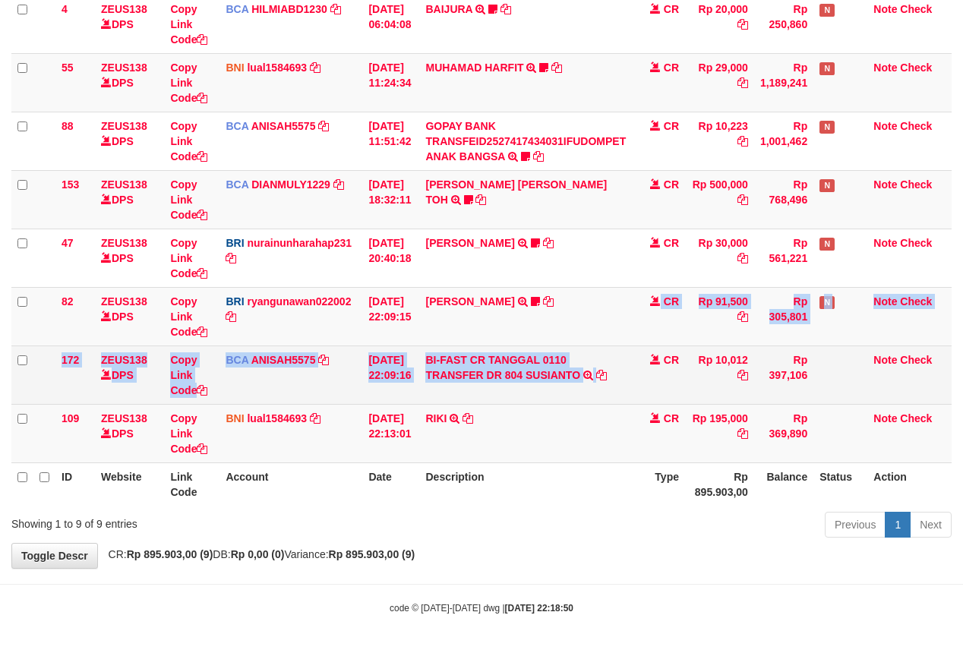
drag, startPoint x: 641, startPoint y: 359, endPoint x: 642, endPoint y: 368, distance: 9.2
click at [642, 368] on tbody "49 ZEUS138 DPS Copy Link Code BCA ANISAH5575 DPS ANISAH mutasi_20251001_3827 | …" at bounding box center [481, 199] width 940 height 527
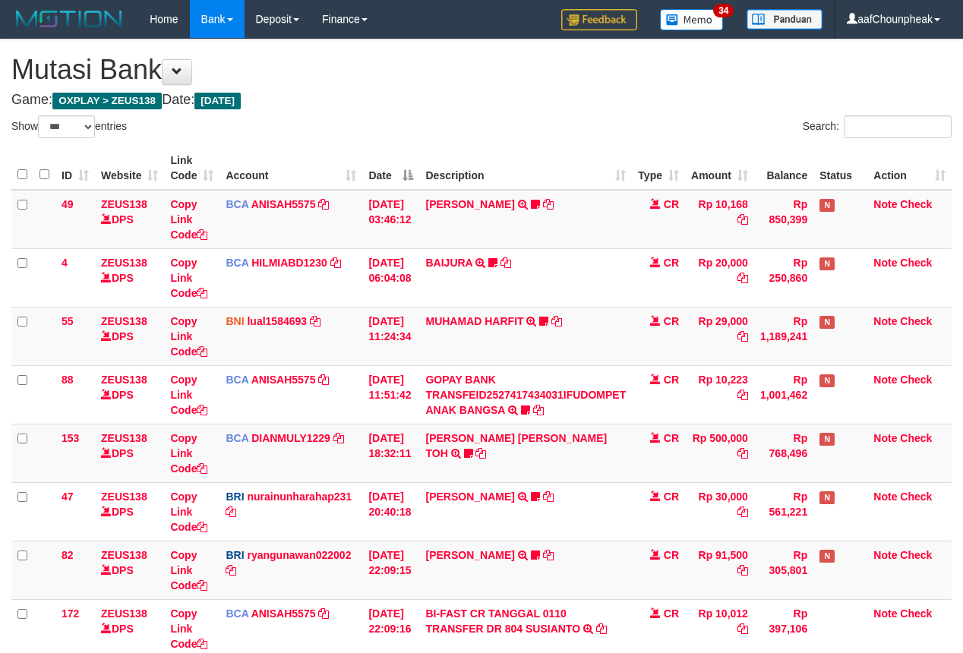
select select "***"
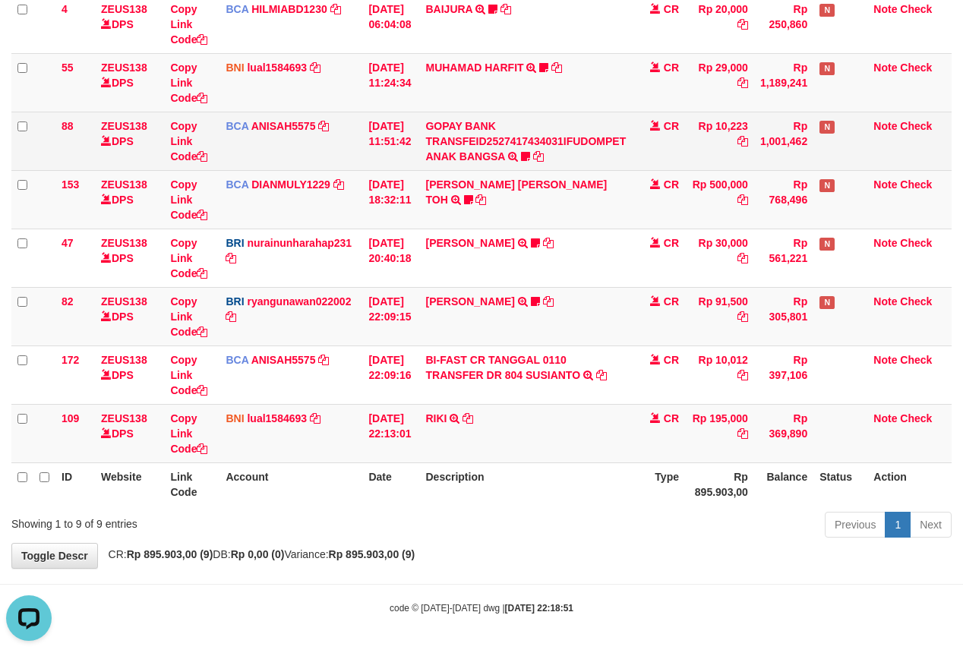
click at [611, 156] on td "GOPAY BANK TRANSFEID2527417434031IFUDOMPET ANAK BANGSA TRSF E-BANKING CR 0110/F…" at bounding box center [525, 141] width 213 height 58
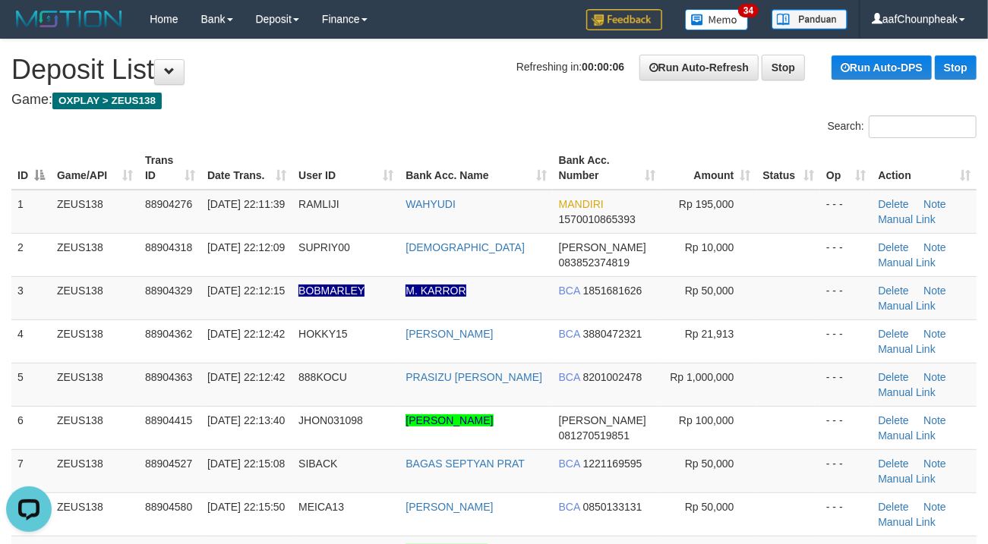
drag, startPoint x: 545, startPoint y: 105, endPoint x: 501, endPoint y: 119, distance: 46.3
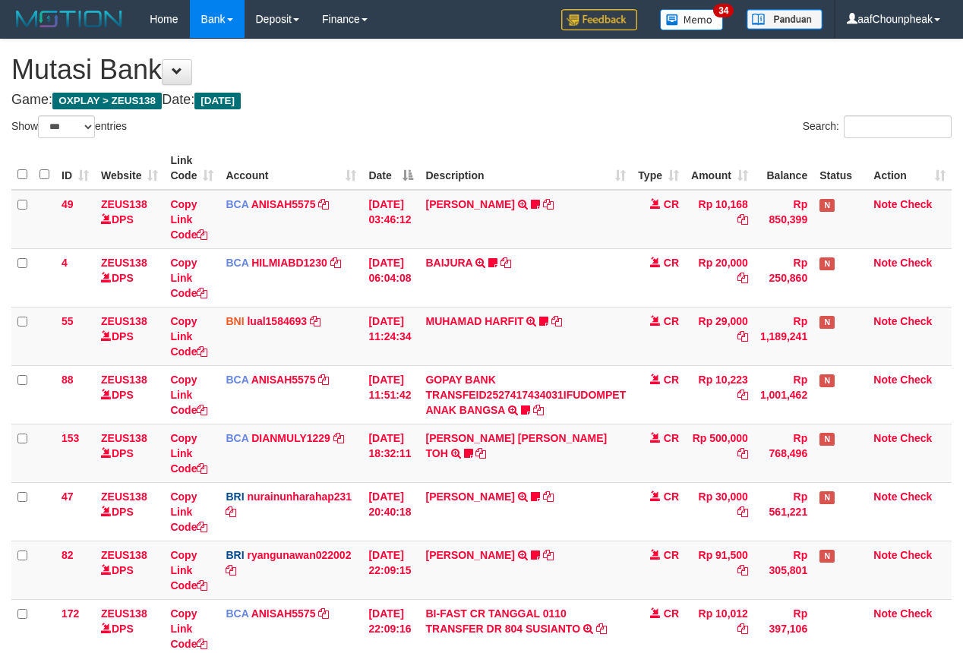
select select "***"
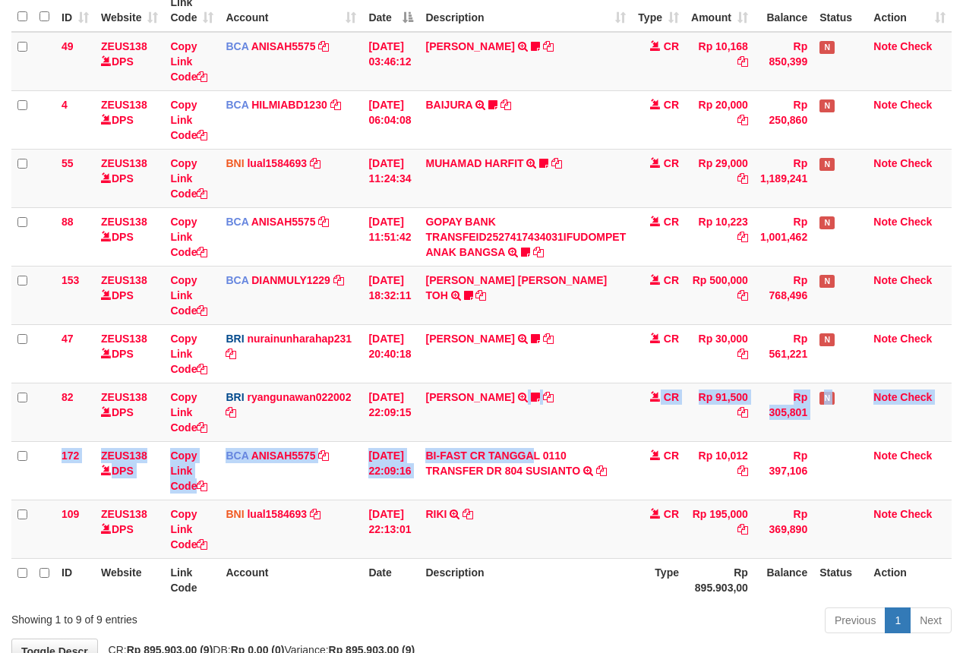
scroll to position [257, 0]
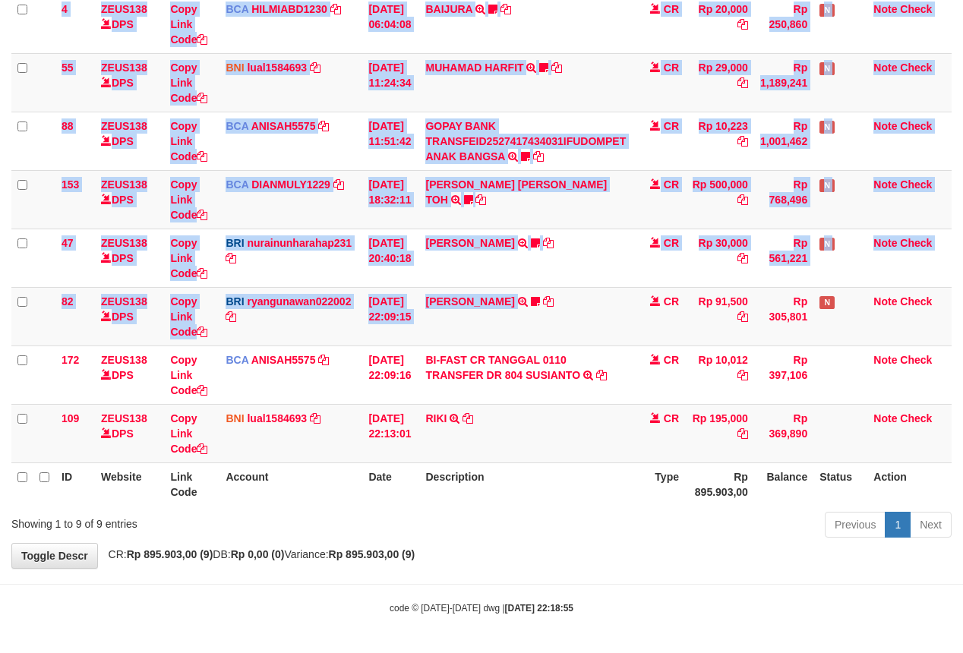
drag, startPoint x: 565, startPoint y: 383, endPoint x: 550, endPoint y: 505, distance: 122.3
click at [550, 505] on div "ID Website Link Code Account Date Description Type Amount Balance Status Action…" at bounding box center [481, 199] width 963 height 622
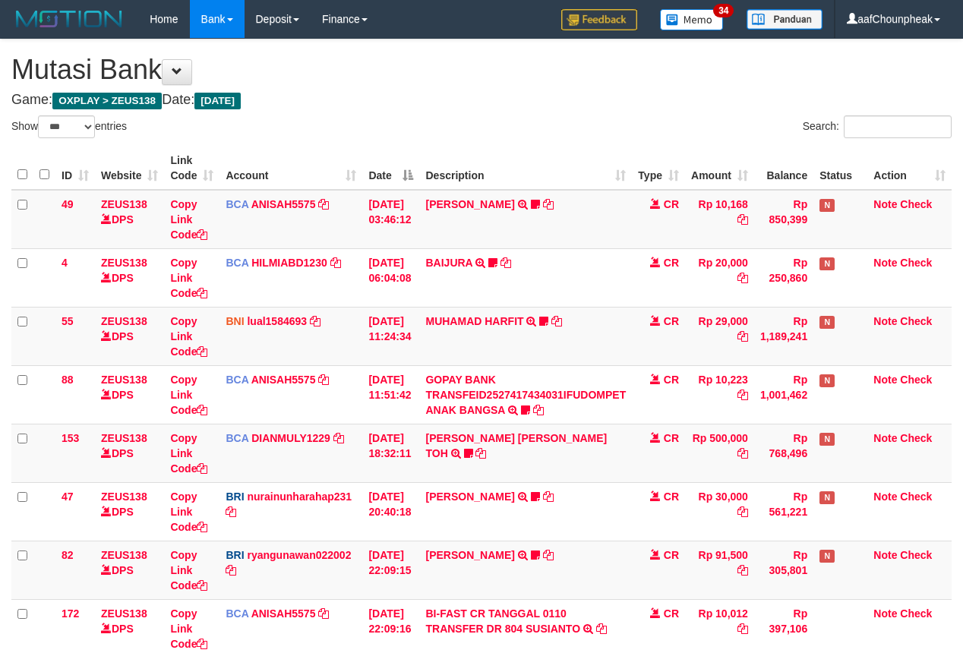
select select "***"
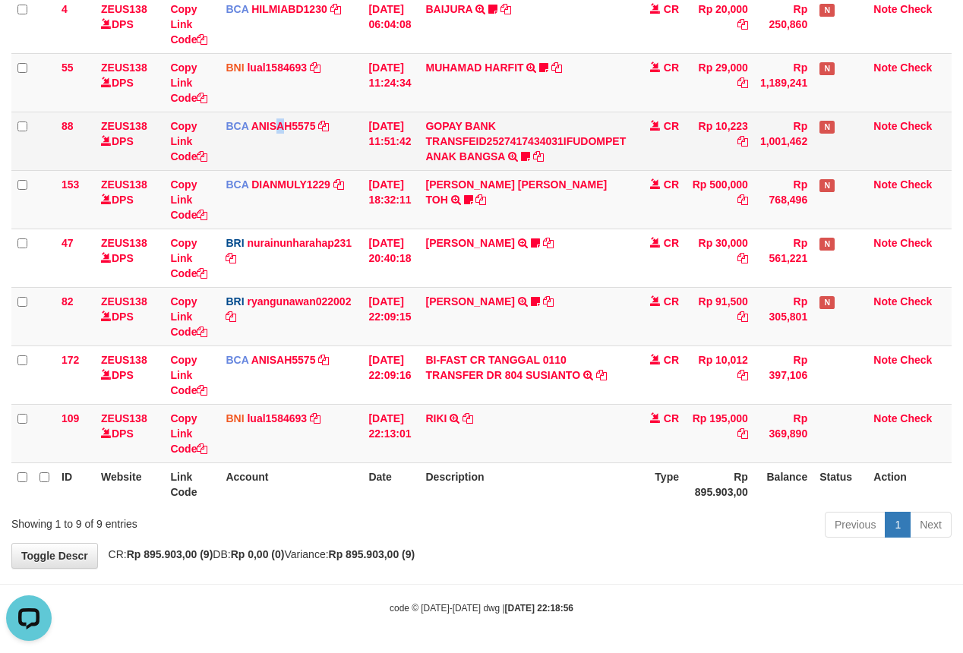
drag, startPoint x: 287, startPoint y: 156, endPoint x: 307, endPoint y: 128, distance: 34.2
click at [302, 131] on td "BCA ANISAH5575 DPS ANISAH mutasi_20251001_3827 | 88 mutasi_20251001_3827 | 88" at bounding box center [290, 141] width 143 height 58
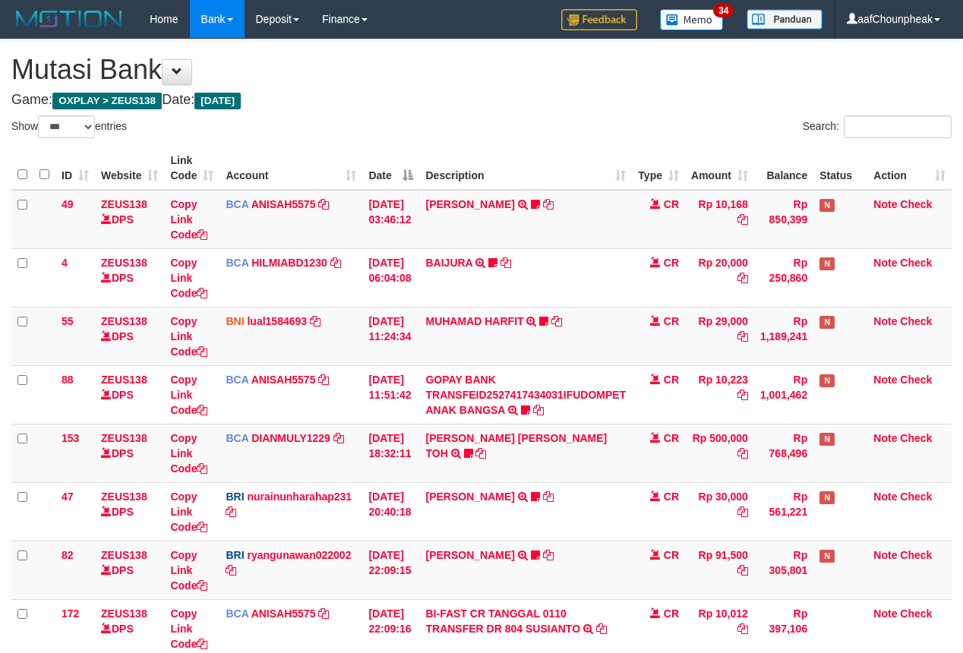
select select "***"
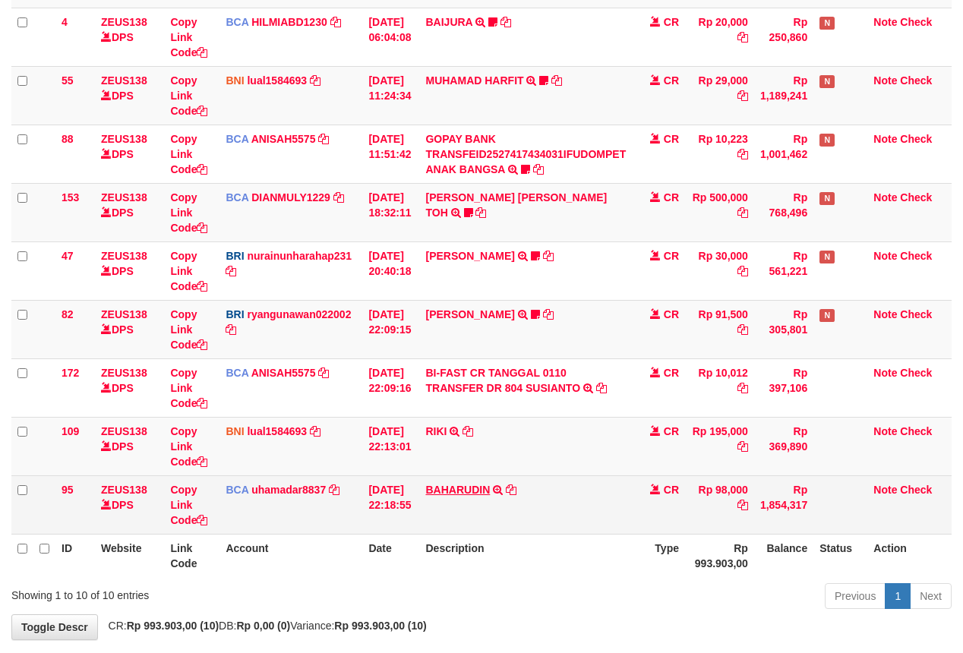
scroll to position [316, 0]
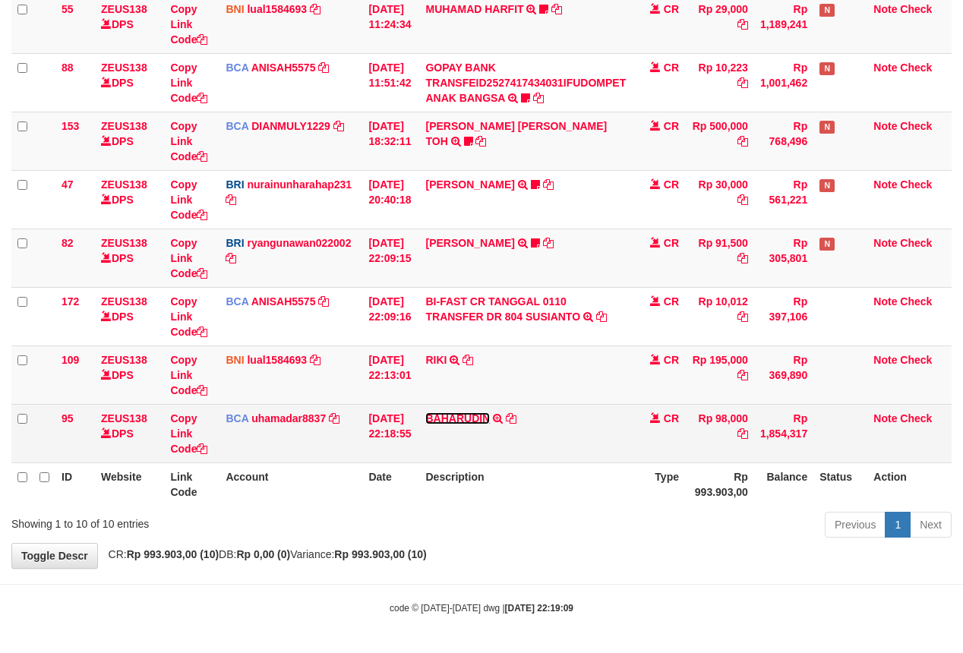
click at [478, 412] on link "BAHARUDIN" at bounding box center [457, 418] width 65 height 12
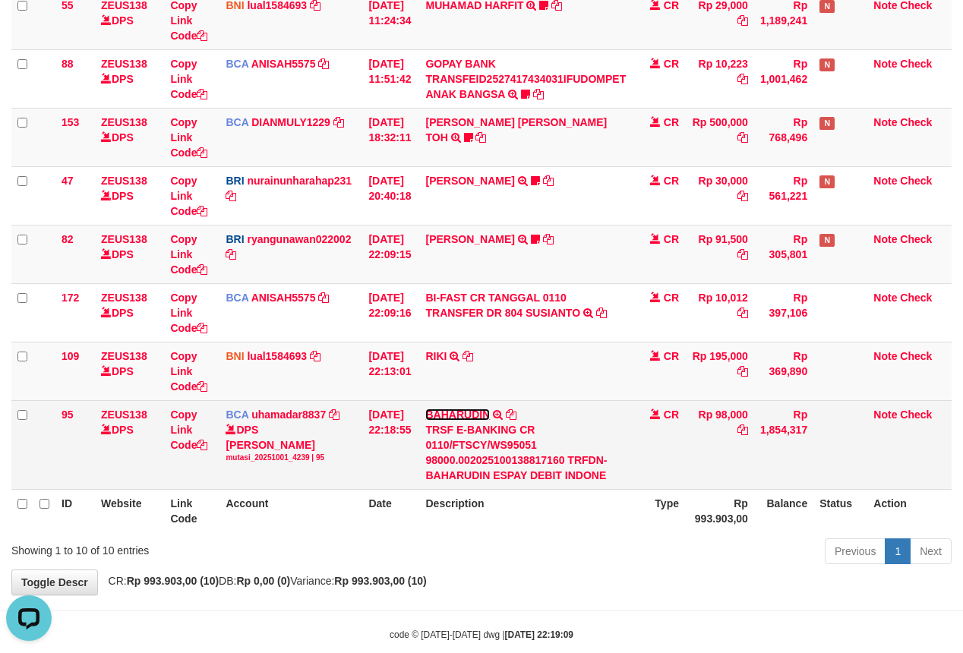
scroll to position [0, 0]
click at [515, 414] on icon at bounding box center [511, 414] width 11 height 11
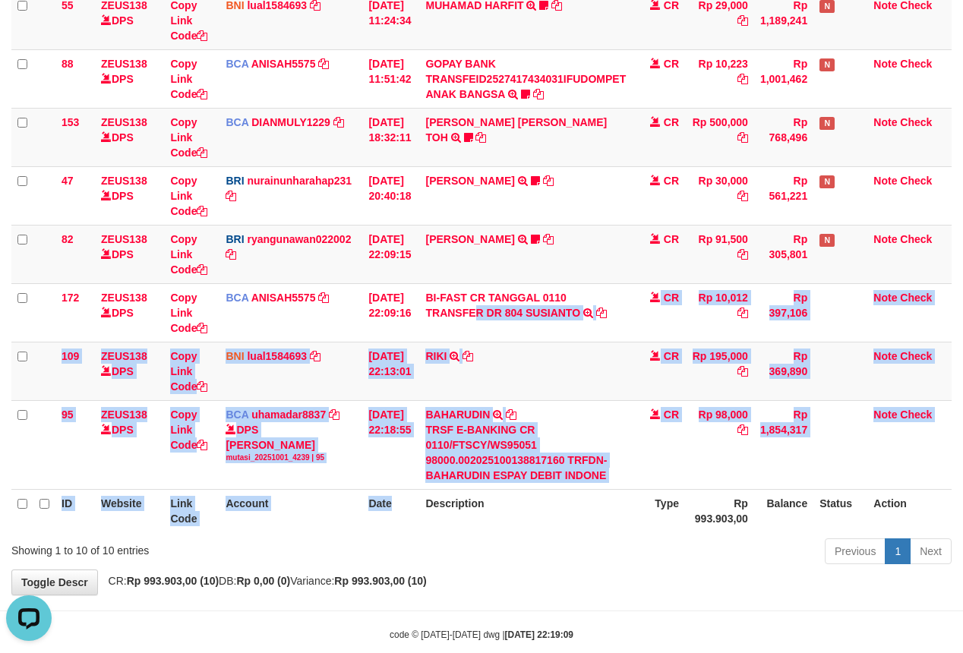
click at [414, 506] on table "ID Website Link Code Account Date Description Type Amount Balance Status Action…" at bounding box center [481, 181] width 940 height 701
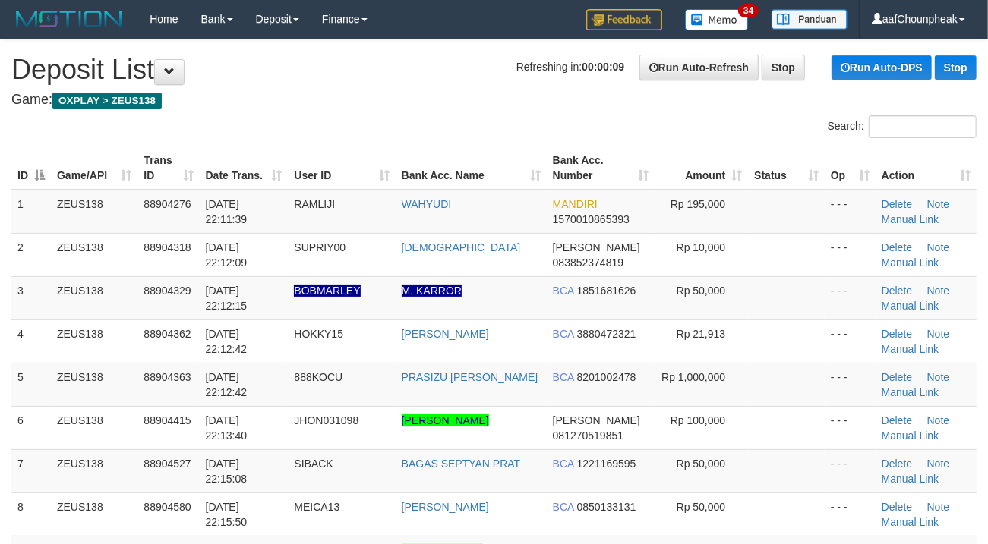
drag, startPoint x: 692, startPoint y: 95, endPoint x: 686, endPoint y: 100, distance: 8.1
click at [691, 97] on h4 "Game: OXPLAY > ZEUS138" at bounding box center [493, 100] width 965 height 15
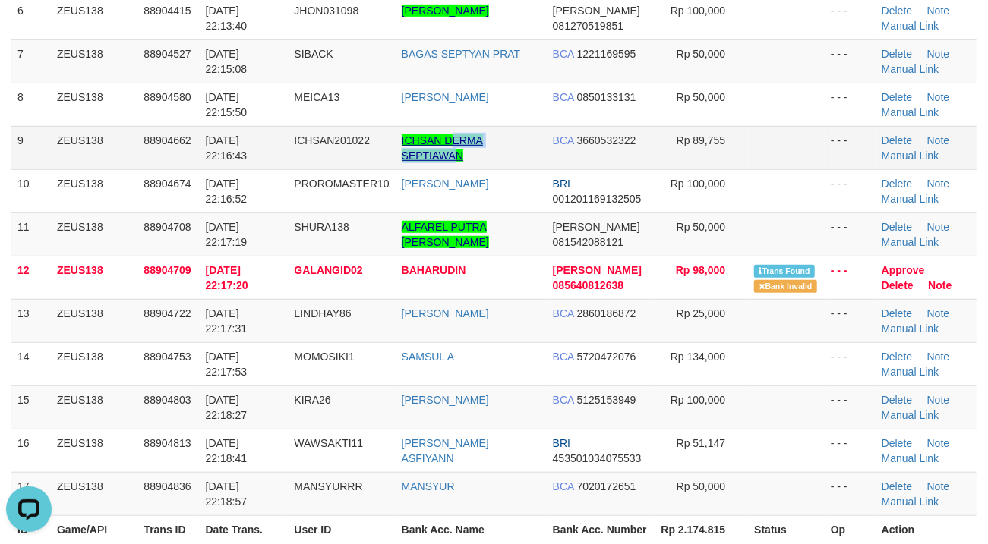
click at [462, 150] on td "ICHSAN DERMA SEPTIAWAN" at bounding box center [470, 147] width 151 height 43
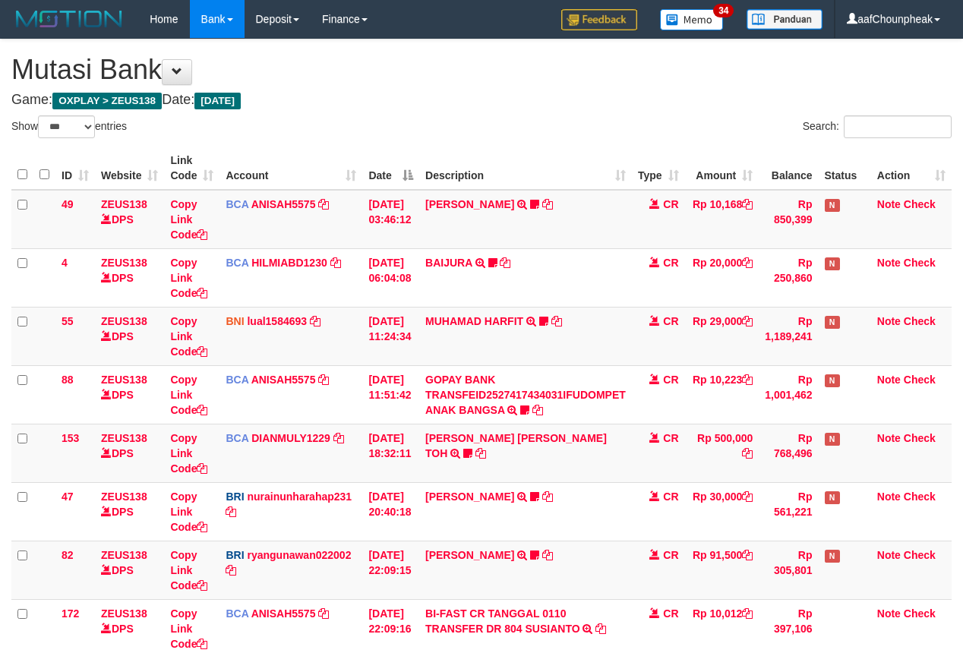
select select "***"
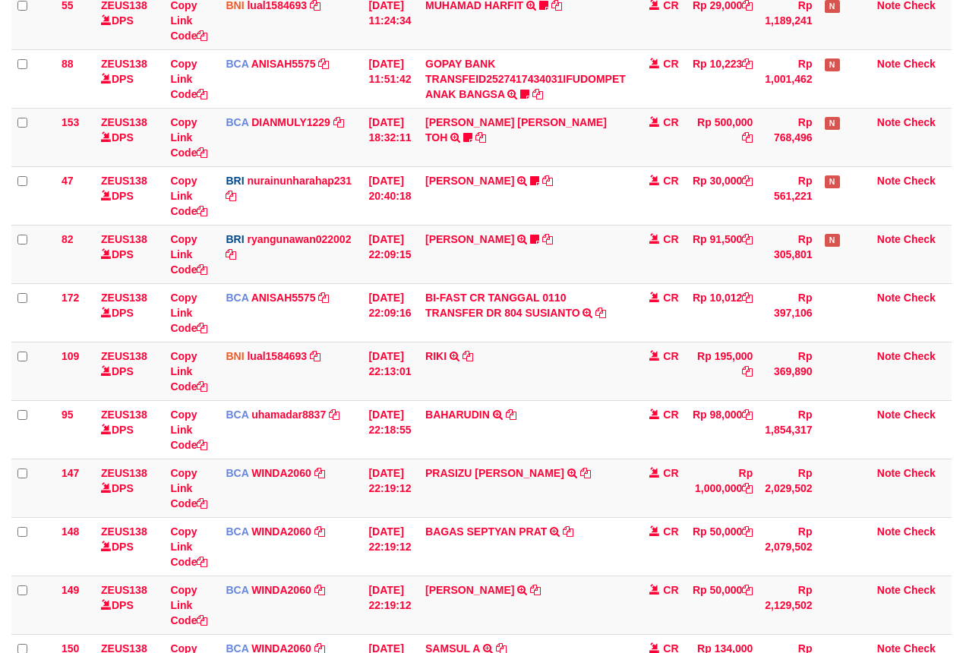
scroll to position [609, 0]
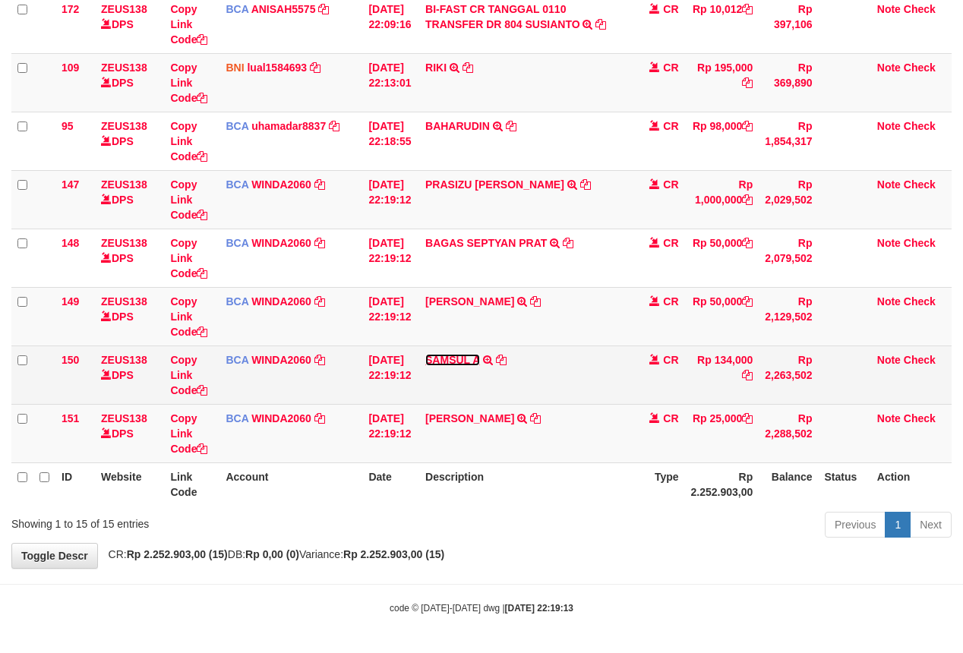
click at [477, 362] on link "SAMSUL A" at bounding box center [452, 360] width 55 height 12
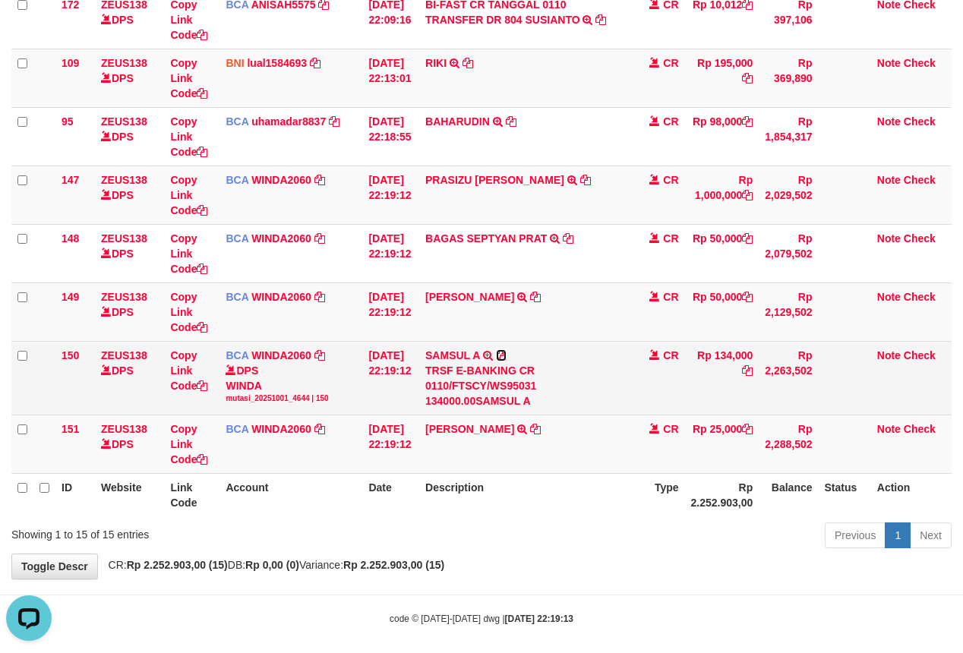
click at [506, 359] on icon at bounding box center [501, 355] width 11 height 11
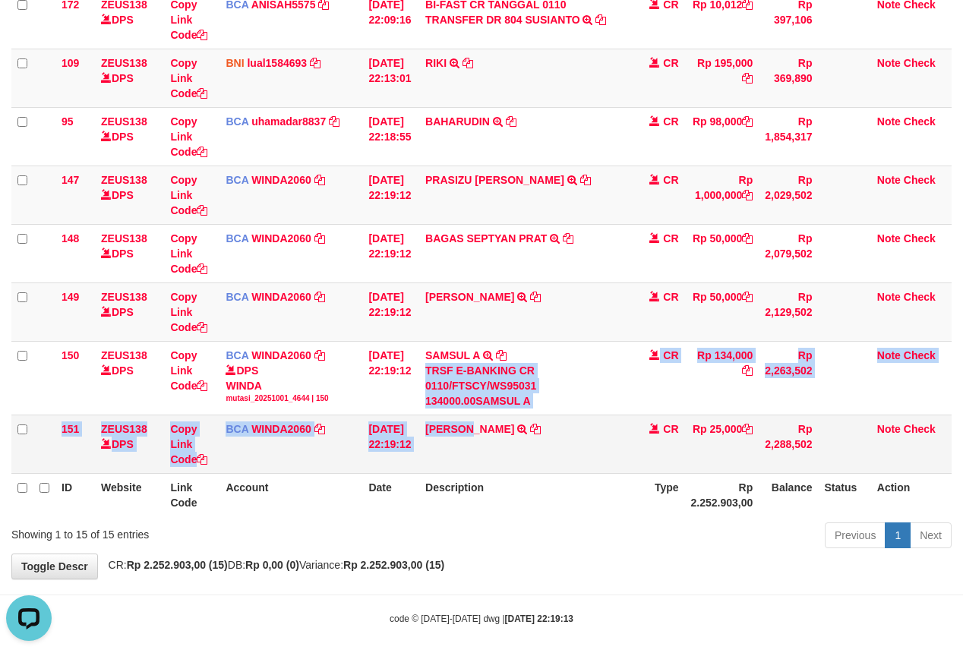
drag, startPoint x: 487, startPoint y: 435, endPoint x: 487, endPoint y: 450, distance: 15.2
click at [487, 450] on tbody "49 ZEUS138 DPS Copy Link Code BCA ANISAH5575 DPS [PERSON_NAME] mutasi_20251001_…" at bounding box center [481, 27] width 940 height 893
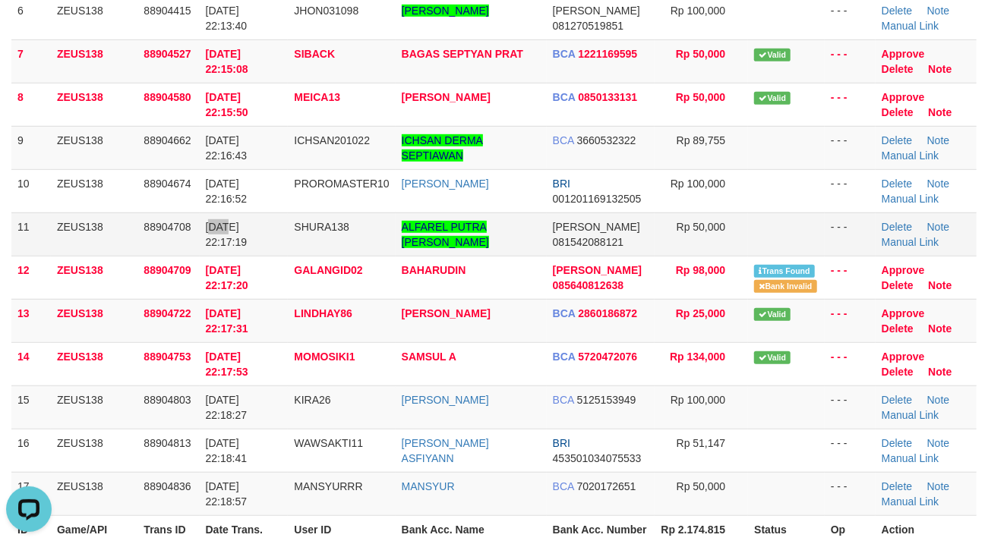
click at [229, 231] on span "01/10/2025 22:17:19" at bounding box center [227, 234] width 42 height 27
drag, startPoint x: 232, startPoint y: 226, endPoint x: 108, endPoint y: 247, distance: 125.4
click at [184, 235] on tr "11 ZEUS138 88904708 01/10/2025 22:17:19 SHURA138 ALFAREL PUTRA WIJAYA DANA 0815…" at bounding box center [493, 234] width 965 height 43
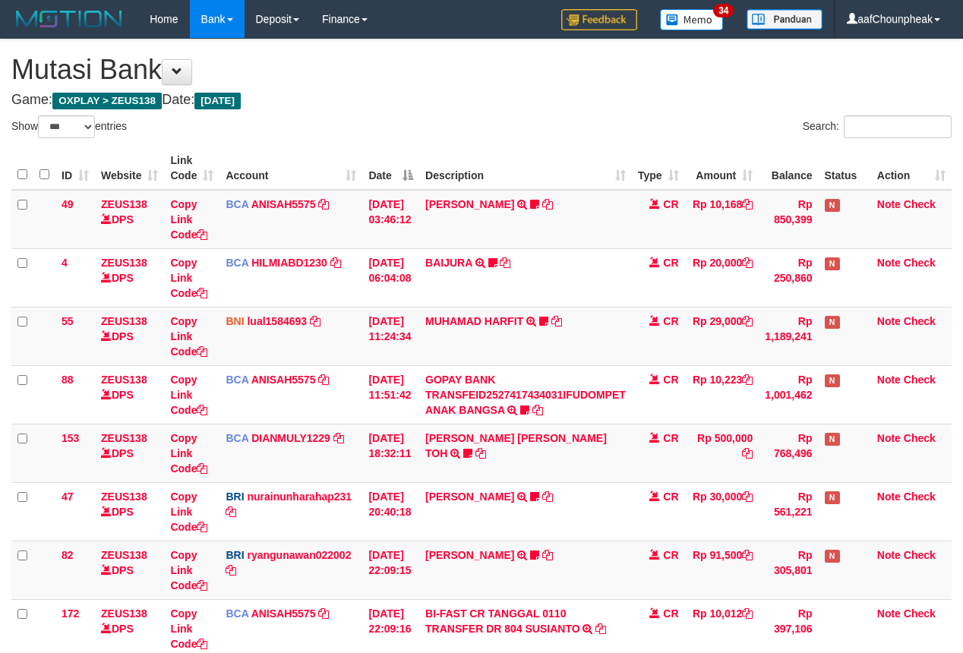
select select "***"
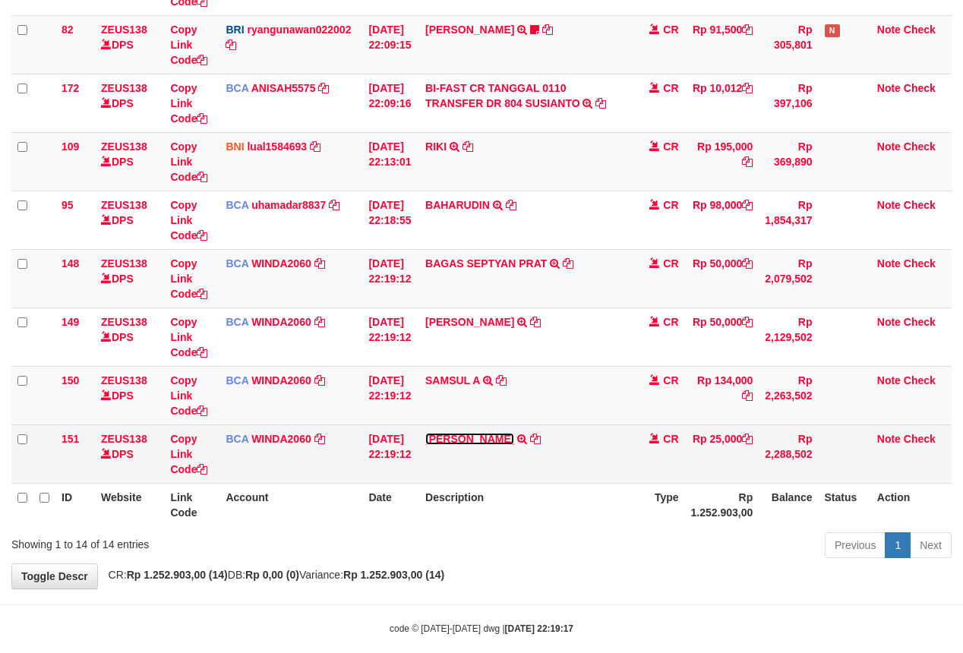
scroll to position [550, 0]
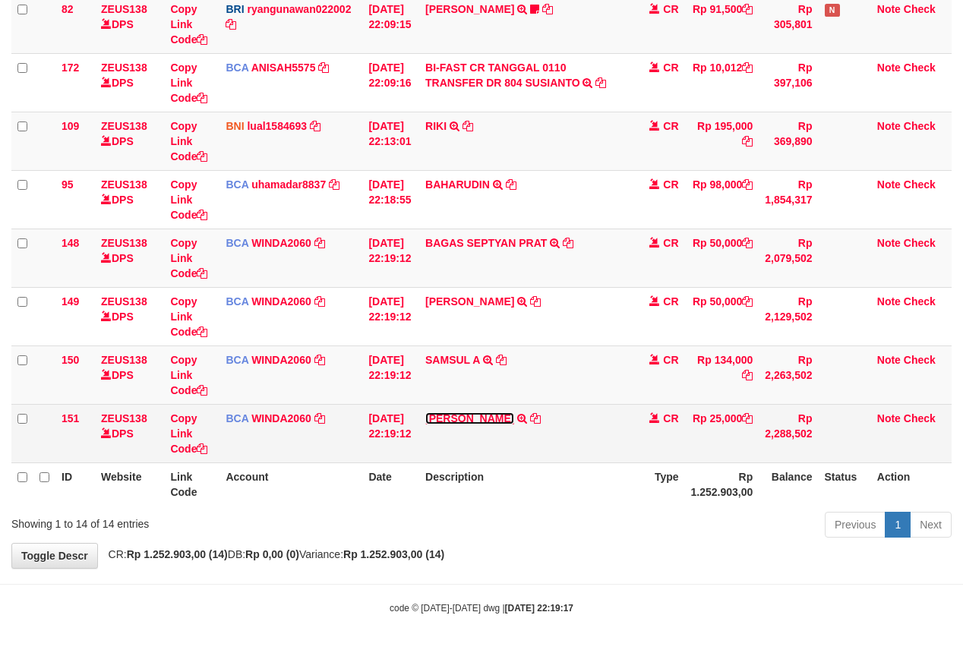
click at [483, 440] on td "[PERSON_NAME] TRSF E-BANKING CR 0110/FTSCY/WS95031 25000.00[PERSON_NAME]" at bounding box center [525, 433] width 213 height 58
click at [508, 416] on link "[PERSON_NAME]" at bounding box center [469, 418] width 89 height 12
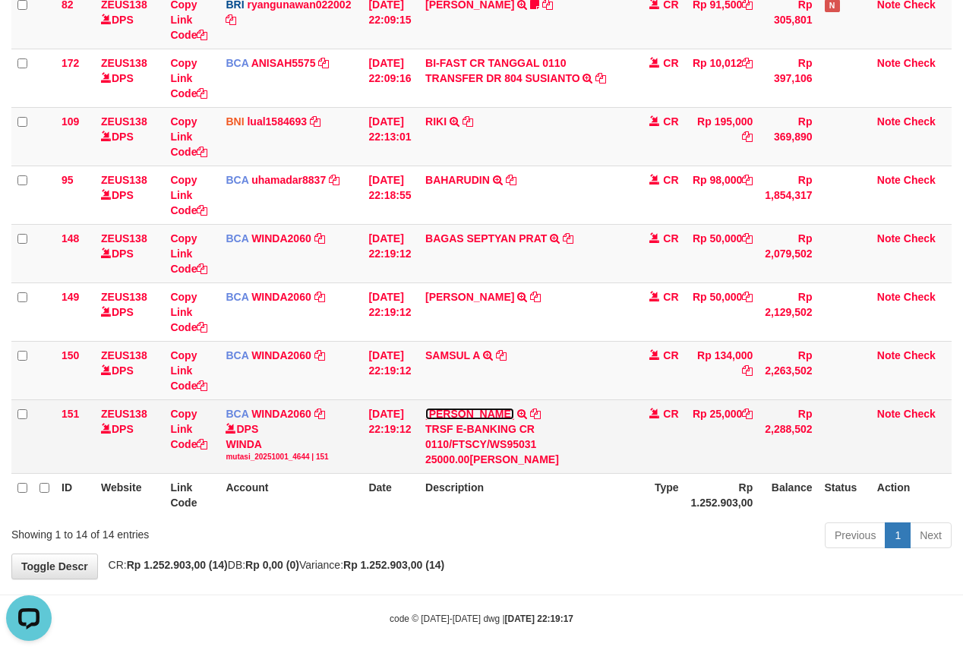
scroll to position [0, 0]
click at [540, 414] on icon at bounding box center [535, 413] width 11 height 11
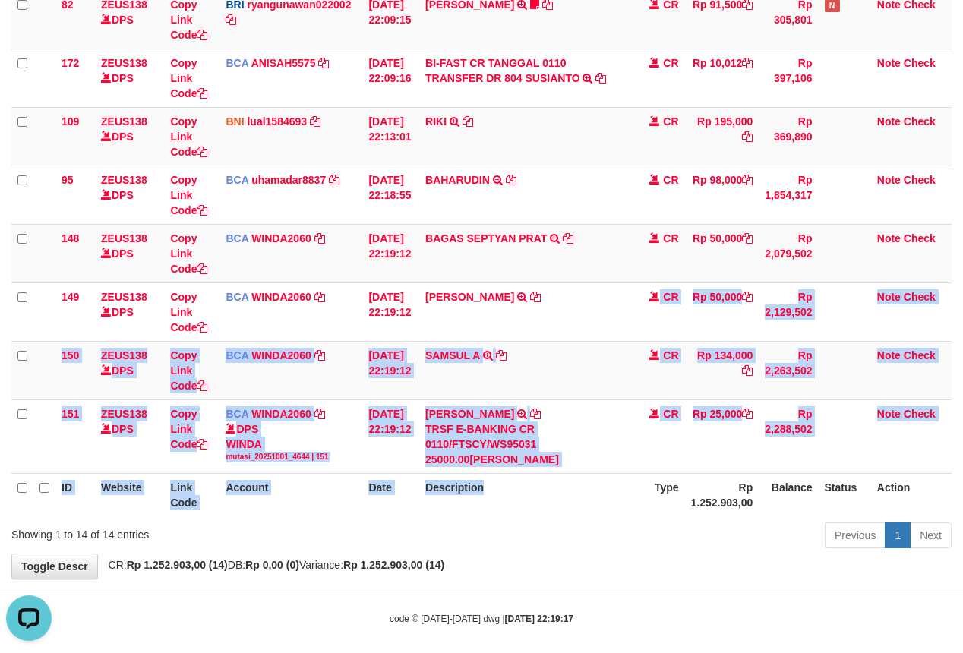
drag, startPoint x: 627, startPoint y: 469, endPoint x: 635, endPoint y: 484, distance: 16.3
click at [635, 484] on table "ID Website Link Code Account Date Description Type Amount Balance Status Action…" at bounding box center [481, 56] width 940 height 920
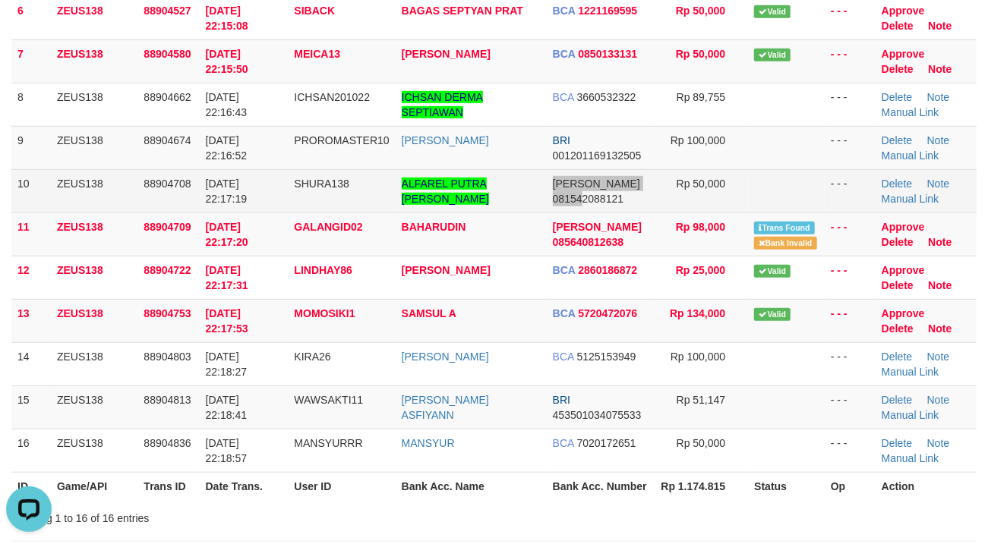
click at [572, 194] on tr "10 ZEUS138 88904708 01/10/2025 22:17:19 SHURA138 ALFAREL PUTRA WIJAYA DANA 0815…" at bounding box center [493, 190] width 965 height 43
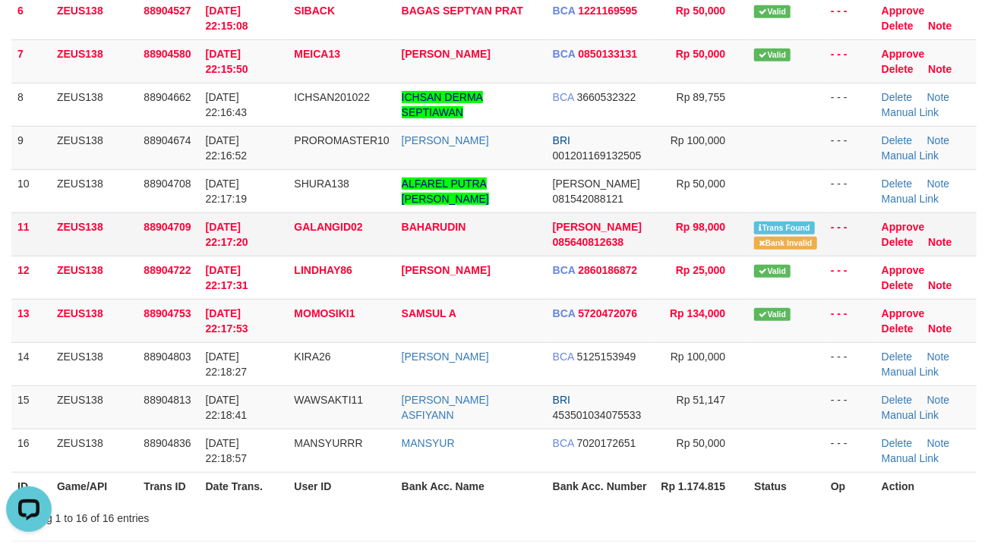
drag, startPoint x: 521, startPoint y: 150, endPoint x: 129, endPoint y: 217, distance: 397.4
click at [496, 150] on td "[PERSON_NAME]" at bounding box center [470, 147] width 151 height 43
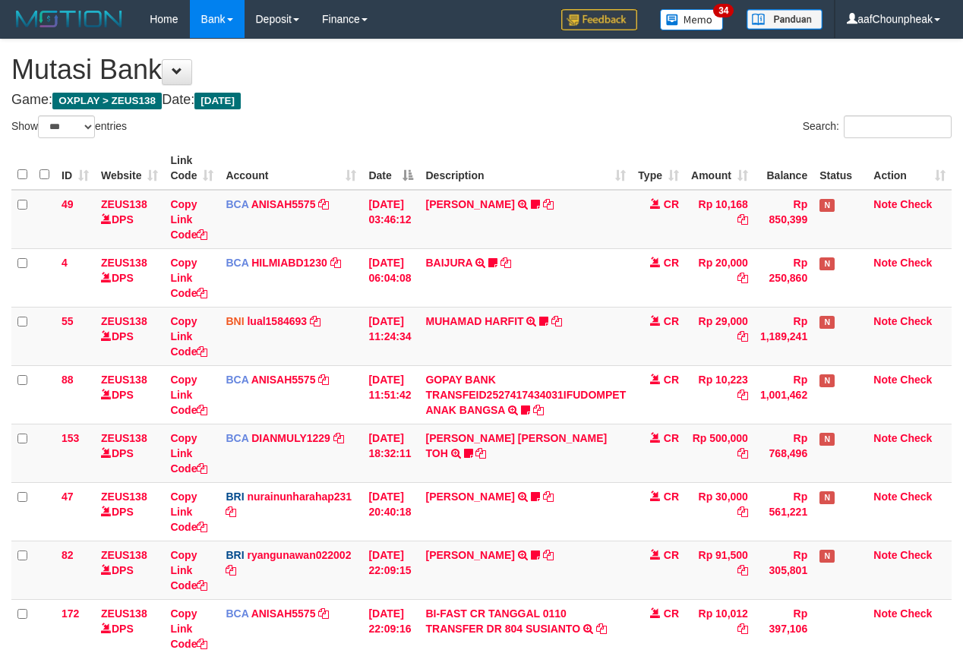
select select "***"
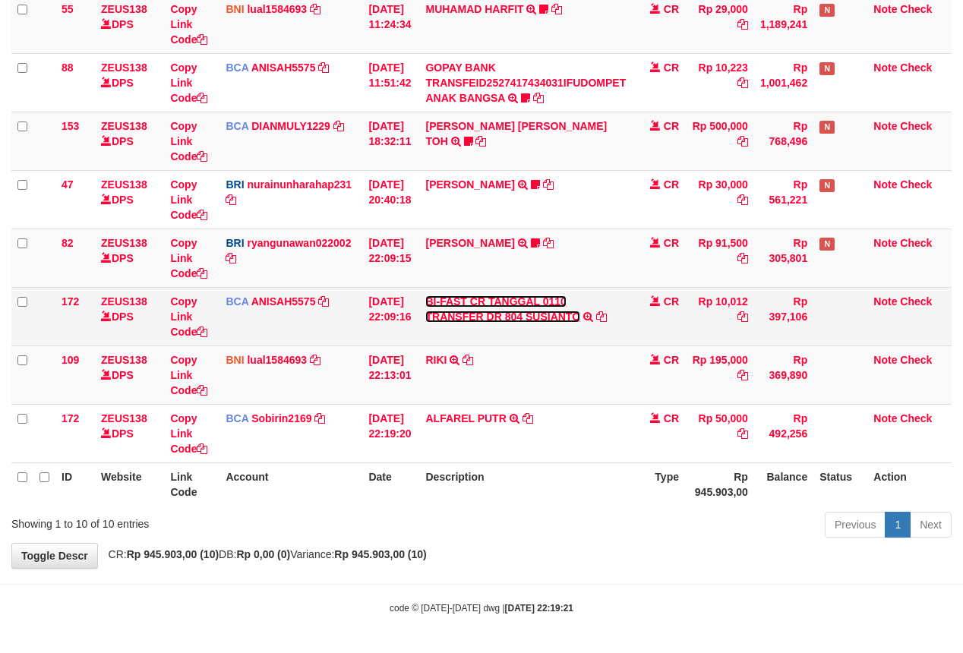
click at [468, 311] on link "BI-FAST CR TANGGAL 0110 TRANSFER DR 804 SUSIANTO" at bounding box center [502, 308] width 155 height 27
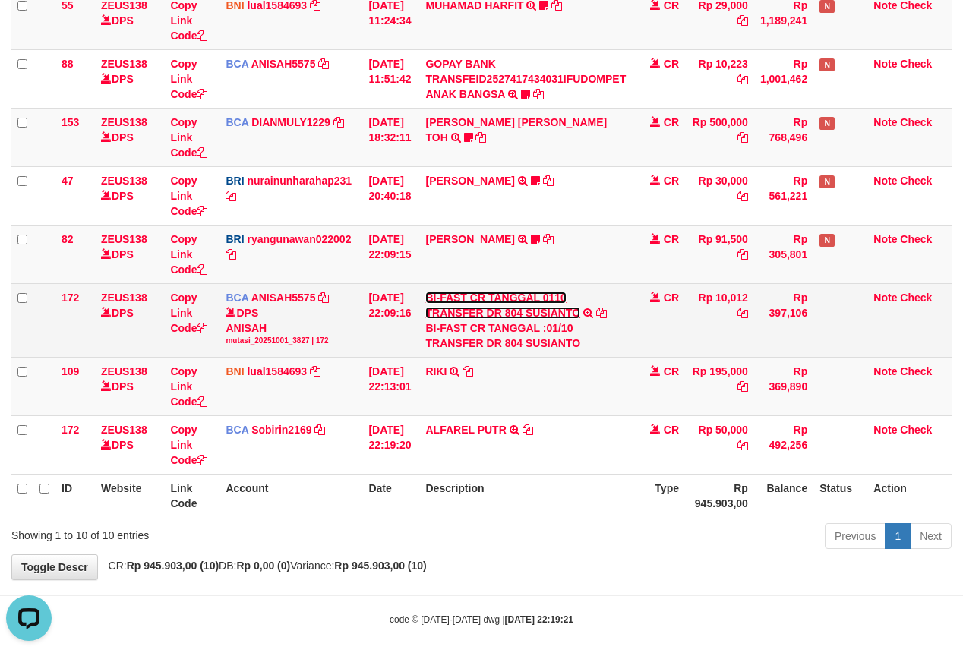
scroll to position [0, 0]
click at [559, 338] on div "BI-FAST CR TANGGAL :01/10 TRANSFER DR 804 SUSIANTO" at bounding box center [525, 335] width 200 height 30
copy div "SUSIANTO"
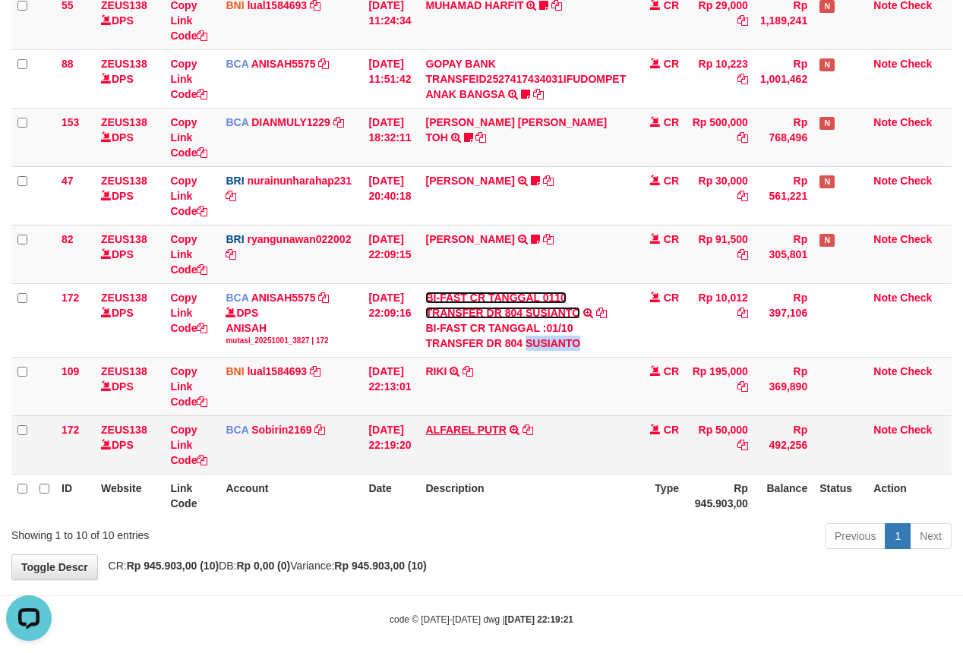
scroll to position [331, 0]
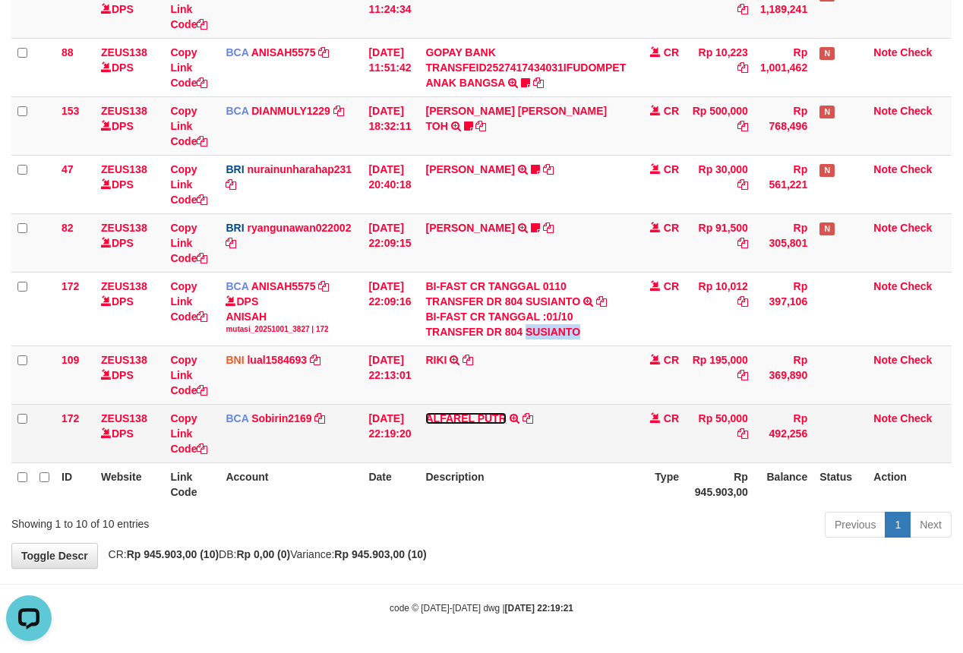
click at [471, 418] on link "ALFAREL PUTR" at bounding box center [465, 418] width 80 height 12
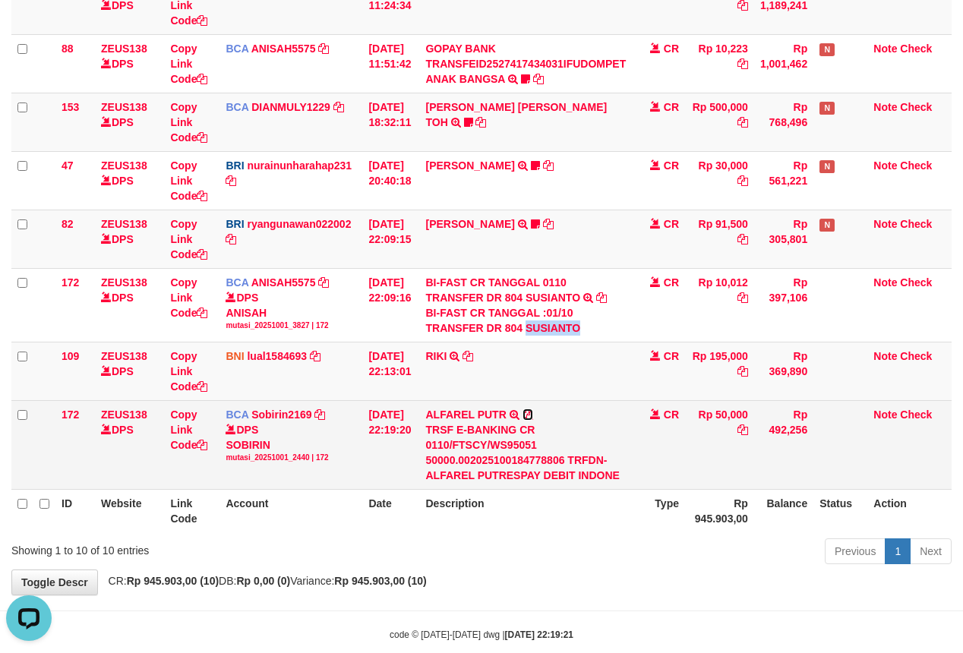
click at [531, 413] on icon at bounding box center [527, 414] width 11 height 11
copy div "SUSIANTO"
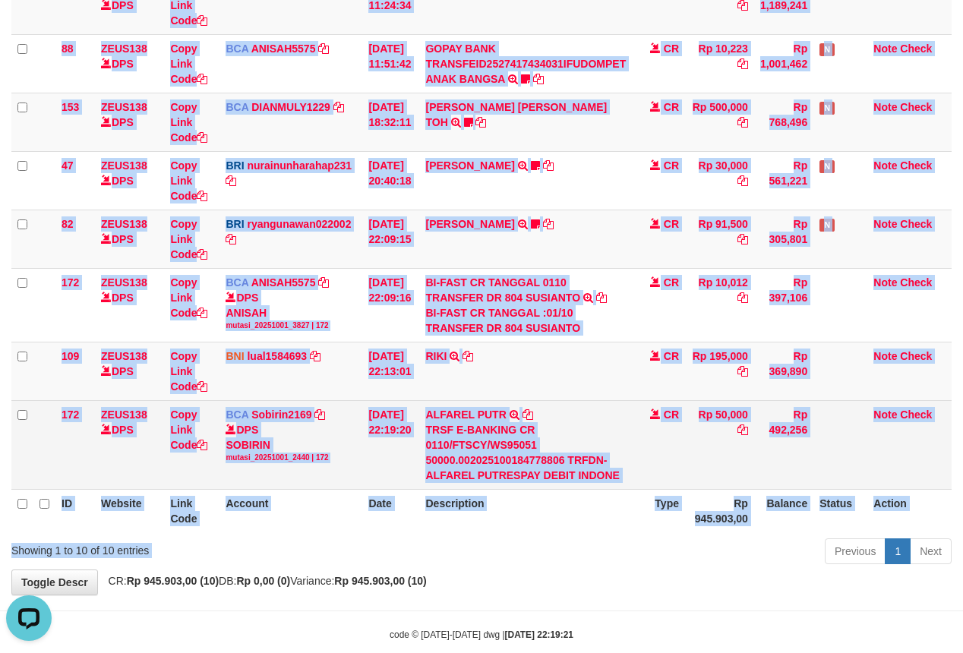
drag, startPoint x: 609, startPoint y: 559, endPoint x: 654, endPoint y: 483, distance: 88.5
click at [620, 520] on div "ID Website Link Code Account Date Description Type Amount Balance Status Action…" at bounding box center [481, 174] width 963 height 726
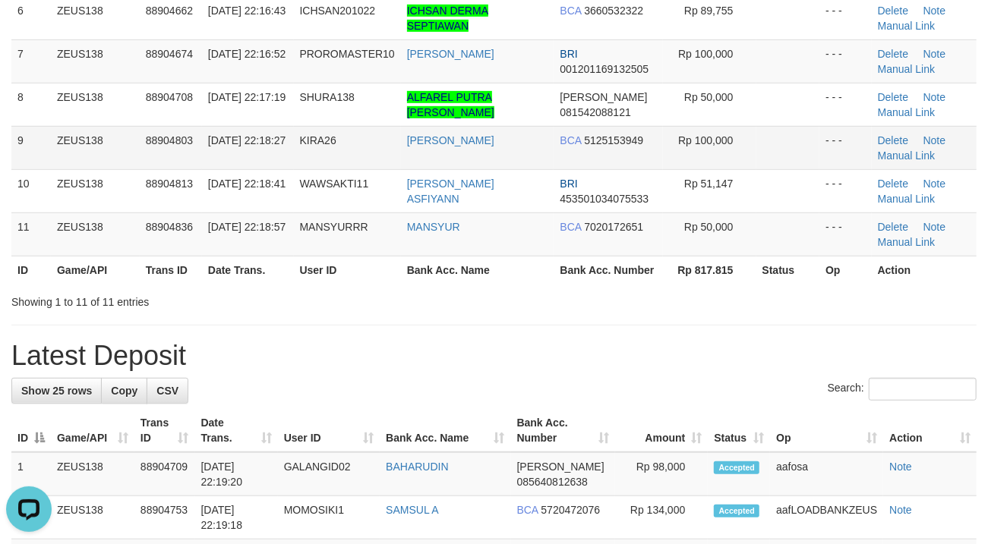
click at [370, 165] on td "KIRA26" at bounding box center [347, 147] width 107 height 43
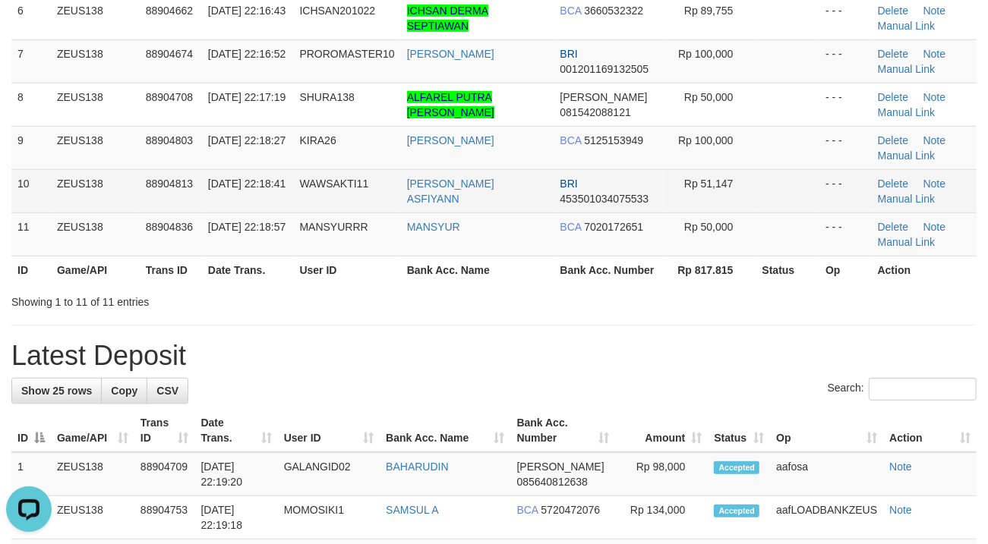
drag, startPoint x: 361, startPoint y: 150, endPoint x: 24, endPoint y: 213, distance: 342.9
click at [298, 158] on td "KIRA26" at bounding box center [347, 147] width 107 height 43
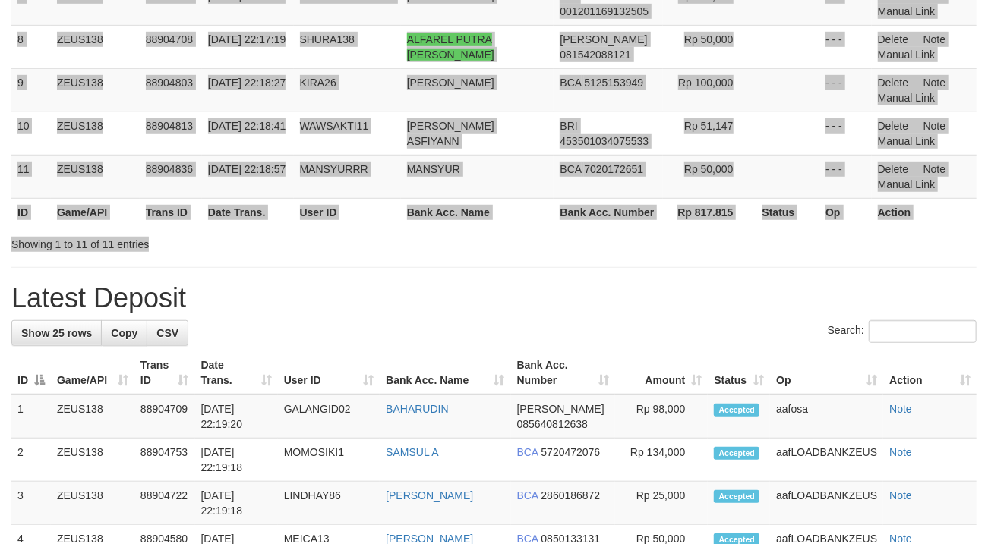
scroll to position [410, 0]
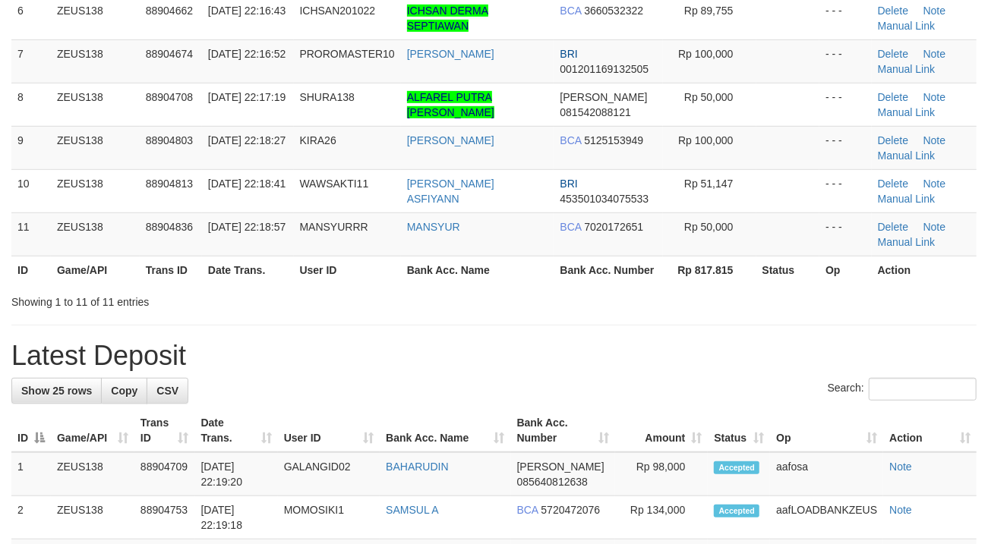
click at [460, 231] on div "Search: ID Game/API Trans ID Date Trans. User ID Bank Acc. Name Bank Acc. Numbe…" at bounding box center [493, 7] width 965 height 604
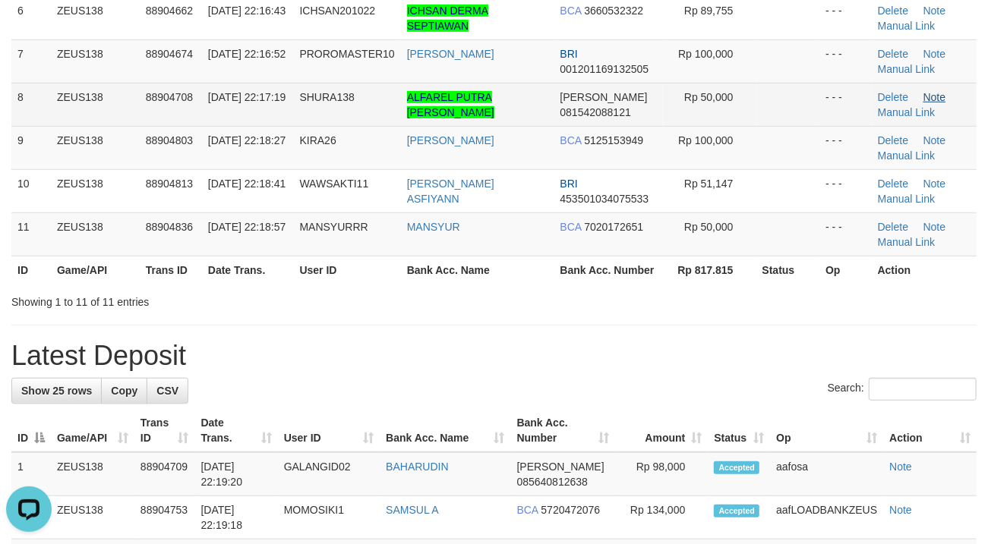
scroll to position [0, 0]
click at [937, 106] on td "Delete Note Manual Link" at bounding box center [923, 104] width 105 height 43
click at [903, 117] on link "Manual Link" at bounding box center [907, 112] width 58 height 12
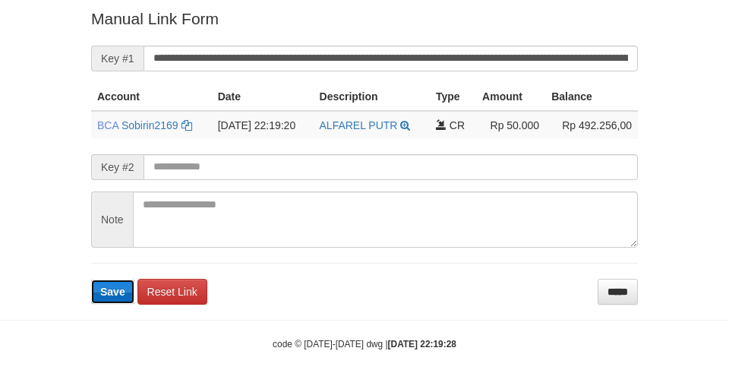
click at [123, 288] on span "Save" at bounding box center [112, 291] width 25 height 12
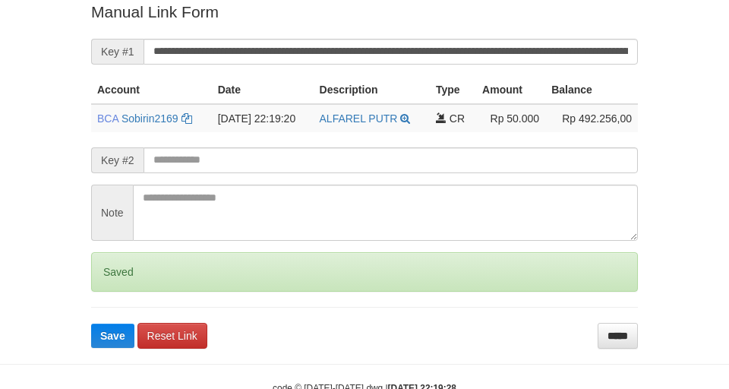
scroll to position [314, 0]
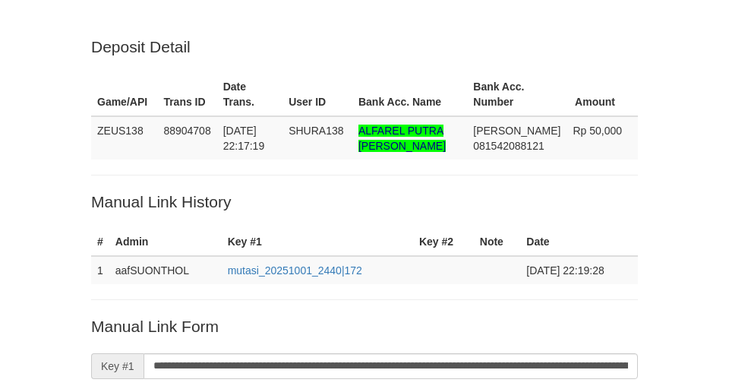
scroll to position [314, 0]
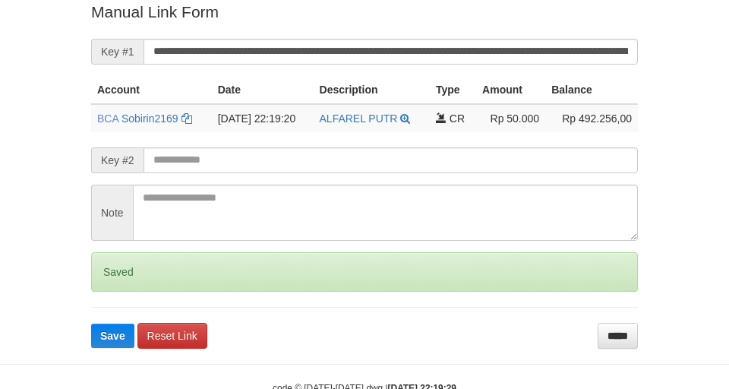
click at [119, 296] on form "**********" at bounding box center [364, 174] width 547 height 347
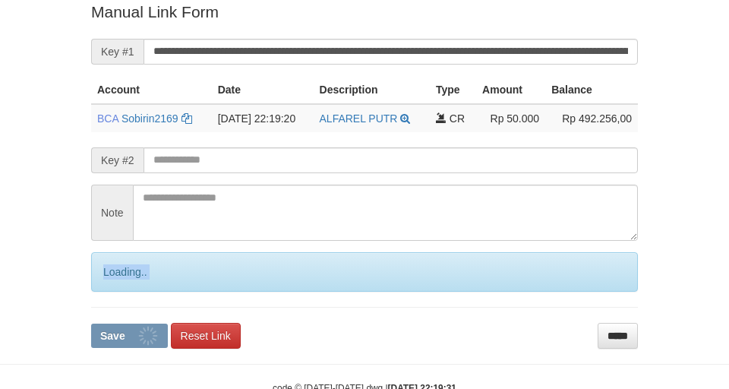
click at [116, 296] on form "**********" at bounding box center [364, 174] width 547 height 347
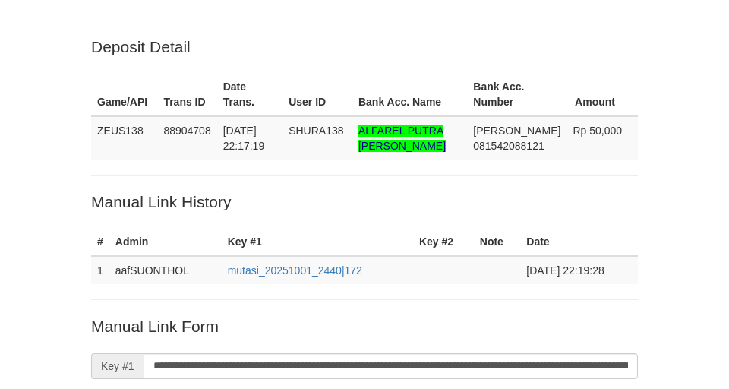
scroll to position [314, 0]
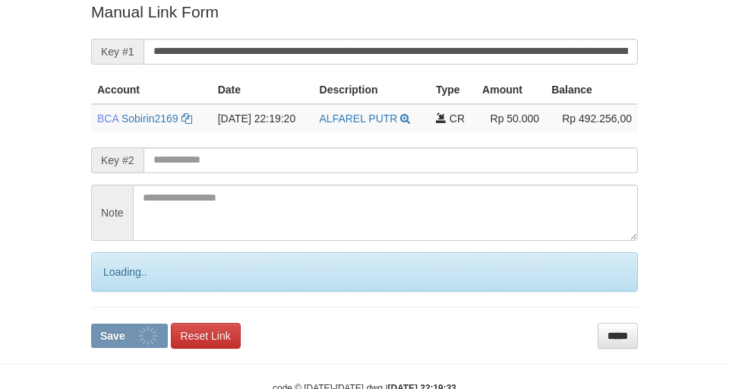
click at [115, 296] on form "**********" at bounding box center [364, 174] width 547 height 347
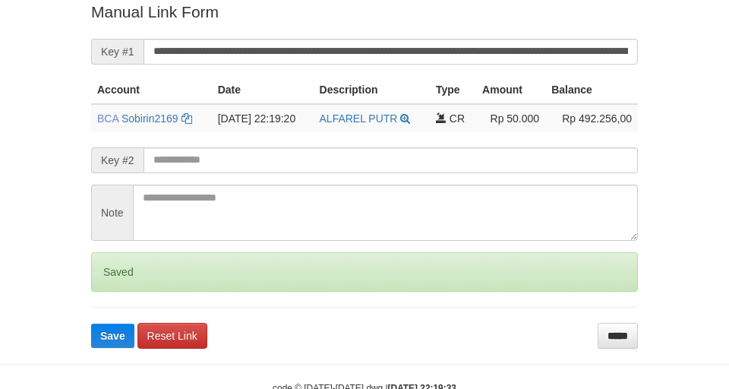
click at [115, 295] on form "**********" at bounding box center [364, 174] width 547 height 347
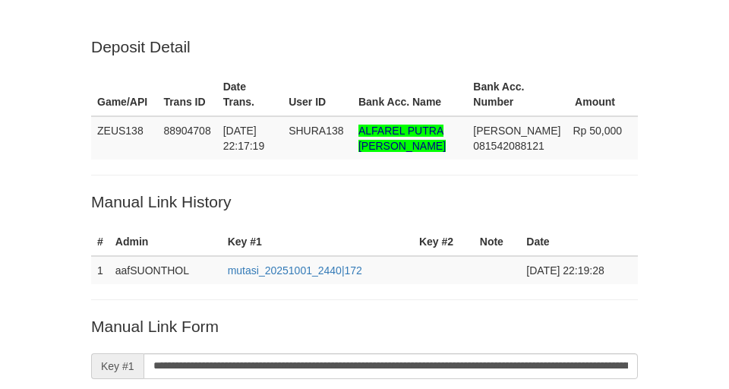
scroll to position [314, 0]
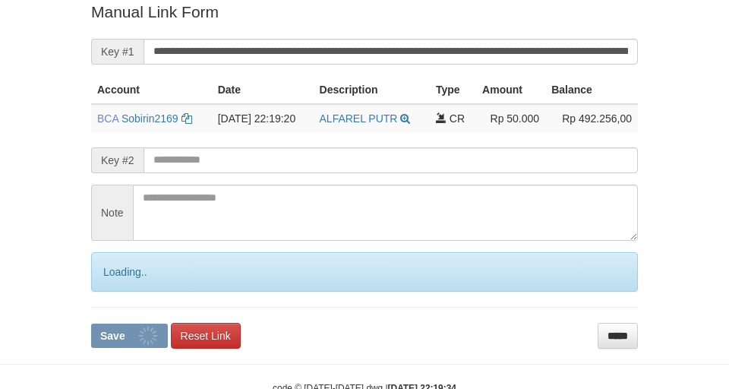
click at [112, 293] on form "**********" at bounding box center [364, 174] width 547 height 347
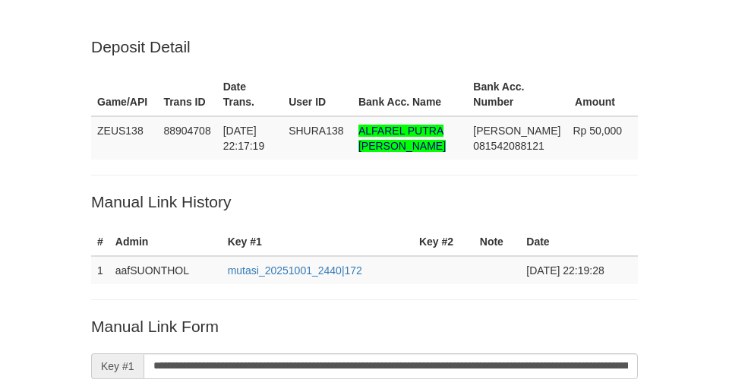
scroll to position [314, 0]
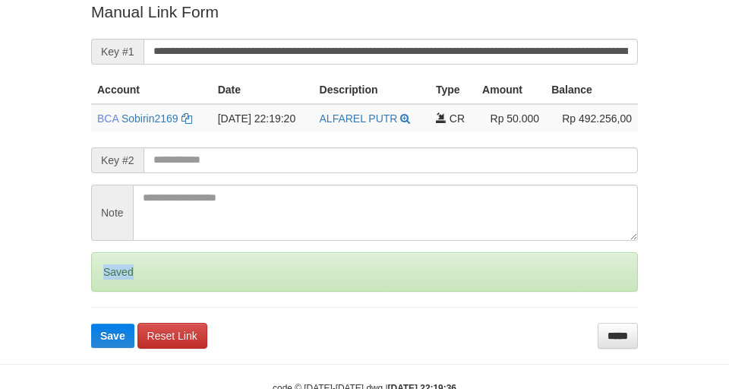
drag, startPoint x: 0, startPoint y: 0, endPoint x: 109, endPoint y: 286, distance: 306.3
click at [109, 286] on div "Saved" at bounding box center [364, 271] width 547 height 39
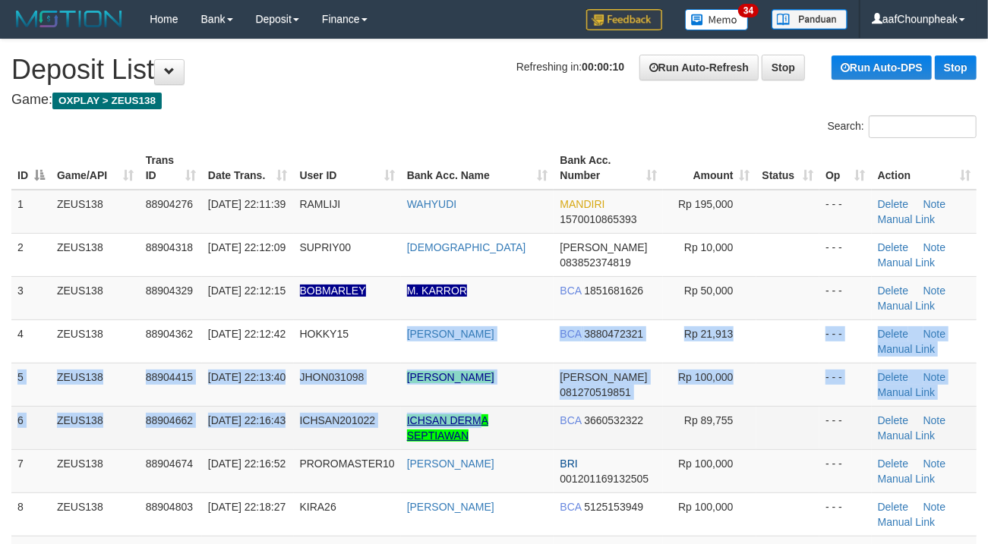
click at [487, 414] on tbody "1 ZEUS138 88904276 [DATE] 22:11:39 RAMLIJI [GEOGRAPHIC_DATA] MANDIRI 1570010865…" at bounding box center [493, 406] width 965 height 433
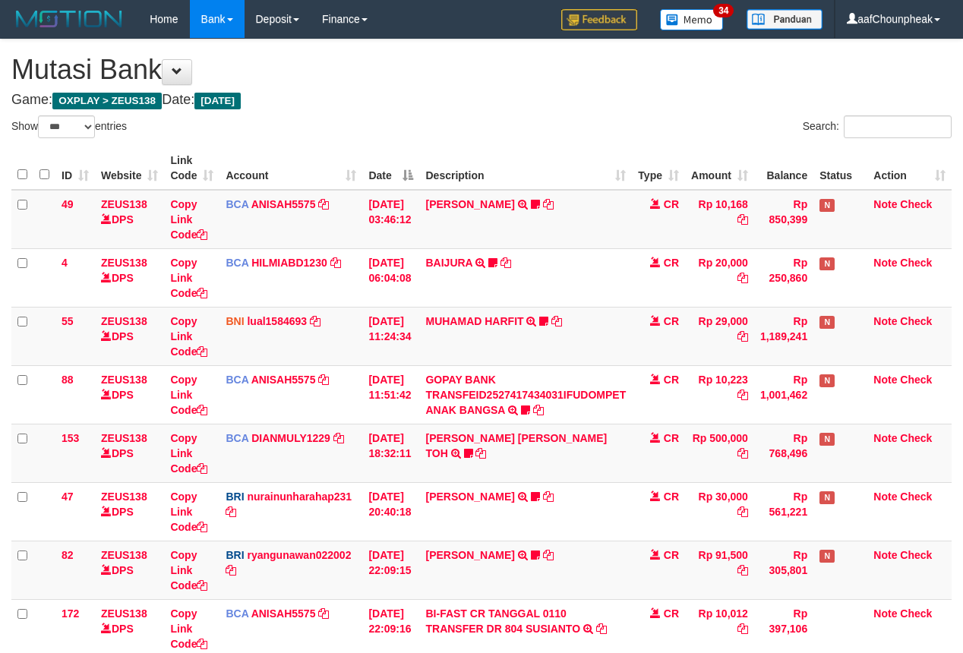
select select "***"
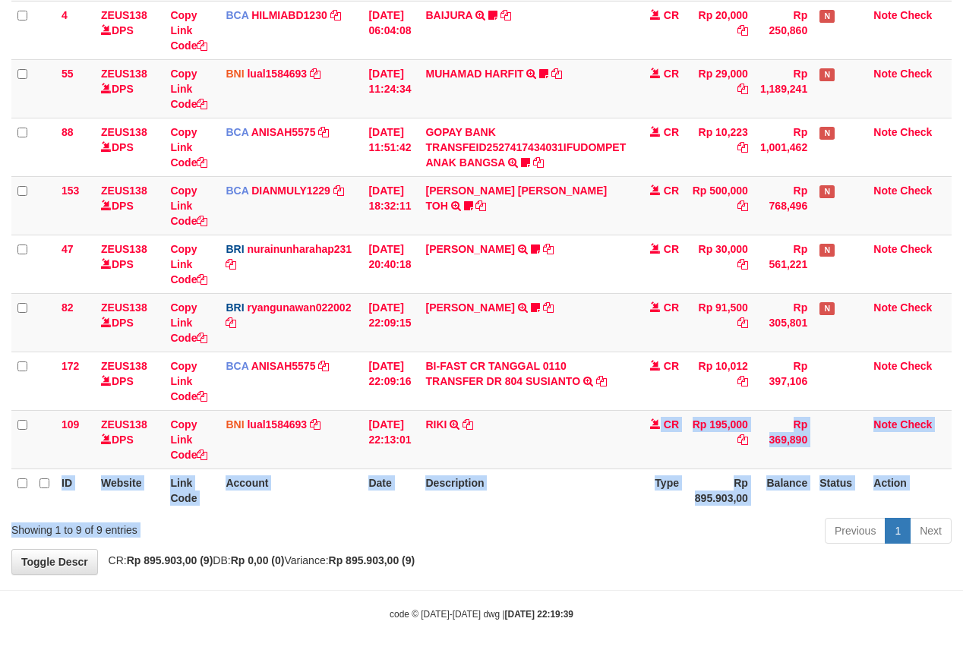
click at [587, 533] on div "Show ** ** ** *** entries Search: ID Website Link Code Account Date Description…" at bounding box center [481, 208] width 940 height 681
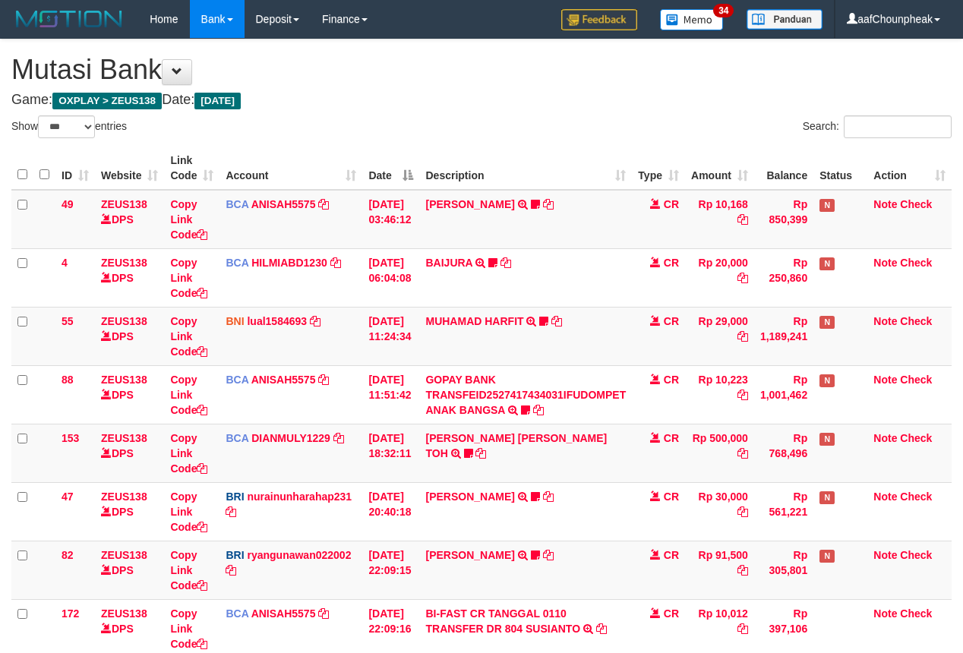
select select "***"
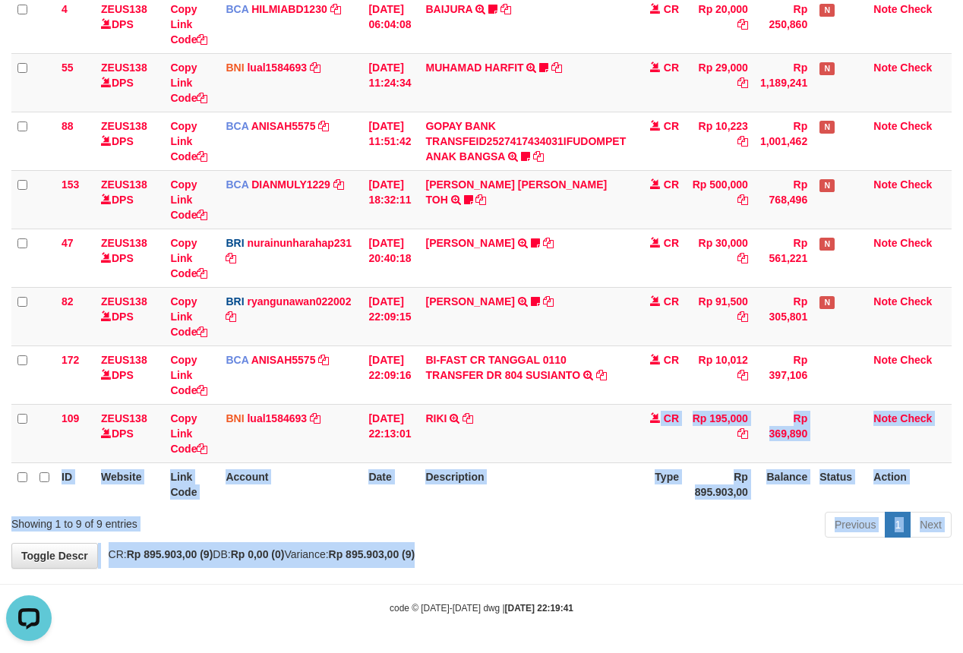
drag, startPoint x: 524, startPoint y: 439, endPoint x: 544, endPoint y: 548, distance: 111.2
click at [544, 548] on div "**********" at bounding box center [481, 177] width 963 height 782
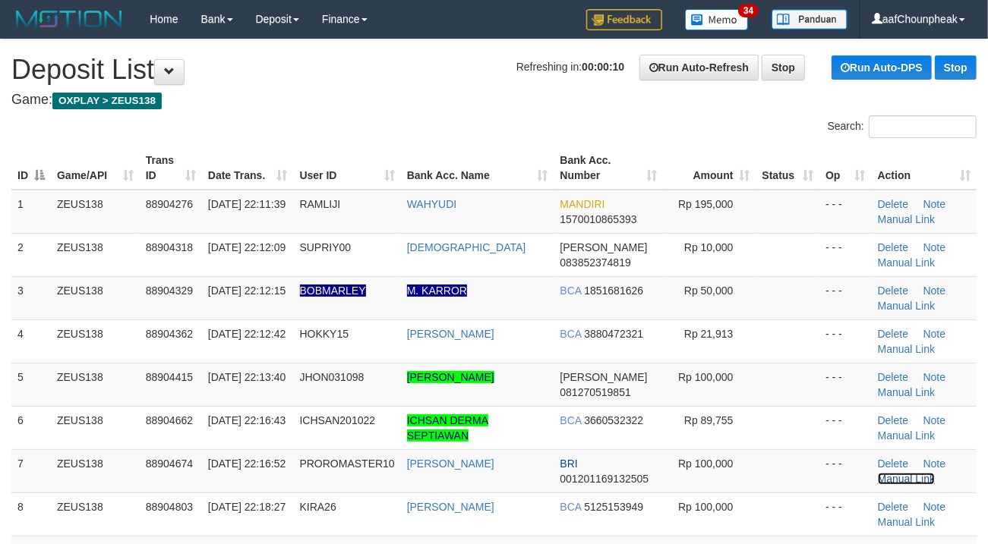
click at [890, 477] on link "Manual Link" at bounding box center [907, 479] width 58 height 12
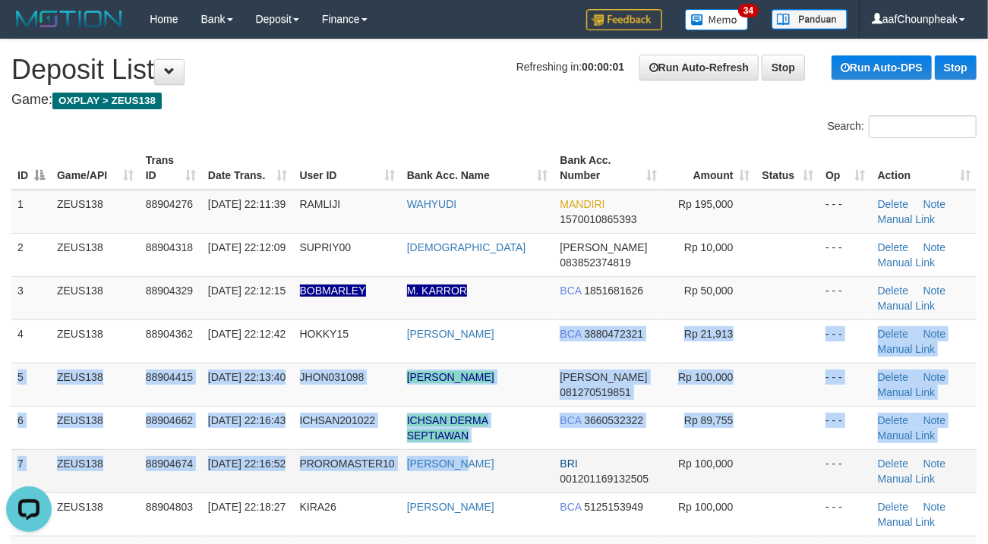
drag, startPoint x: 465, startPoint y: 417, endPoint x: 478, endPoint y: 477, distance: 61.3
click at [478, 477] on tbody "1 ZEUS138 88904276 01/10/2025 22:11:39 RAMLIJI WAHYUDI MANDIRI 1570010865393 Rp…" at bounding box center [493, 406] width 965 height 433
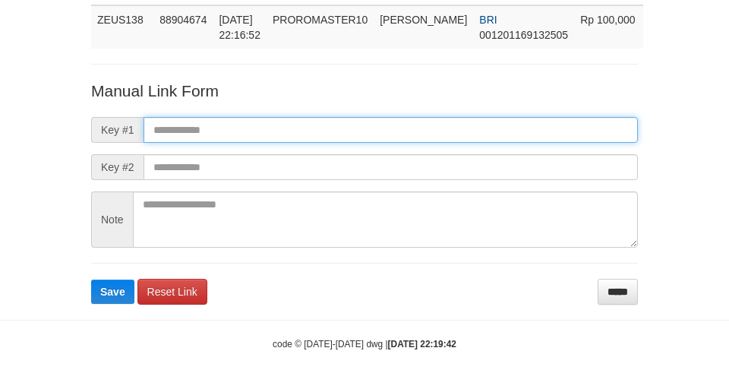
scroll to position [111, 0]
click at [287, 117] on input "text" at bounding box center [390, 130] width 494 height 26
drag, startPoint x: 287, startPoint y: 115, endPoint x: 298, endPoint y: 116, distance: 10.7
click at [287, 117] on input "text" at bounding box center [390, 130] width 494 height 26
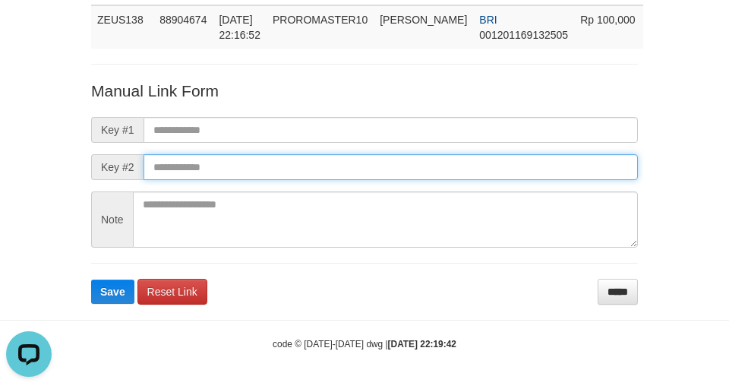
click at [465, 164] on input "text" at bounding box center [390, 167] width 494 height 26
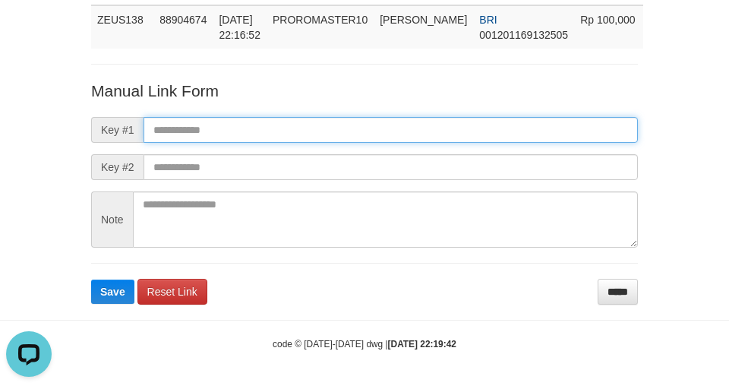
click at [447, 126] on input "text" at bounding box center [390, 130] width 494 height 26
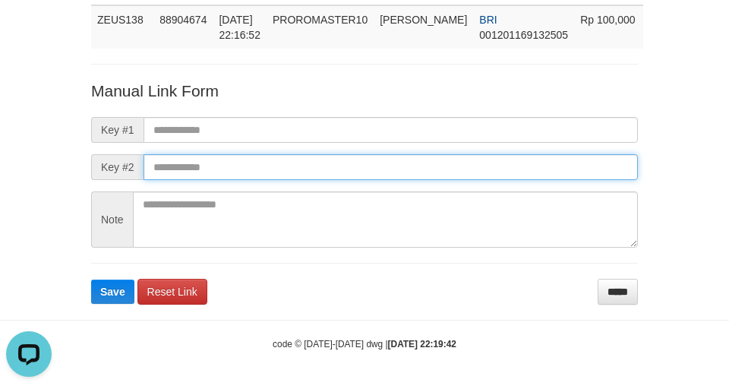
click at [462, 171] on input "text" at bounding box center [390, 167] width 494 height 26
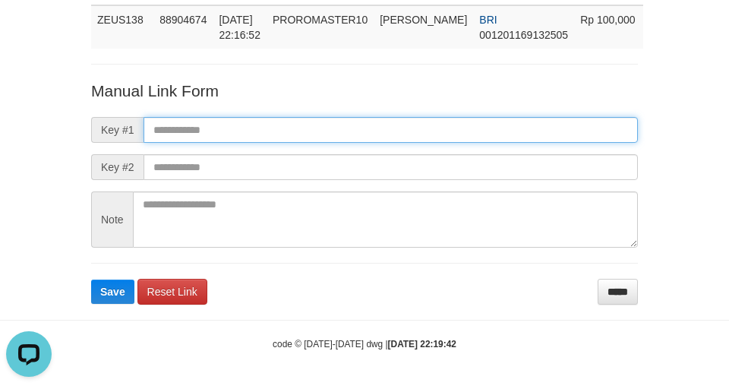
click at [458, 122] on input "text" at bounding box center [390, 130] width 494 height 26
click at [460, 123] on input "text" at bounding box center [390, 130] width 494 height 26
click at [383, 122] on input "text" at bounding box center [390, 130] width 494 height 26
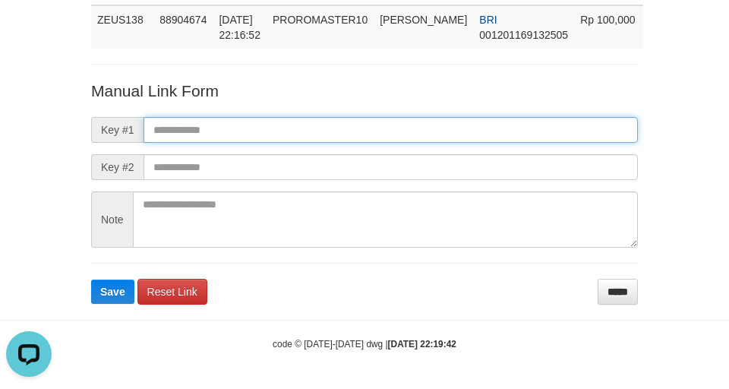
click at [383, 125] on input "text" at bounding box center [390, 130] width 494 height 26
click at [383, 121] on input "text" at bounding box center [390, 130] width 494 height 26
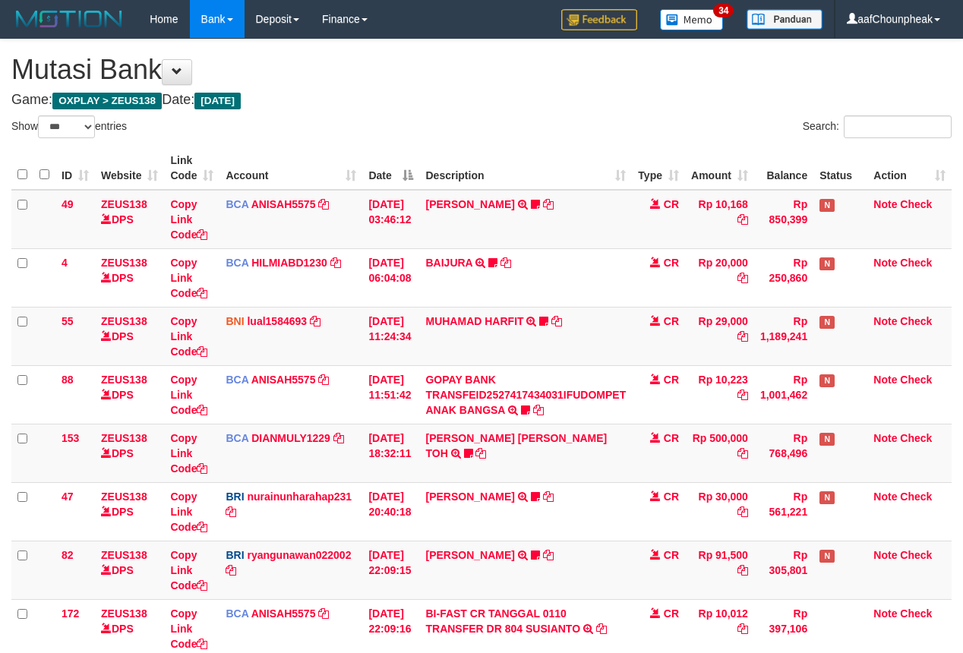
select select "***"
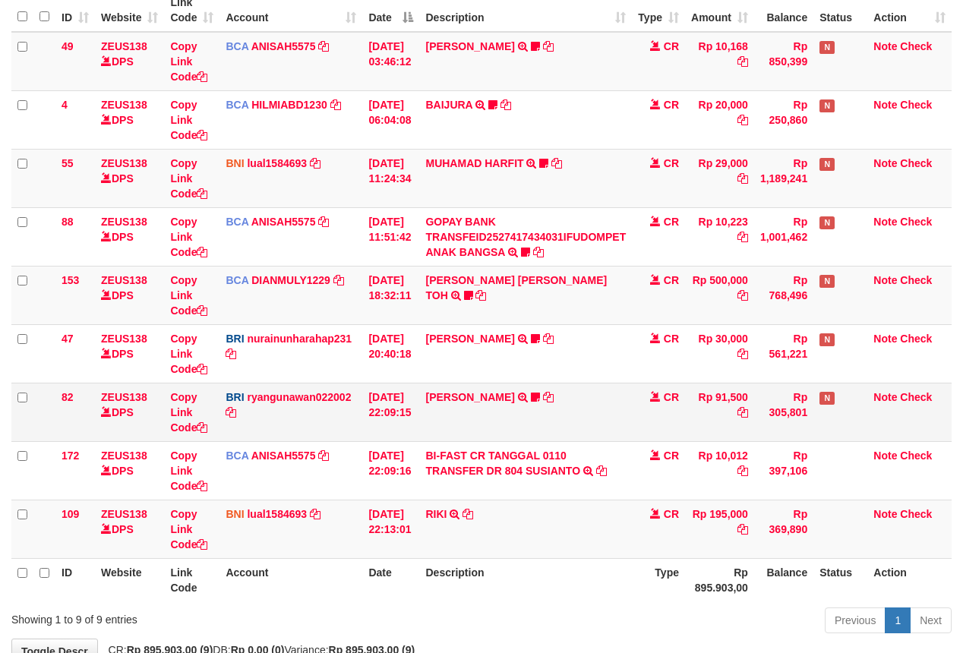
drag, startPoint x: 0, startPoint y: 0, endPoint x: 842, endPoint y: 384, distance: 925.3
click at [575, 513] on td "RIKI TRANSFER DARI SDR RIKI" at bounding box center [525, 528] width 213 height 58
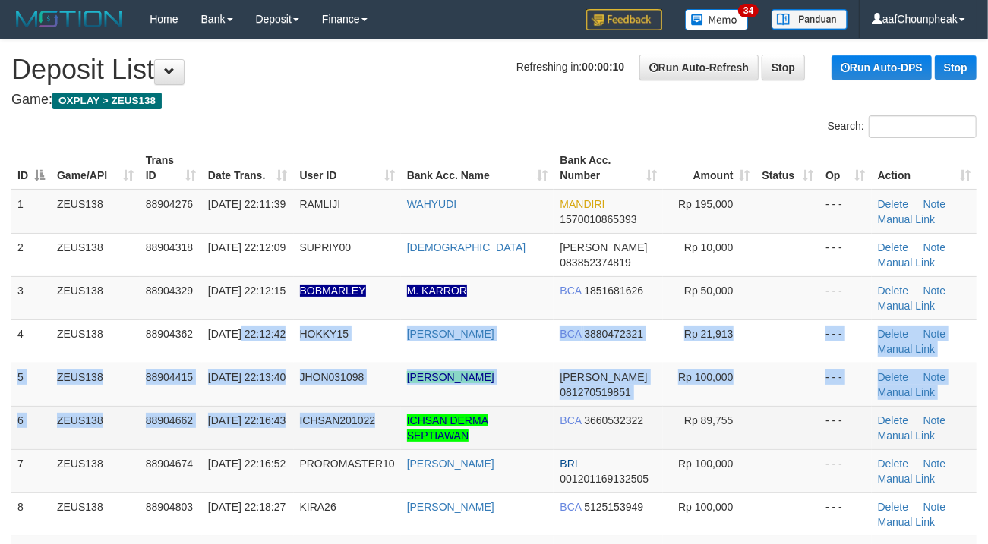
drag, startPoint x: 354, startPoint y: 369, endPoint x: 246, endPoint y: 408, distance: 114.5
click at [392, 414] on tbody "1 ZEUS138 88904276 [DATE] 22:11:39 RAMLIJI [GEOGRAPHIC_DATA] MANDIRI 1570010865…" at bounding box center [493, 406] width 965 height 433
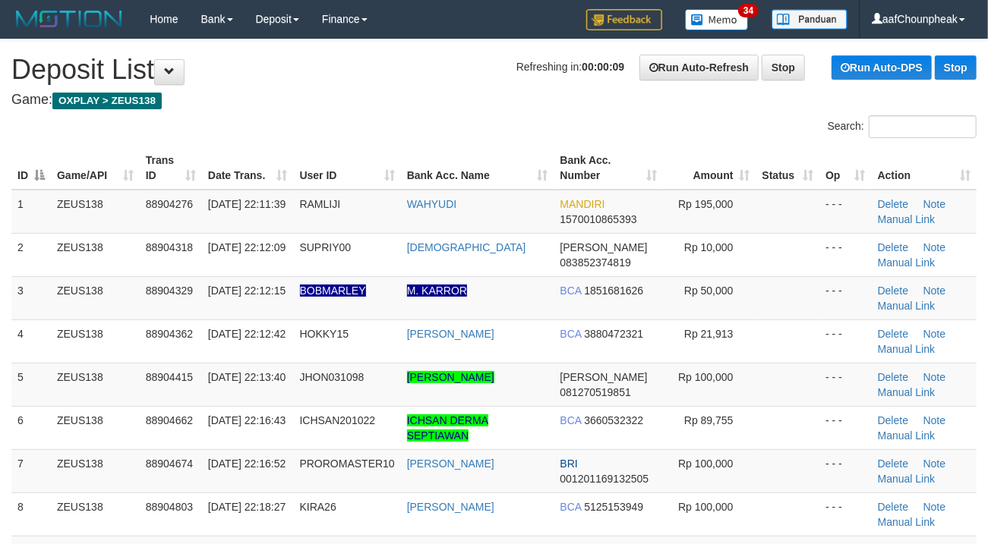
click at [421, 125] on div "Search:" at bounding box center [494, 128] width 988 height 27
click at [223, 247] on span "[DATE] 22:12:09" at bounding box center [246, 247] width 77 height 12
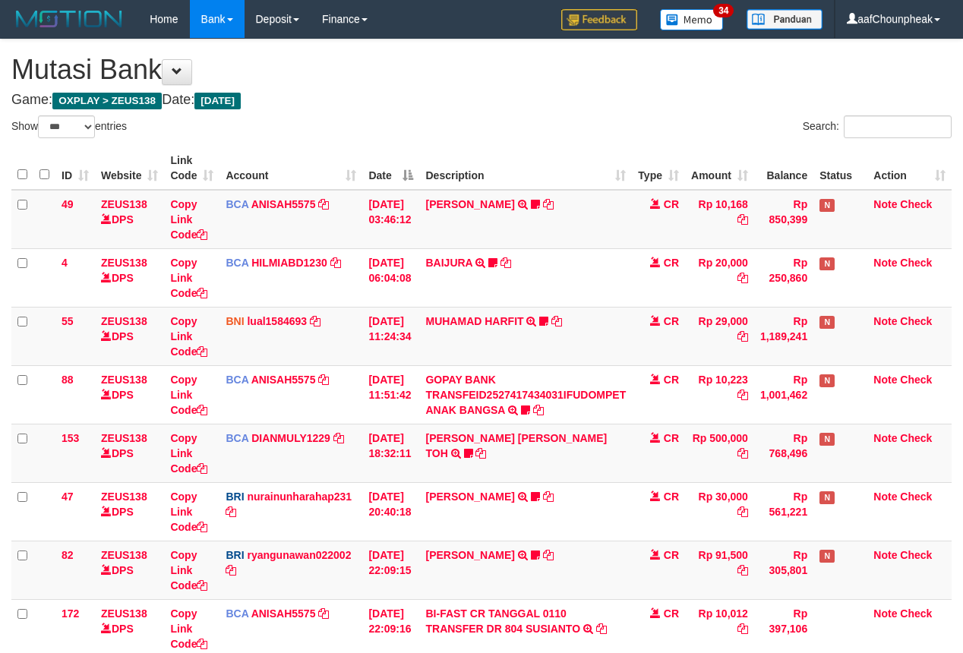
select select "***"
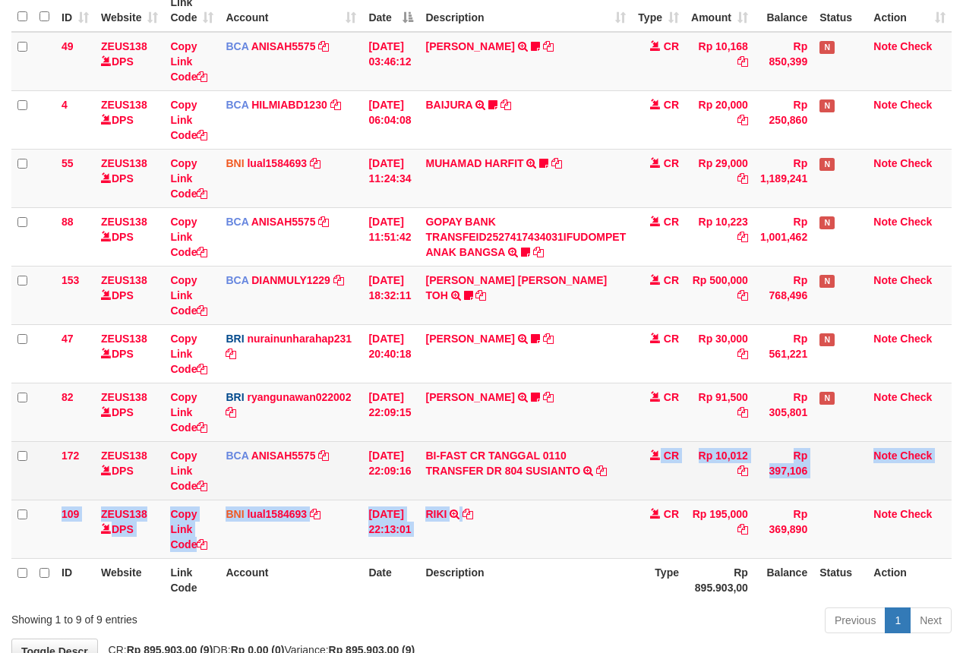
drag, startPoint x: 583, startPoint y: 547, endPoint x: 694, endPoint y: 451, distance: 146.9
click at [602, 521] on tbody "49 ZEUS138 DPS Copy Link Code BCA ANISAH5575 DPS ANISAH mutasi_20251001_3827 | …" at bounding box center [481, 295] width 940 height 527
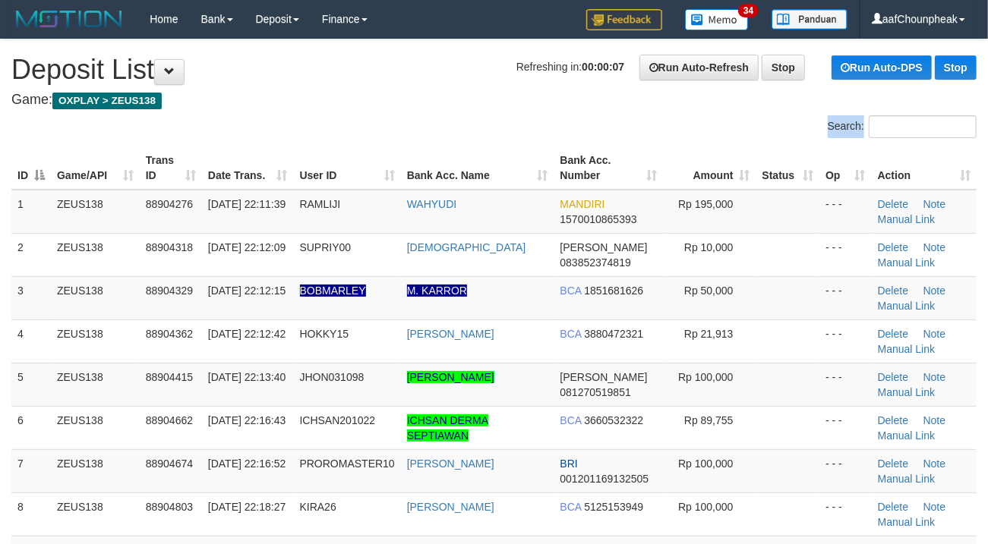
drag, startPoint x: 399, startPoint y: 140, endPoint x: 416, endPoint y: 144, distance: 17.3
click at [416, 144] on div "Search: ID Game/API Trans ID Date Trans. User ID Bank Acc. Name Bank Acc. Numbe…" at bounding box center [493, 439] width 965 height 648
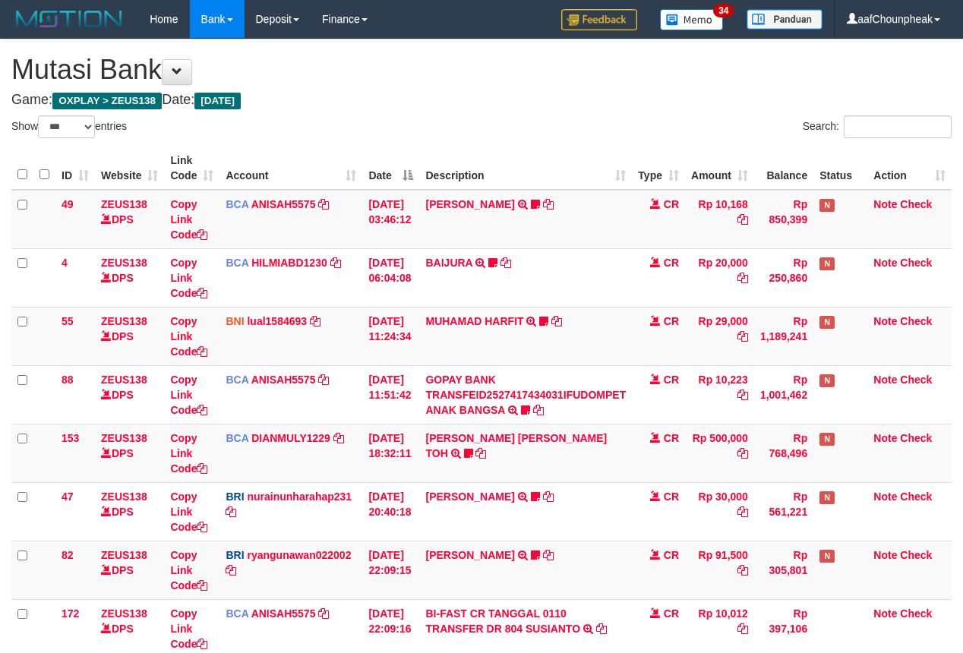
select select "***"
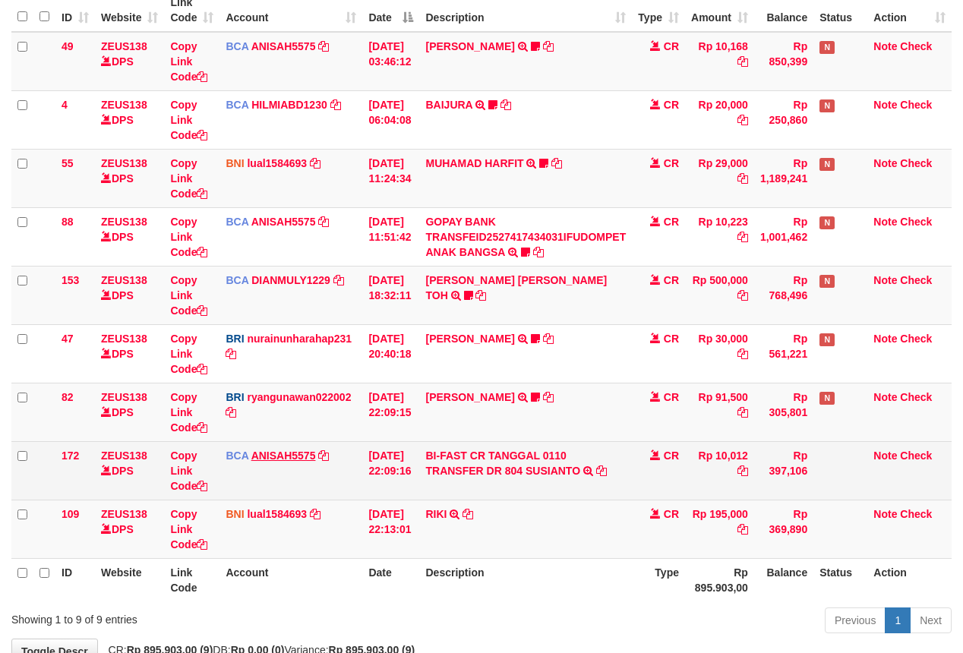
scroll to position [257, 0]
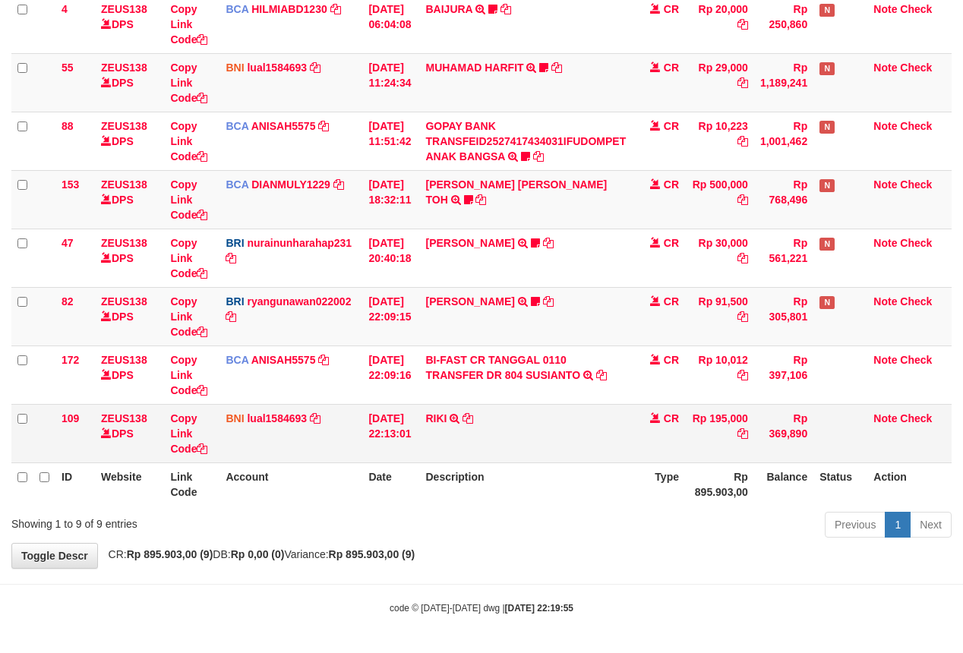
click at [620, 456] on td "RIKI TRANSFER DARI SDR RIKI" at bounding box center [525, 433] width 213 height 58
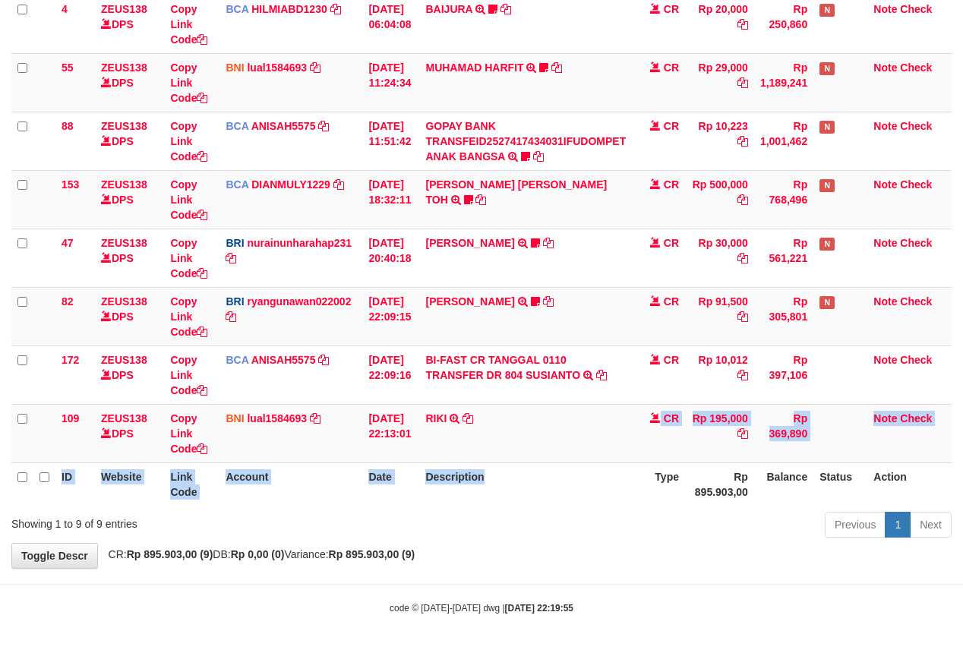
drag, startPoint x: 620, startPoint y: 456, endPoint x: 973, endPoint y: 304, distance: 384.5
click at [626, 455] on td "RIKI TRANSFER DARI SDR RIKI" at bounding box center [525, 433] width 213 height 58
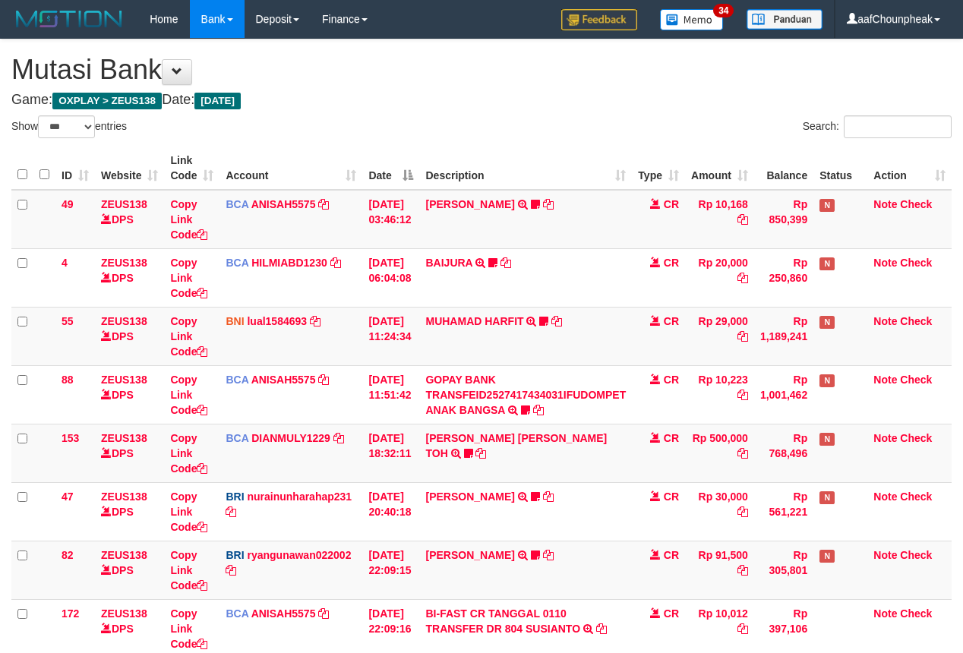
select select "***"
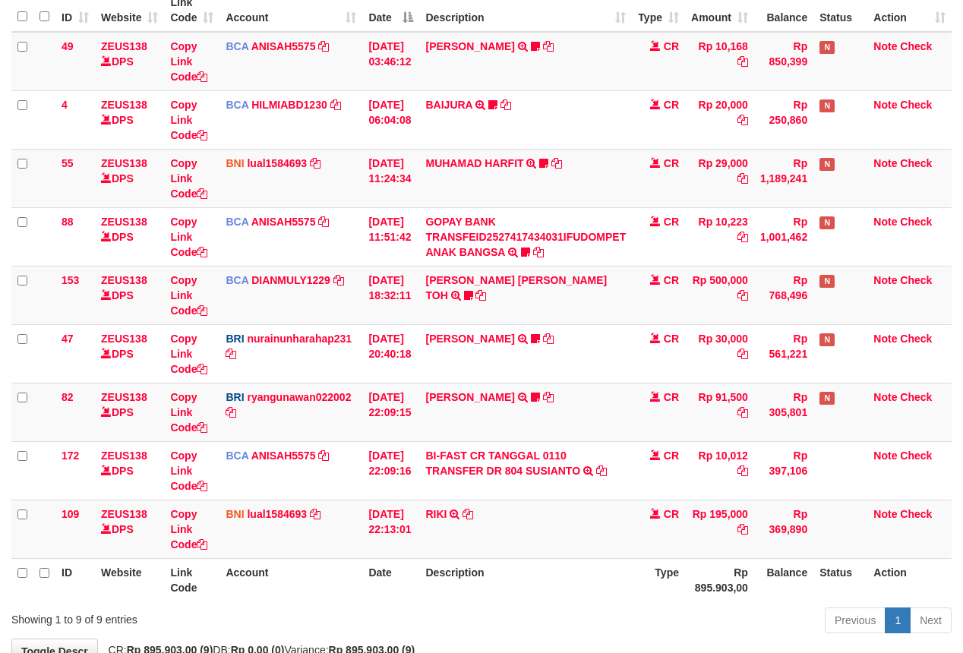
scroll to position [257, 0]
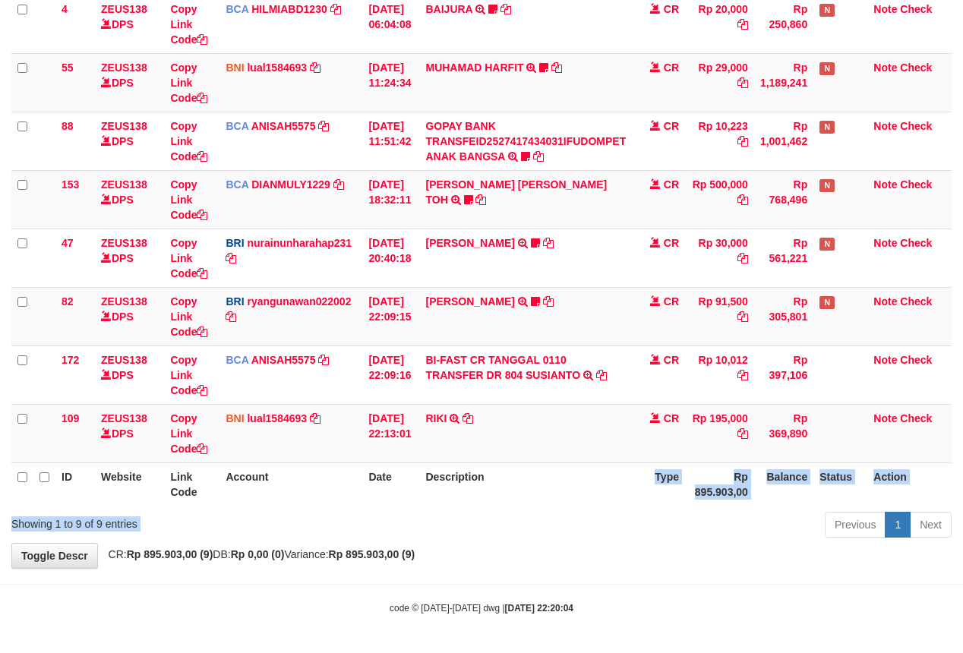
drag, startPoint x: 531, startPoint y: 518, endPoint x: 437, endPoint y: 550, distance: 99.4
click at [528, 520] on div "Show ** ** ** *** entries Search: ID Website Link Code Account Date Description…" at bounding box center [481, 202] width 940 height 681
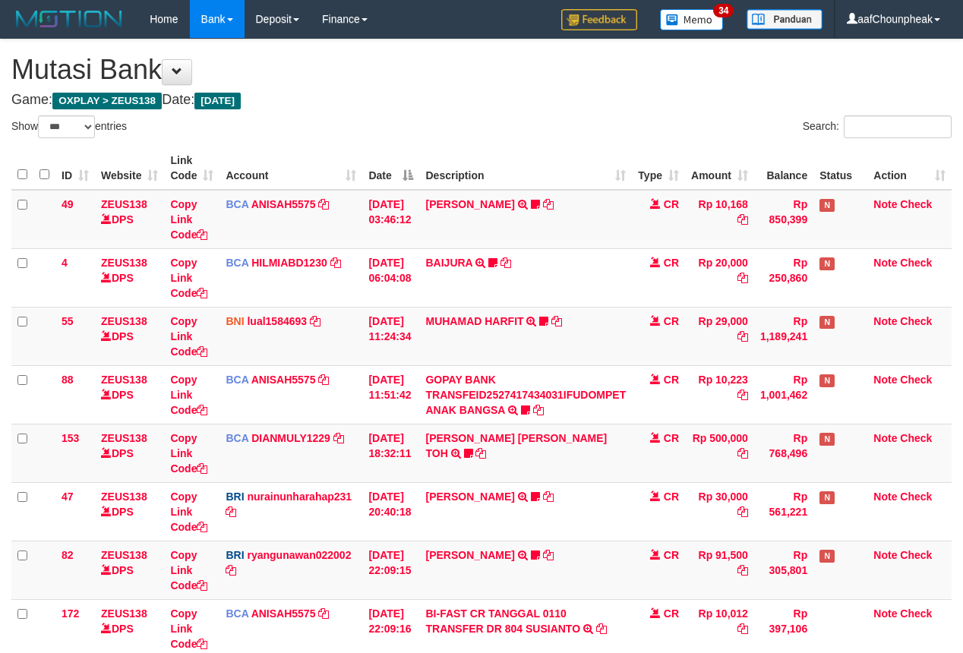
select select "***"
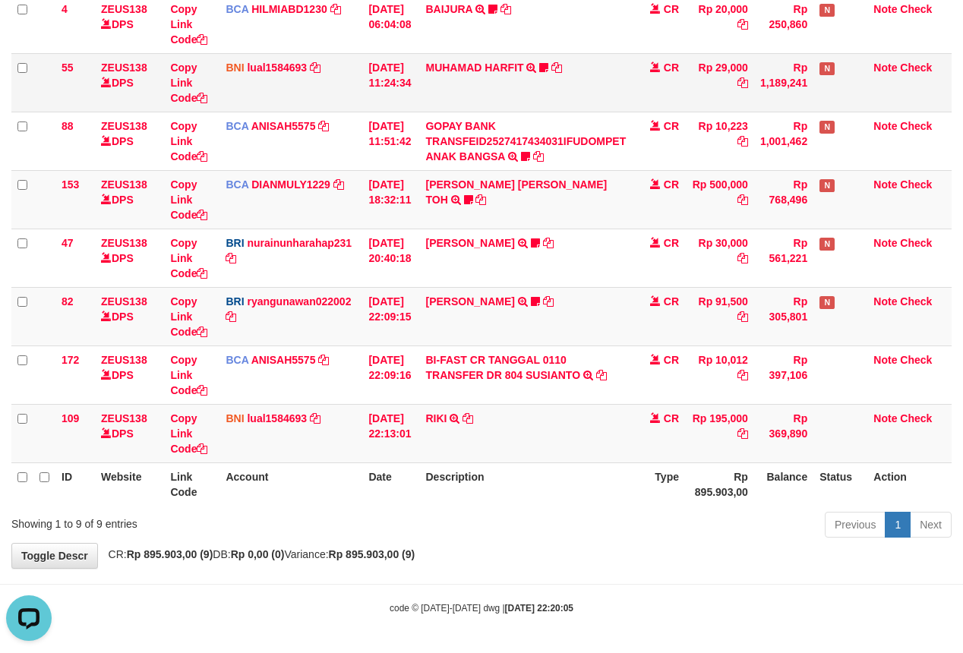
click at [343, 105] on td "BNI lual1584693 DPS LUCKY ALAMSYAH mutasi_20251001_2414 | 55 mutasi_20251001_24…" at bounding box center [290, 82] width 143 height 58
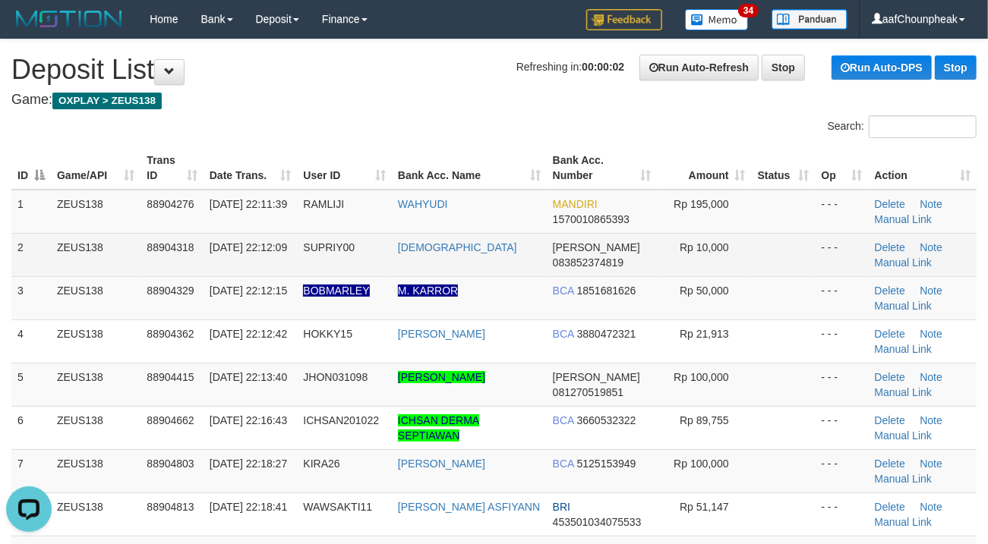
click at [510, 263] on table "ID Game/API Trans ID Date Trans. User ID Bank Acc. Name Bank Acc. Number Amount…" at bounding box center [493, 464] width 965 height 634
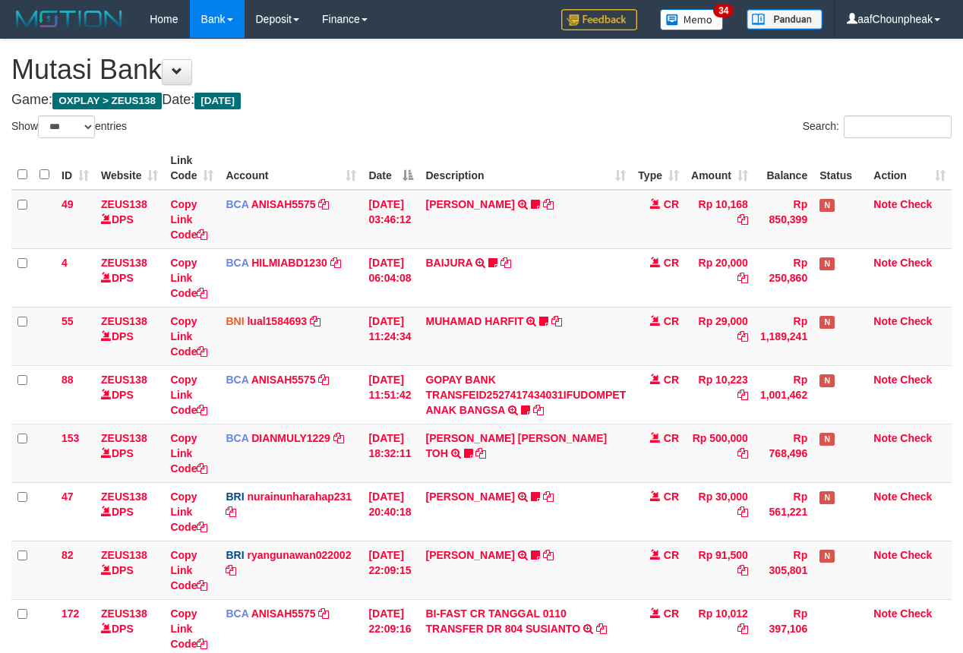
select select "***"
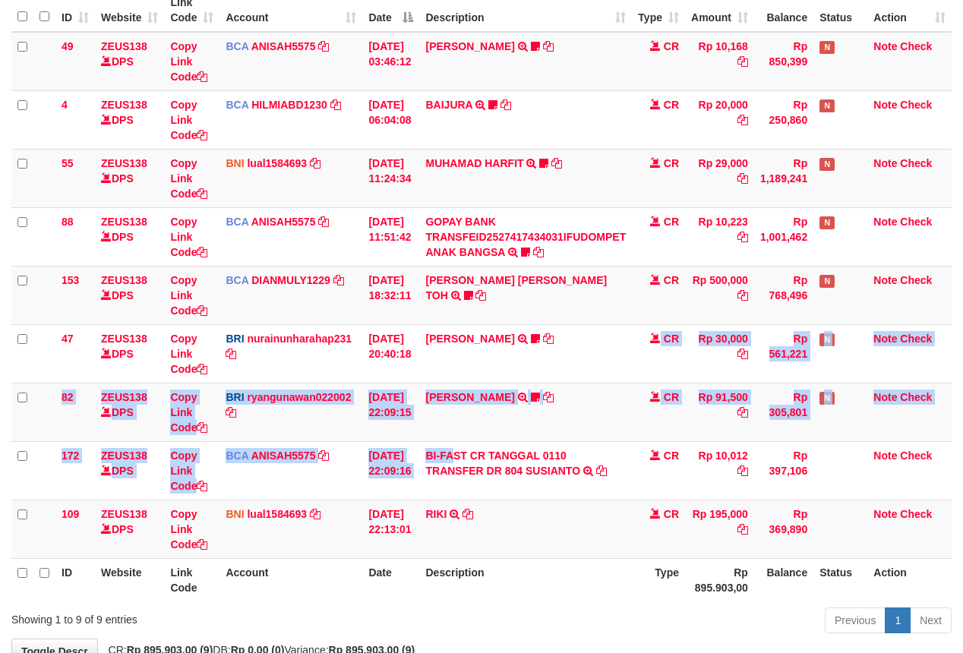
drag, startPoint x: 588, startPoint y: 360, endPoint x: 975, endPoint y: 291, distance: 393.1
click at [465, 442] on tbody "49 ZEUS138 DPS Copy Link Code BCA ANISAH5575 DPS [PERSON_NAME] mutasi_20251001_…" at bounding box center [481, 295] width 940 height 527
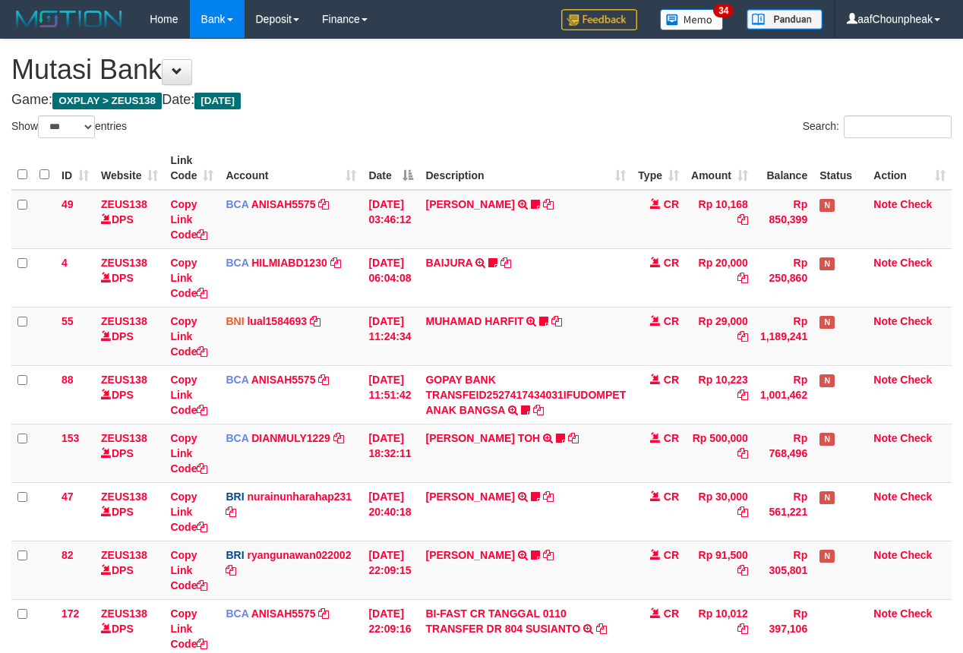
select select "***"
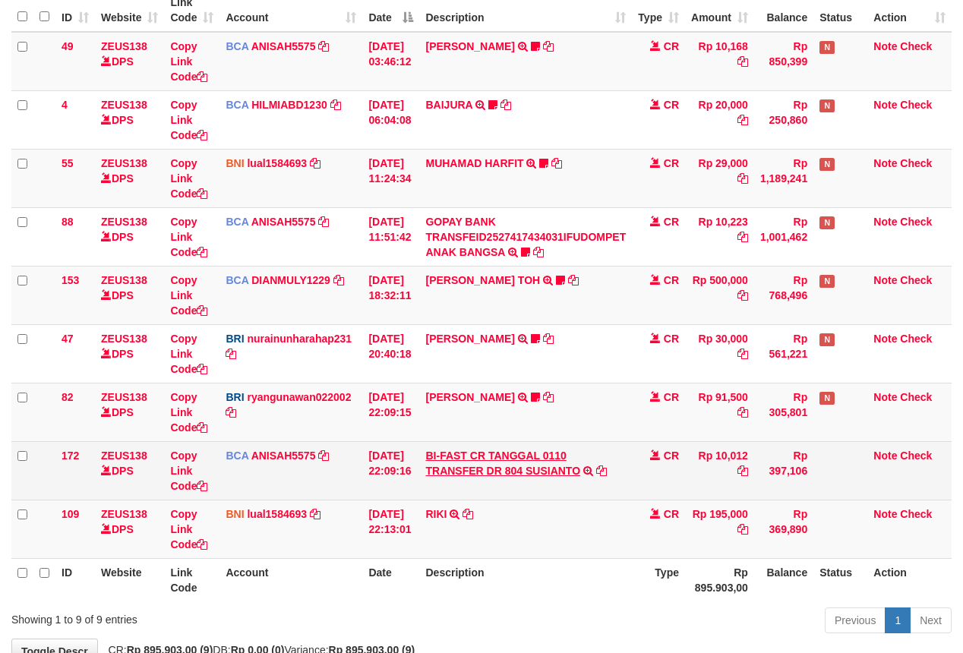
scroll to position [257, 0]
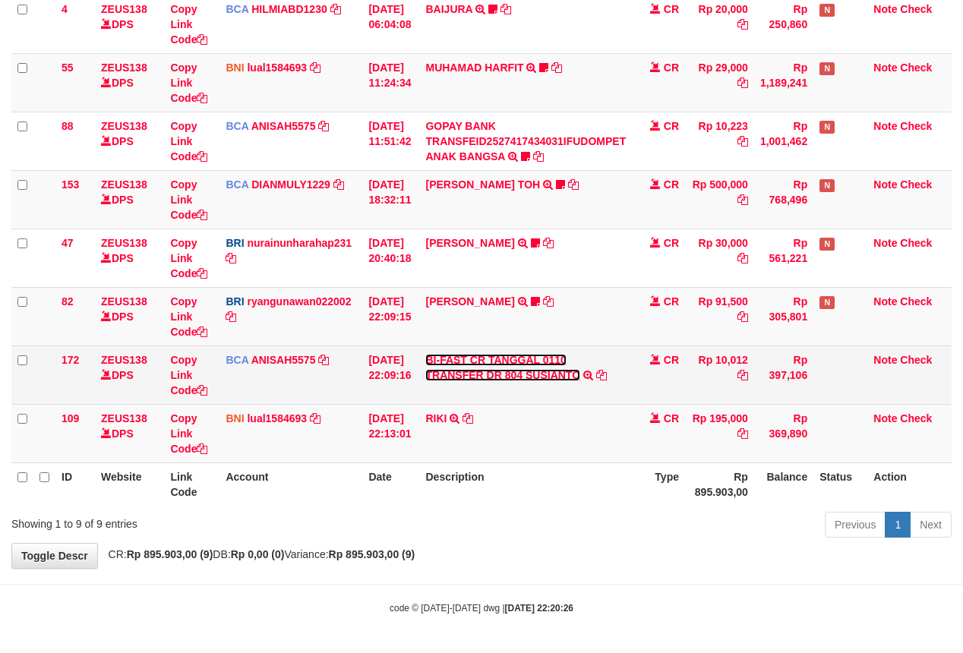
click at [499, 368] on link "BI-FAST CR TANGGAL 0110 TRANSFER DR 804 SUSIANTO" at bounding box center [502, 367] width 155 height 27
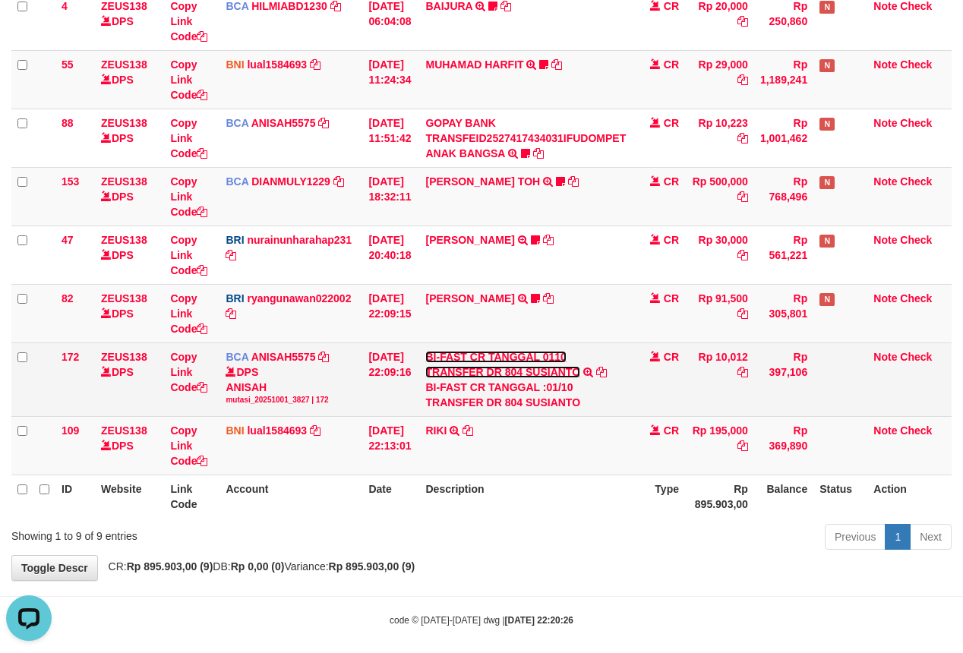
scroll to position [0, 0]
click at [572, 405] on div "BI-FAST CR TANGGAL :01/10 TRANSFER DR 804 SUSIANTO" at bounding box center [525, 395] width 200 height 30
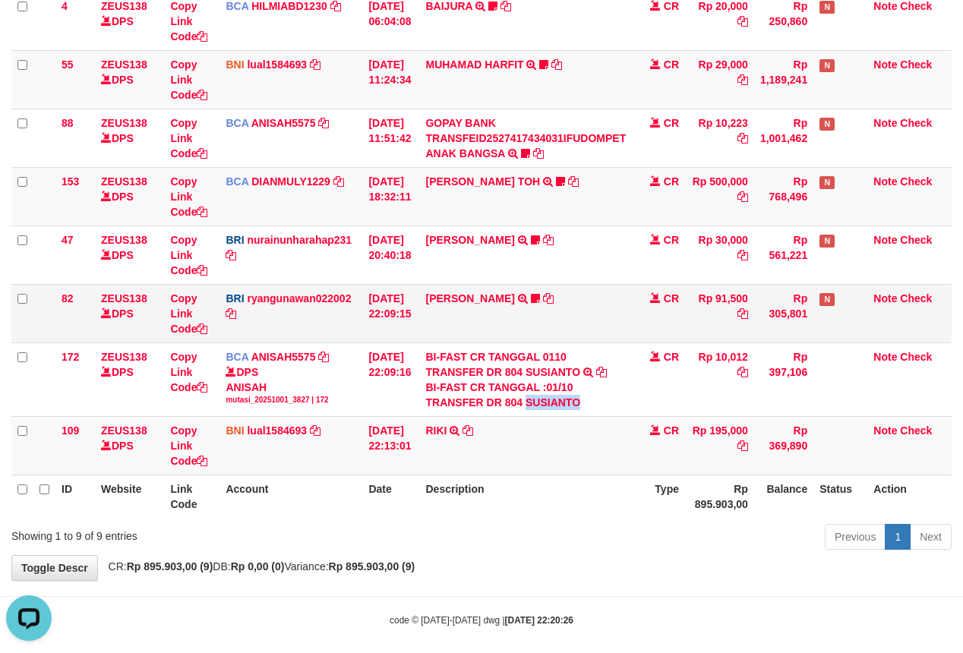
copy div "SUSIANTO"
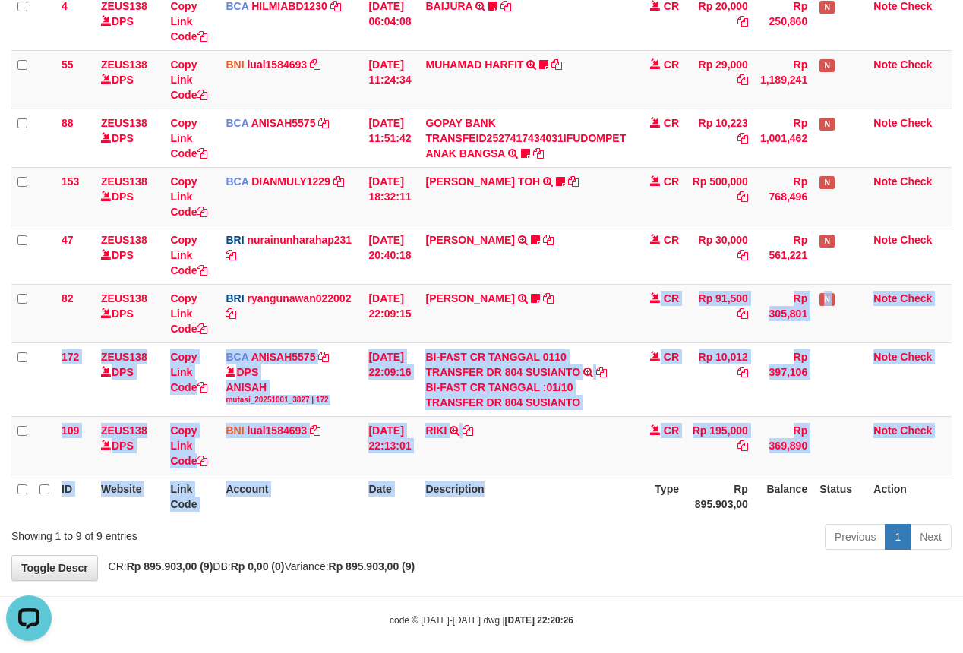
drag, startPoint x: 617, startPoint y: 465, endPoint x: 618, endPoint y: 499, distance: 33.4
click at [618, 499] on table "ID Website Link Code Account Date Description Type Amount Balance Status Action…" at bounding box center [481, 204] width 940 height 628
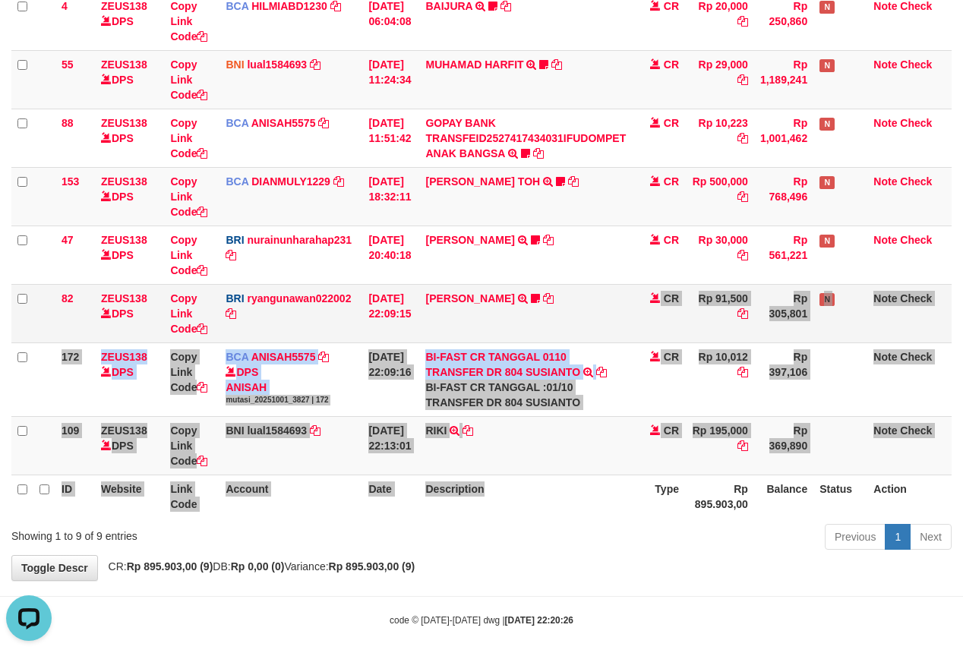
scroll to position [272, 0]
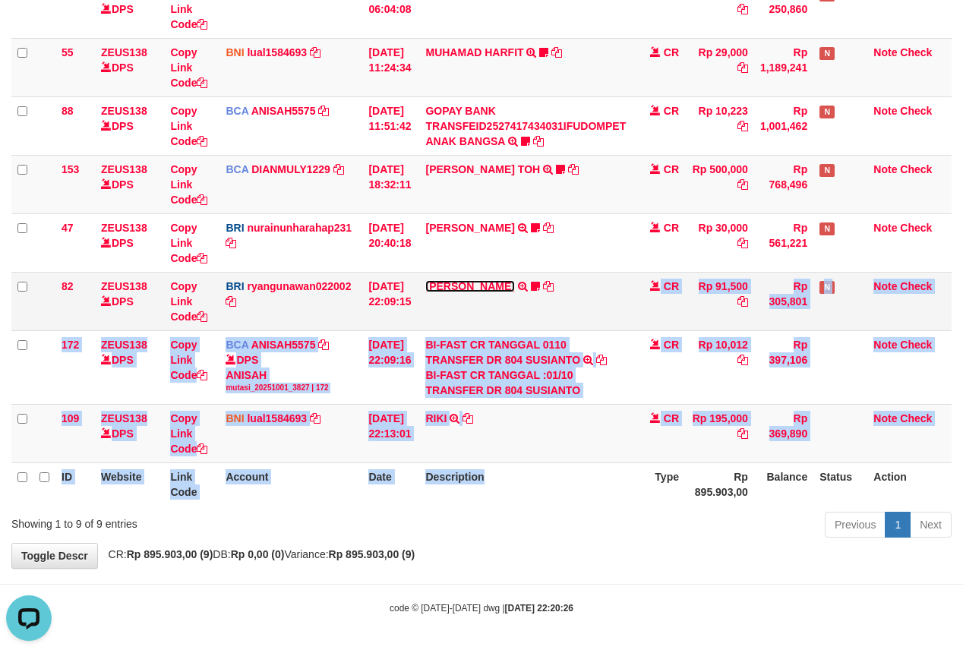
click at [484, 281] on link "DANA ERLANGGAYUDH" at bounding box center [469, 286] width 89 height 12
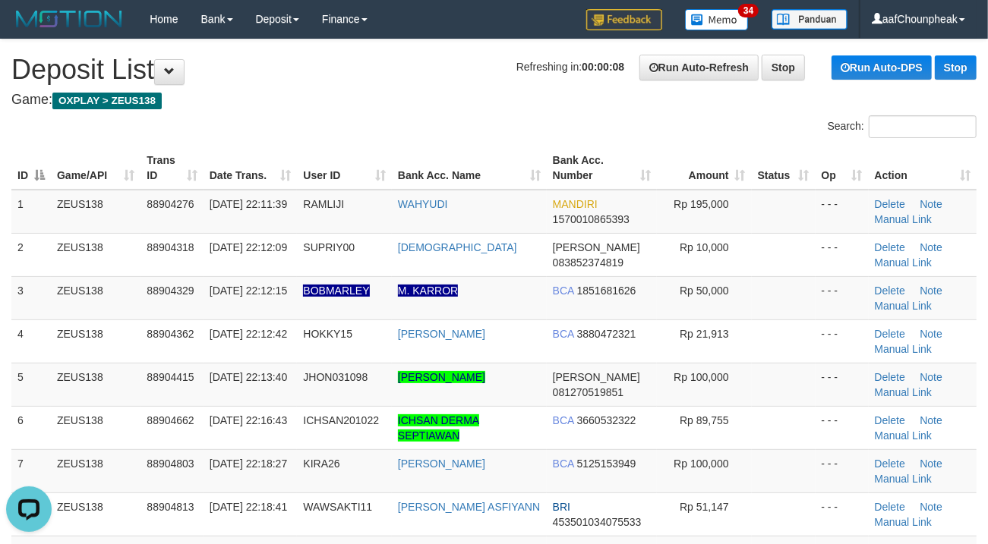
click at [429, 117] on div "Search:" at bounding box center [494, 128] width 988 height 27
drag, startPoint x: 429, startPoint y: 107, endPoint x: 3, endPoint y: 210, distance: 438.0
click at [418, 137] on div "Search:" at bounding box center [494, 128] width 988 height 27
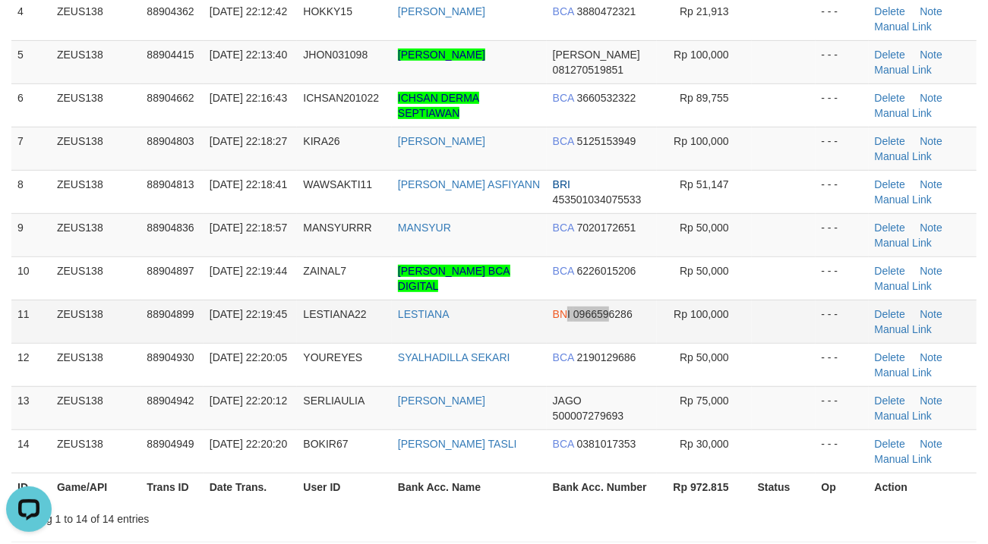
click at [605, 313] on td "BNI 0966596286" at bounding box center [602, 321] width 110 height 43
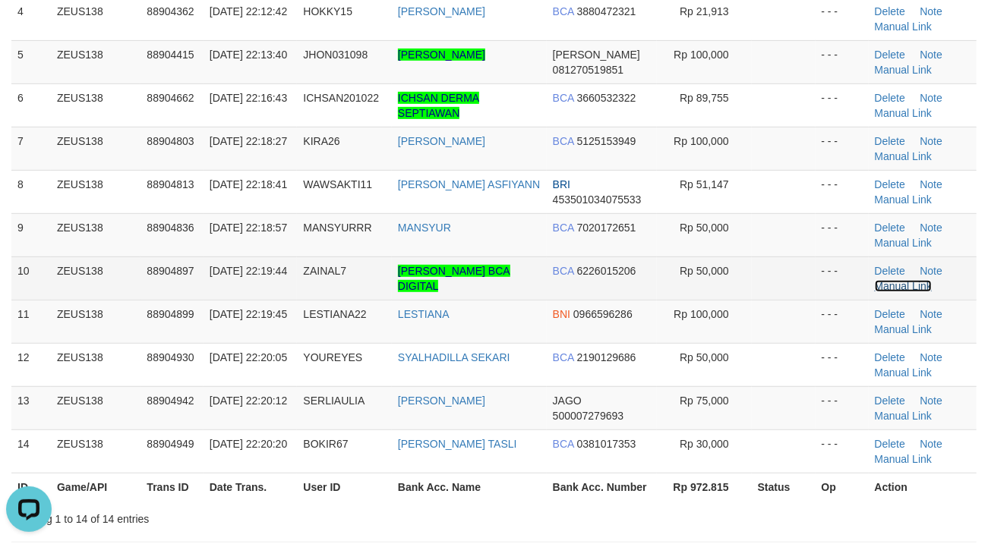
click at [912, 288] on link "Manual Link" at bounding box center [903, 286] width 58 height 12
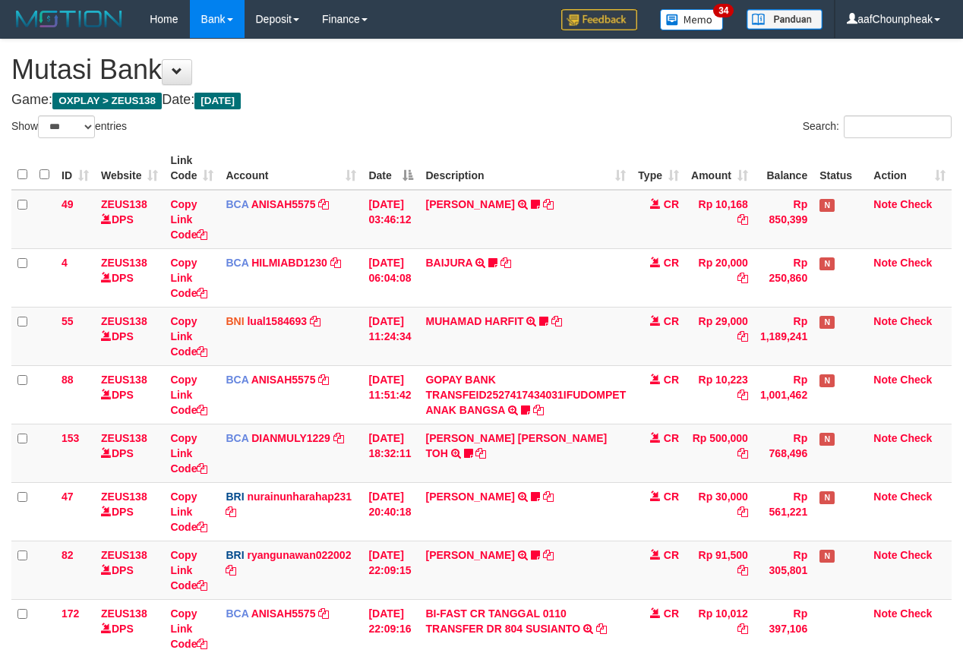
select select "***"
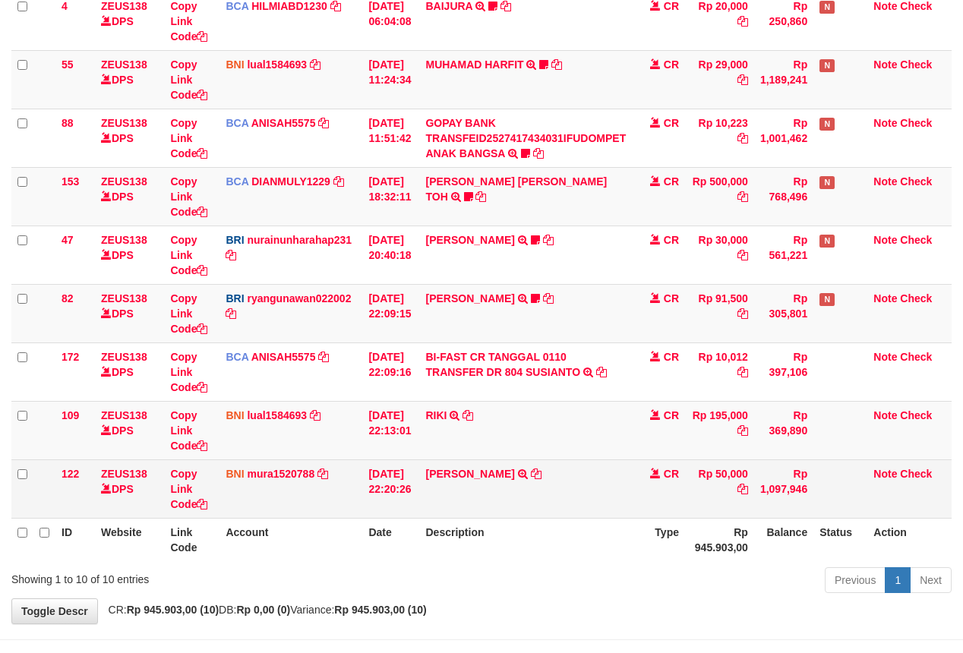
scroll to position [272, 0]
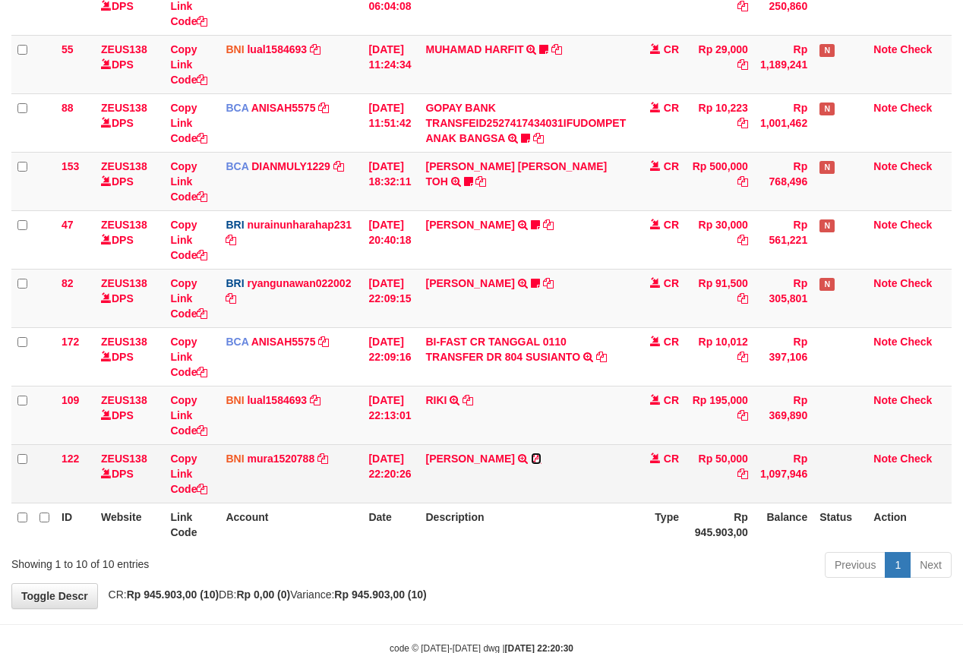
click at [534, 462] on icon at bounding box center [536, 458] width 11 height 11
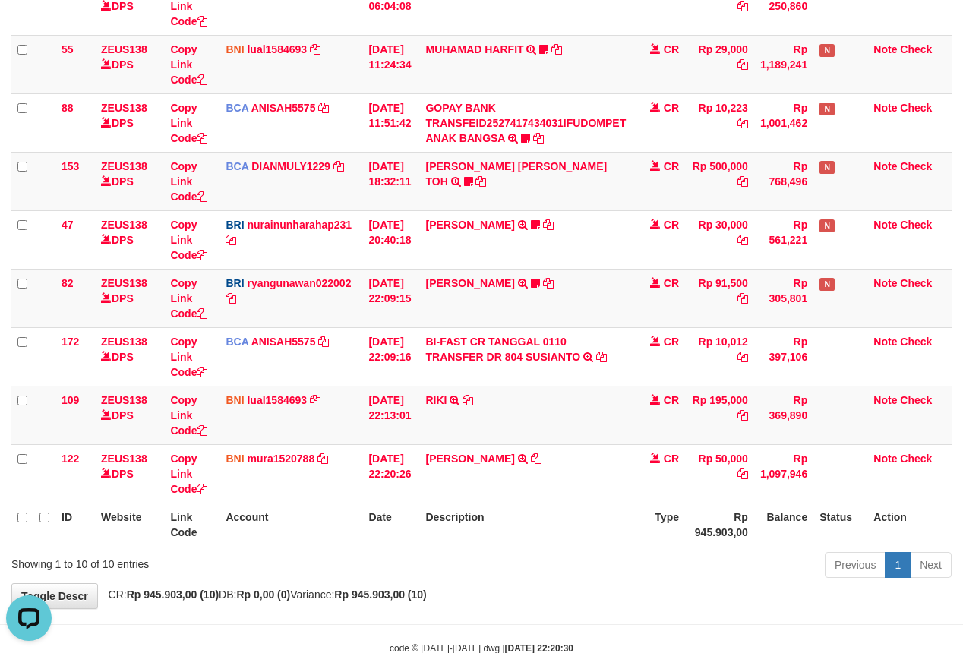
scroll to position [0, 0]
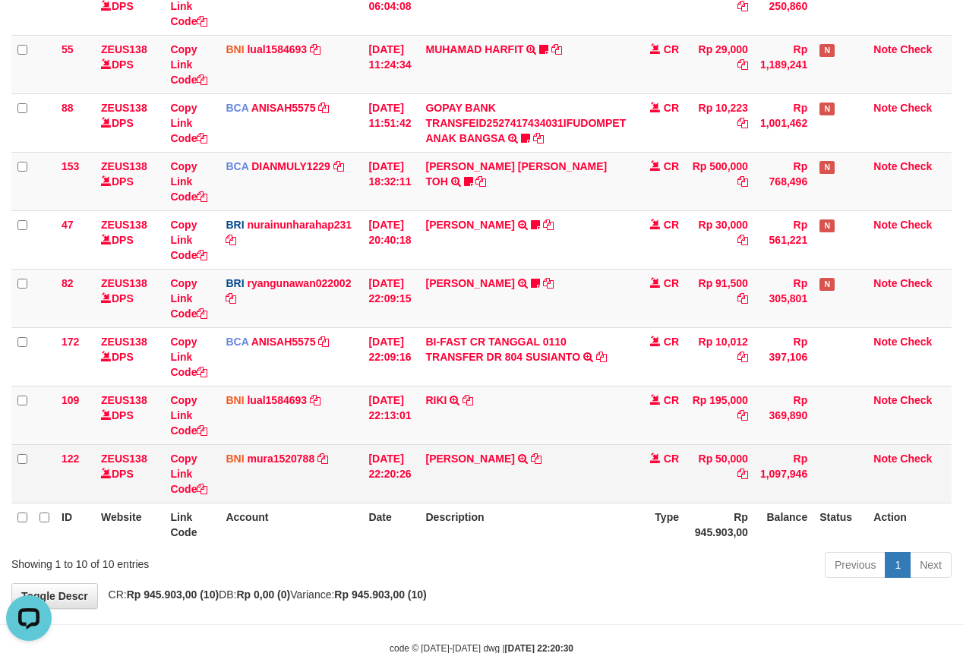
drag, startPoint x: 423, startPoint y: 454, endPoint x: 424, endPoint y: 475, distance: 21.3
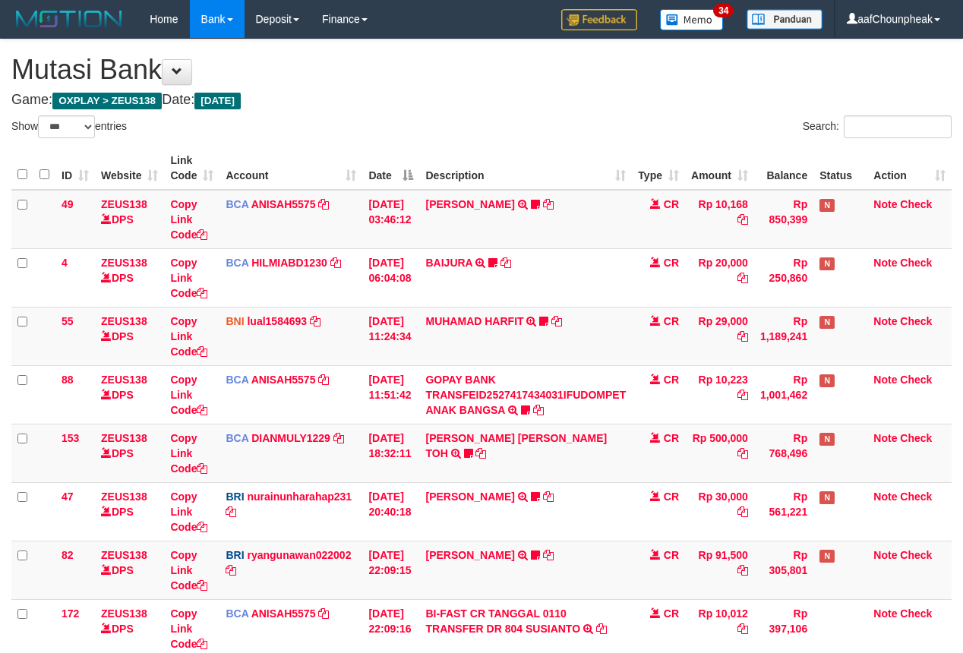
select select "***"
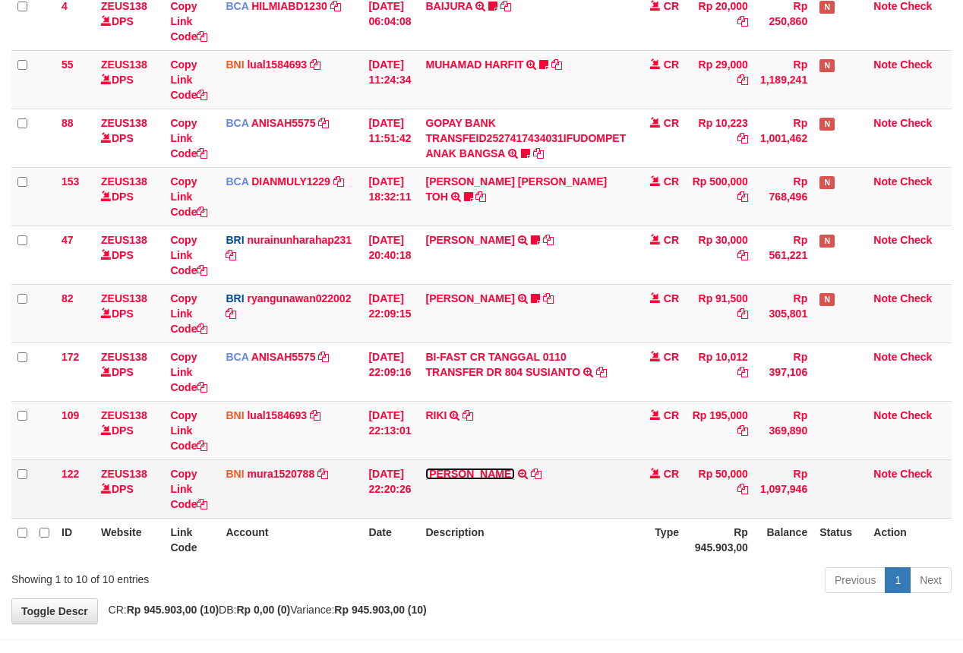
scroll to position [272, 0]
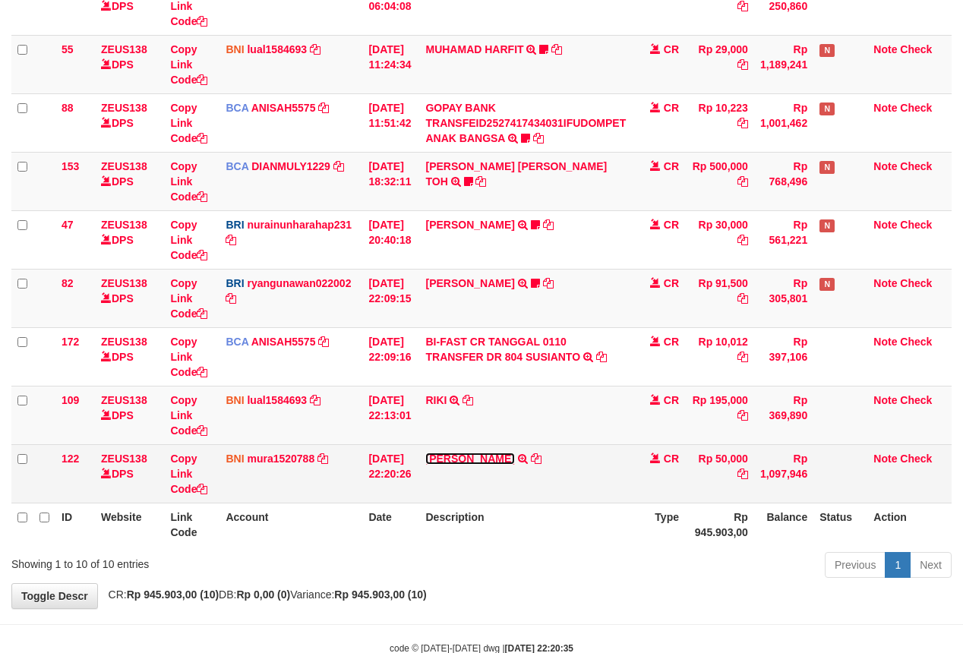
click at [454, 475] on td "ZAINAL EFENDI TRANSFER DARI ZAINAL EFENDI" at bounding box center [525, 473] width 213 height 58
click at [468, 462] on link "[PERSON_NAME]" at bounding box center [469, 458] width 89 height 12
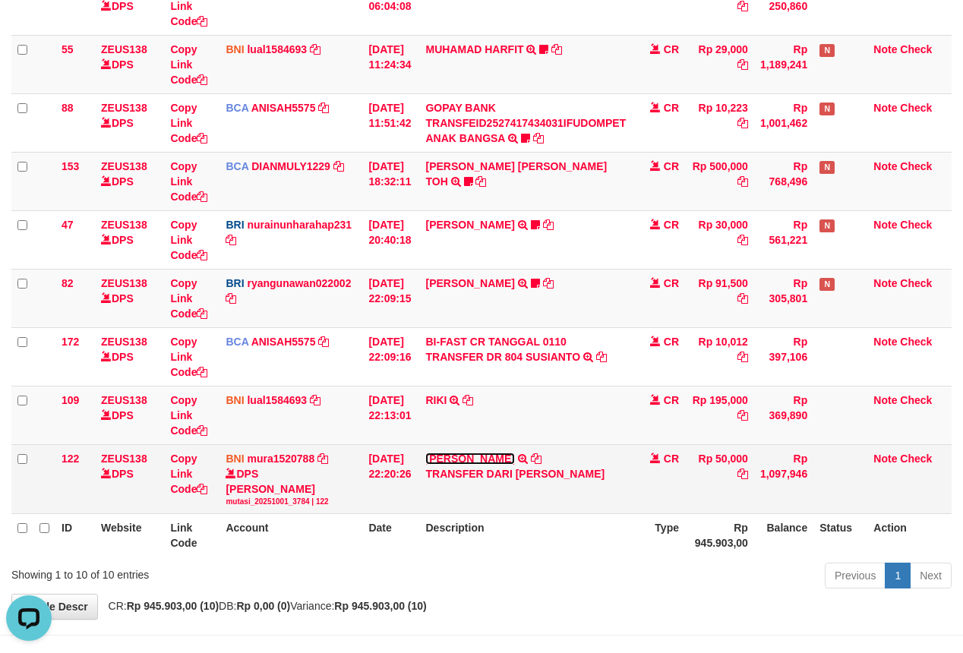
scroll to position [0, 0]
click at [537, 458] on icon at bounding box center [536, 458] width 11 height 11
click at [687, 458] on tbody "49 ZEUS138 DPS Copy Link Code BCA ANISAH5575 DPS ANISAH mutasi_20251001_3827 | …" at bounding box center [481, 216] width 940 height 596
click at [685, 458] on td "CR" at bounding box center [658, 478] width 53 height 69
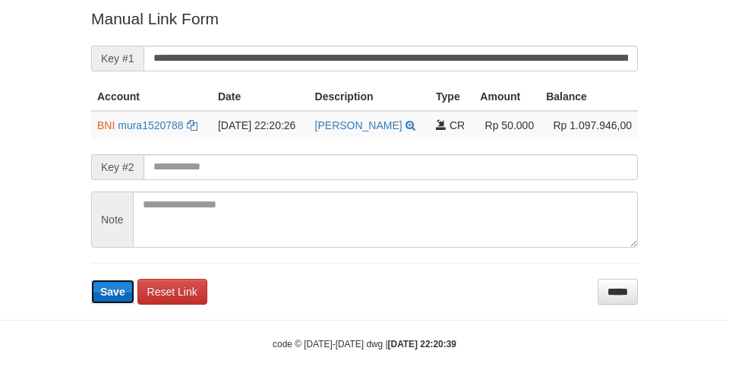
scroll to position [307, 0]
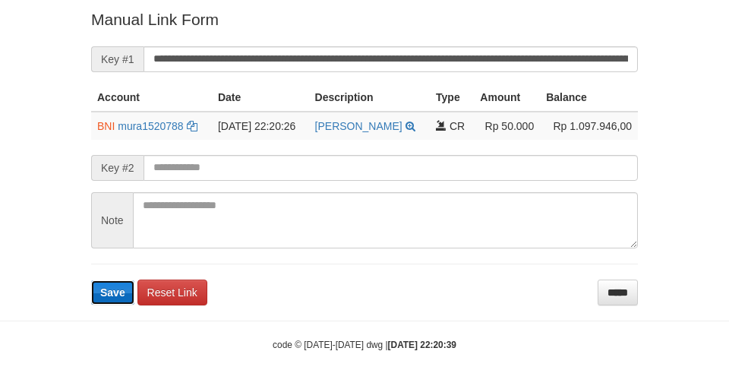
click at [114, 295] on span "Save" at bounding box center [112, 292] width 25 height 12
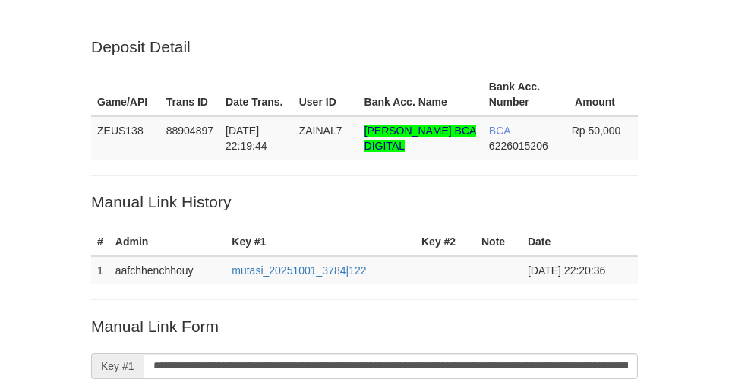
scroll to position [307, 0]
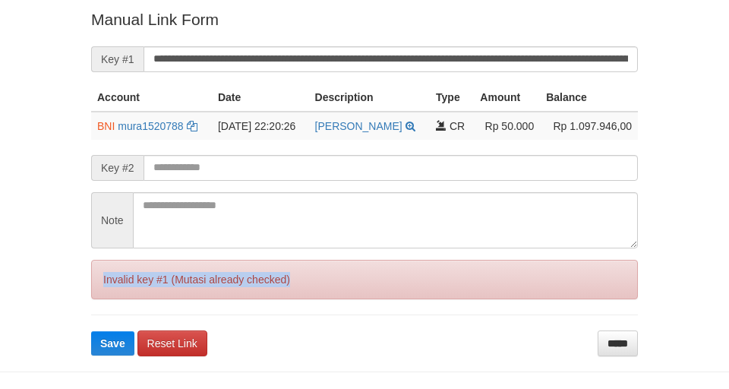
click at [114, 295] on div "Invalid key #1 (Mutasi already checked)" at bounding box center [364, 279] width 547 height 39
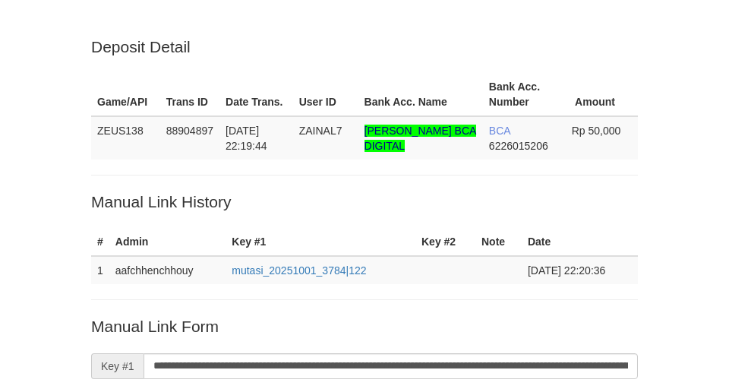
scroll to position [307, 0]
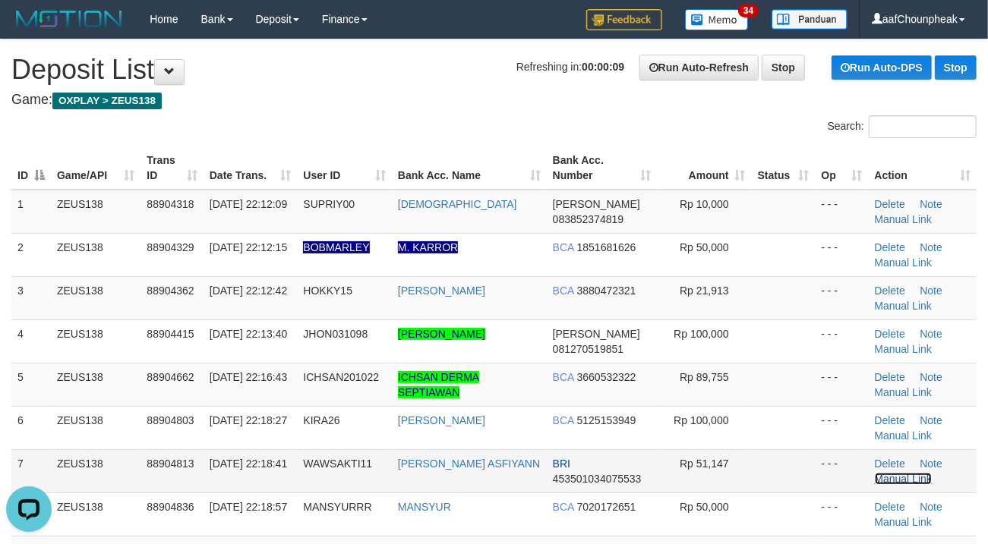
click at [905, 480] on link "Manual Link" at bounding box center [903, 479] width 58 height 12
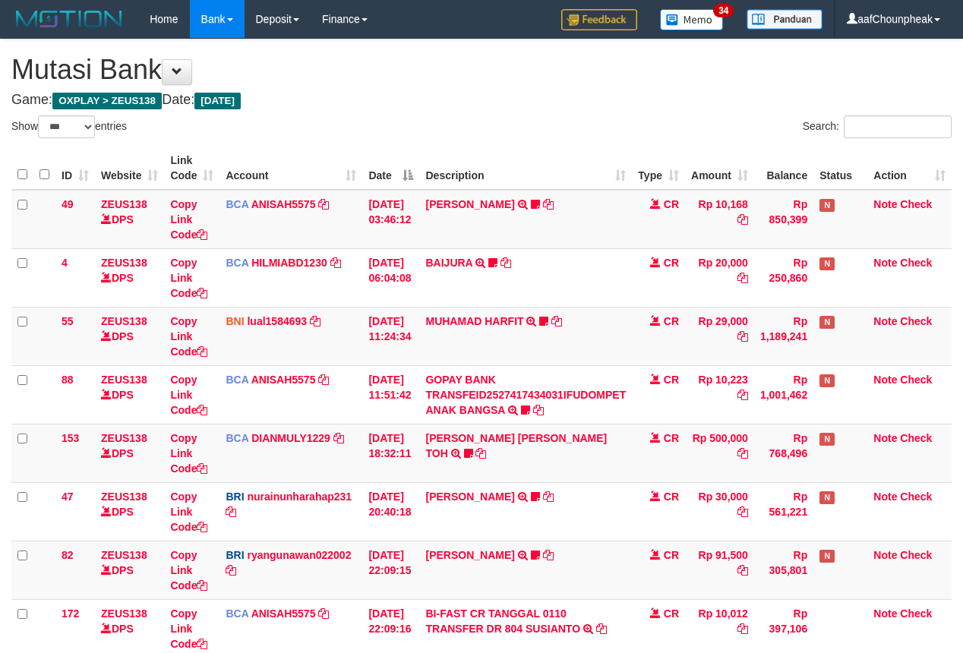
select select "***"
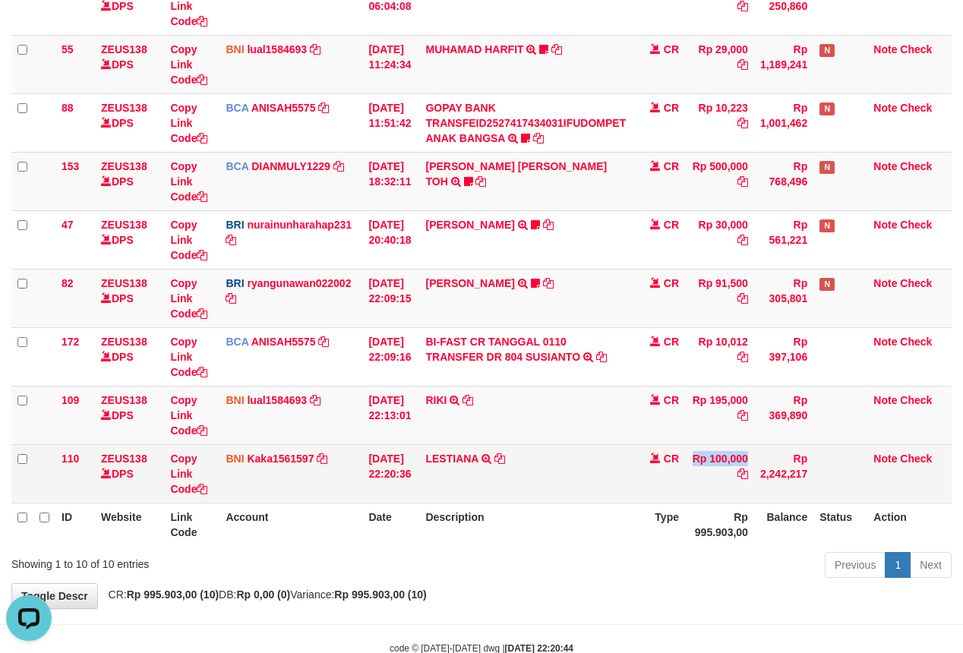
click at [688, 484] on tr "110 ZEUS138 DPS Copy Link Code BNI Kaka1561597 DPS KARMILA mutasi_20251001_2425…" at bounding box center [481, 473] width 940 height 58
drag, startPoint x: 688, startPoint y: 484, endPoint x: 972, endPoint y: 389, distance: 299.3
click at [685, 483] on td "CR" at bounding box center [658, 473] width 53 height 58
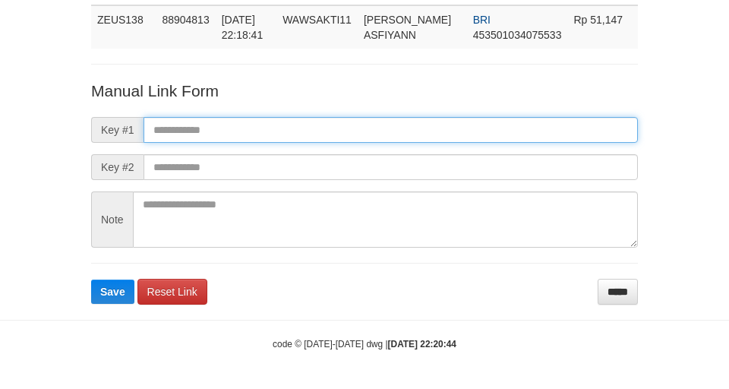
drag, startPoint x: 0, startPoint y: 0, endPoint x: 329, endPoint y: 125, distance: 352.5
click at [329, 125] on input "text" at bounding box center [390, 130] width 494 height 26
drag, startPoint x: 421, startPoint y: 123, endPoint x: 425, endPoint y: 131, distance: 8.9
click at [421, 123] on input "text" at bounding box center [390, 130] width 494 height 26
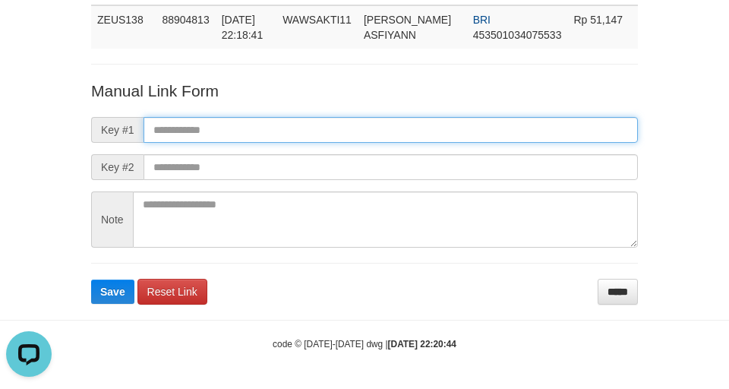
scroll to position [0, 0]
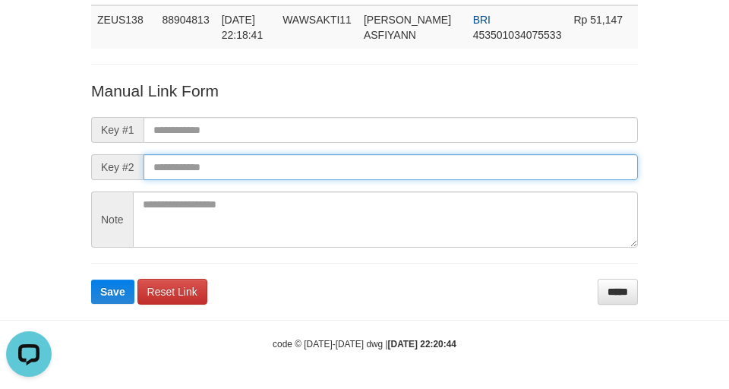
click at [458, 168] on input "text" at bounding box center [390, 167] width 494 height 26
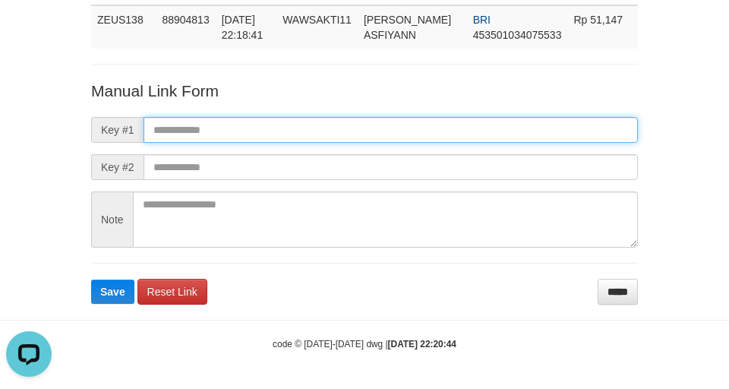
click at [450, 132] on input "text" at bounding box center [390, 130] width 494 height 26
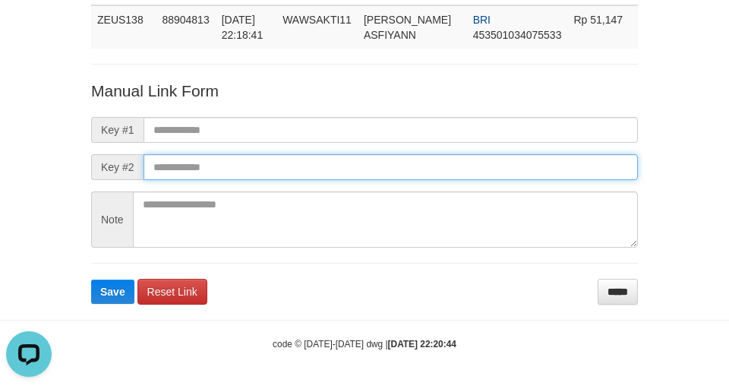
click at [465, 169] on input "text" at bounding box center [390, 167] width 494 height 26
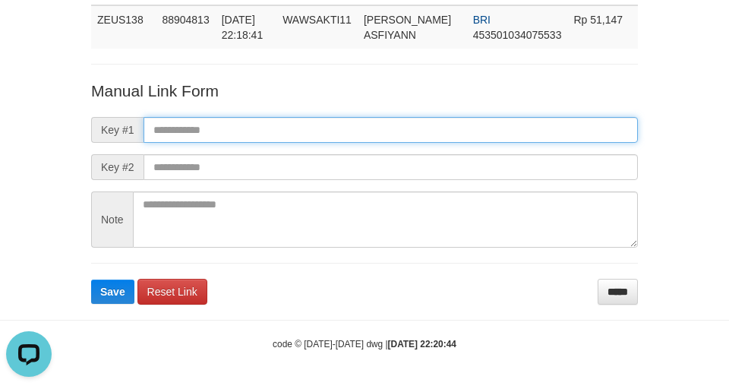
click at [460, 137] on input "text" at bounding box center [390, 130] width 494 height 26
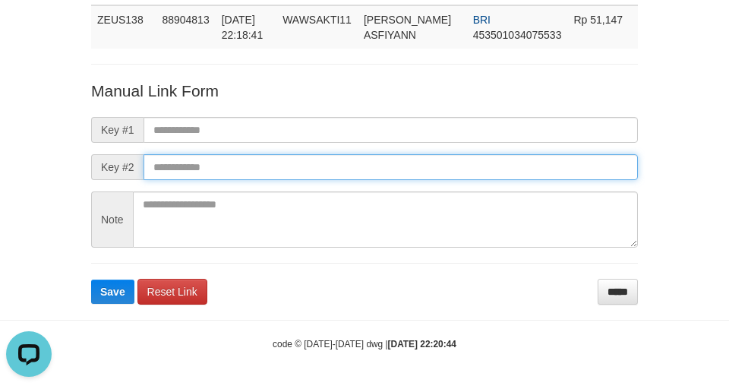
click at [468, 172] on input "text" at bounding box center [390, 167] width 494 height 26
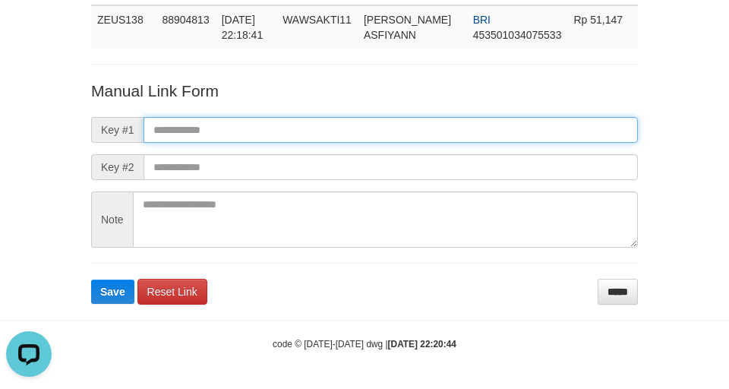
click at [463, 138] on input "text" at bounding box center [390, 130] width 494 height 26
click at [463, 140] on input "text" at bounding box center [390, 130] width 494 height 26
click at [459, 140] on input "text" at bounding box center [390, 130] width 494 height 26
click at [456, 134] on input "text" at bounding box center [390, 130] width 494 height 26
click at [459, 137] on input "text" at bounding box center [390, 130] width 494 height 26
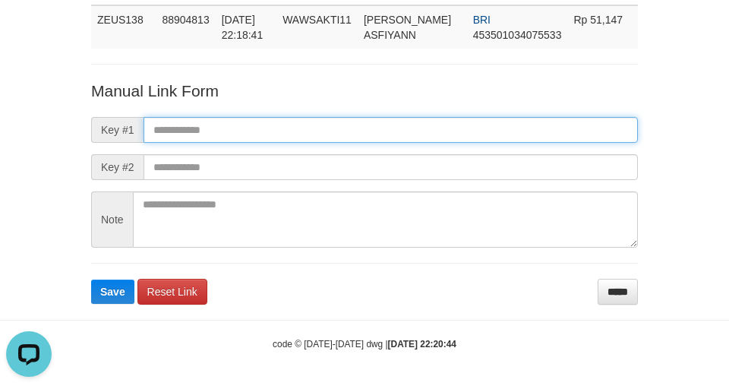
click at [465, 131] on input "text" at bounding box center [390, 130] width 494 height 26
click at [462, 138] on input "text" at bounding box center [390, 130] width 494 height 26
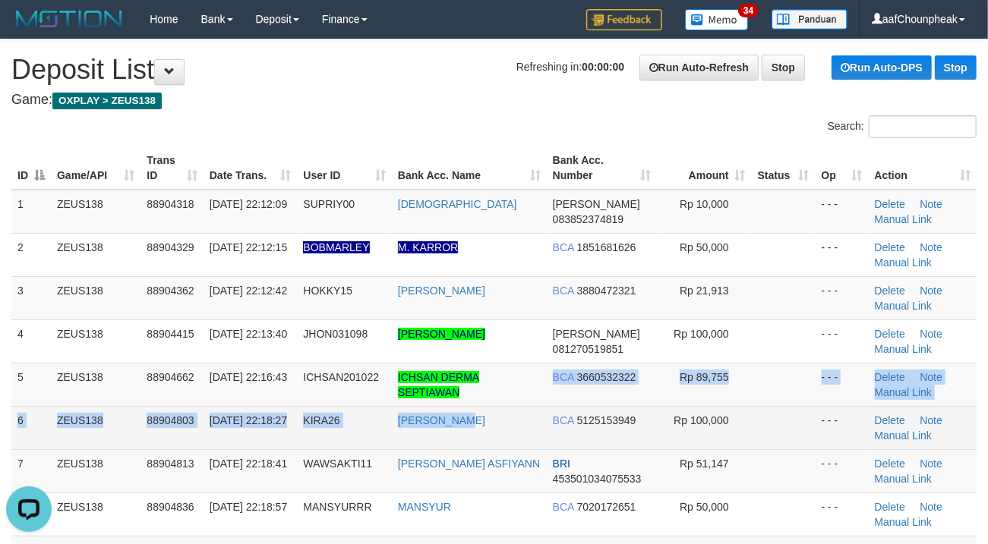
drag, startPoint x: 468, startPoint y: 430, endPoint x: 474, endPoint y: 442, distance: 13.6
click at [474, 442] on tbody "1 ZEUS138 88904318 01/10/2025 22:12:09 SUPRIY00 HANAFI DANA 083852374819 Rp 10,…" at bounding box center [493, 471] width 965 height 563
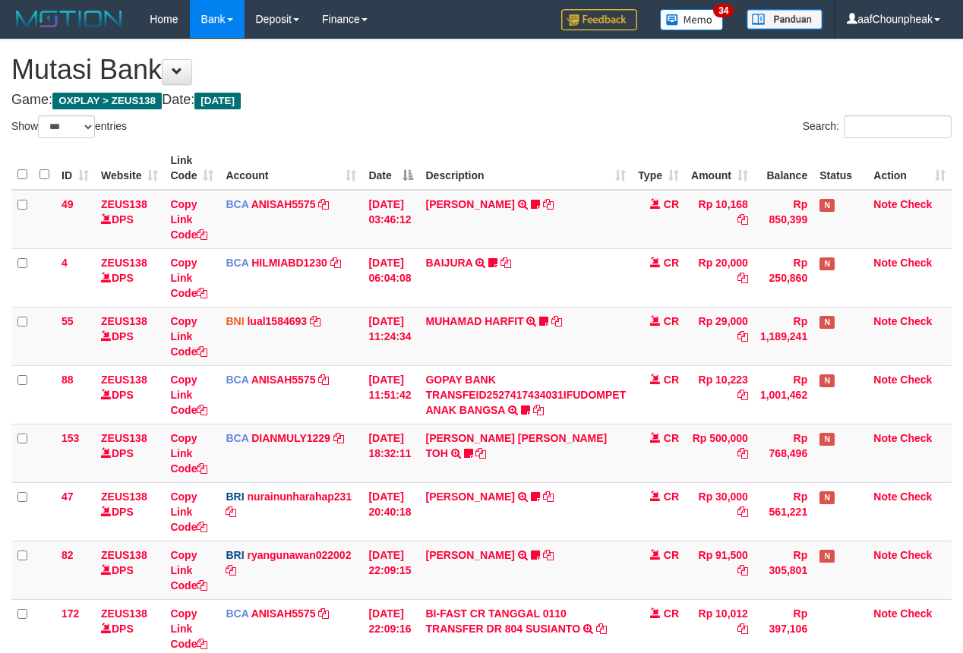
select select "***"
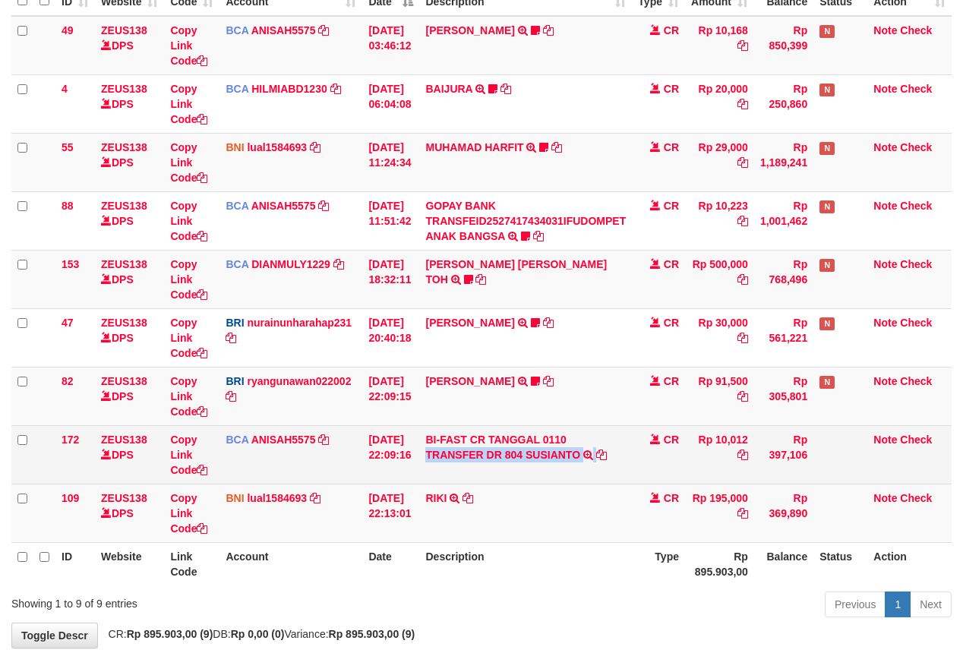
click at [615, 460] on td "BI-FAST CR TANGGAL 0110 TRANSFER DR 804 SUSIANTO BI-FAST CR TANGGAL :01/10 TRAN…" at bounding box center [525, 454] width 213 height 58
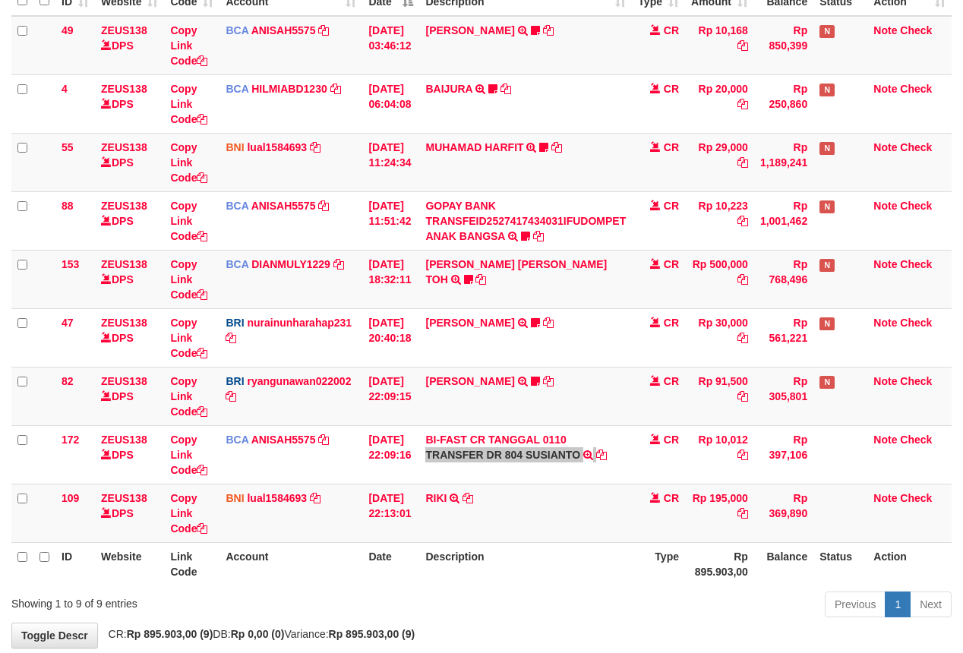
scroll to position [257, 0]
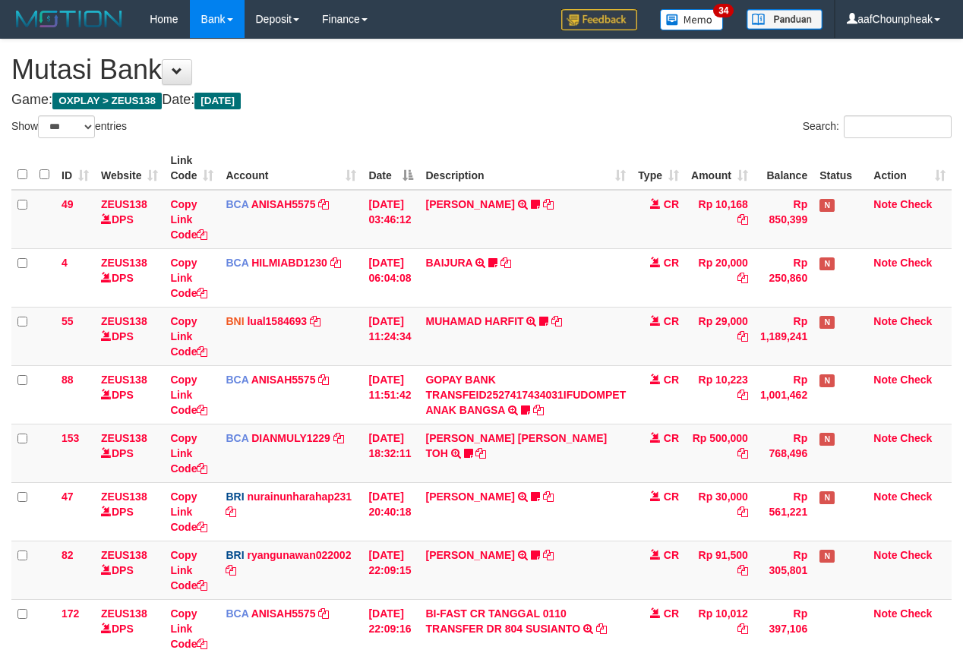
select select "***"
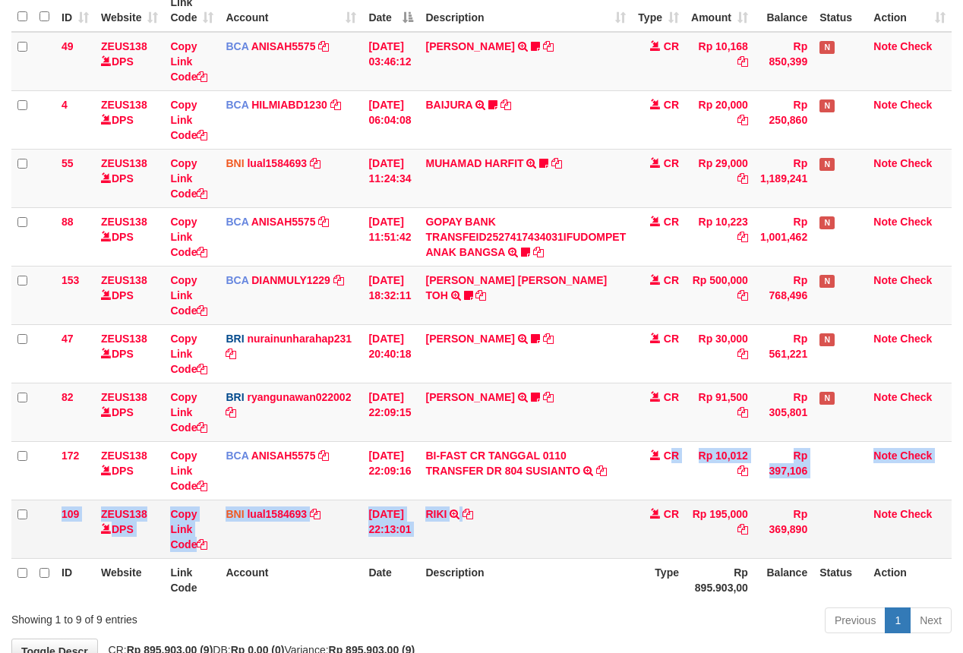
click at [660, 556] on tbody "49 ZEUS138 DPS Copy Link Code BCA ANISAH5575 DPS ANISAH mutasi_20251001_3827 | …" at bounding box center [481, 295] width 940 height 527
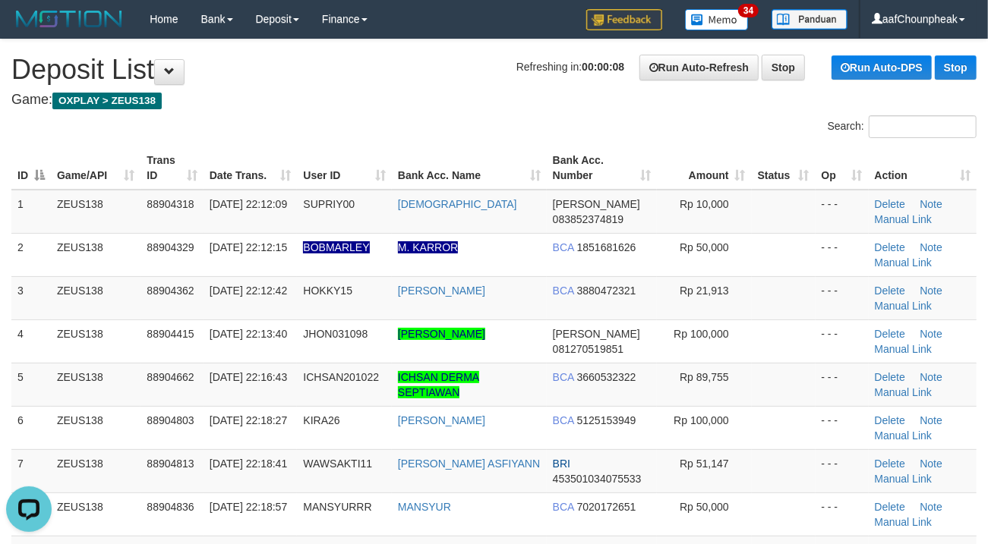
click at [445, 129] on div "Search:" at bounding box center [494, 128] width 988 height 27
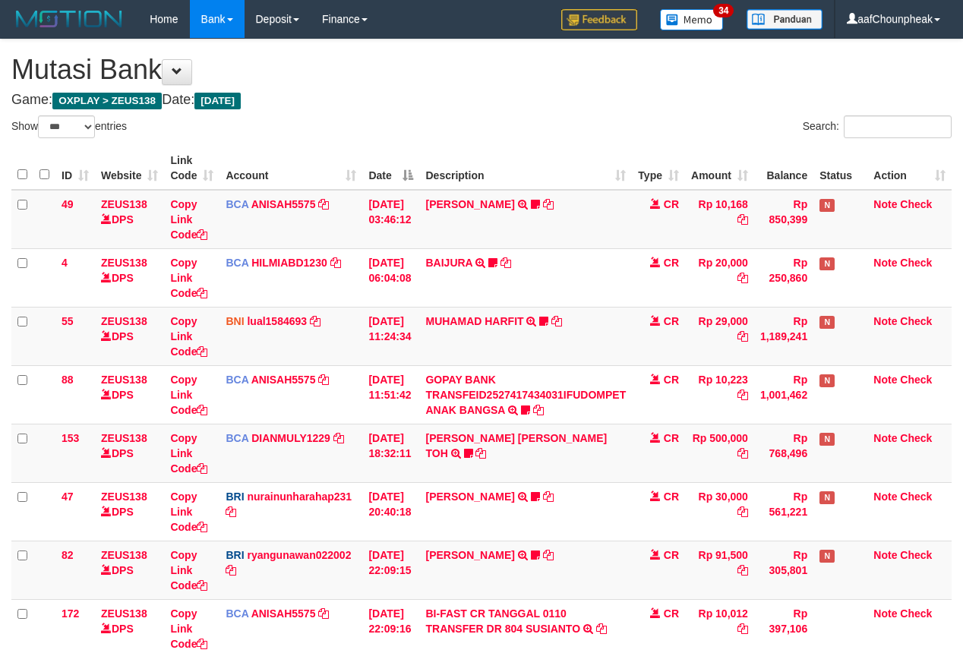
select select "***"
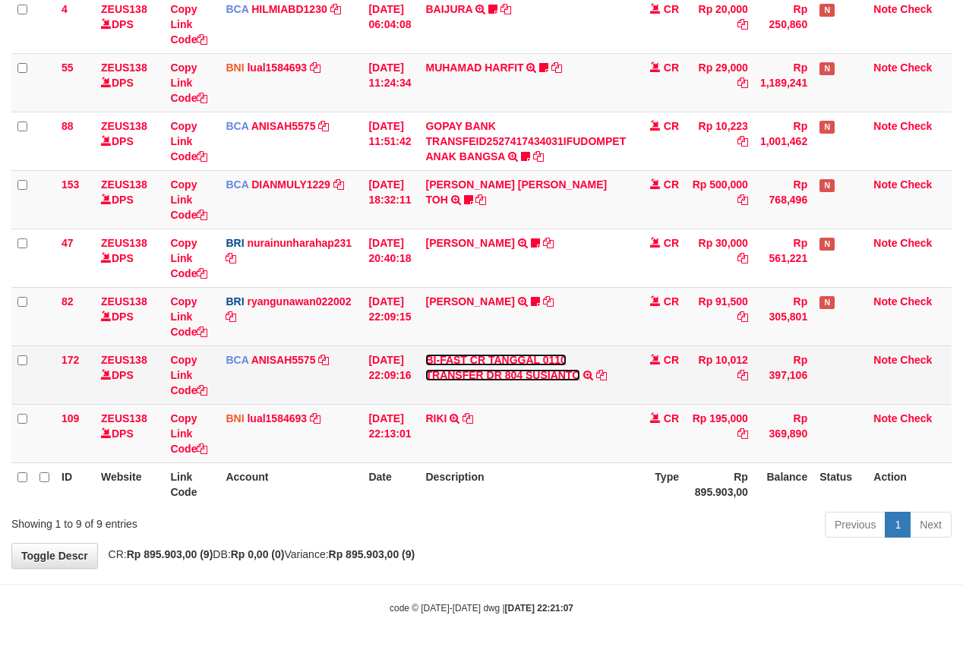
click at [527, 371] on link "BI-FAST CR TANGGAL 0110 TRANSFER DR 804 SUSIANTO" at bounding box center [502, 367] width 155 height 27
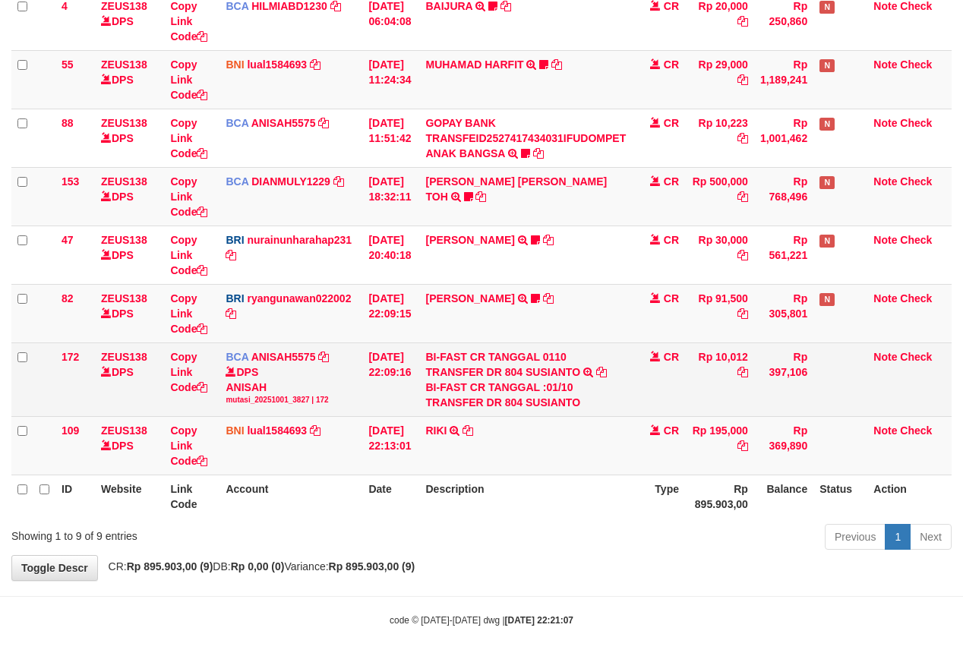
click at [556, 404] on div "BI-FAST CR TANGGAL :01/10 TRANSFER DR 804 SUSIANTO" at bounding box center [525, 395] width 200 height 30
copy div "SUSIANTO"
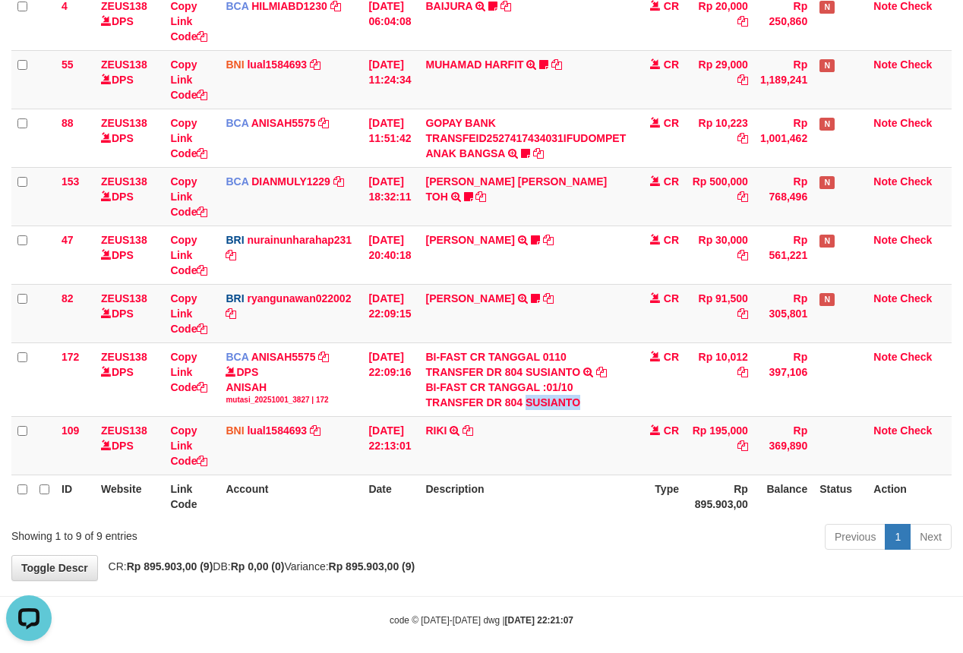
scroll to position [0, 0]
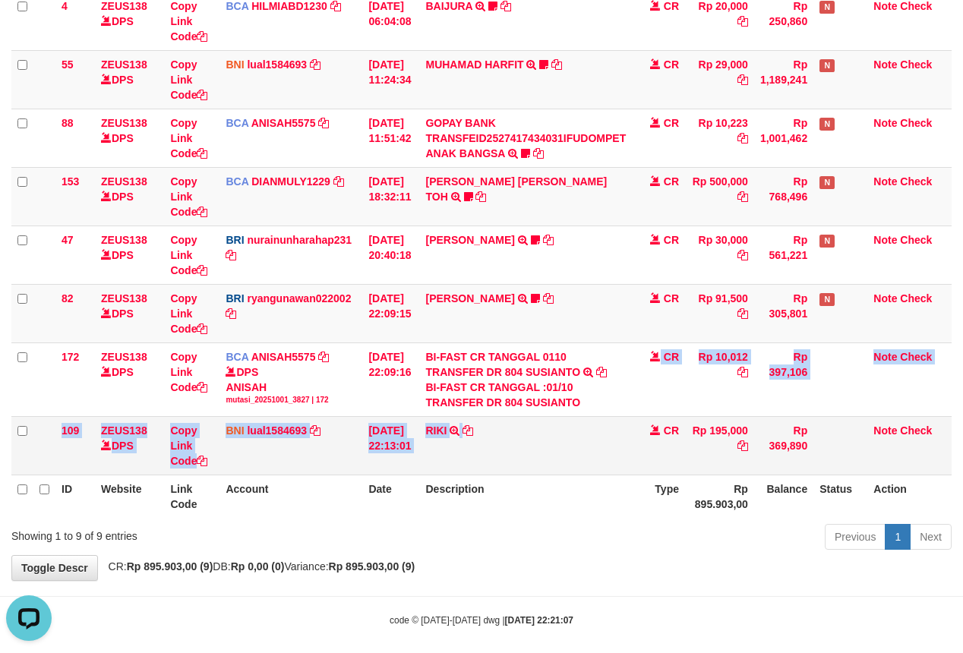
click at [578, 451] on tbody "49 ZEUS138 DPS Copy Link Code BCA ANISAH5575 DPS ANISAH mutasi_20251001_3827 | …" at bounding box center [481, 204] width 940 height 542
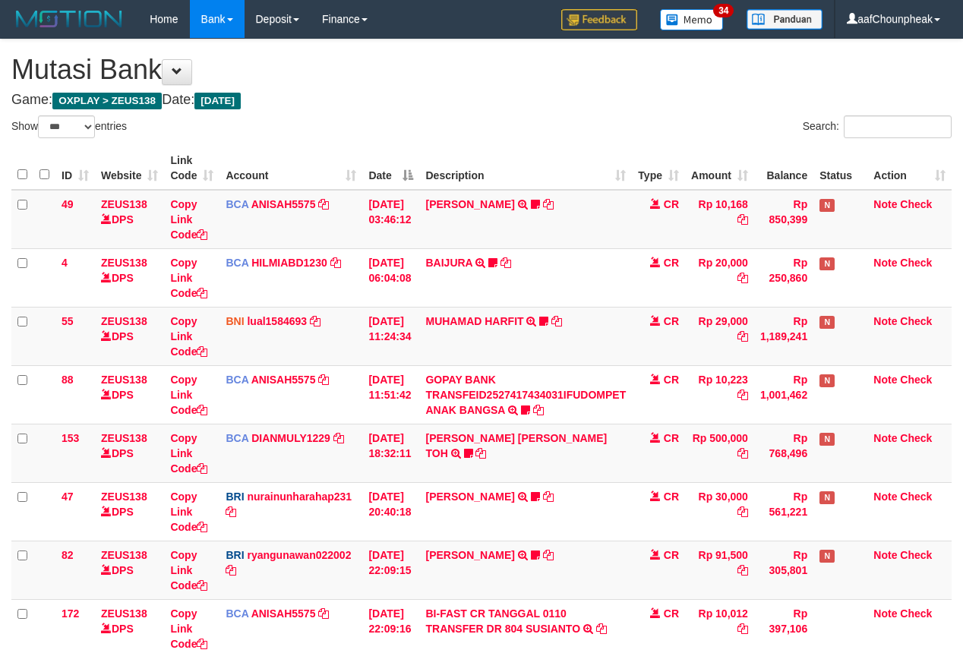
select select "***"
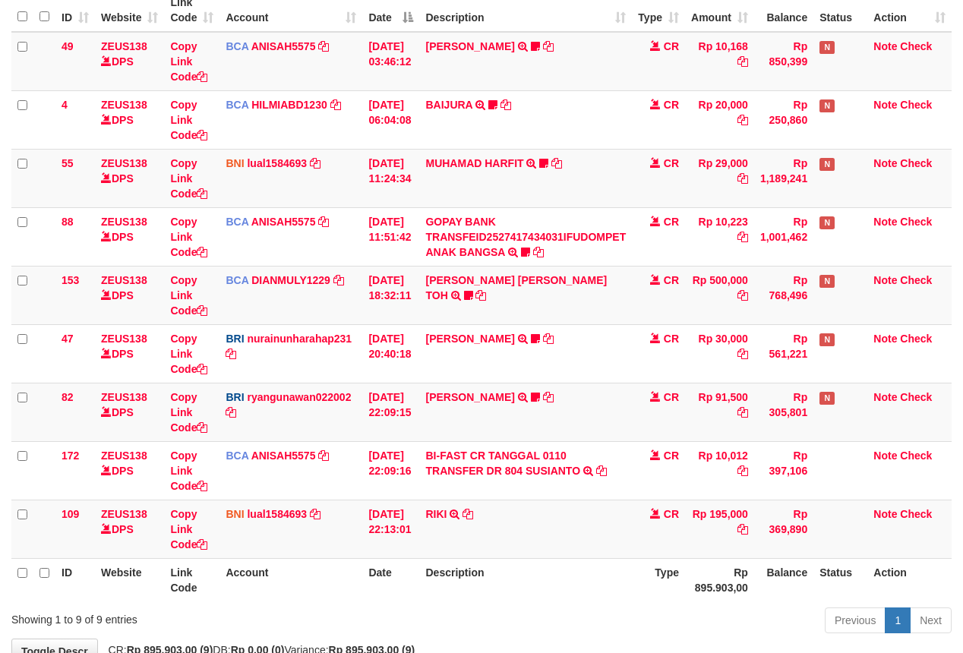
scroll to position [257, 0]
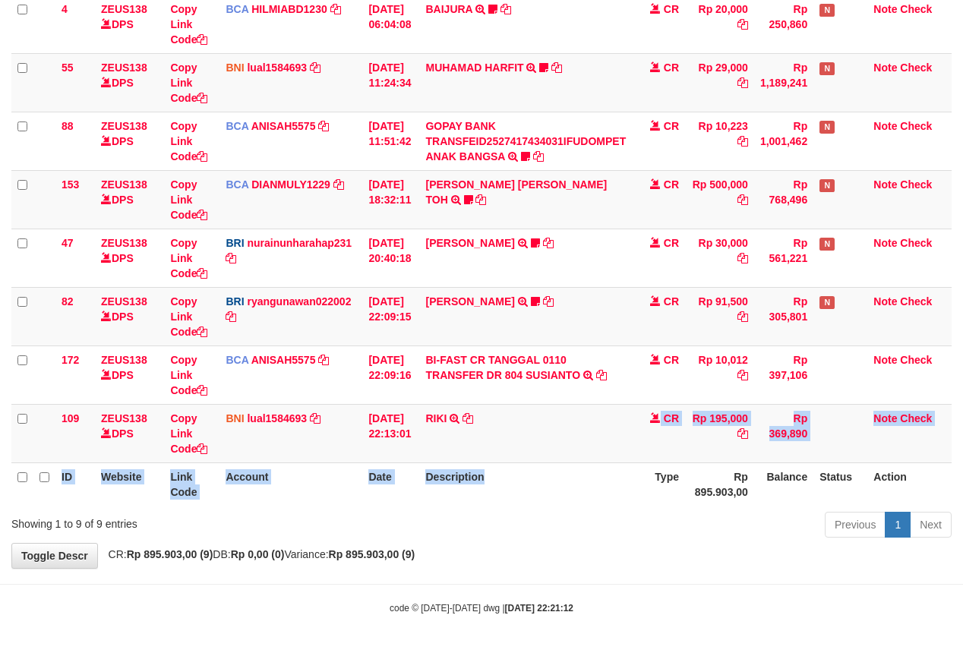
drag, startPoint x: 602, startPoint y: 481, endPoint x: 605, endPoint y: 490, distance: 9.6
click at [605, 490] on table "ID Website Link Code Account Date Description Type Amount Balance Status Action…" at bounding box center [481, 199] width 940 height 613
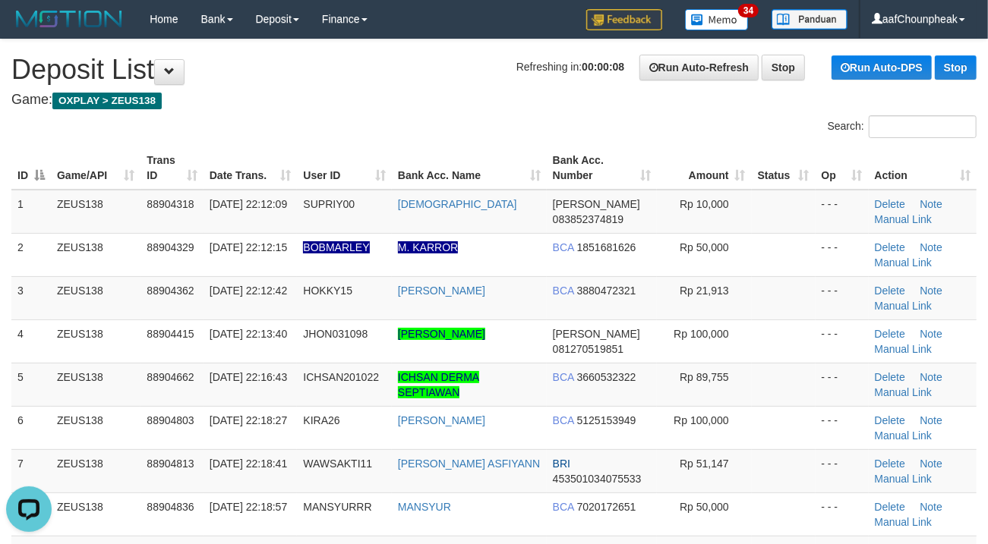
click at [481, 95] on h4 "Game: OXPLAY > ZEUS138" at bounding box center [493, 100] width 965 height 15
drag, startPoint x: 481, startPoint y: 95, endPoint x: 471, endPoint y: 96, distance: 9.1
click at [474, 96] on h4 "Game: OXPLAY > ZEUS138" at bounding box center [493, 100] width 965 height 15
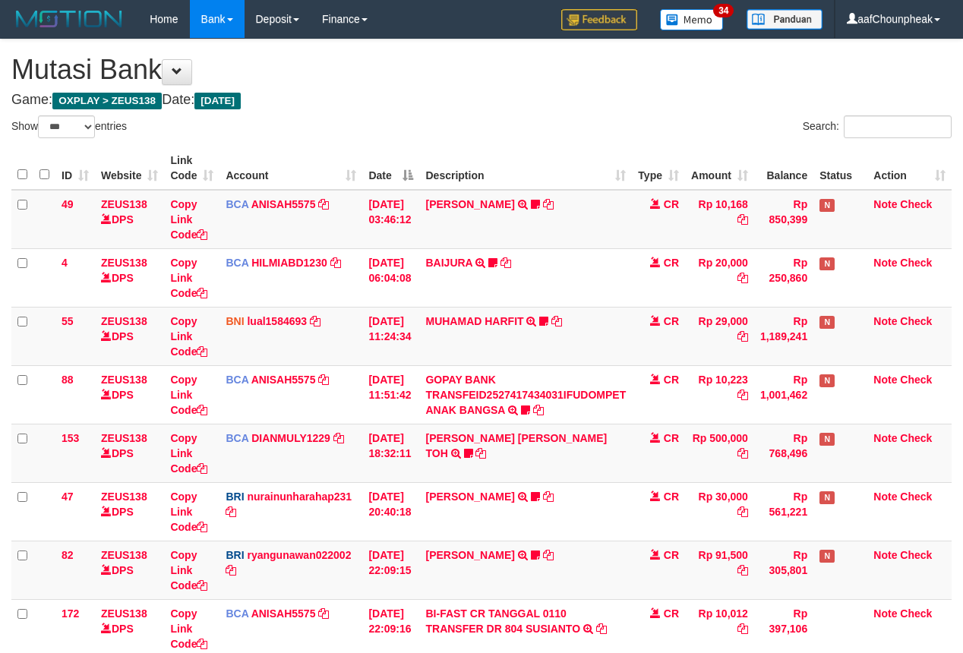
select select "***"
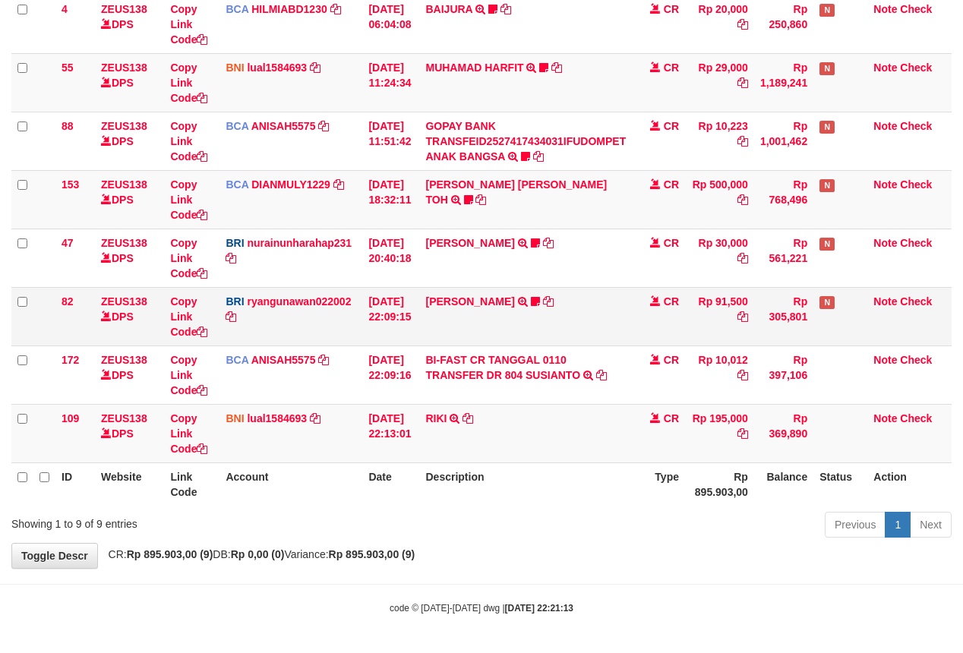
click at [515, 307] on td "[PERSON_NAME] TRANSFER NBMB [PERSON_NAME] ERLANGGAYUDH TO [PERSON_NAME] POKOK138" at bounding box center [525, 316] width 213 height 58
click at [514, 299] on link "[PERSON_NAME]" at bounding box center [469, 301] width 89 height 12
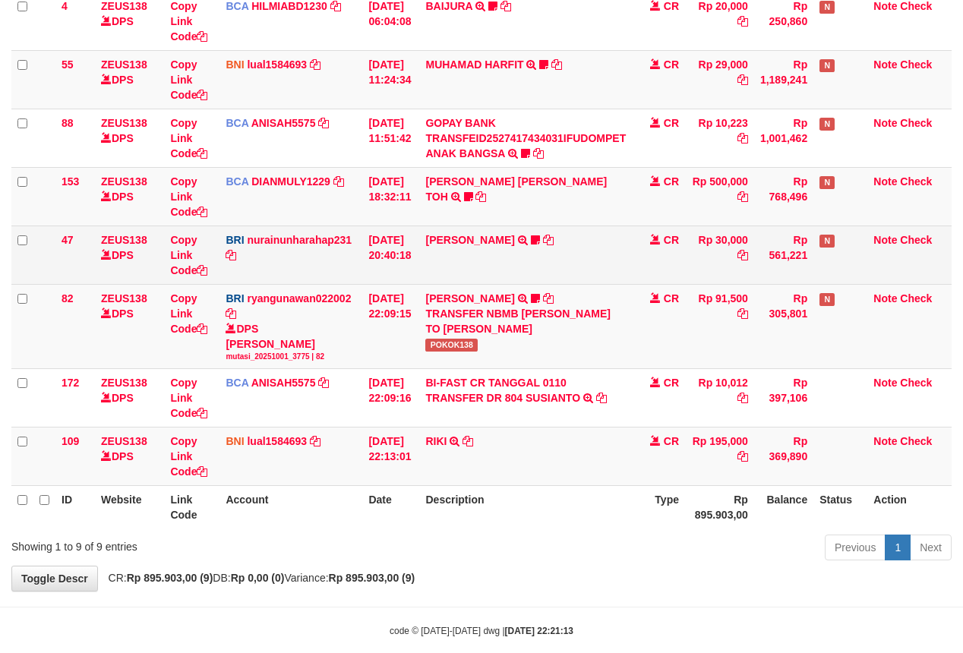
click at [484, 232] on td "RISAL WAHYUDI TRANSFER NBMB RISAL WAHYUDI TO NURAINUN HARAHAP KENNONG09" at bounding box center [525, 254] width 213 height 58
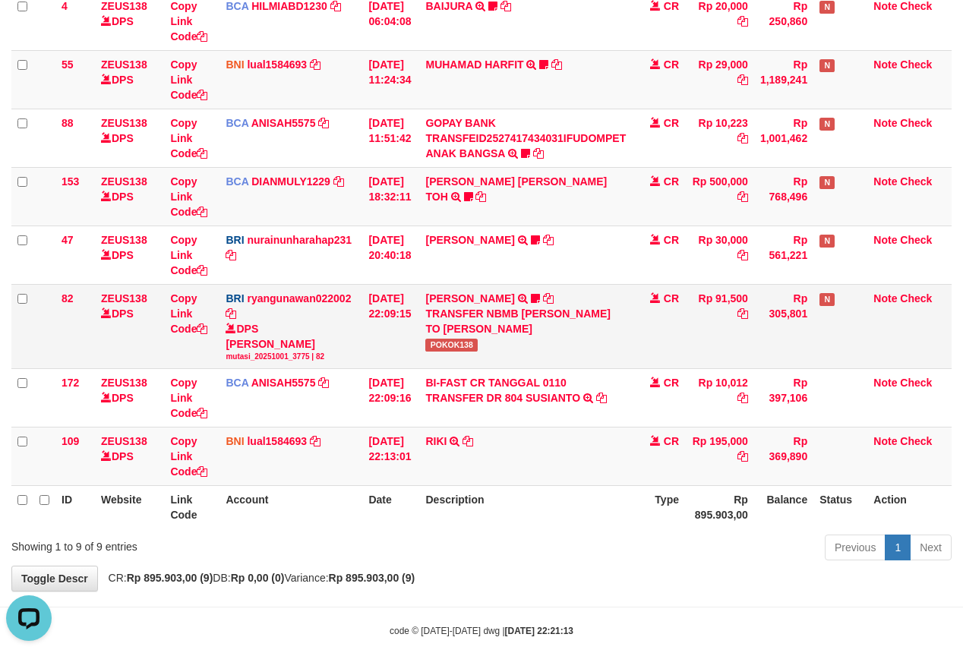
scroll to position [0, 0]
click at [453, 358] on td "DANA ERLANGGAYUDH TRANSFER NBMB DANA ERLANGGAYUDH TO RYAN GUNAWAN POKOK138" at bounding box center [525, 326] width 213 height 84
click at [450, 348] on span "POKOK138" at bounding box center [451, 345] width 52 height 13
copy span "POKOK138"
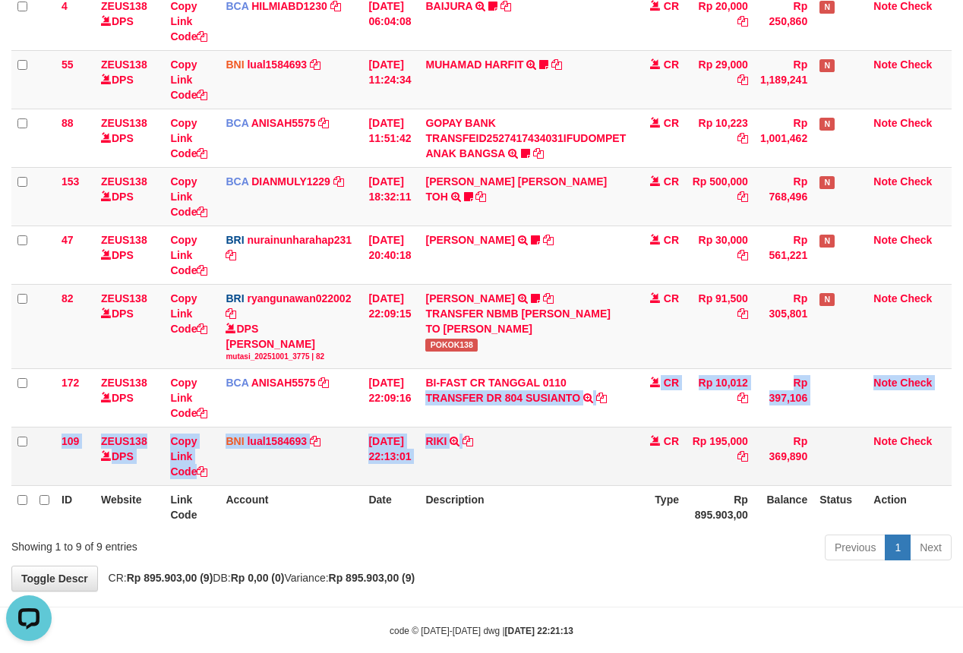
drag, startPoint x: 568, startPoint y: 455, endPoint x: 569, endPoint y: 474, distance: 18.2
click at [569, 474] on tbody "49 ZEUS138 DPS Copy Link Code BCA ANISAH5575 DPS ANISAH mutasi_20251001_3827 | …" at bounding box center [481, 209] width 940 height 553
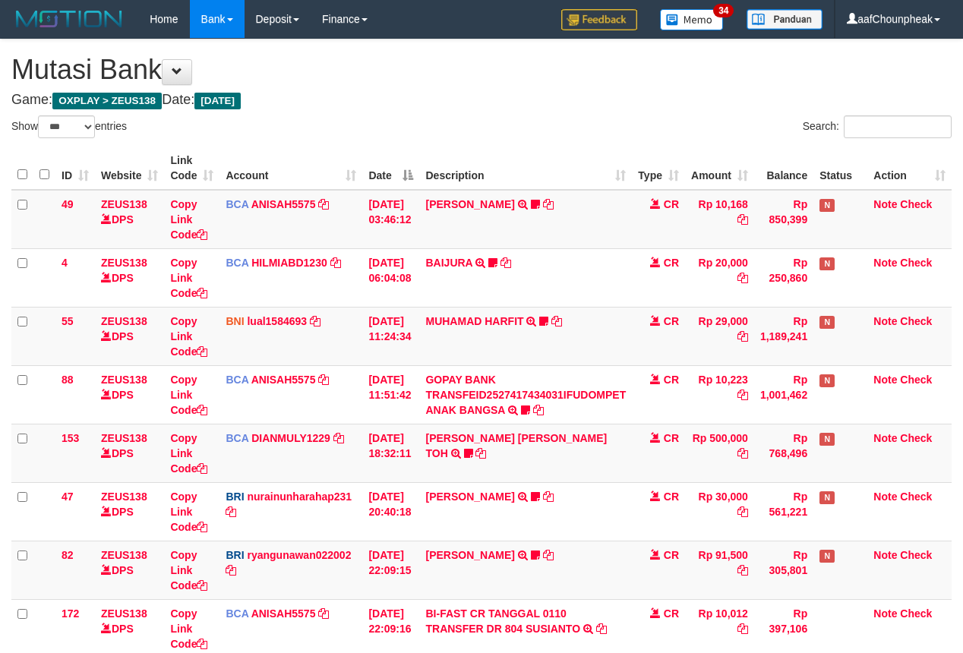
select select "***"
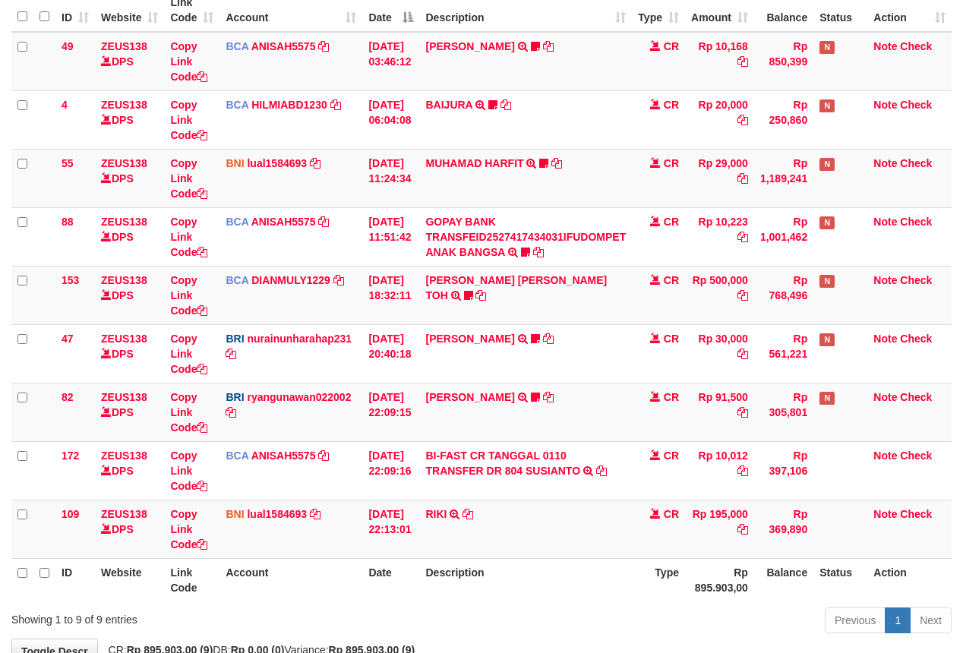
scroll to position [257, 0]
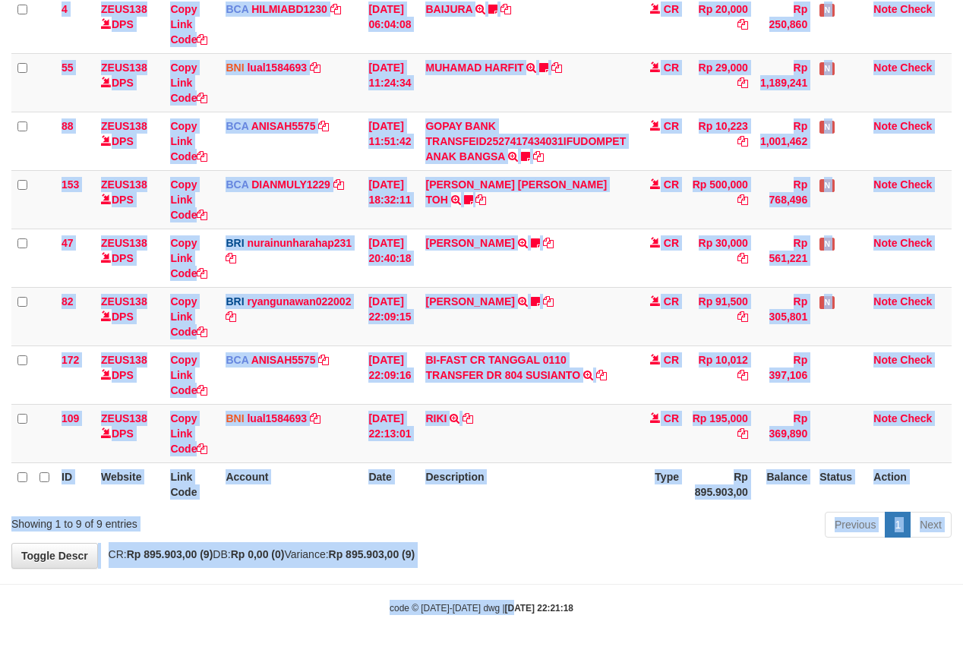
click at [501, 630] on body "Toggle navigation Home Bank Account List Mutasi Bank Search Note Mutasi Deposit…" at bounding box center [481, 199] width 963 height 906
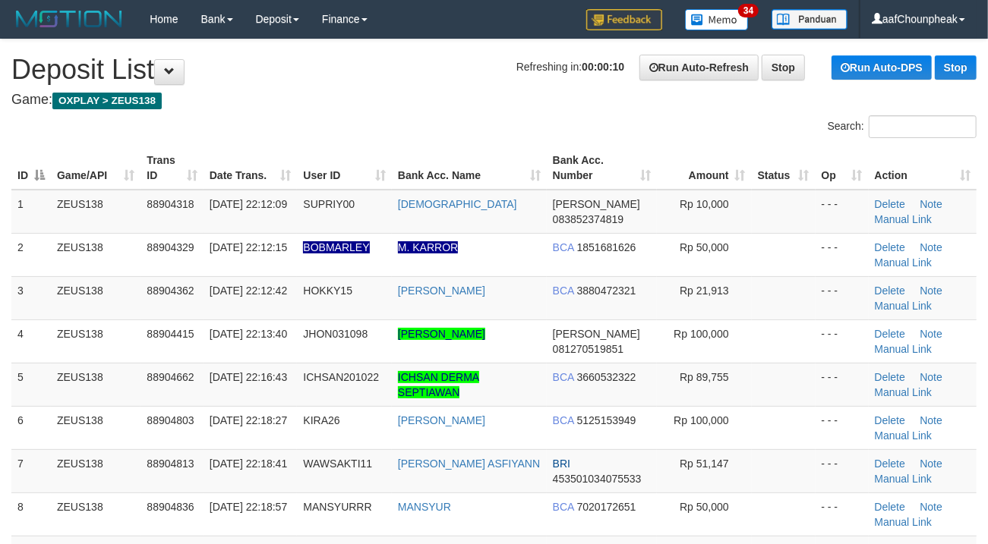
click at [340, 120] on div "Search:" at bounding box center [494, 128] width 988 height 27
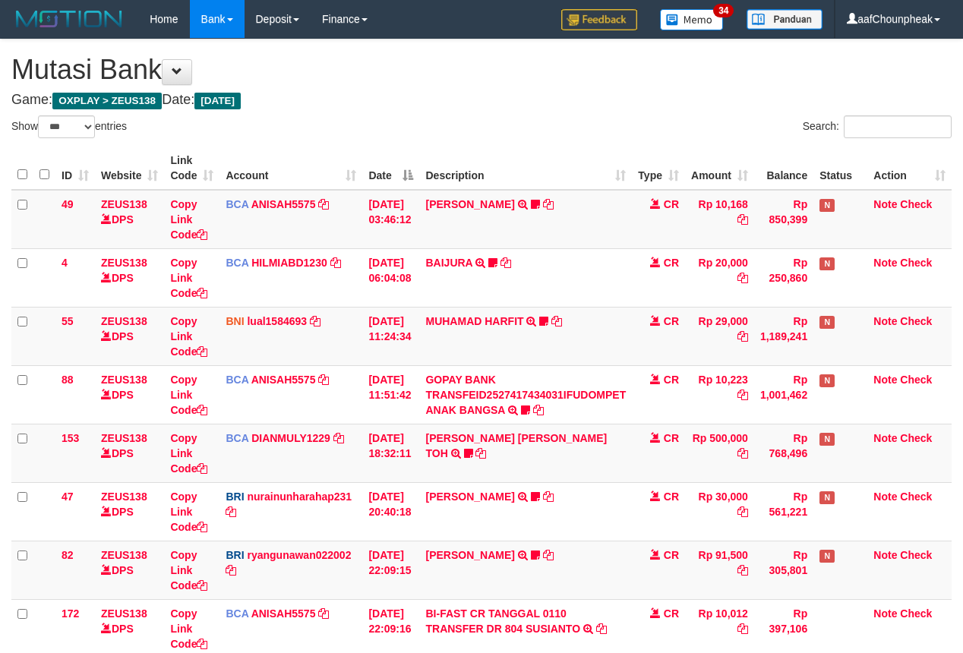
select select "***"
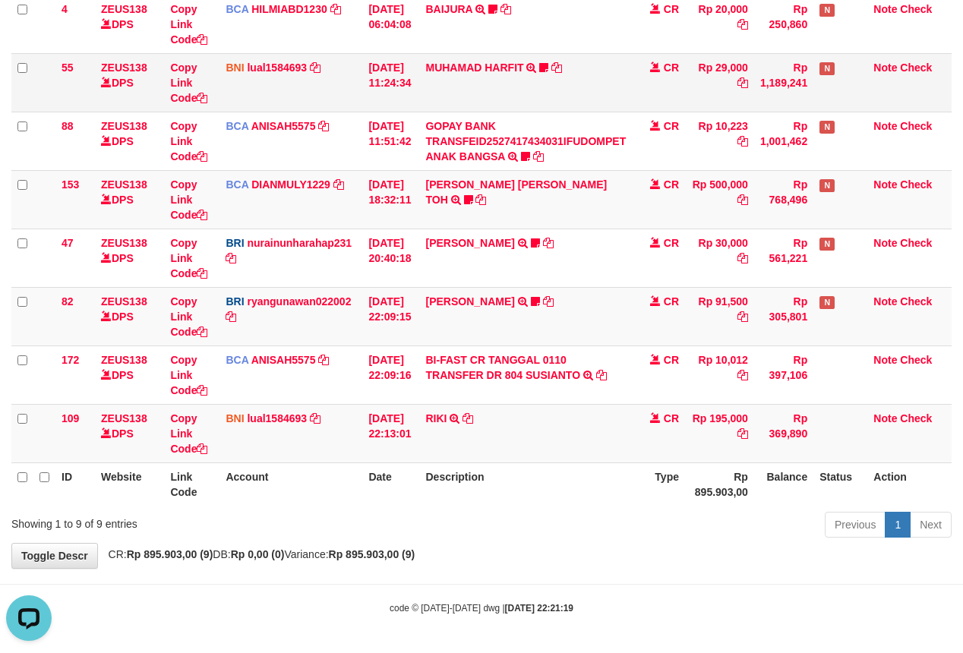
drag, startPoint x: 569, startPoint y: 80, endPoint x: 975, endPoint y: 126, distance: 408.8
click at [571, 77] on td "MUHAMAD HARFIT TRANSFER DARI SDR MUHAMAD HARFIT Sano27" at bounding box center [525, 82] width 213 height 58
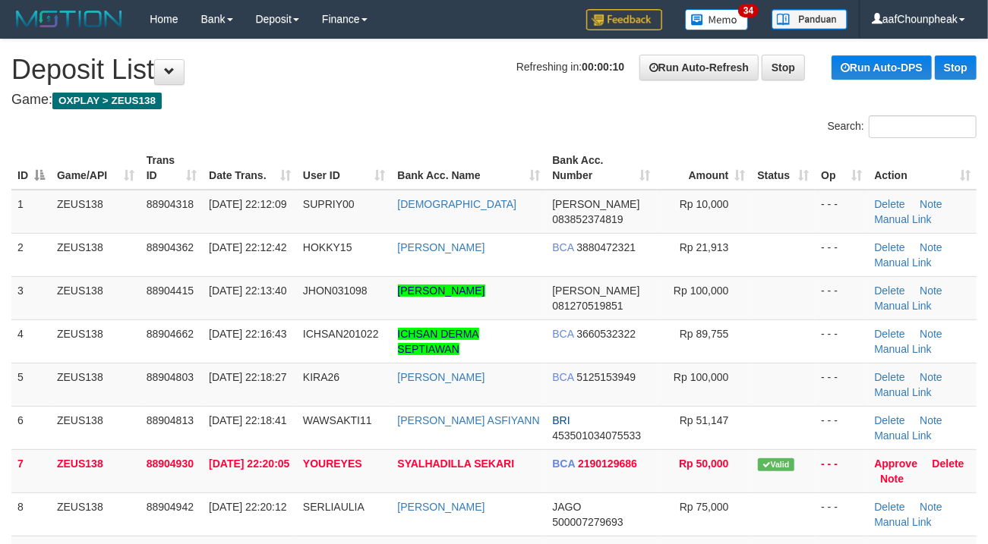
drag, startPoint x: 617, startPoint y: 117, endPoint x: 575, endPoint y: 131, distance: 44.2
click at [578, 131] on div "Search:" at bounding box center [741, 128] width 471 height 27
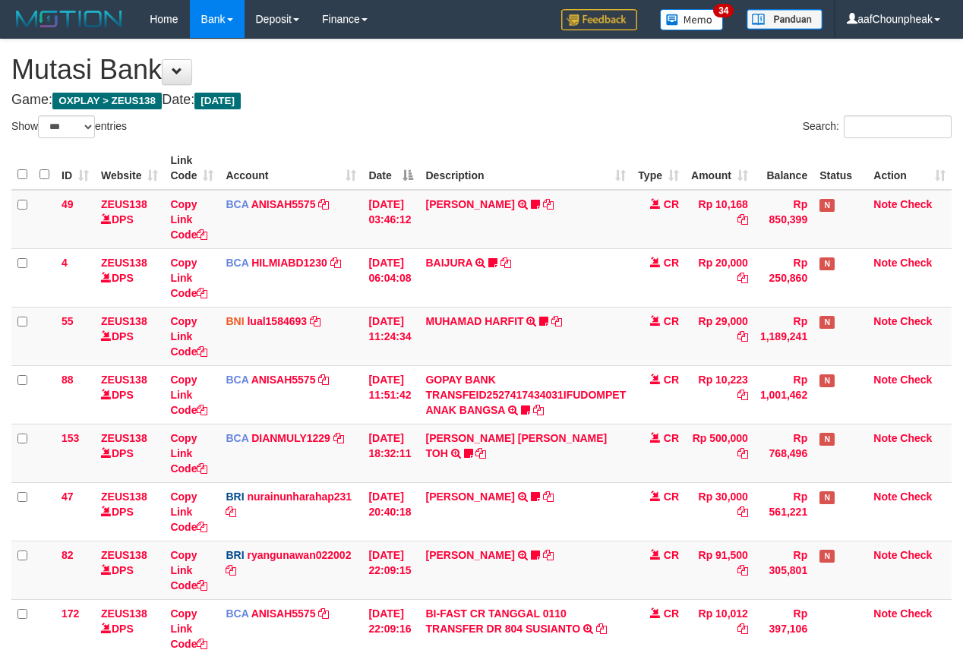
select select "***"
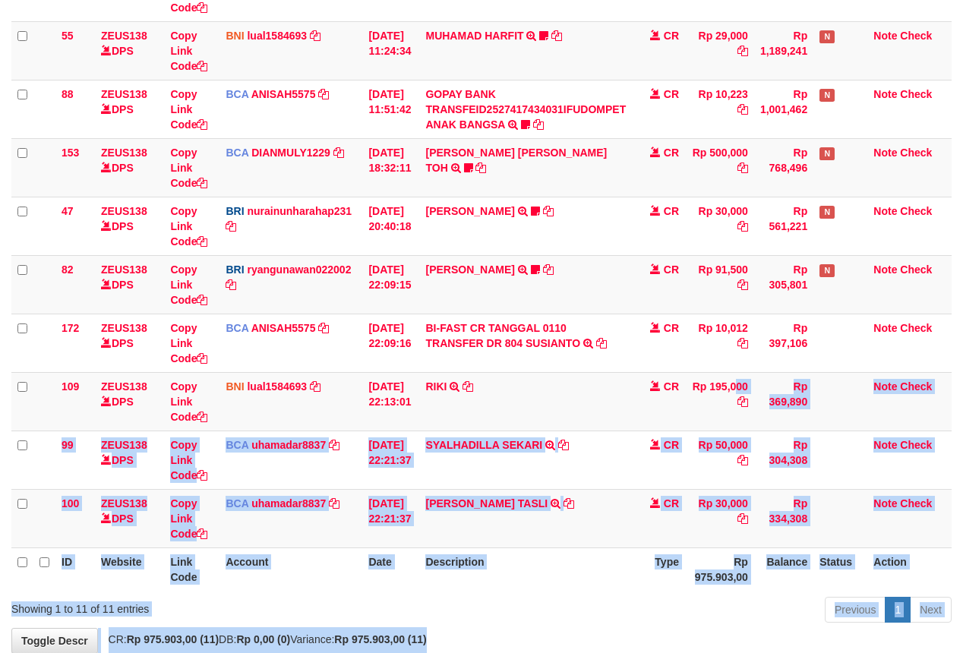
click at [706, 642] on body "Toggle navigation Home Bank Account List Mutasi Bank Search Note Mutasi Deposit…" at bounding box center [481, 226] width 963 height 1023
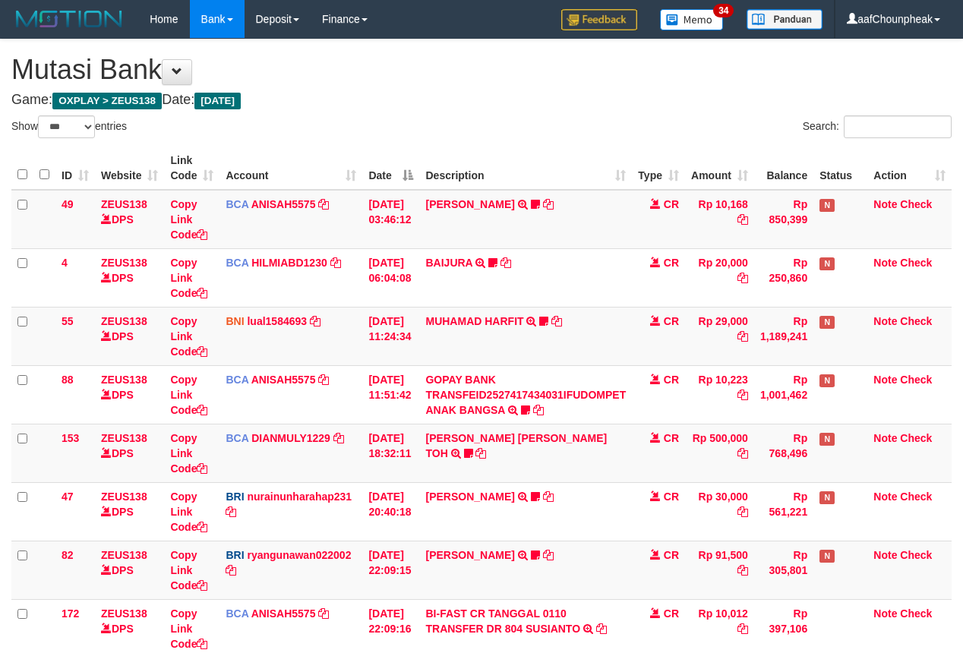
select select "***"
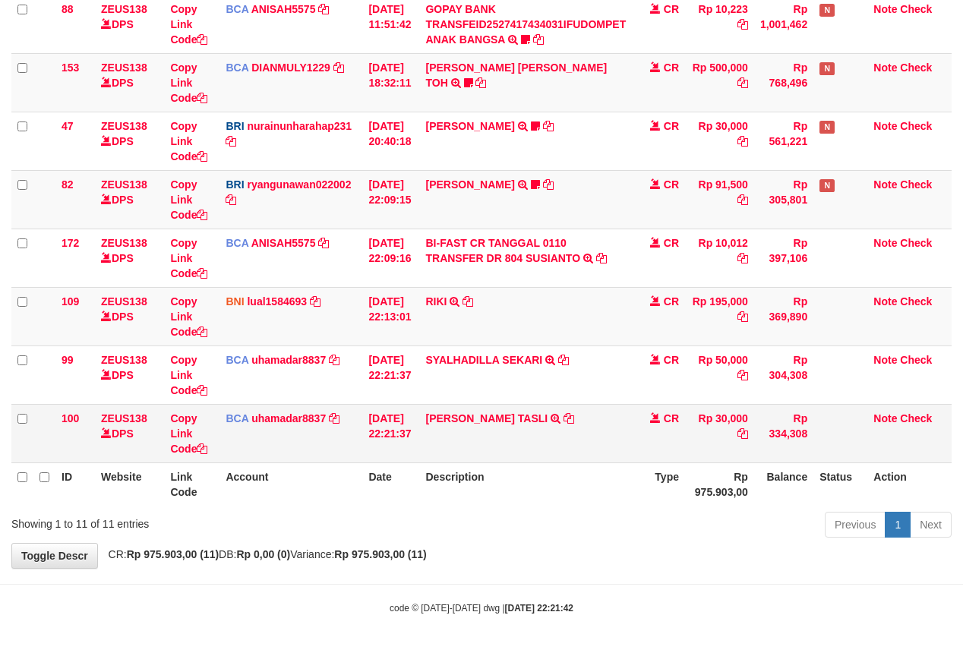
click at [453, 423] on td "[PERSON_NAME] TASLI TRSF E-BANKING CR 0110/FTSCY/WS95031 30000.00[PERSON_NAME]" at bounding box center [525, 433] width 213 height 58
click at [462, 414] on link "[PERSON_NAME] TASLI" at bounding box center [486, 418] width 122 height 12
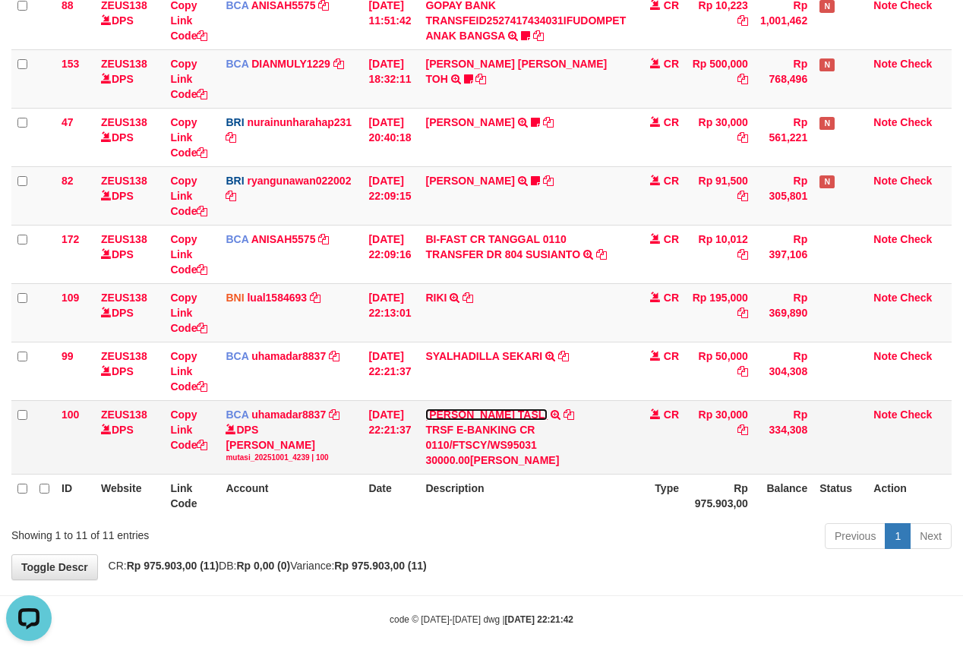
scroll to position [0, 0]
click at [563, 411] on icon at bounding box center [568, 414] width 11 height 11
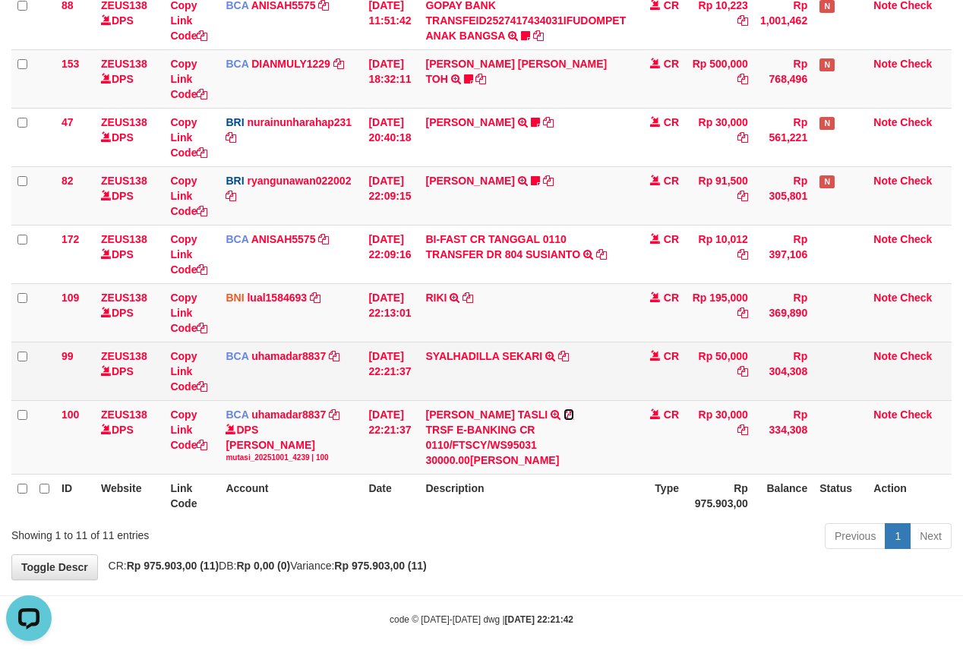
drag, startPoint x: 560, startPoint y: 411, endPoint x: 897, endPoint y: 349, distance: 342.7
click at [575, 410] on td "[PERSON_NAME] TASLI TRSF E-BANKING CR 0110/FTSCY/WS95031 30000.00[PERSON_NAME]" at bounding box center [525, 437] width 213 height 74
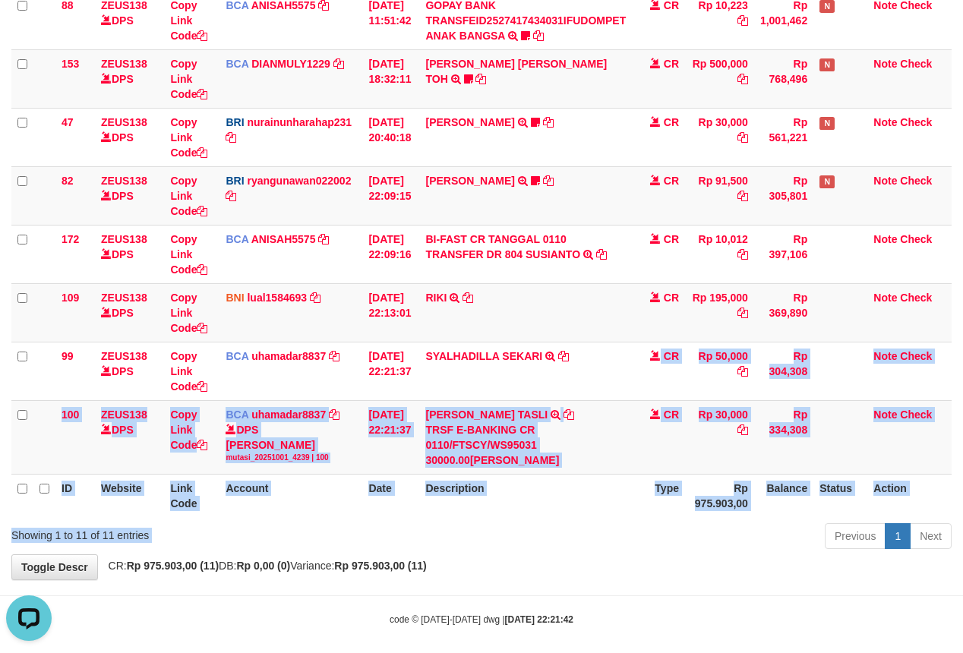
drag, startPoint x: 484, startPoint y: 462, endPoint x: 487, endPoint y: 554, distance: 92.7
click at [487, 554] on div "Show ** ** ** *** entries Search: ID Website Link Code Account Date Description…" at bounding box center [481, 147] width 940 height 813
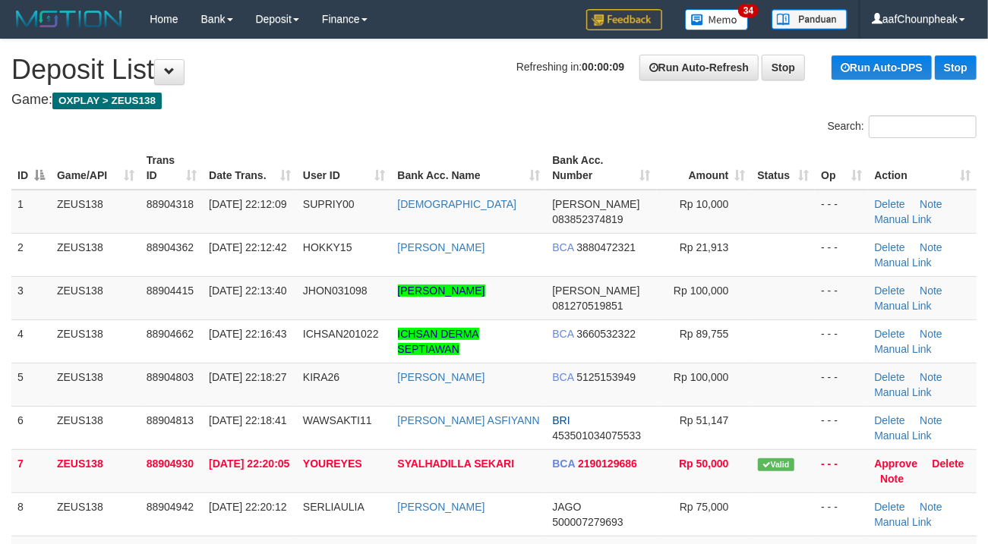
click at [566, 164] on th "Bank Acc. Number" at bounding box center [601, 168] width 110 height 43
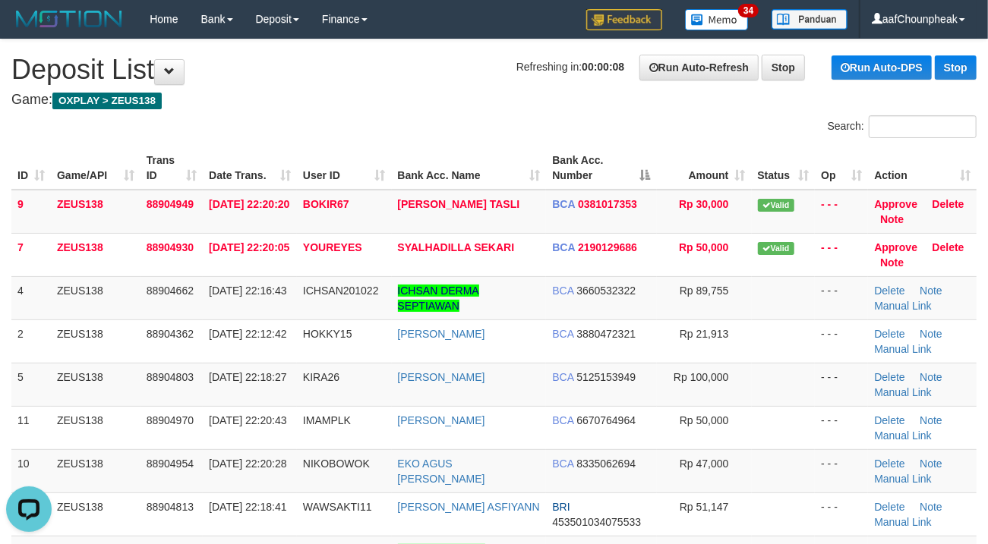
drag, startPoint x: 503, startPoint y: 134, endPoint x: 0, endPoint y: 267, distance: 519.8
click at [413, 146] on div "Search: ID Game/API Trans ID Date Trans. User ID Bank Acc. Name Bank Acc. Numbe…" at bounding box center [493, 439] width 965 height 648
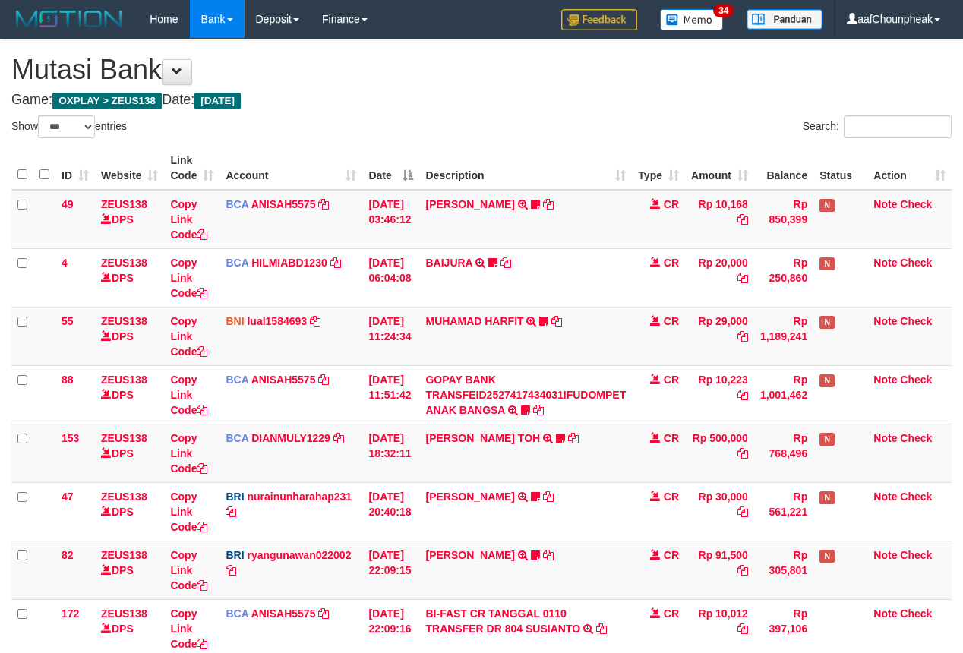
select select "***"
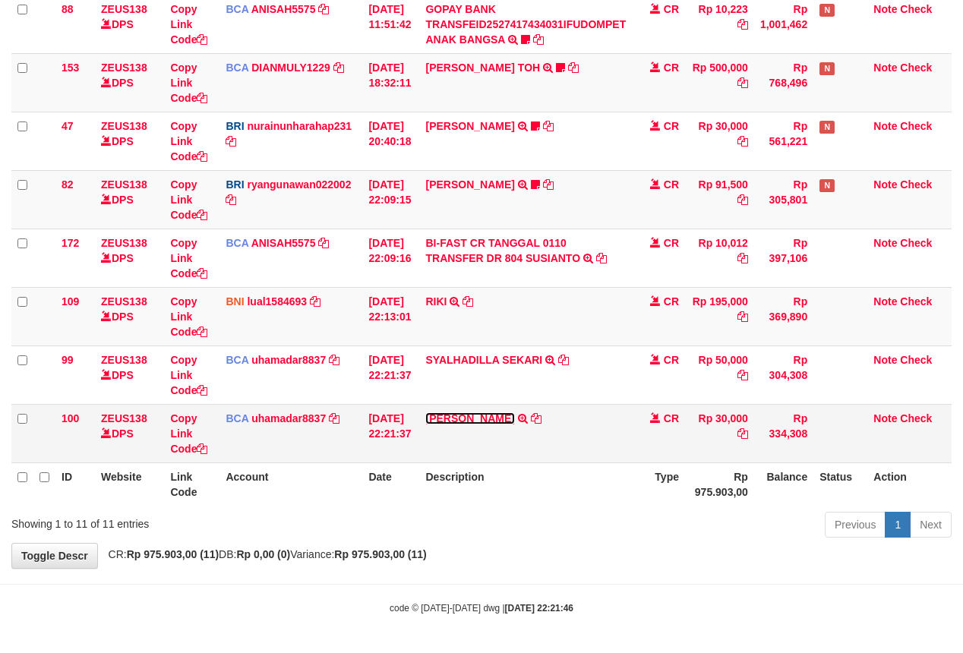
click at [496, 412] on link "[PERSON_NAME]" at bounding box center [469, 418] width 89 height 12
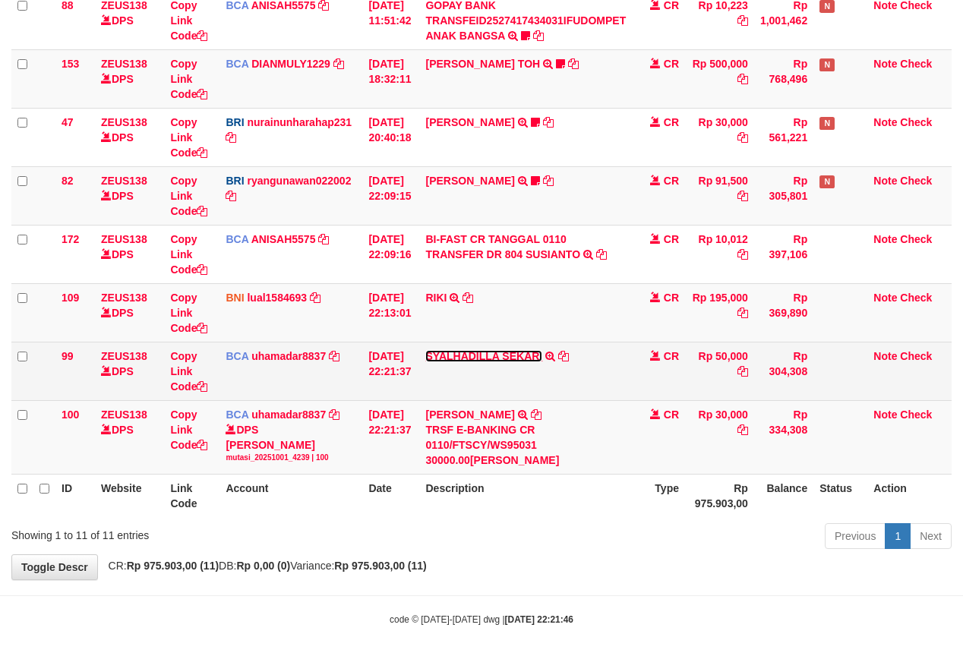
click at [496, 357] on link "SYALHADILLA SEKARI" at bounding box center [483, 356] width 117 height 12
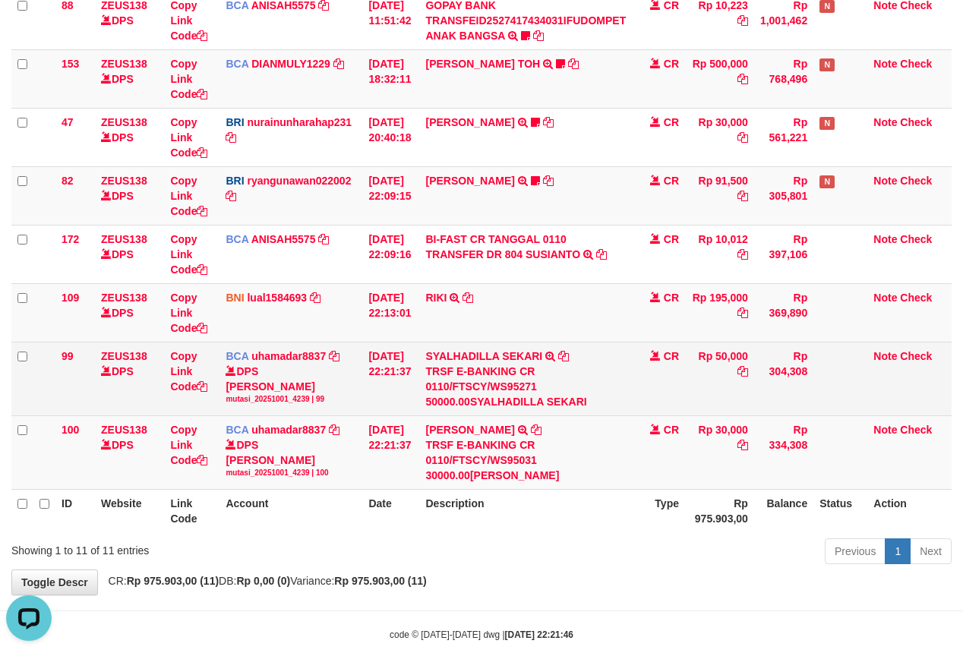
click at [565, 358] on td "SYALHADILLA SEKARI TRSF E-BANKING CR 0110/FTSCY/WS95271 50000.00SYALHADILLA SEK…" at bounding box center [525, 379] width 213 height 74
click at [569, 355] on icon at bounding box center [563, 356] width 11 height 11
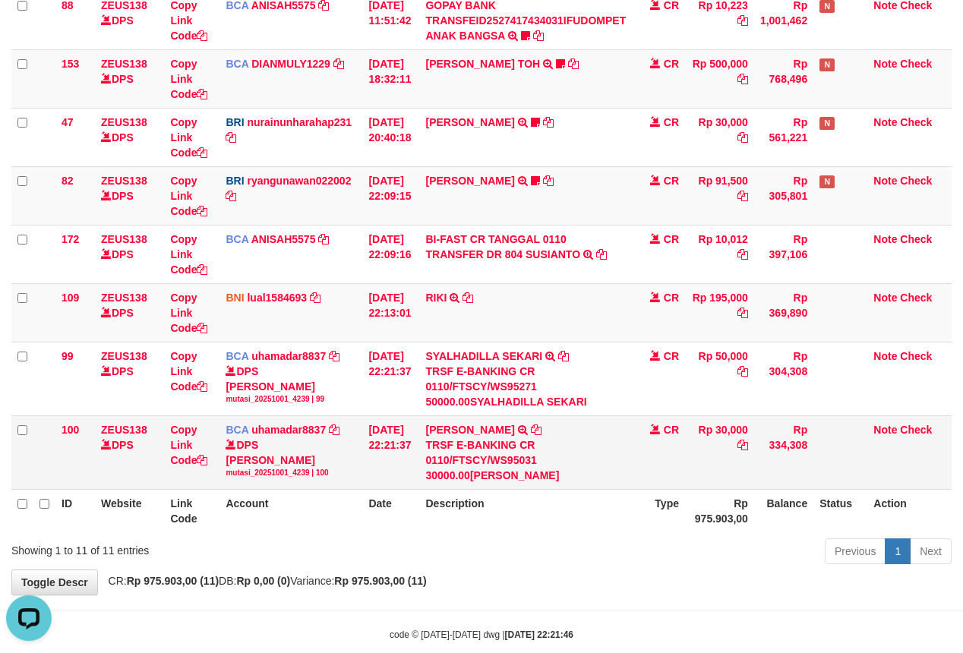
click at [647, 490] on tbody "49 ZEUS138 DPS Copy Link Code BCA ANISAH5575 DPS ANISAH mutasi_20251001_3827 | …" at bounding box center [481, 153] width 940 height 674
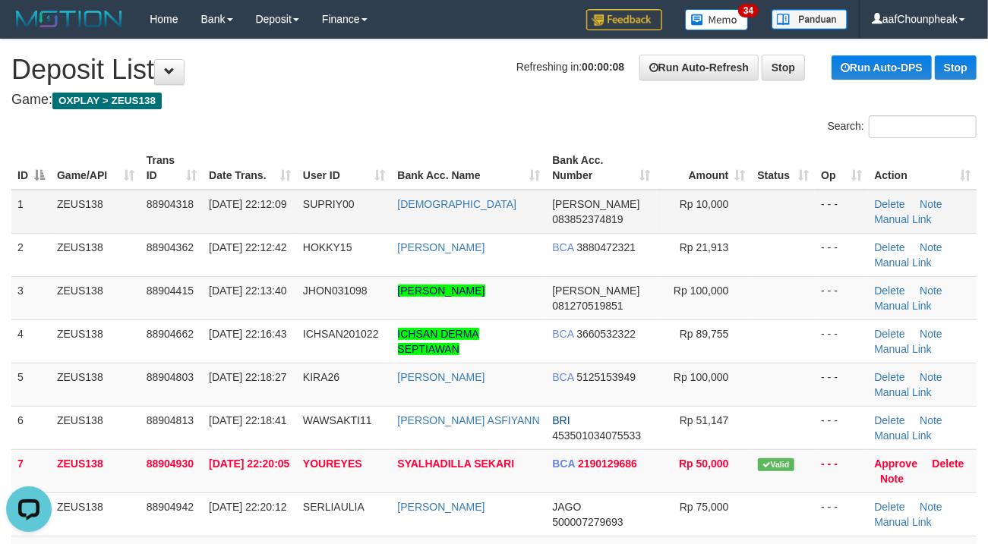
click at [314, 210] on td "SUPRIY00" at bounding box center [344, 212] width 95 height 44
drag, startPoint x: 396, startPoint y: 126, endPoint x: 228, endPoint y: 152, distance: 169.7
click at [255, 146] on div "Search: ID Game/API Trans ID Date Trans. User ID Bank Acc. Name Bank Acc. Numbe…" at bounding box center [493, 439] width 965 height 648
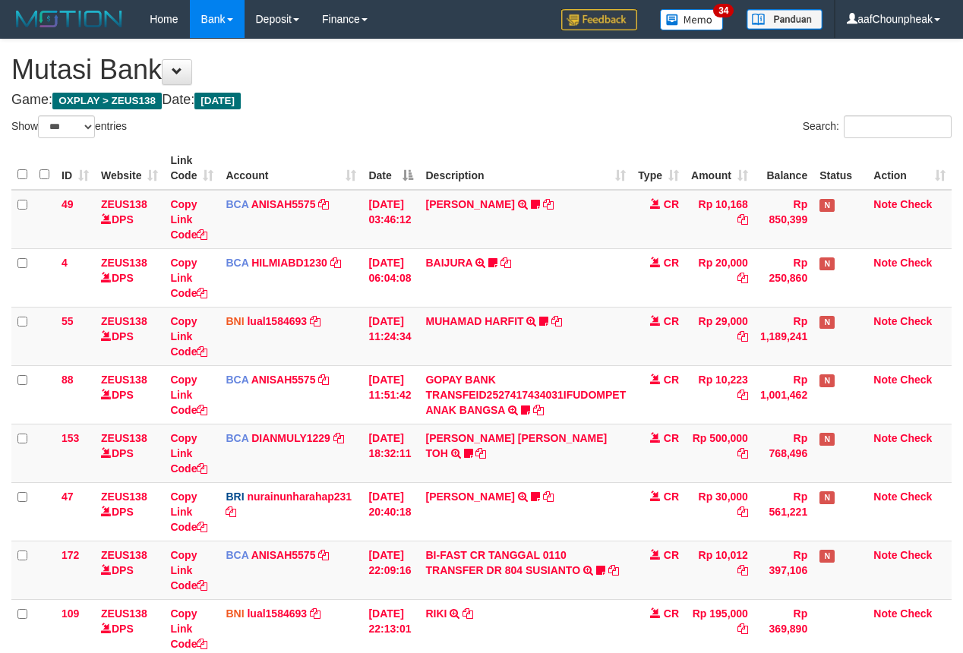
select select "***"
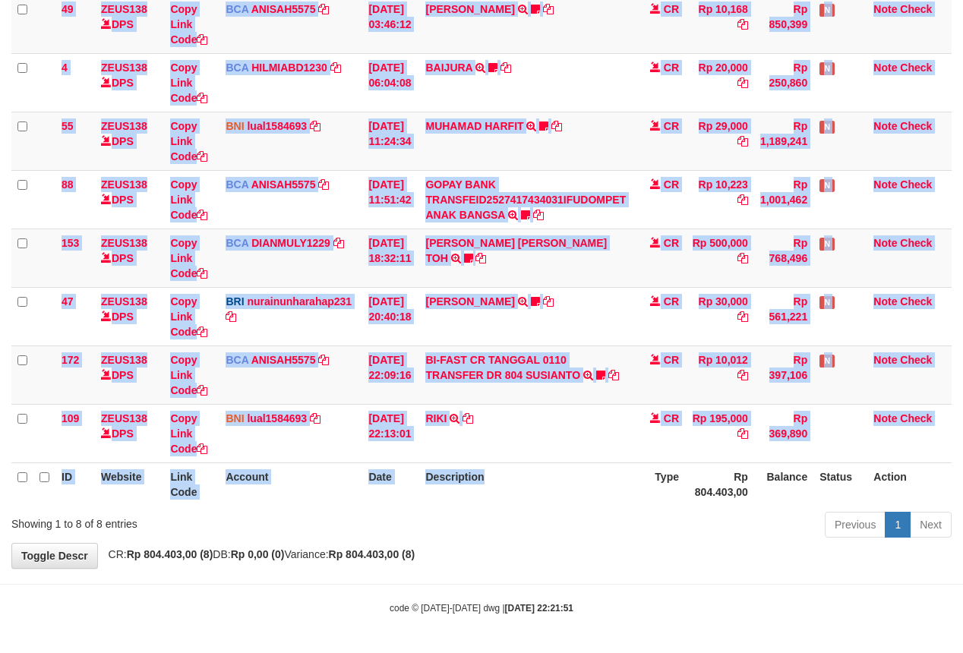
drag, startPoint x: 512, startPoint y: 484, endPoint x: 972, endPoint y: 257, distance: 513.6
click at [496, 498] on th "Description" at bounding box center [525, 483] width 213 height 43
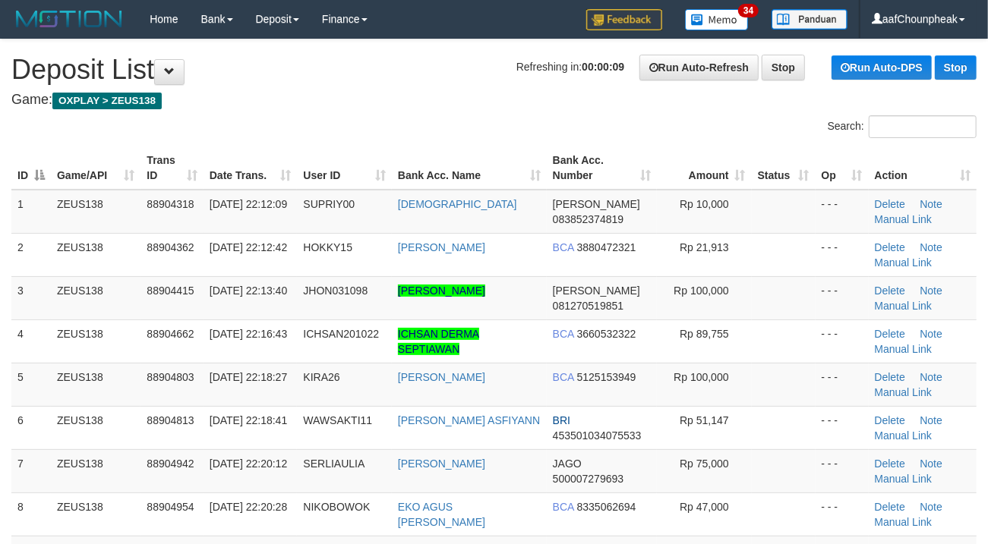
drag, startPoint x: 445, startPoint y: 117, endPoint x: 314, endPoint y: 141, distance: 132.8
click at [430, 117] on div "Search:" at bounding box center [494, 128] width 988 height 27
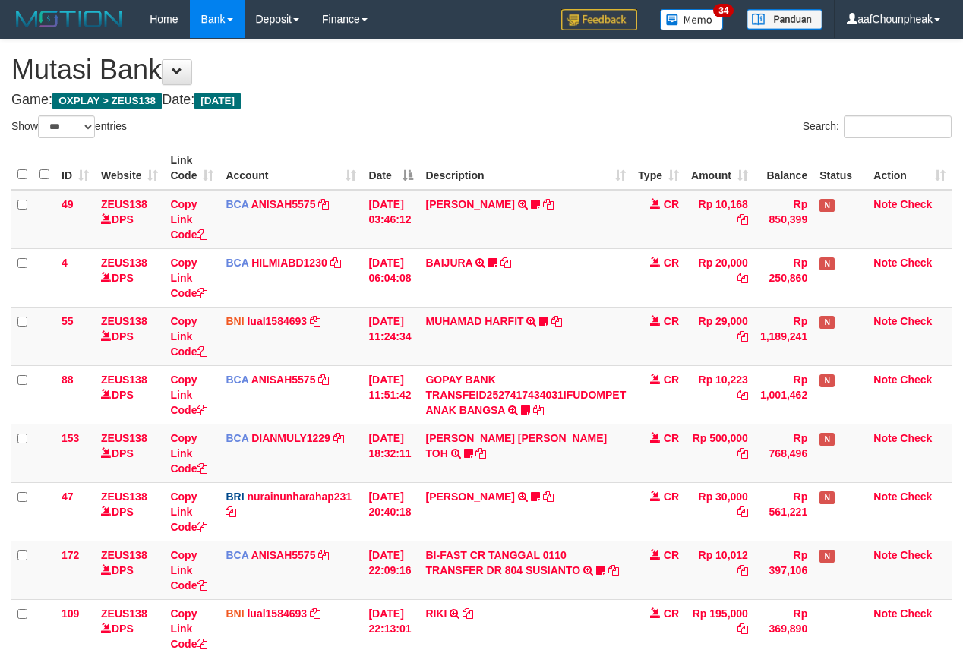
select select "***"
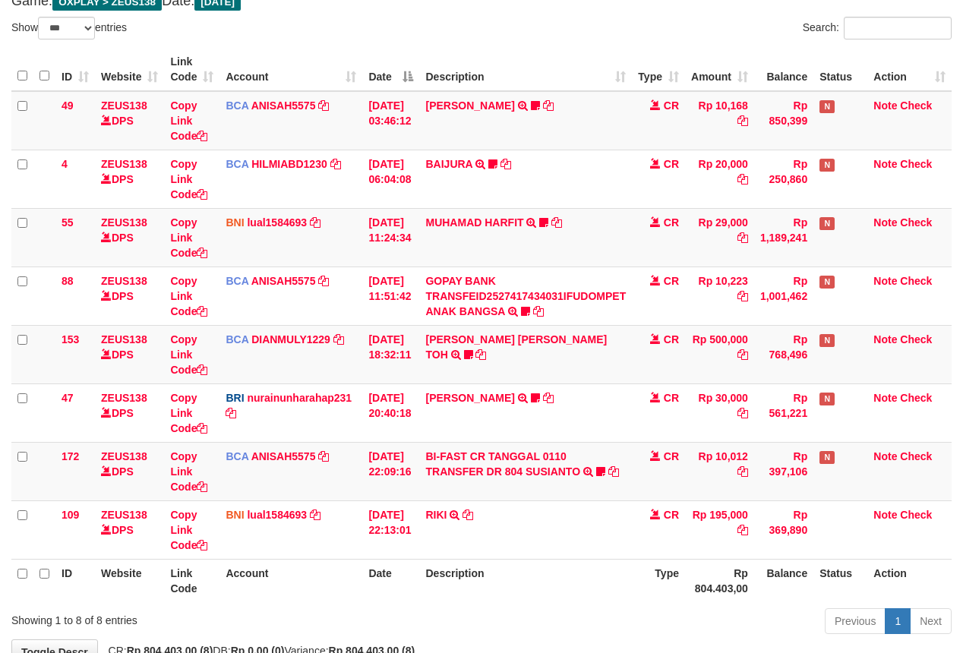
scroll to position [198, 0]
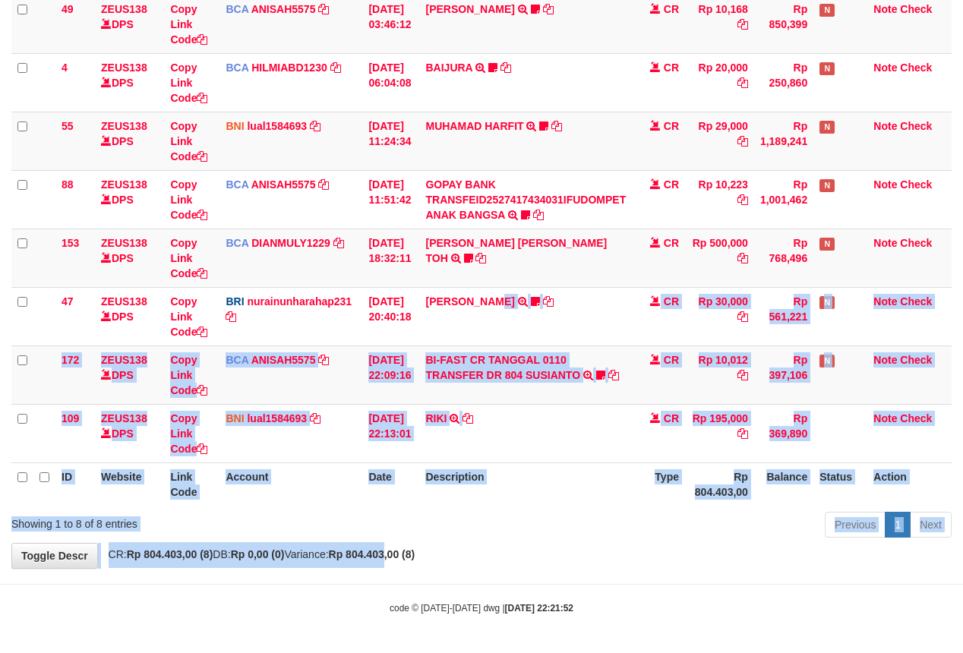
click at [422, 553] on div "**********" at bounding box center [481, 205] width 963 height 723
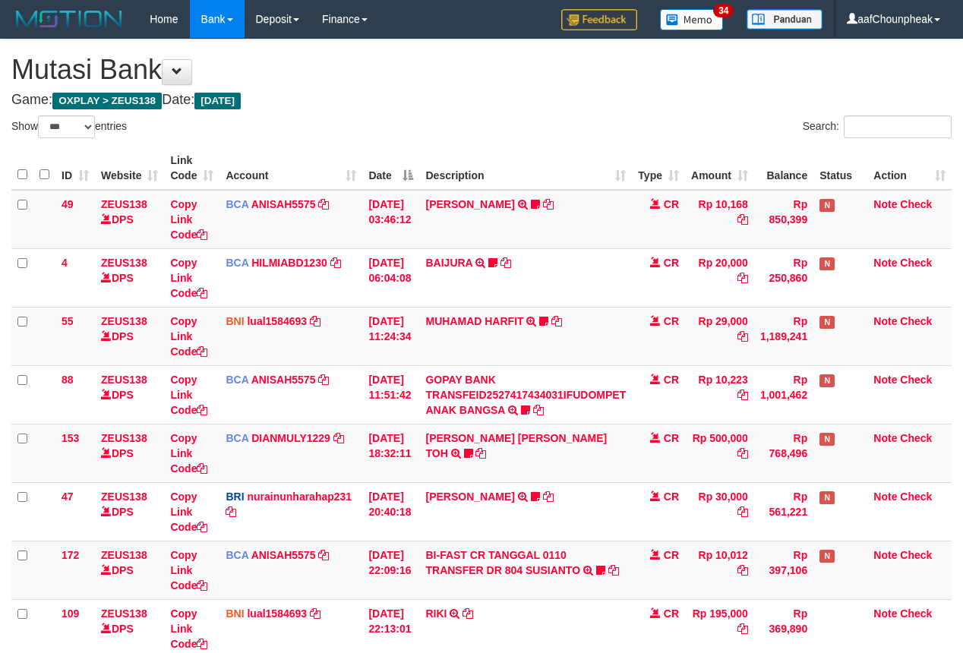
select select "***"
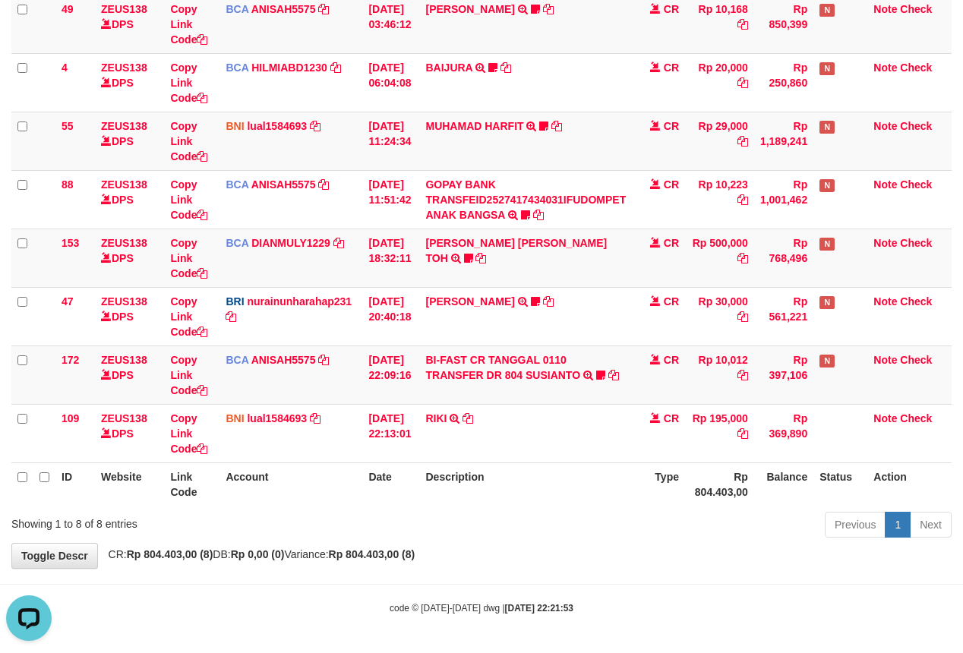
drag, startPoint x: 565, startPoint y: 156, endPoint x: 969, endPoint y: 144, distance: 404.0
click at [590, 144] on td "MUHAMAD HARFIT TRANSFER DARI SDR MUHAMAD HARFIT Sano27" at bounding box center [525, 141] width 213 height 58
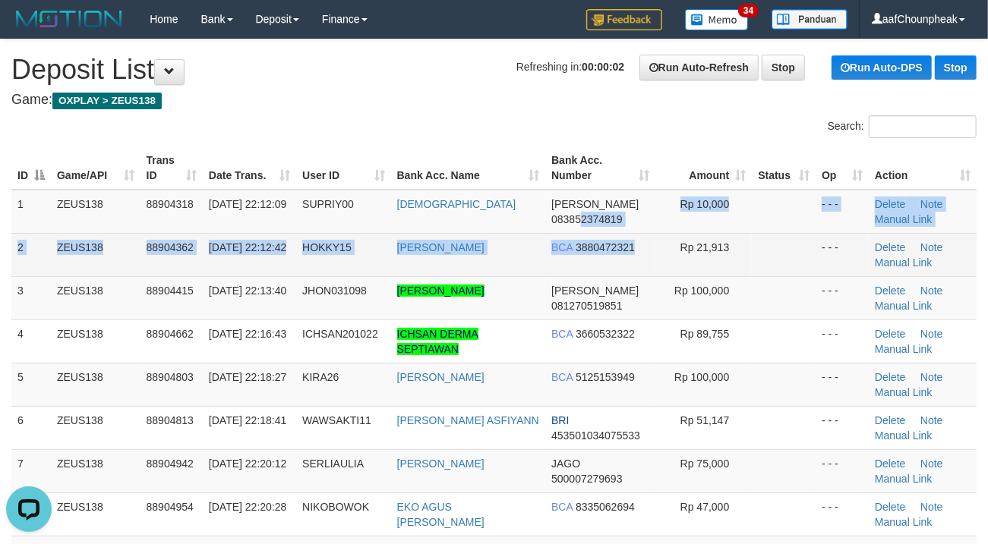
click at [639, 244] on tbody "1 ZEUS138 88904318 01/10/2025 22:12:09 SUPRIY00 HANAFI DANA 083852374819 Rp 10,…" at bounding box center [493, 471] width 965 height 563
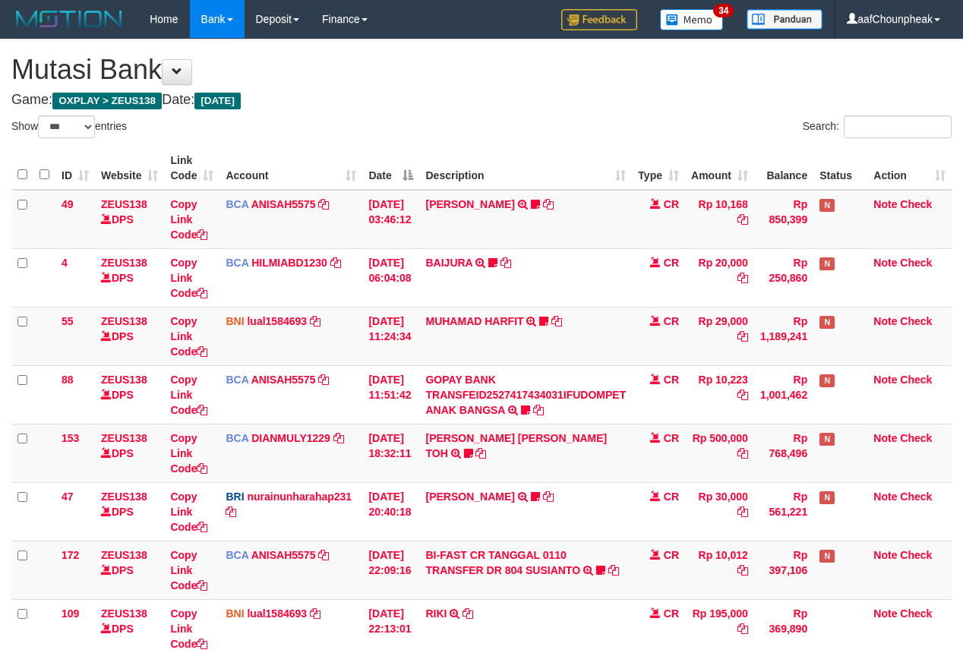
select select "***"
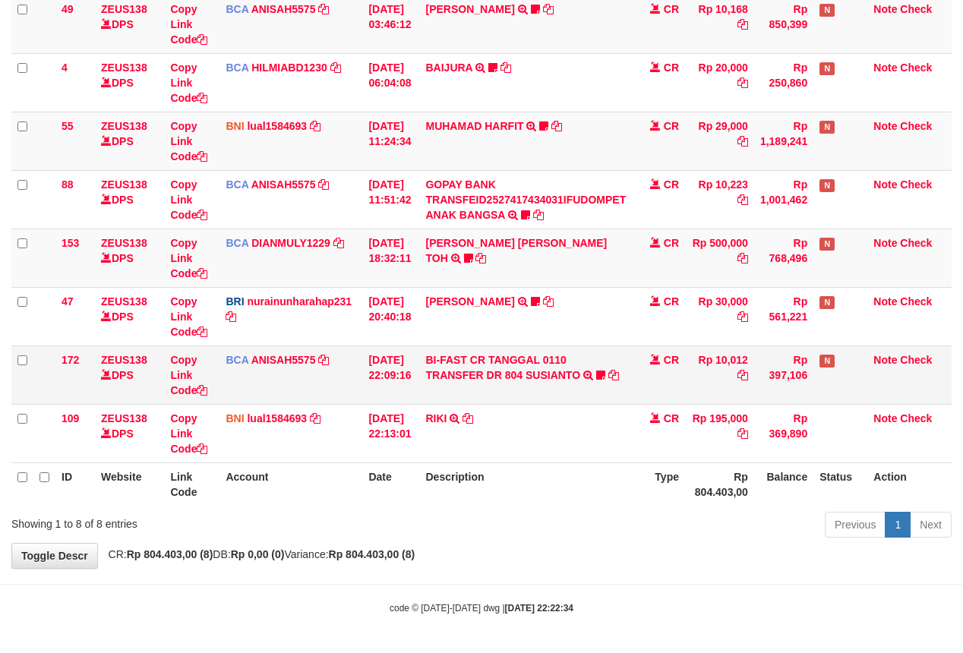
scroll to position [198, 0]
click at [495, 372] on link "BI-FAST CR TANGGAL 0110 TRANSFER DR 804 SUSIANTO" at bounding box center [502, 367] width 155 height 27
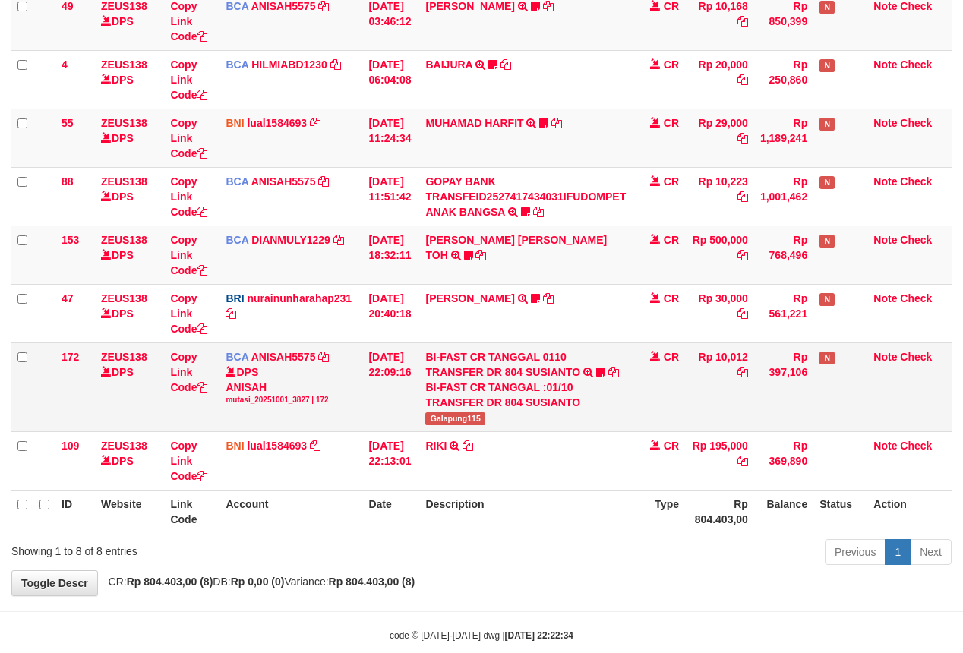
click at [466, 422] on span "Galapung115" at bounding box center [455, 418] width 60 height 13
copy span "Galapung115"
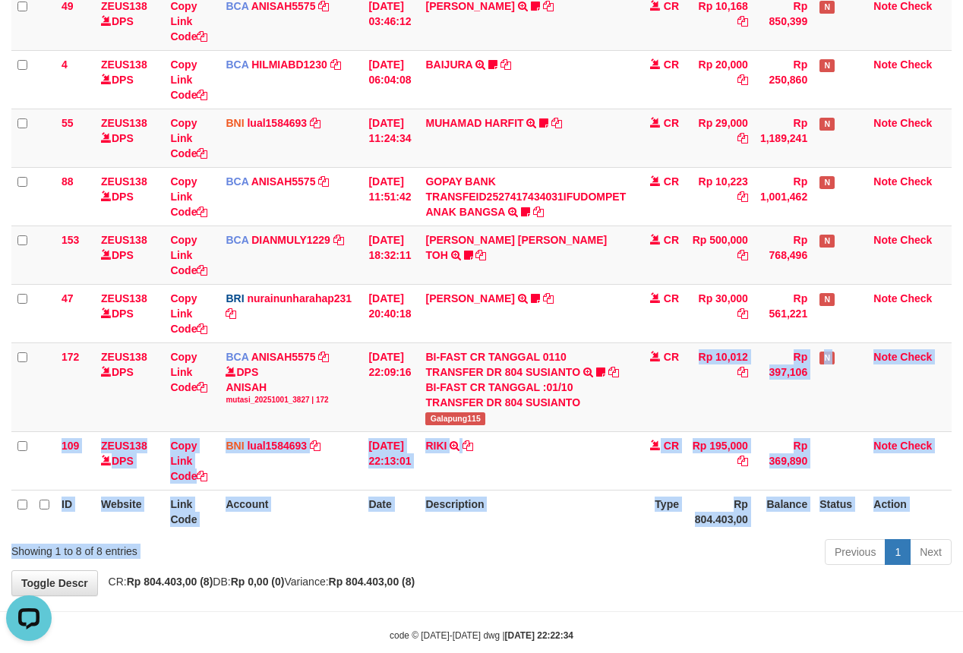
drag, startPoint x: 672, startPoint y: 496, endPoint x: 677, endPoint y: 540, distance: 44.3
click at [677, 540] on div "Show ** ** ** *** entries Search: ID Website Link Code Account Date Description…" at bounding box center [481, 243] width 940 height 653
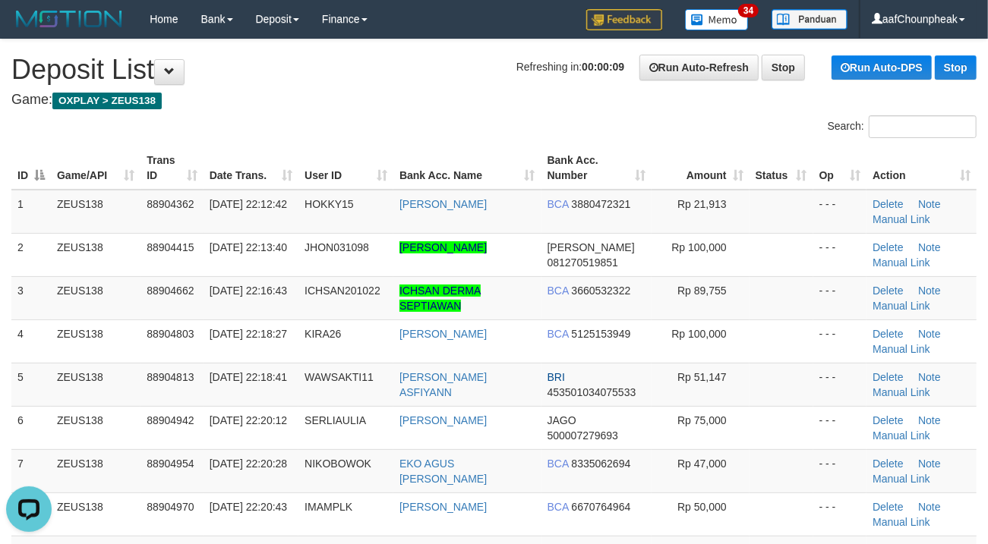
click at [380, 181] on th "User ID" at bounding box center [345, 168] width 95 height 43
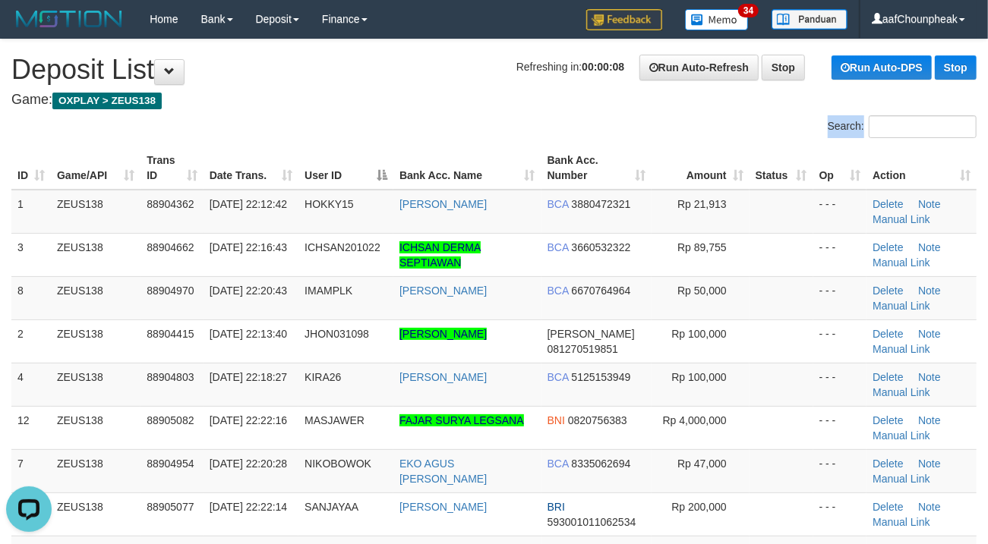
drag, startPoint x: 434, startPoint y: 140, endPoint x: 414, endPoint y: 152, distance: 23.8
click at [426, 147] on div "Search: ID Game/API Trans ID Date Trans. User ID Bank Acc. Name Bank Acc. Numbe…" at bounding box center [493, 439] width 965 height 648
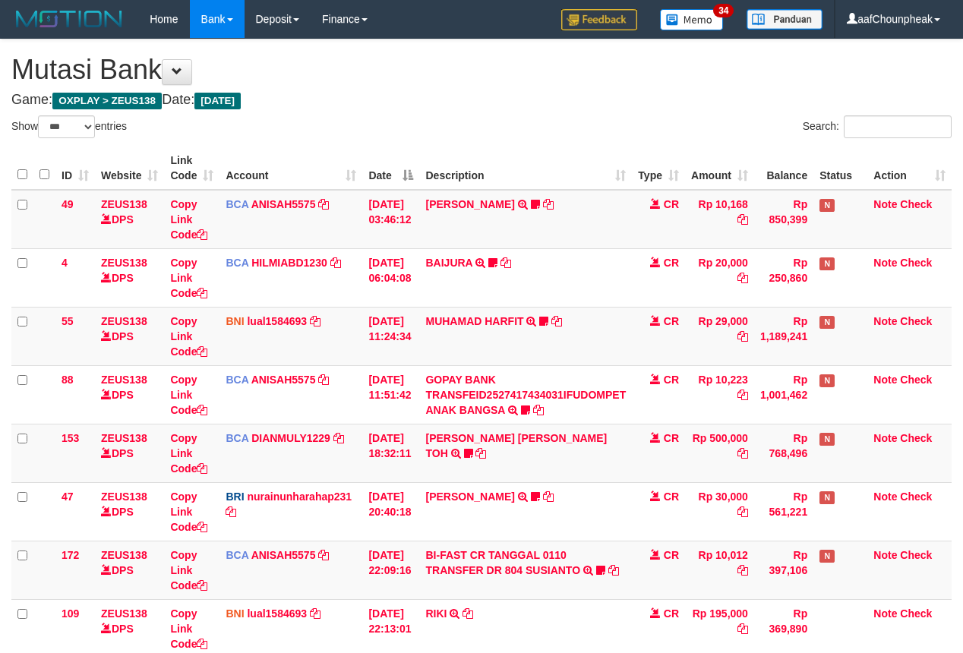
select select "***"
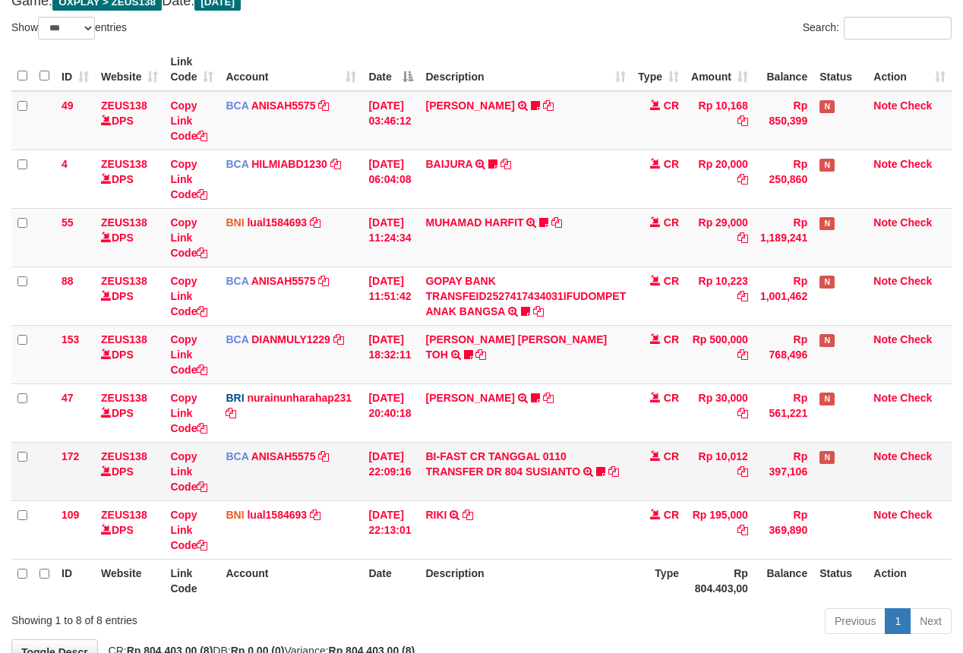
click at [644, 481] on td "CR" at bounding box center [658, 471] width 53 height 58
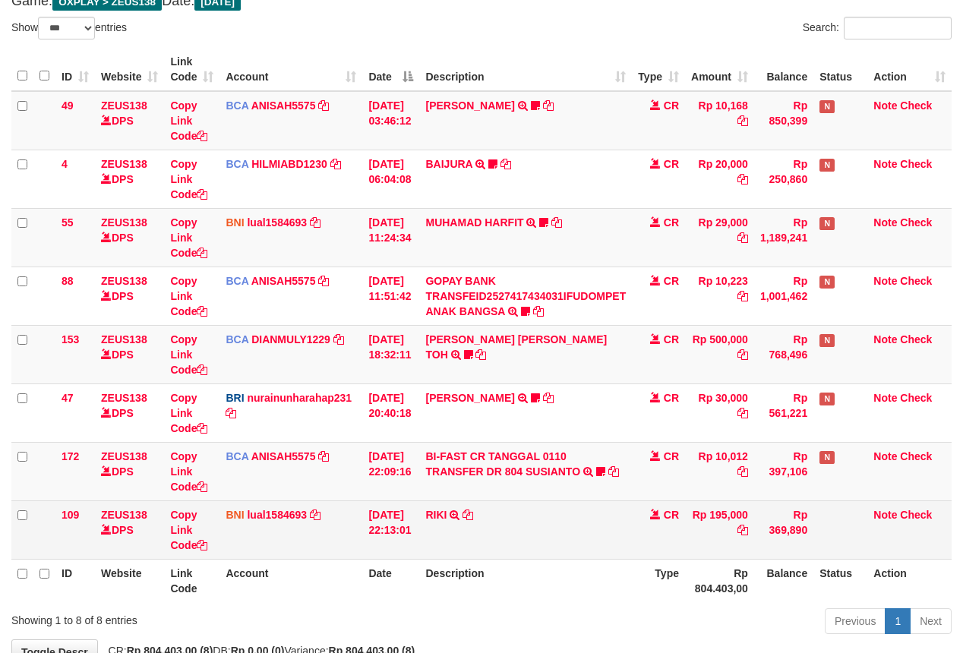
scroll to position [198, 0]
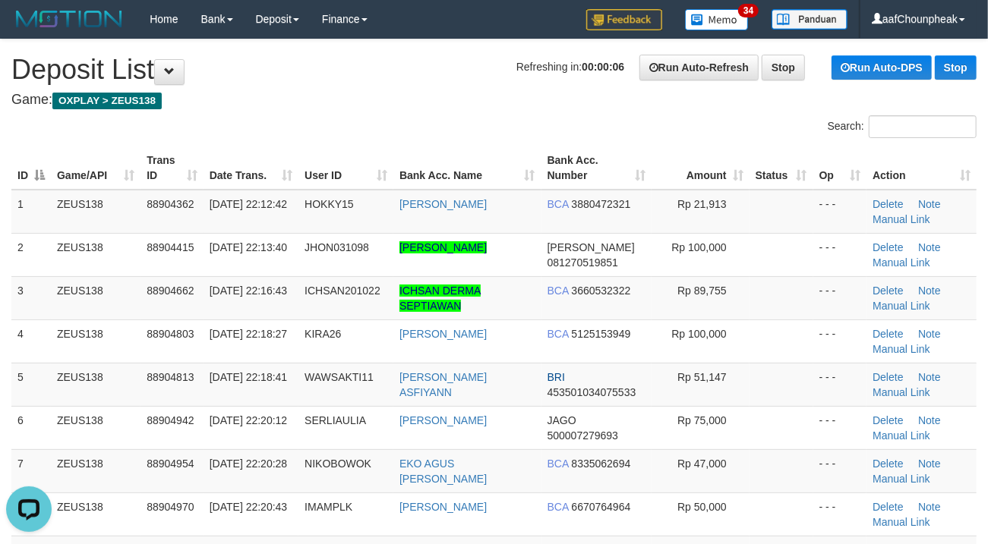
drag, startPoint x: 422, startPoint y: 90, endPoint x: 387, endPoint y: 102, distance: 37.0
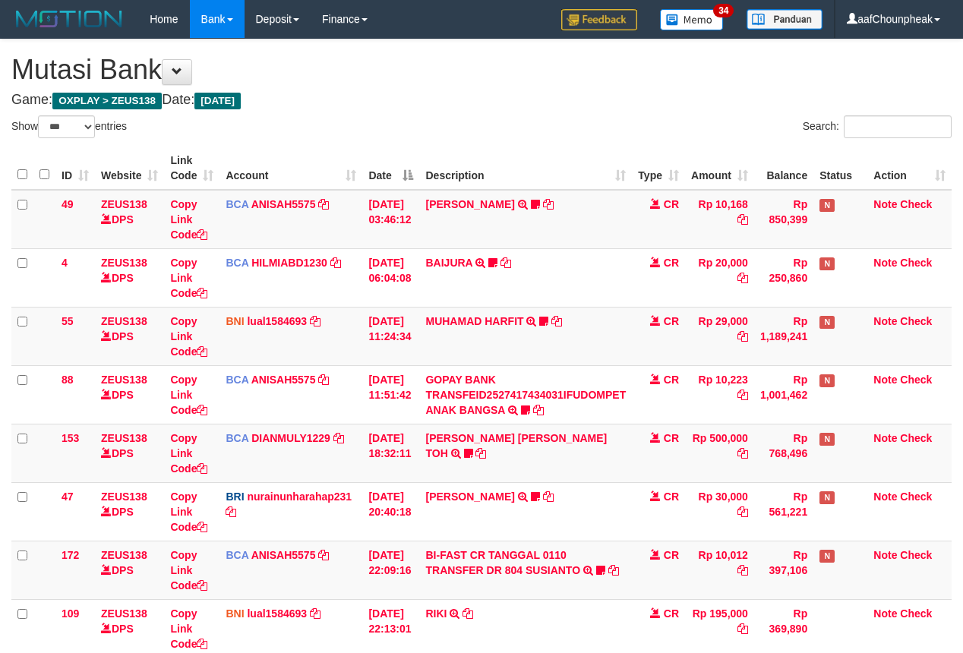
select select "***"
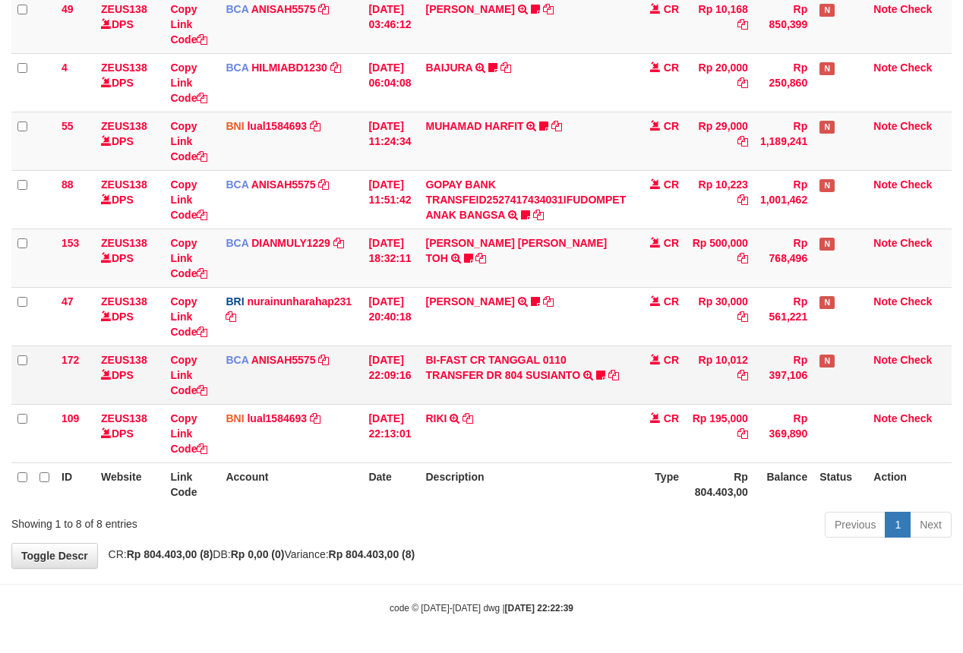
click at [496, 378] on td "BI-FAST CR TANGGAL 0110 TRANSFER DR 804 SUSIANTO BI-FAST CR TANGGAL :01/10 TRAN…" at bounding box center [525, 374] width 213 height 58
click at [490, 358] on link "BI-FAST CR TANGGAL 0110 TRANSFER DR 804 SUSIANTO" at bounding box center [502, 367] width 155 height 27
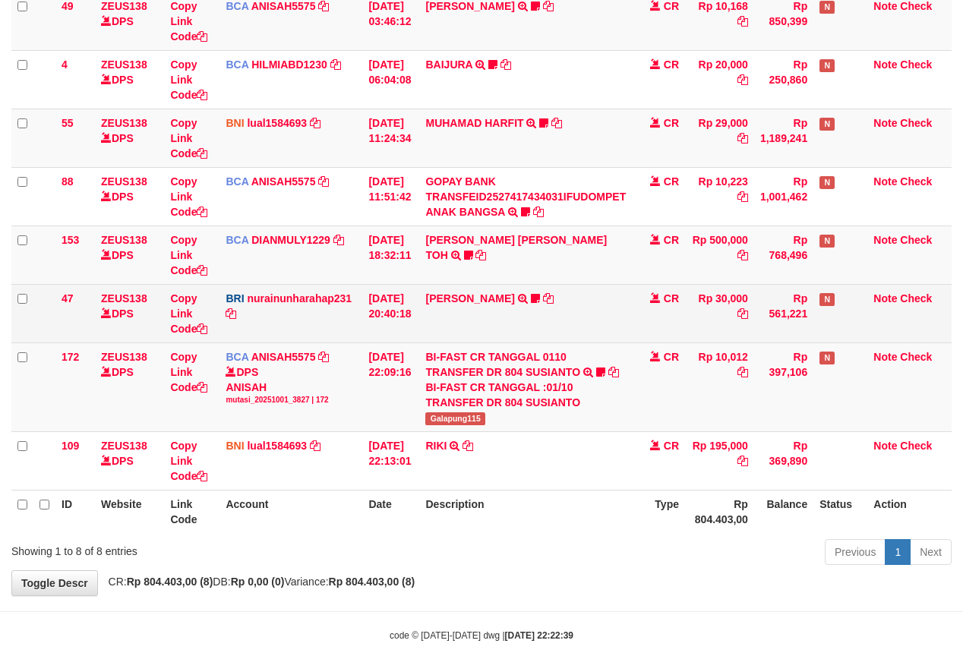
click at [481, 285] on td "RISAL WAHYUDI TRANSFER NBMB RISAL WAHYUDI TO NURAINUN HARAHAP KENNONG09" at bounding box center [525, 313] width 213 height 58
click at [471, 293] on link "RISAL WAHYUDI" at bounding box center [469, 298] width 89 height 12
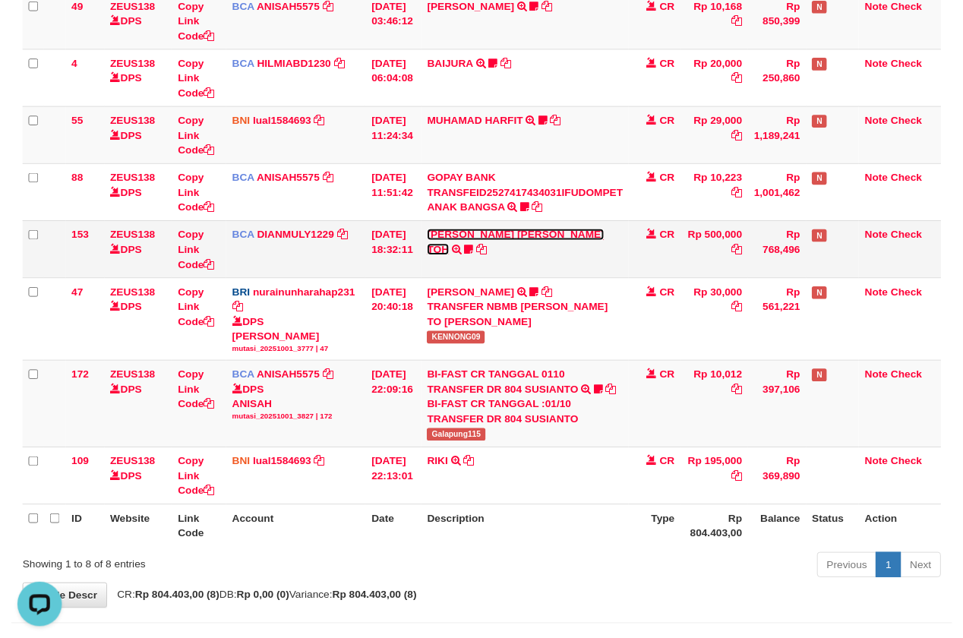
scroll to position [0, 0]
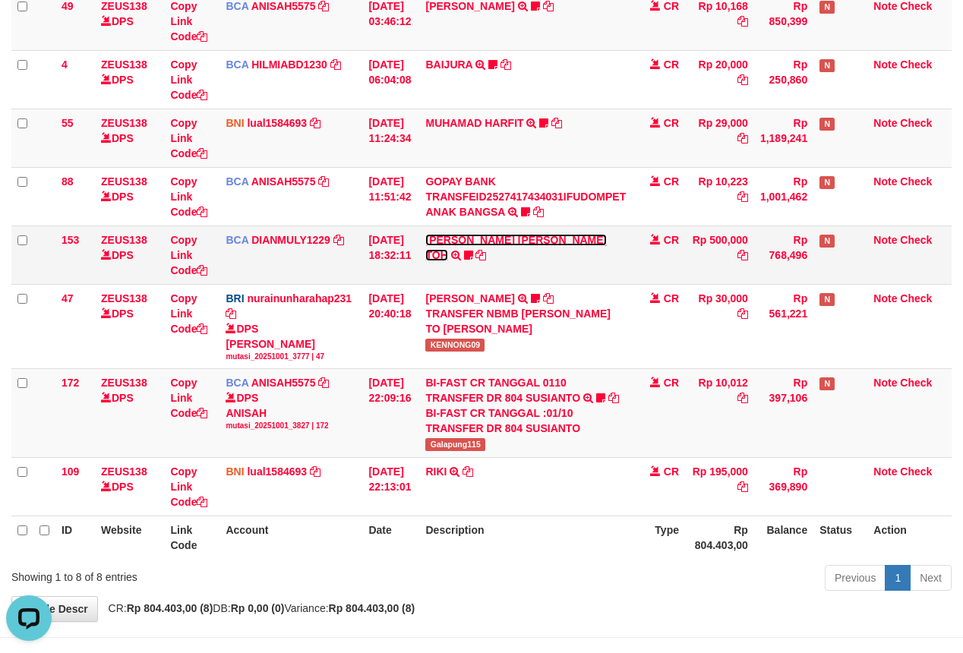
click at [471, 240] on link "CARINA OCTAVIA TOH" at bounding box center [515, 247] width 181 height 27
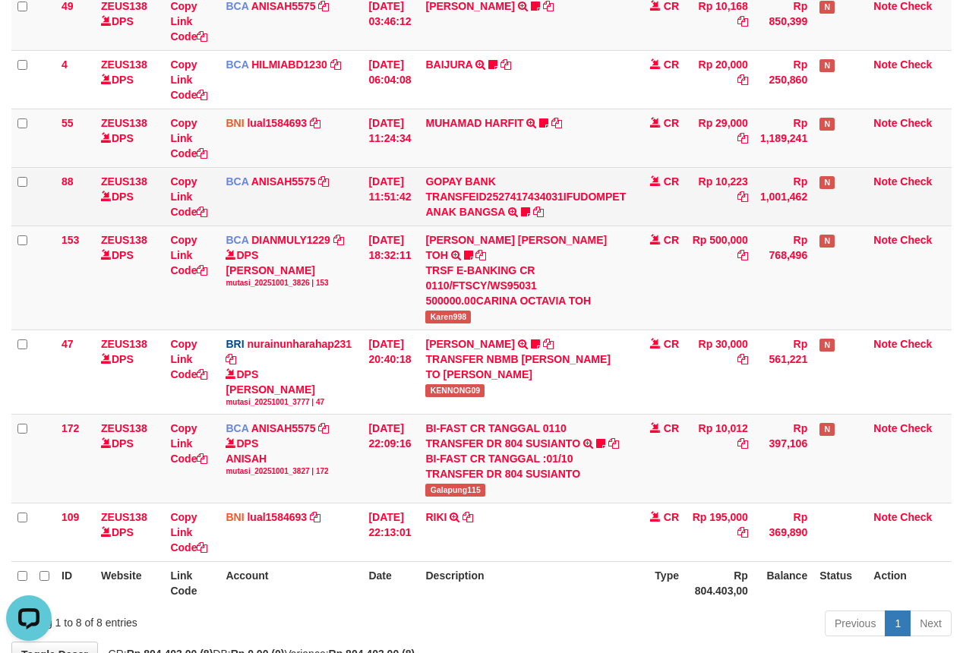
click at [471, 222] on td "GOPAY BANK TRANSFEID2527417434031IFUDOMPET ANAK BANGSA TRSF E-BANKING CR 0110/F…" at bounding box center [525, 196] width 213 height 58
click at [468, 210] on link "GOPAY BANK TRANSFEID2527417434031IFUDOMPET ANAK BANGSA" at bounding box center [525, 196] width 200 height 43
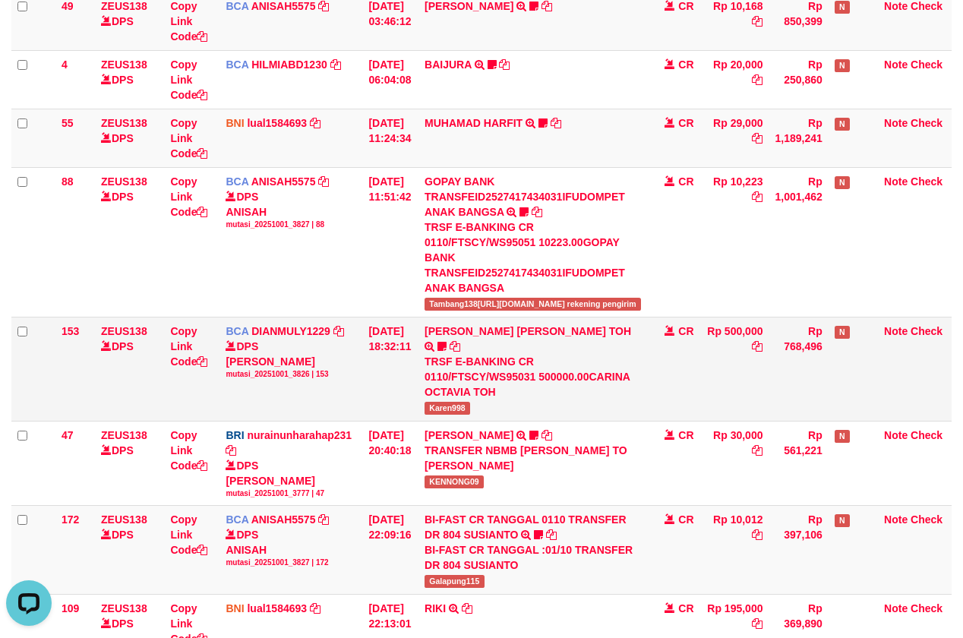
click at [458, 402] on span "Karen998" at bounding box center [447, 408] width 46 height 13
copy span "Karen998"
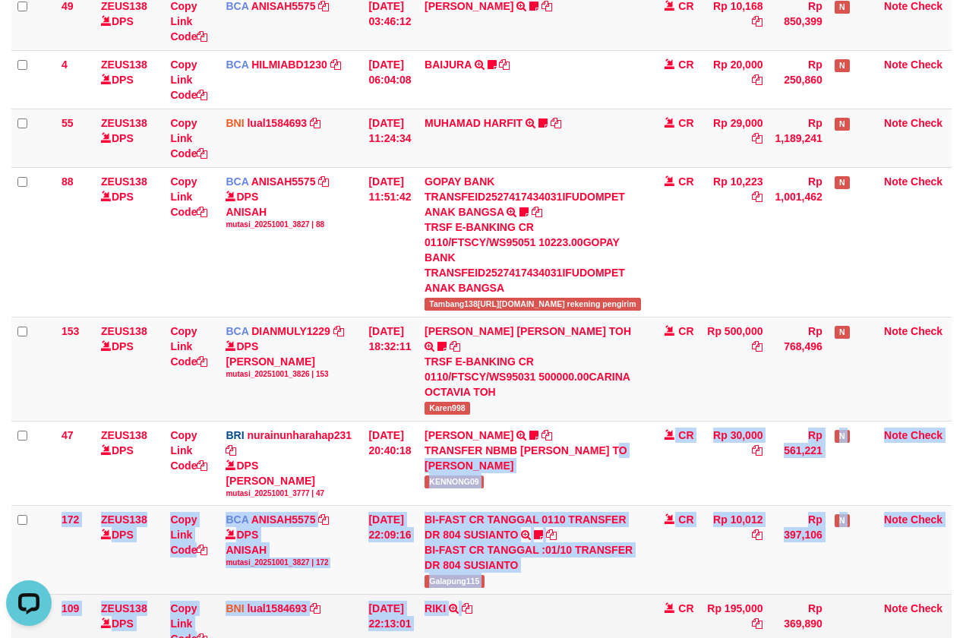
click at [518, 550] on tbody "49 ZEUS138 DPS Copy Link Code BCA ANISAH5575 DPS ANISAH mutasi_20251001_3827 | …" at bounding box center [481, 322] width 940 height 661
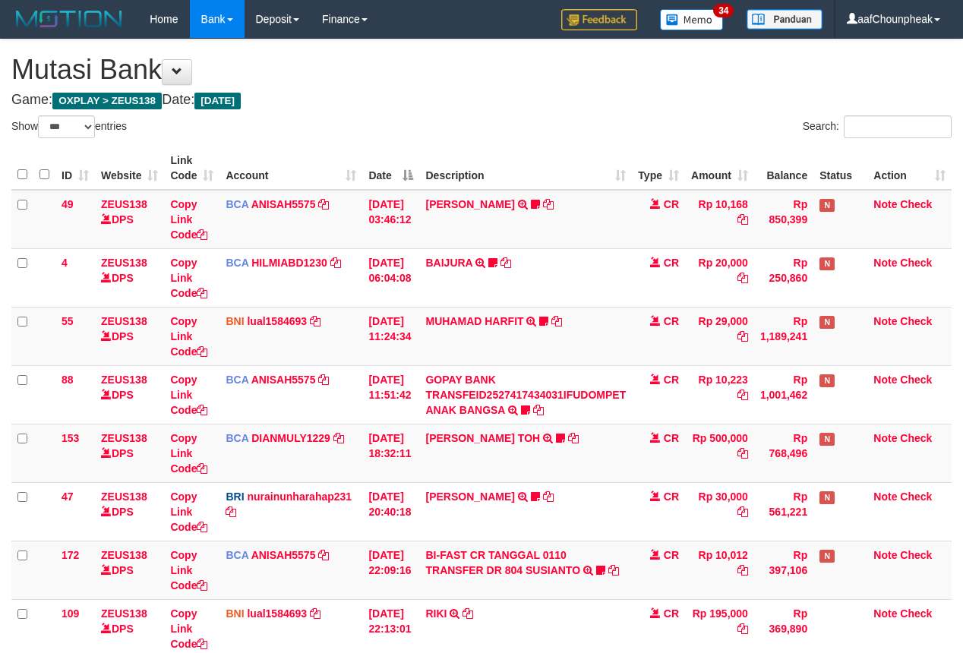
select select "***"
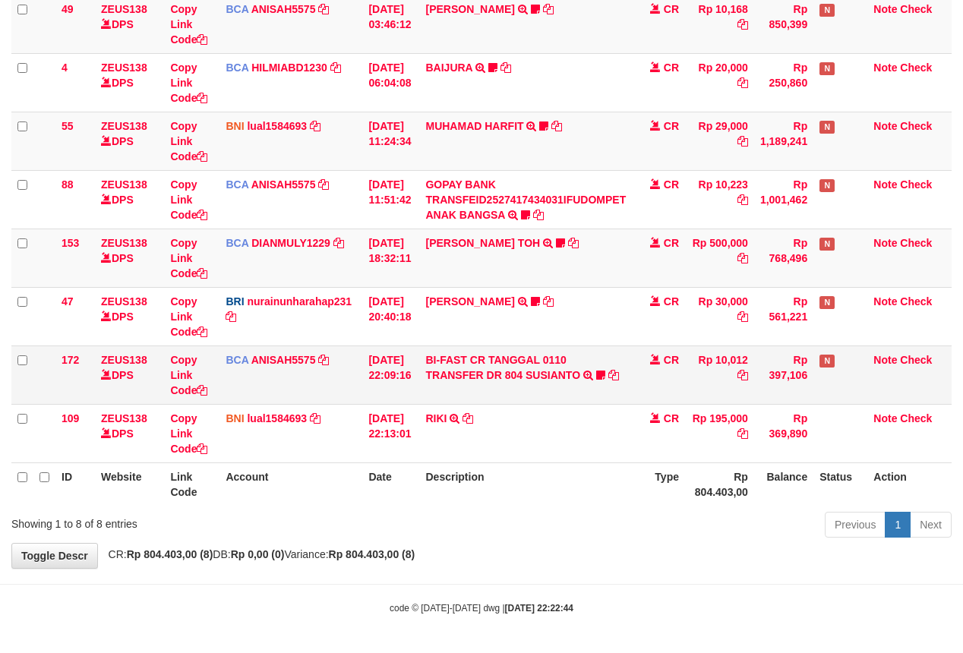
scroll to position [198, 0]
click at [481, 358] on link "BI-FAST CR TANGGAL 0110 TRANSFER DR 804 SUSIANTO" at bounding box center [502, 367] width 155 height 27
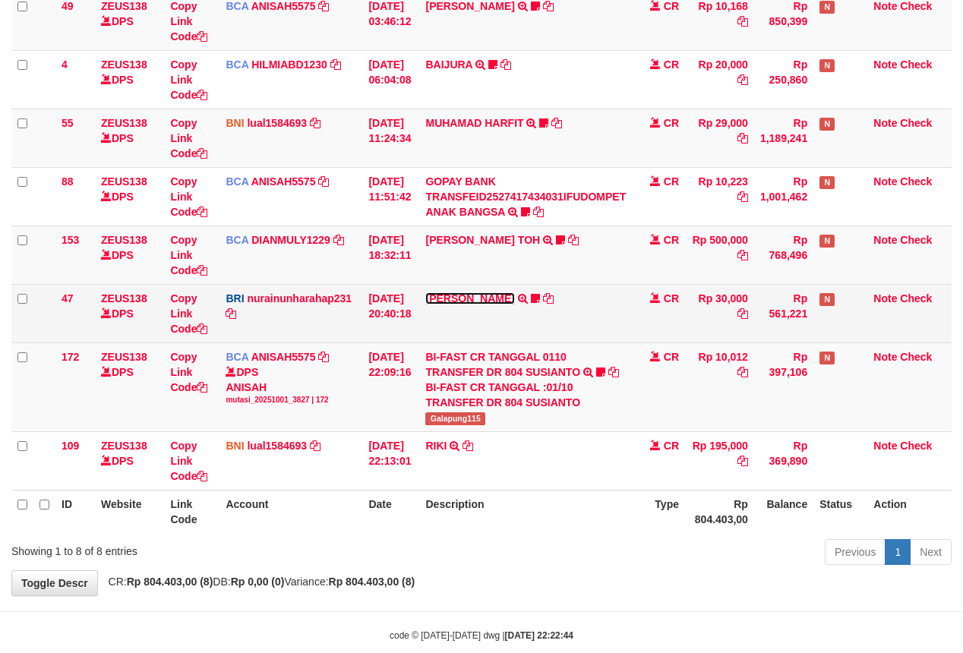
click at [484, 295] on link "RISAL WAHYUDI" at bounding box center [469, 298] width 89 height 12
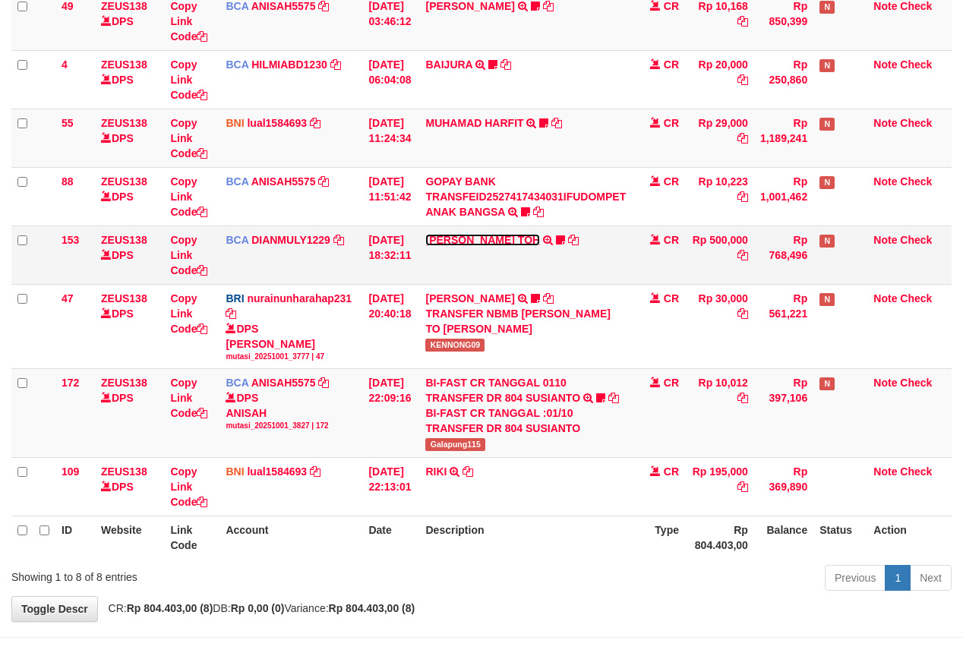
click at [477, 235] on link "CARINA OCTAVIA TOH" at bounding box center [482, 240] width 115 height 12
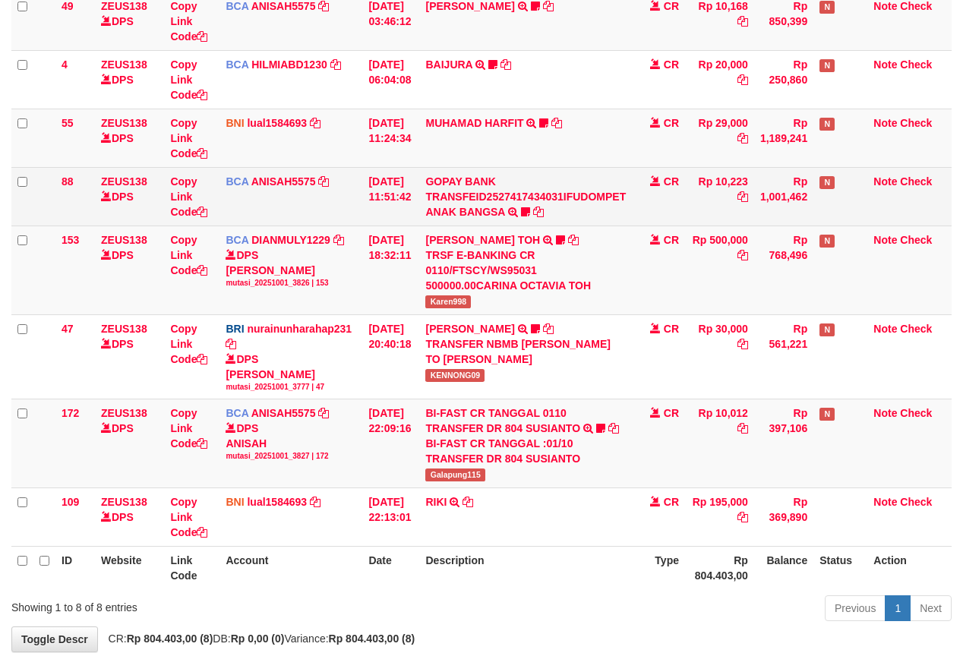
click at [475, 219] on td "GOPAY BANK TRANSFEID2527417434031IFUDOMPET ANAK BANGSA TRSF E-BANKING CR 0110/F…" at bounding box center [525, 196] width 213 height 58
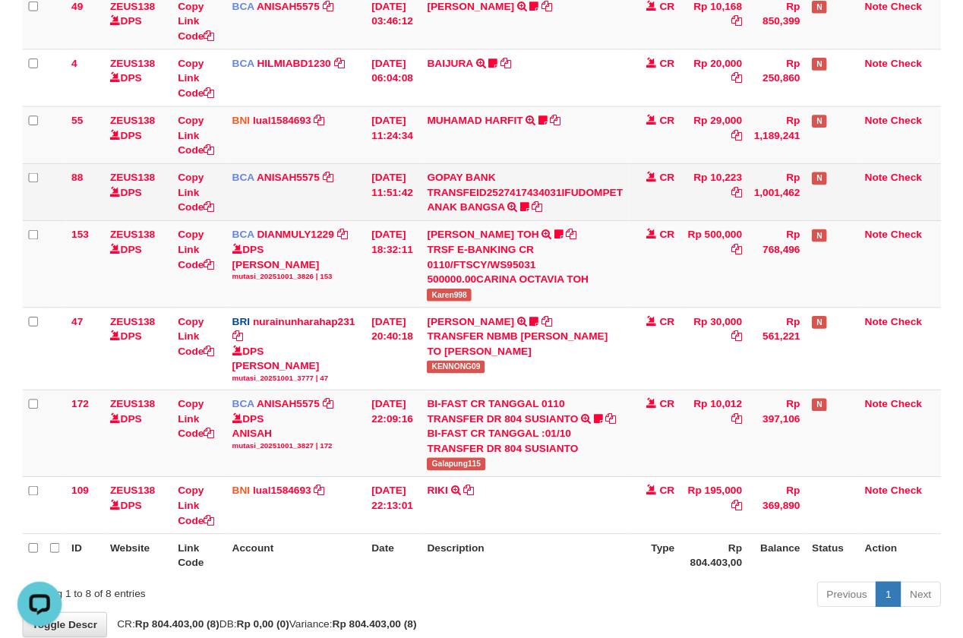
scroll to position [0, 0]
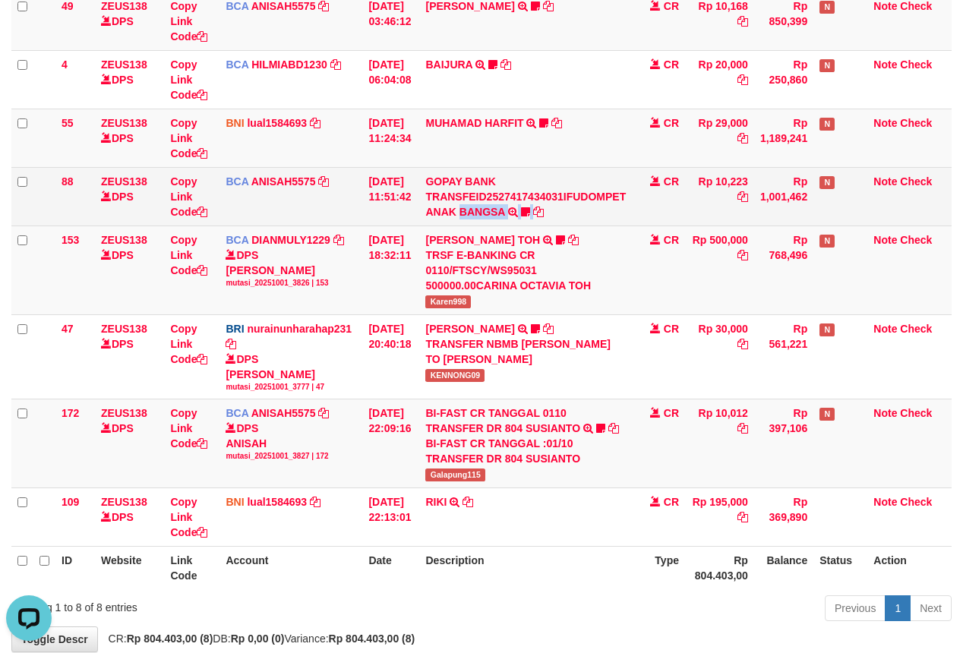
click at [475, 217] on td "GOPAY BANK TRANSFEID2527417434031IFUDOMPET ANAK BANGSA TRSF E-BANKING CR 0110/F…" at bounding box center [525, 196] width 213 height 58
click at [475, 213] on link "GOPAY BANK TRANSFEID2527417434031IFUDOMPET ANAK BANGSA" at bounding box center [525, 196] width 200 height 43
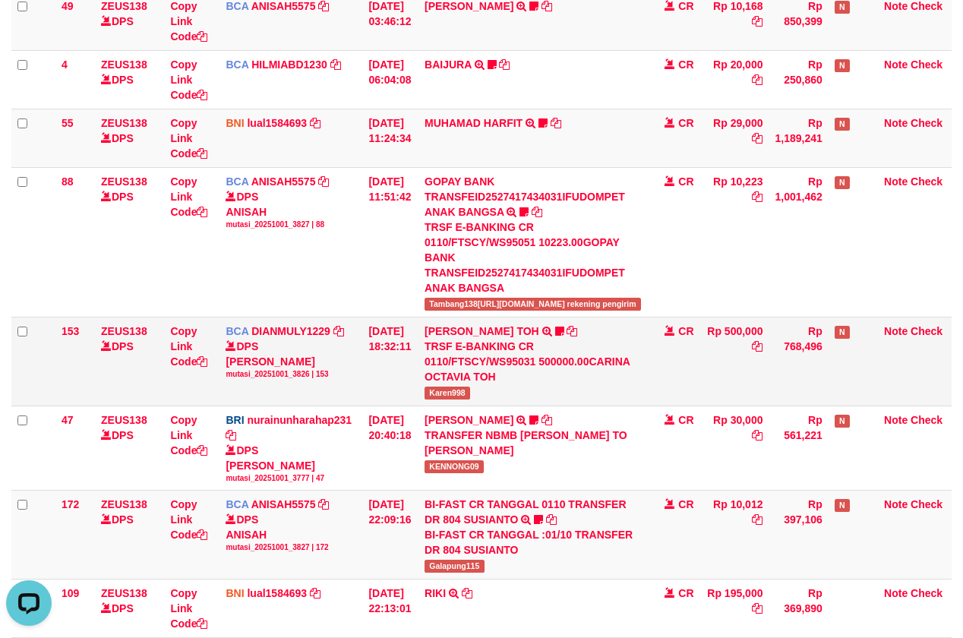
click at [434, 386] on span "Karen998" at bounding box center [447, 392] width 46 height 13
copy span "Karen998"
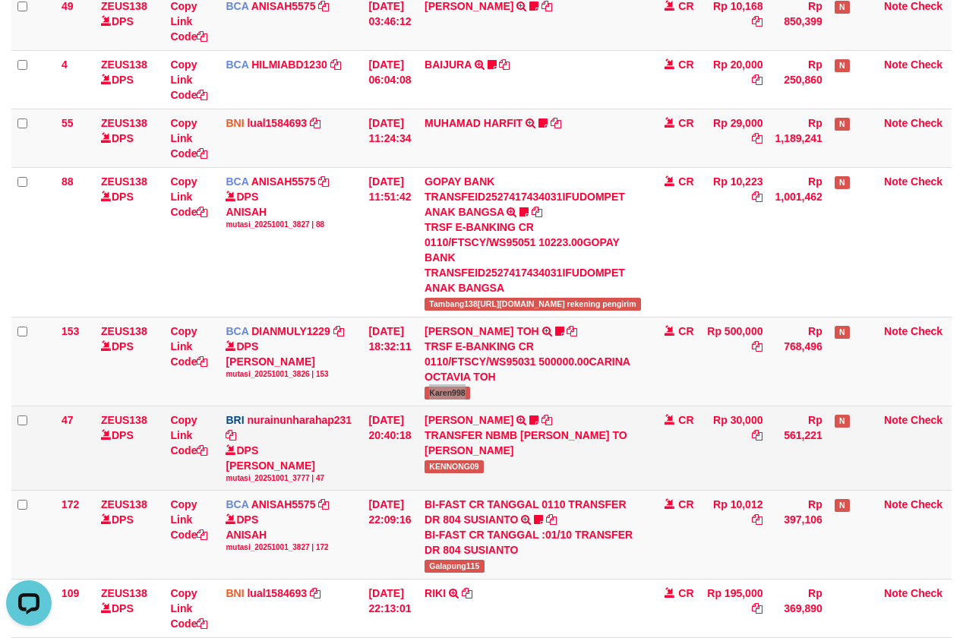
drag, startPoint x: 398, startPoint y: 456, endPoint x: 453, endPoint y: 416, distance: 68.5
click at [383, 478] on tbody "49 ZEUS138 DPS Copy Link Code BCA ANISAH5575 DPS ANISAH mutasi_20251001_3827 | …" at bounding box center [481, 315] width 940 height 646
